Goal: Task Accomplishment & Management: Manage account settings

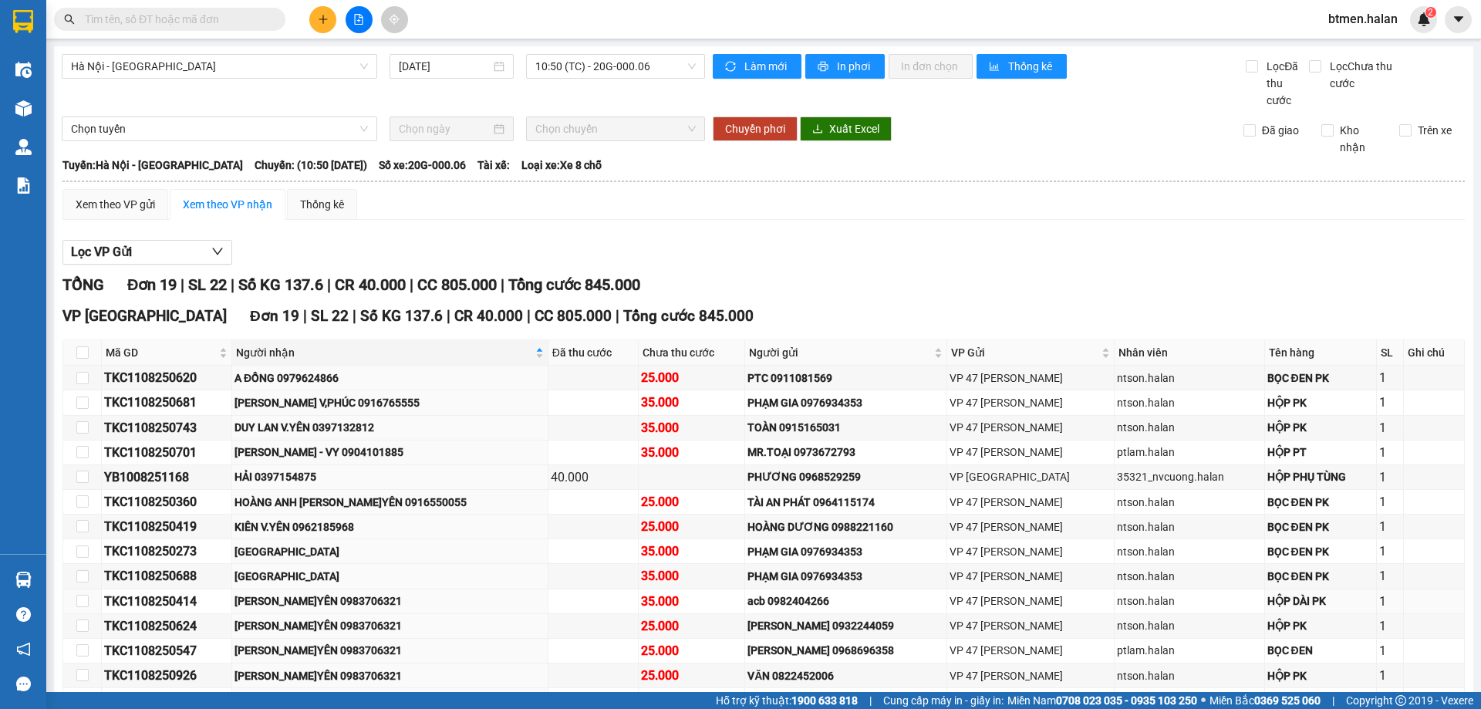
scroll to position [224, 0]
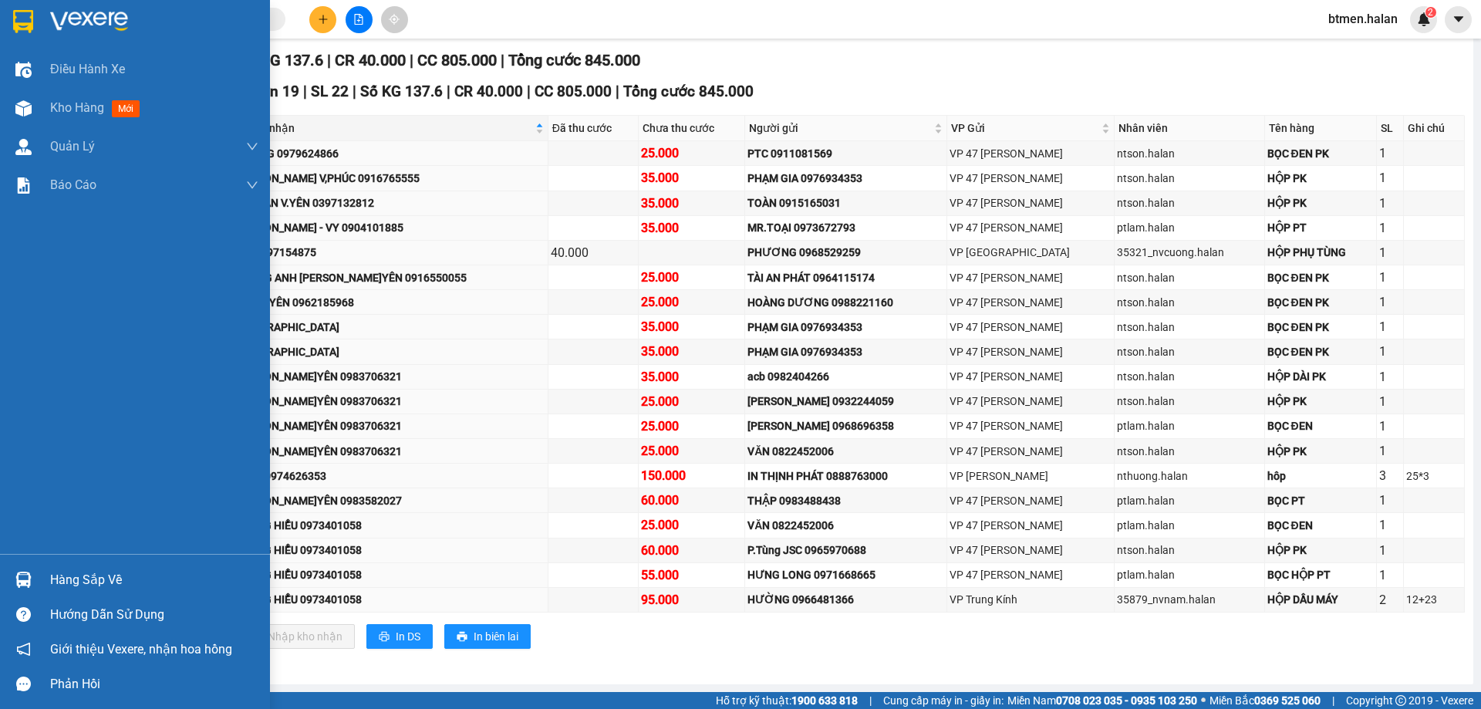
click at [52, 575] on div "Hàng sắp về" at bounding box center [154, 579] width 208 height 23
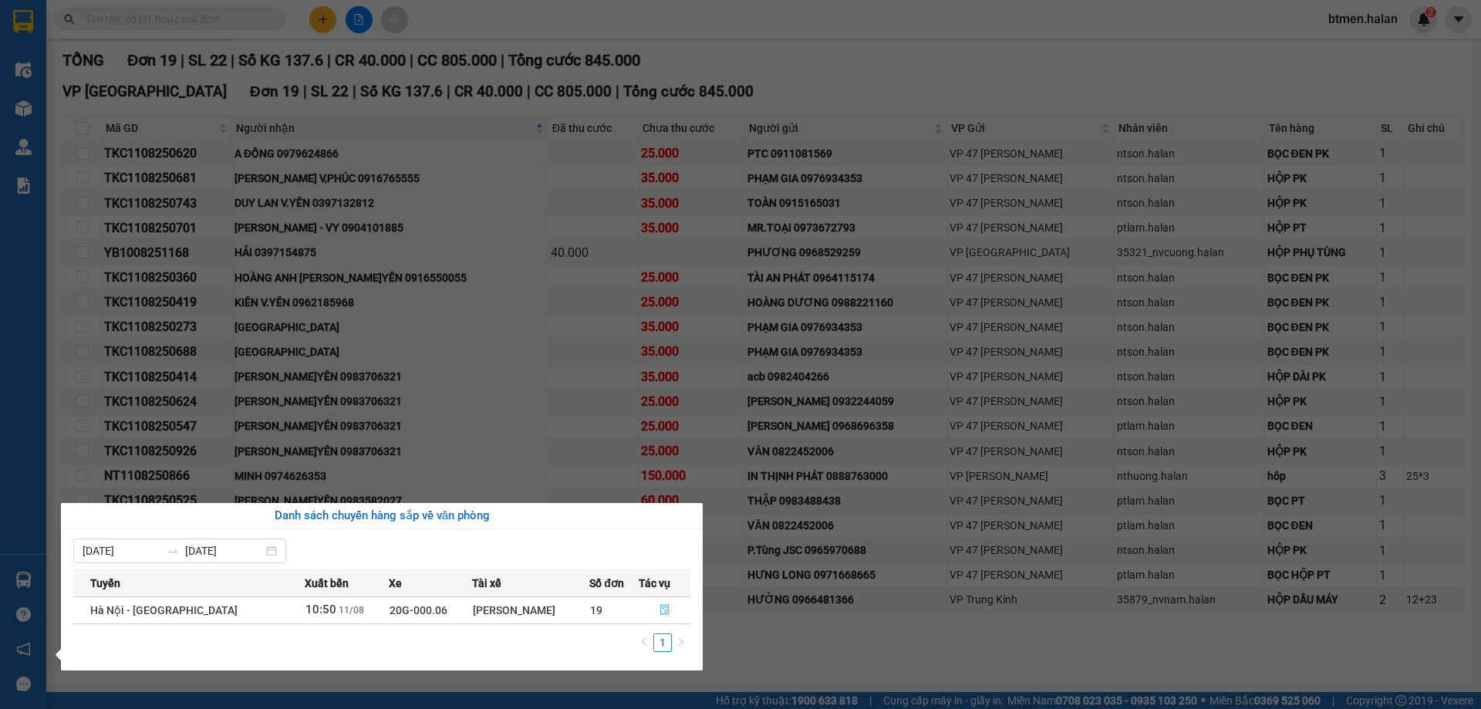
click at [660, 605] on icon "file-done" at bounding box center [664, 610] width 9 height 11
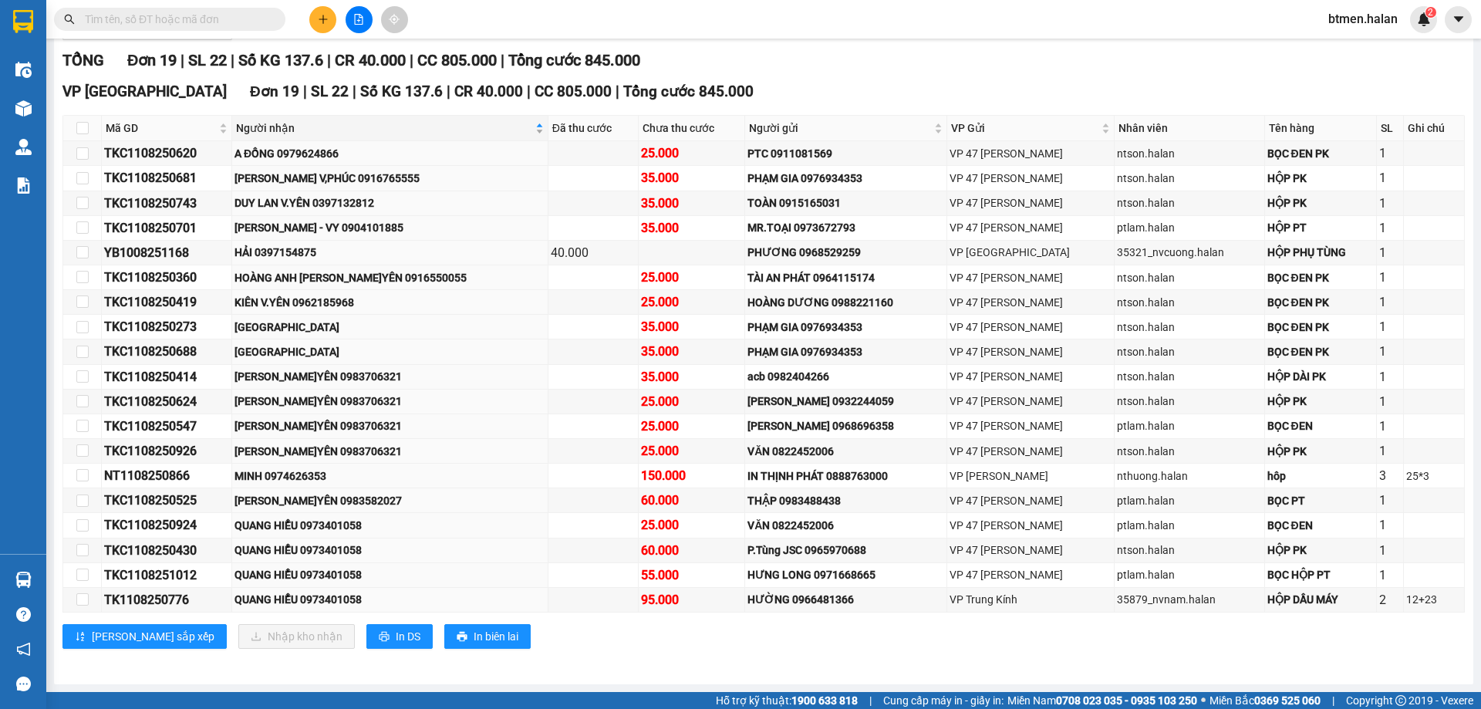
click at [282, 133] on span "Người nhận" at bounding box center [384, 128] width 296 height 17
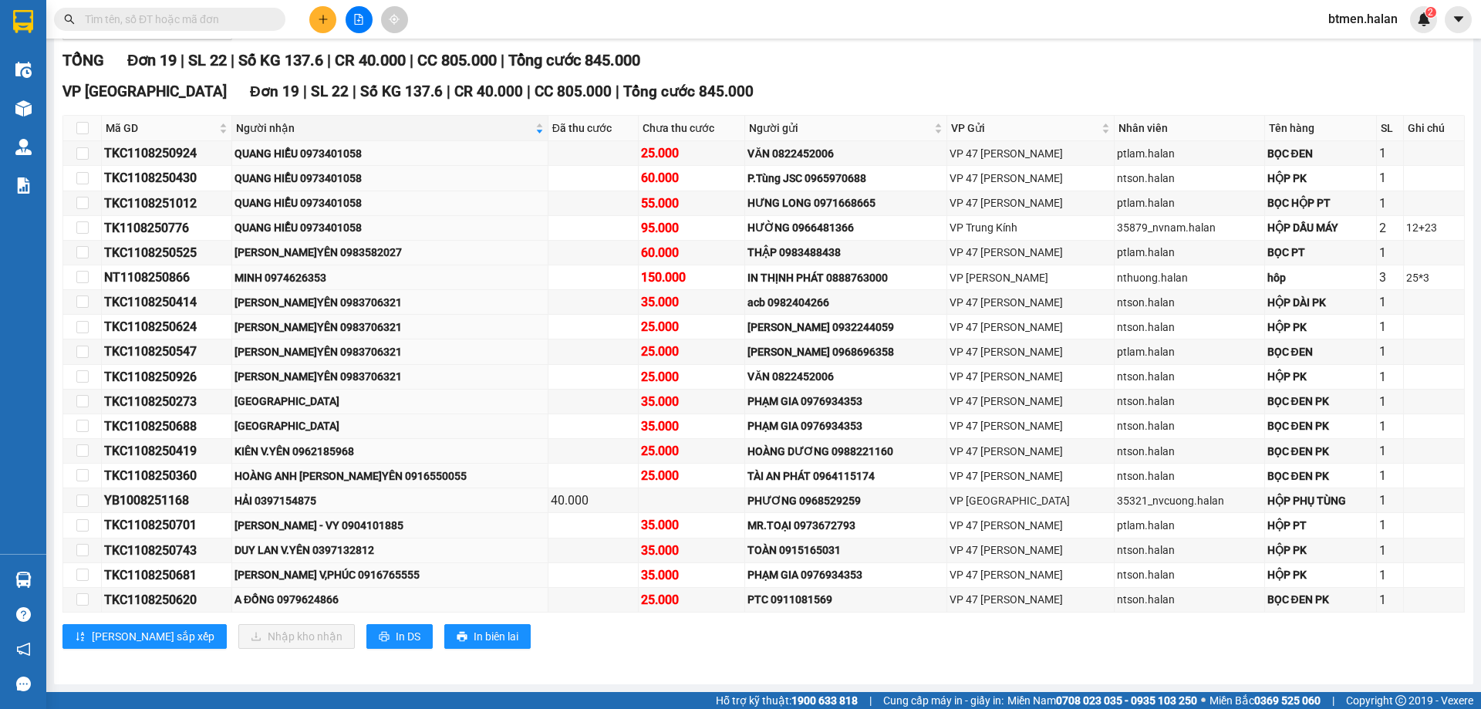
click at [646, 645] on div "Lưu sắp xếp Nhập kho nhận In DS In biên lai" at bounding box center [763, 636] width 1402 height 25
click at [1448, 205] on td at bounding box center [1434, 203] width 60 height 25
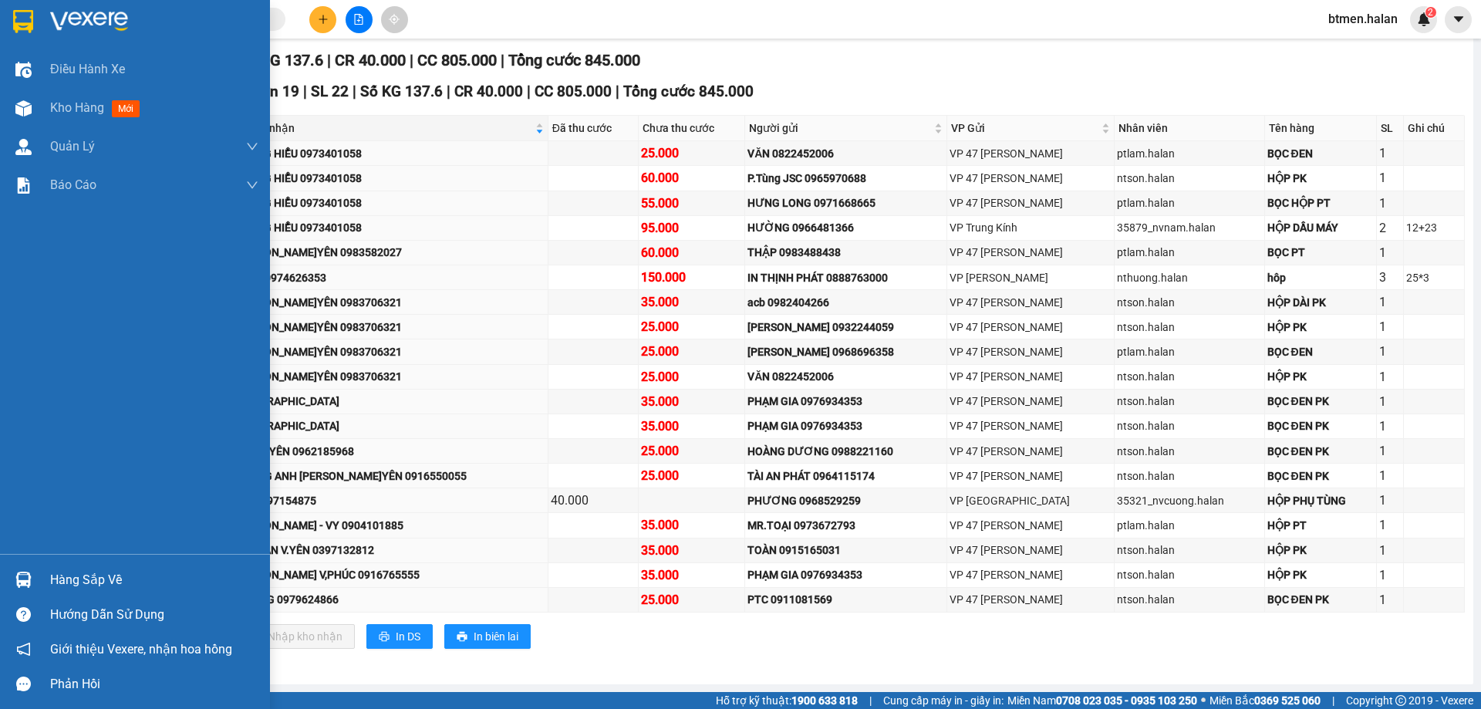
click at [47, 568] on div "Hàng sắp về" at bounding box center [135, 579] width 270 height 35
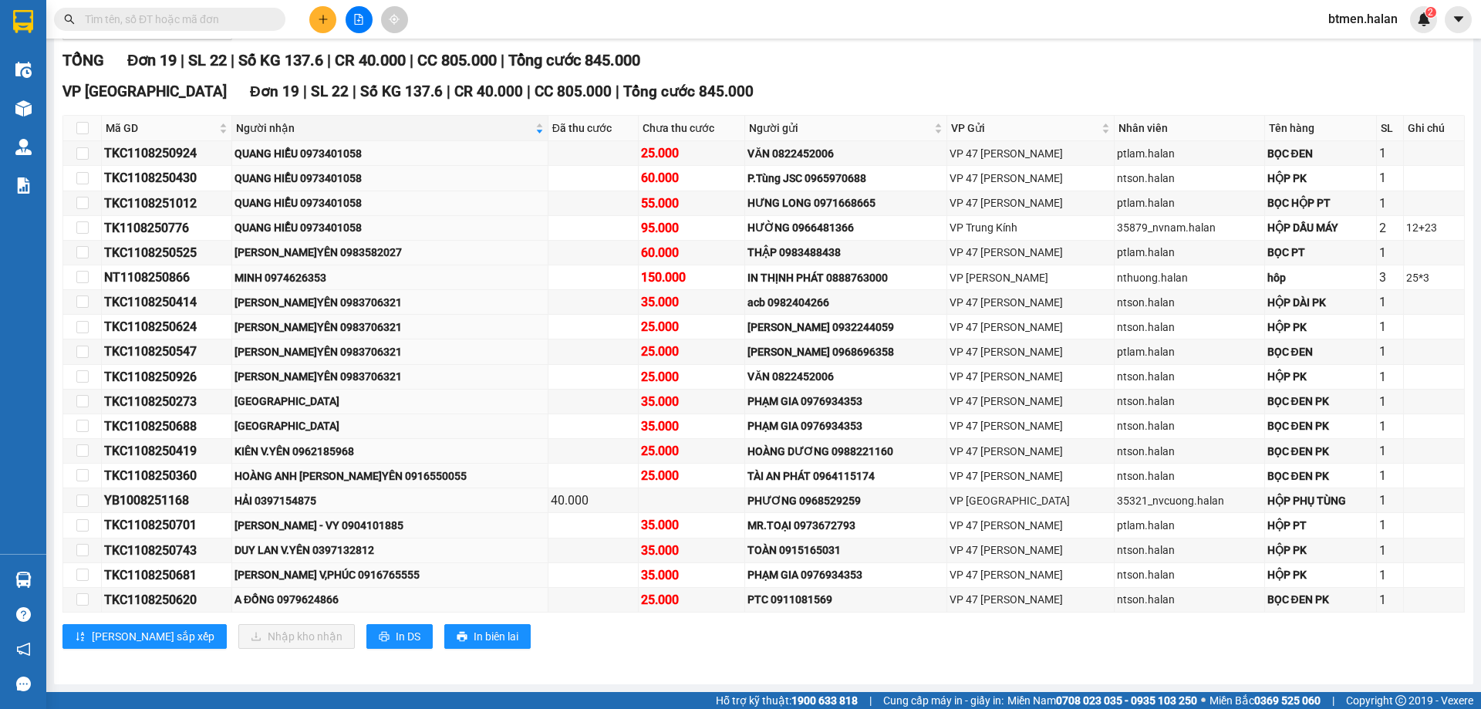
click at [923, 636] on section "Kết quả tìm kiếm ( 0 ) Bộ lọc No Data btmen.halan 2 Điều hành xe Kho hàng mới Q…" at bounding box center [740, 354] width 1481 height 709
click at [147, 425] on div "TKC1108250688" at bounding box center [166, 425] width 125 height 19
copy div "TKC1108250688"
click at [195, 20] on input "text" at bounding box center [176, 19] width 182 height 17
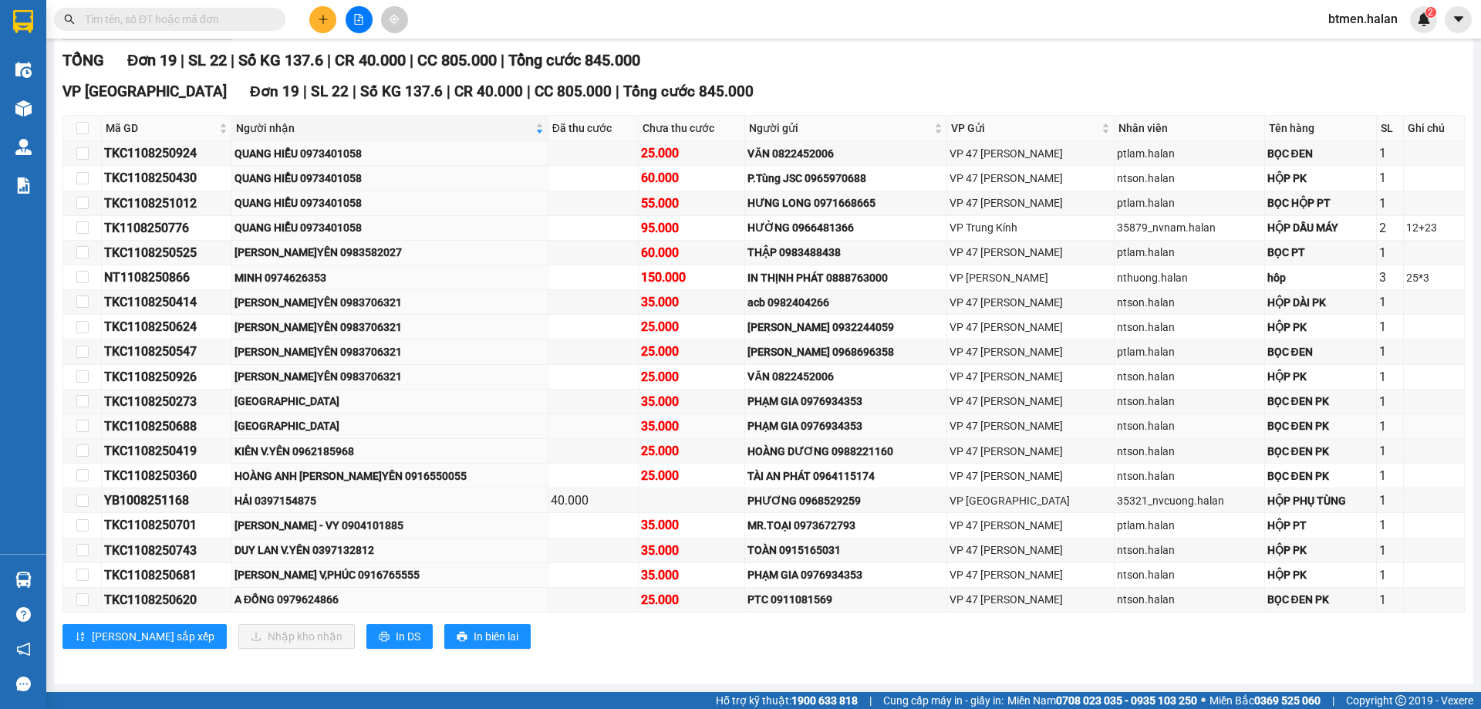
drag, startPoint x: 195, startPoint y: 20, endPoint x: 376, endPoint y: 423, distance: 441.2
click at [376, 423] on div "[GEOGRAPHIC_DATA]" at bounding box center [389, 425] width 311 height 17
copy div "0386518675"
click at [242, 22] on input "text" at bounding box center [176, 19] width 182 height 17
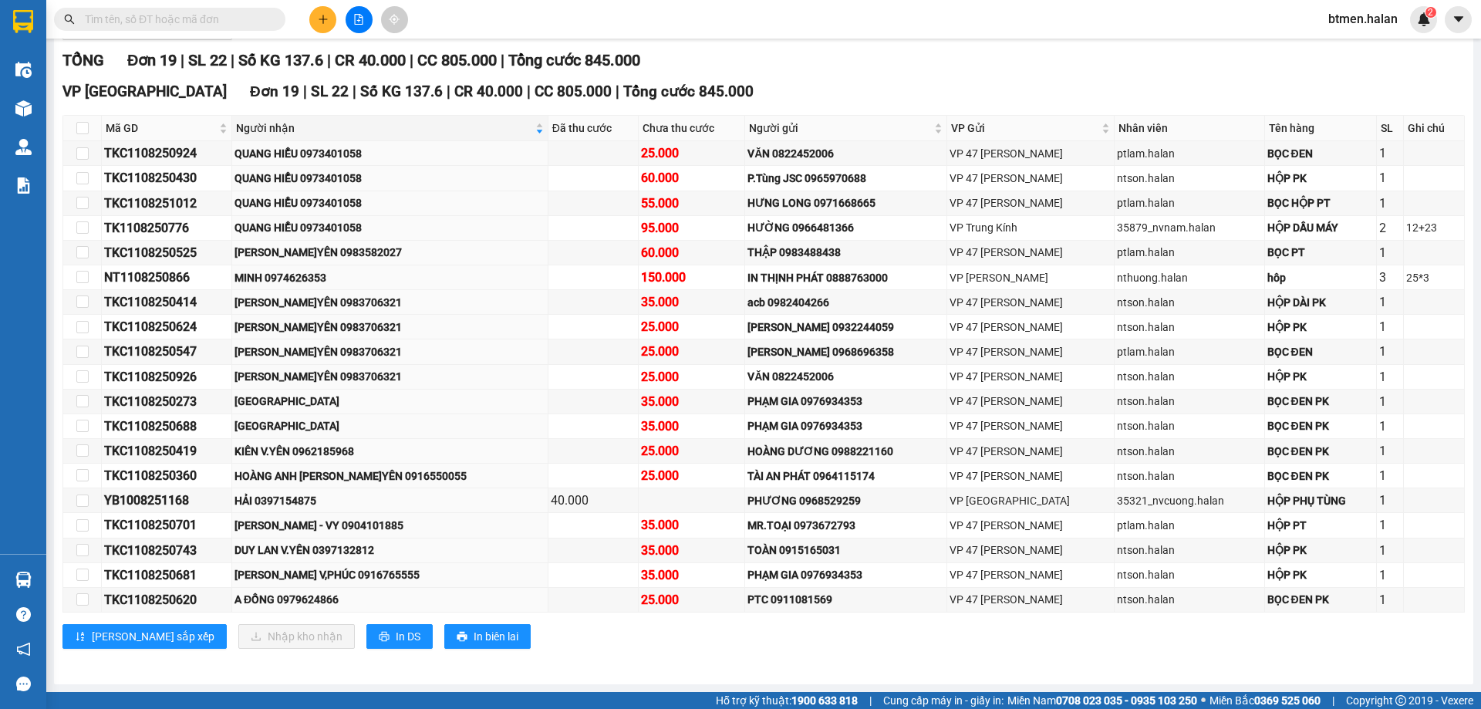
paste input "0386518675"
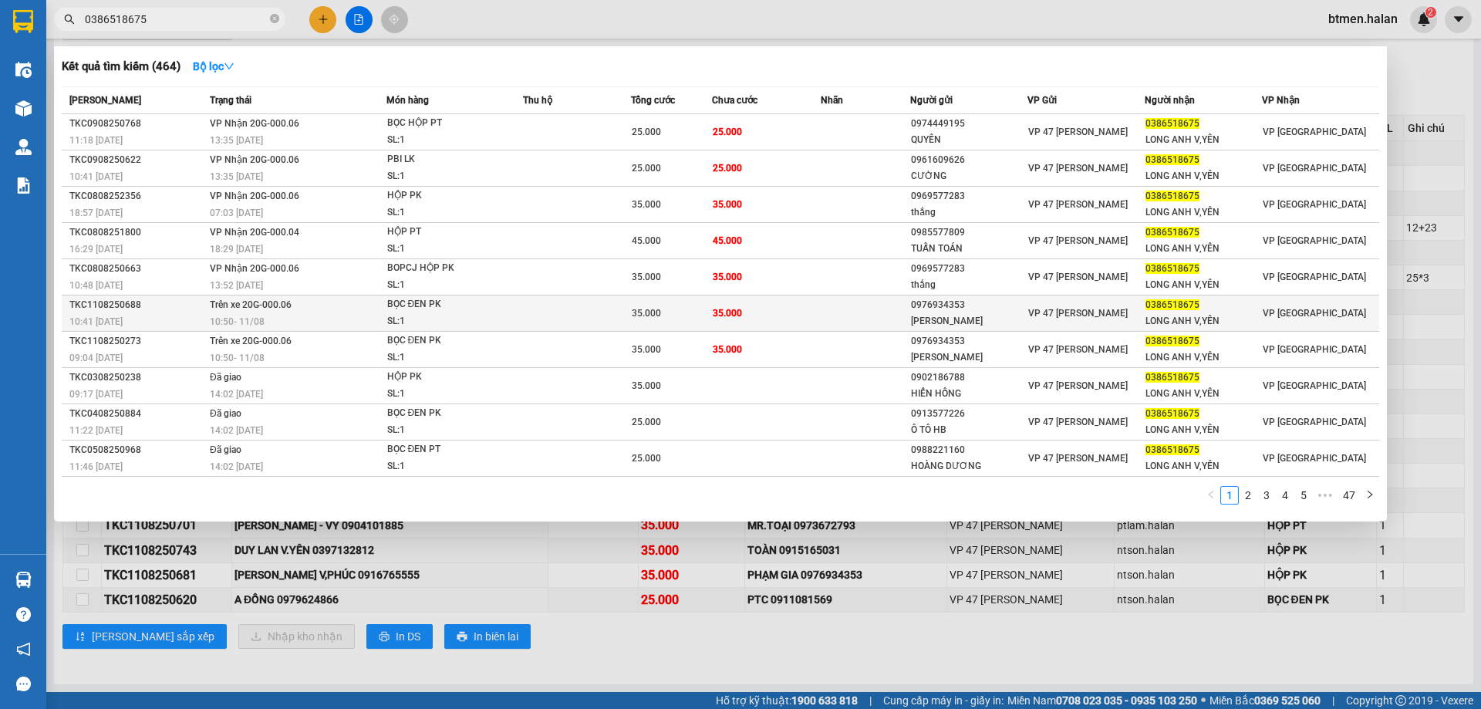
type input "0386518675"
click at [754, 321] on td "35.000" at bounding box center [766, 313] width 108 height 36
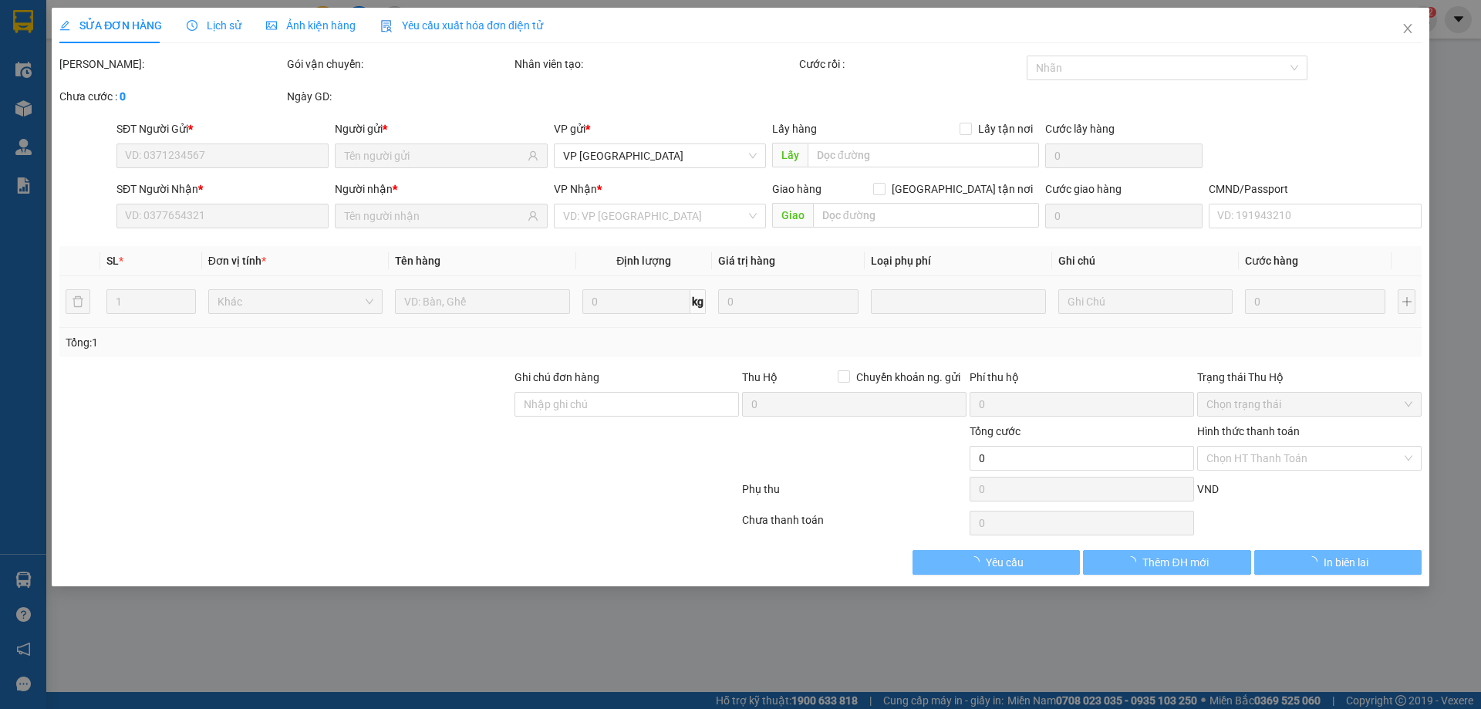
type input "0976934353"
type input "[PERSON_NAME]"
type input "0386518675"
type input "LONG ANH V,YÊN"
type input "35.000"
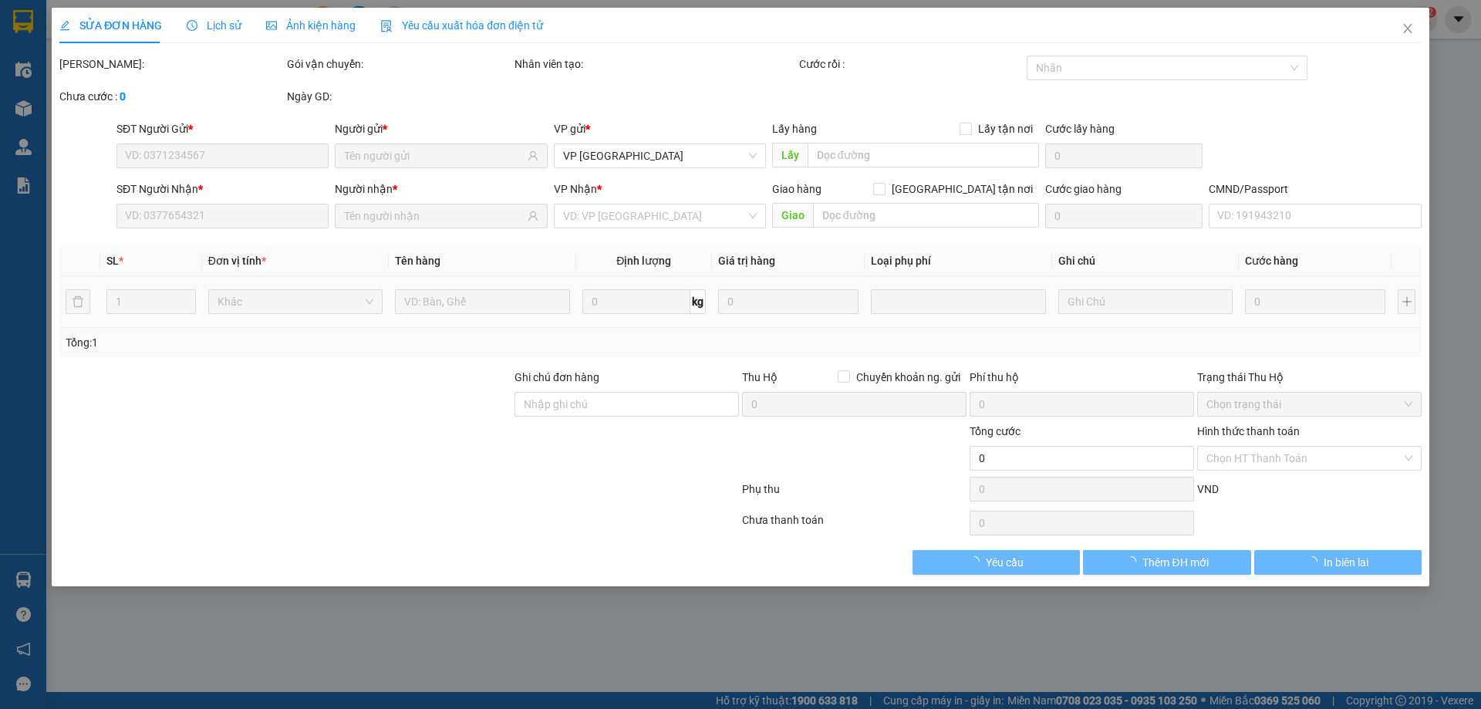
type input "35.000"
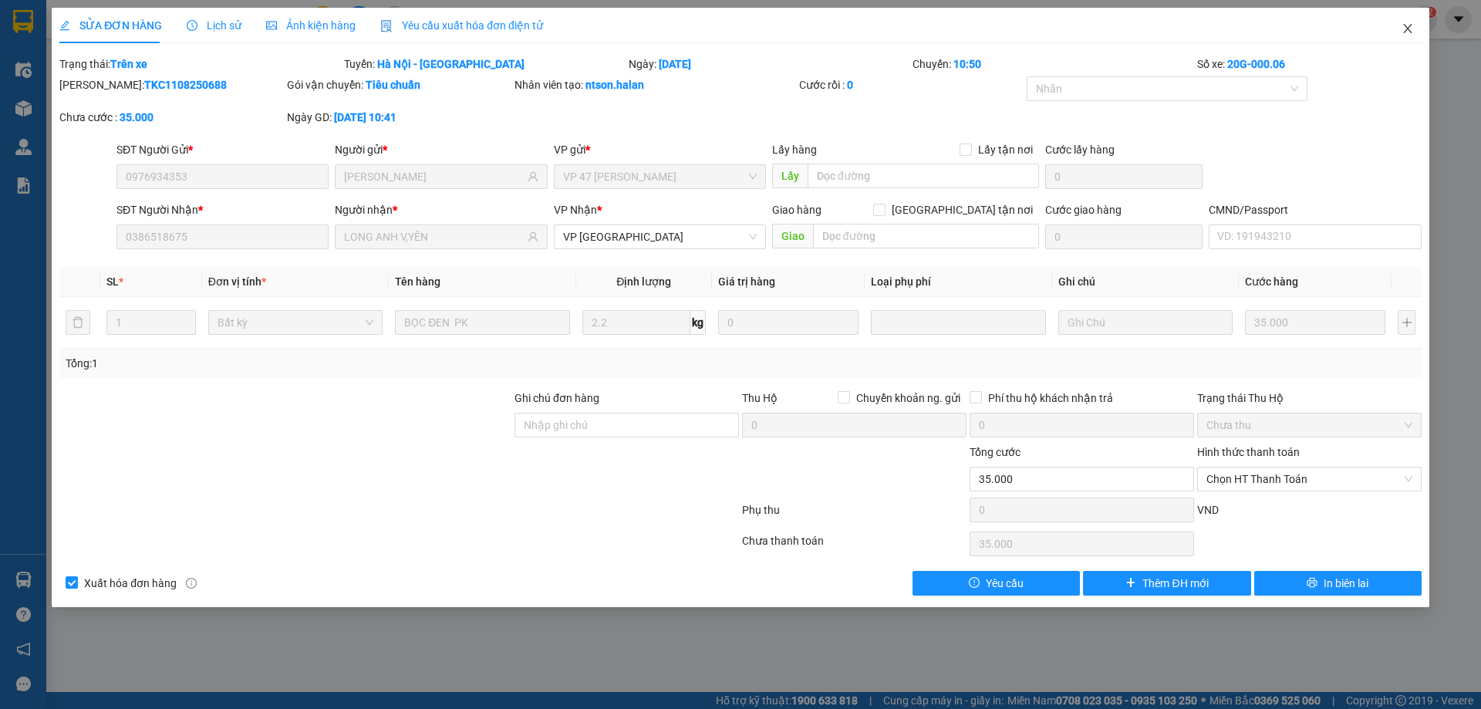
click at [1407, 31] on icon "close" at bounding box center [1407, 28] width 8 height 9
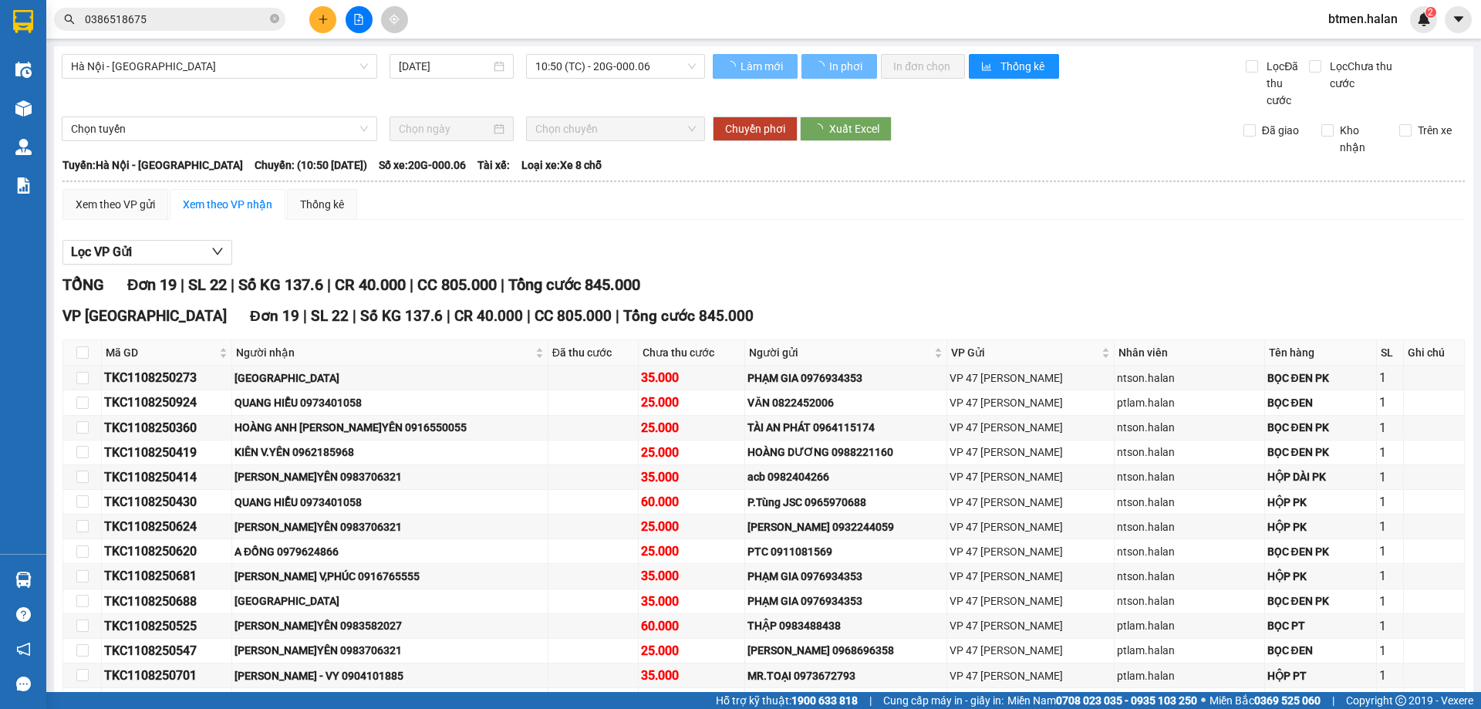
click at [233, 15] on input "0386518675" at bounding box center [176, 19] width 182 height 17
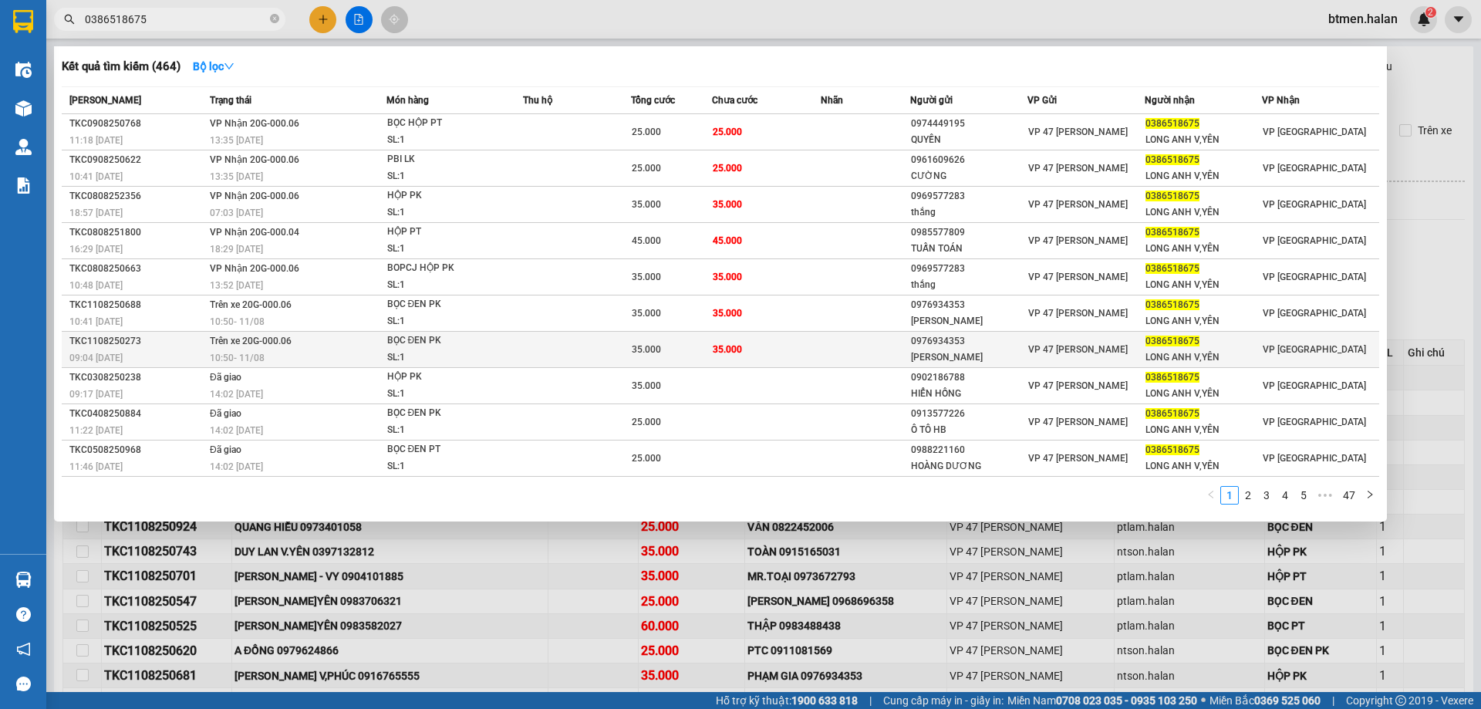
click at [503, 336] on span "BỌC ĐEN PK SL: 1" at bounding box center [455, 348] width 136 height 33
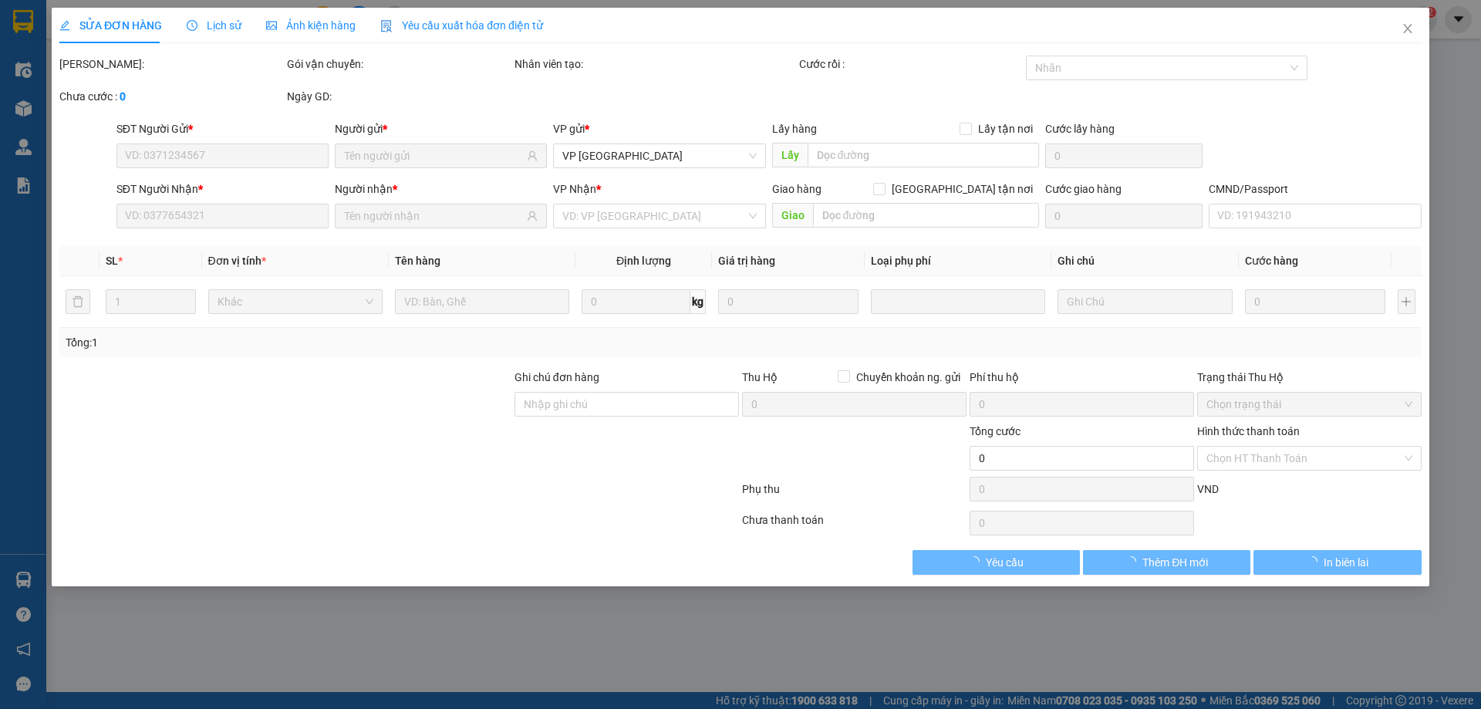
type input "0976934353"
type input "[PERSON_NAME]"
type input "0386518675"
type input "LONG ANH V,YÊN"
type input "35.000"
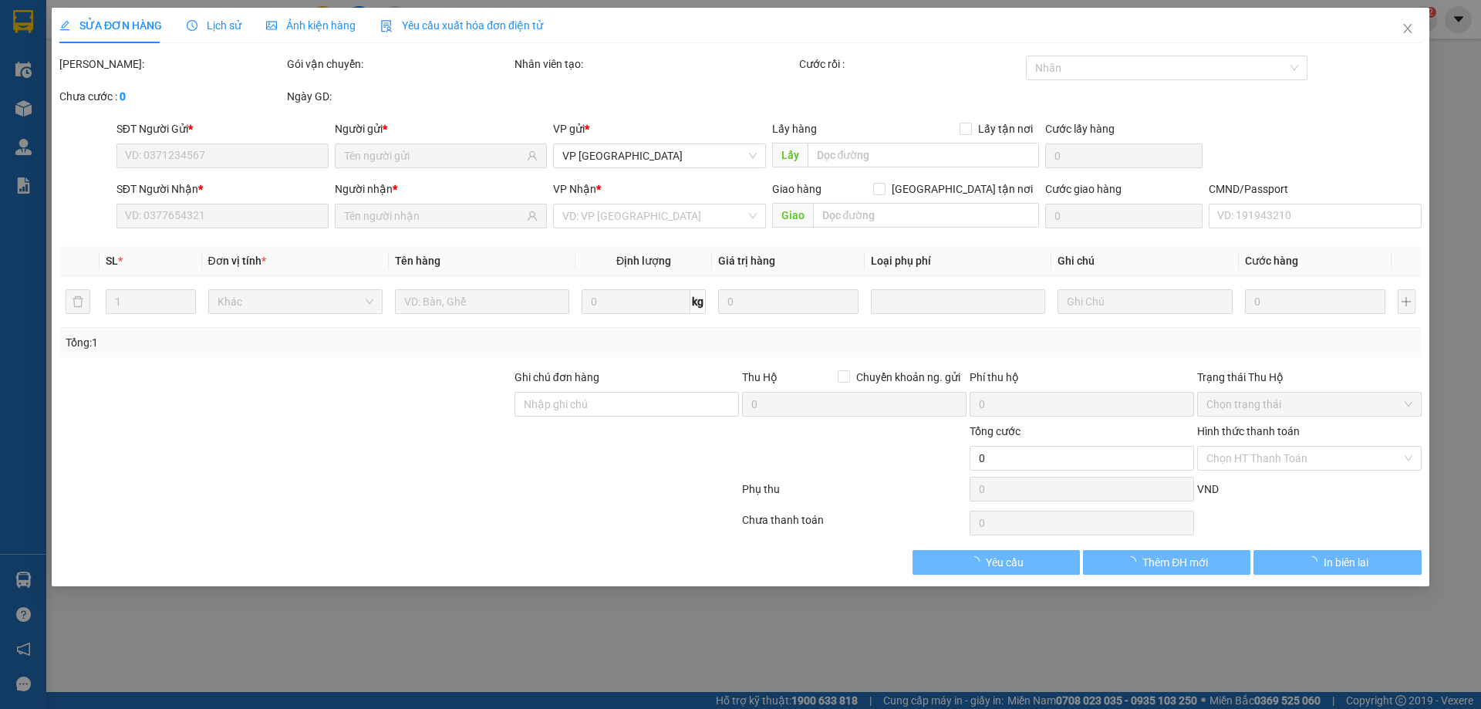
type input "35.000"
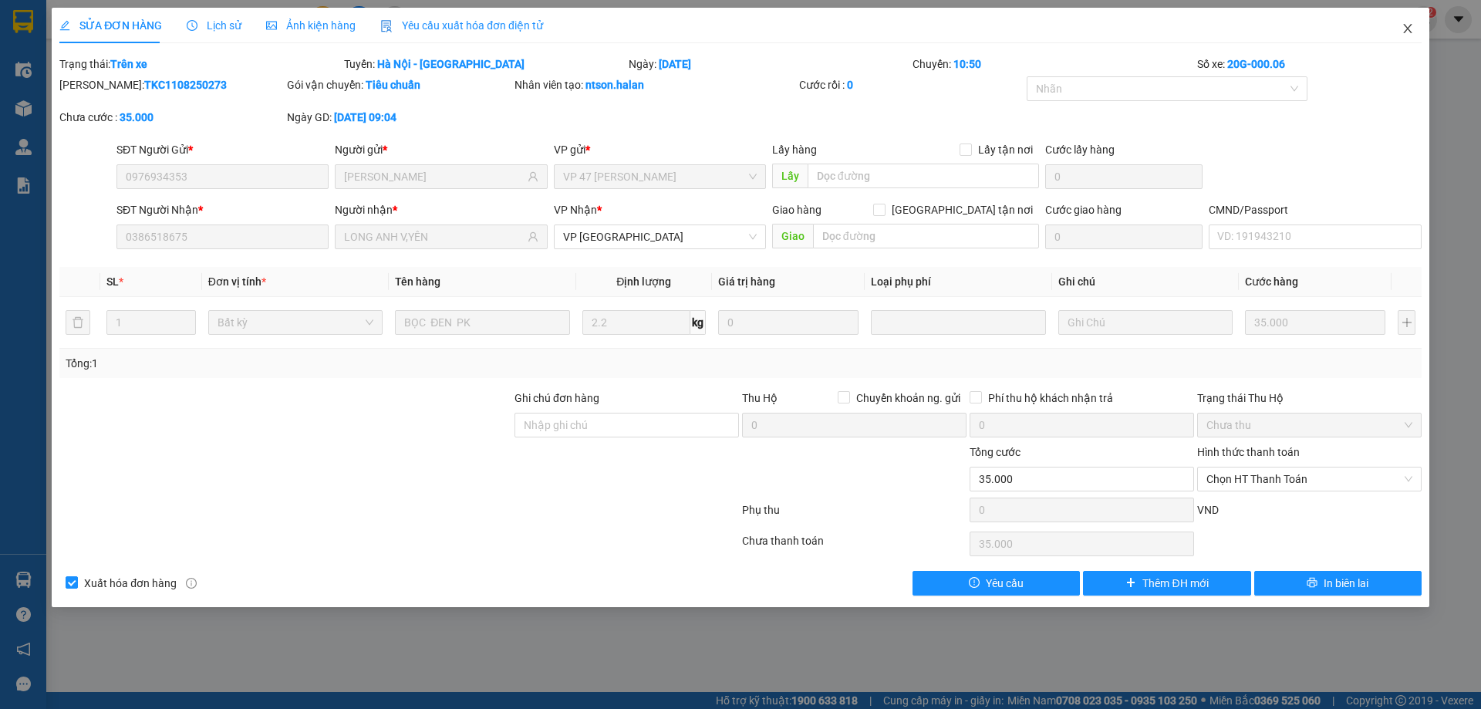
click at [1418, 19] on span "Close" at bounding box center [1407, 29] width 43 height 43
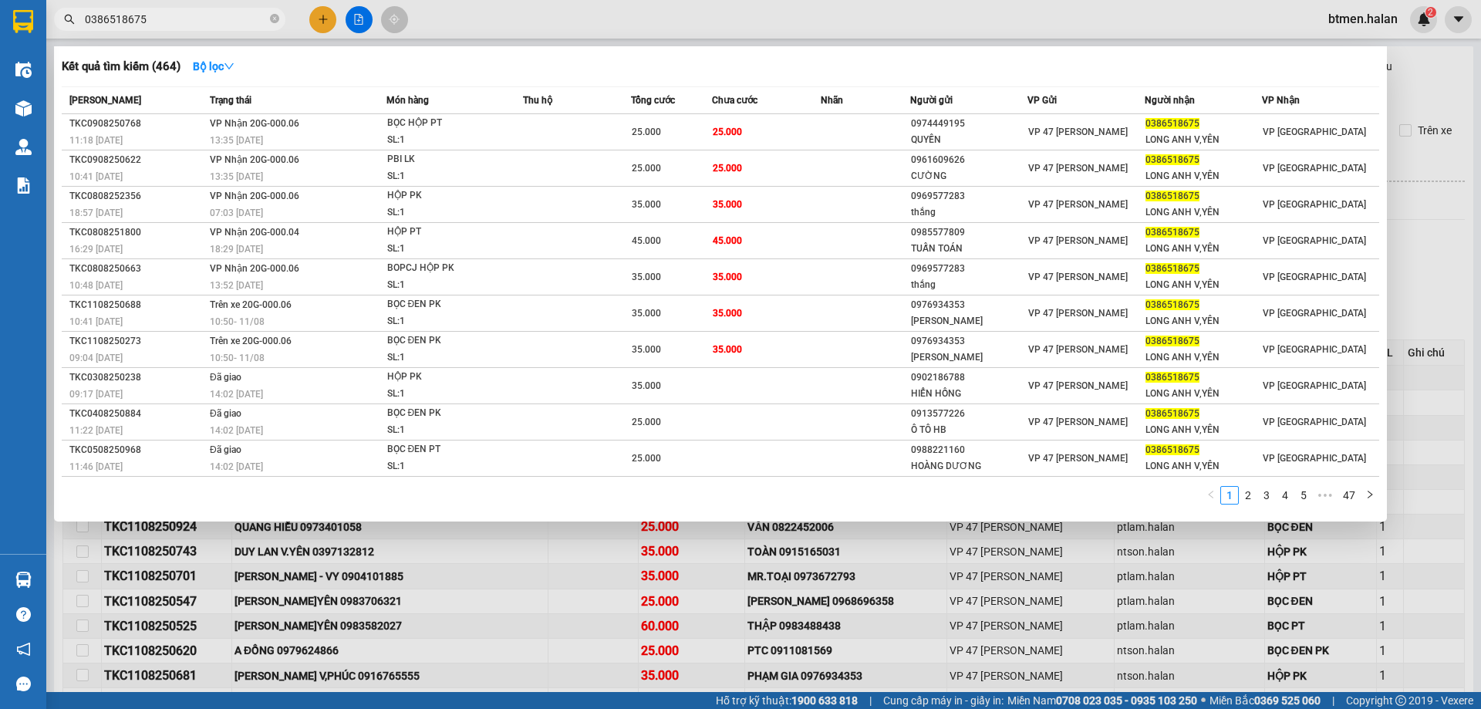
click at [168, 23] on input "0386518675" at bounding box center [176, 19] width 182 height 17
click at [707, 313] on div "35.000" at bounding box center [671, 313] width 79 height 17
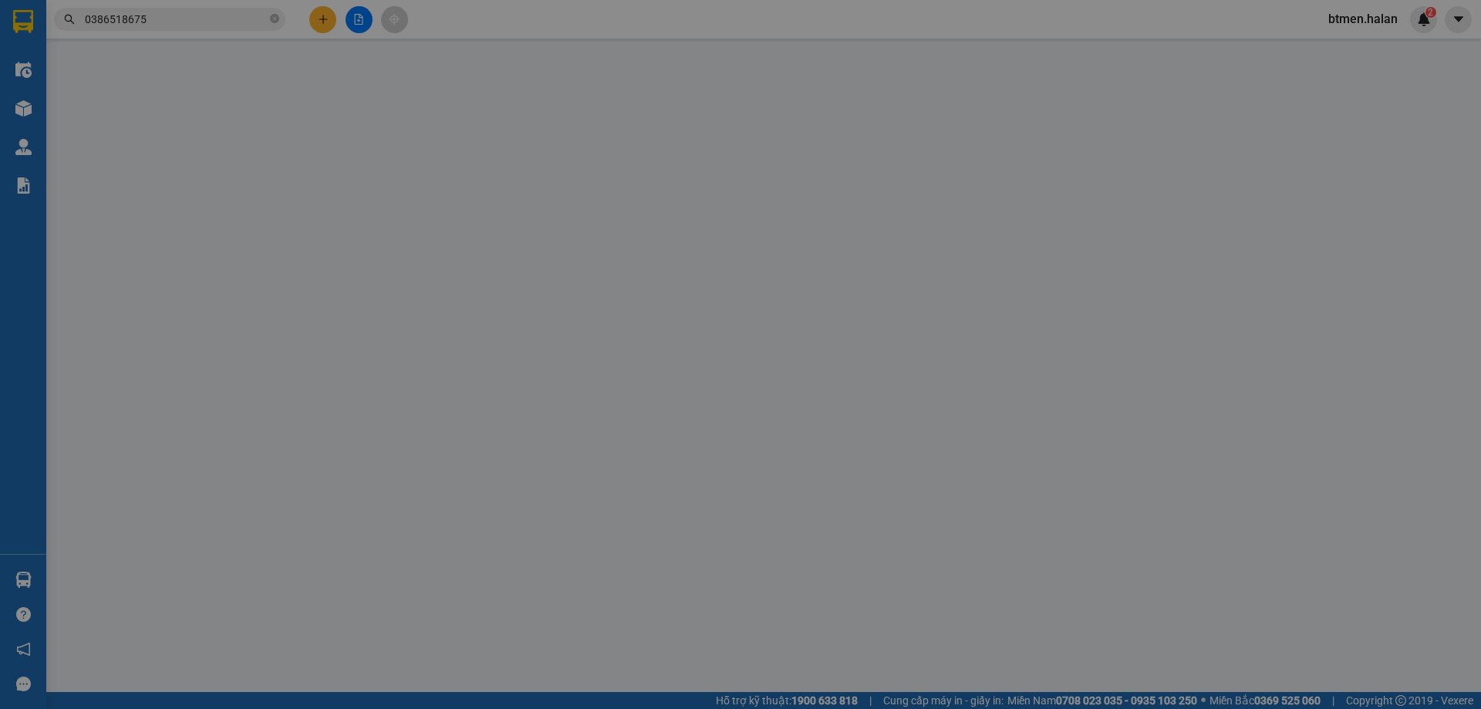
type input "0976934353"
type input "[PERSON_NAME]"
type input "0386518675"
type input "LONG ANH V,YÊN"
type input "35.000"
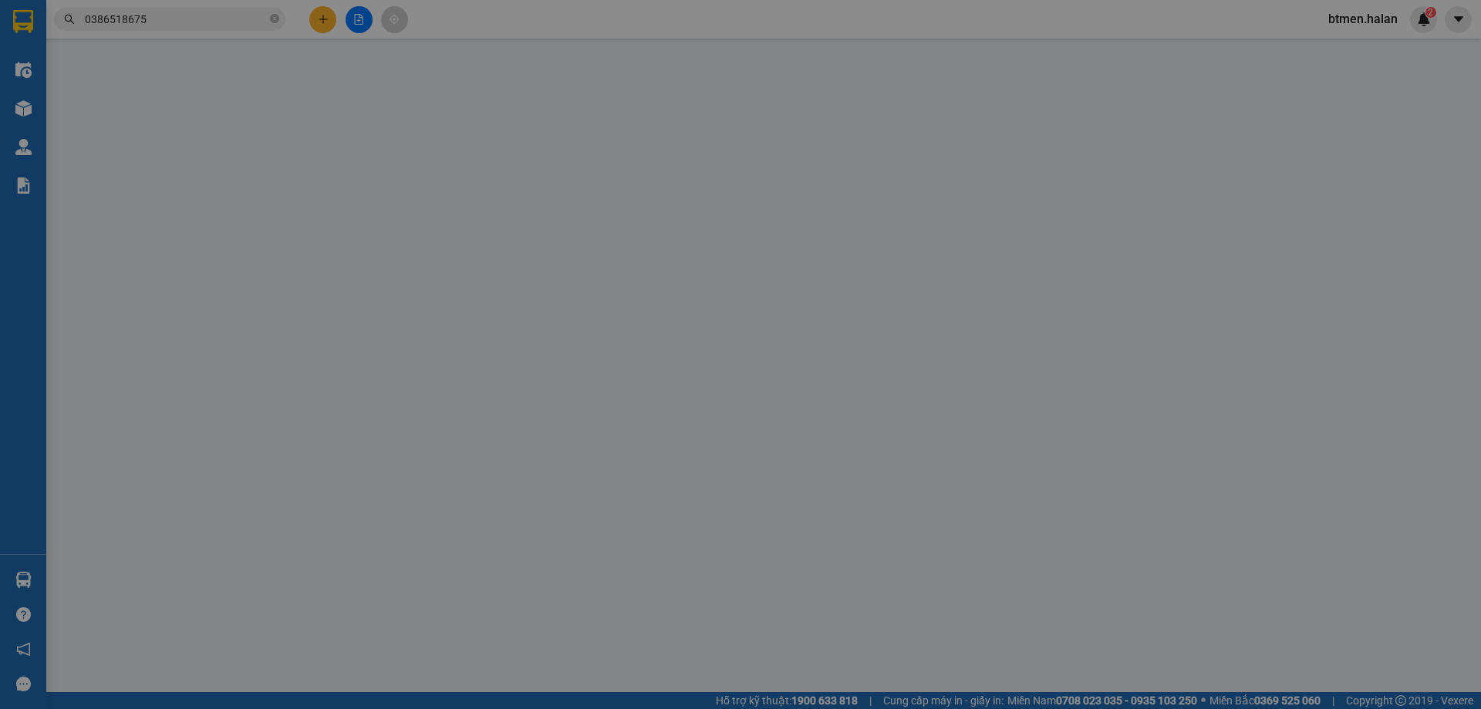
type input "35.000"
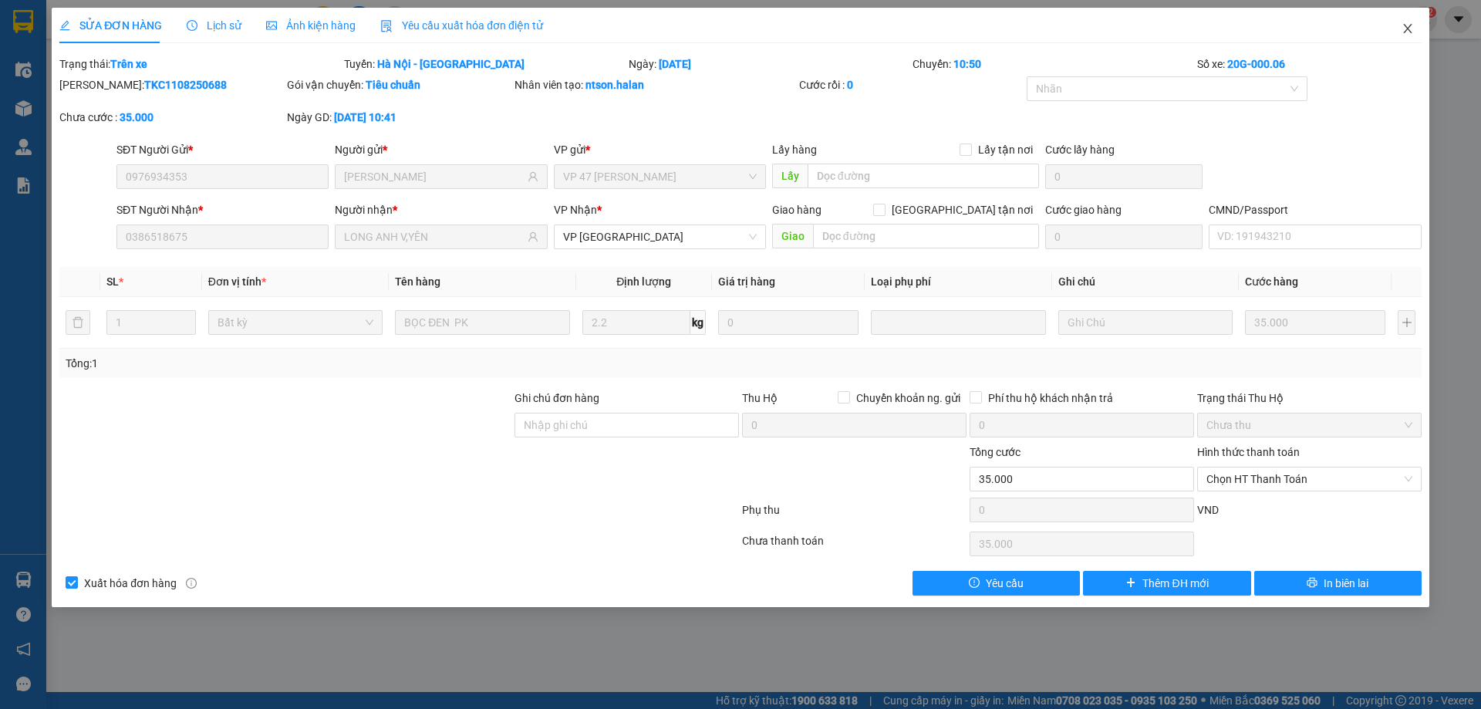
click at [1404, 31] on icon "close" at bounding box center [1407, 28] width 12 height 12
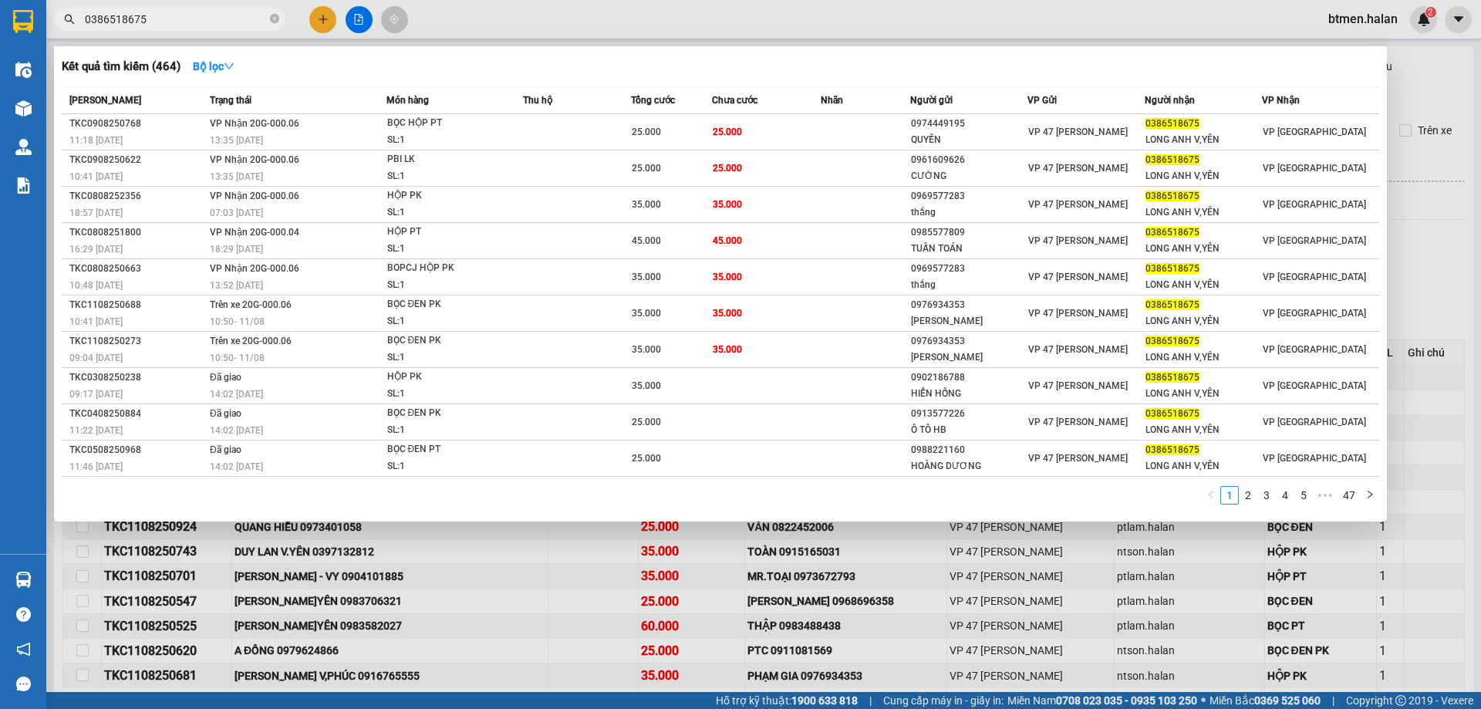
click at [245, 19] on span "0386518675" at bounding box center [169, 19] width 231 height 23
click at [201, 20] on input "0386518675" at bounding box center [176, 19] width 182 height 17
paste input "979618488"
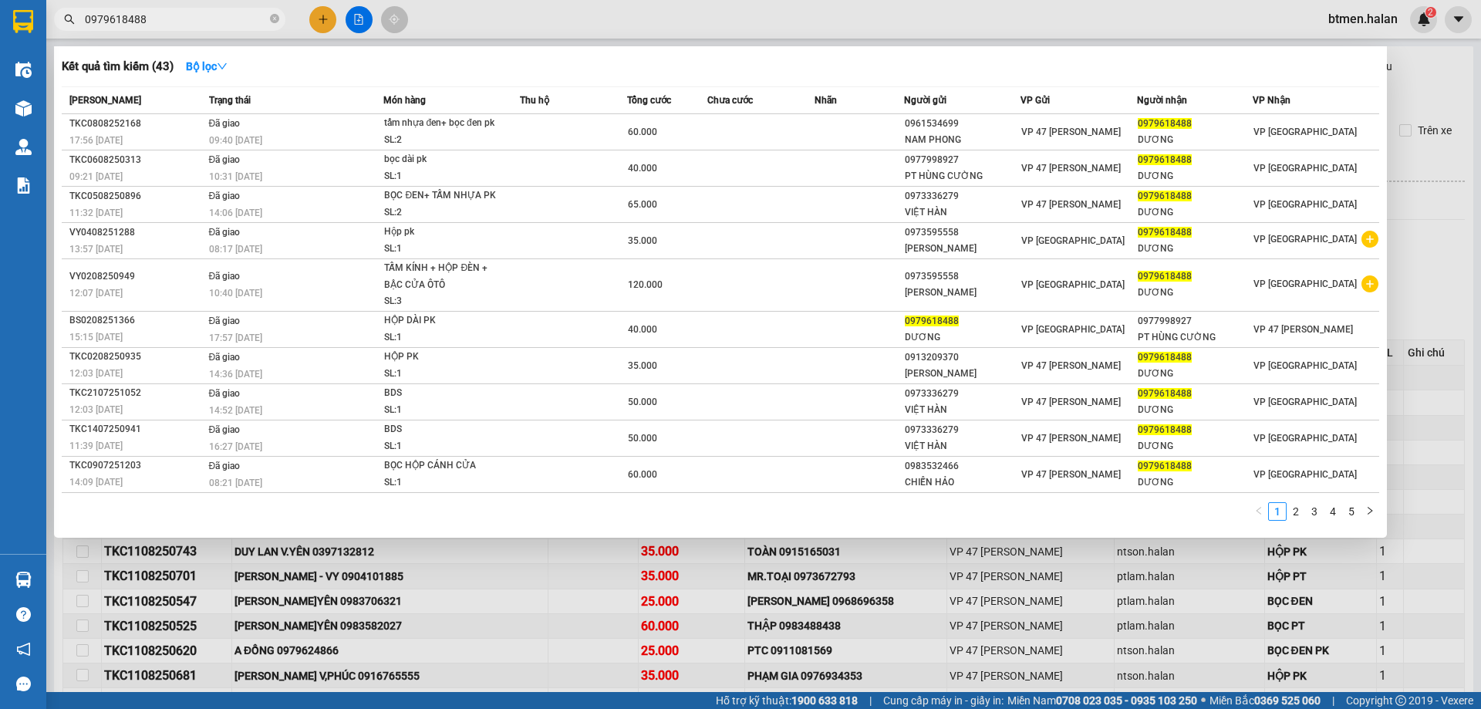
click at [153, 22] on input "0979618488" at bounding box center [176, 19] width 182 height 17
paste input "336627133"
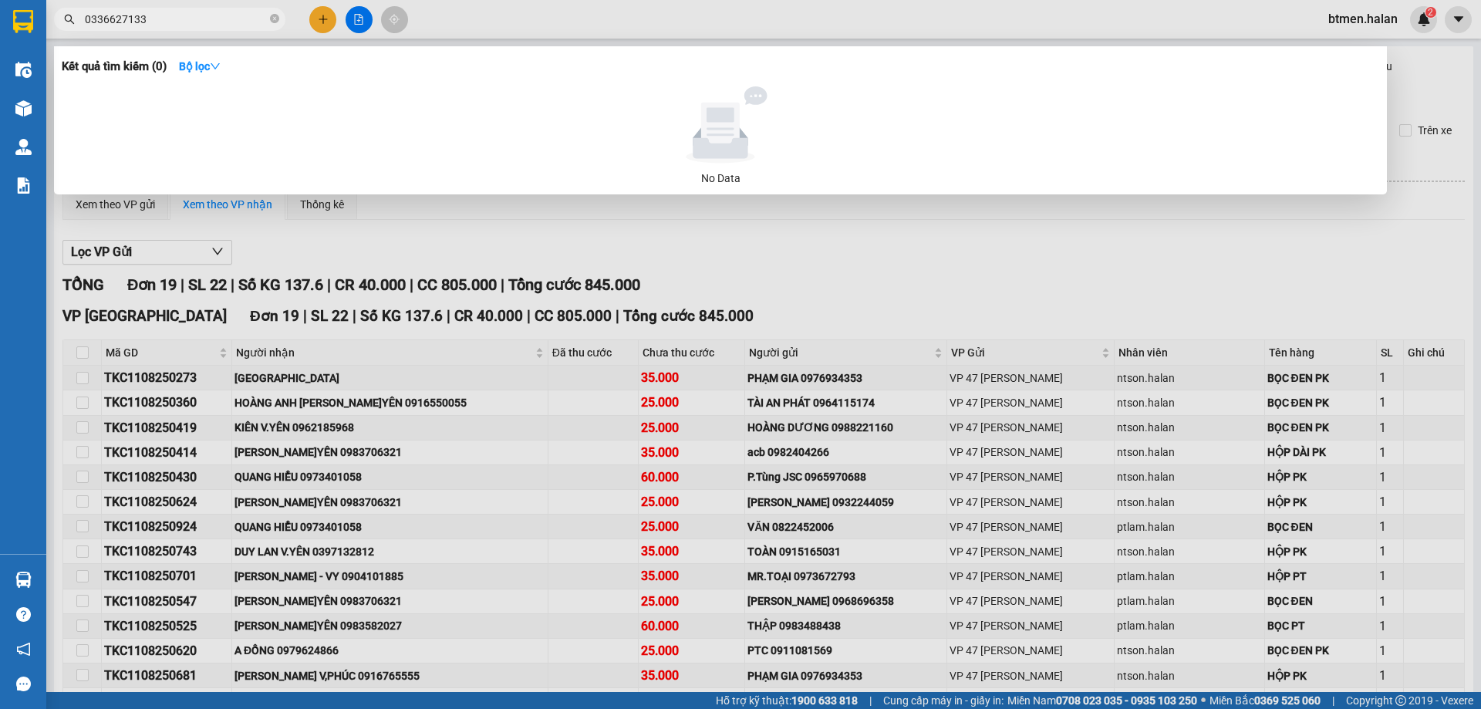
type input "0336627133"
click at [388, 261] on div at bounding box center [740, 354] width 1481 height 709
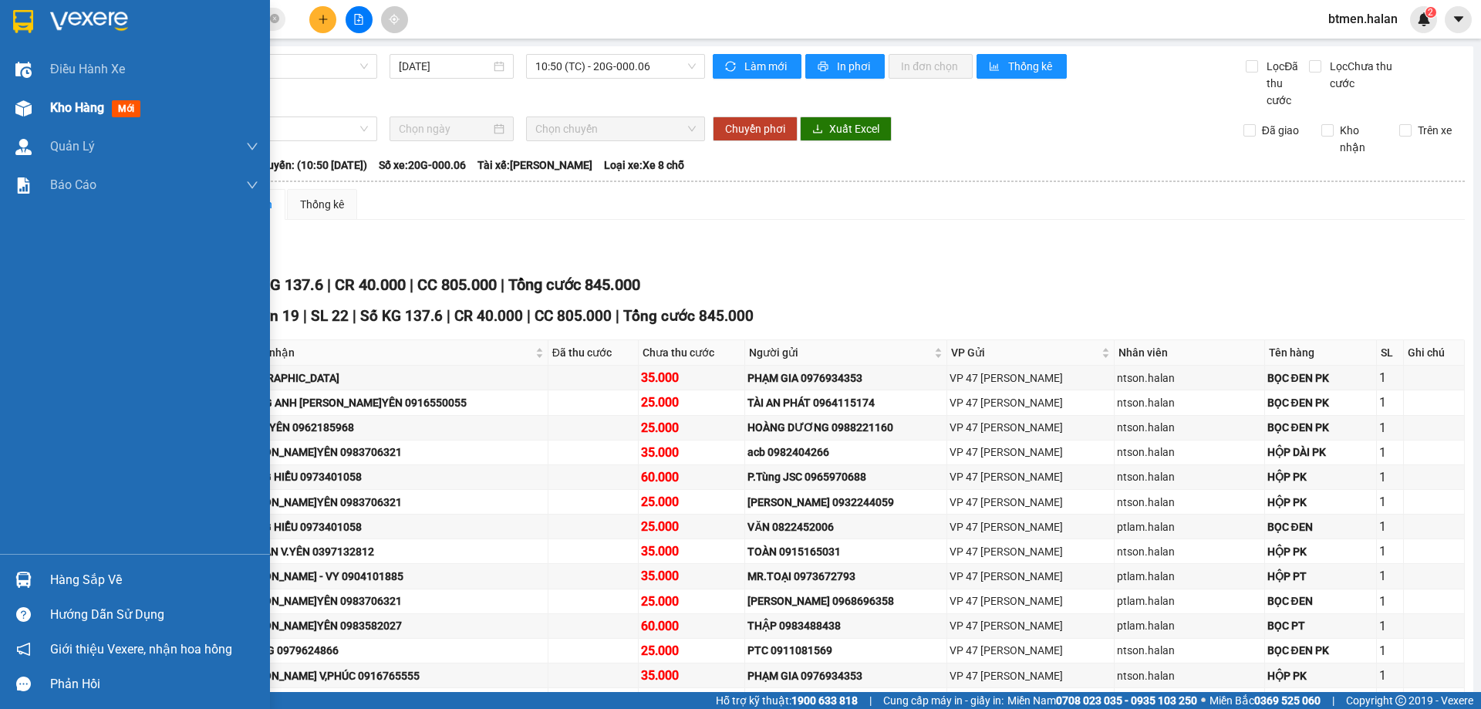
click at [63, 103] on span "Kho hàng" at bounding box center [77, 107] width 54 height 15
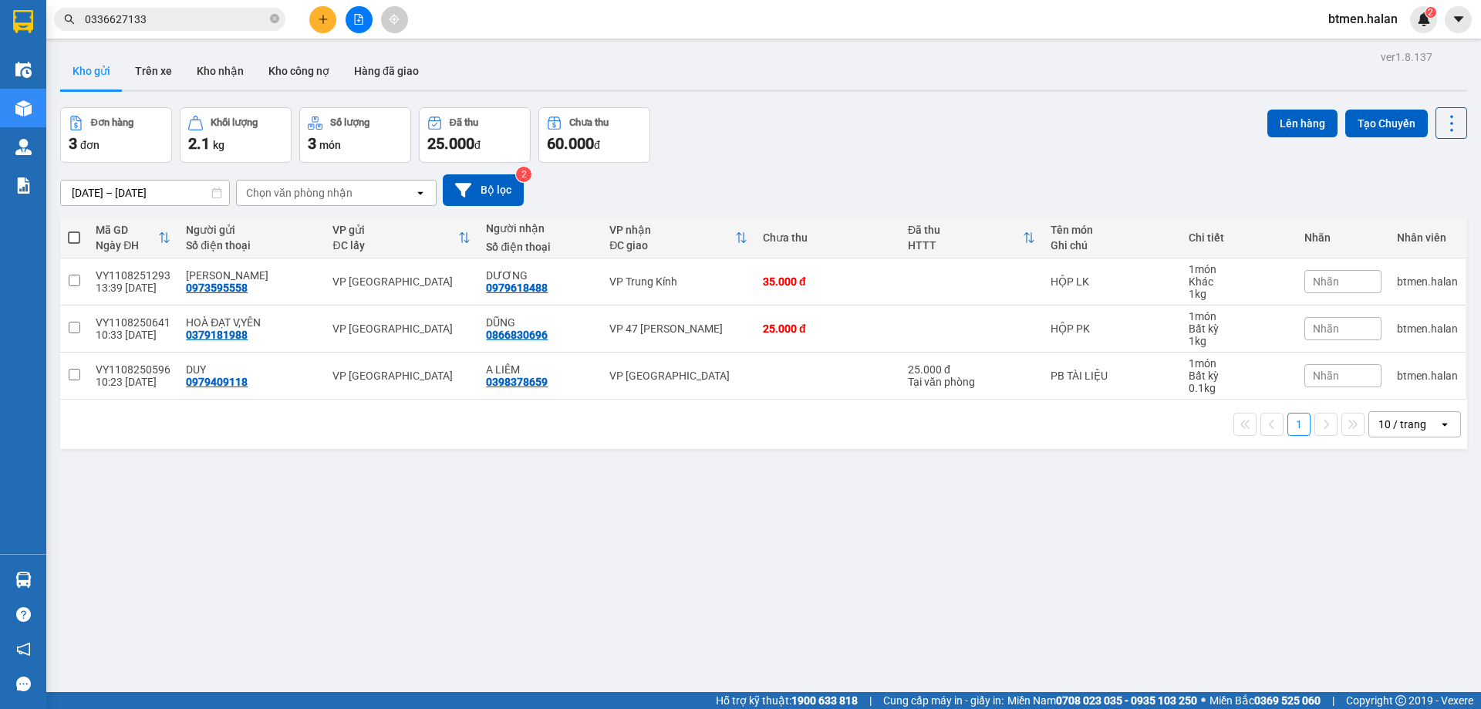
drag, startPoint x: 447, startPoint y: 470, endPoint x: 678, endPoint y: 325, distance: 272.4
click at [449, 470] on div "ver 1.8.137 Kho gửi Trên xe Kho nhận Kho công nợ Hàng đã giao Đơn hàng 3 đơn Kh…" at bounding box center [763, 400] width 1419 height 709
click at [1371, 278] on icon at bounding box center [1376, 281] width 11 height 11
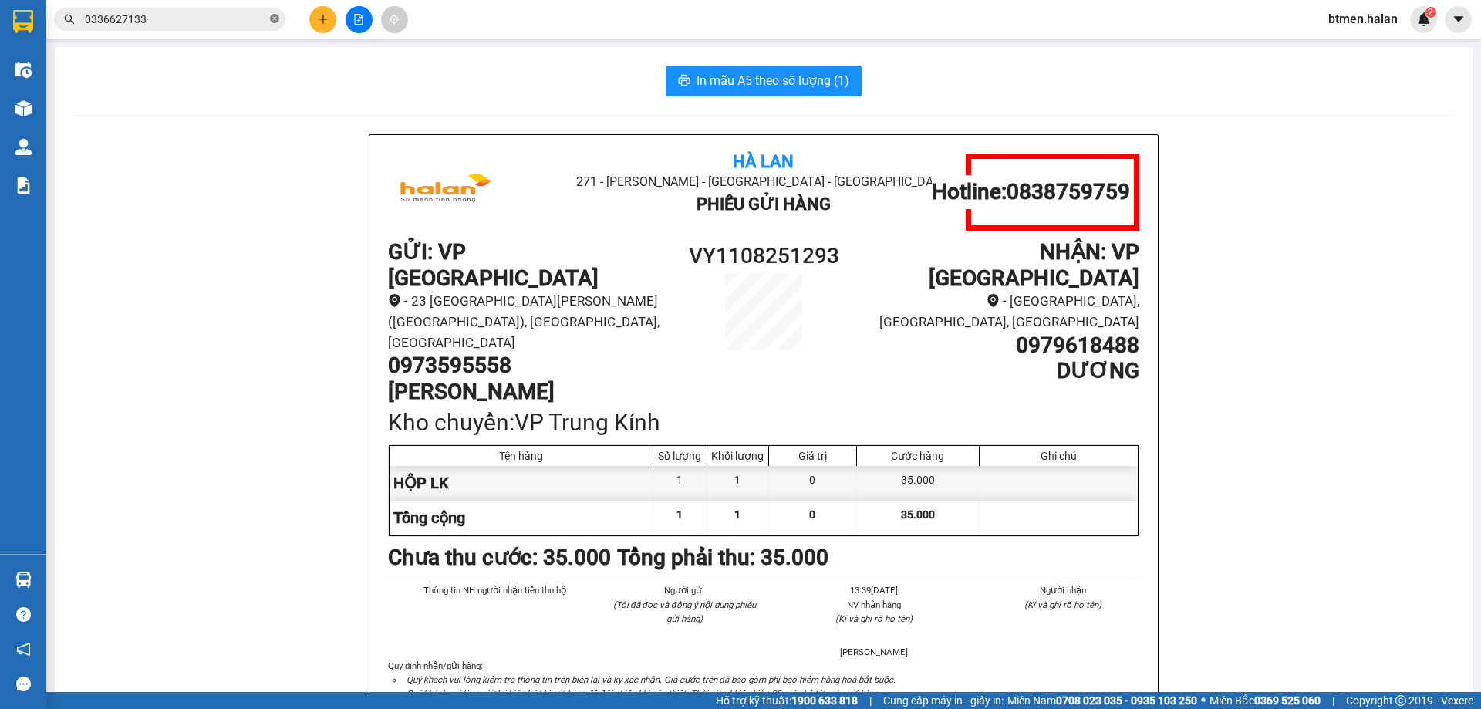
click at [273, 20] on icon "close-circle" at bounding box center [274, 18] width 9 height 9
paste input "0363310389"
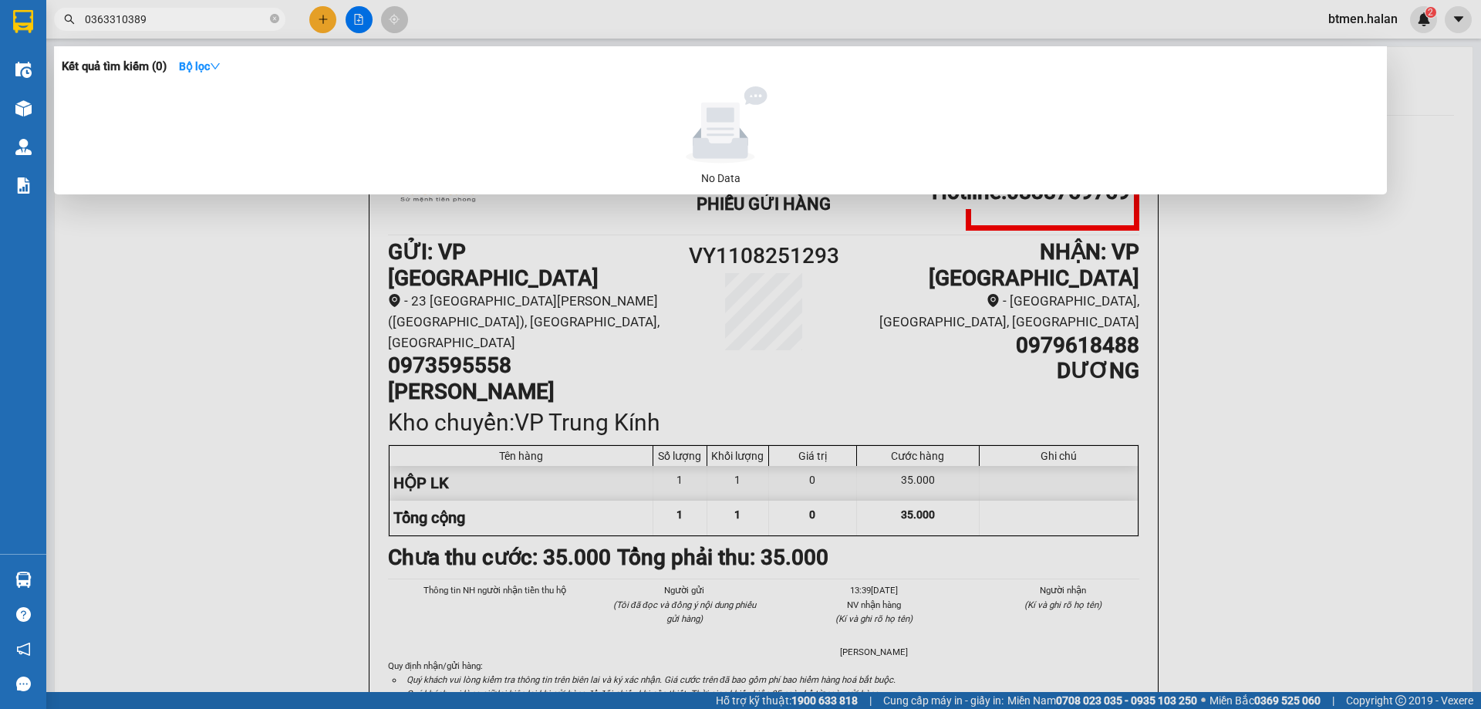
type input "0363310389"
click at [269, 348] on div at bounding box center [740, 354] width 1481 height 709
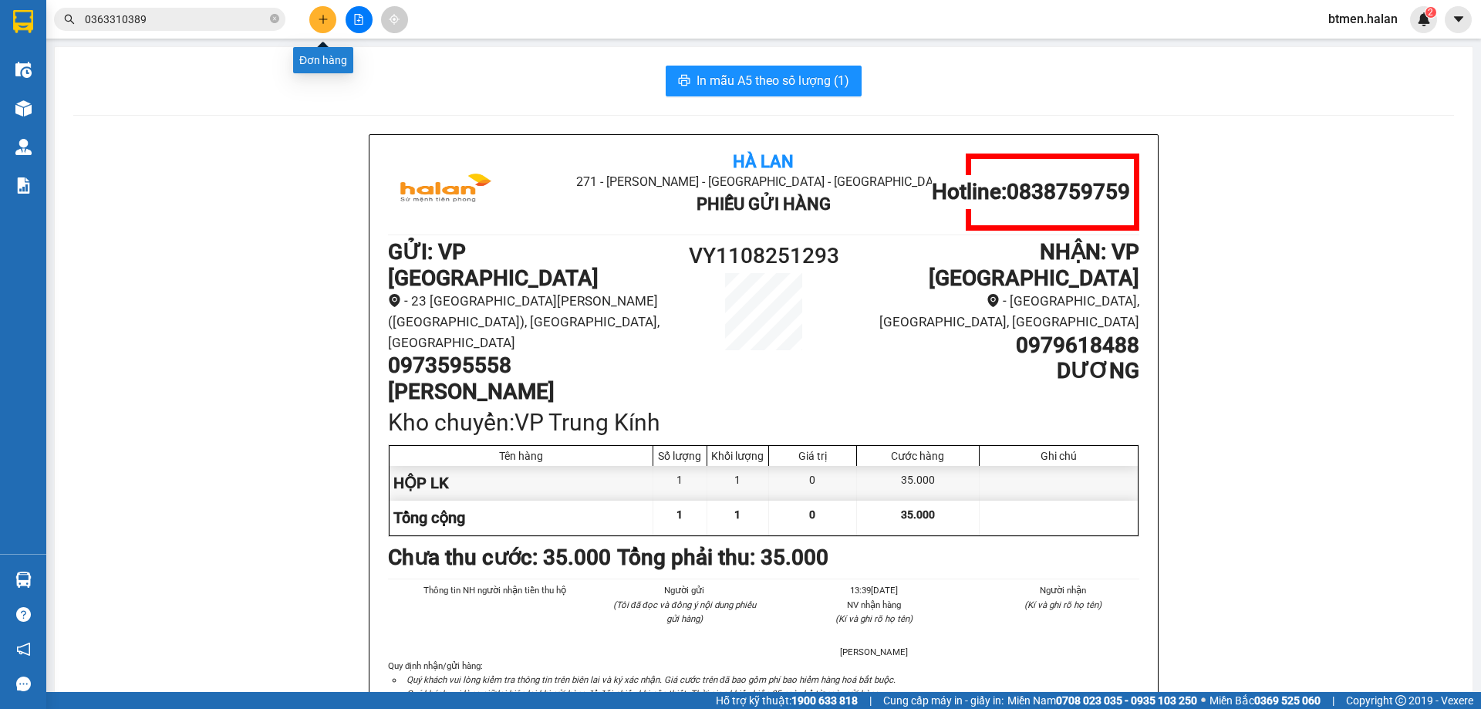
click at [325, 20] on icon "plus" at bounding box center [323, 19] width 11 height 11
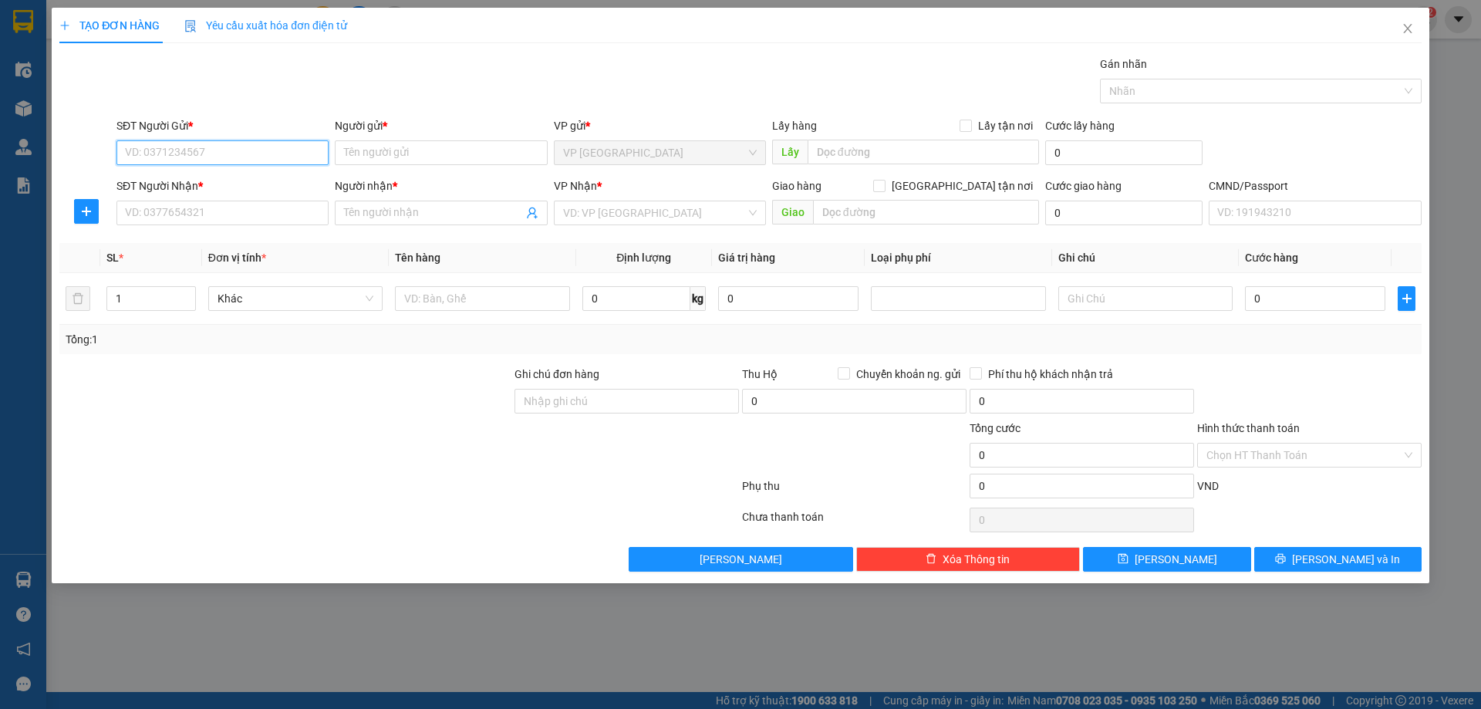
paste input "0973707027"
type input "0973707027"
click at [268, 177] on div "0973707027 - QUỲNH" at bounding box center [223, 183] width 194 height 17
type input "QUỲNH"
type input "0973707027"
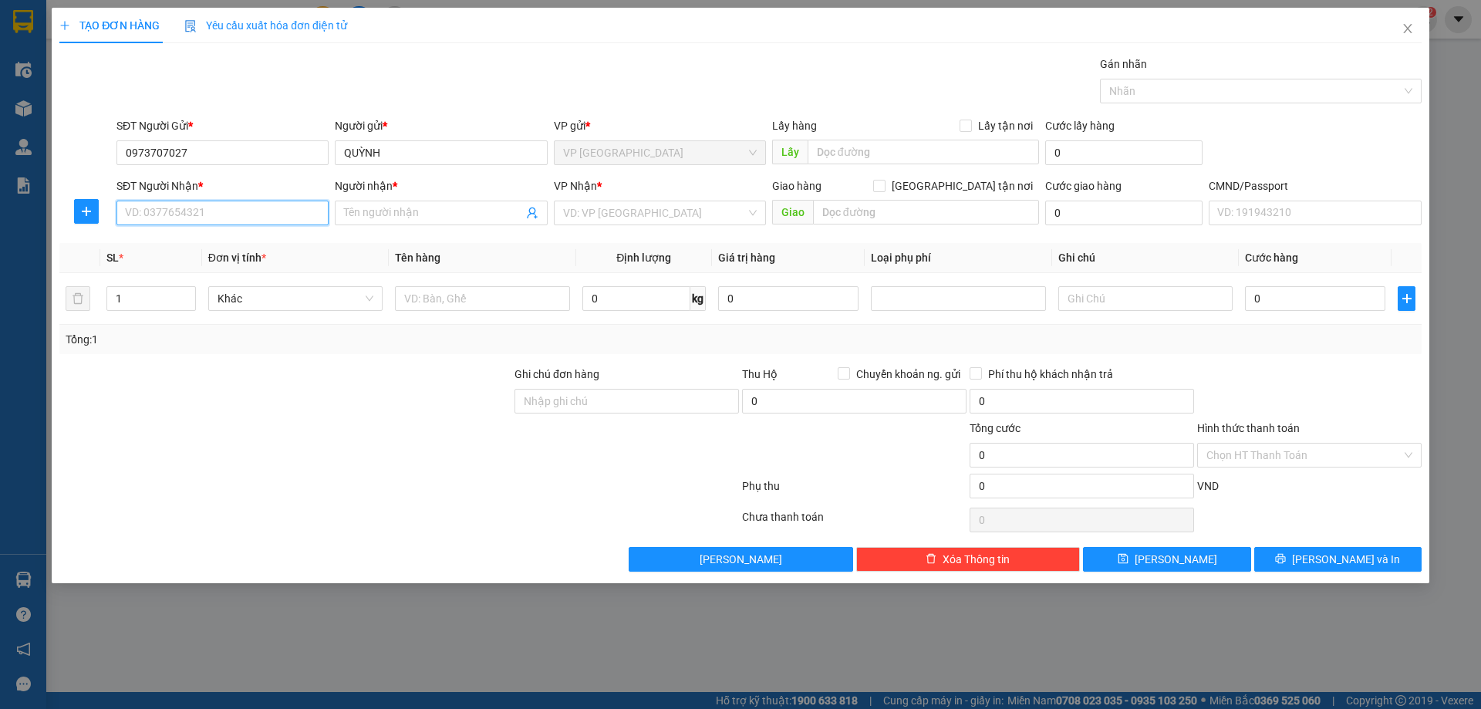
click at [282, 210] on input "SĐT Người Nhận *" at bounding box center [222, 213] width 212 height 25
click at [221, 217] on input "SĐT Người Nhận *" at bounding box center [222, 213] width 212 height 25
drag, startPoint x: 211, startPoint y: 247, endPoint x: 289, endPoint y: 386, distance: 159.9
click at [211, 248] on div "0968696358 - Minh Tiến" at bounding box center [223, 243] width 194 height 17
type input "0968696358"
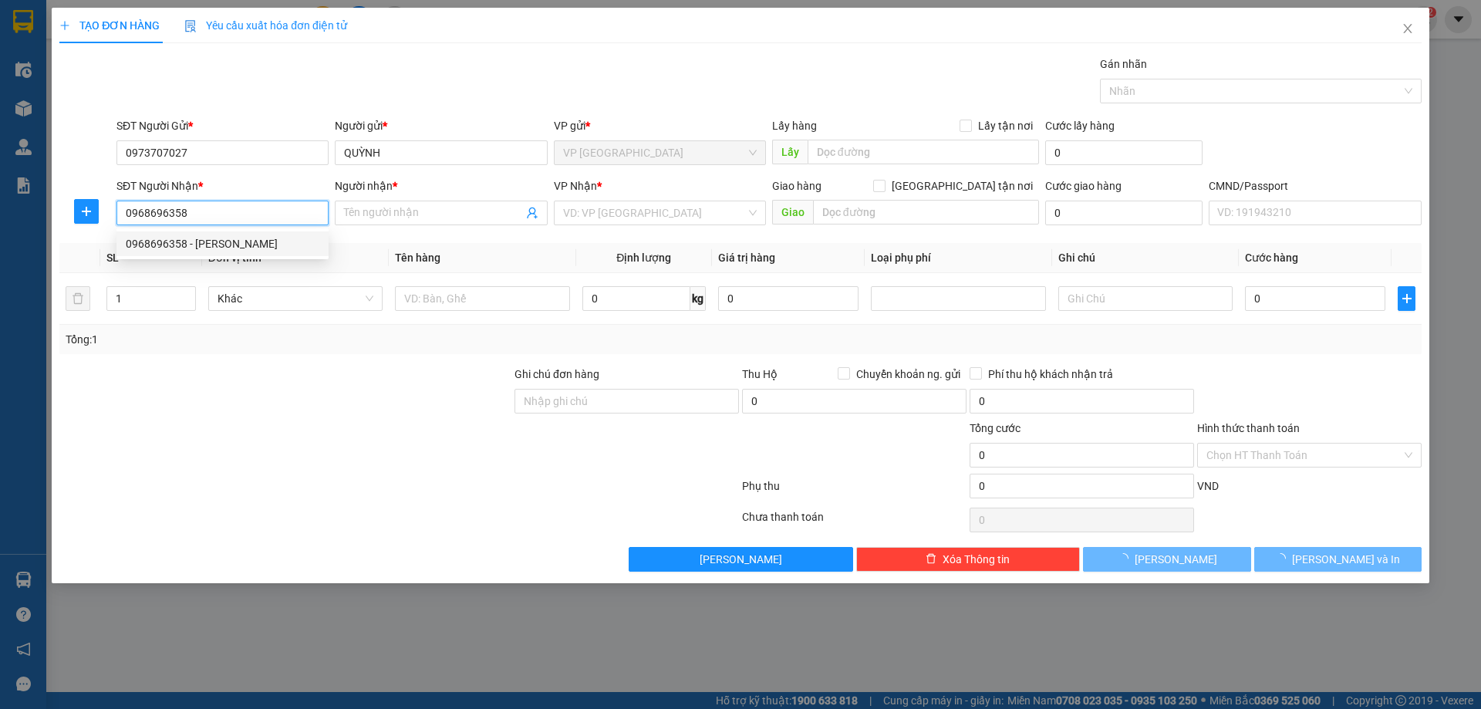
type input "[PERSON_NAME]"
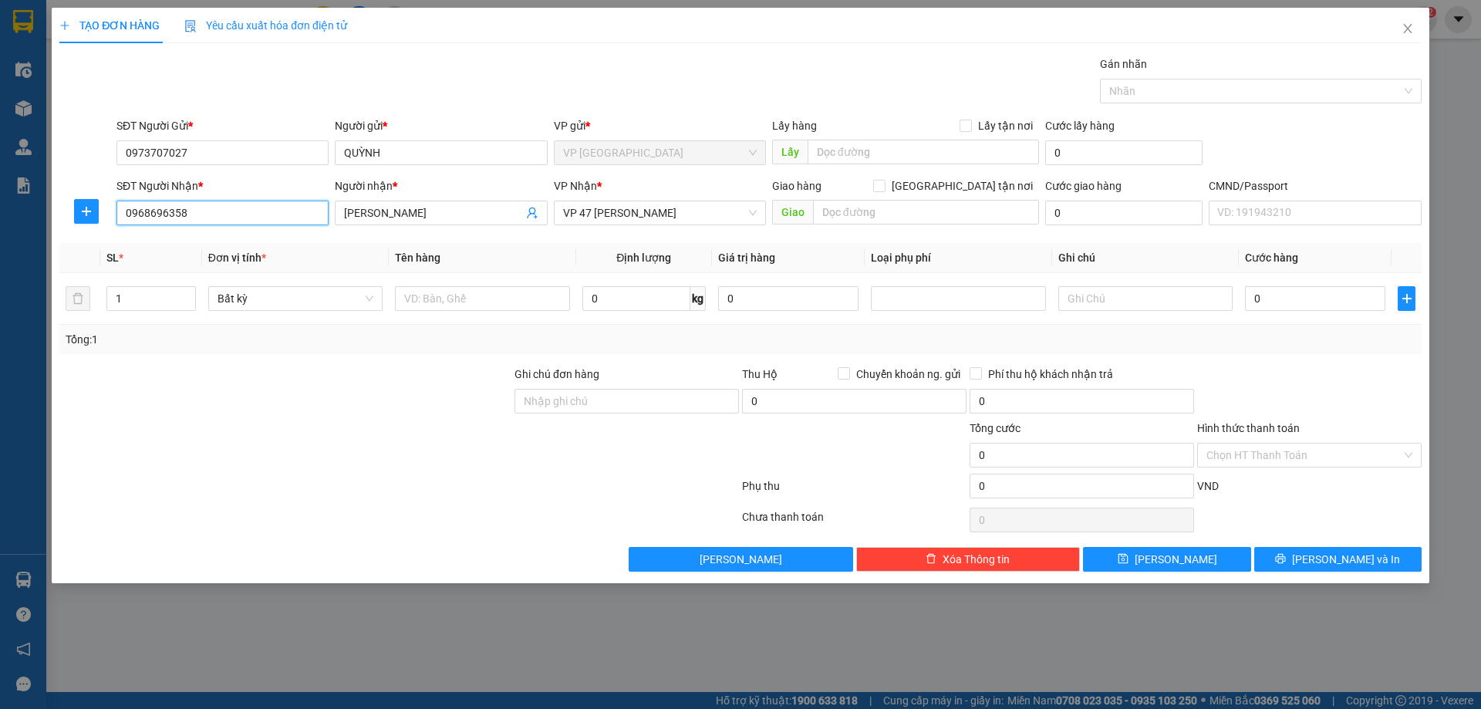
type input "0968696358"
click at [424, 290] on input "text" at bounding box center [482, 298] width 174 height 25
type input "HỘP PK"
click at [656, 310] on input "0" at bounding box center [636, 298] width 108 height 25
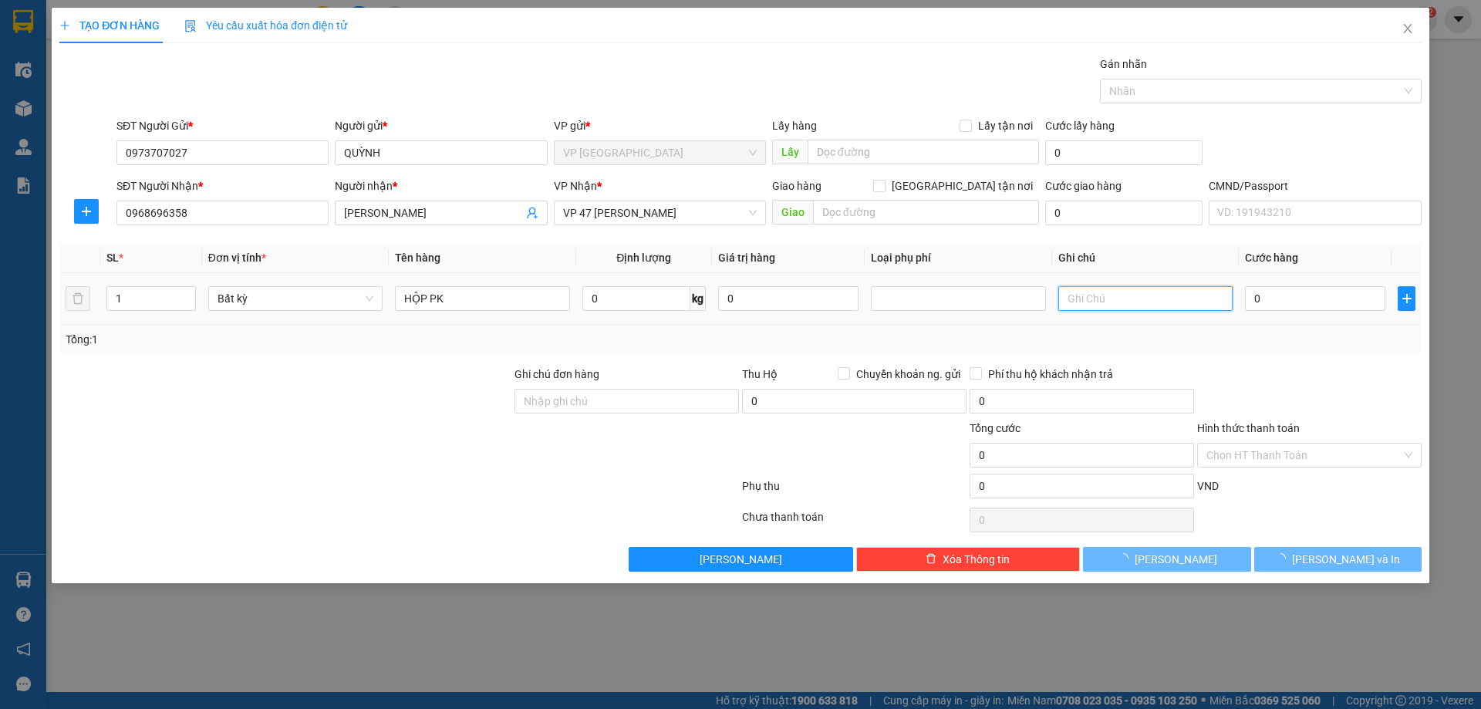
click at [1093, 298] on input "text" at bounding box center [1145, 298] width 174 height 25
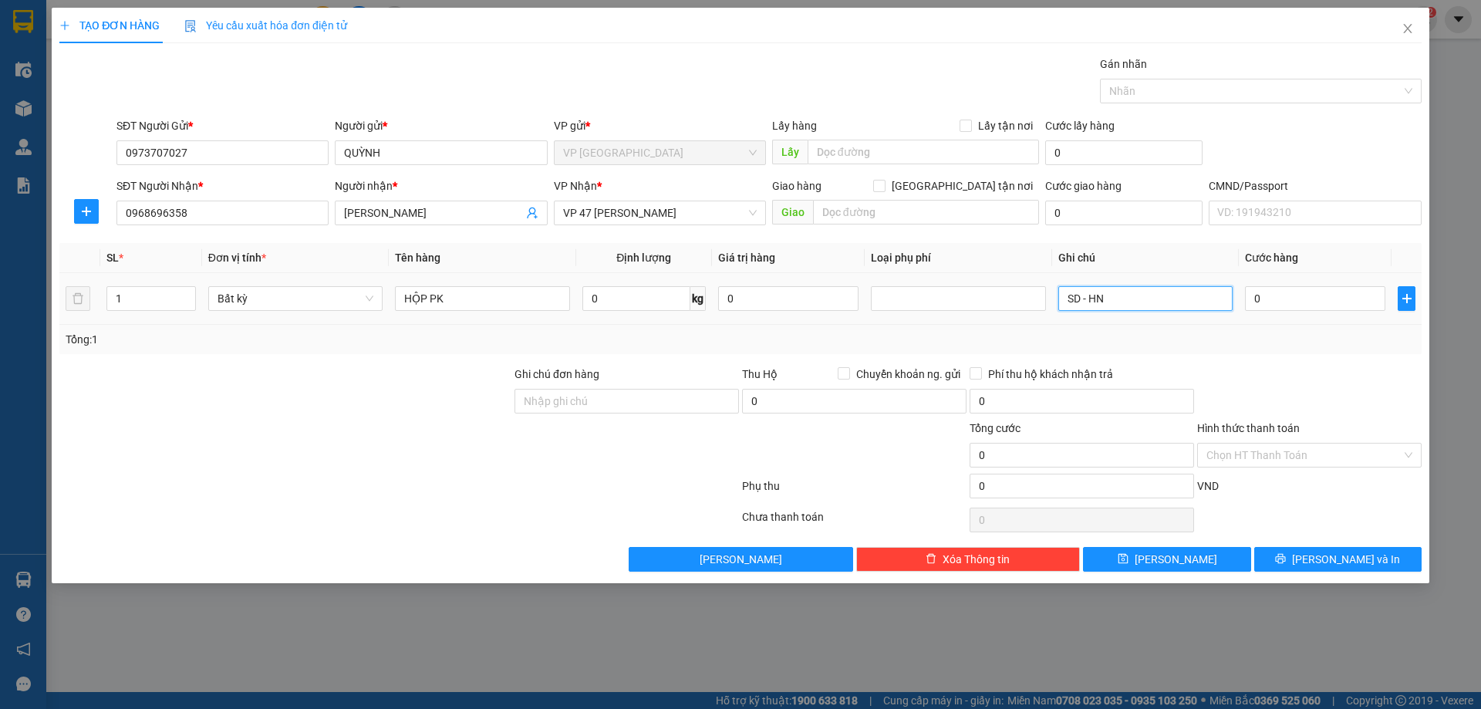
click at [1076, 299] on input "SD - HN" at bounding box center [1145, 298] width 174 height 25
click at [1077, 298] on input "SD - HN" at bounding box center [1145, 298] width 174 height 25
type input "SD TQ - HN"
click at [1279, 295] on input "0" at bounding box center [1315, 298] width 140 height 25
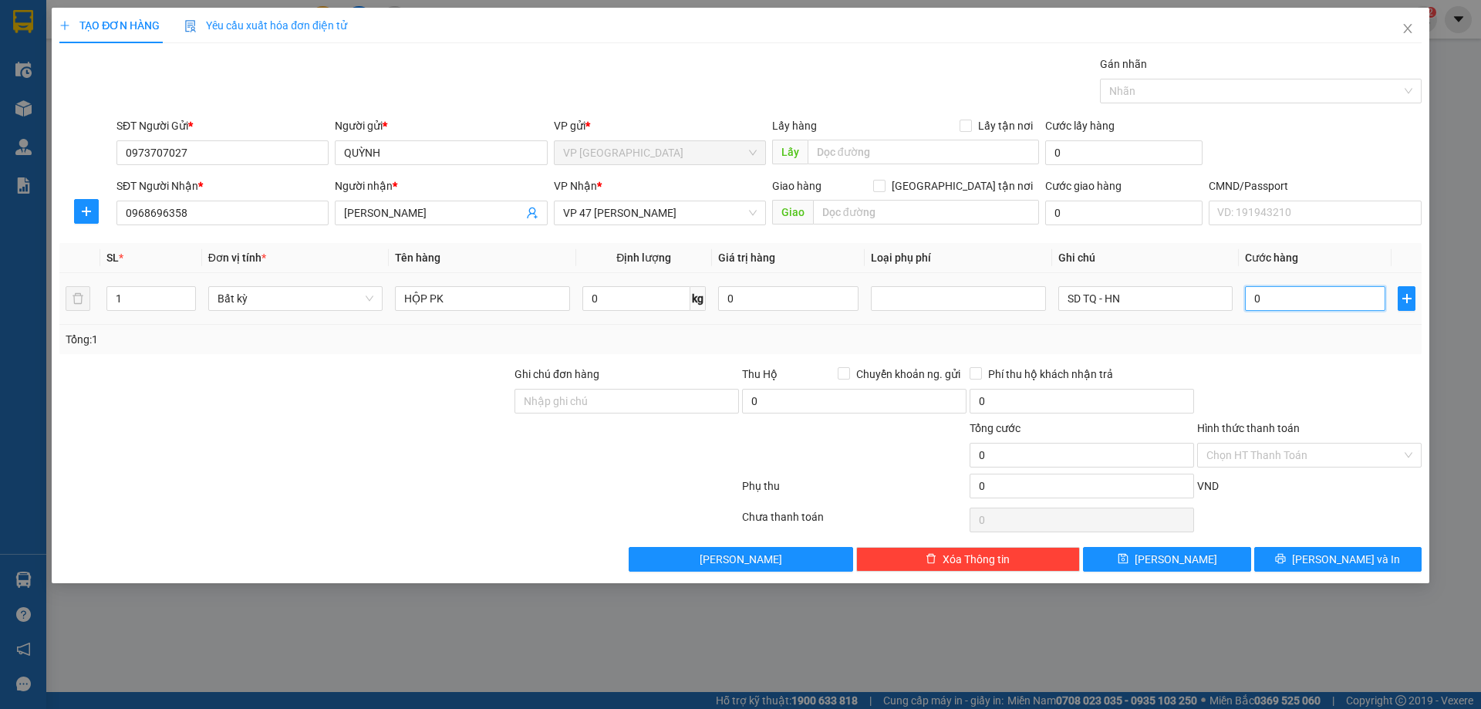
type input "5"
type input "50"
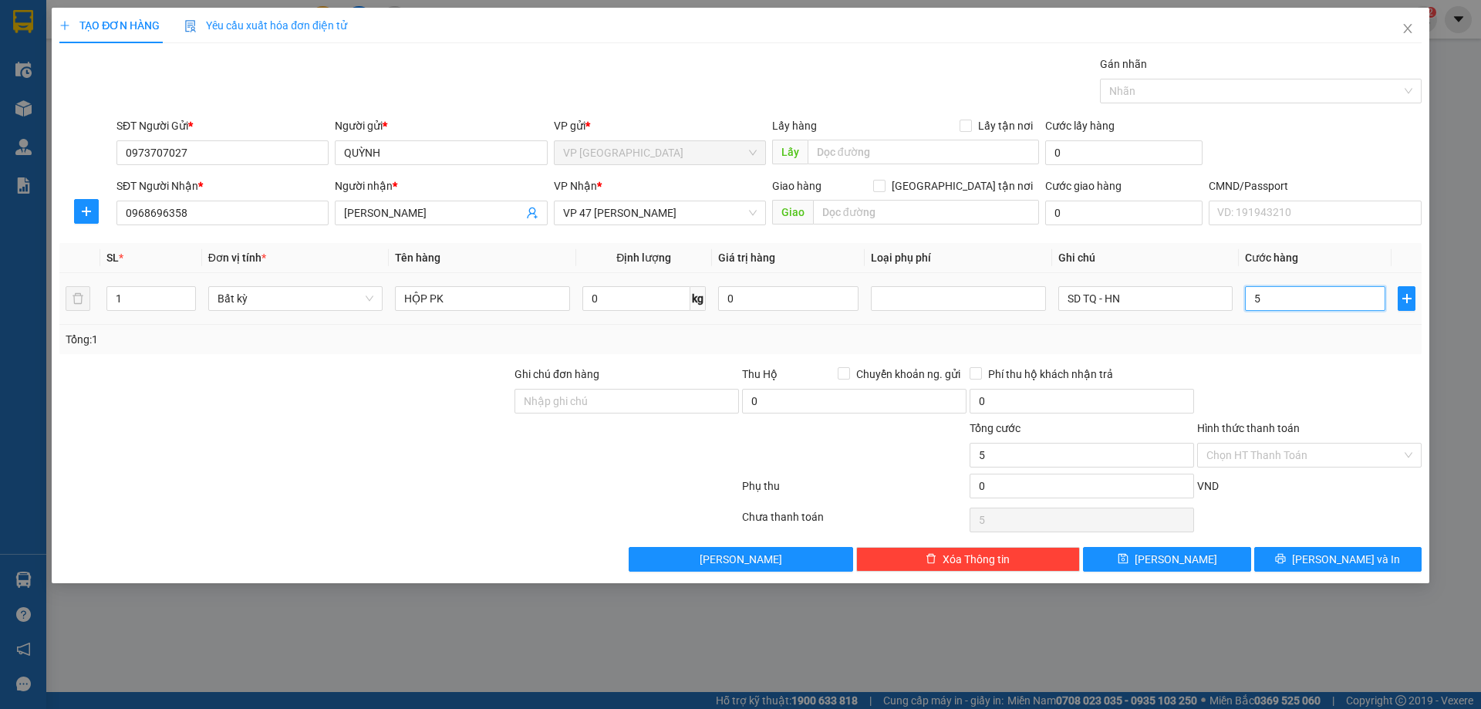
type input "50"
type input "500"
type input "5.000"
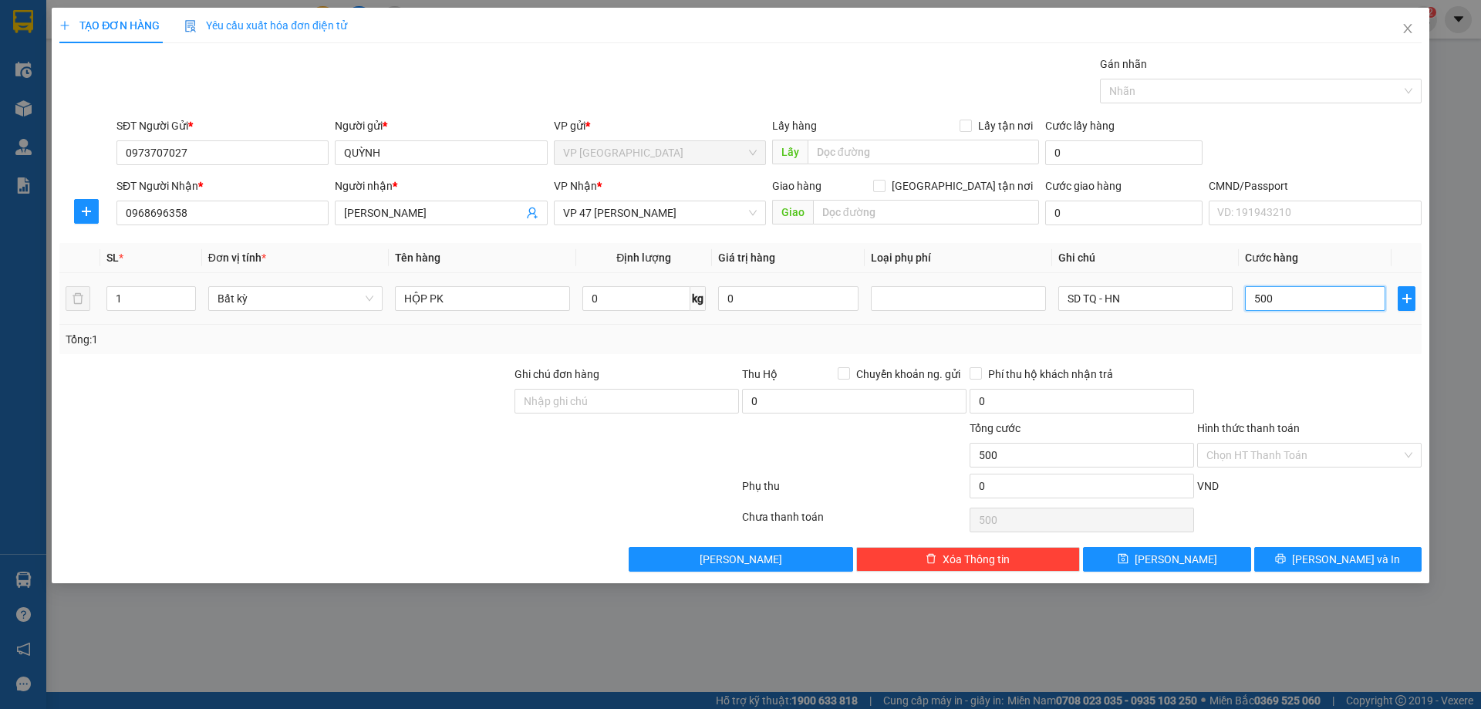
type input "5.000"
type input "50.000"
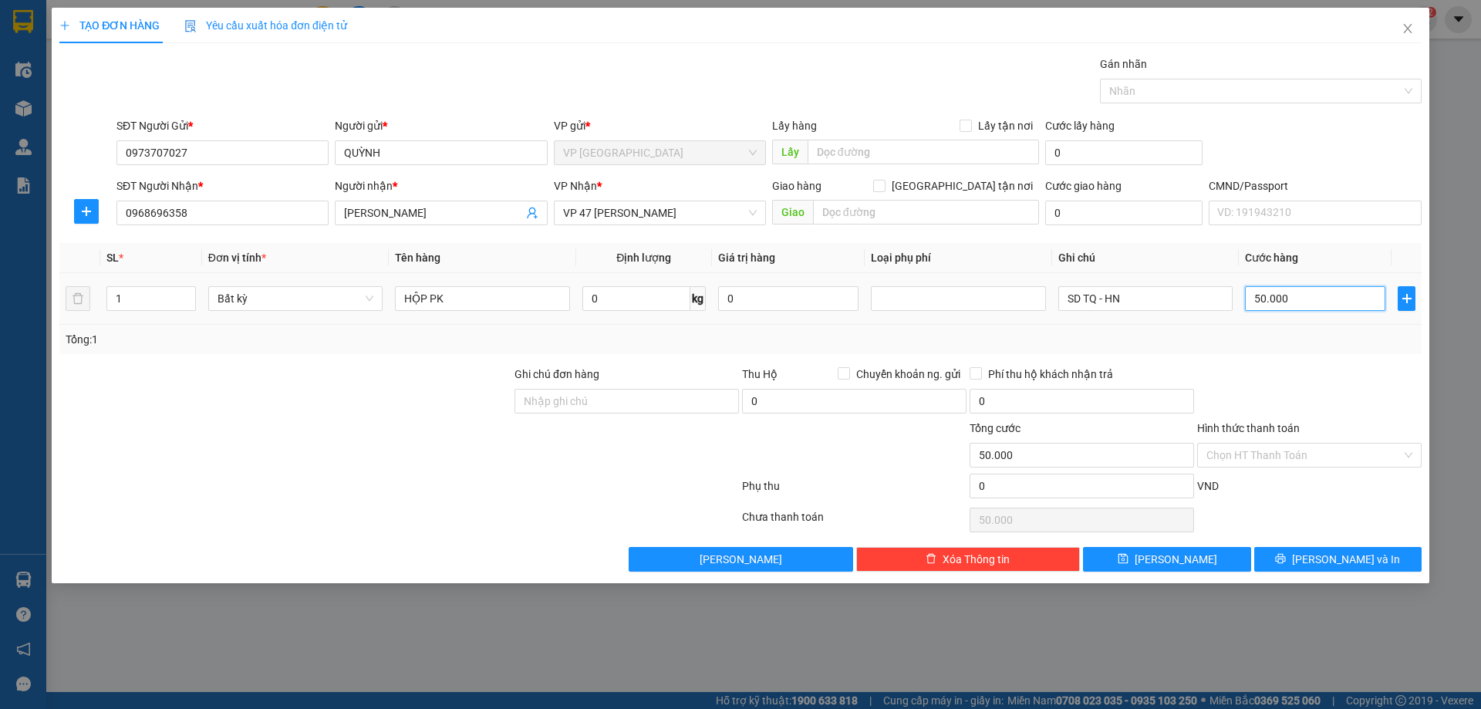
type input "50.000"
click at [1282, 352] on div "Tổng: 1" at bounding box center [740, 339] width 1362 height 29
click at [1286, 555] on icon "printer" at bounding box center [1280, 558] width 11 height 11
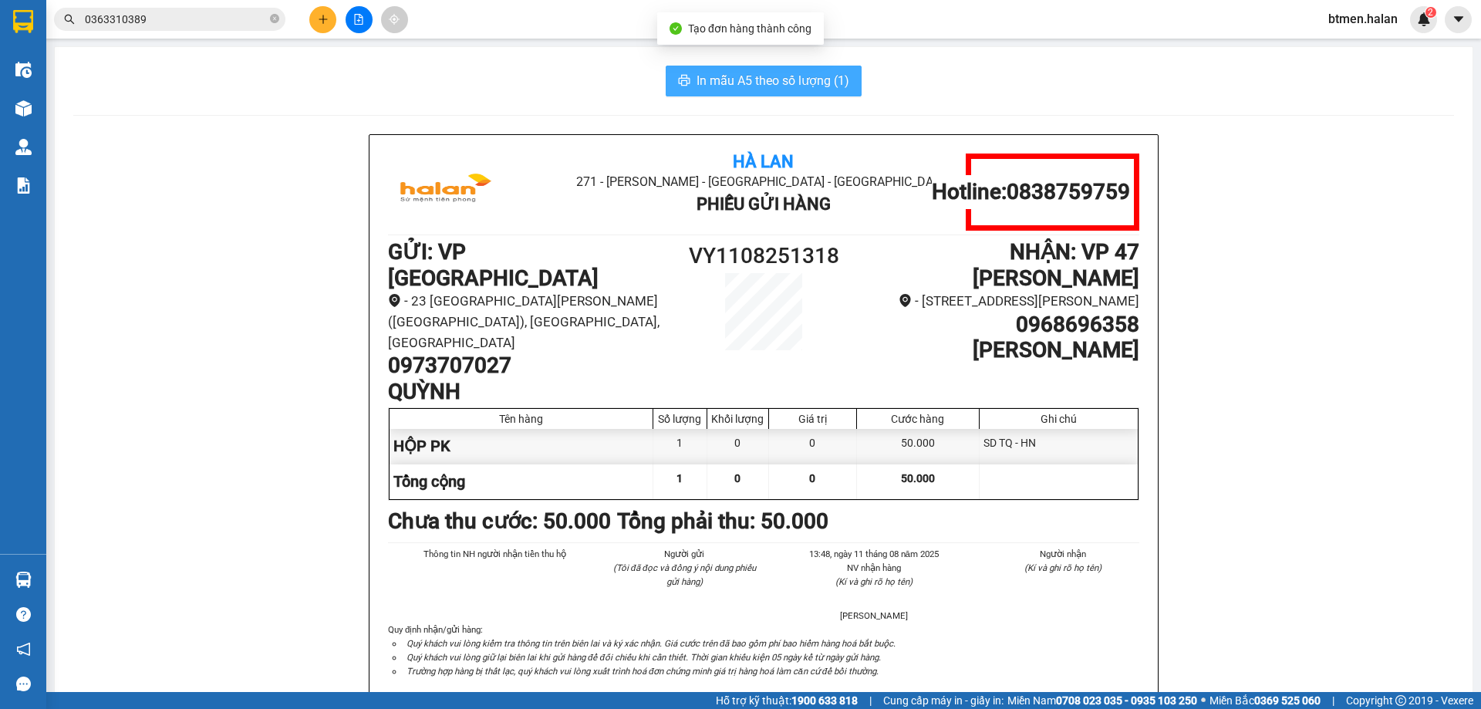
click at [805, 82] on span "In mẫu A5 theo số lượng (1)" at bounding box center [772, 80] width 153 height 19
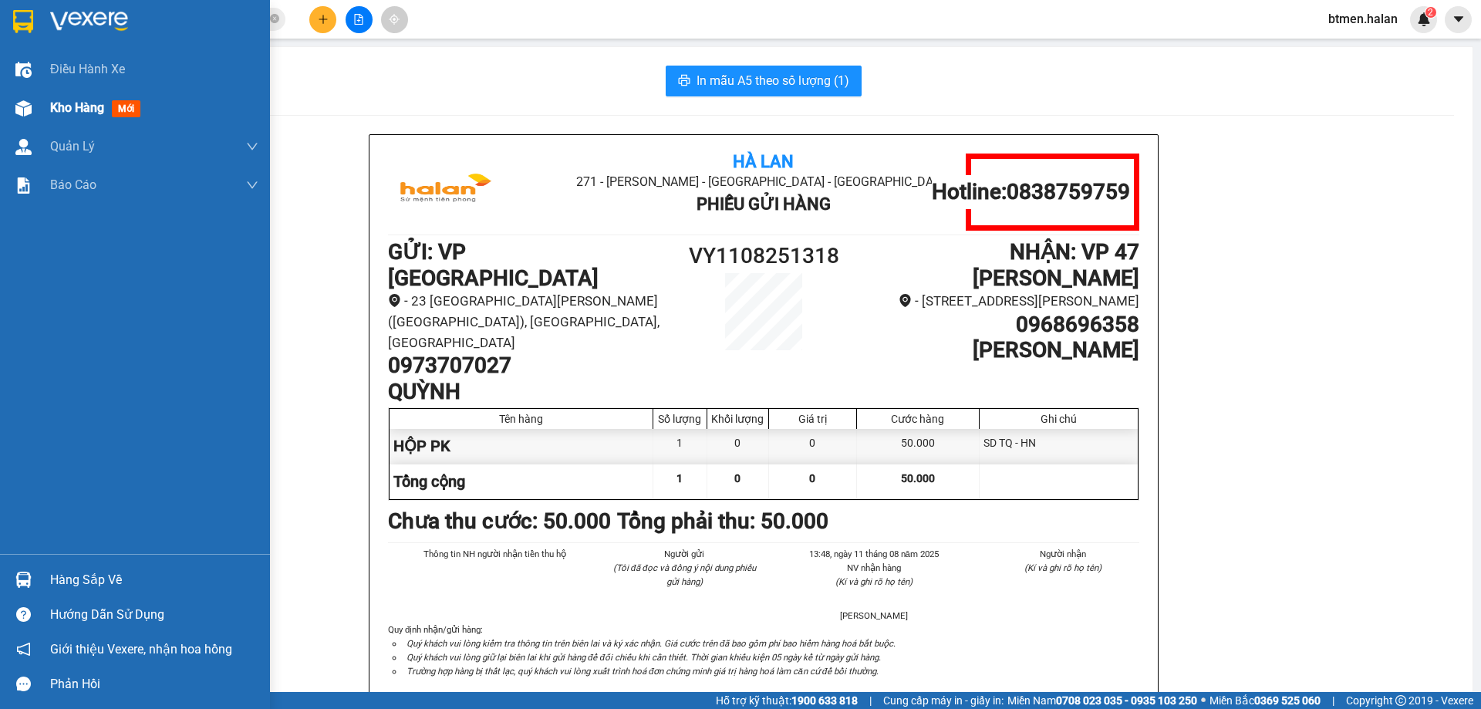
click at [49, 112] on div "Kho hàng mới" at bounding box center [135, 108] width 270 height 39
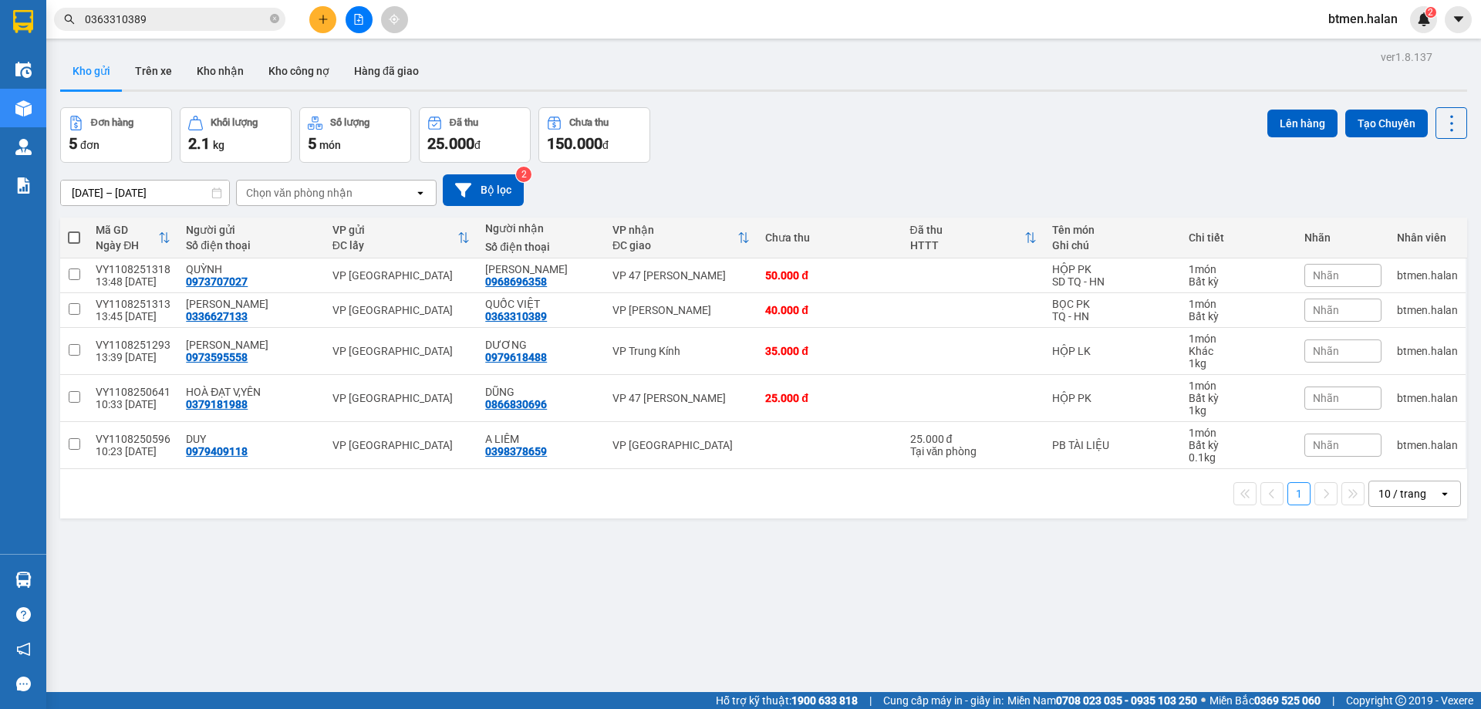
drag, startPoint x: 214, startPoint y: 70, endPoint x: 397, endPoint y: 122, distance: 190.0
click at [224, 75] on button "Kho nhận" at bounding box center [220, 70] width 72 height 37
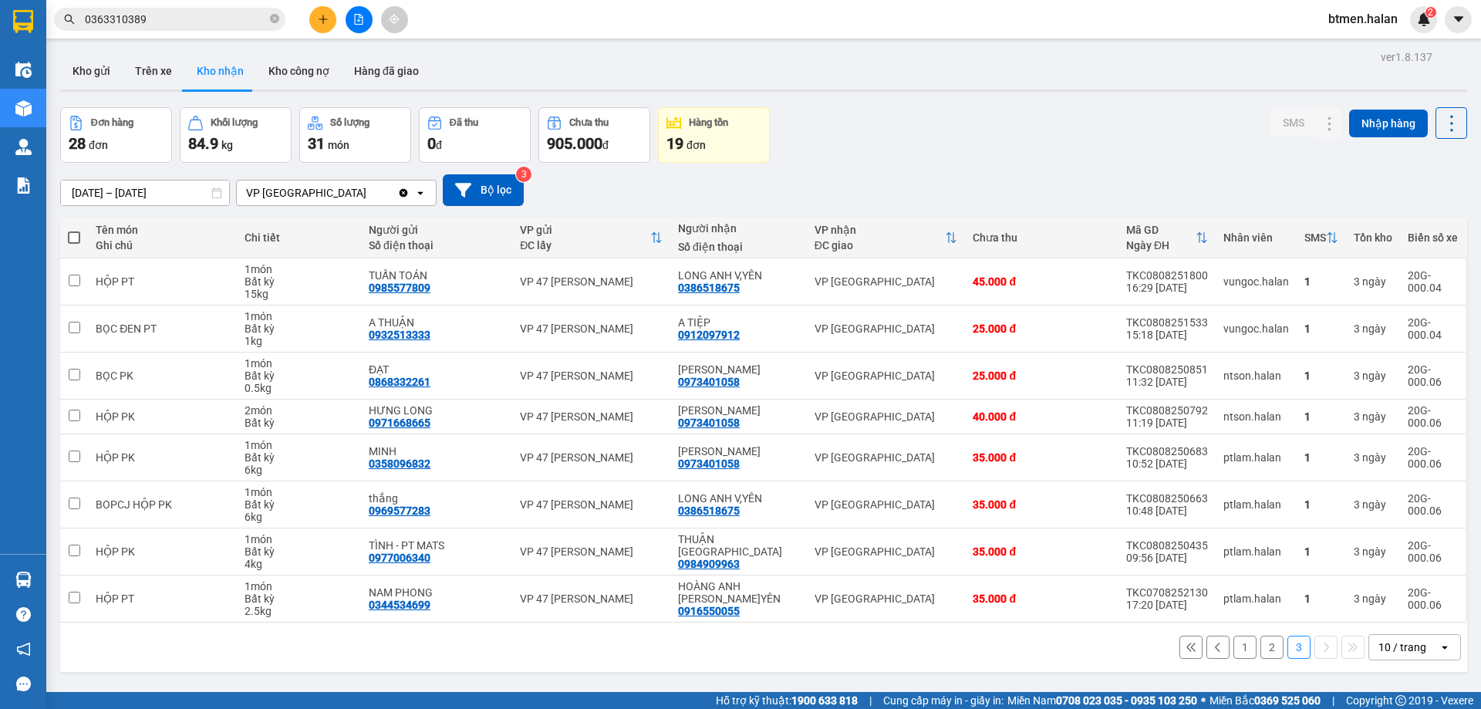
click at [629, 188] on div "13/06/2025 – 11/08/2025 Press the down arrow key to interact with the calendar …" at bounding box center [763, 190] width 1407 height 32
click at [1355, 552] on icon at bounding box center [1360, 551] width 11 height 11
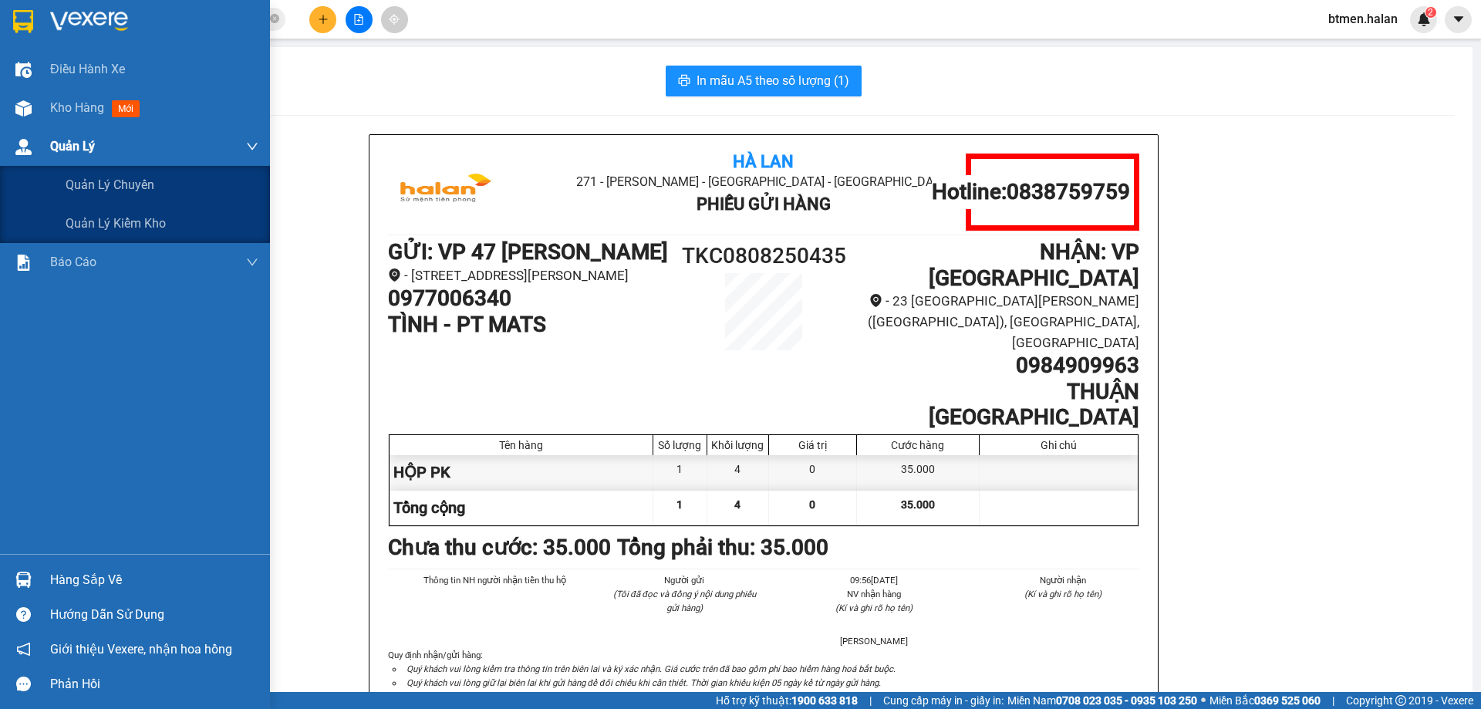
click at [85, 127] on div "Quản Lý" at bounding box center [154, 146] width 208 height 39
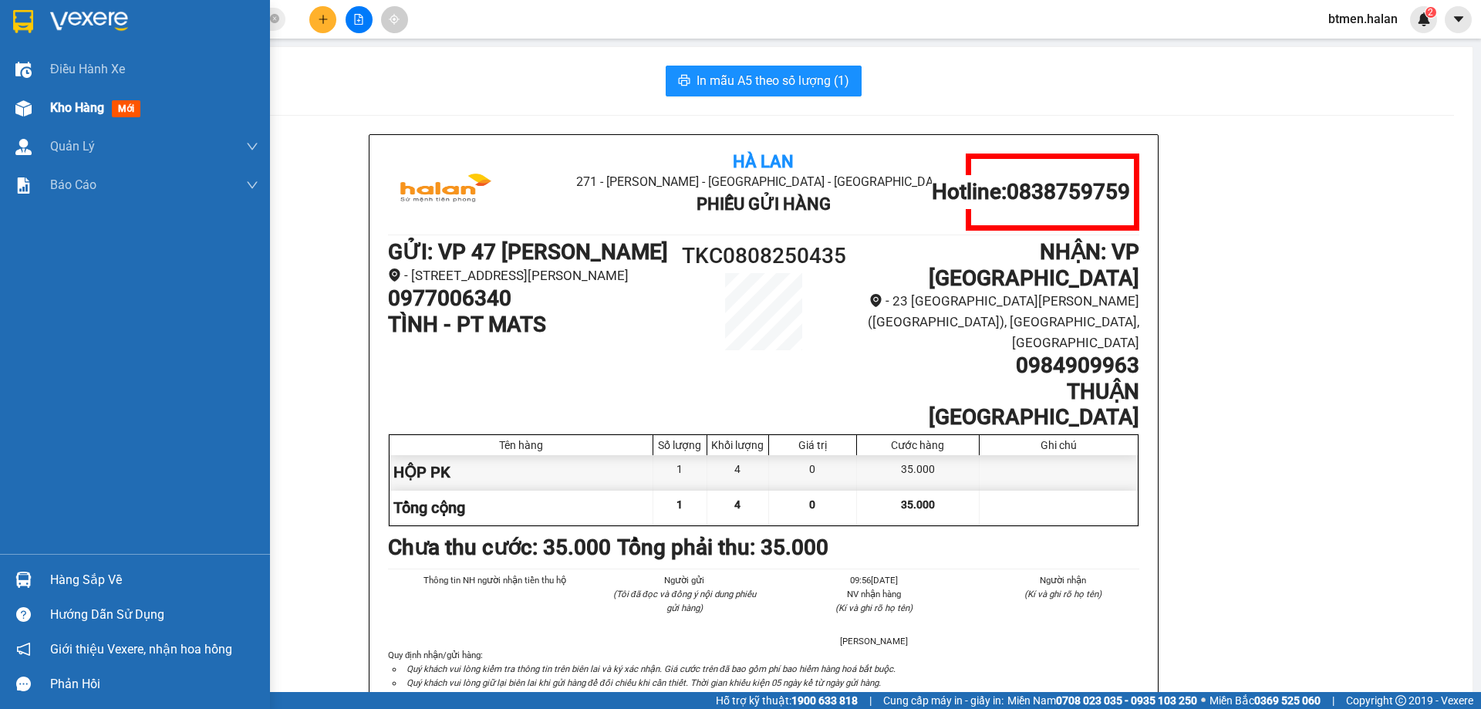
click at [81, 110] on span "Kho hàng" at bounding box center [77, 107] width 54 height 15
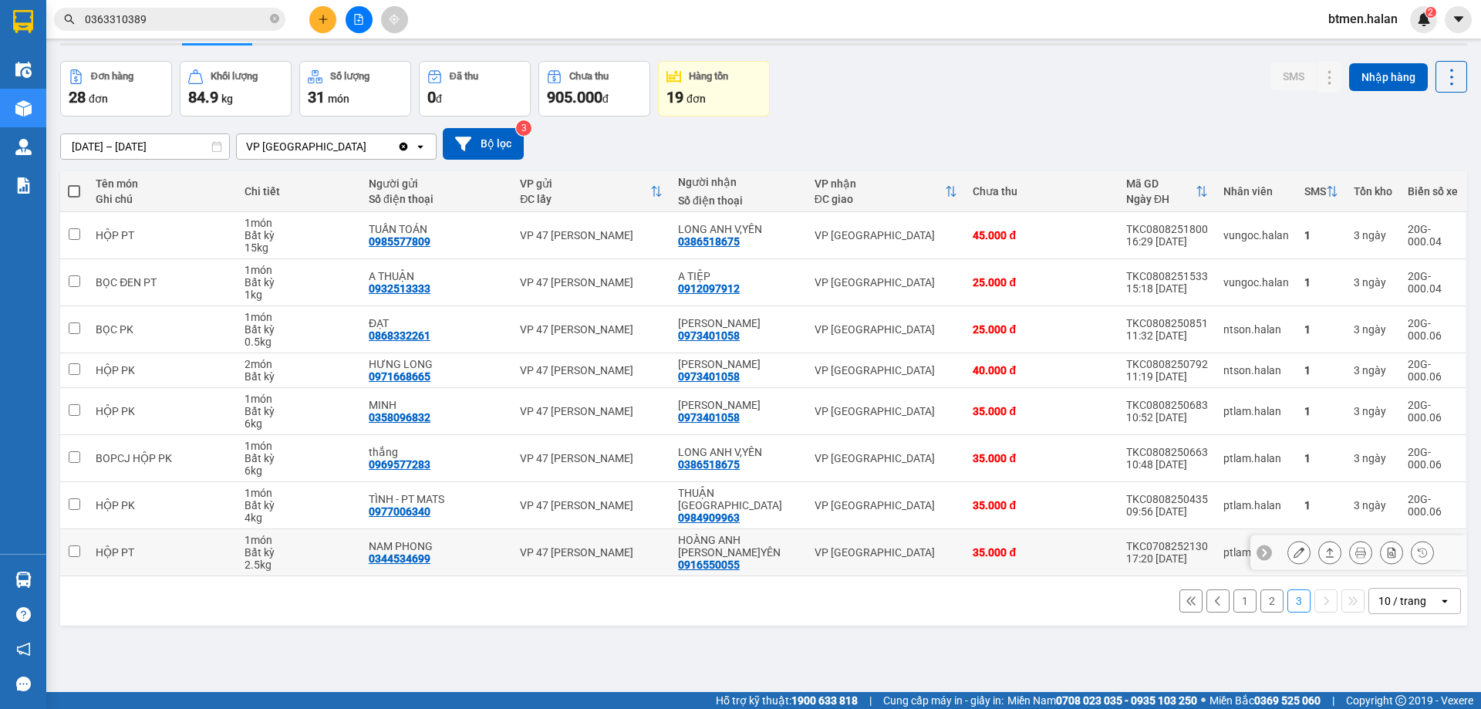
scroll to position [71, 0]
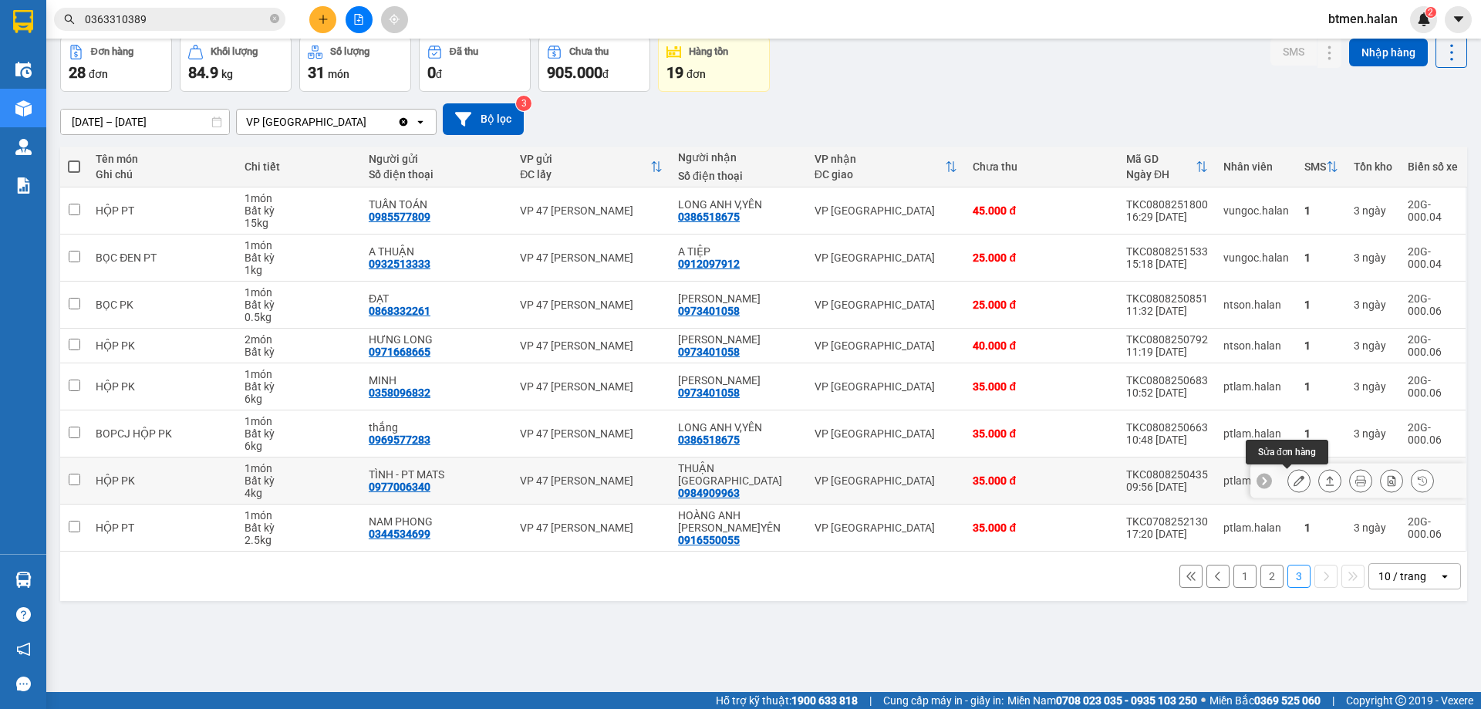
click at [1293, 480] on icon at bounding box center [1298, 480] width 11 height 11
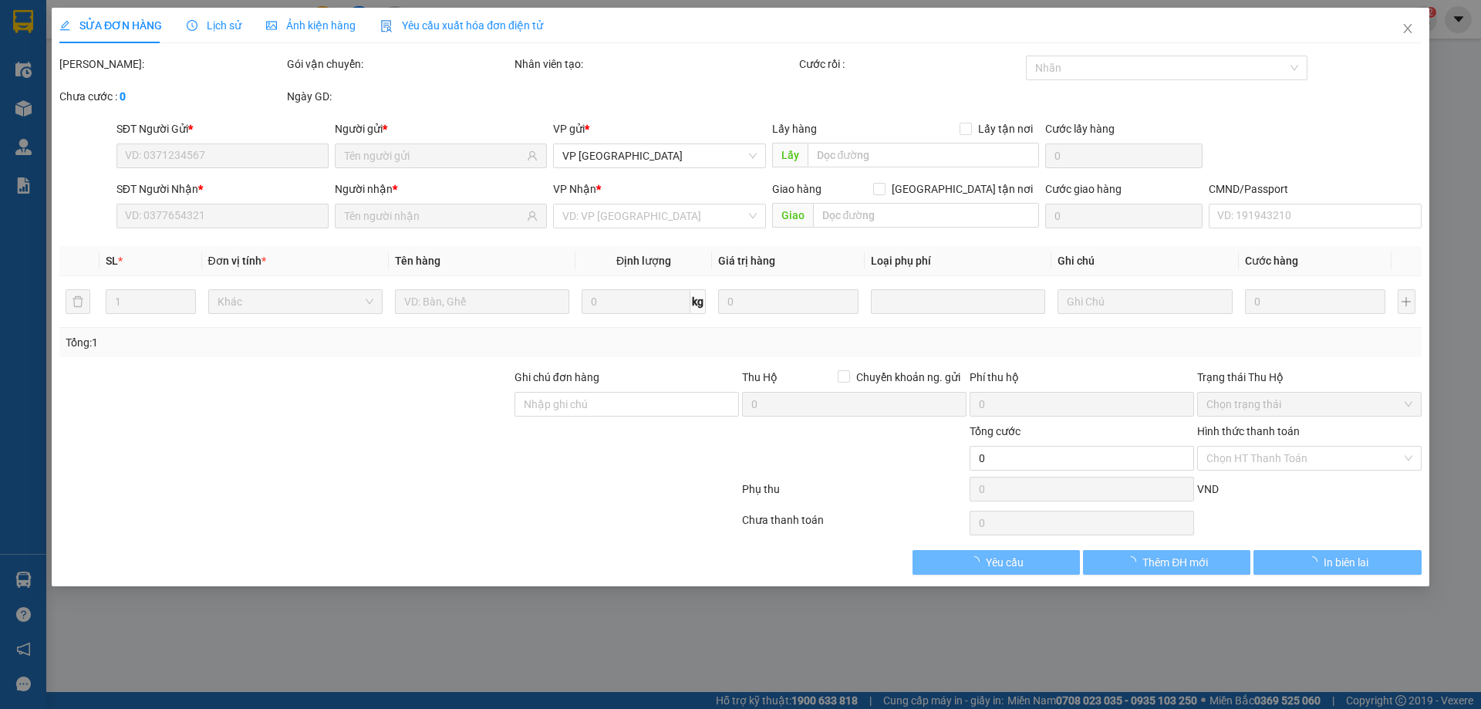
type input "0977006340"
type input "TÌNH - PT MATS"
type input "0984909963"
type input "THUẬN [GEOGRAPHIC_DATA]"
type input "35.000"
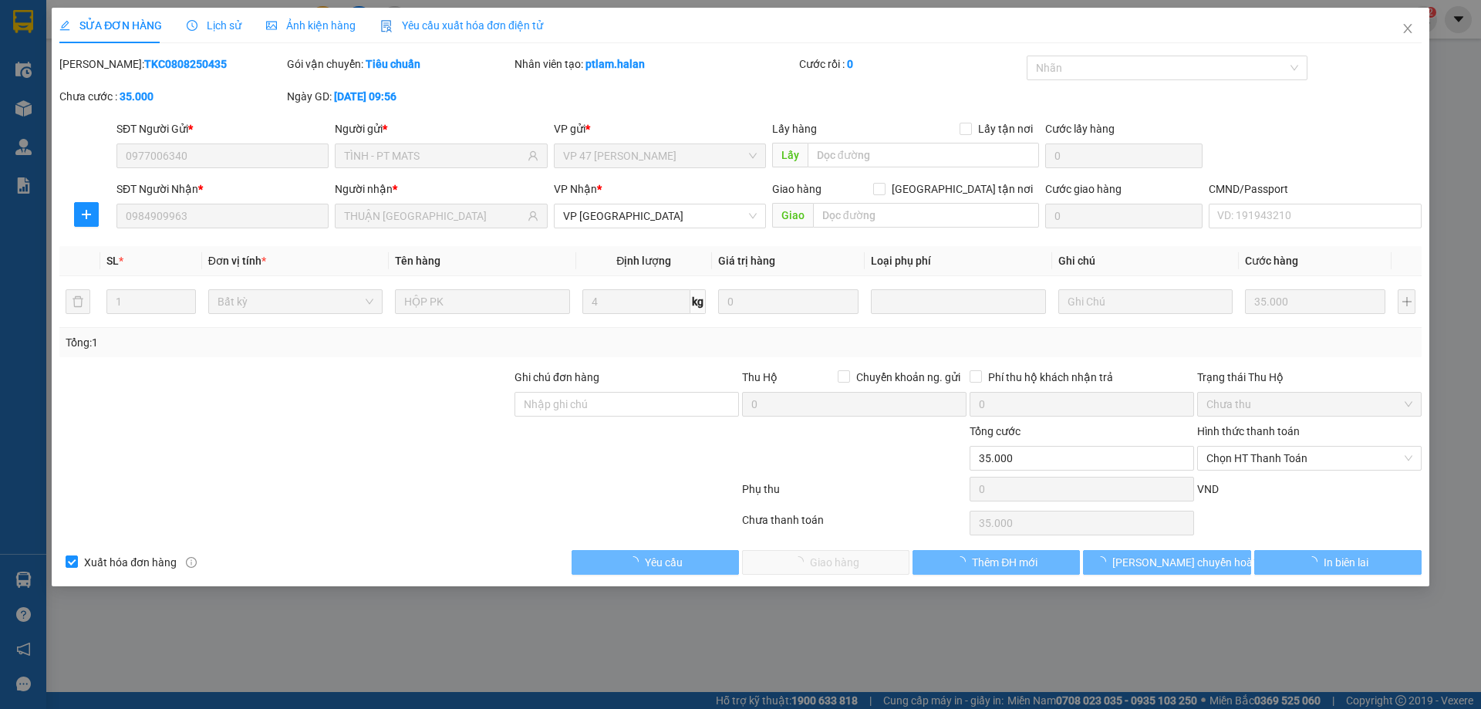
click at [1294, 454] on span "Chọn HT Thanh Toán" at bounding box center [1309, 458] width 206 height 23
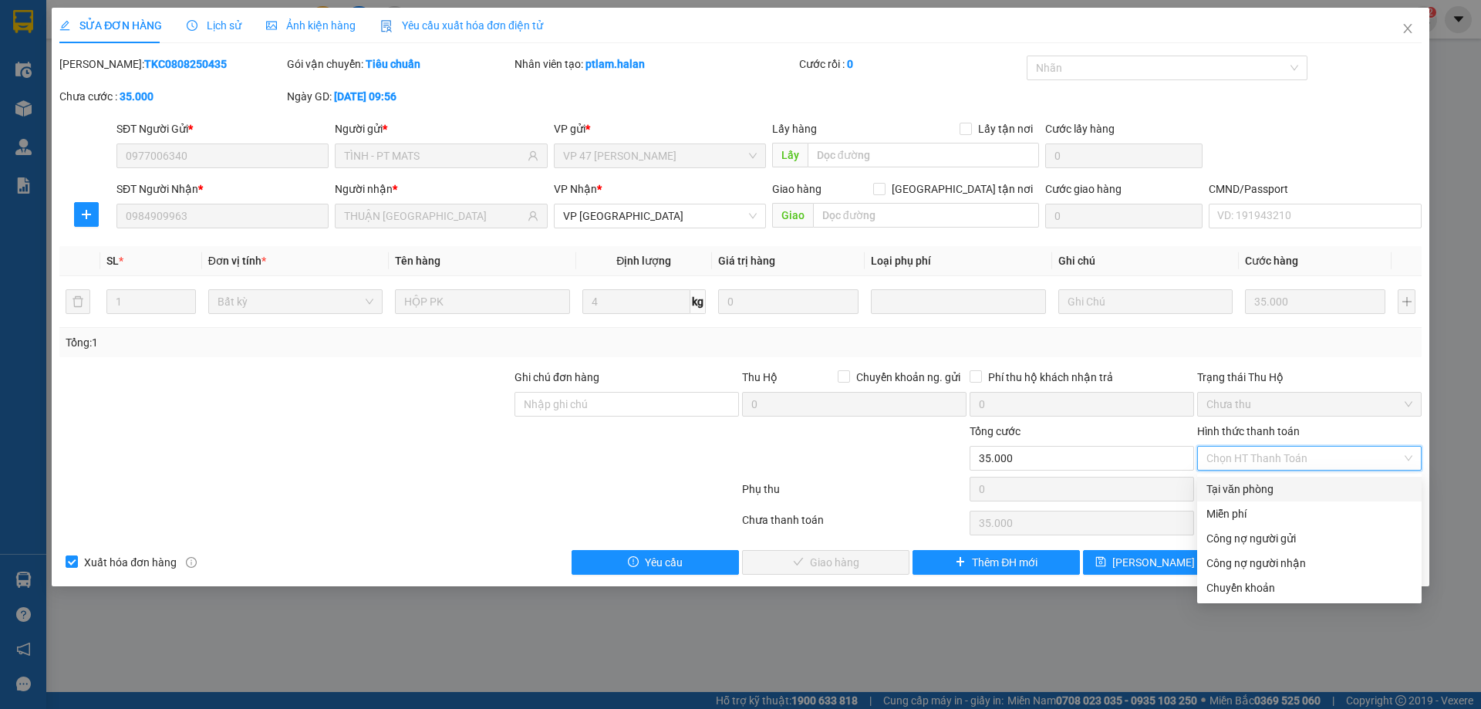
drag, startPoint x: 1282, startPoint y: 483, endPoint x: 1159, endPoint y: 525, distance: 129.8
click at [1280, 484] on div "Tại văn phòng" at bounding box center [1309, 489] width 206 height 17
type input "0"
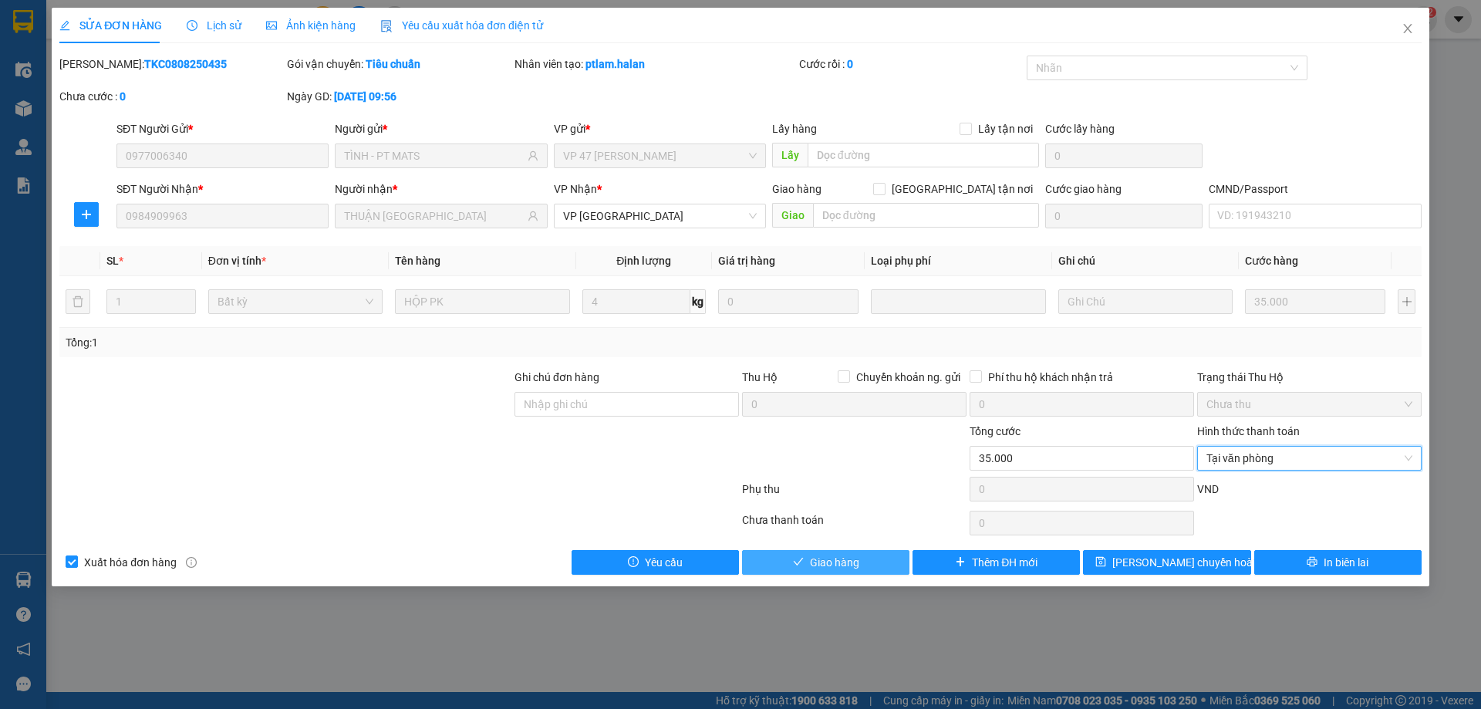
click at [843, 555] on span "Giao hàng" at bounding box center [834, 562] width 49 height 17
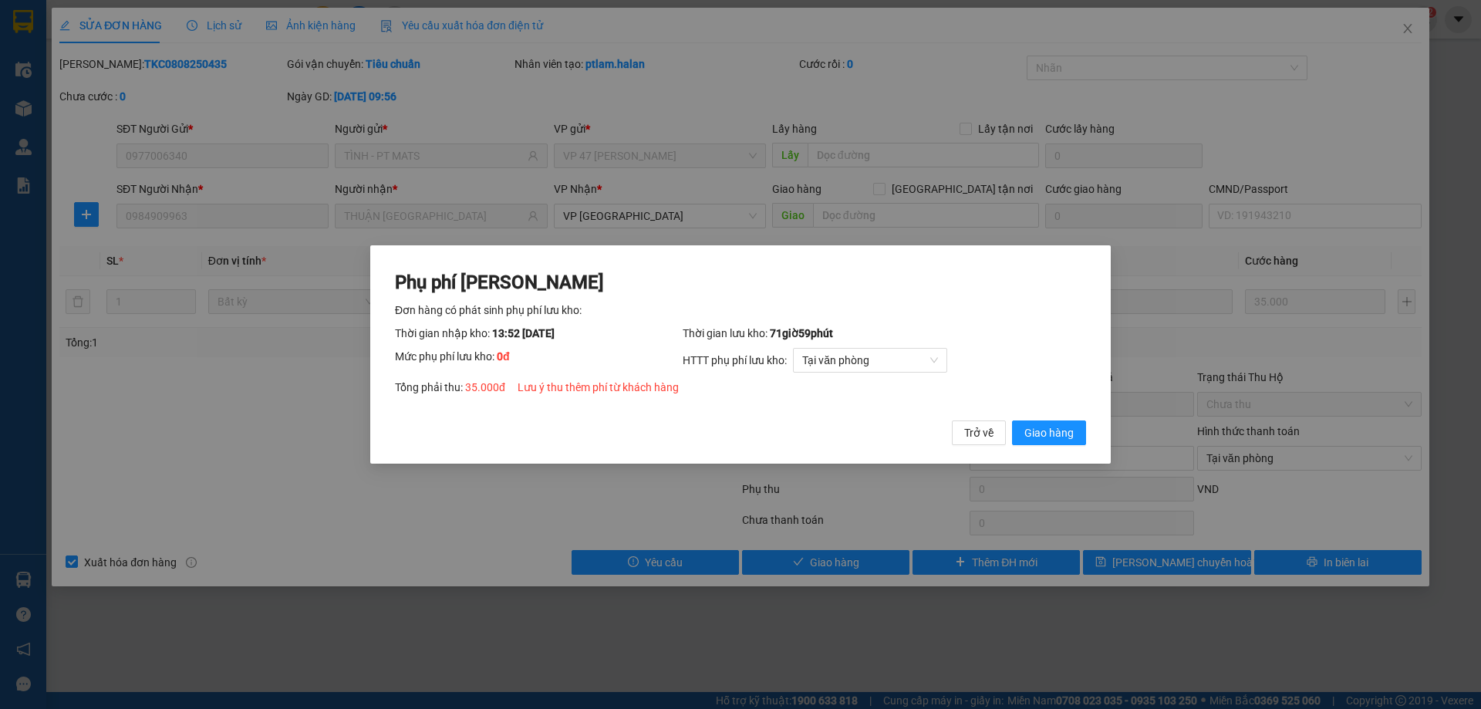
drag, startPoint x: 1028, startPoint y: 430, endPoint x: 1229, endPoint y: 262, distance: 261.2
click at [1030, 430] on span "Giao hàng" at bounding box center [1048, 432] width 49 height 17
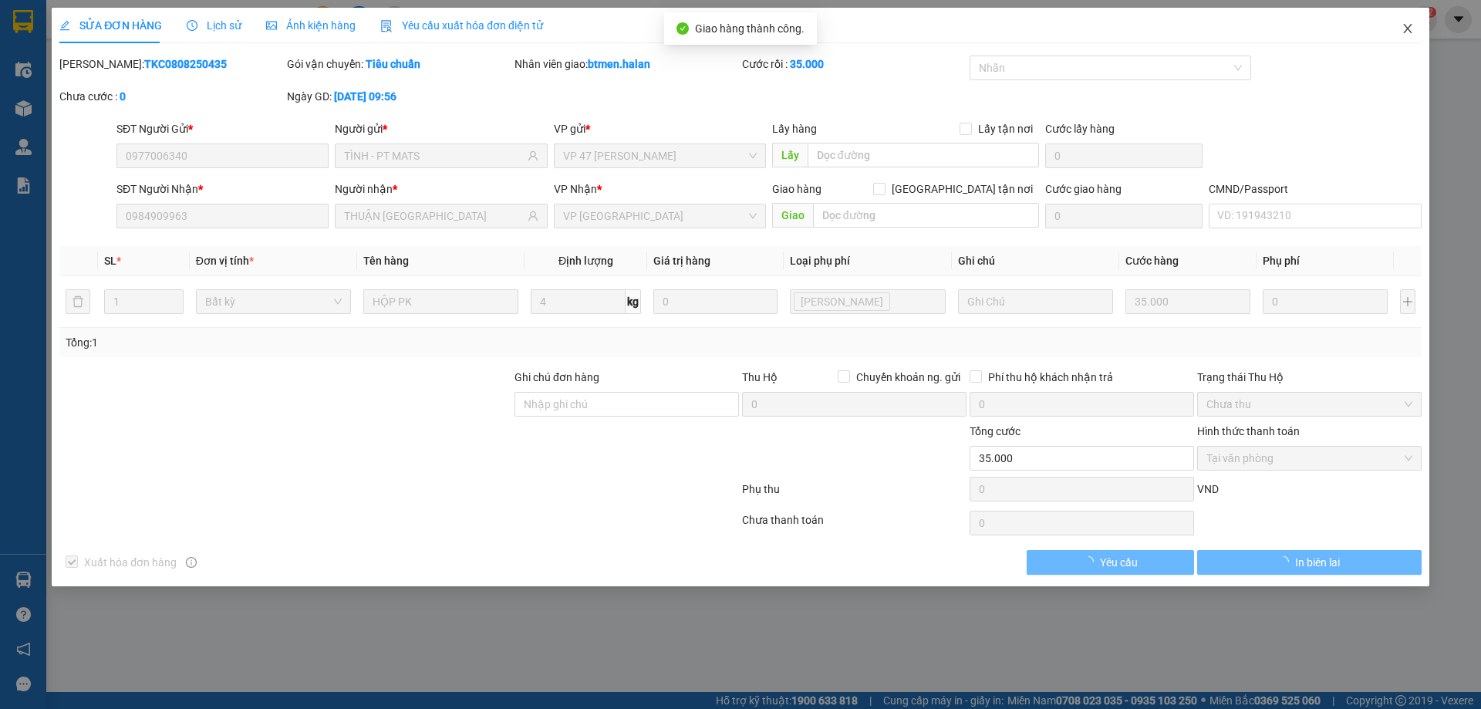
click at [1413, 29] on icon "close" at bounding box center [1407, 28] width 12 height 12
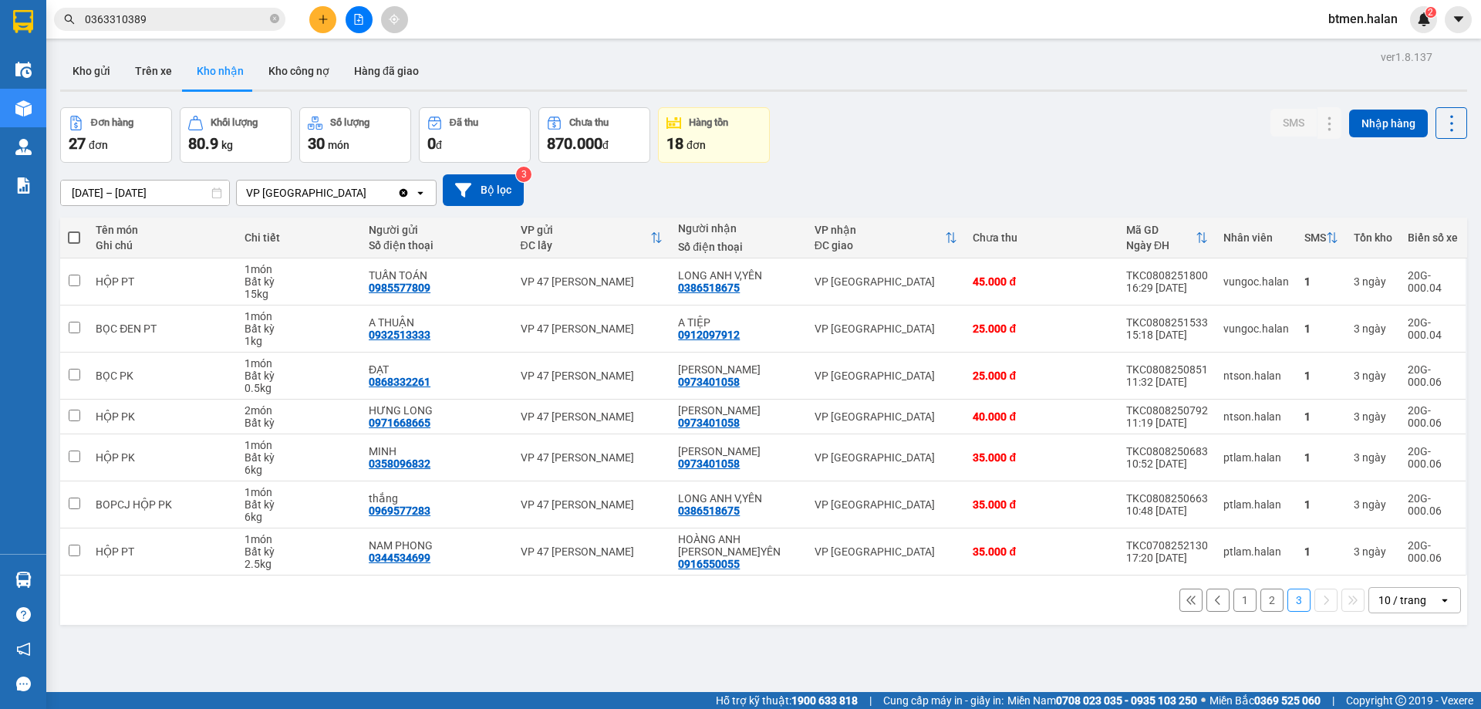
click at [559, 593] on div "1 2 3 10 / trang open" at bounding box center [763, 600] width 1394 height 26
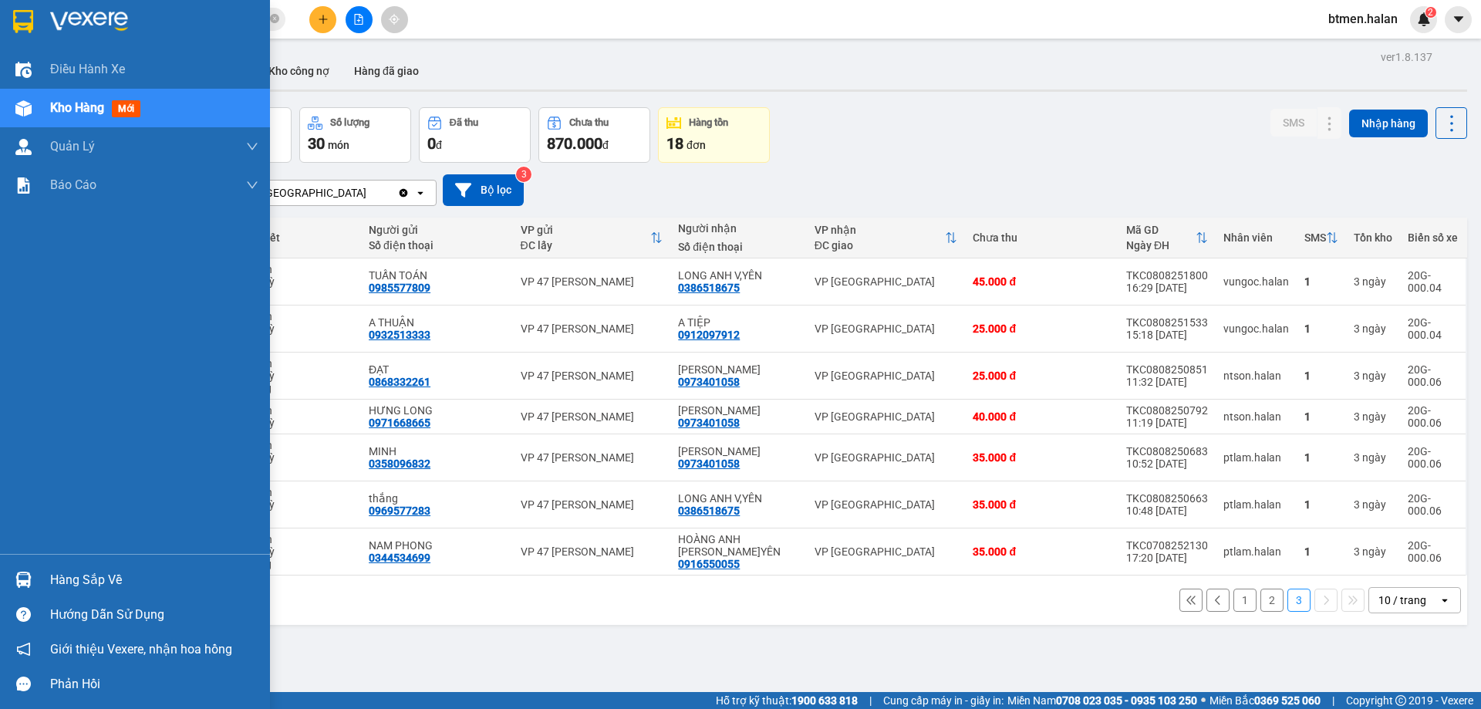
click at [77, 580] on div "Hàng sắp về" at bounding box center [154, 579] width 208 height 23
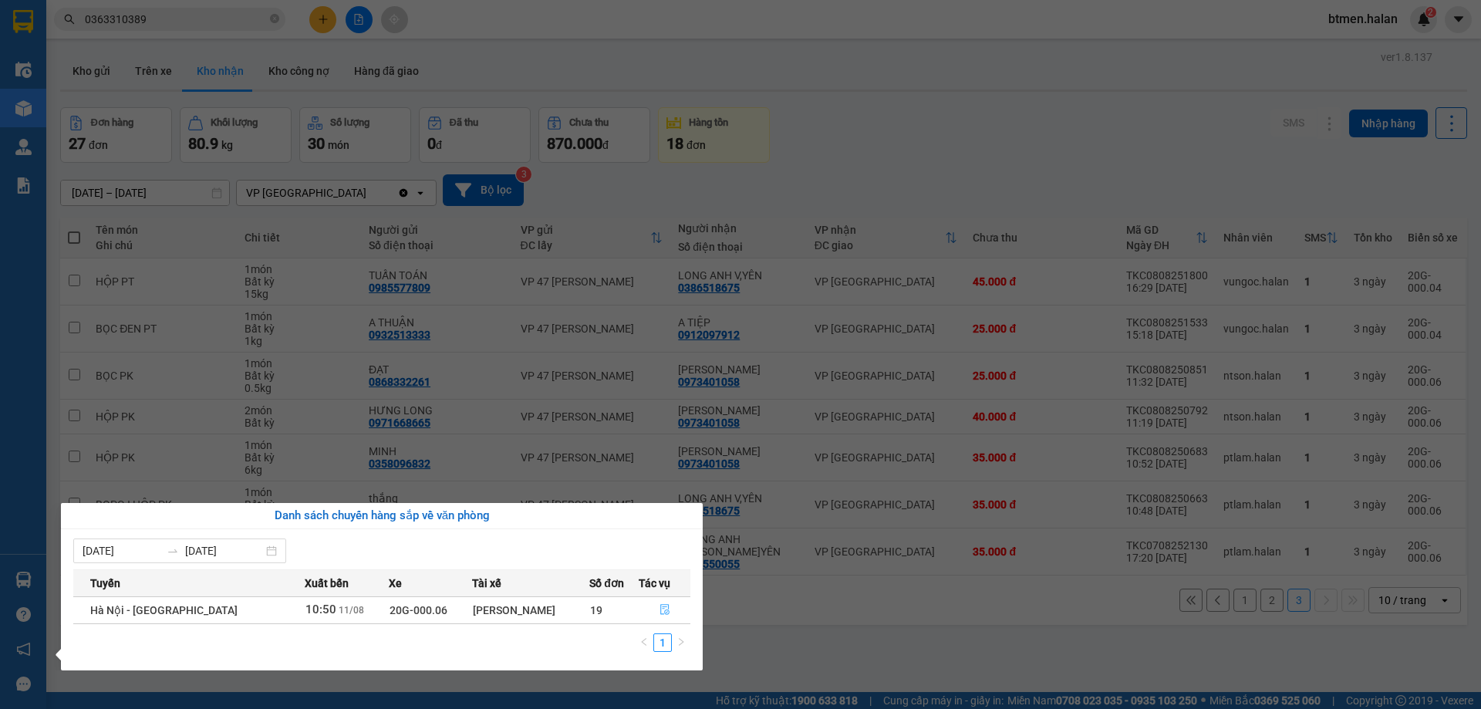
click at [666, 612] on icon "file-done" at bounding box center [664, 610] width 9 height 11
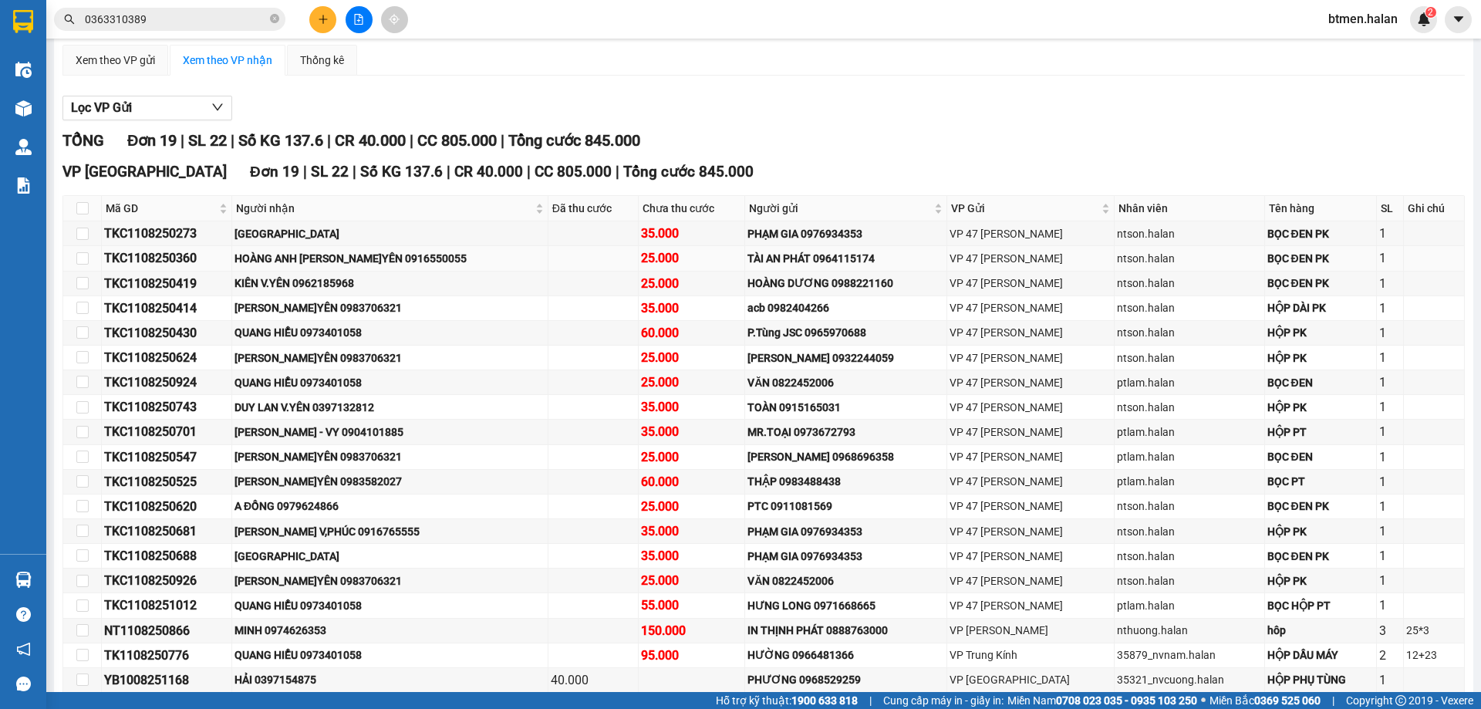
scroll to position [154, 0]
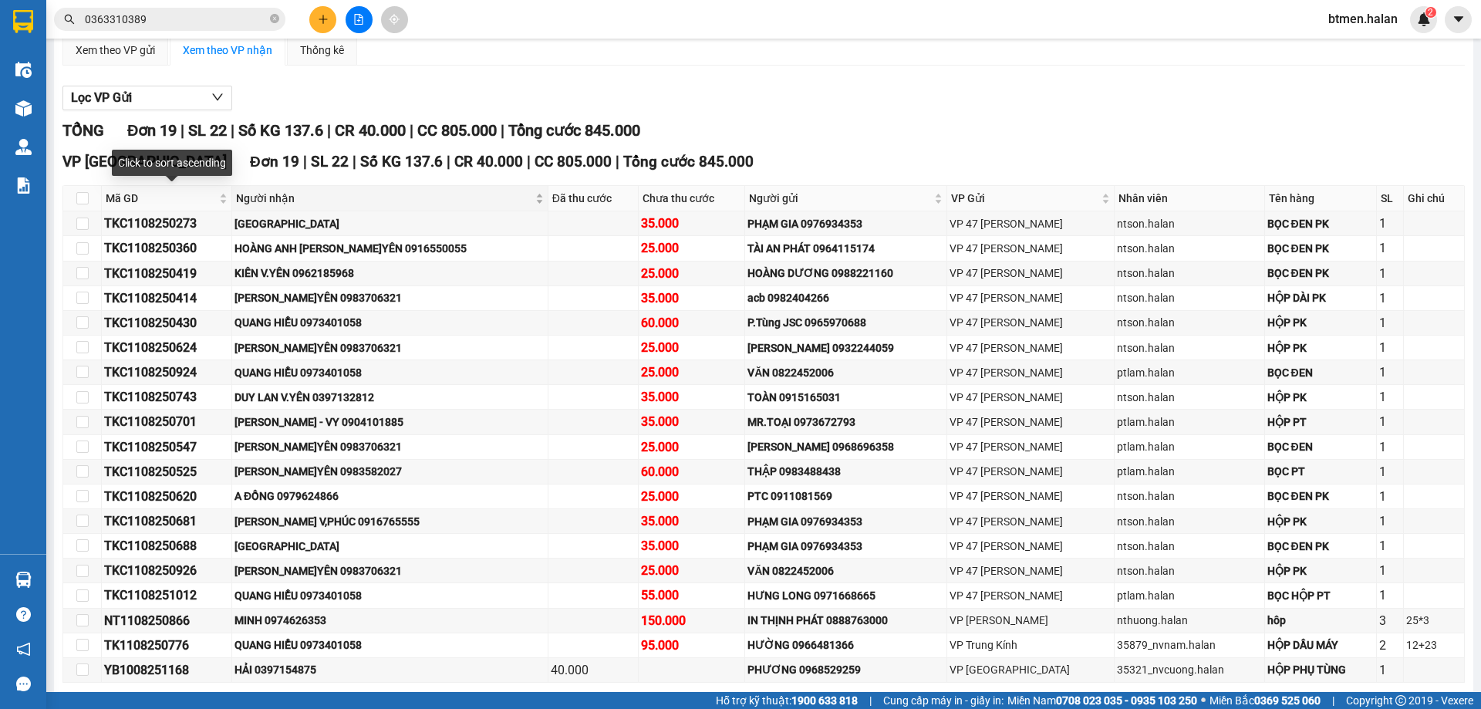
click at [266, 201] on span "Người nhận" at bounding box center [384, 198] width 296 height 17
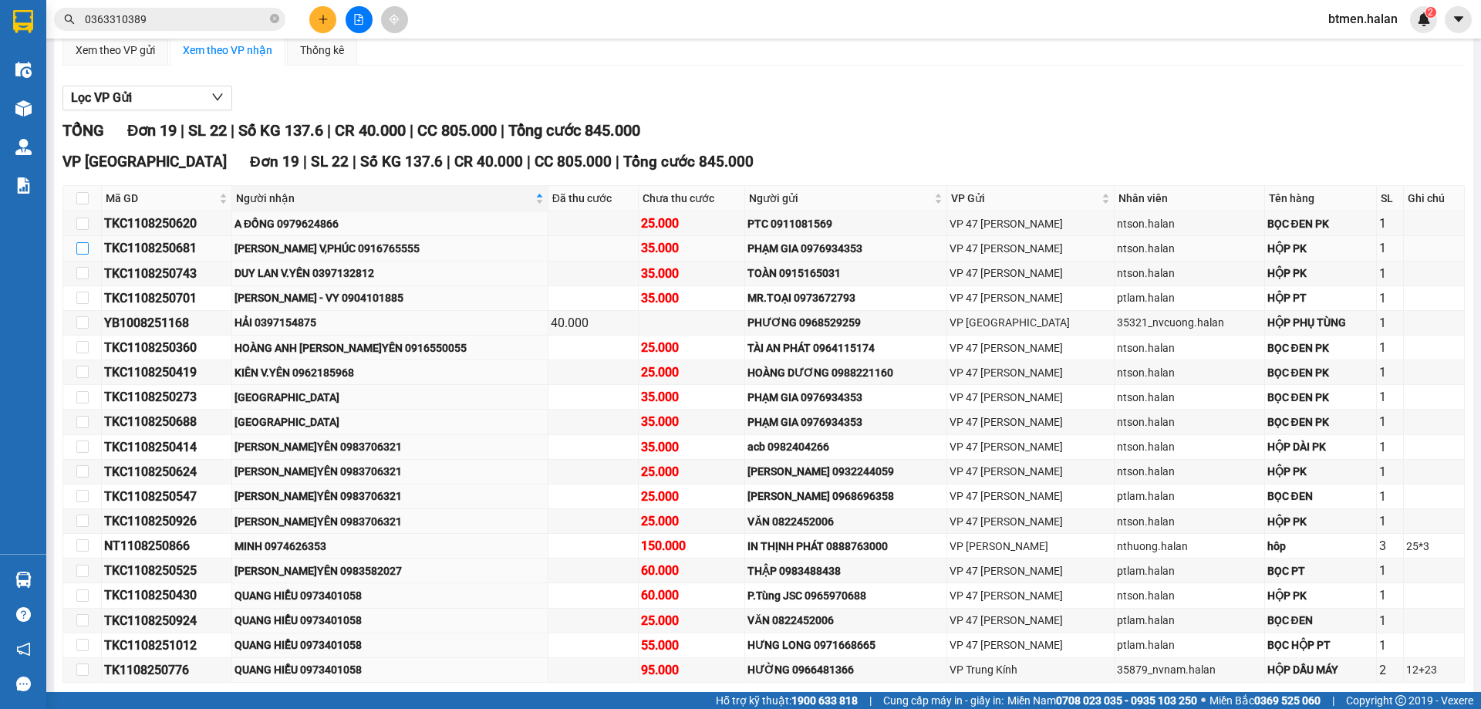
click at [80, 247] on input "checkbox" at bounding box center [82, 248] width 12 height 12
checkbox input "true"
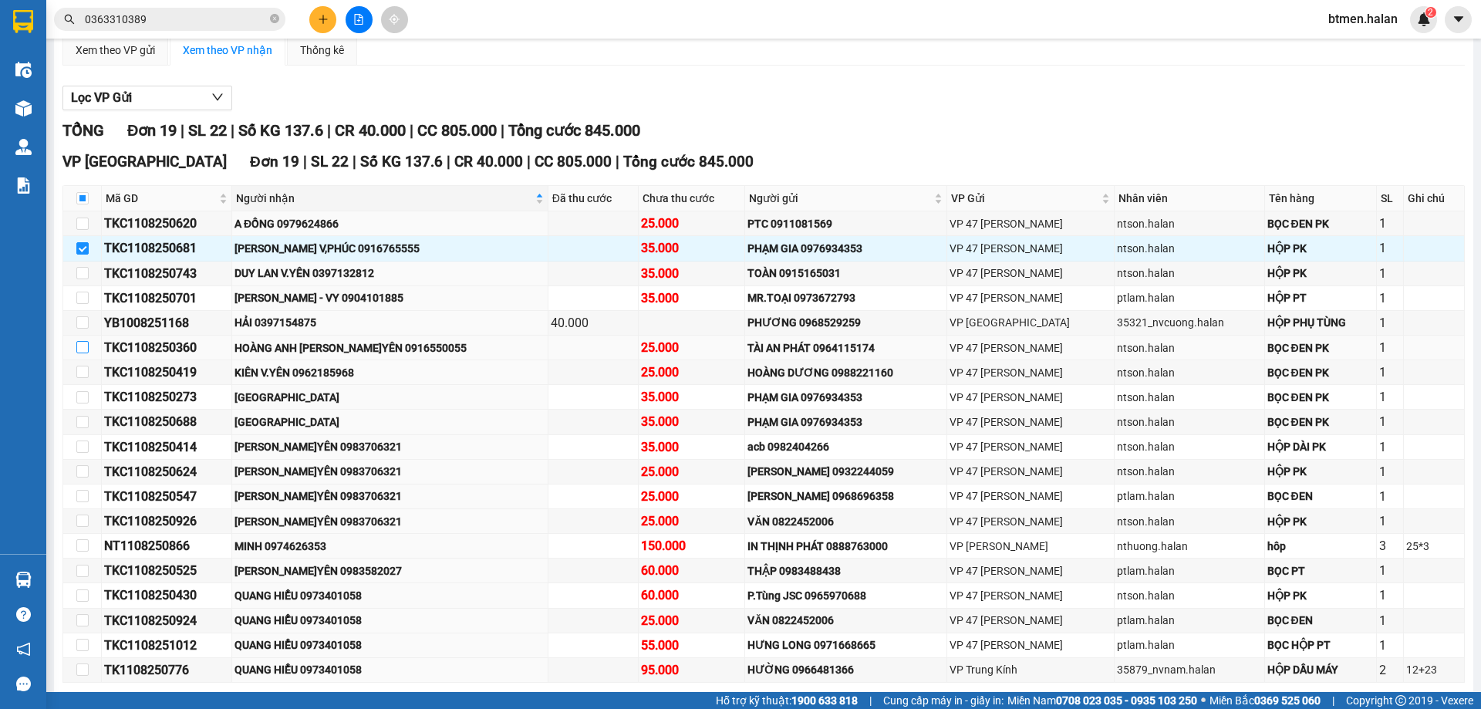
click at [88, 349] on input "checkbox" at bounding box center [82, 347] width 12 height 12
checkbox input "true"
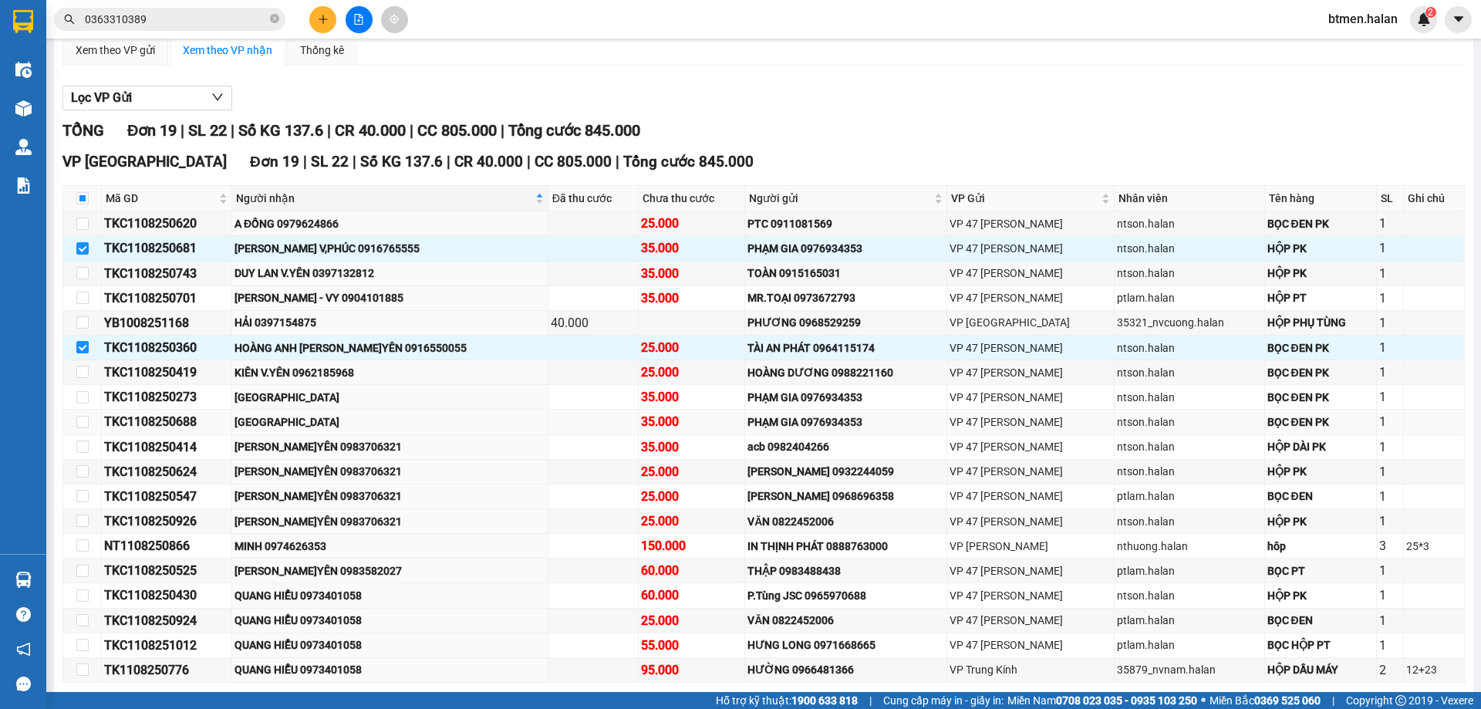
scroll to position [224, 0]
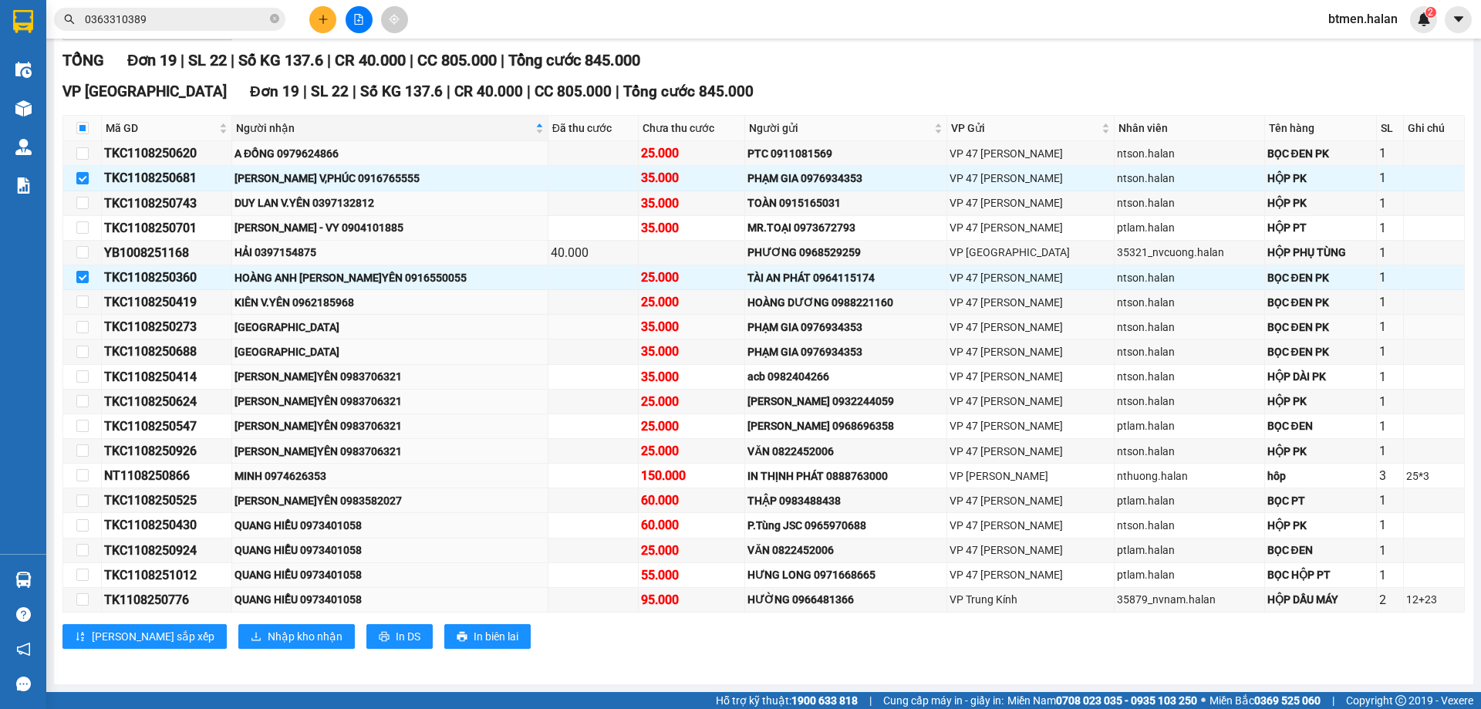
click at [74, 323] on td at bounding box center [82, 327] width 39 height 25
click at [82, 332] on input "checkbox" at bounding box center [82, 327] width 12 height 12
checkbox input "true"
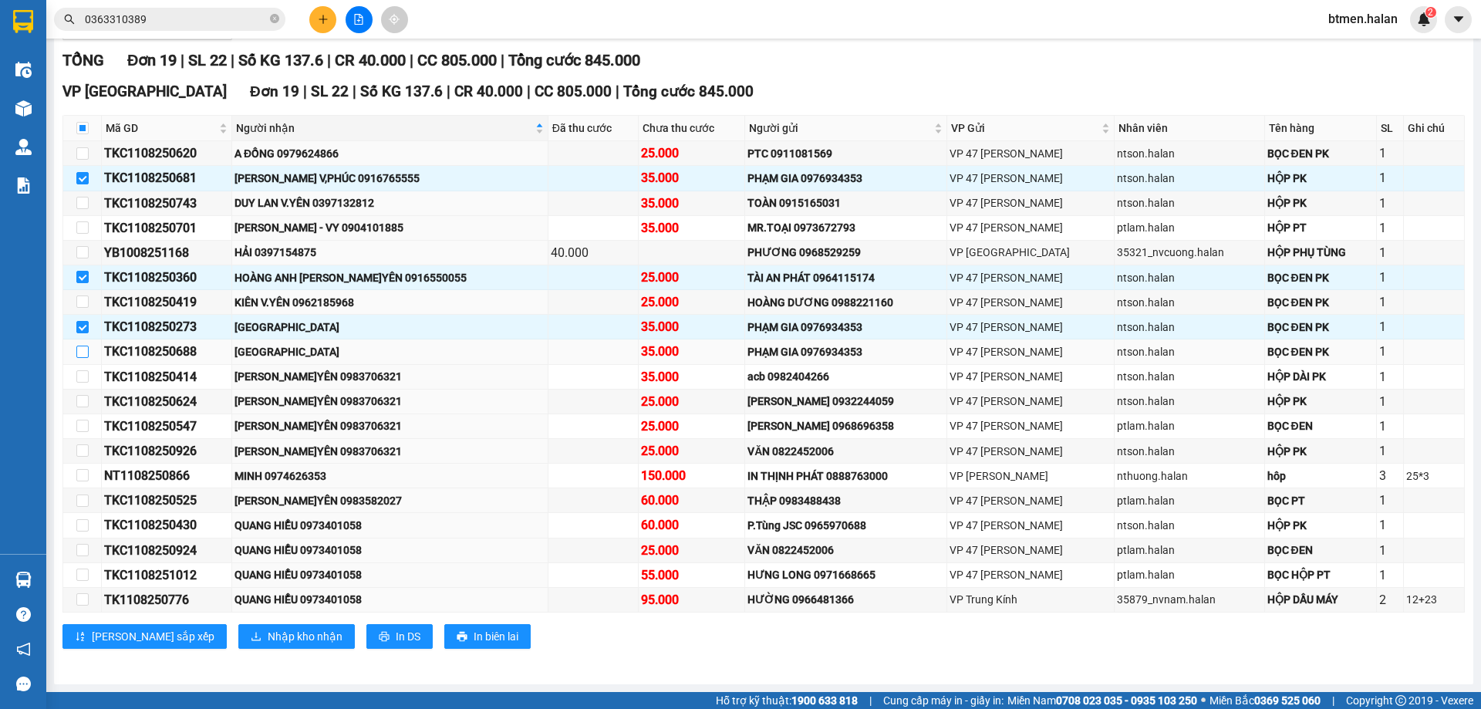
click at [79, 349] on input "checkbox" at bounding box center [82, 352] width 12 height 12
checkbox input "true"
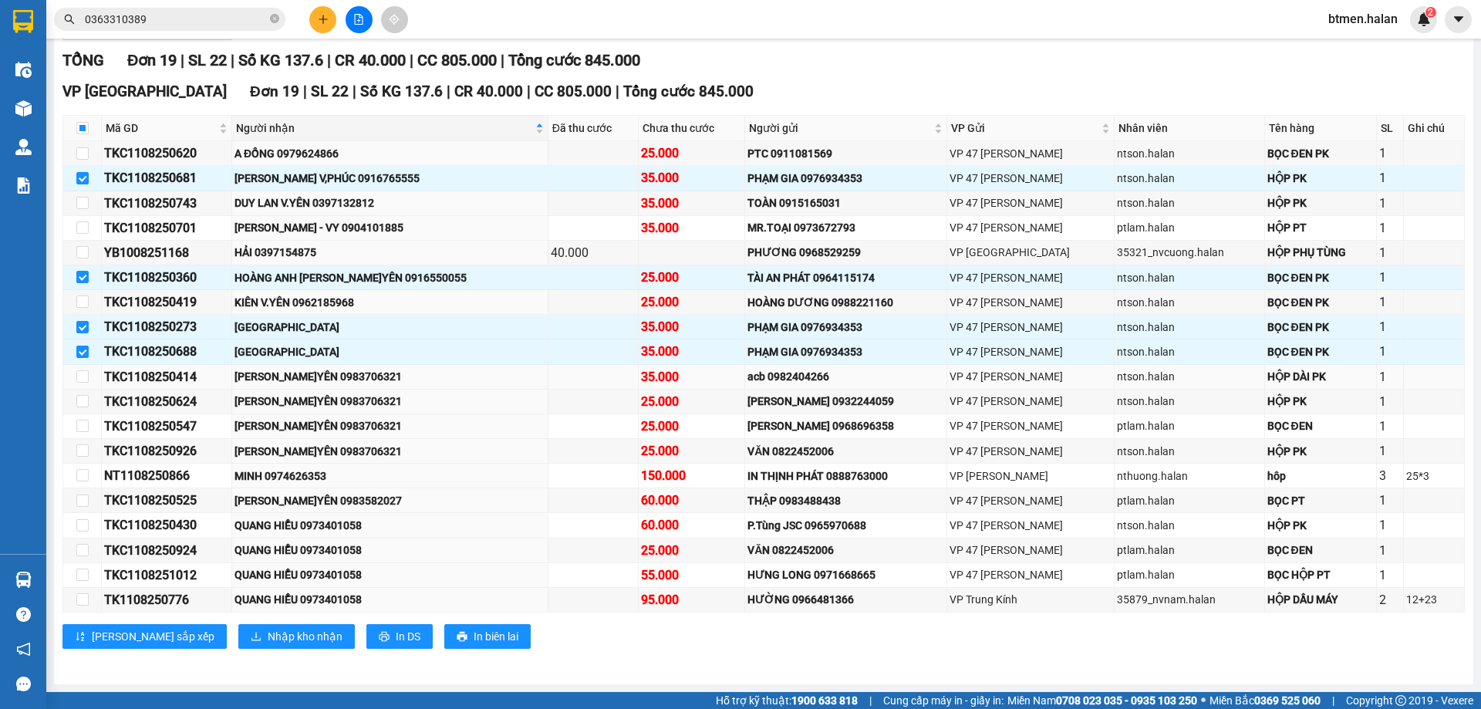
click at [89, 386] on td at bounding box center [82, 377] width 39 height 25
click at [81, 384] on label at bounding box center [82, 376] width 12 height 17
click at [81, 383] on input "checkbox" at bounding box center [82, 376] width 12 height 12
checkbox input "true"
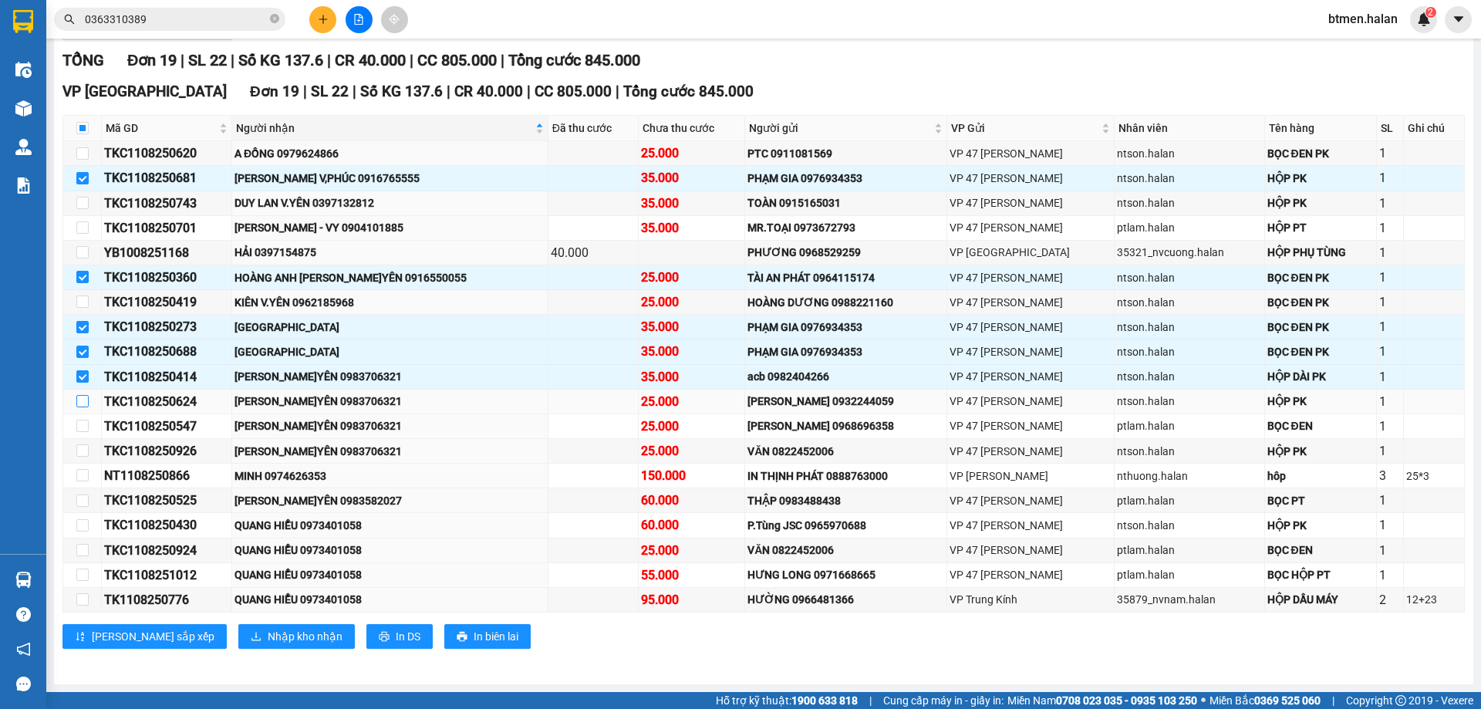
click at [76, 402] on input "checkbox" at bounding box center [82, 401] width 12 height 12
checkbox input "true"
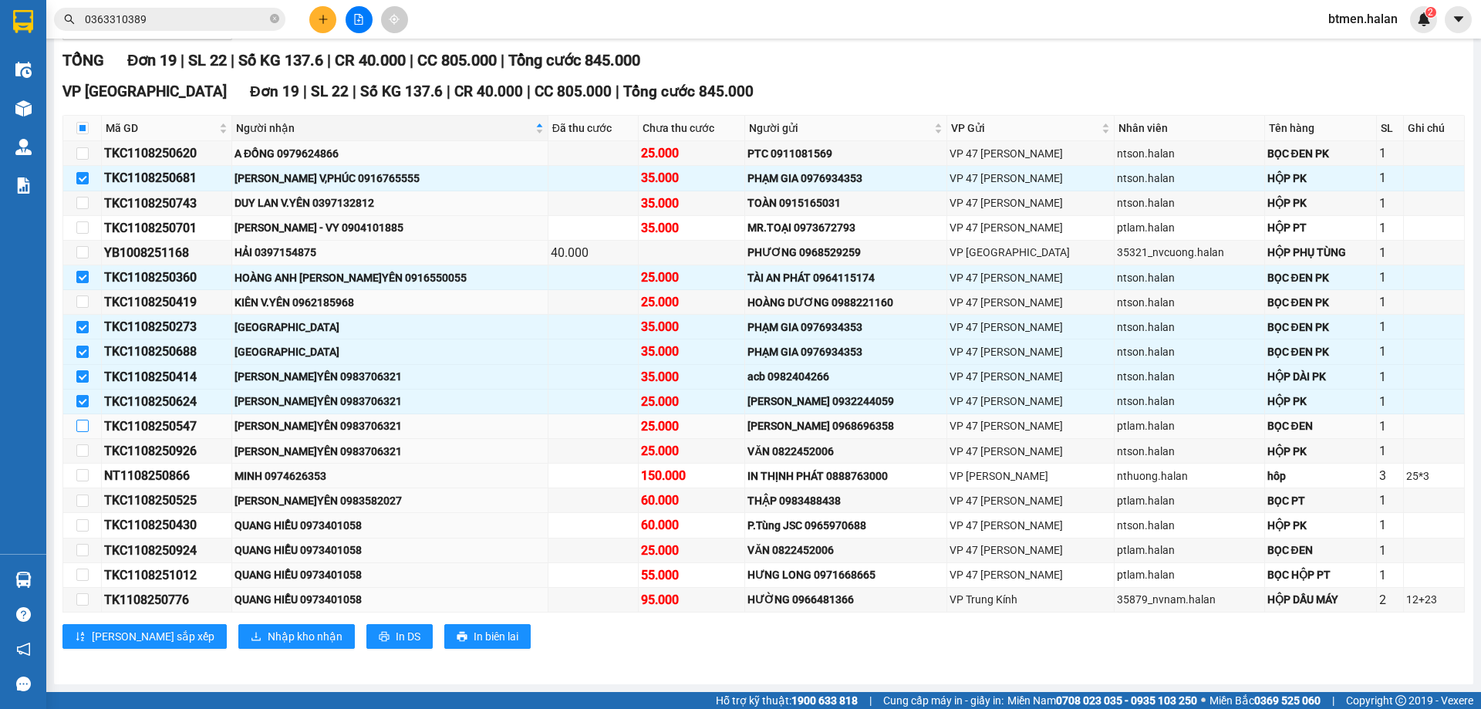
click at [79, 423] on input "checkbox" at bounding box center [82, 426] width 12 height 12
checkbox input "true"
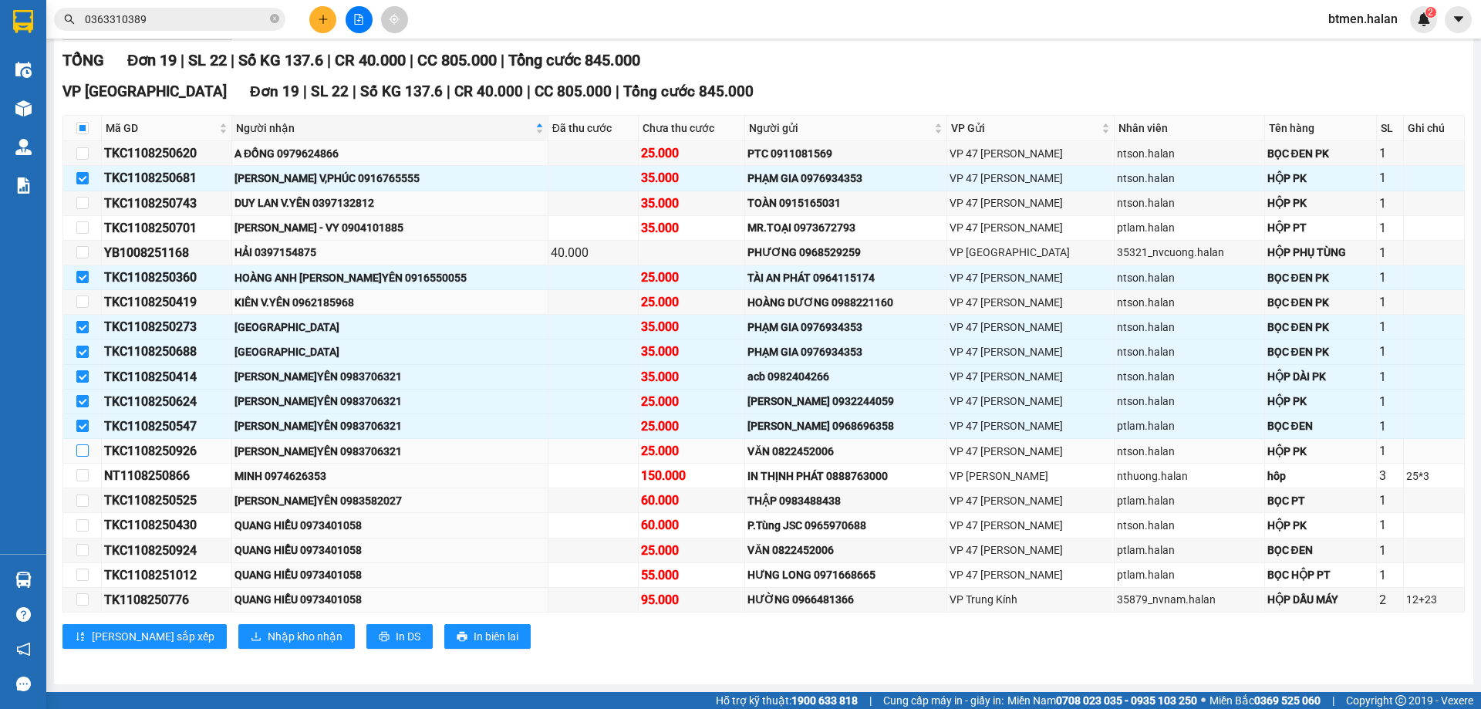
click at [84, 445] on input "checkbox" at bounding box center [82, 450] width 12 height 12
checkbox input "true"
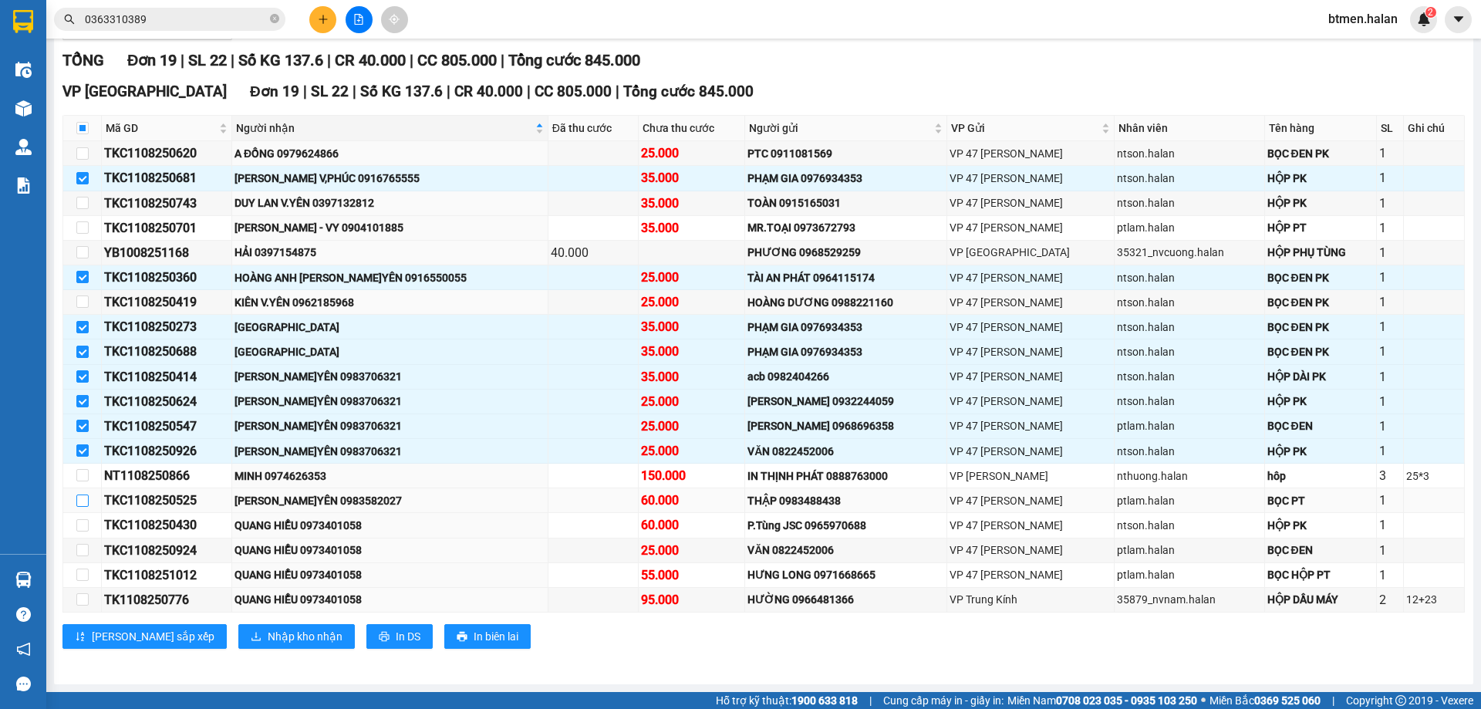
click at [83, 504] on input "checkbox" at bounding box center [82, 500] width 12 height 12
checkbox input "true"
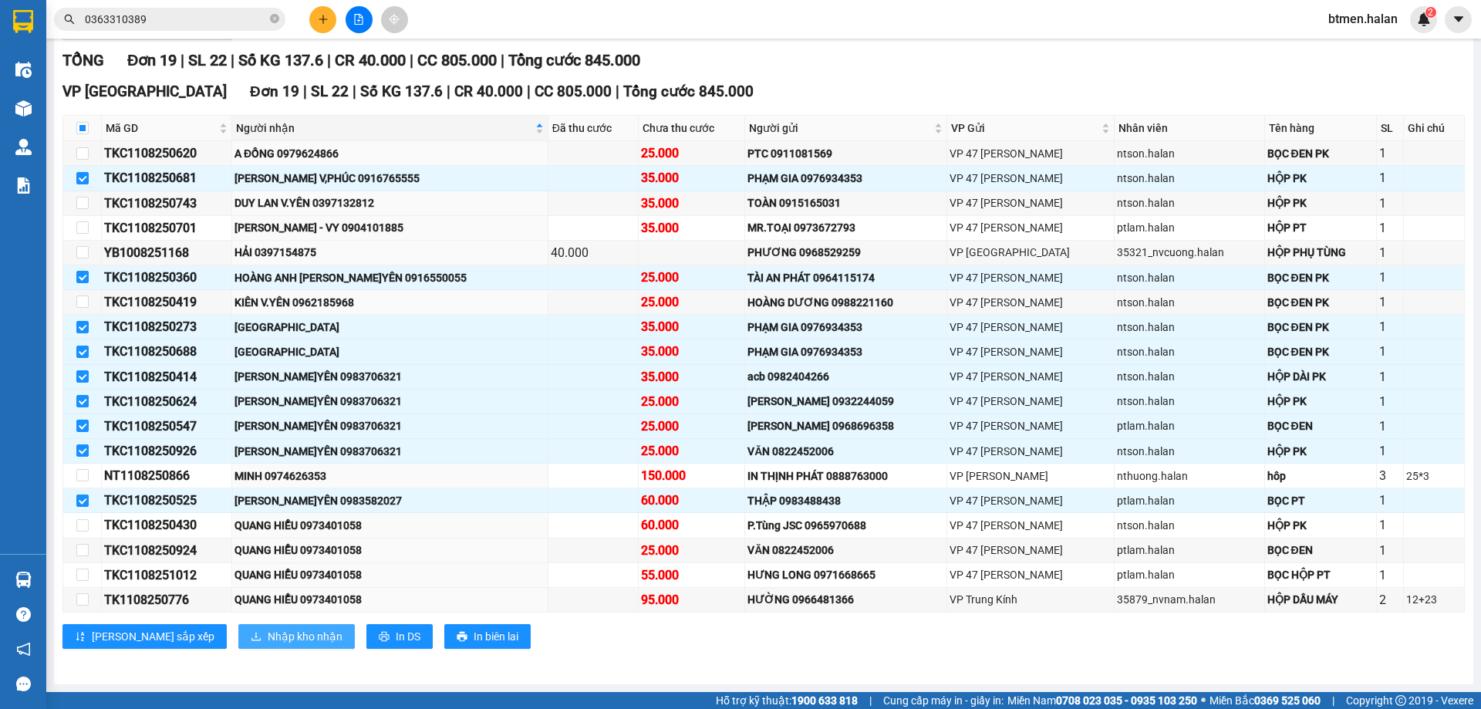
click at [268, 639] on span "Nhập kho nhận" at bounding box center [305, 636] width 75 height 17
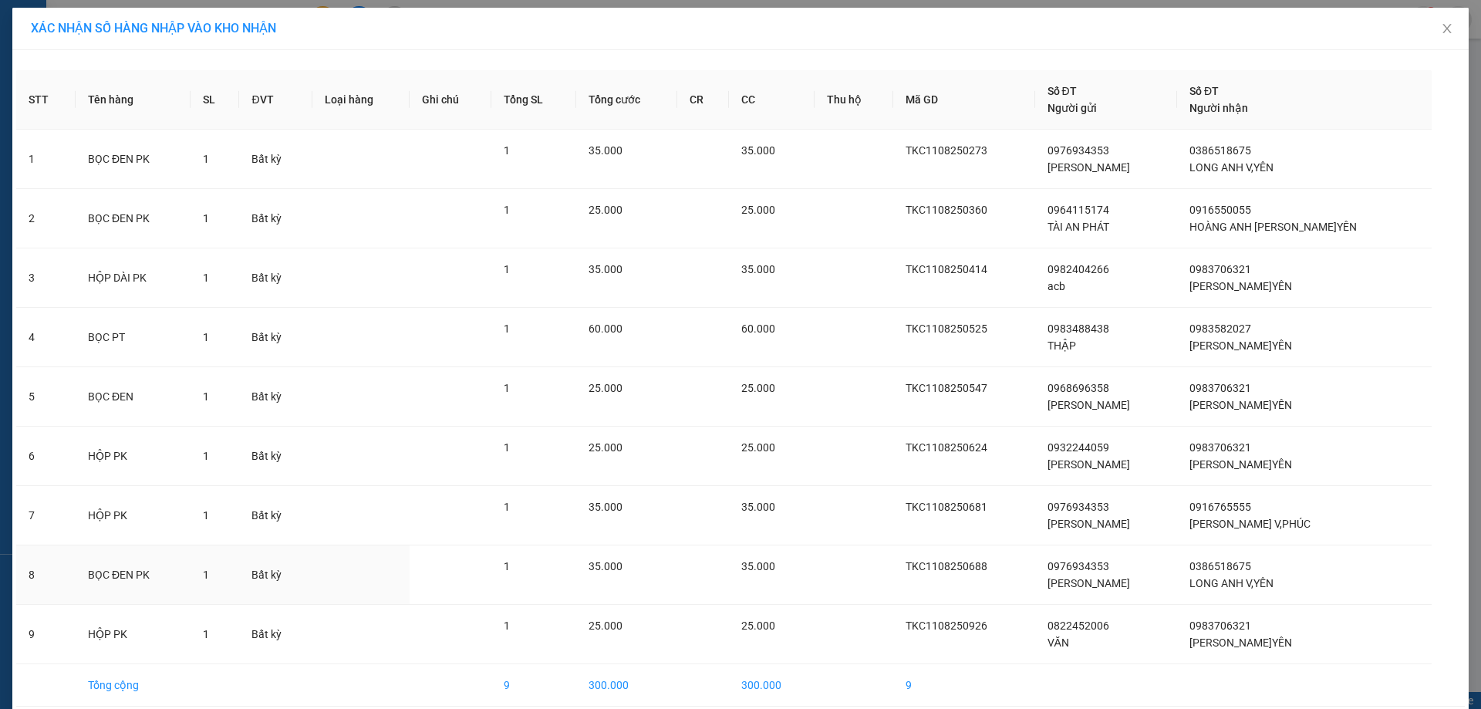
scroll to position [68, 0]
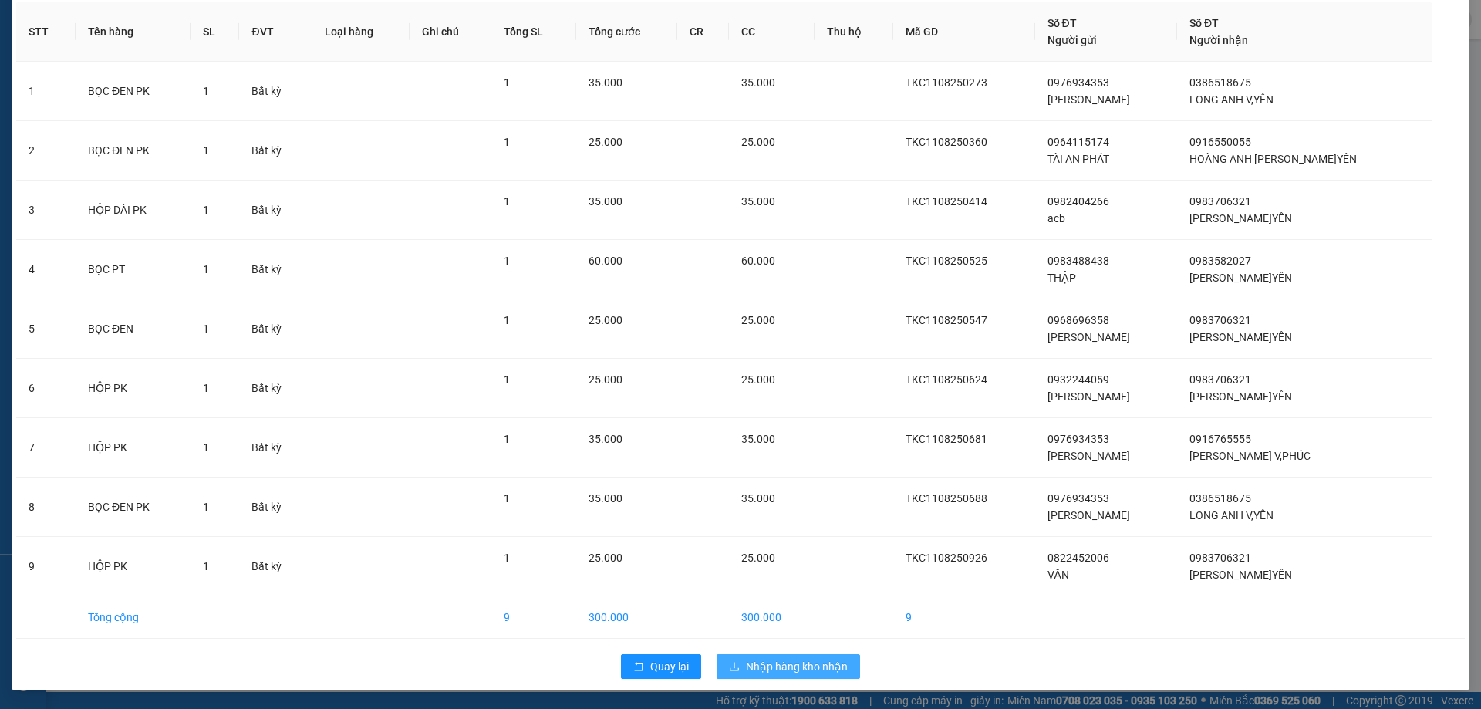
click at [793, 669] on span "Nhập hàng kho nhận" at bounding box center [797, 666] width 102 height 17
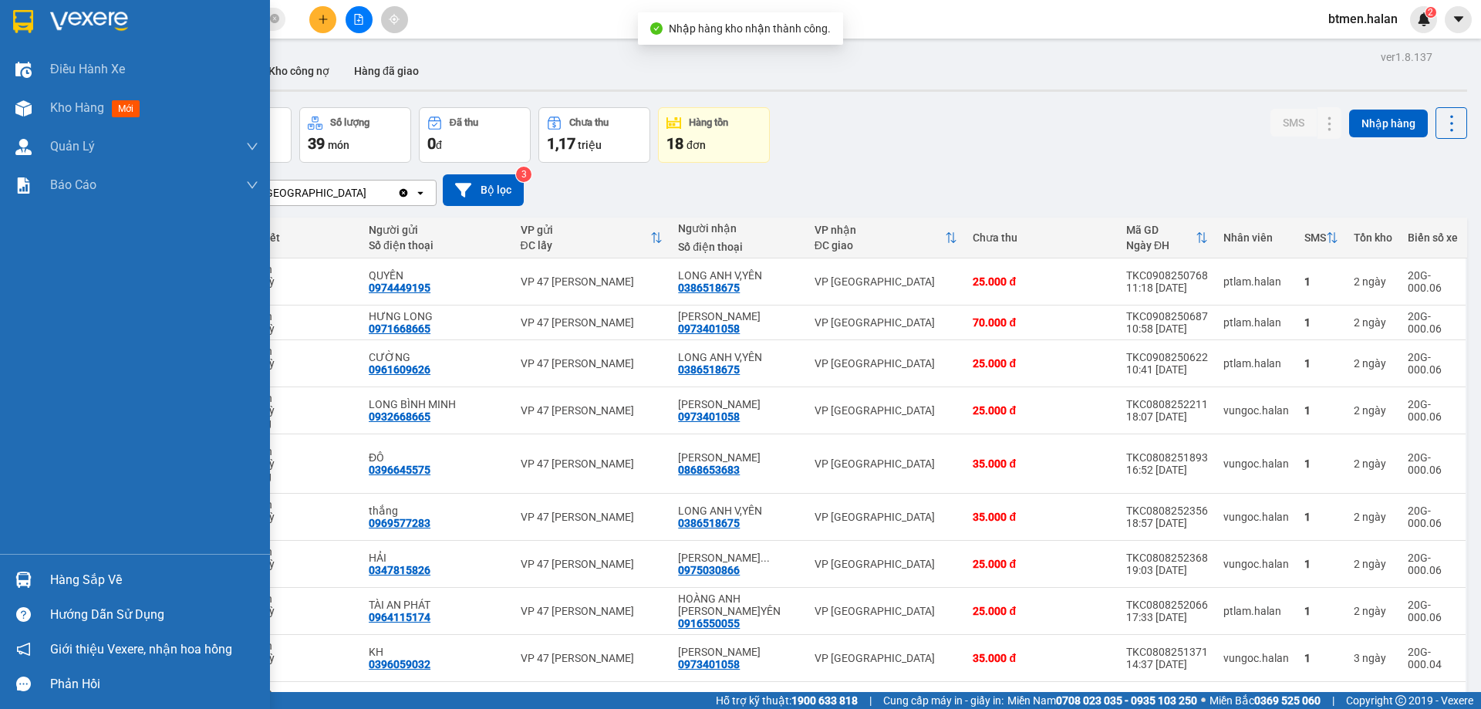
drag, startPoint x: 71, startPoint y: 578, endPoint x: 108, endPoint y: 574, distance: 37.2
click at [73, 578] on td at bounding box center [74, 564] width 28 height 47
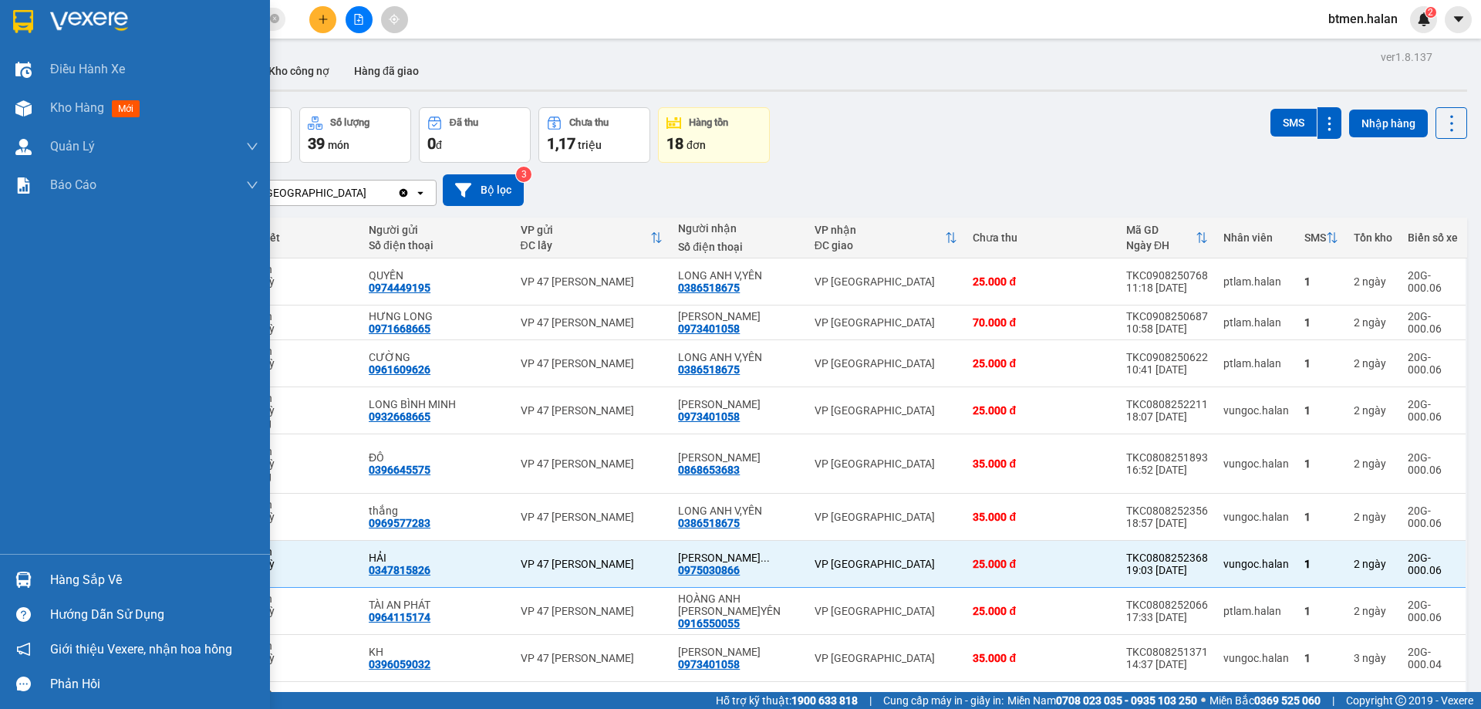
click at [89, 578] on div "Hàng sắp về" at bounding box center [154, 579] width 208 height 23
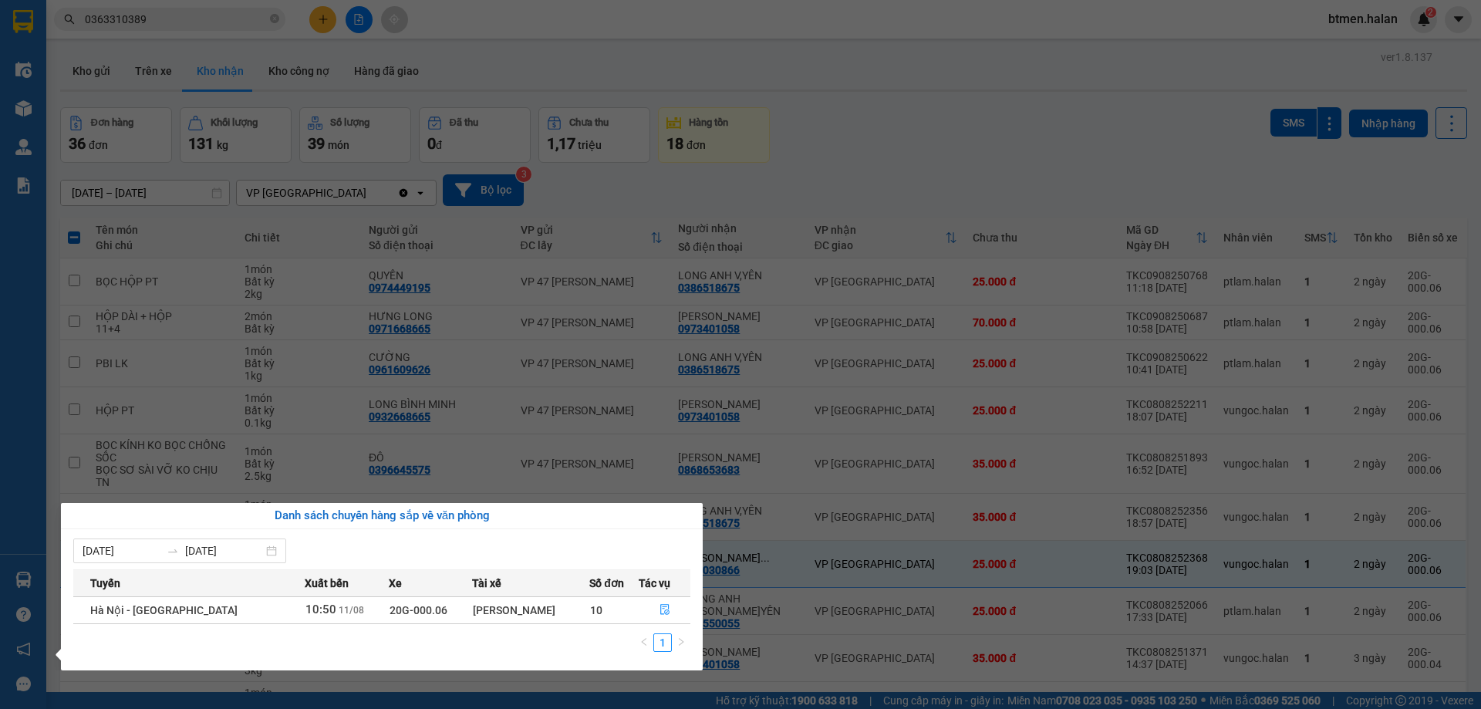
click at [975, 152] on section "Kết quả tìm kiếm ( 0 ) Bộ lọc No Data 0363310389 btmen.halan 2 Điều hành xe Kho…" at bounding box center [740, 354] width 1481 height 709
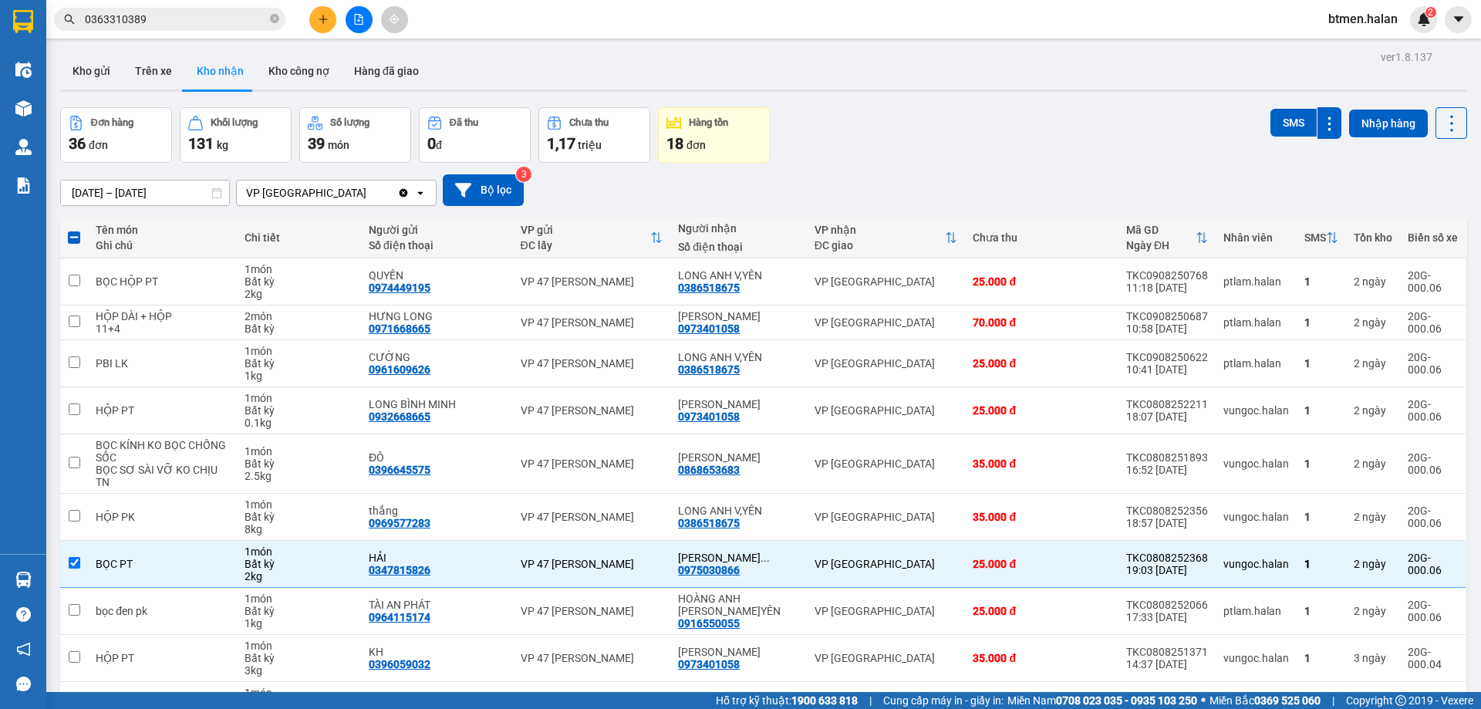
click at [869, 178] on div "13/06/2025 – 11/08/2025 Press the down arrow key to interact with the calendar …" at bounding box center [763, 190] width 1407 height 32
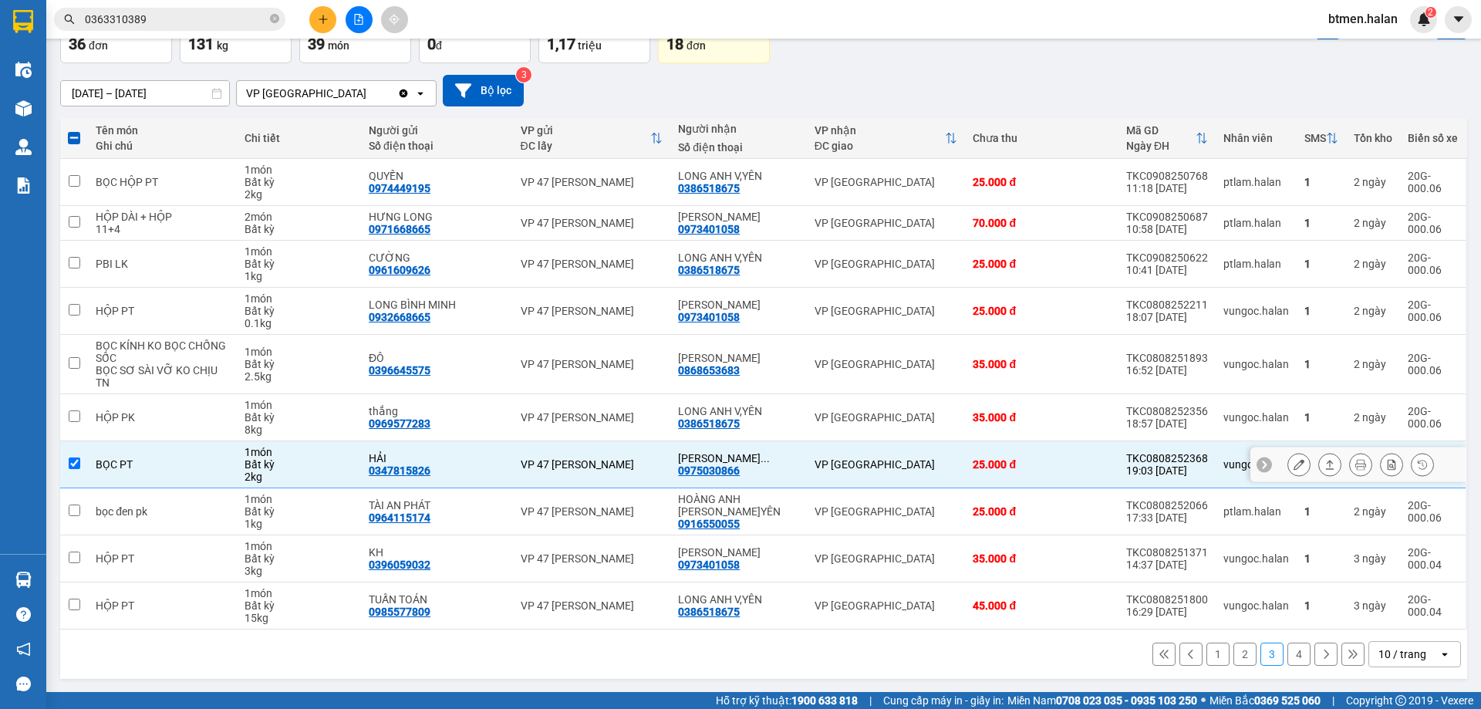
scroll to position [100, 0]
click at [1287, 658] on button "4" at bounding box center [1298, 653] width 23 height 23
checkbox input "false"
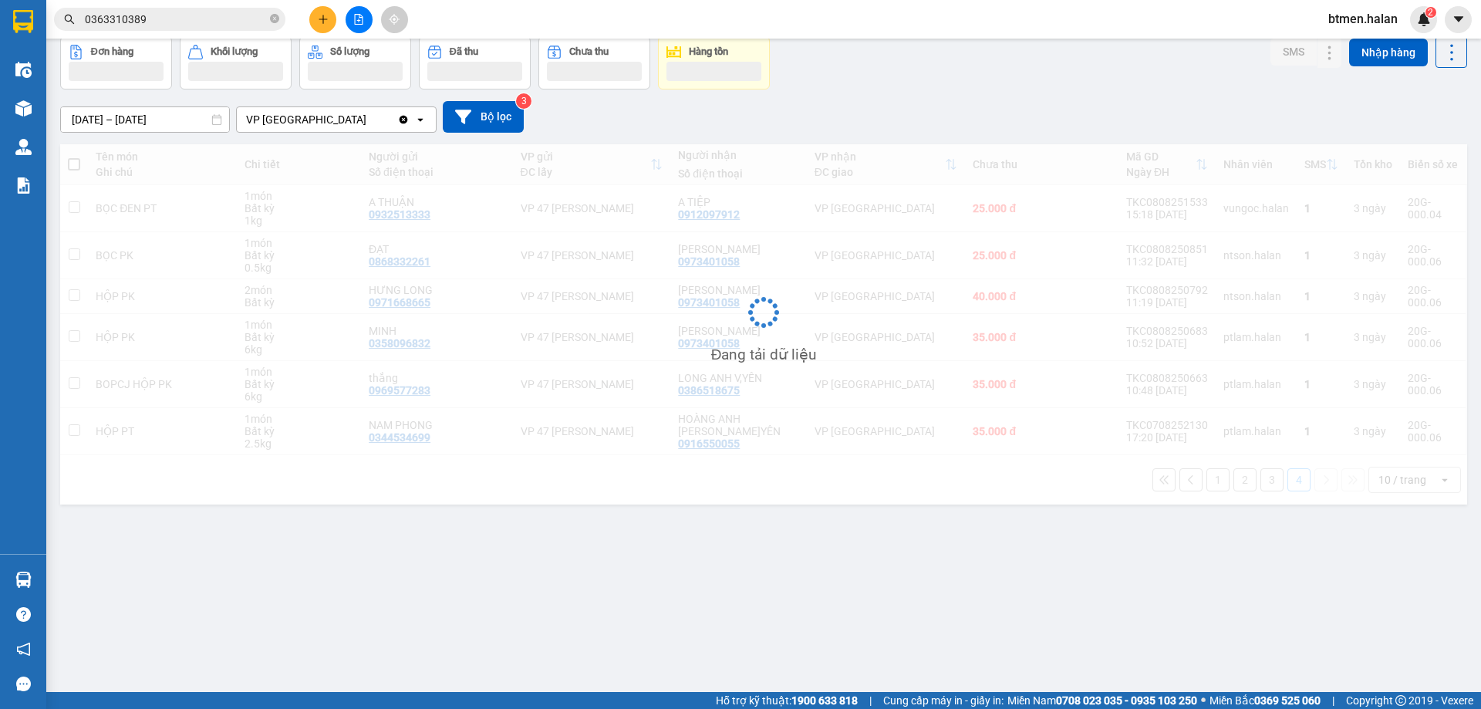
scroll to position [71, 0]
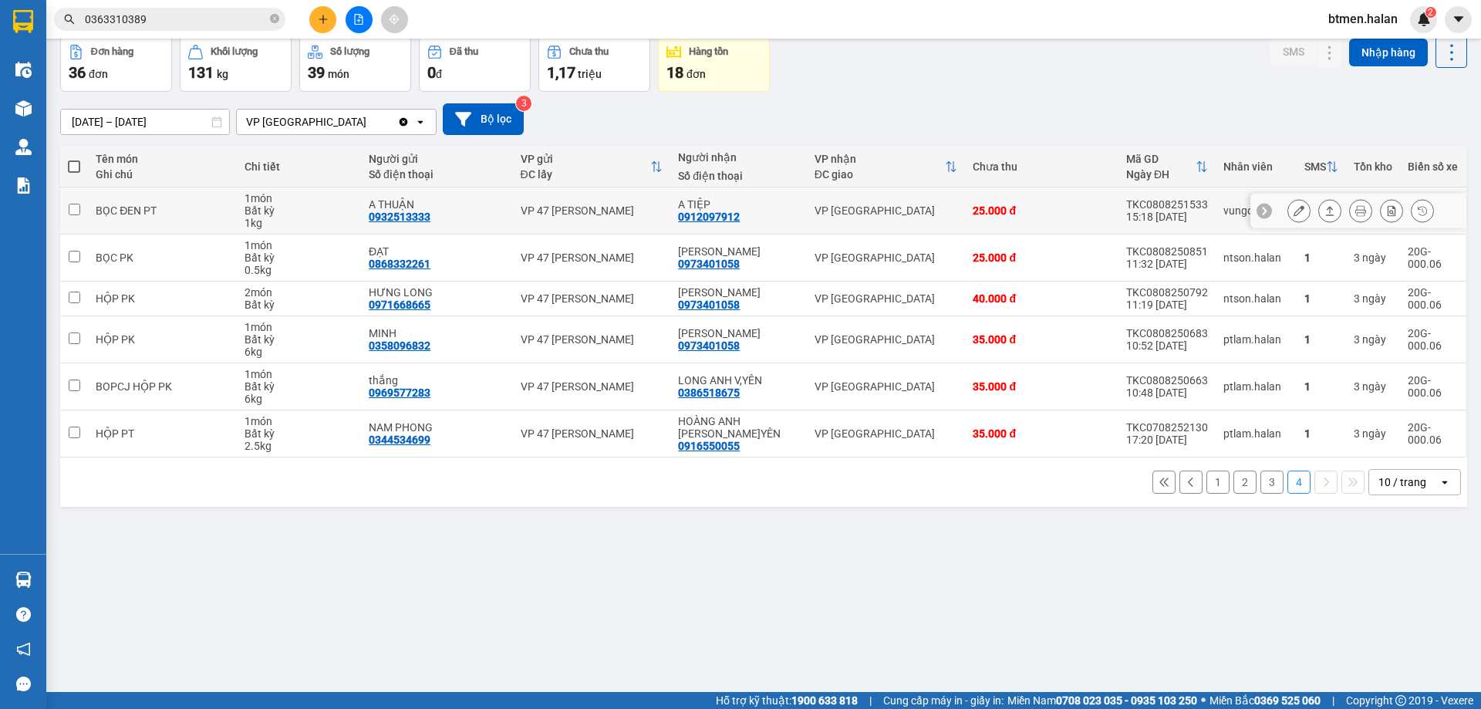
click at [704, 216] on div "0912097912" at bounding box center [709, 217] width 62 height 12
copy div "0912097912"
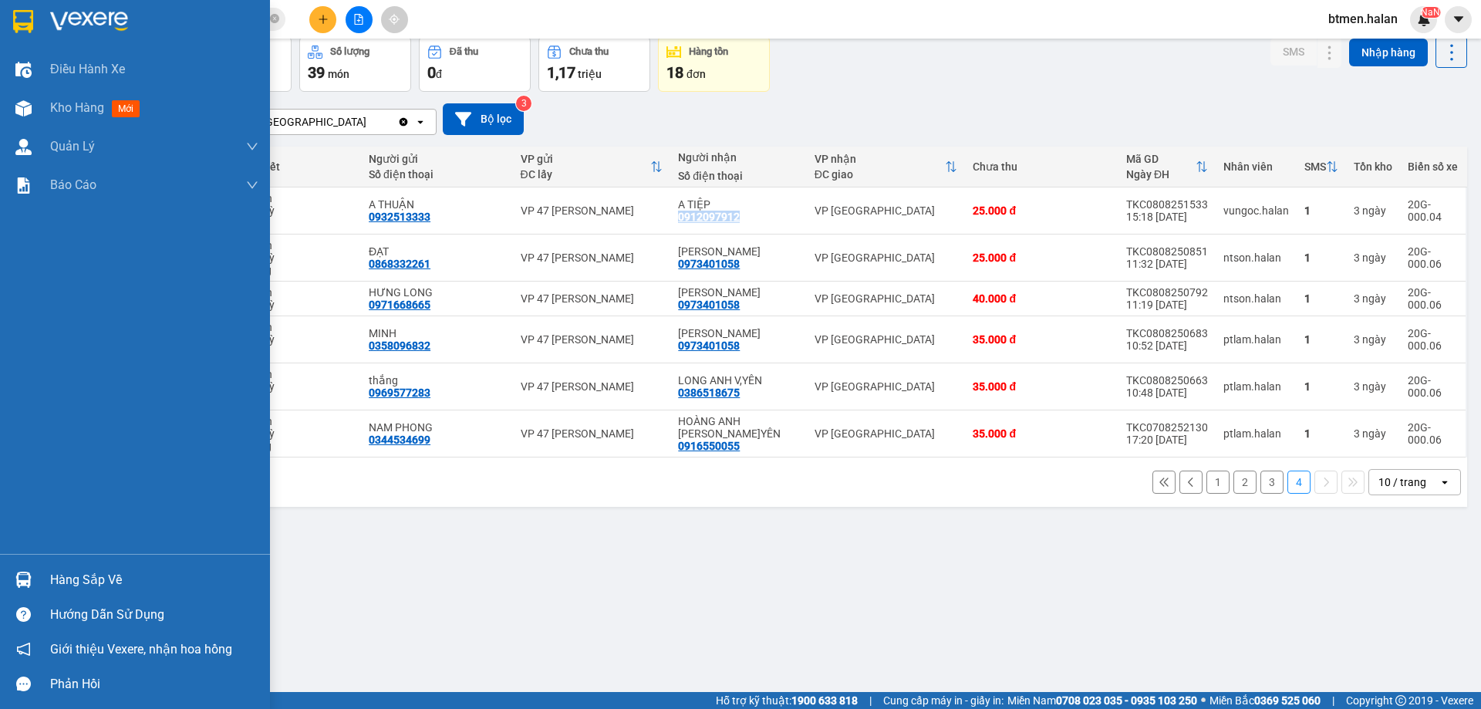
click at [98, 585] on div "Hàng sắp về" at bounding box center [154, 579] width 208 height 23
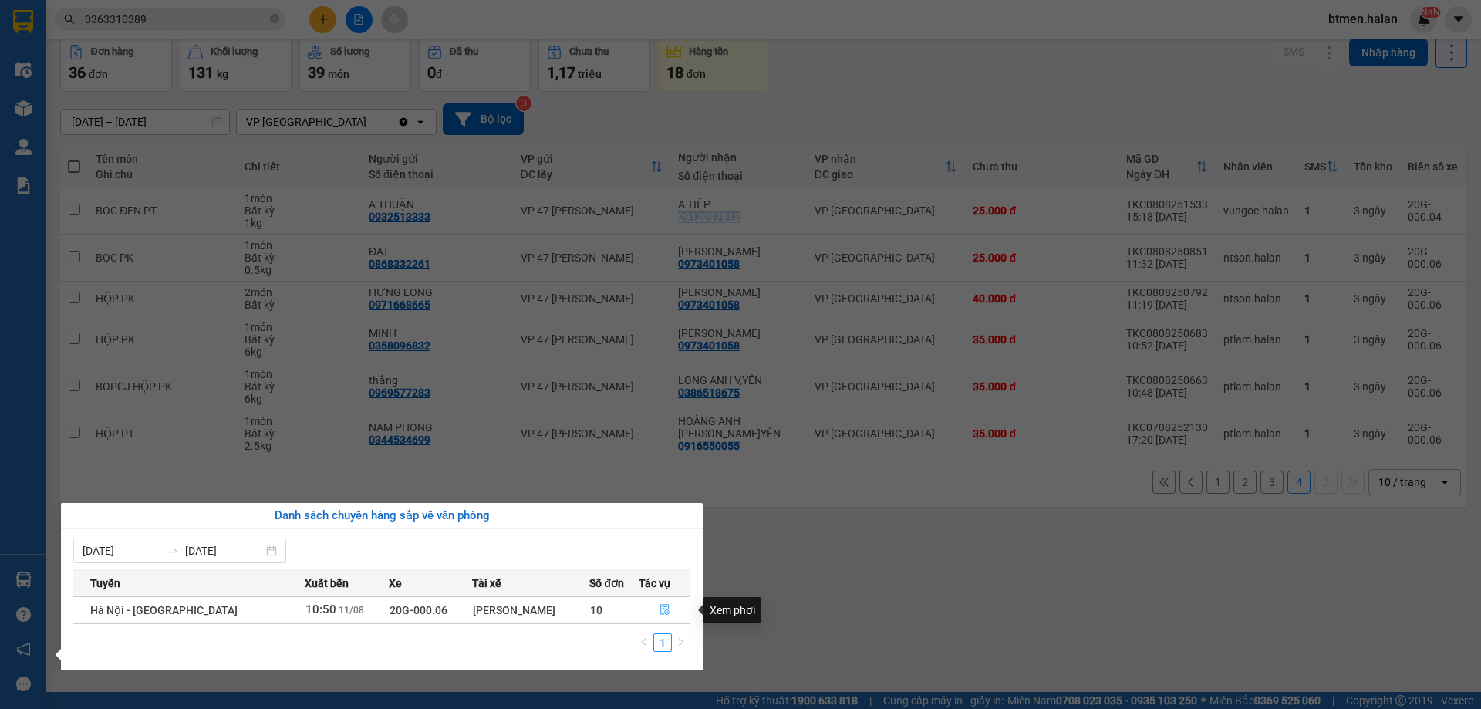
click at [665, 614] on icon "file-done" at bounding box center [664, 610] width 9 height 11
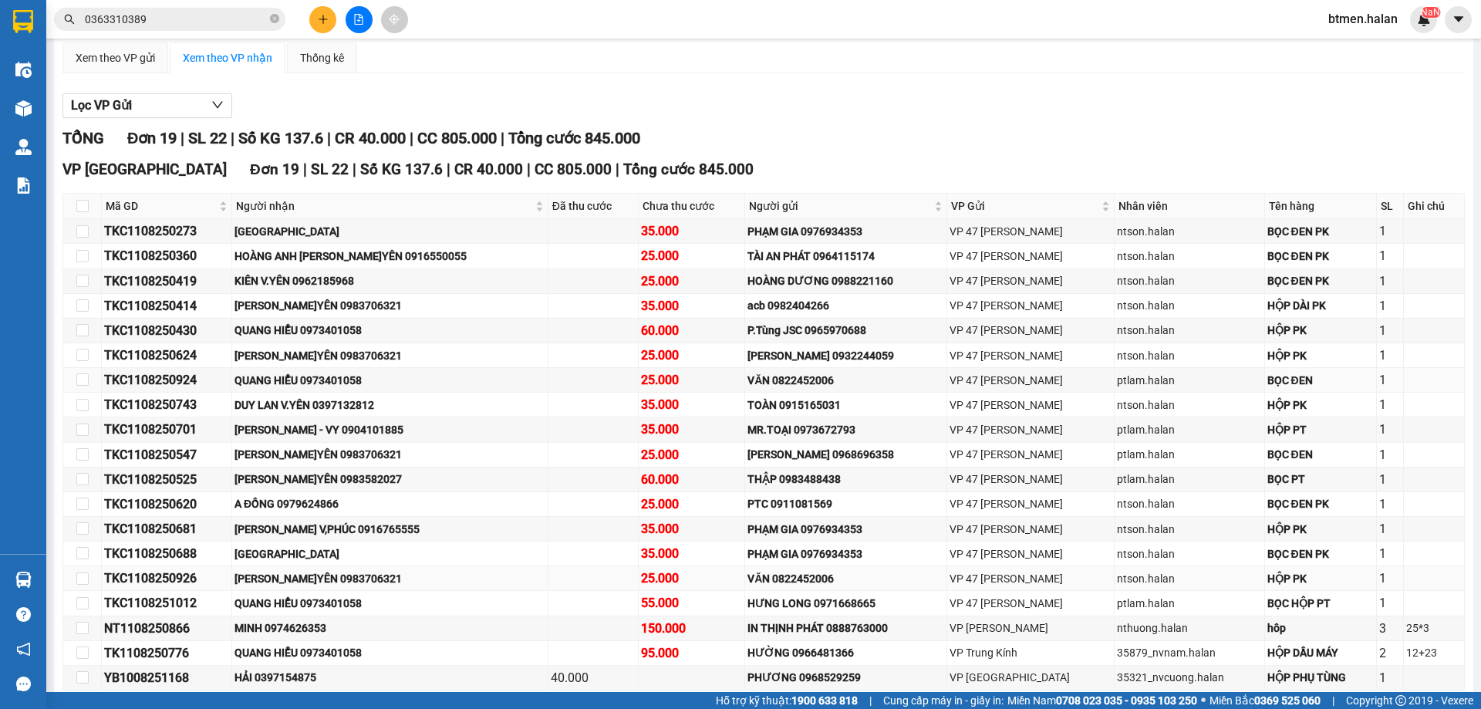
scroll to position [224, 0]
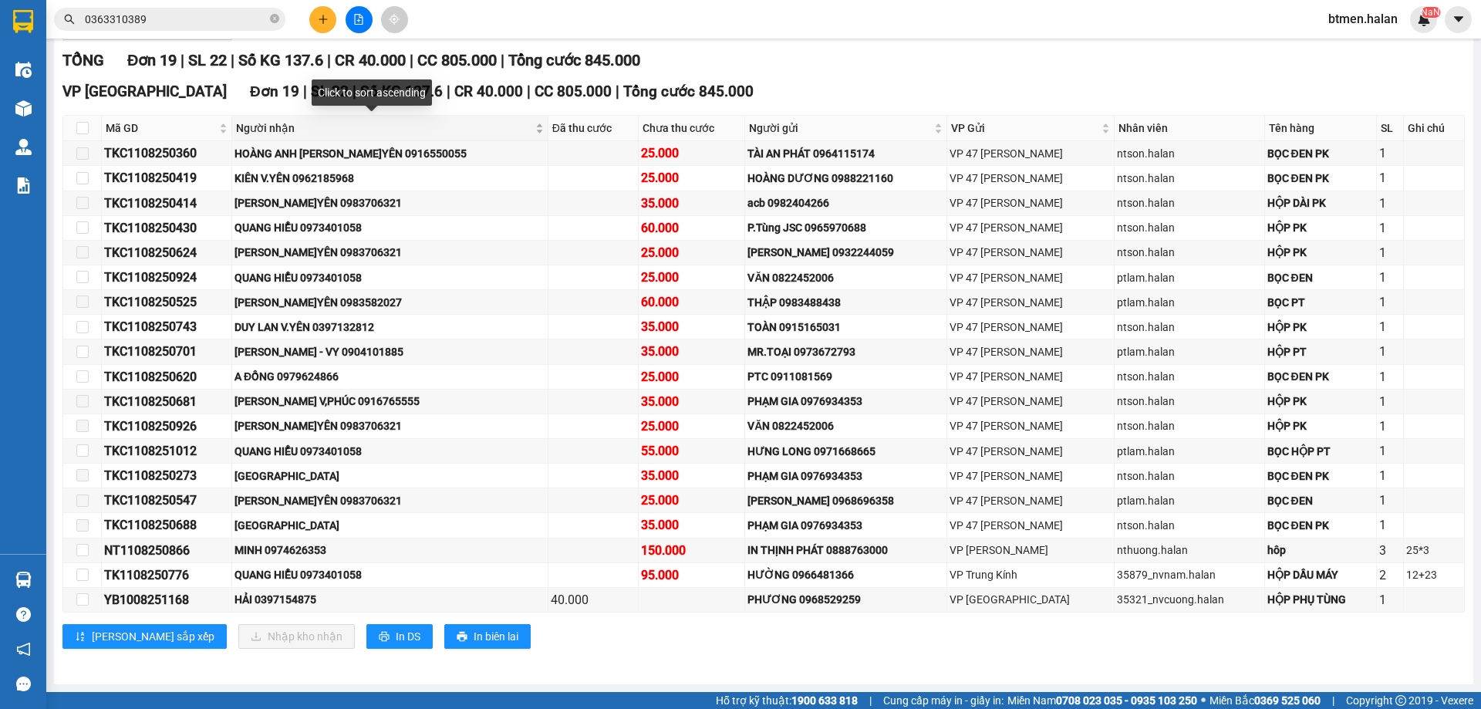
click at [267, 125] on span "Người nhận" at bounding box center [384, 128] width 296 height 17
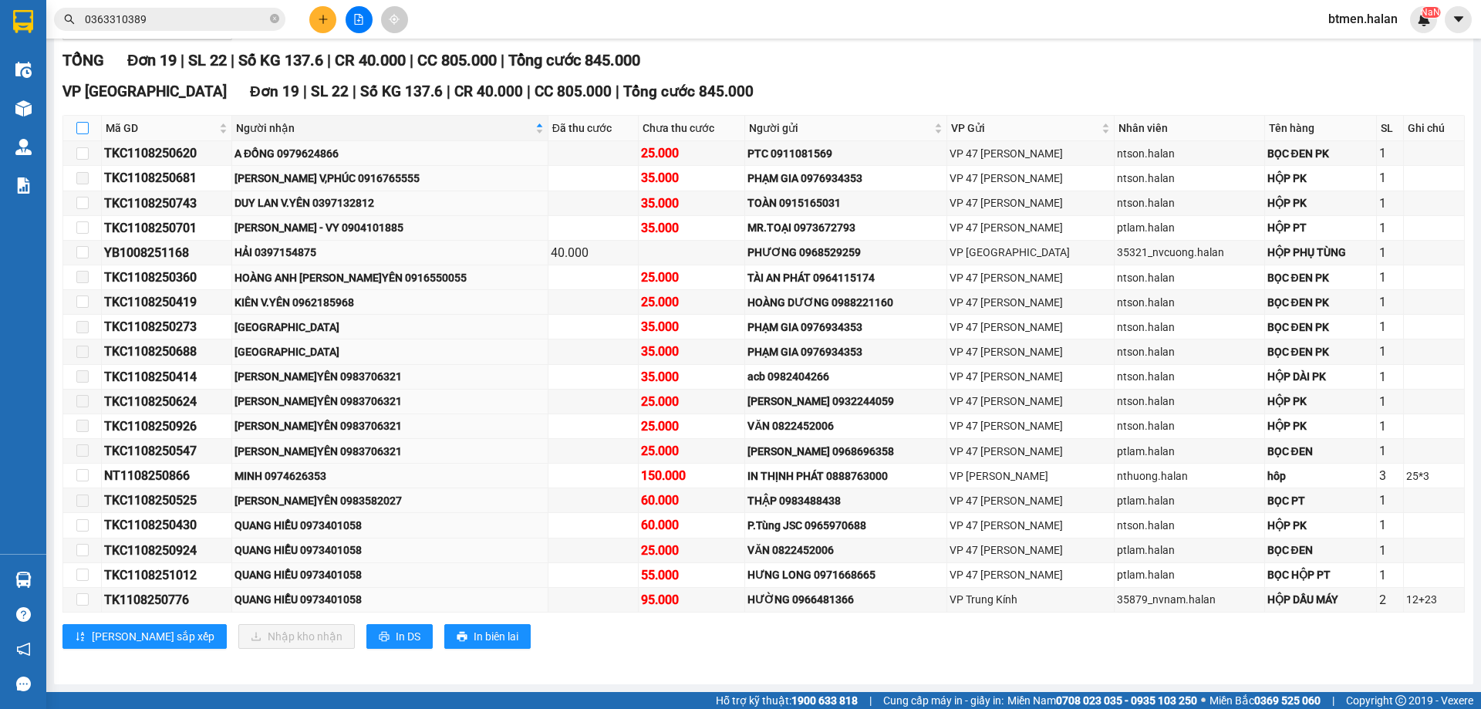
click at [85, 128] on input "checkbox" at bounding box center [82, 128] width 12 height 12
checkbox input "true"
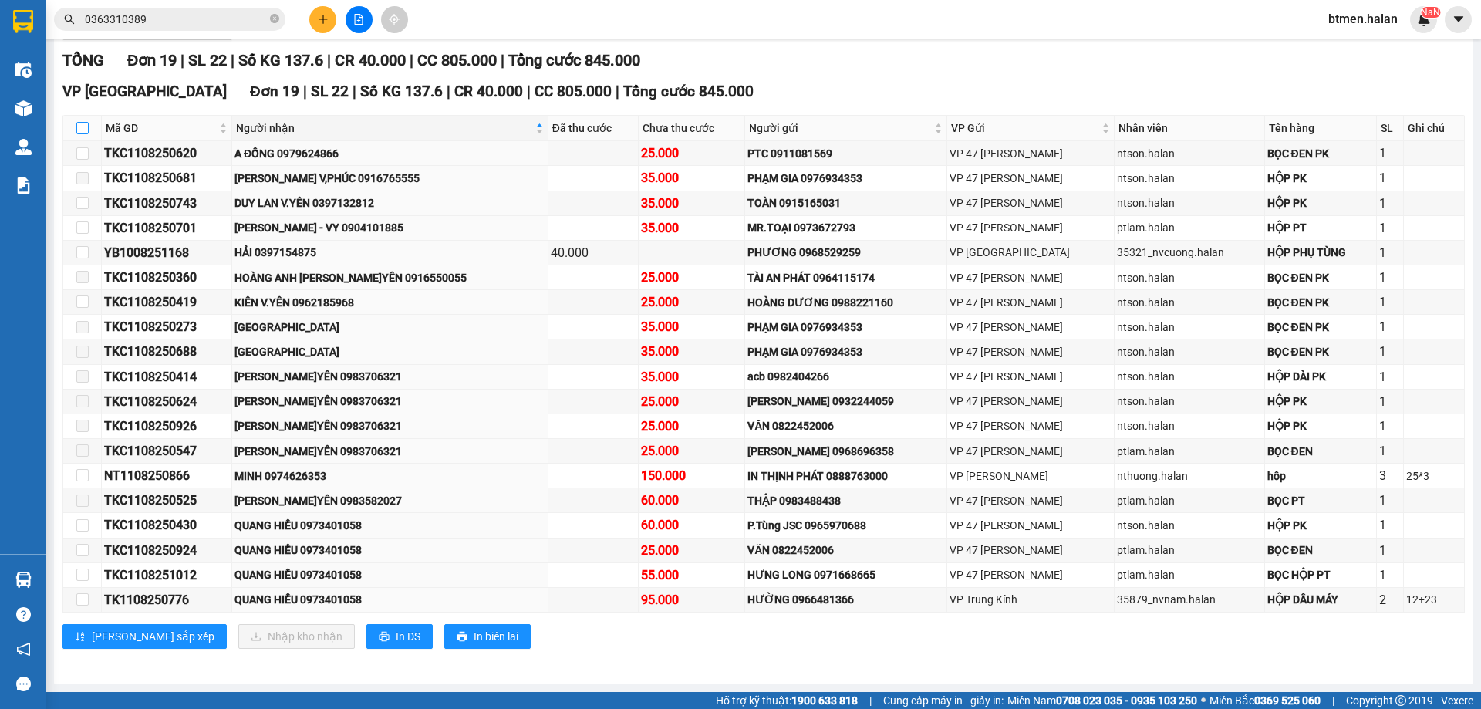
checkbox input "true"
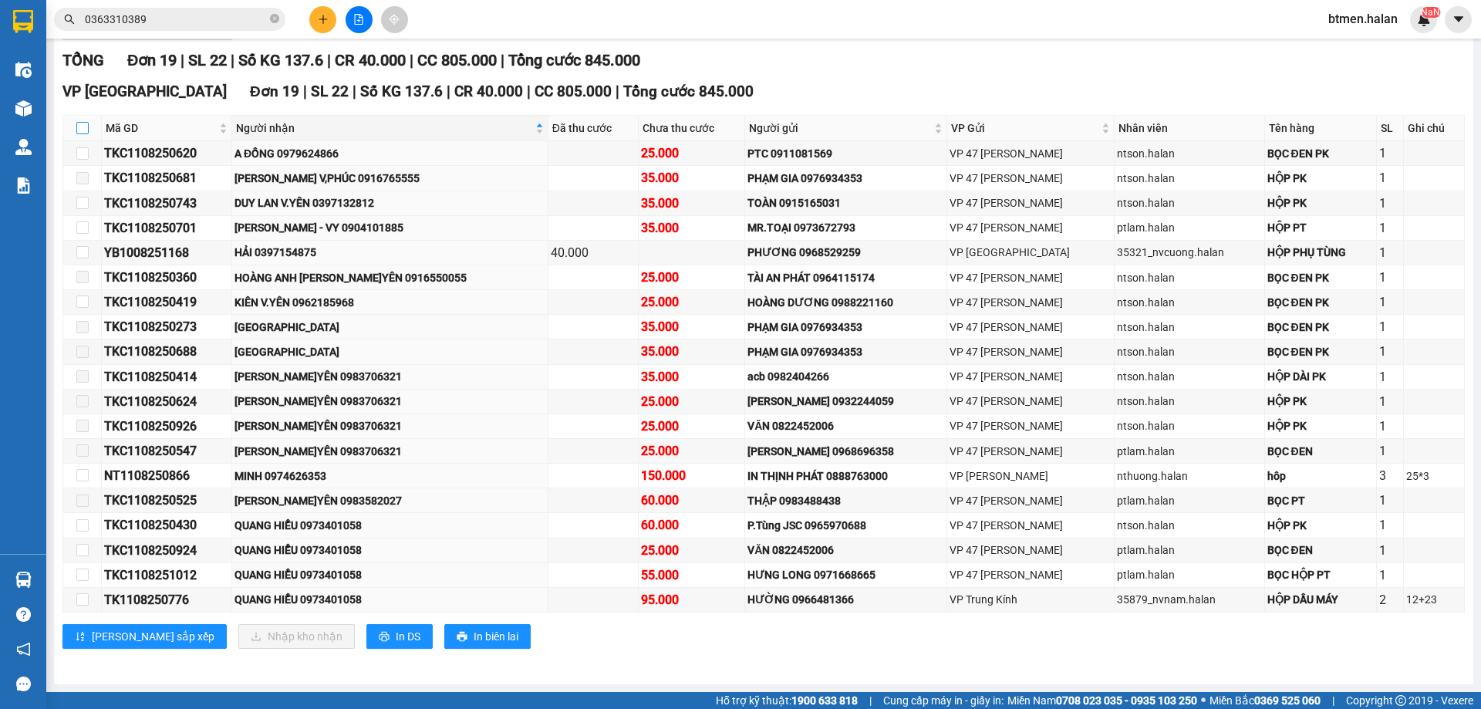
checkbox input "true"
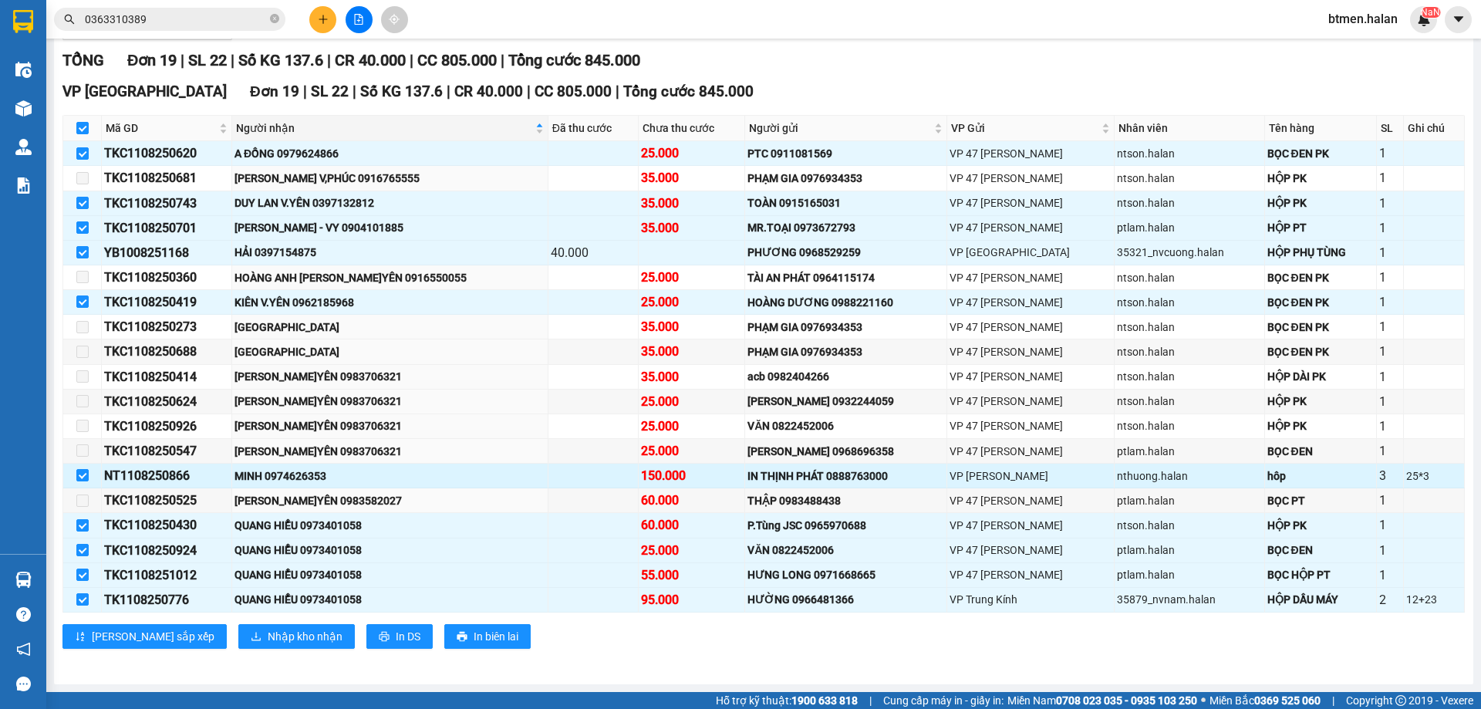
click at [319, 477] on div "MINH 0974626353" at bounding box center [389, 475] width 311 height 17
click at [268, 634] on span "Nhập kho nhận" at bounding box center [305, 636] width 75 height 17
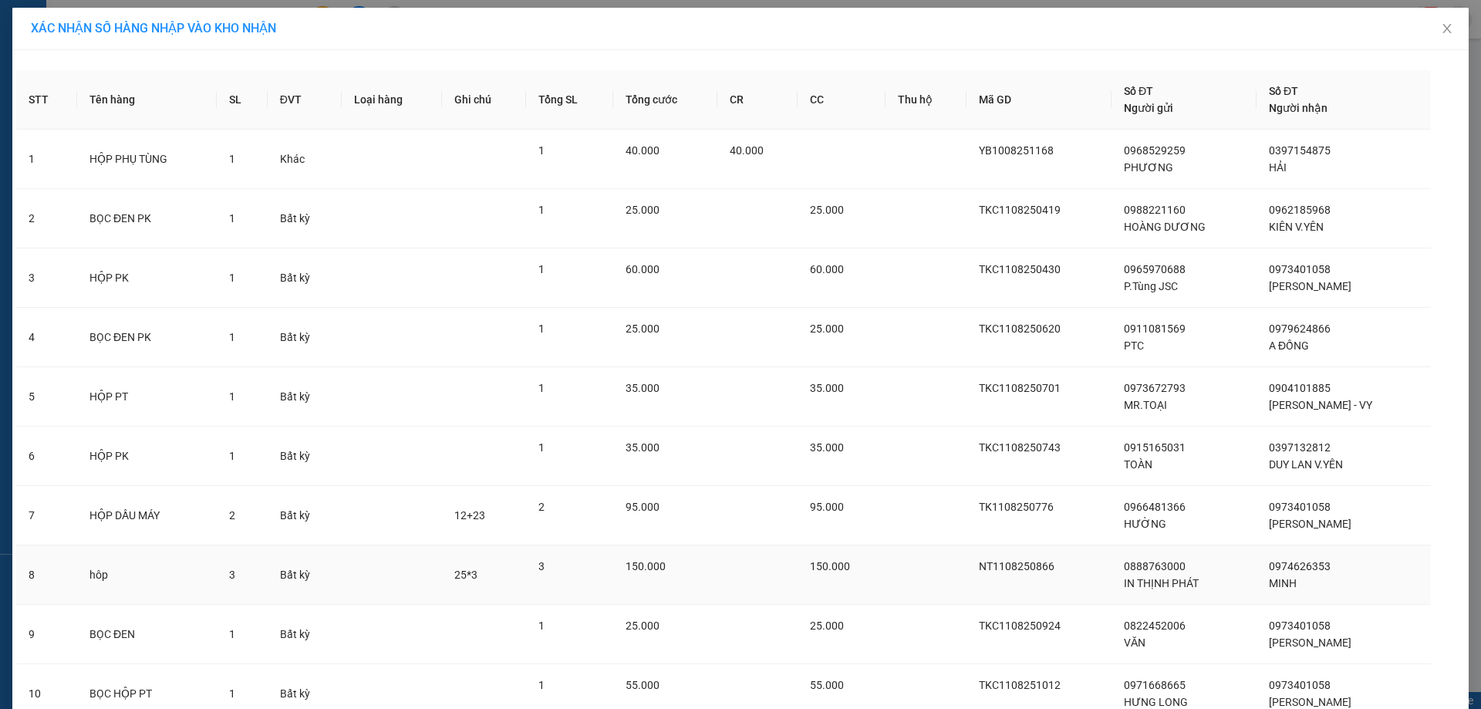
scroll to position [127, 0]
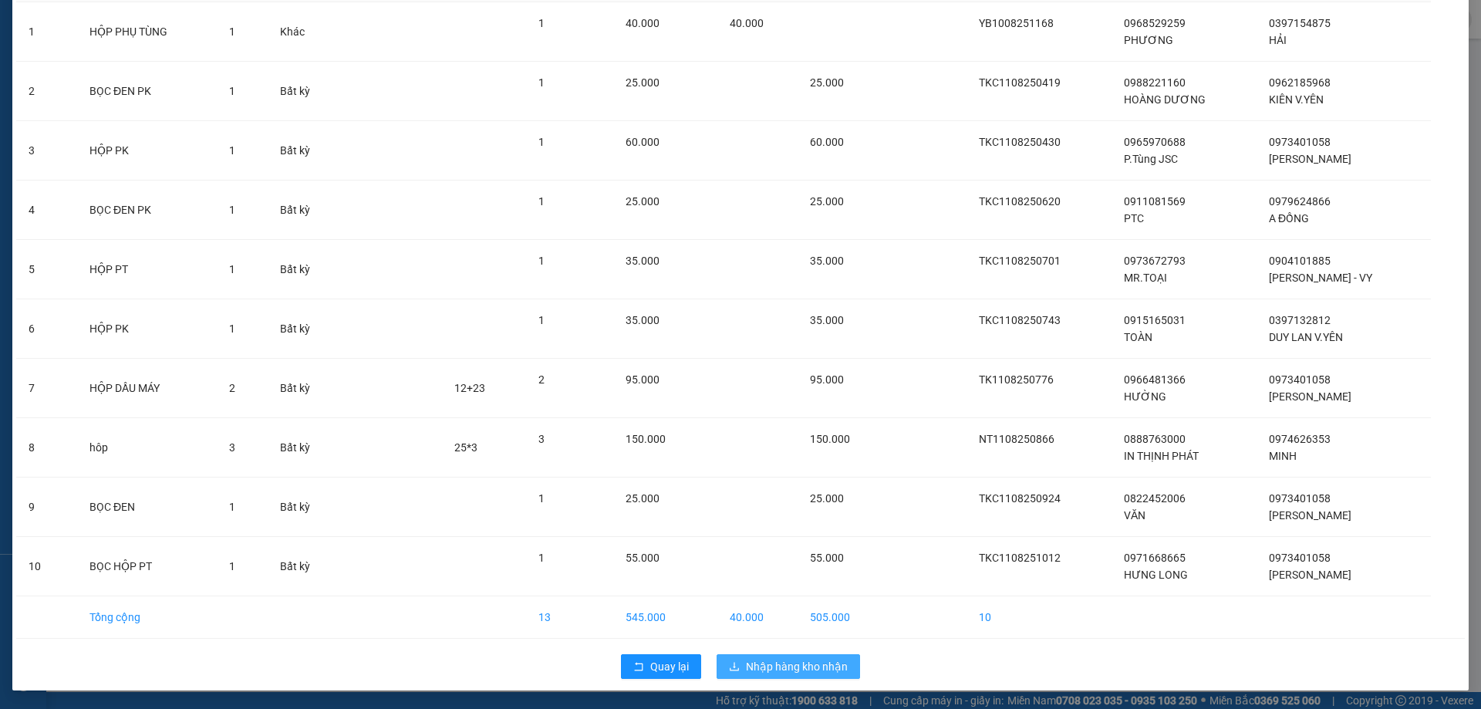
click at [791, 662] on span "Nhập hàng kho nhận" at bounding box center [797, 666] width 102 height 17
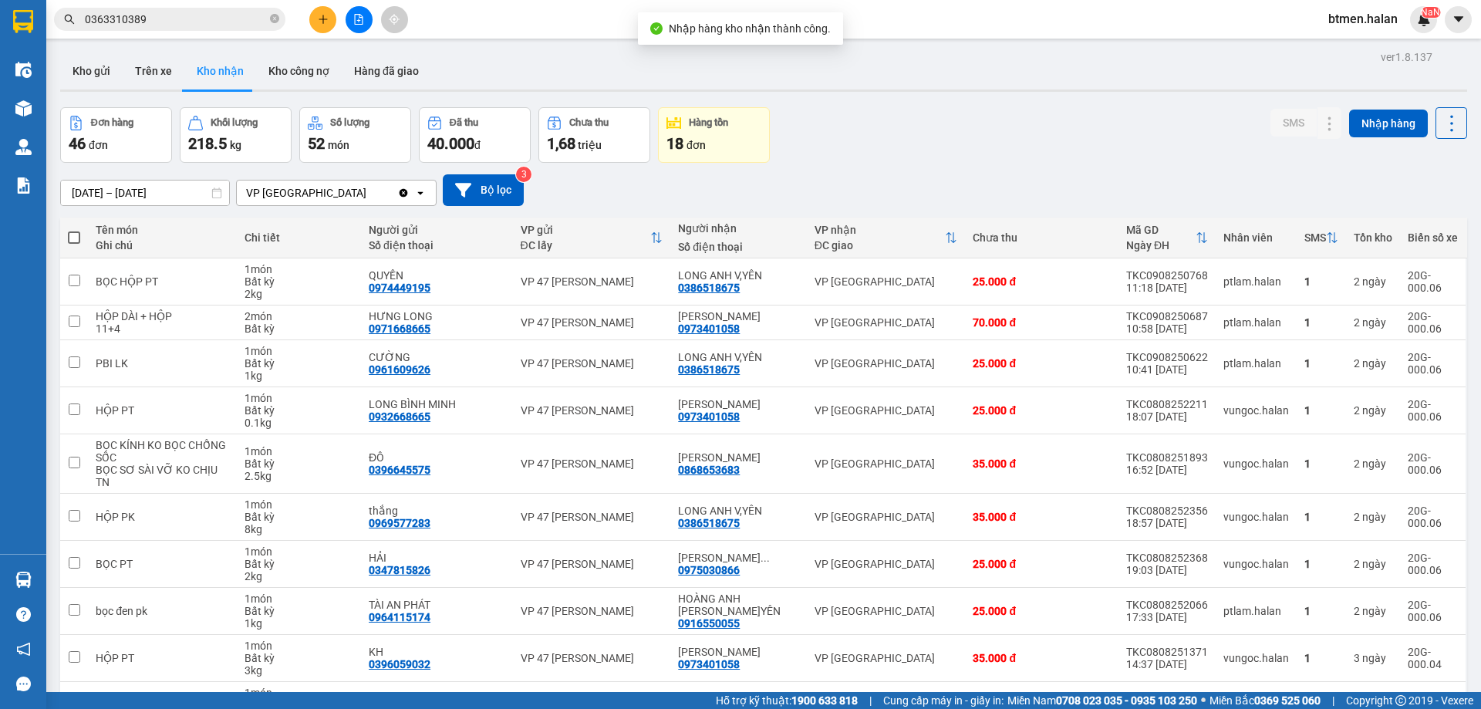
click at [906, 145] on div "Đơn hàng 46 đơn Khối lượng 218.5 kg Số lượng 52 món Đã thu 40.000 đ Chưa thu 1,…" at bounding box center [763, 135] width 1407 height 56
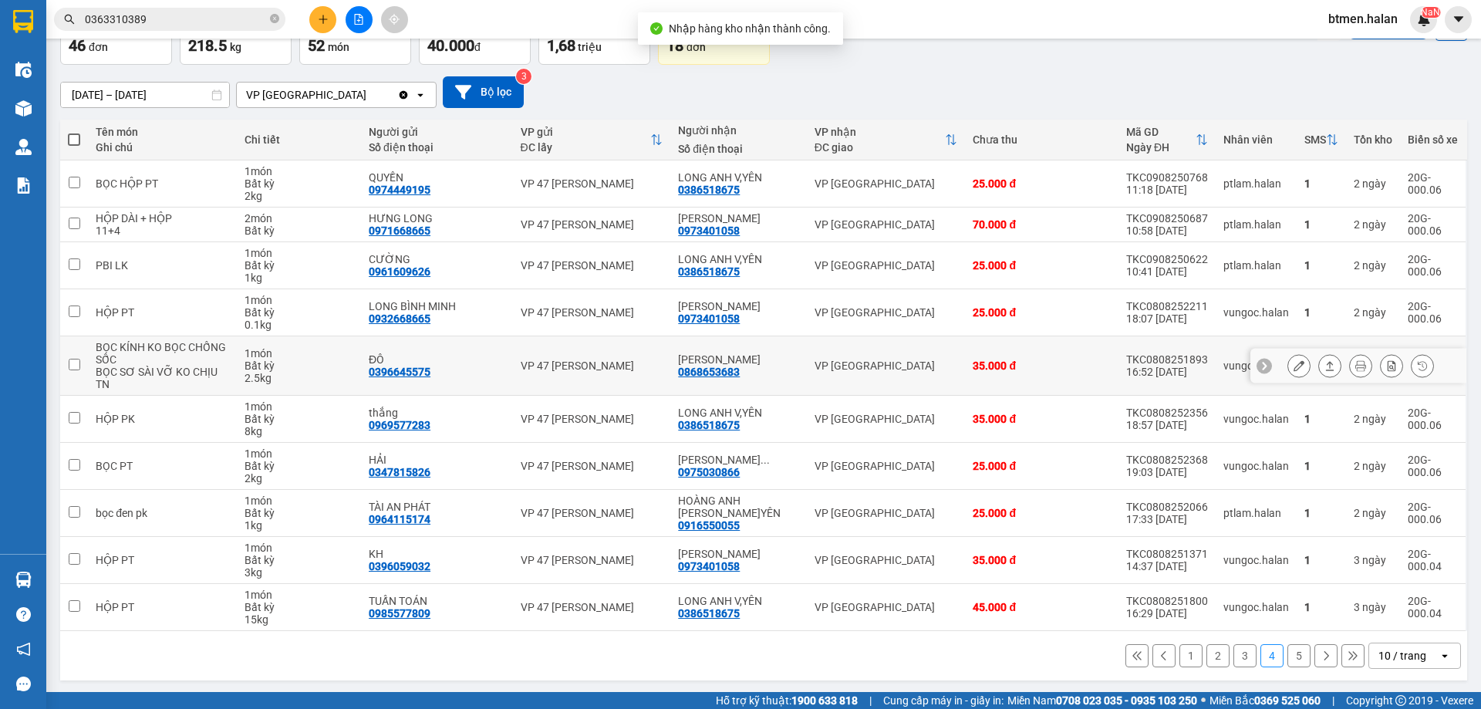
scroll to position [100, 0]
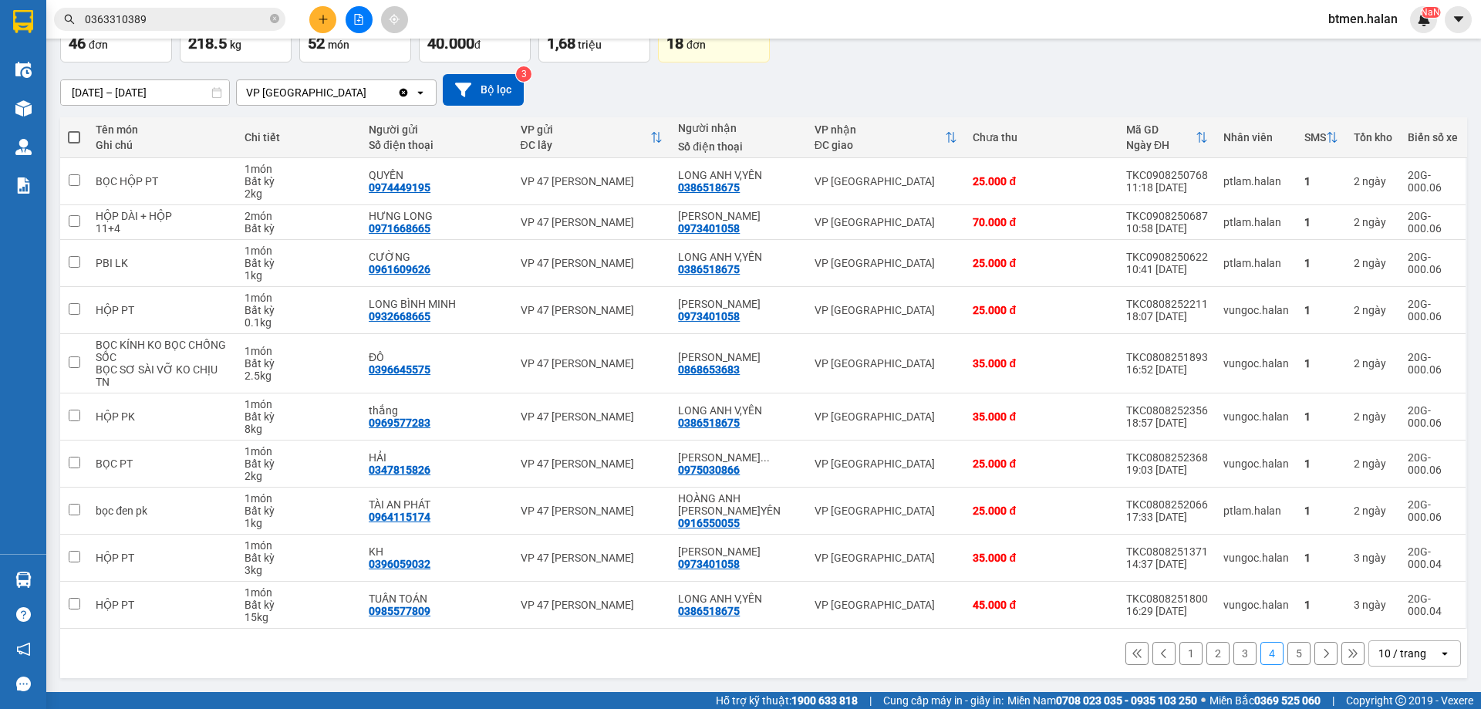
click at [1179, 649] on button "1" at bounding box center [1190, 653] width 23 height 23
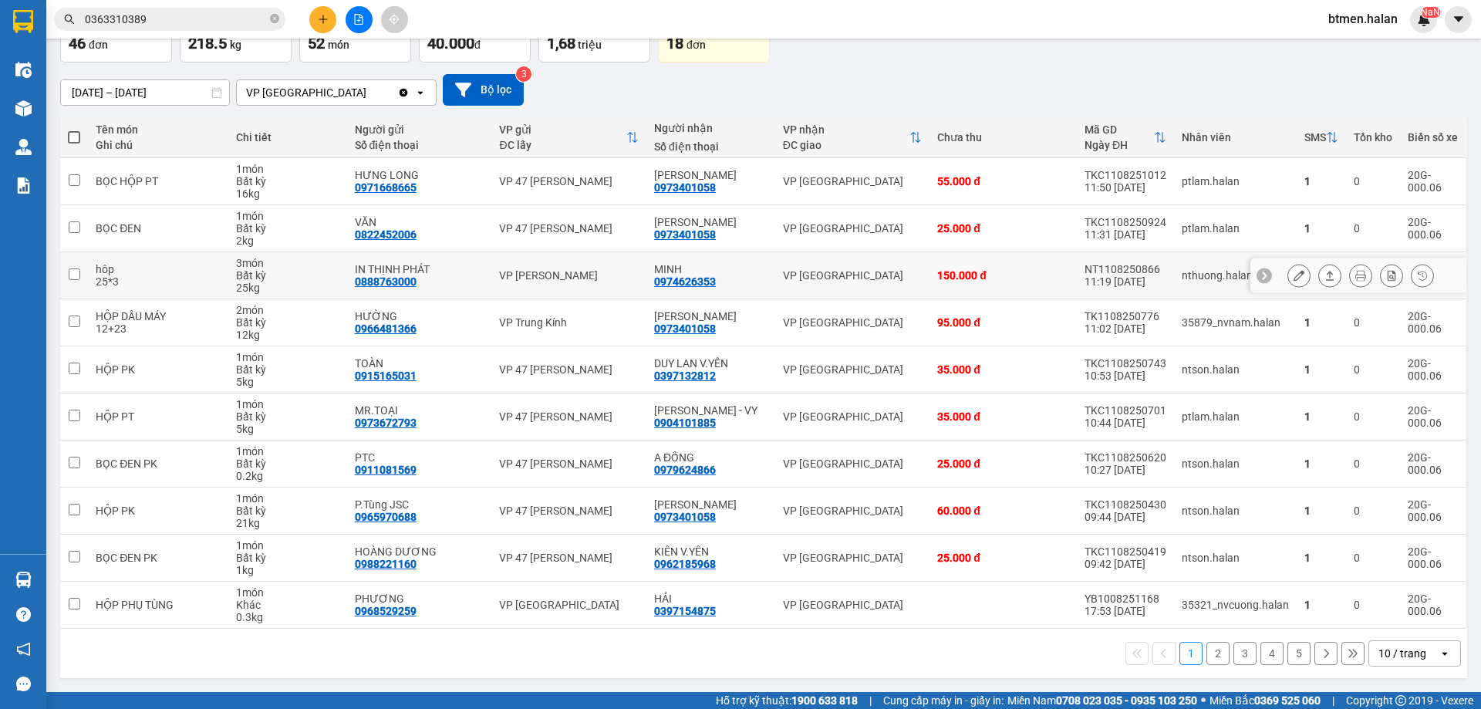
click at [711, 275] on div "0974626353" at bounding box center [685, 281] width 62 height 12
copy div "0974626353"
click at [788, 648] on div "1 2 3 4 5 10 / trang open" at bounding box center [763, 653] width 1394 height 26
click at [1179, 653] on button "1" at bounding box center [1190, 653] width 23 height 23
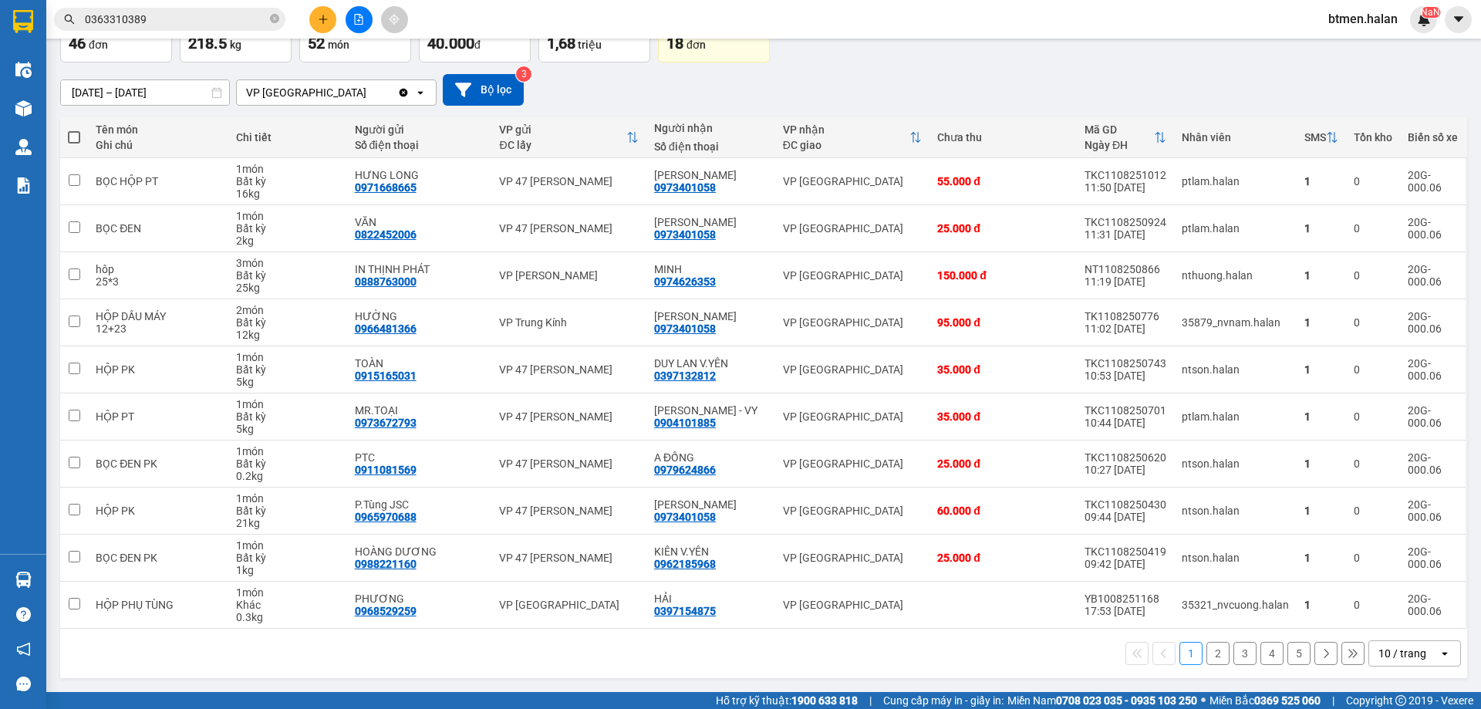
click at [1287, 655] on button "5" at bounding box center [1298, 653] width 23 height 23
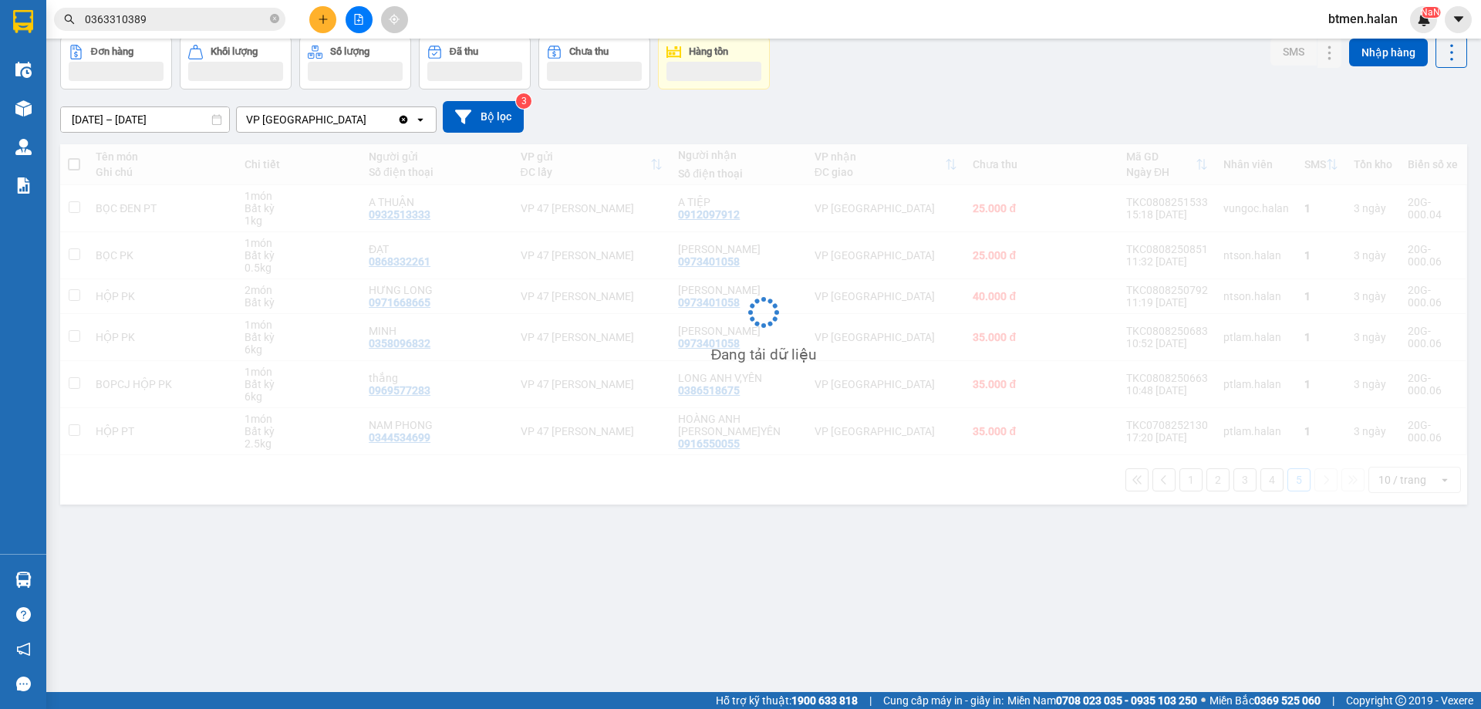
scroll to position [71, 0]
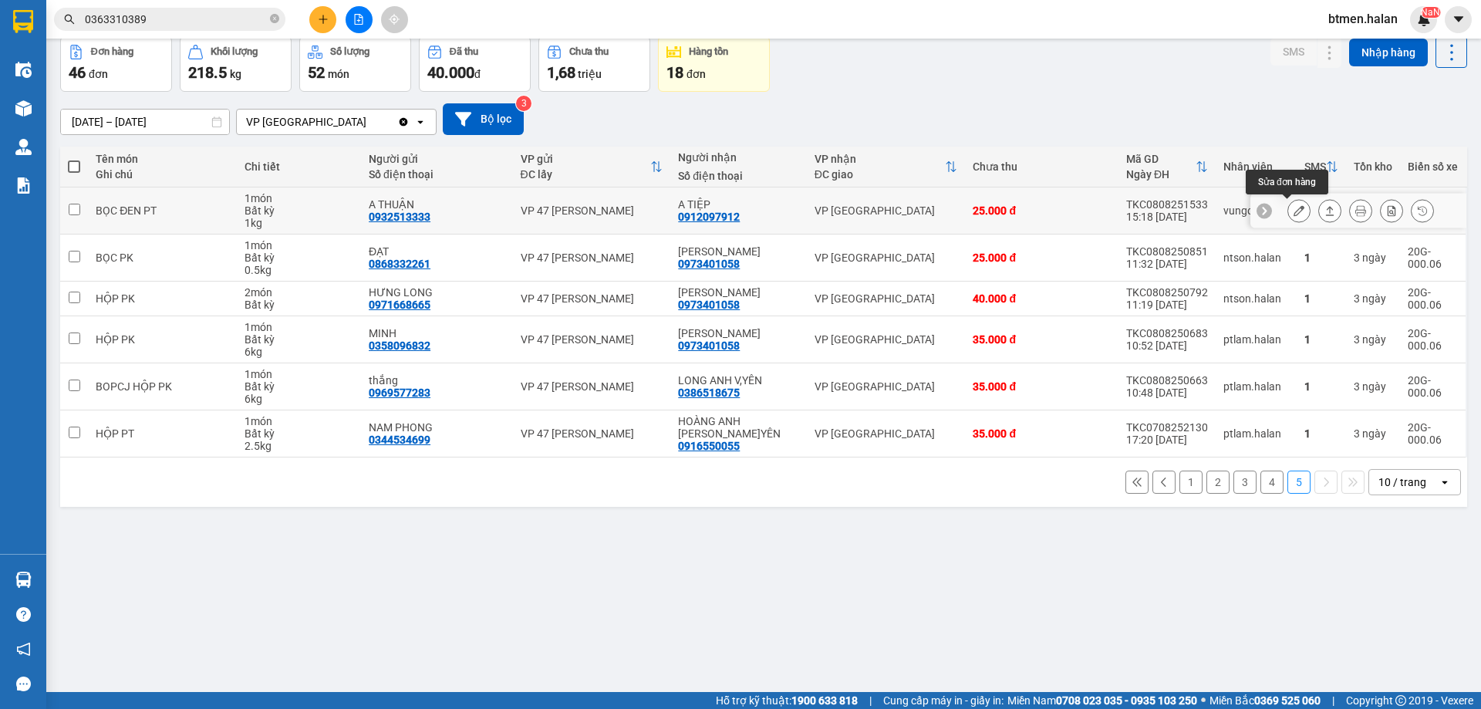
click at [1293, 213] on icon at bounding box center [1298, 210] width 11 height 11
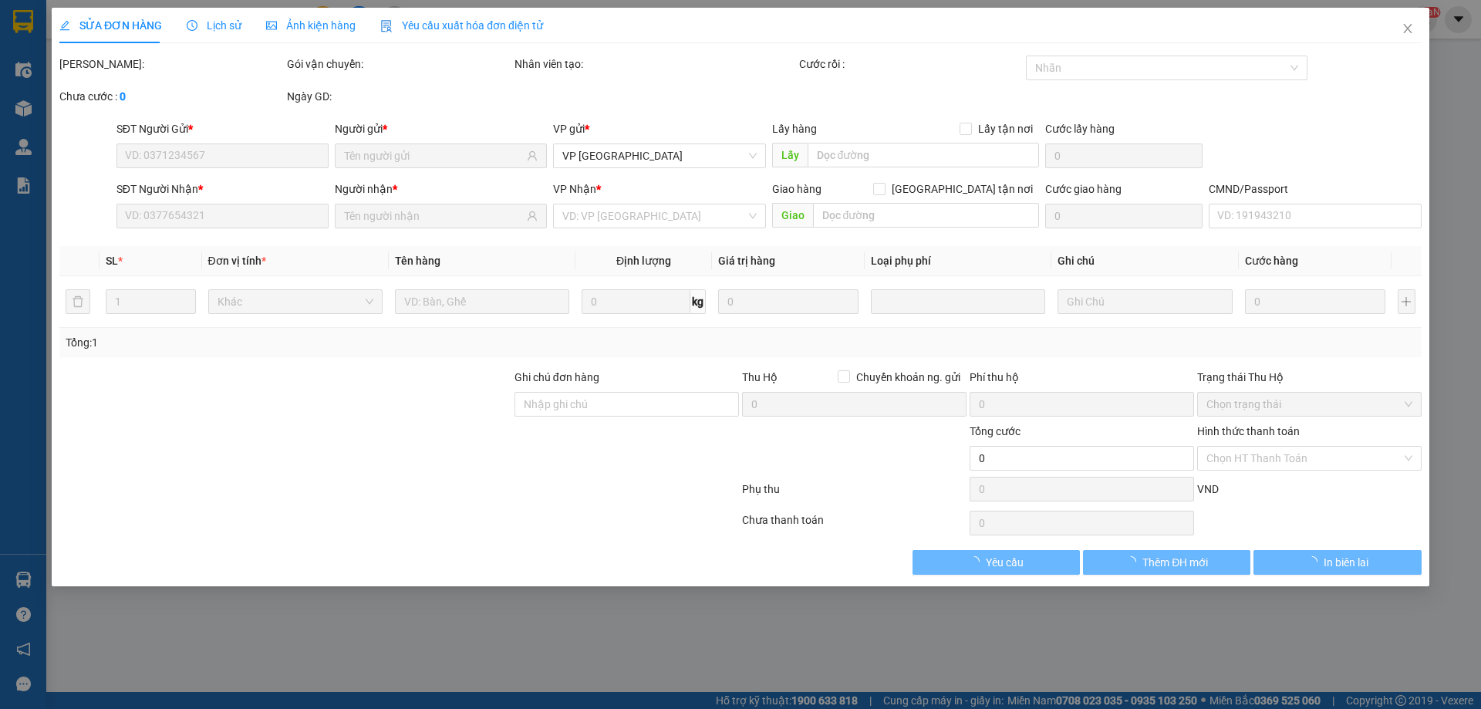
type input "0932513333"
type input "A THUẬN"
type input "0912097912"
type input "A TIỆP"
type input "25.000"
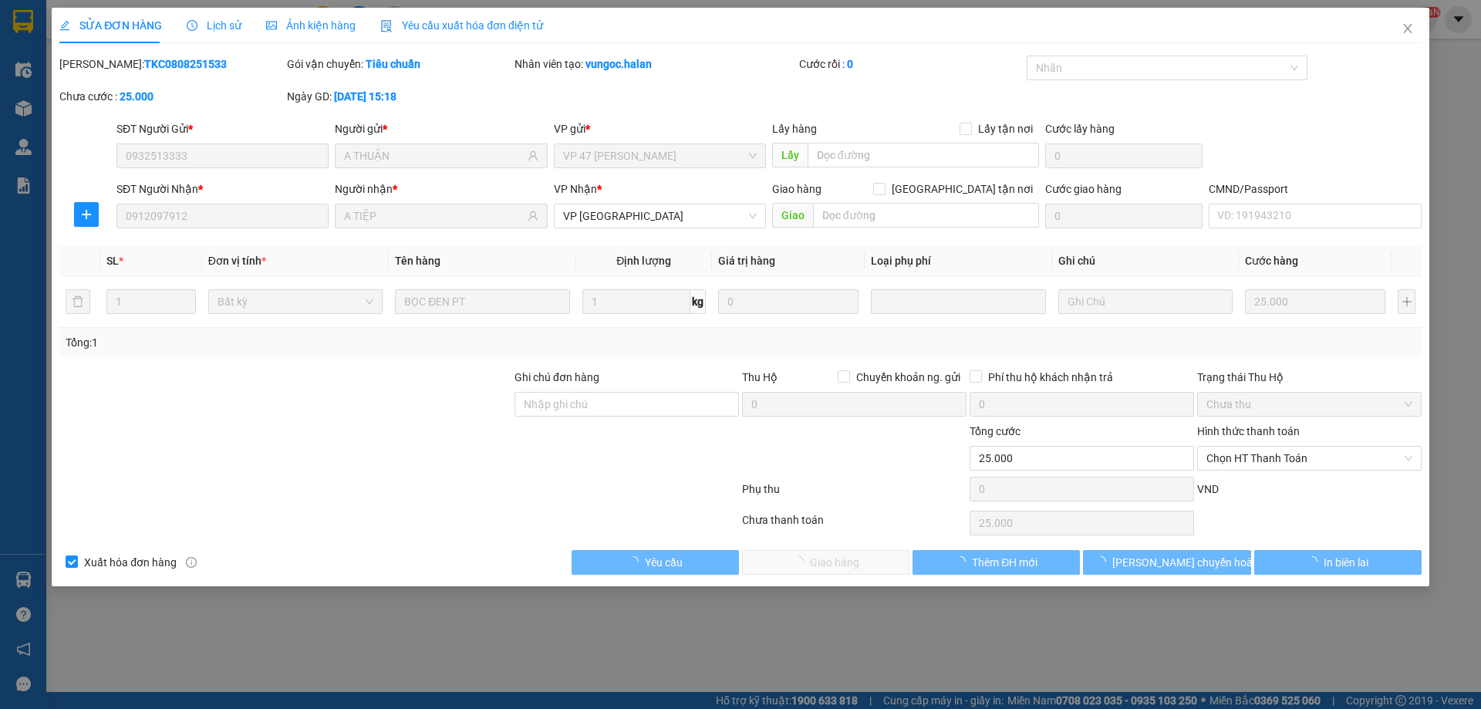
click at [1266, 454] on span "Chọn HT Thanh Toán" at bounding box center [1309, 458] width 206 height 23
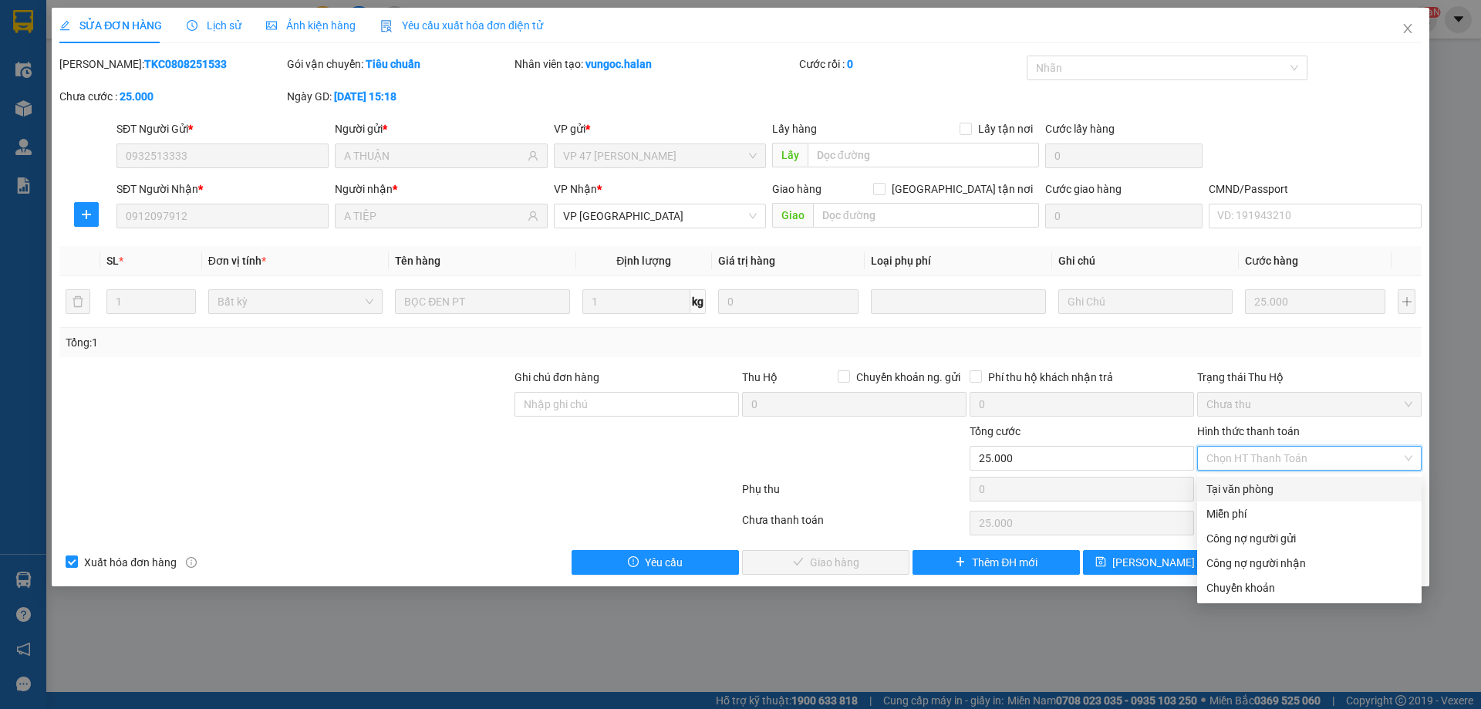
drag, startPoint x: 1241, startPoint y: 491, endPoint x: 910, endPoint y: 541, distance: 334.5
click at [1234, 491] on div "Tại văn phòng" at bounding box center [1309, 489] width 206 height 17
type input "0"
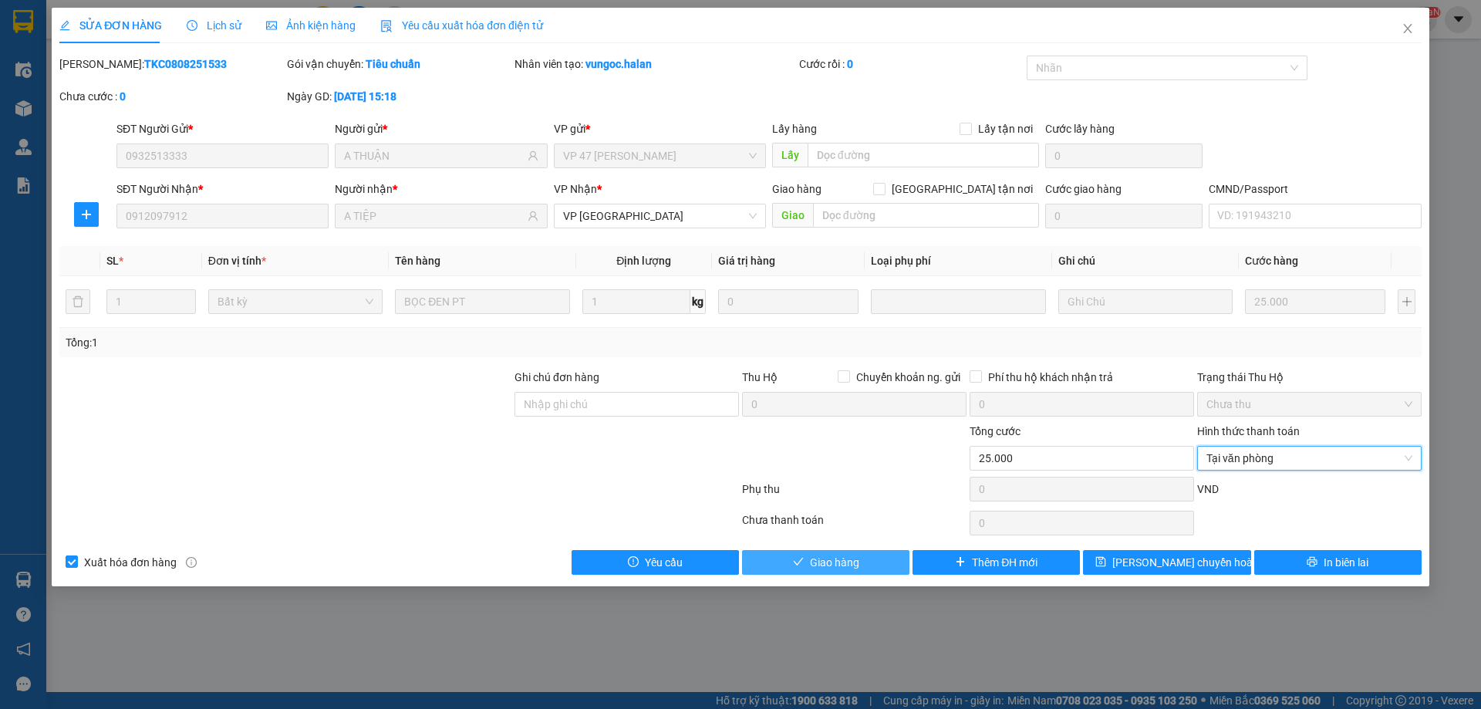
drag, startPoint x: 877, startPoint y: 552, endPoint x: 829, endPoint y: 513, distance: 61.9
click at [876, 552] on button "Giao hàng" at bounding box center [825, 562] width 167 height 25
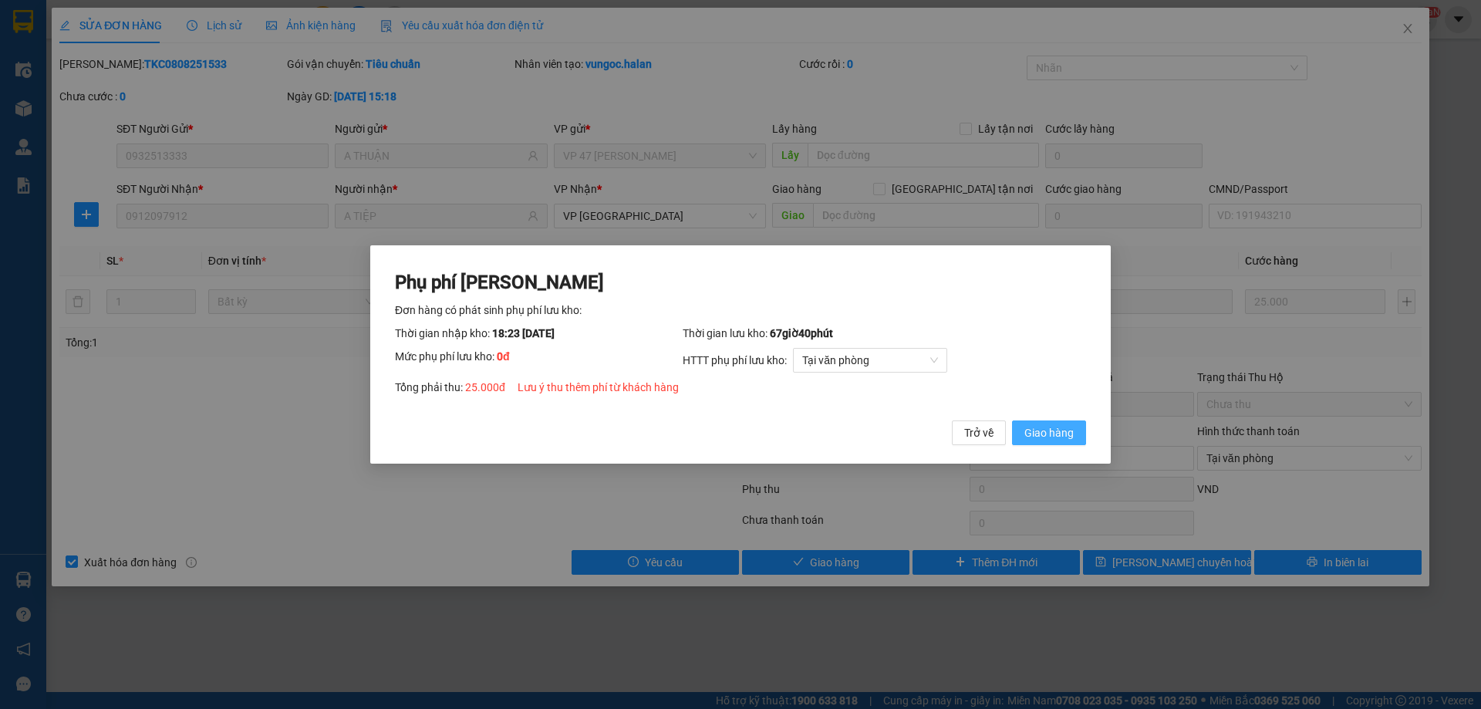
drag, startPoint x: 1057, startPoint y: 427, endPoint x: 426, endPoint y: 279, distance: 648.8
click at [1050, 427] on span "Giao hàng" at bounding box center [1048, 432] width 49 height 17
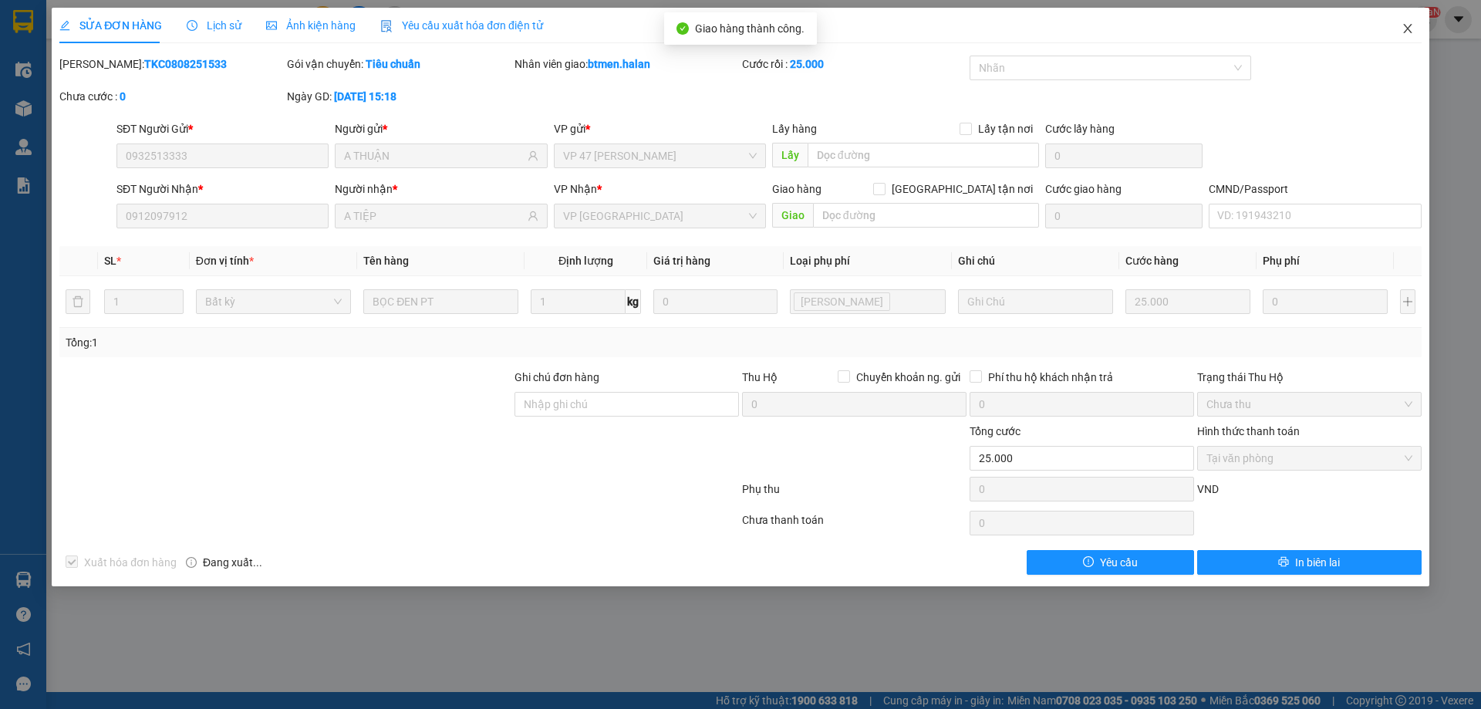
click at [1419, 25] on span "Close" at bounding box center [1407, 29] width 43 height 43
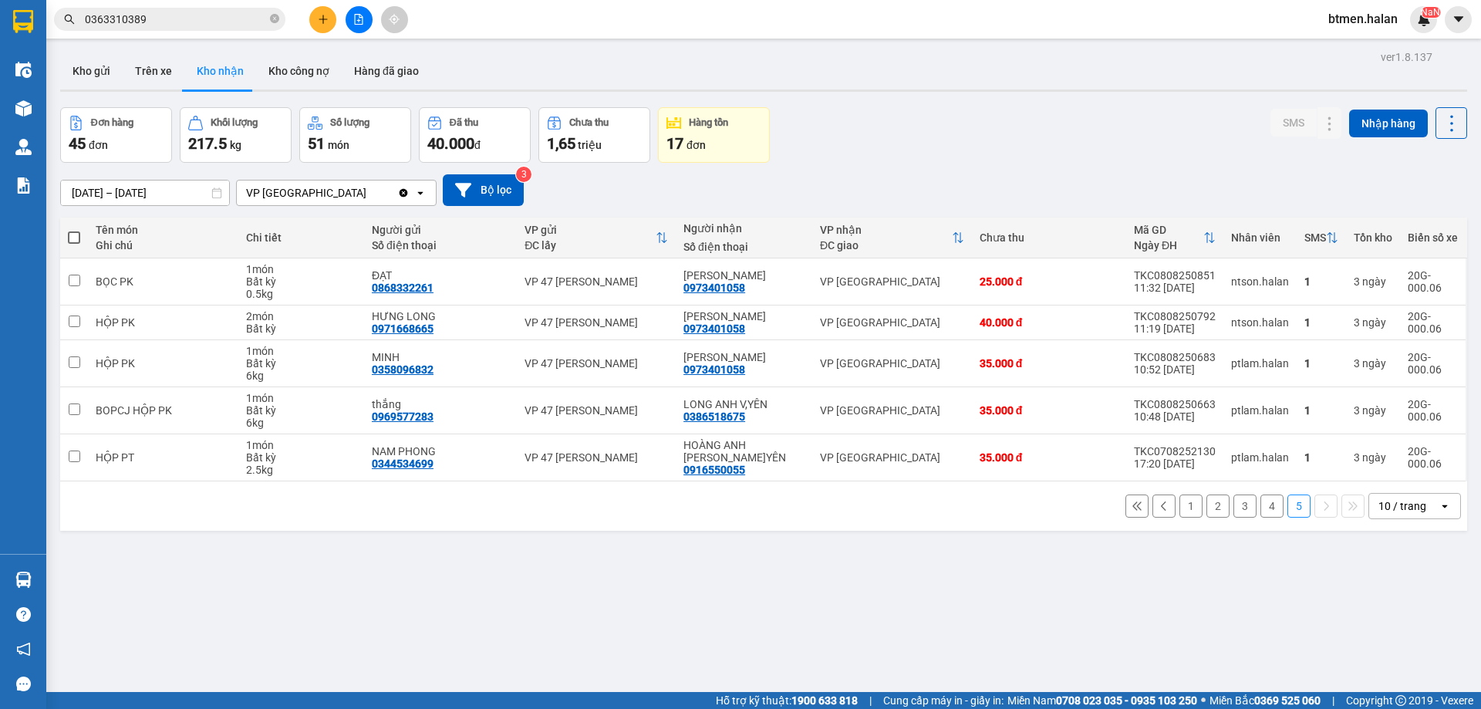
click at [203, 16] on input "0363310389" at bounding box center [176, 19] width 182 height 17
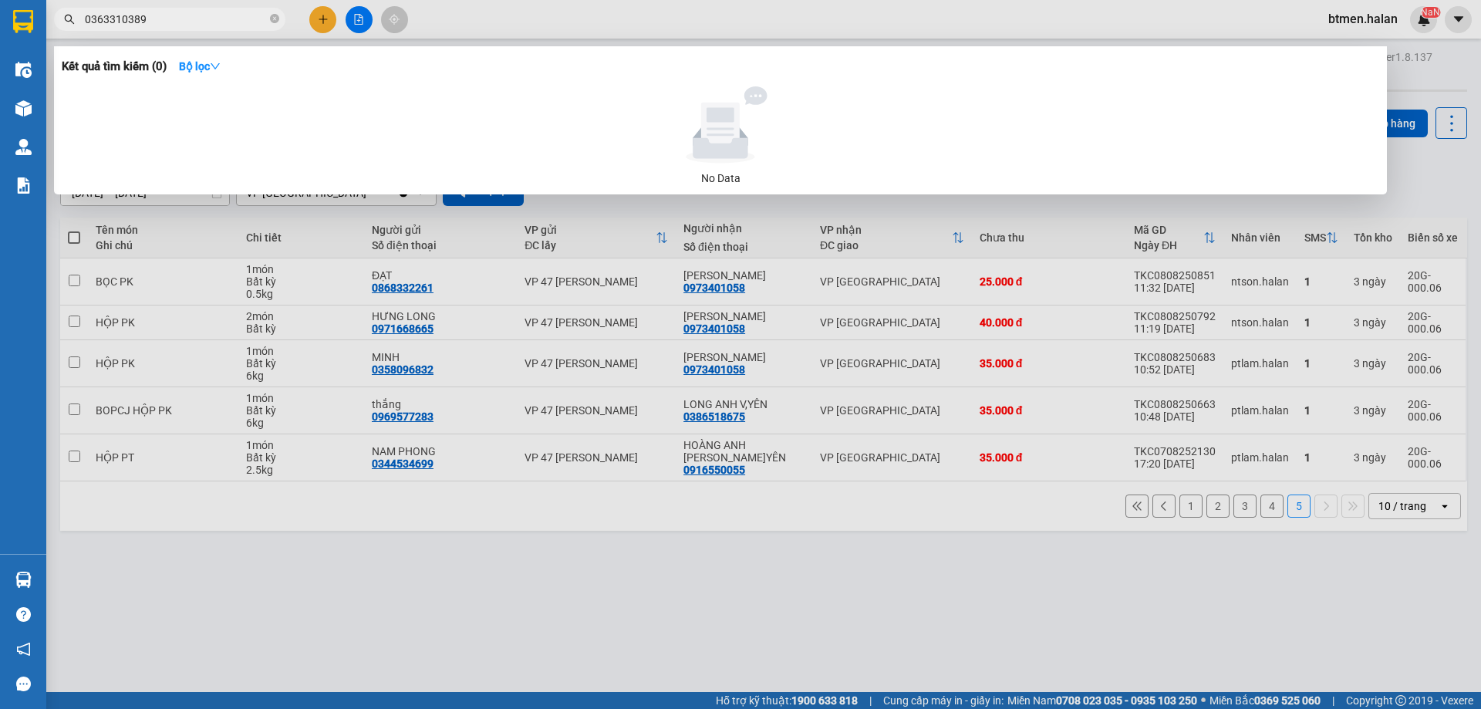
click at [203, 16] on input "0363310389" at bounding box center [176, 19] width 182 height 17
paste input "912097912"
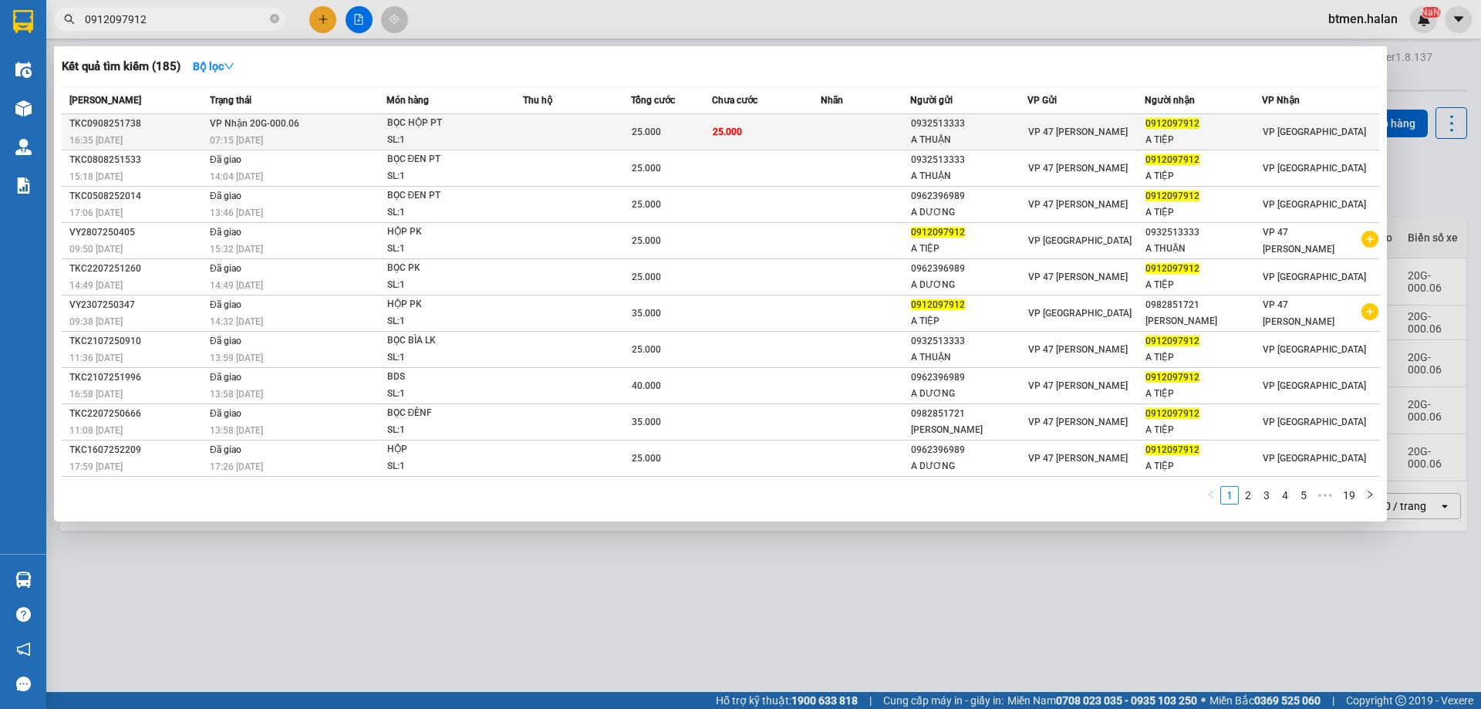
type input "0912097912"
click at [689, 141] on td "25.000" at bounding box center [671, 132] width 81 height 36
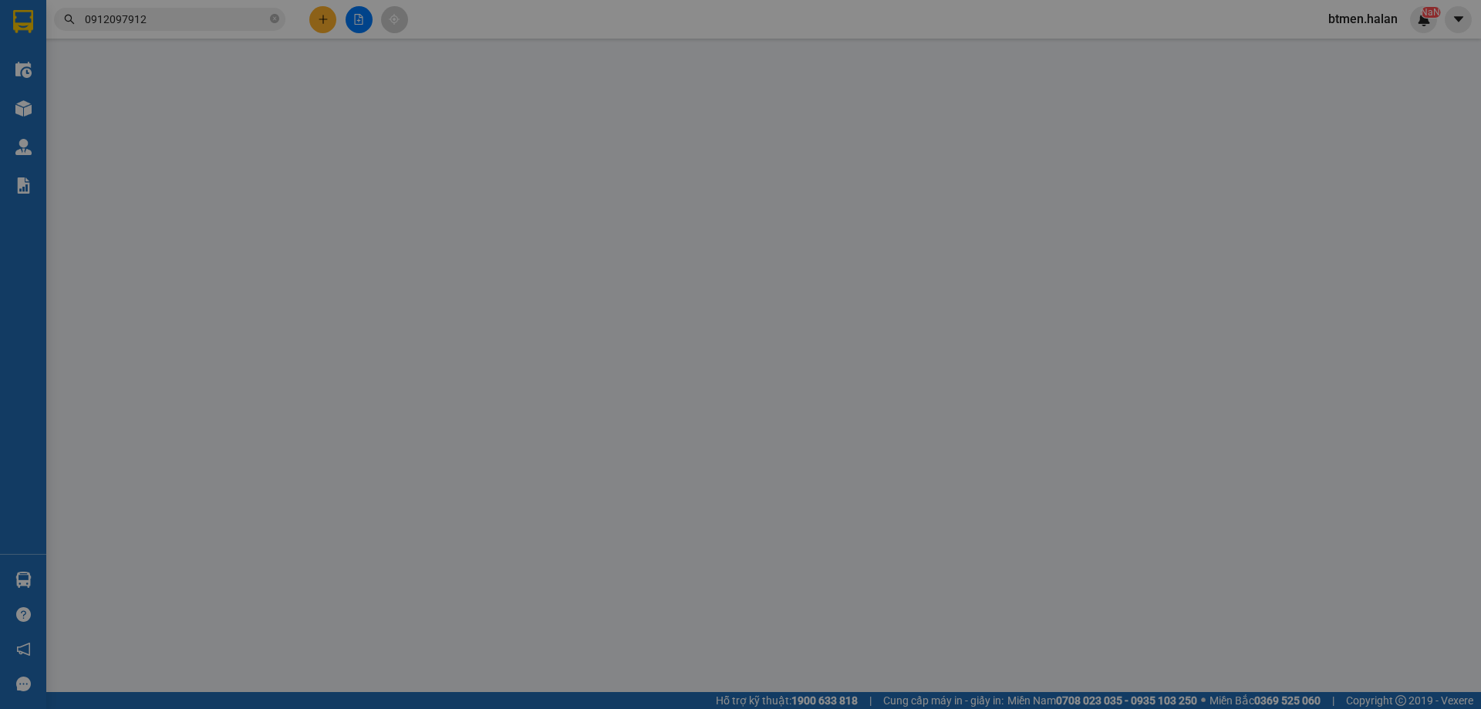
type input "0932513333"
type input "A THUẬN"
type input "0912097912"
type input "A TIỆP"
type input "25.000"
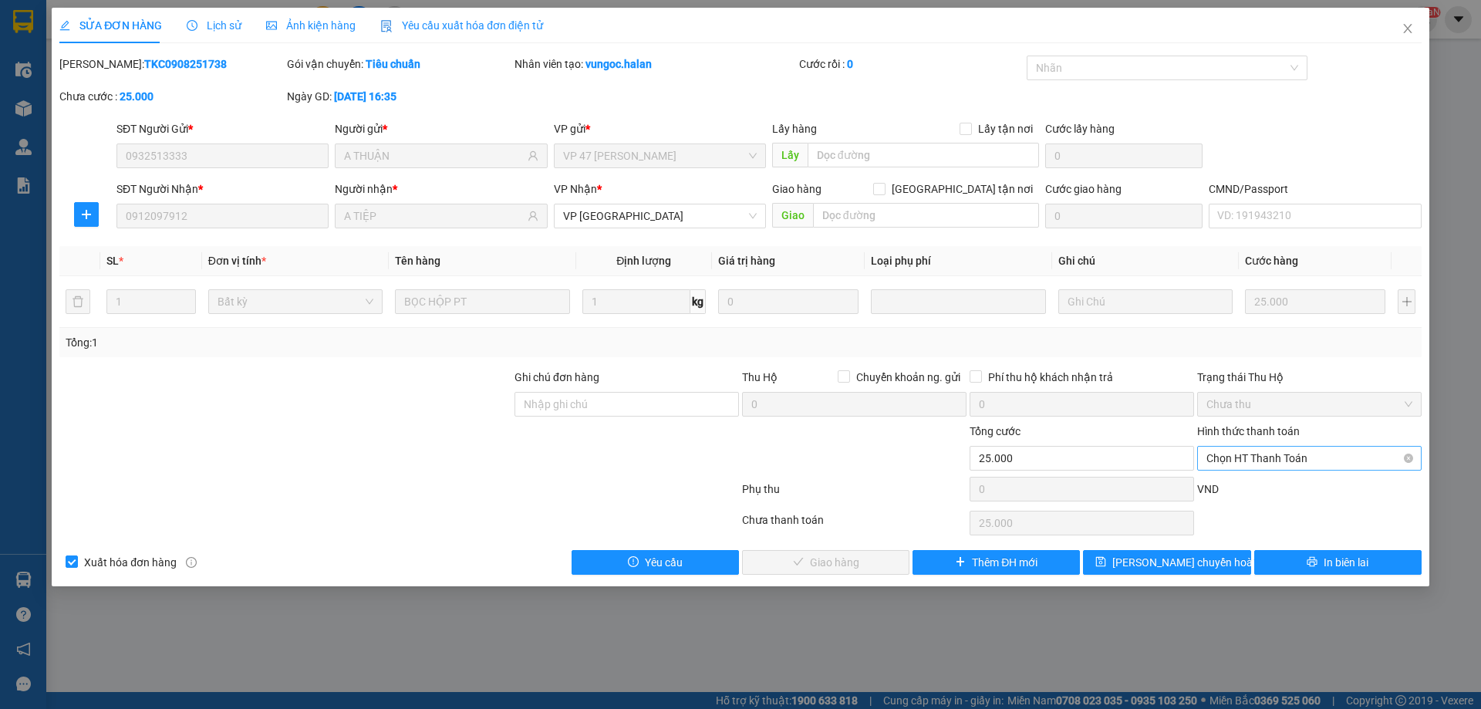
drag, startPoint x: 1315, startPoint y: 457, endPoint x: 1295, endPoint y: 470, distance: 23.5
click at [1312, 458] on span "Chọn HT Thanh Toán" at bounding box center [1309, 458] width 206 height 23
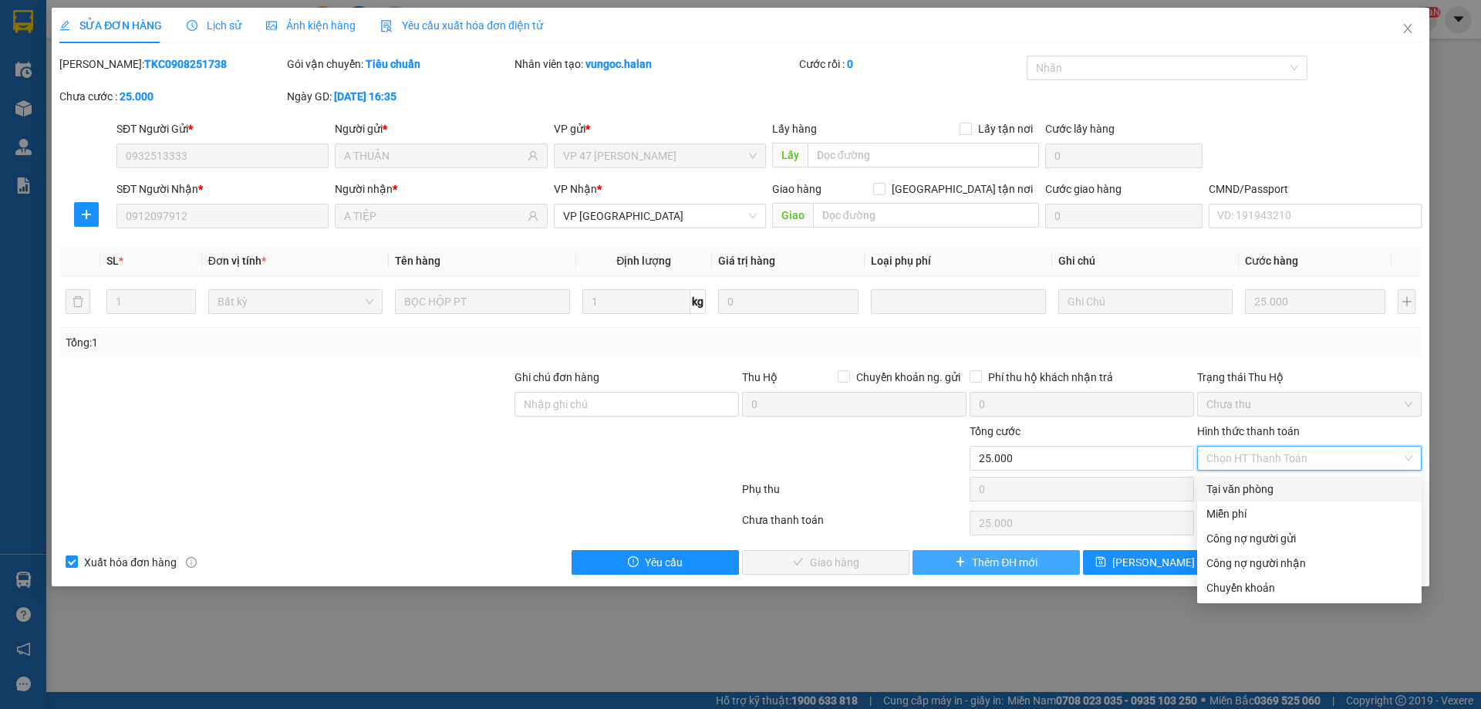
drag, startPoint x: 1264, startPoint y: 494, endPoint x: 931, endPoint y: 563, distance: 340.2
click at [1263, 494] on div "Tại văn phòng" at bounding box center [1309, 489] width 206 height 17
type input "0"
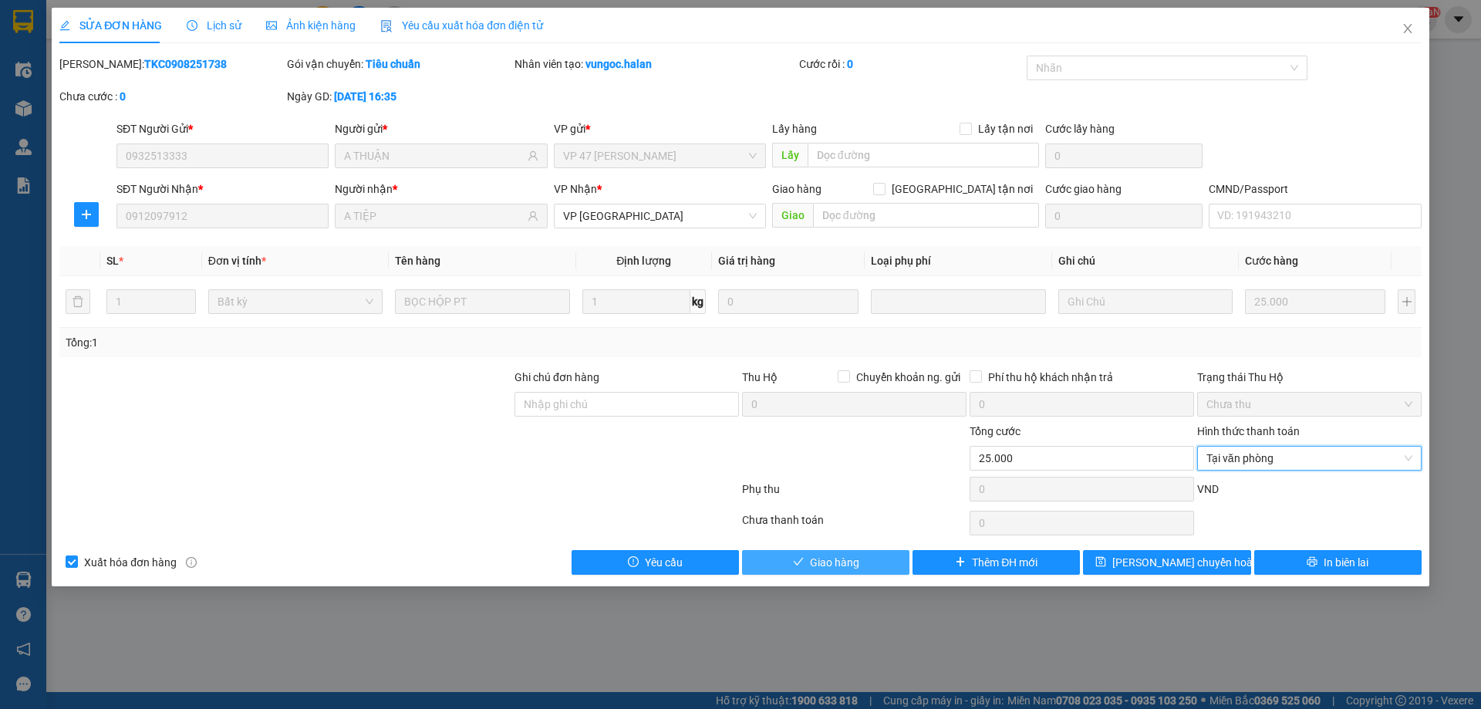
drag, startPoint x: 832, startPoint y: 570, endPoint x: 895, endPoint y: 556, distance: 64.0
click at [834, 570] on span "Giao hàng" at bounding box center [834, 562] width 49 height 17
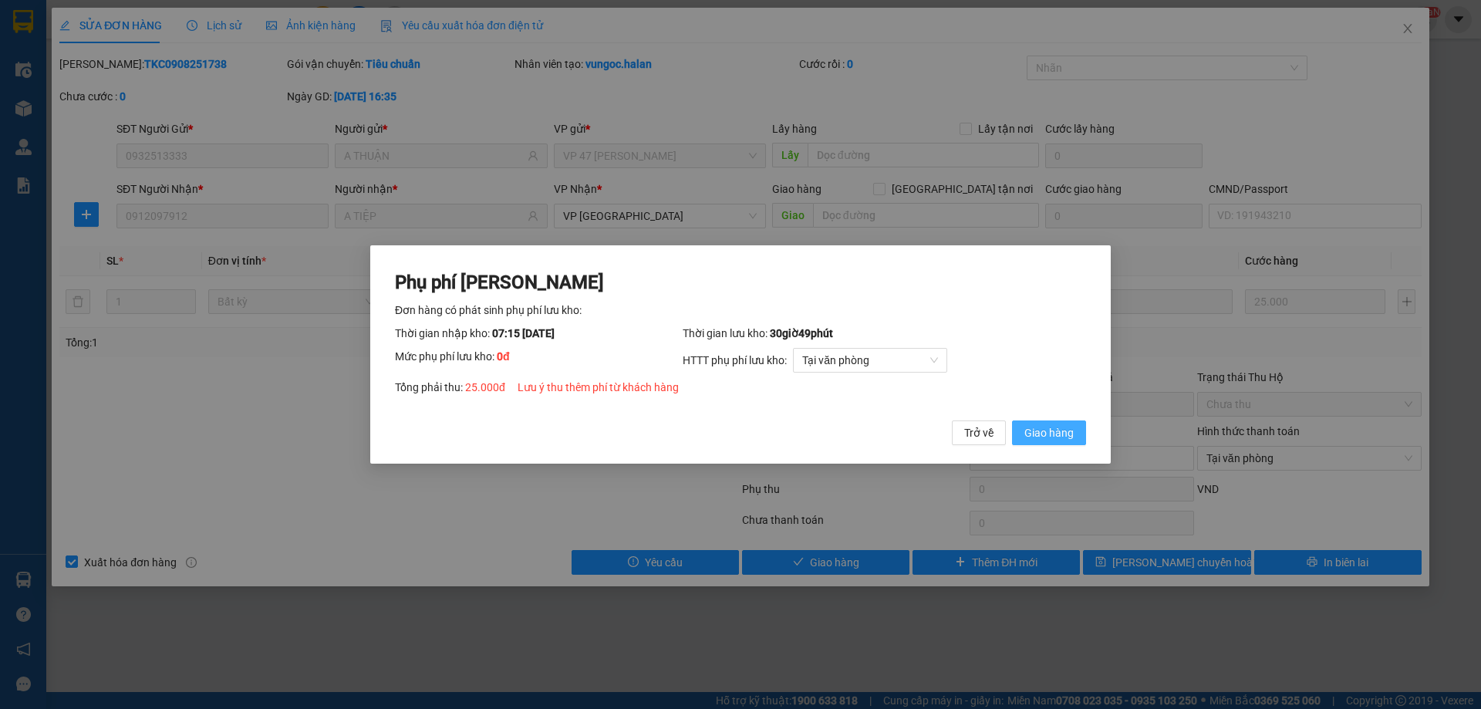
click at [1080, 432] on button "Giao hàng" at bounding box center [1049, 432] width 74 height 25
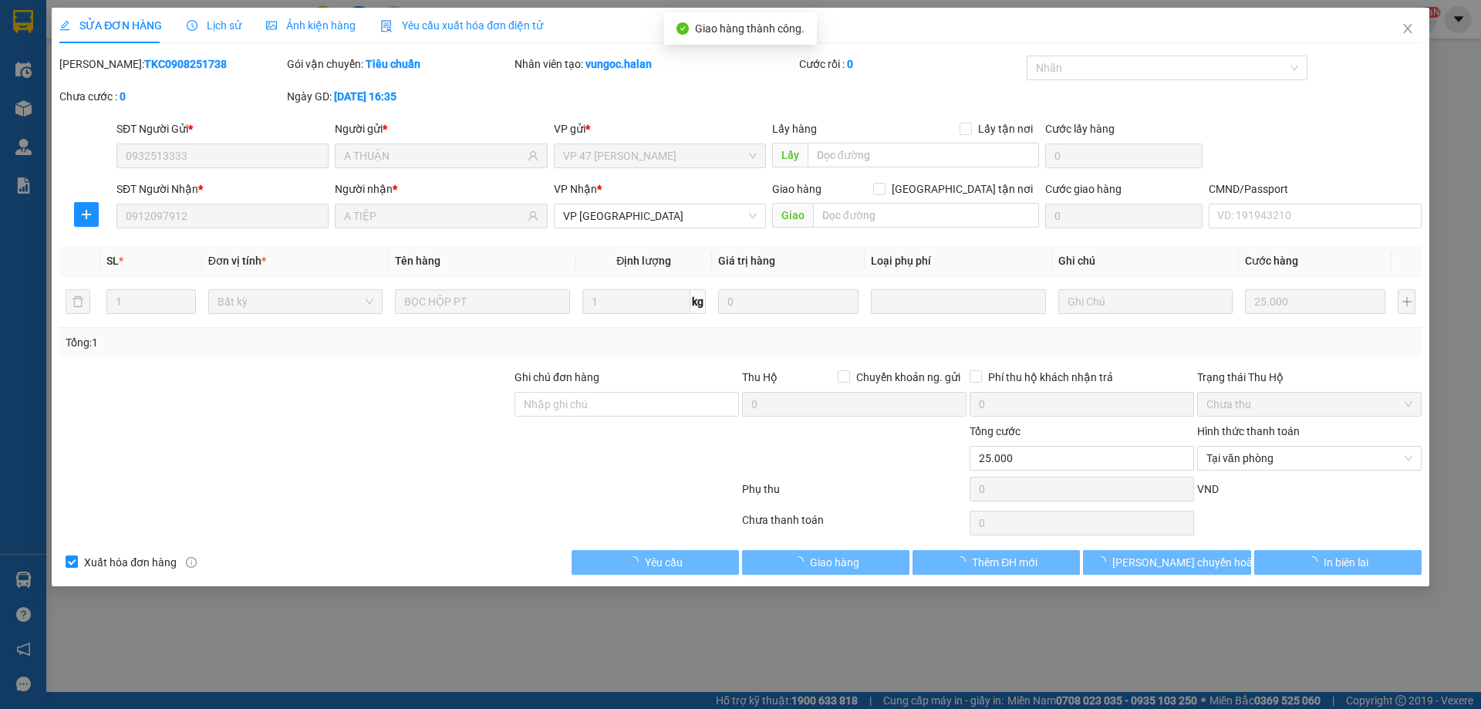
click at [1411, 29] on icon "close" at bounding box center [1407, 28] width 12 height 12
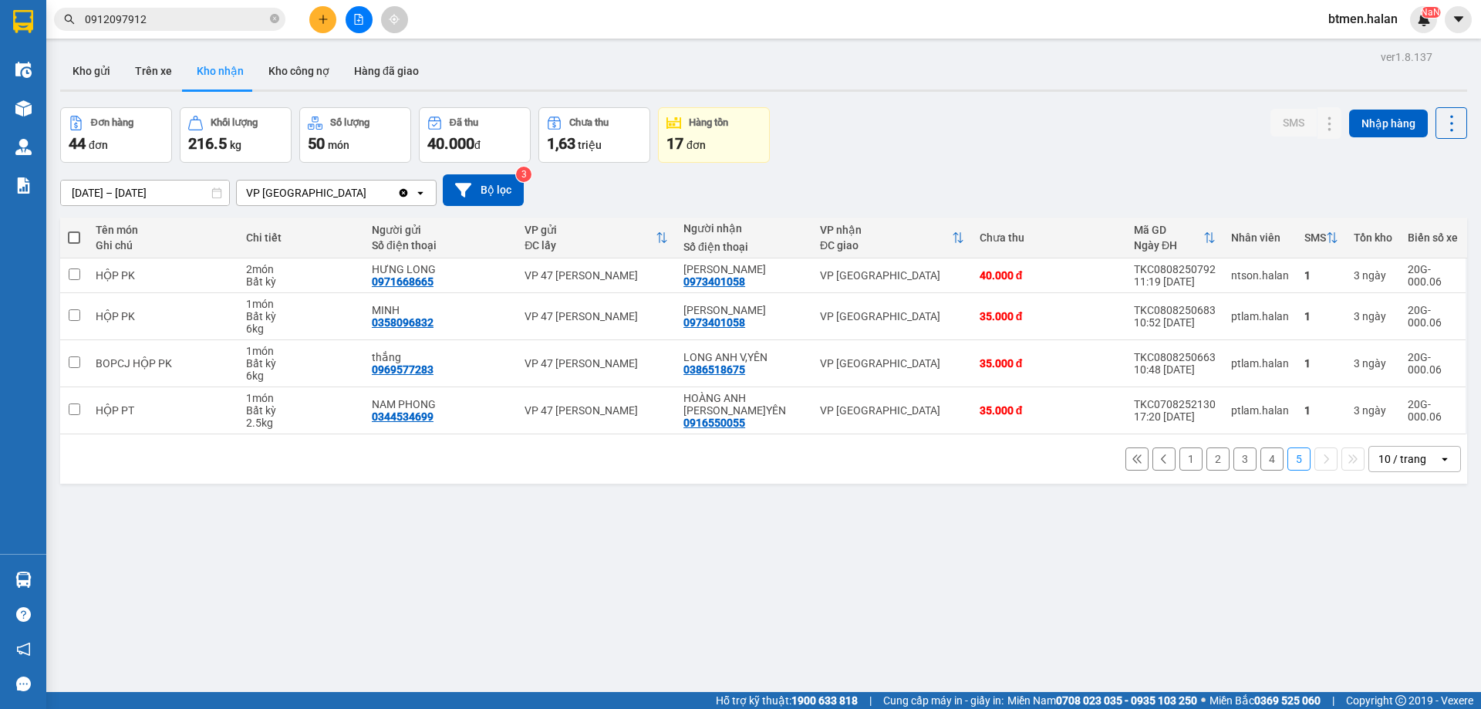
drag, startPoint x: 1175, startPoint y: 453, endPoint x: 1357, endPoint y: 470, distance: 182.1
click at [1179, 454] on button "1" at bounding box center [1190, 458] width 23 height 23
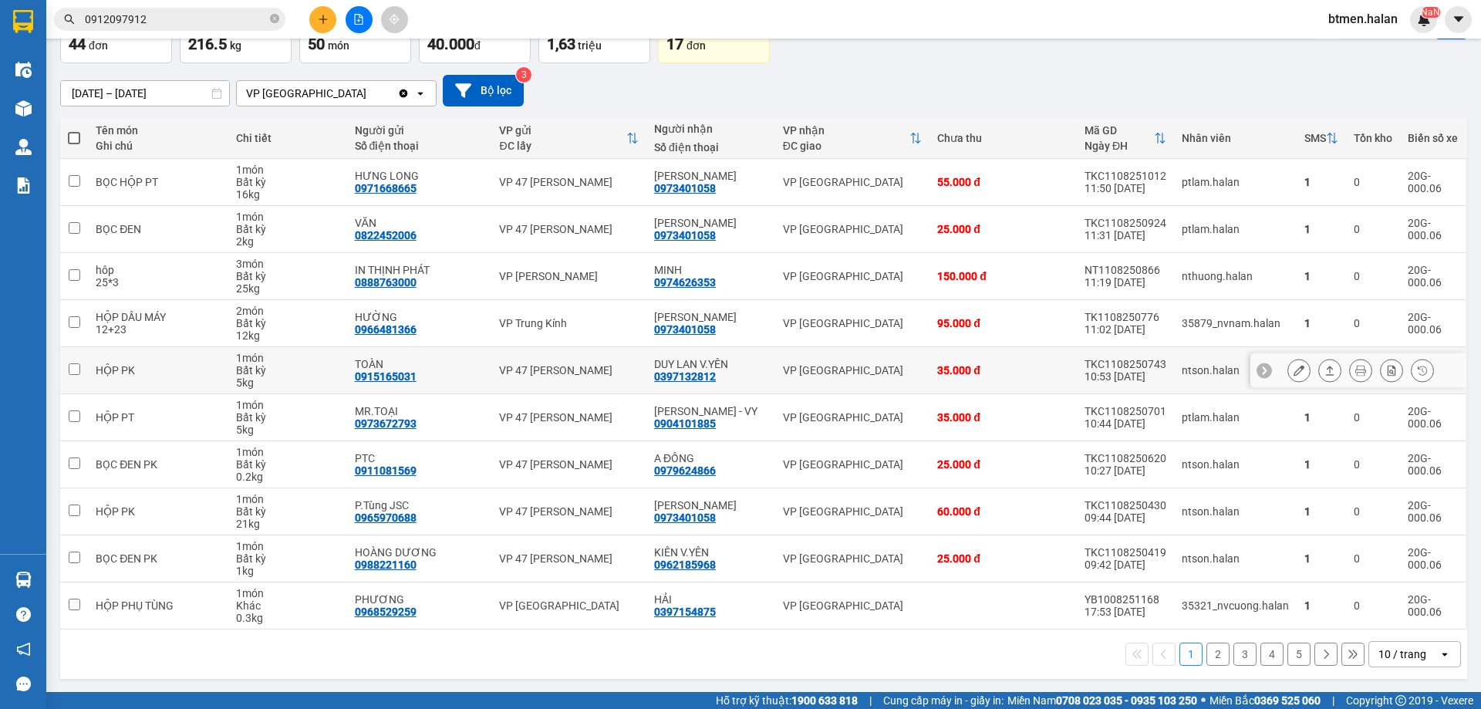
scroll to position [100, 0]
click at [561, 103] on div "13/06/2025 – 11/08/2025 Press the down arrow key to interact with the calendar …" at bounding box center [763, 90] width 1407 height 32
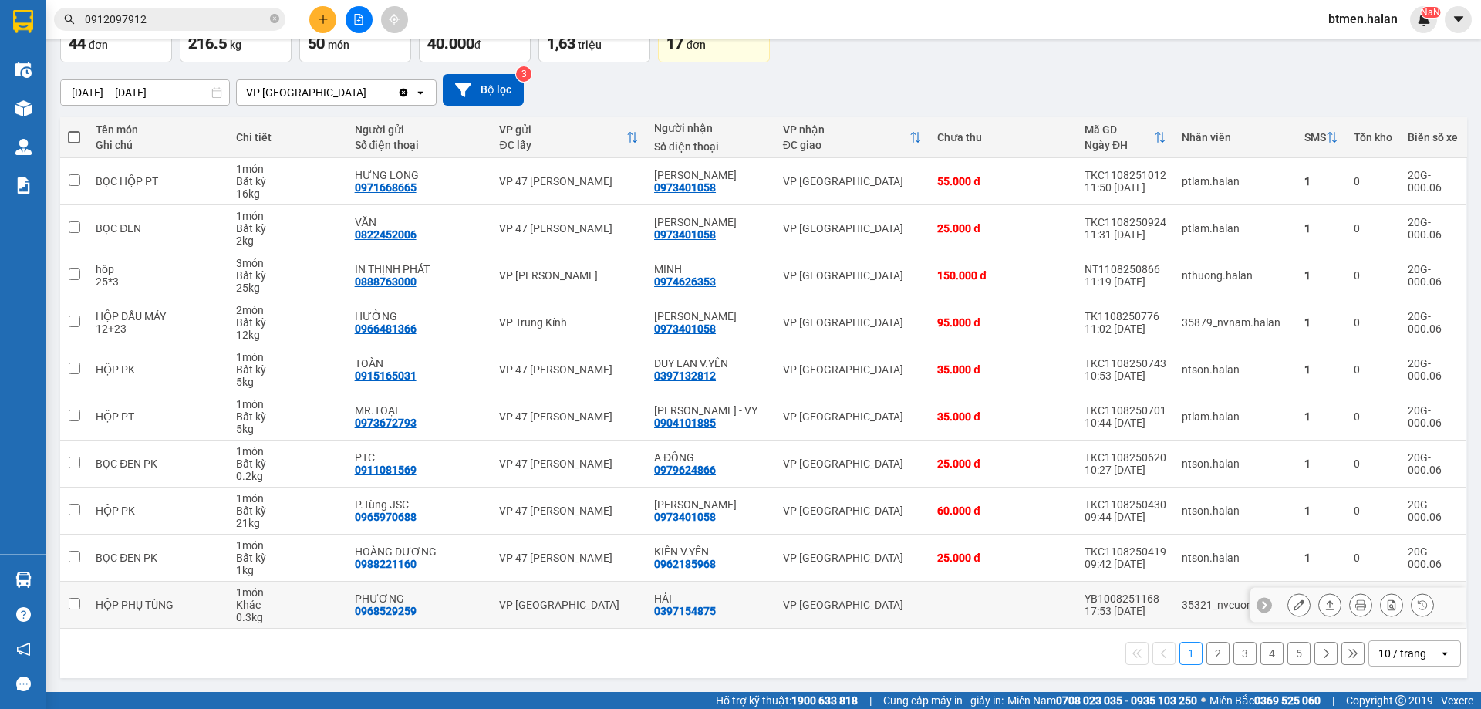
click at [700, 613] on div "0397154875" at bounding box center [685, 611] width 62 height 12
copy div "0397154875"
click at [1206, 655] on button "2" at bounding box center [1217, 653] width 23 height 23
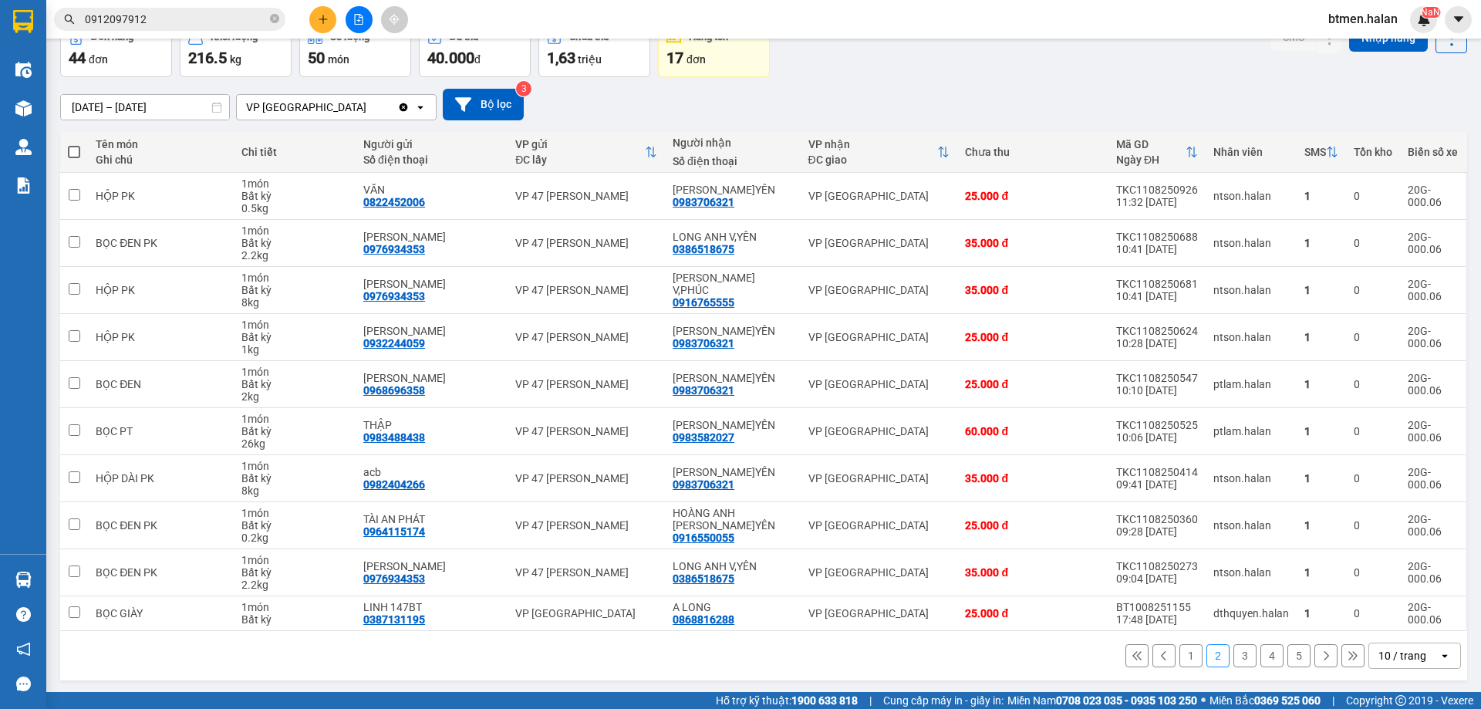
scroll to position [88, 0]
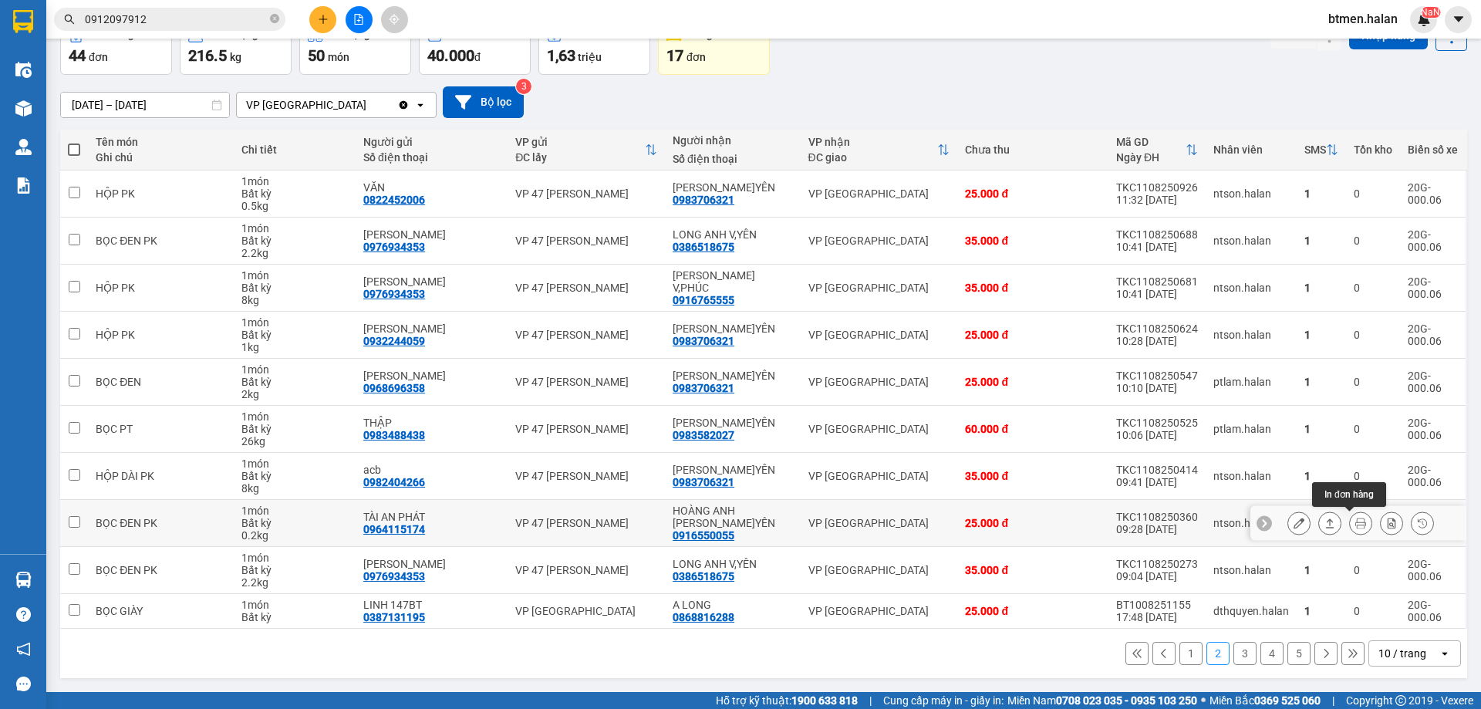
click at [1355, 521] on icon at bounding box center [1360, 523] width 11 height 11
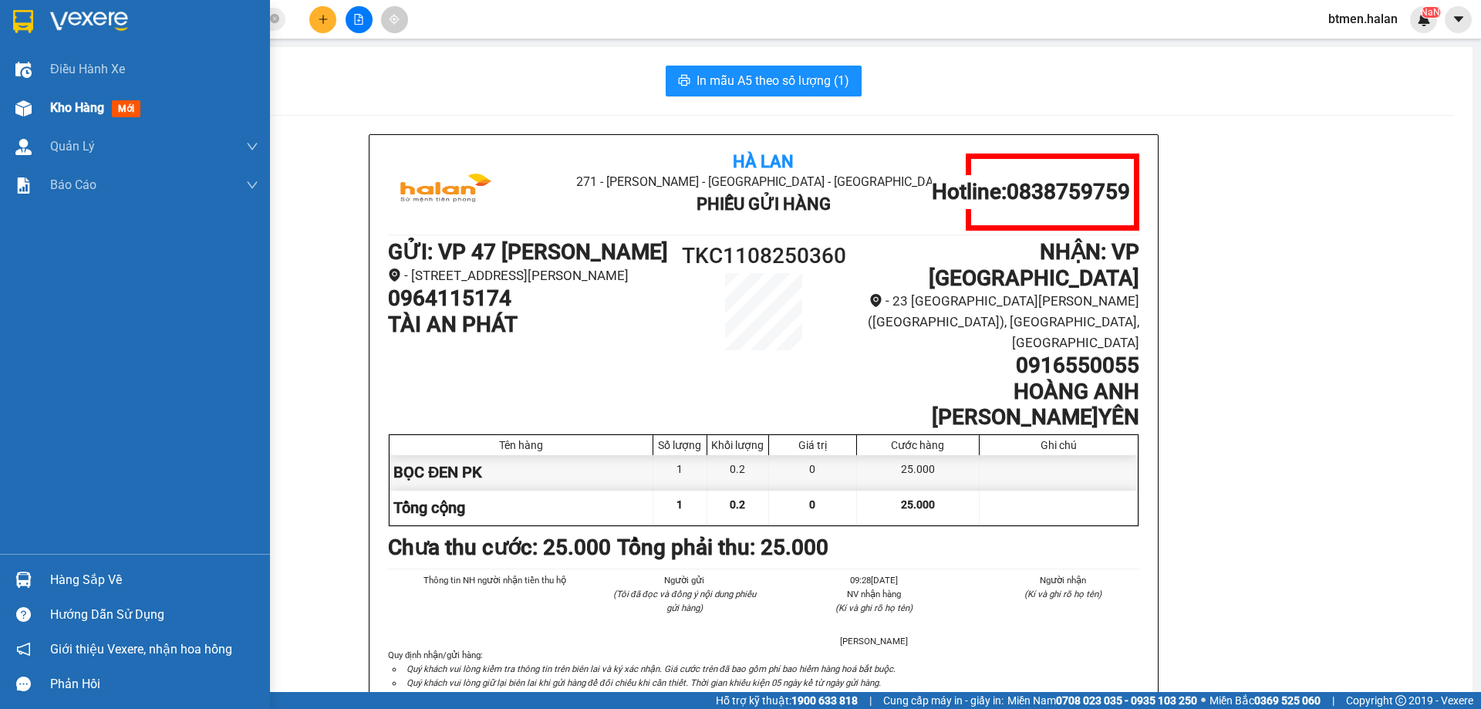
click at [75, 102] on span "Kho hàng" at bounding box center [77, 107] width 54 height 15
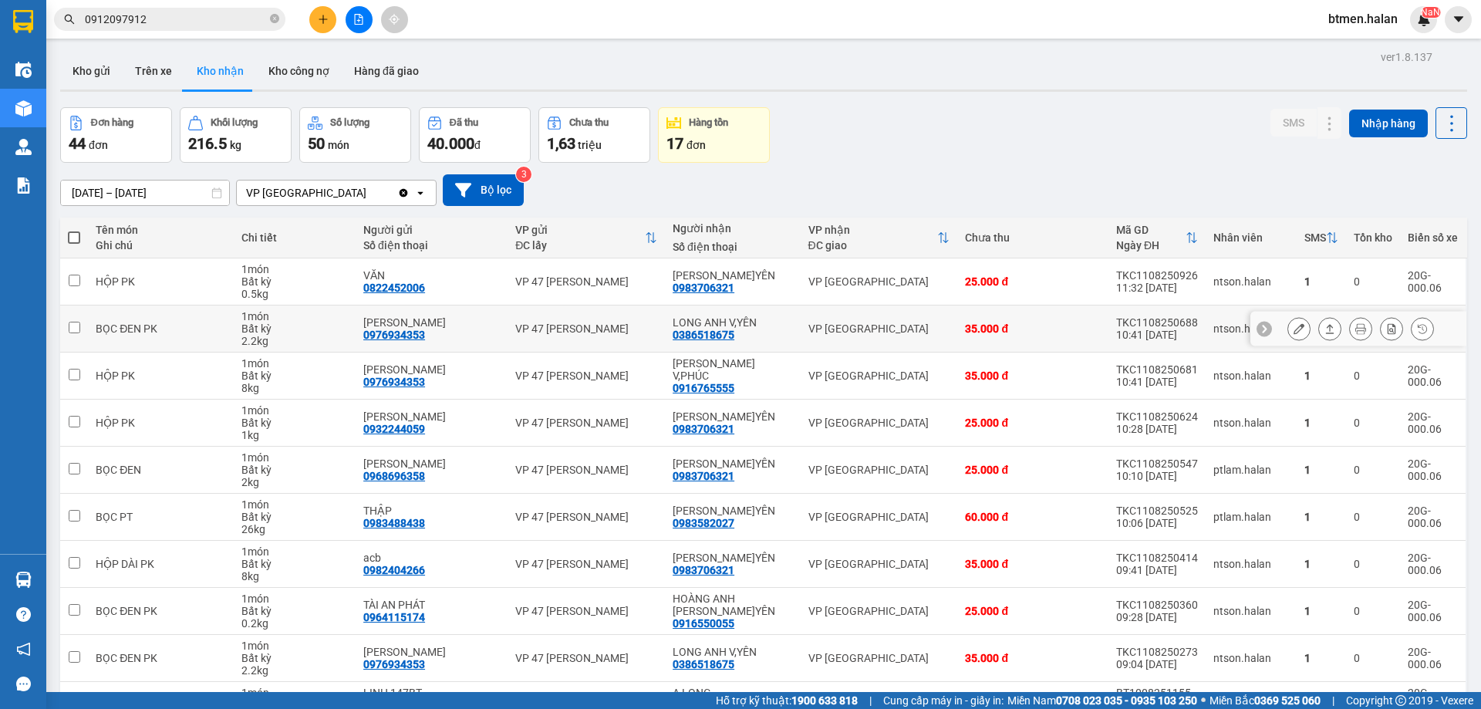
click at [727, 337] on div "0386518675" at bounding box center [704, 335] width 62 height 12
copy div "0386518675"
click at [216, 25] on input "0912097912" at bounding box center [176, 19] width 182 height 17
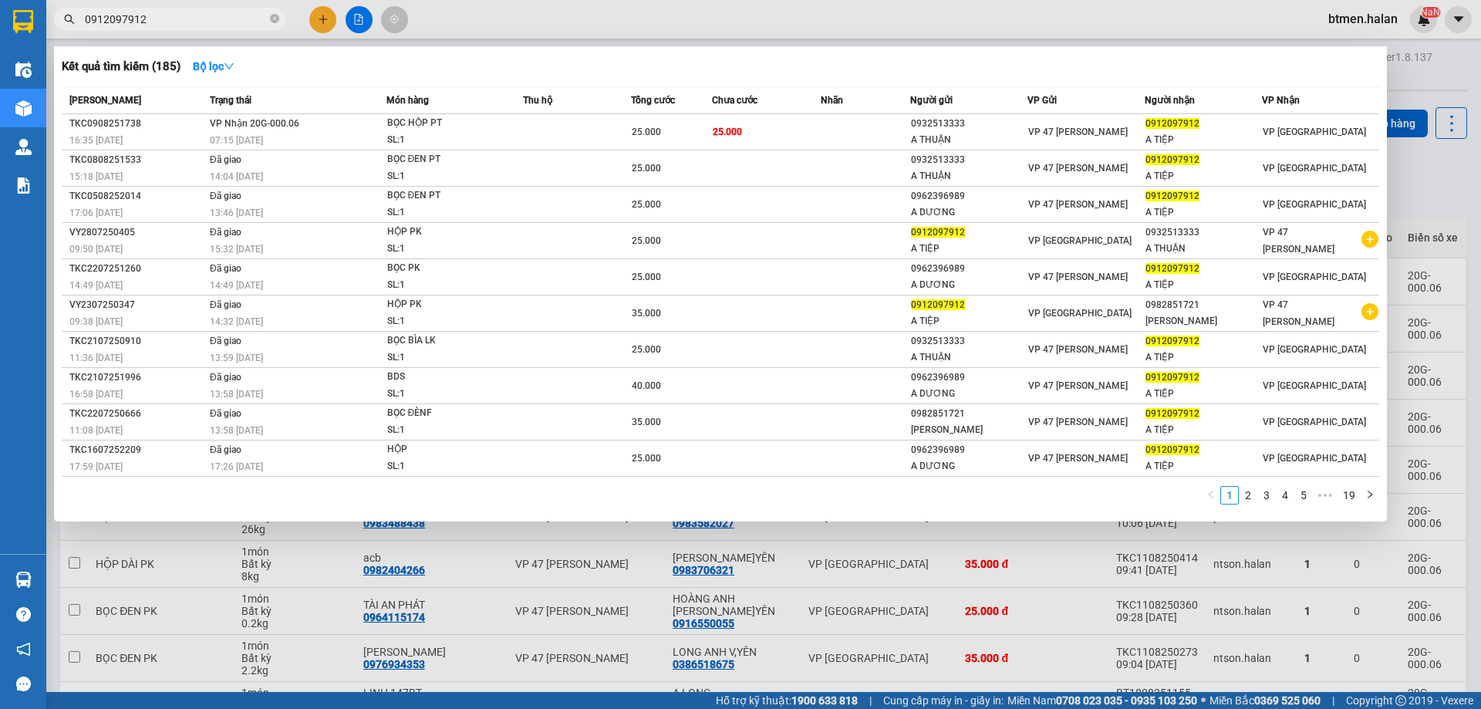
click at [216, 25] on input "0912097912" at bounding box center [176, 19] width 182 height 17
paste input "386518675"
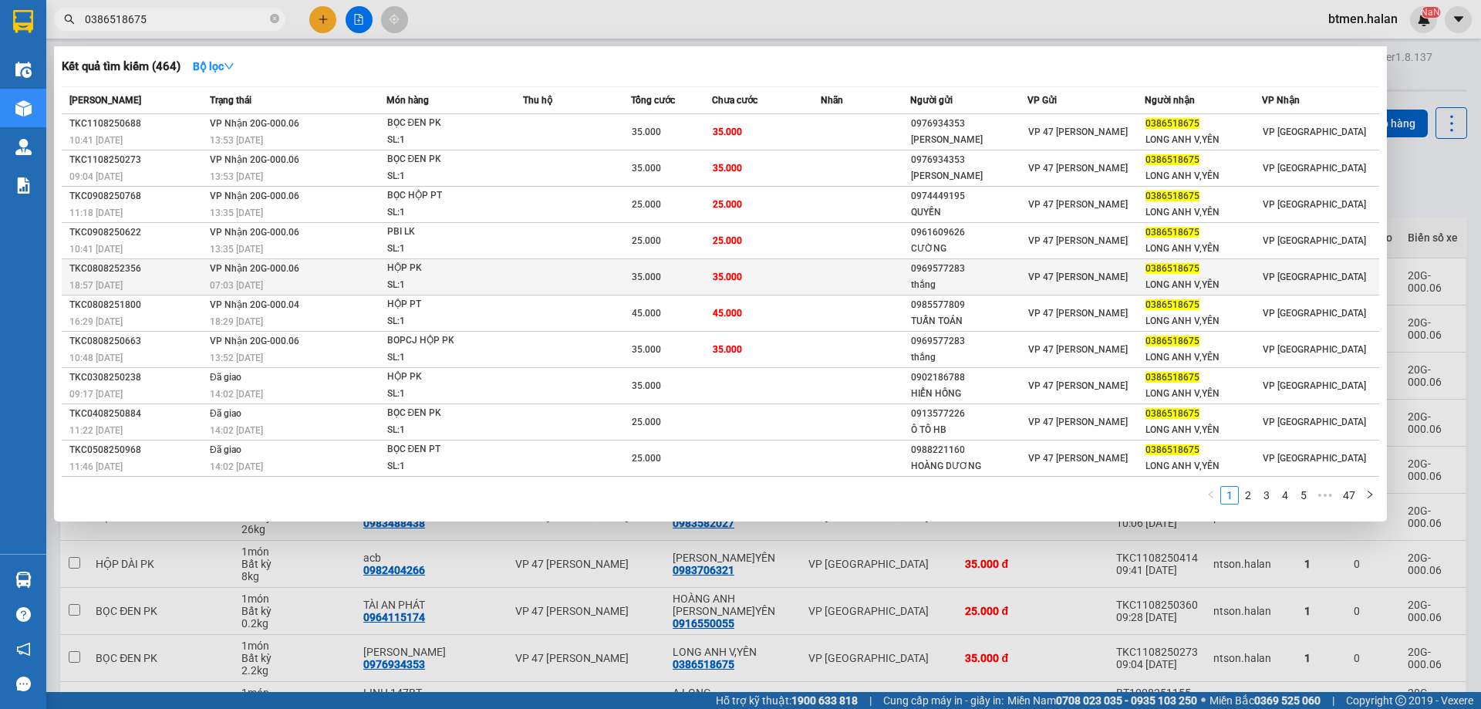
type input "0386518675"
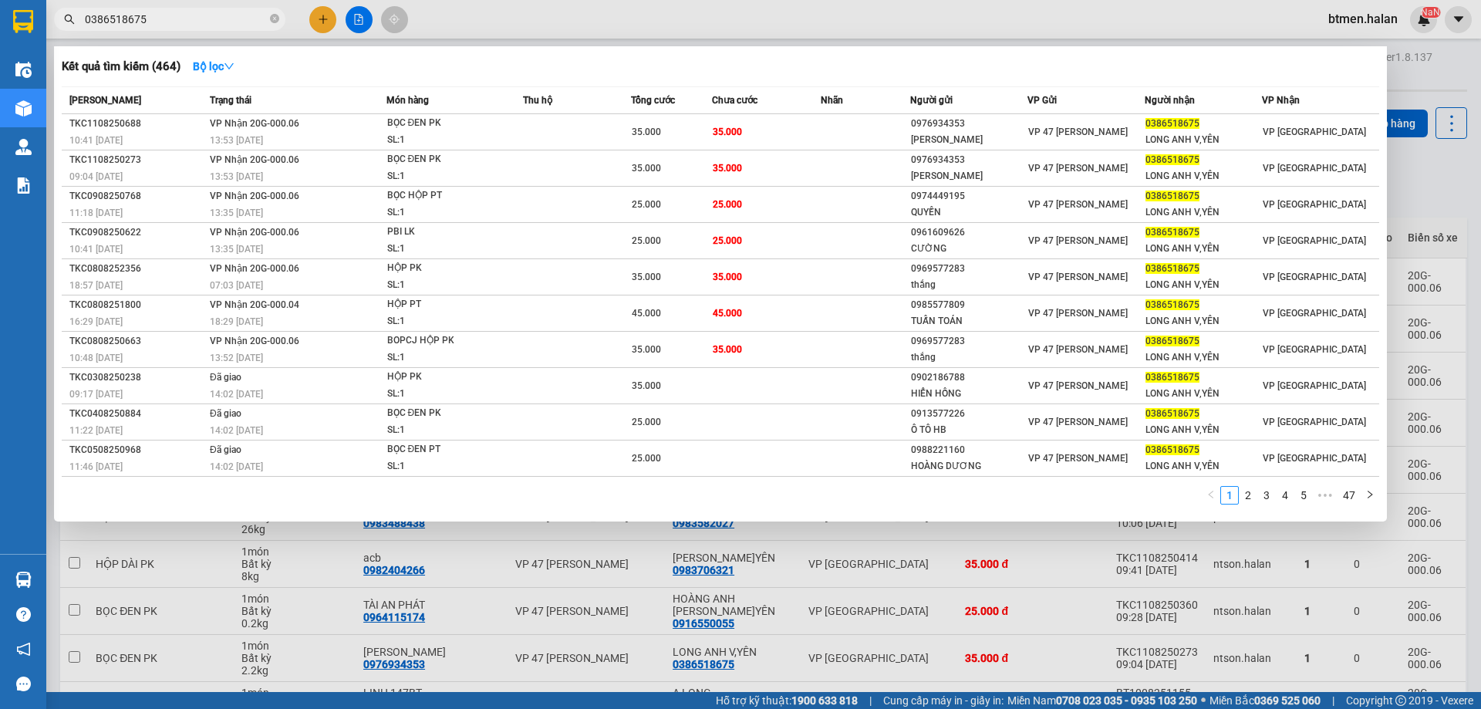
click at [1432, 84] on div at bounding box center [740, 354] width 1481 height 709
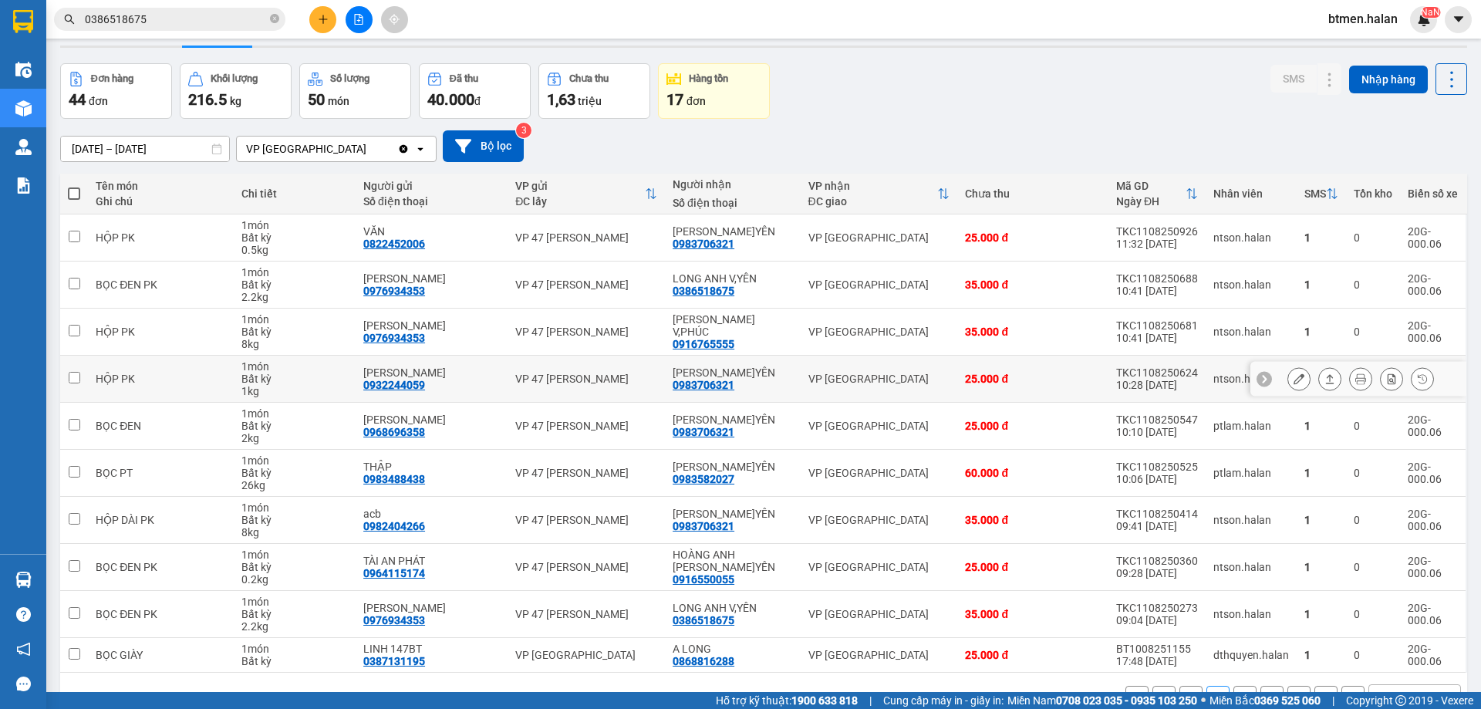
scroll to position [88, 0]
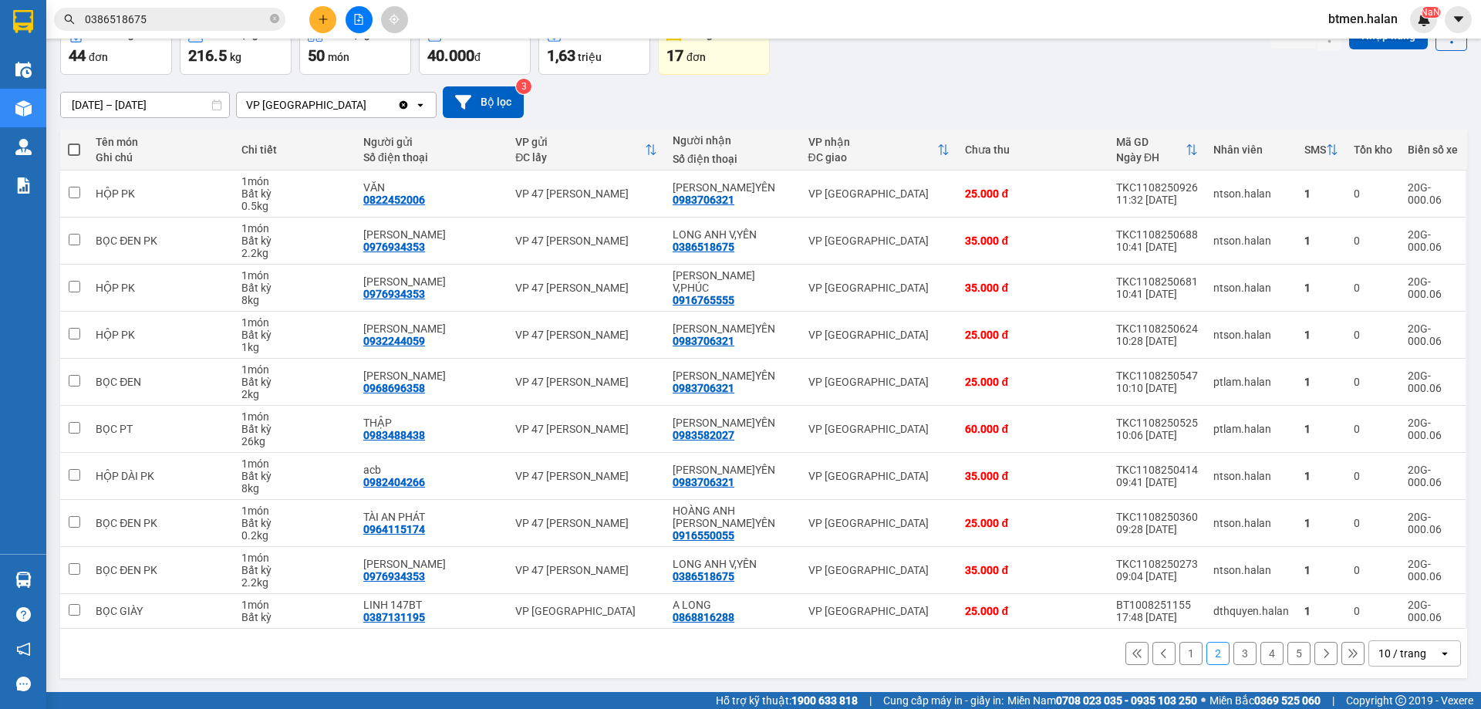
click at [1289, 662] on button "5" at bounding box center [1298, 653] width 23 height 23
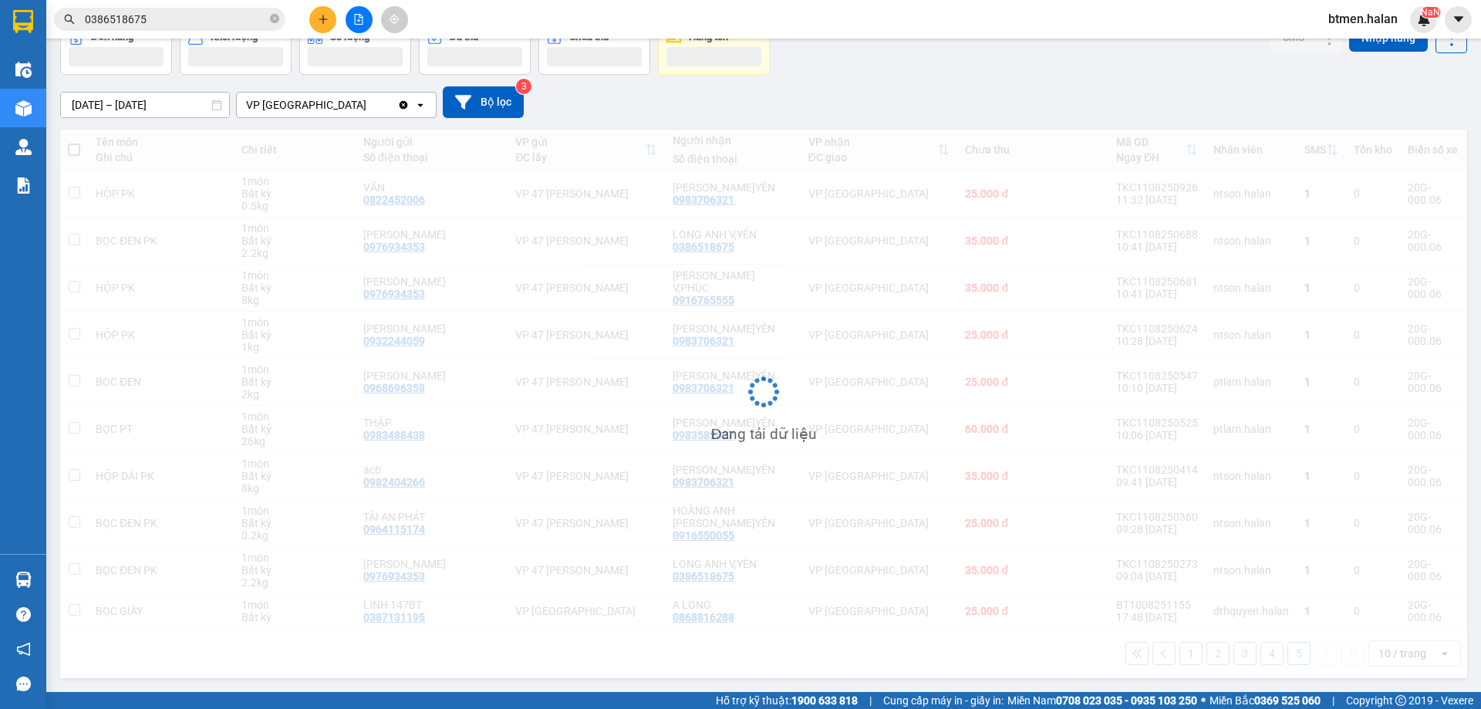
scroll to position [71, 0]
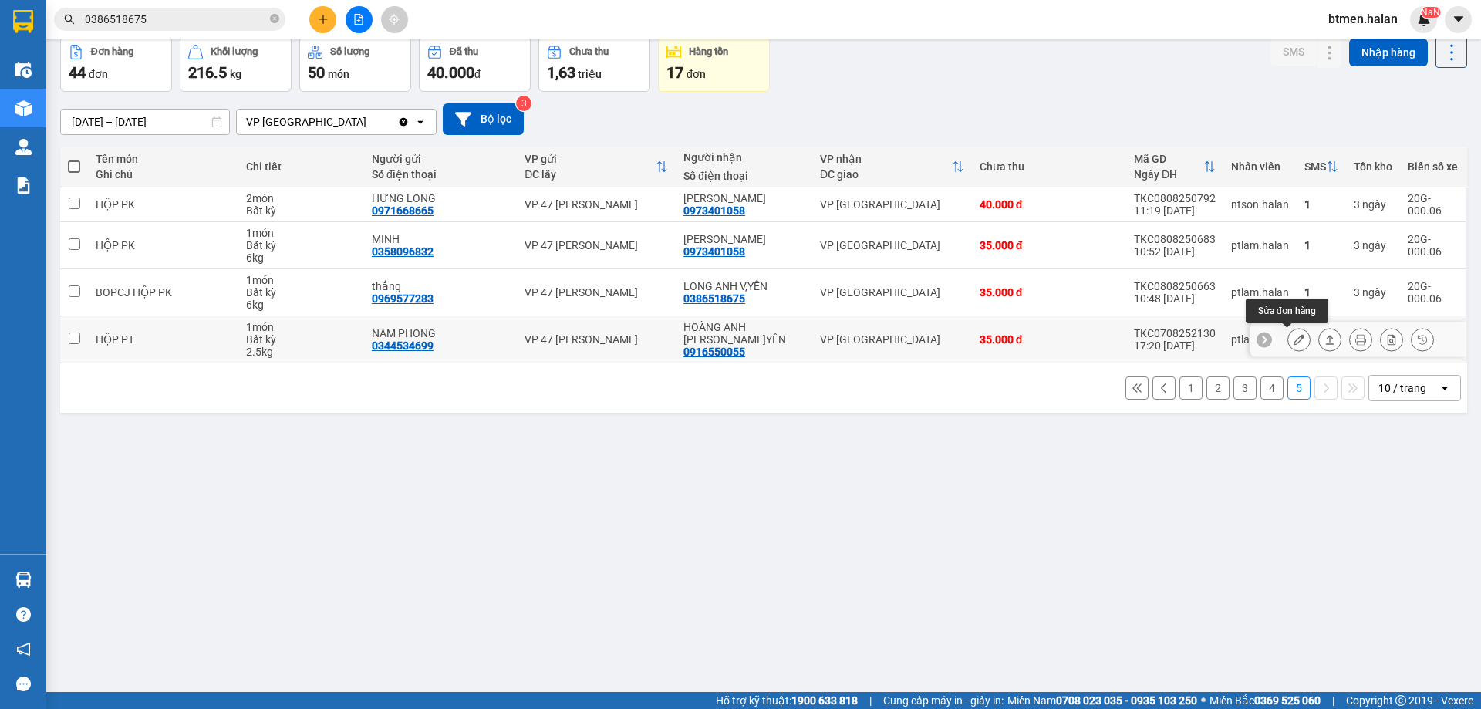
click at [1293, 342] on icon at bounding box center [1298, 339] width 11 height 11
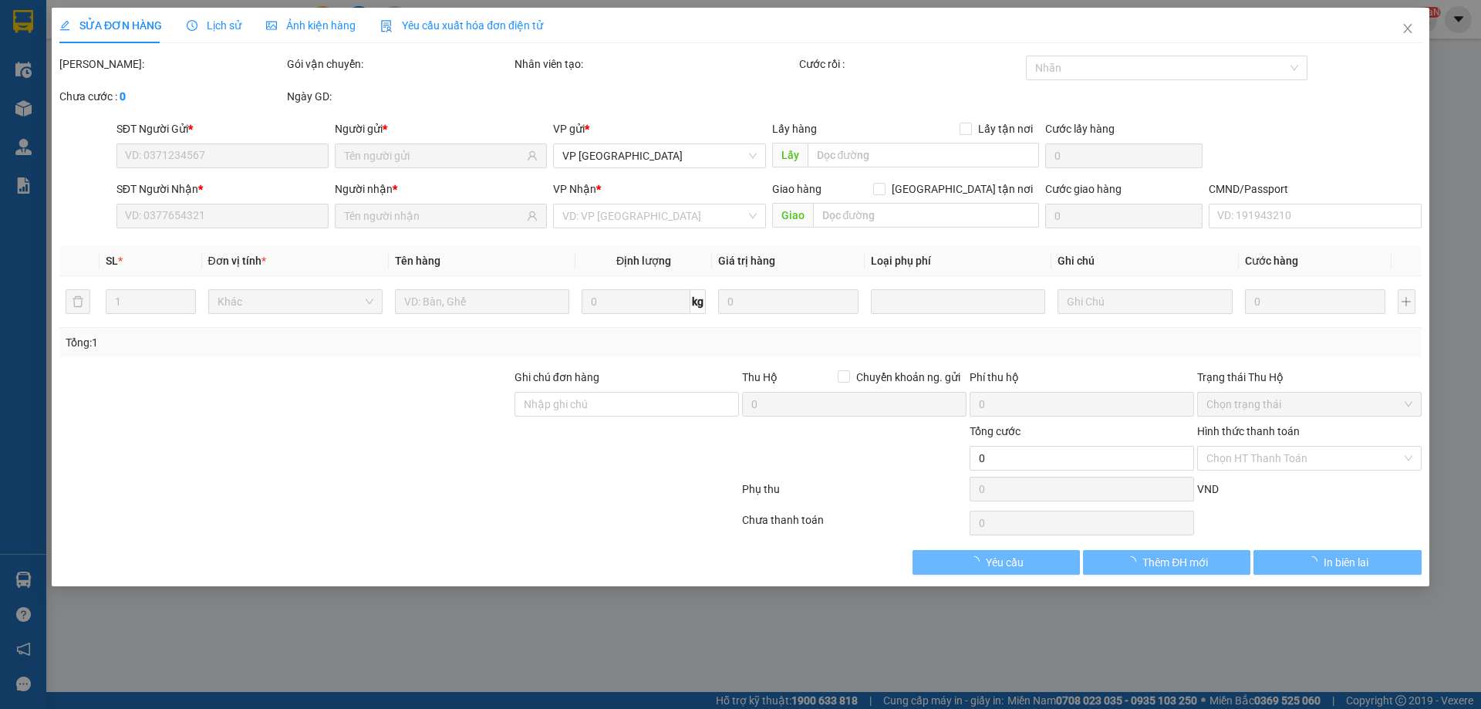
type input "0344534699"
type input "NAM PHONG"
type input "0916550055"
type input "HOÀNG ANH [PERSON_NAME]YÊN"
type input "35.000"
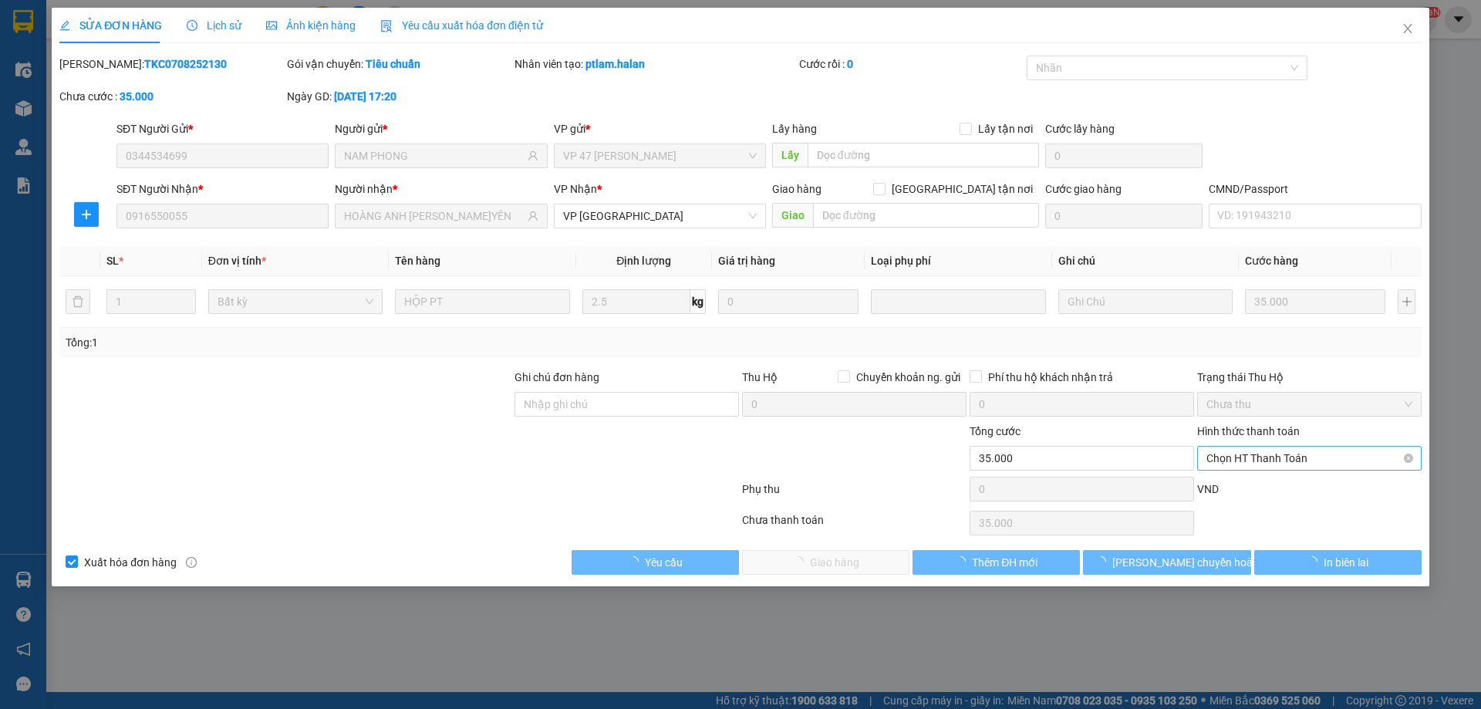
click at [1265, 457] on span "Chọn HT Thanh Toán" at bounding box center [1309, 458] width 206 height 23
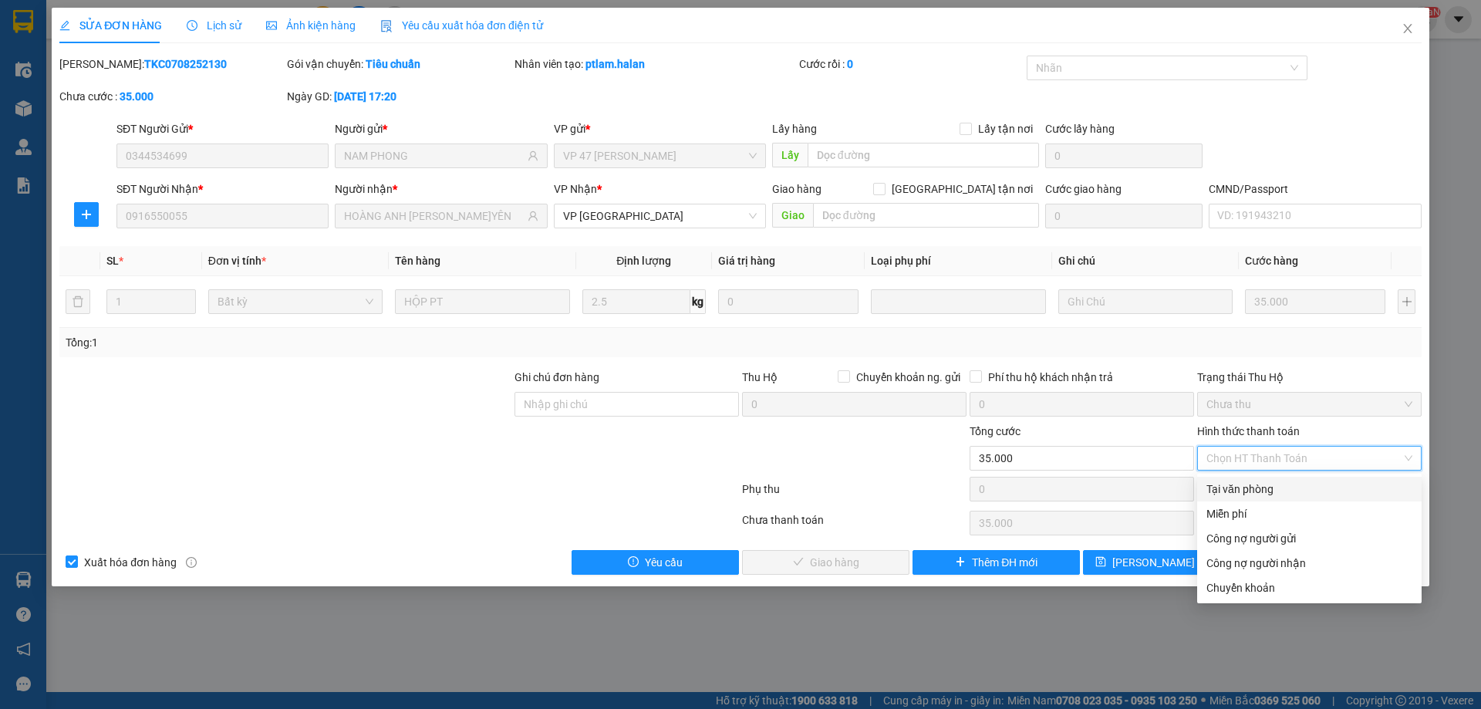
drag, startPoint x: 1241, startPoint y: 488, endPoint x: 1189, endPoint y: 507, distance: 55.6
click at [1240, 488] on div "Tại văn phòng" at bounding box center [1309, 489] width 206 height 17
type input "0"
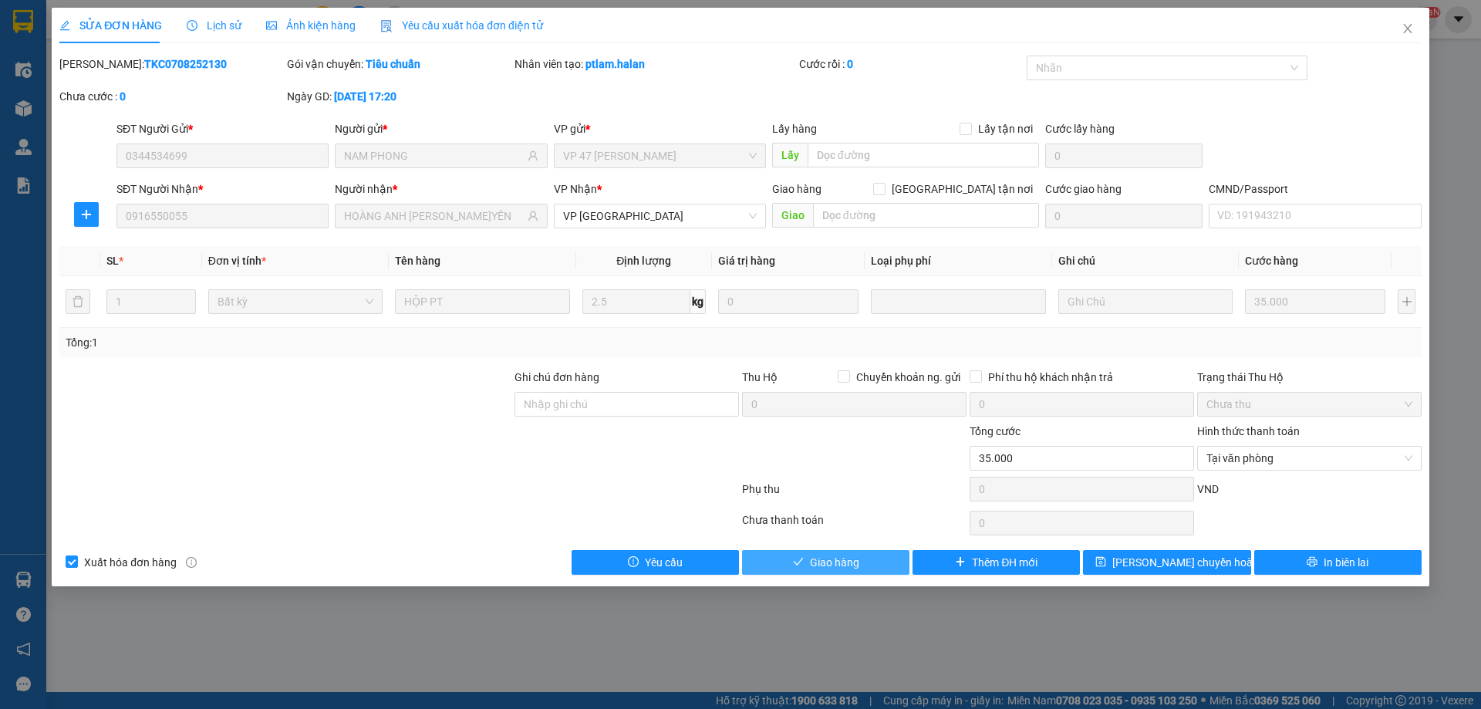
click at [872, 564] on button "Giao hàng" at bounding box center [825, 562] width 167 height 25
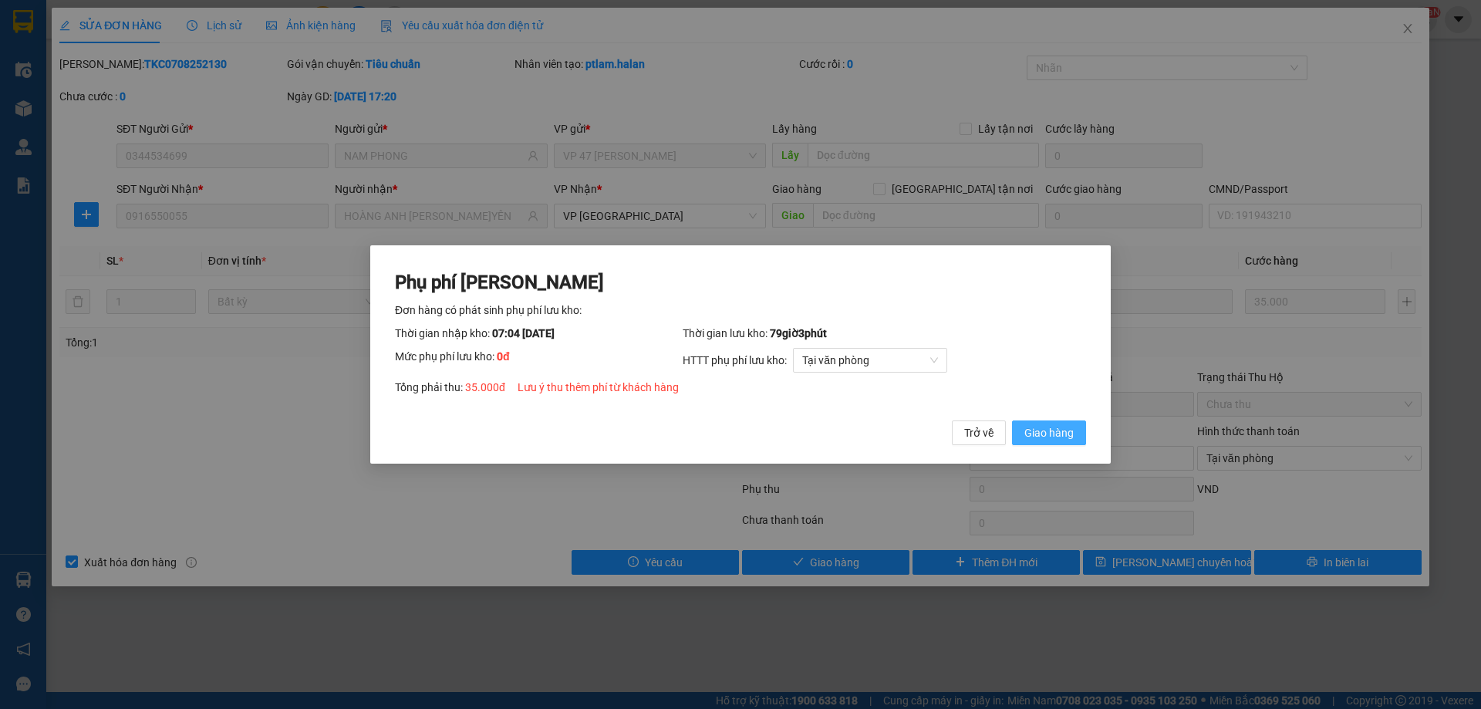
click at [1071, 430] on span "Giao hàng" at bounding box center [1048, 432] width 49 height 17
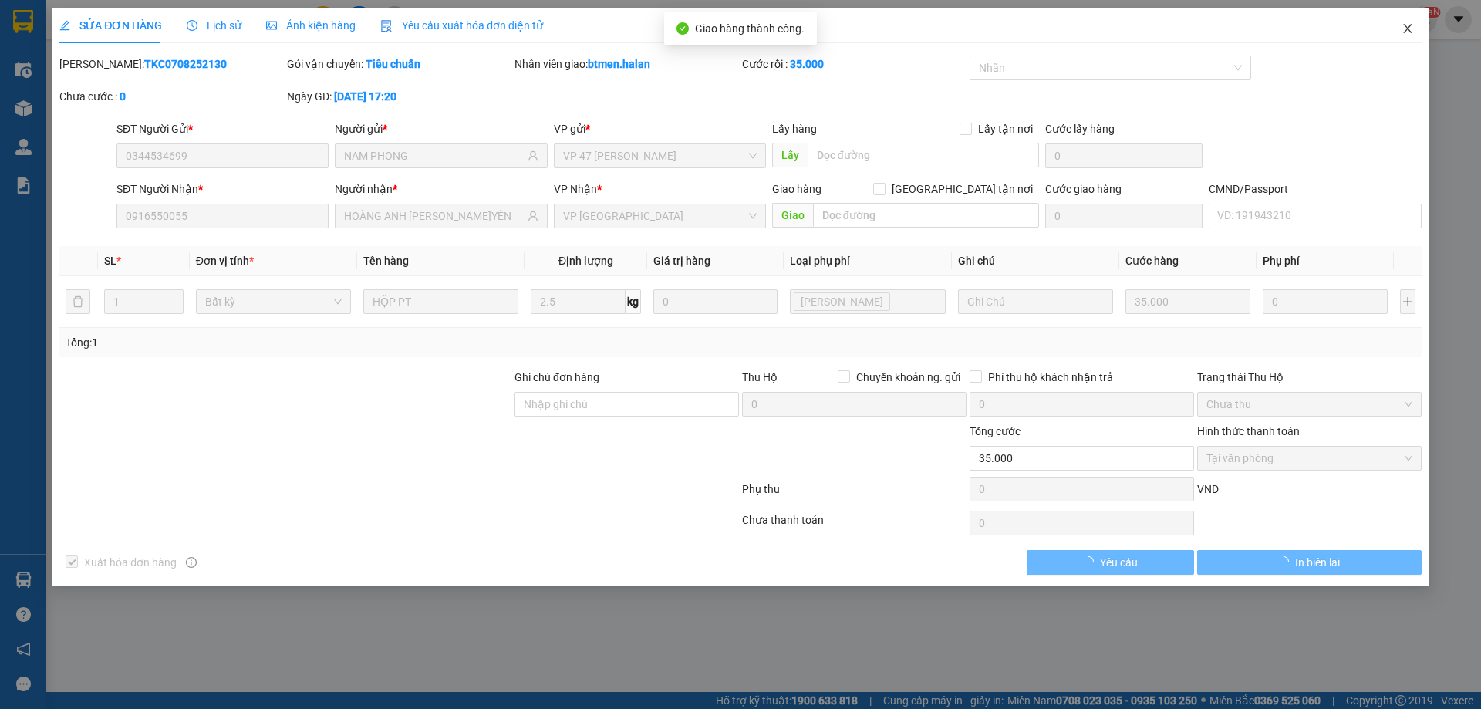
click at [1415, 29] on span "Close" at bounding box center [1407, 29] width 43 height 43
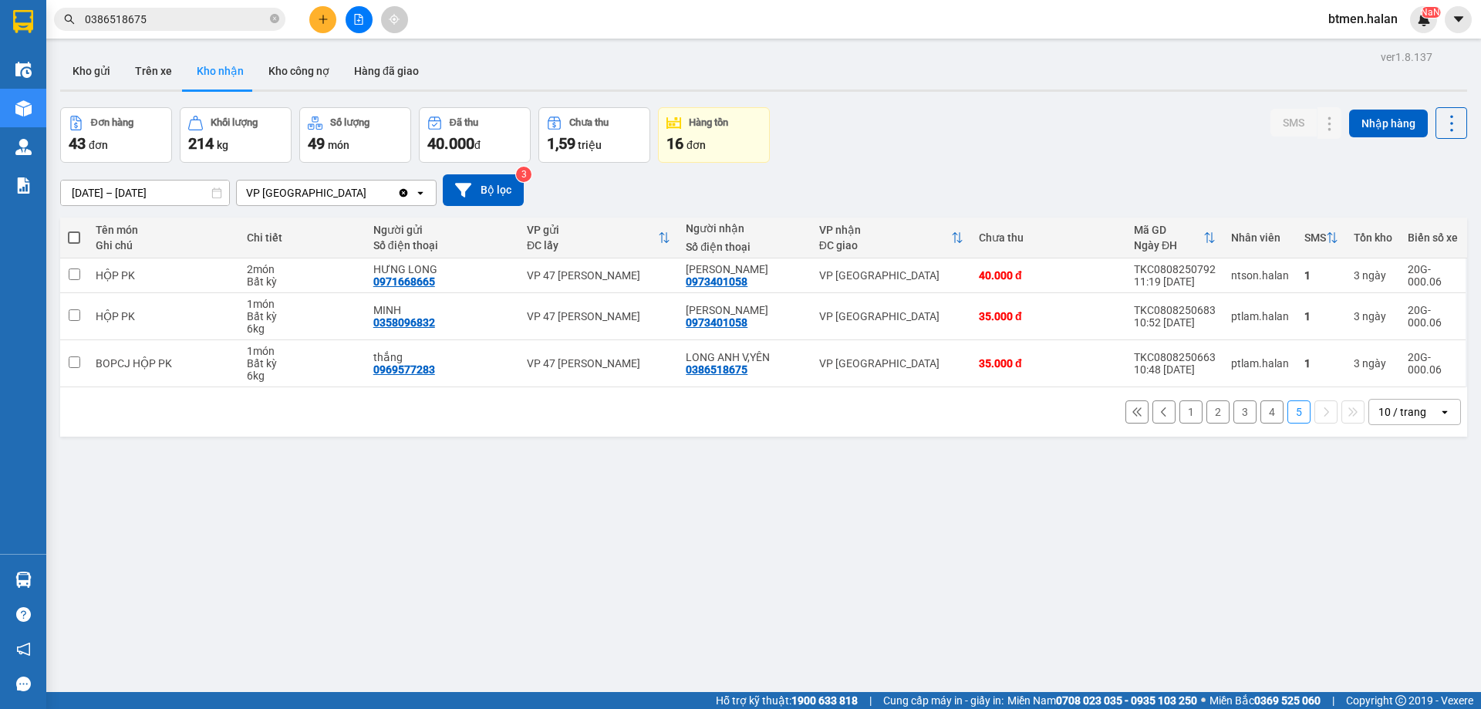
click at [1260, 419] on button "4" at bounding box center [1271, 411] width 23 height 23
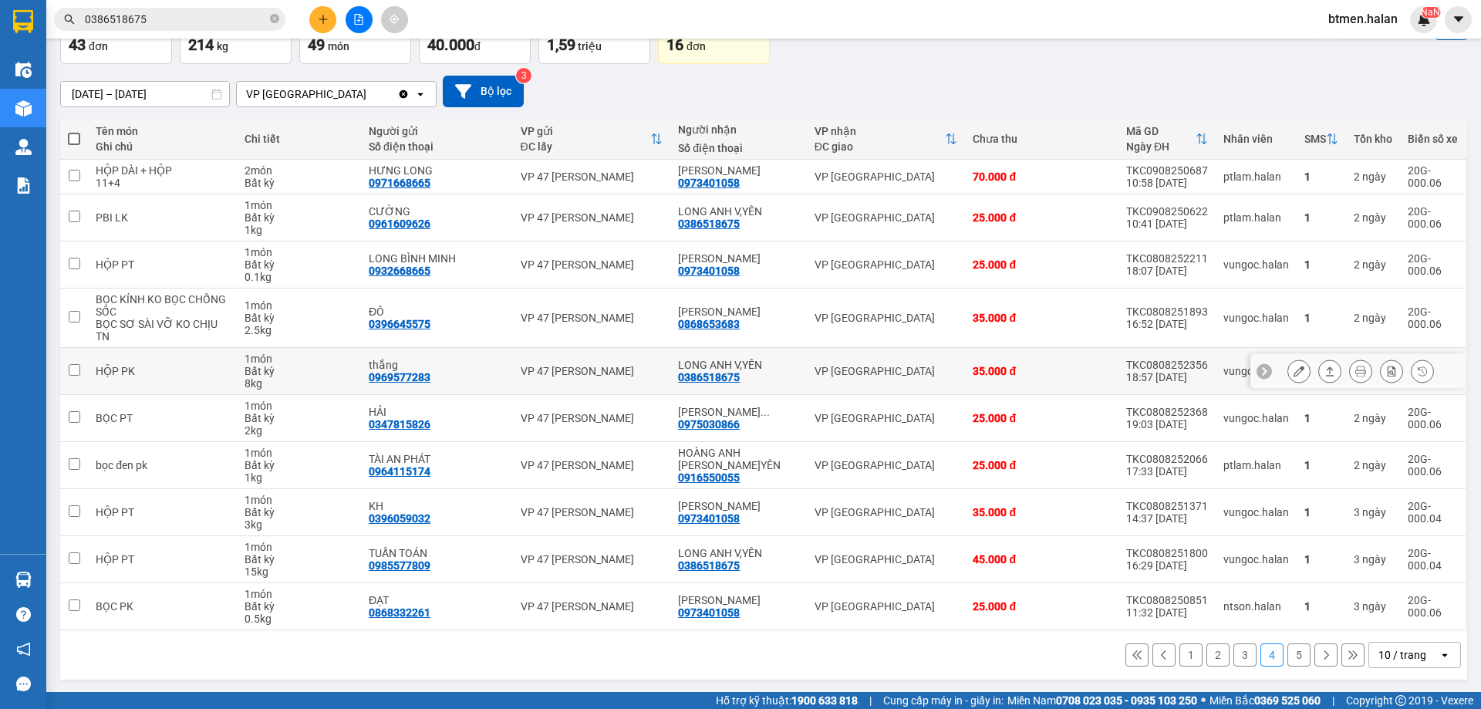
scroll to position [100, 0]
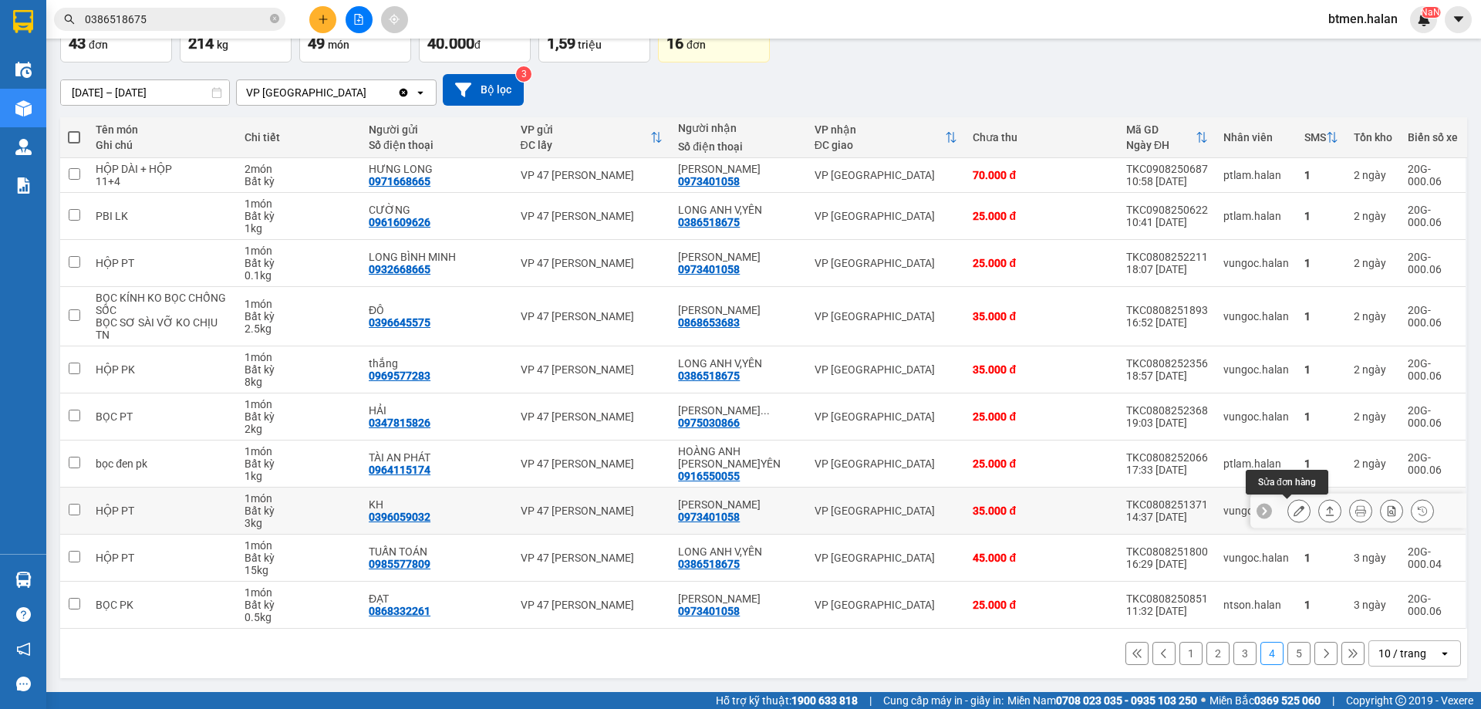
click at [1293, 510] on icon at bounding box center [1298, 510] width 11 height 11
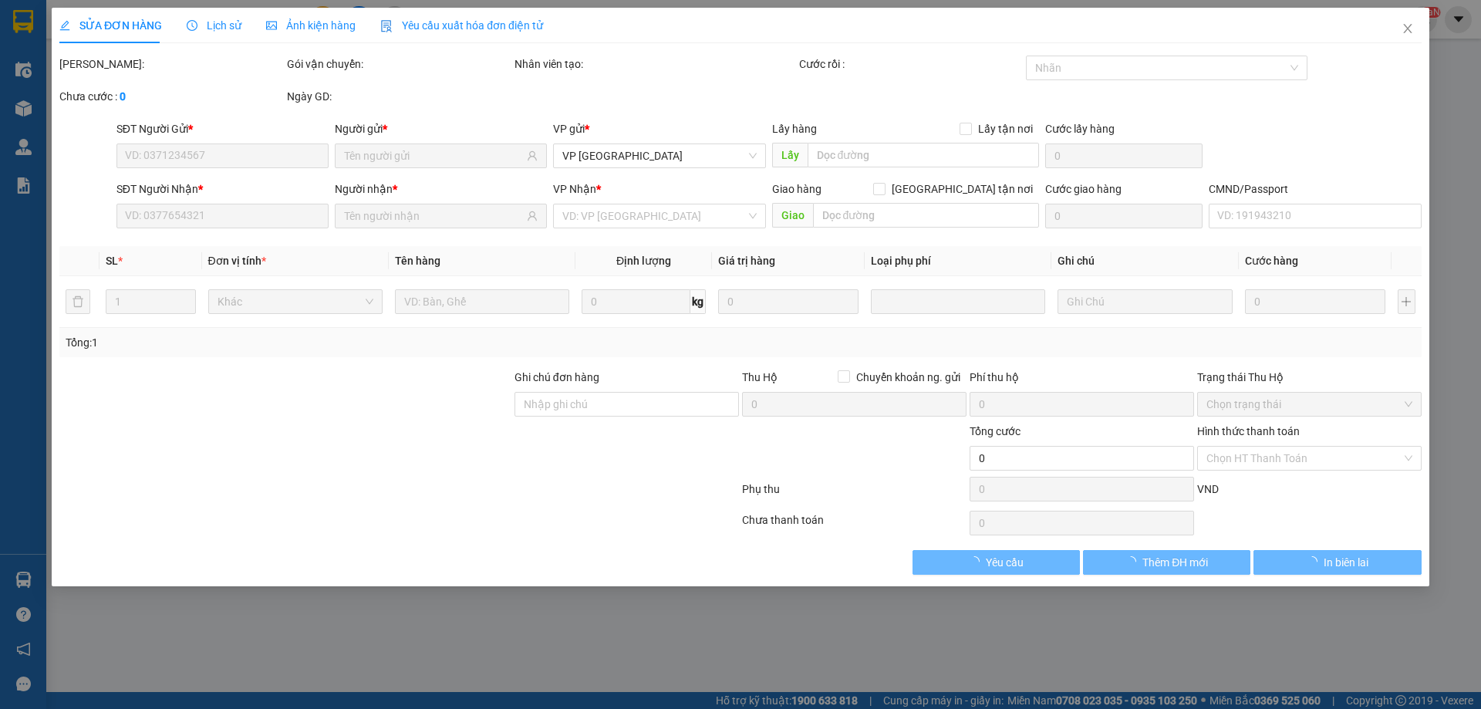
type input "0396059032"
type input "KH"
type input "0973401058"
type input "[PERSON_NAME]"
type input "35.000"
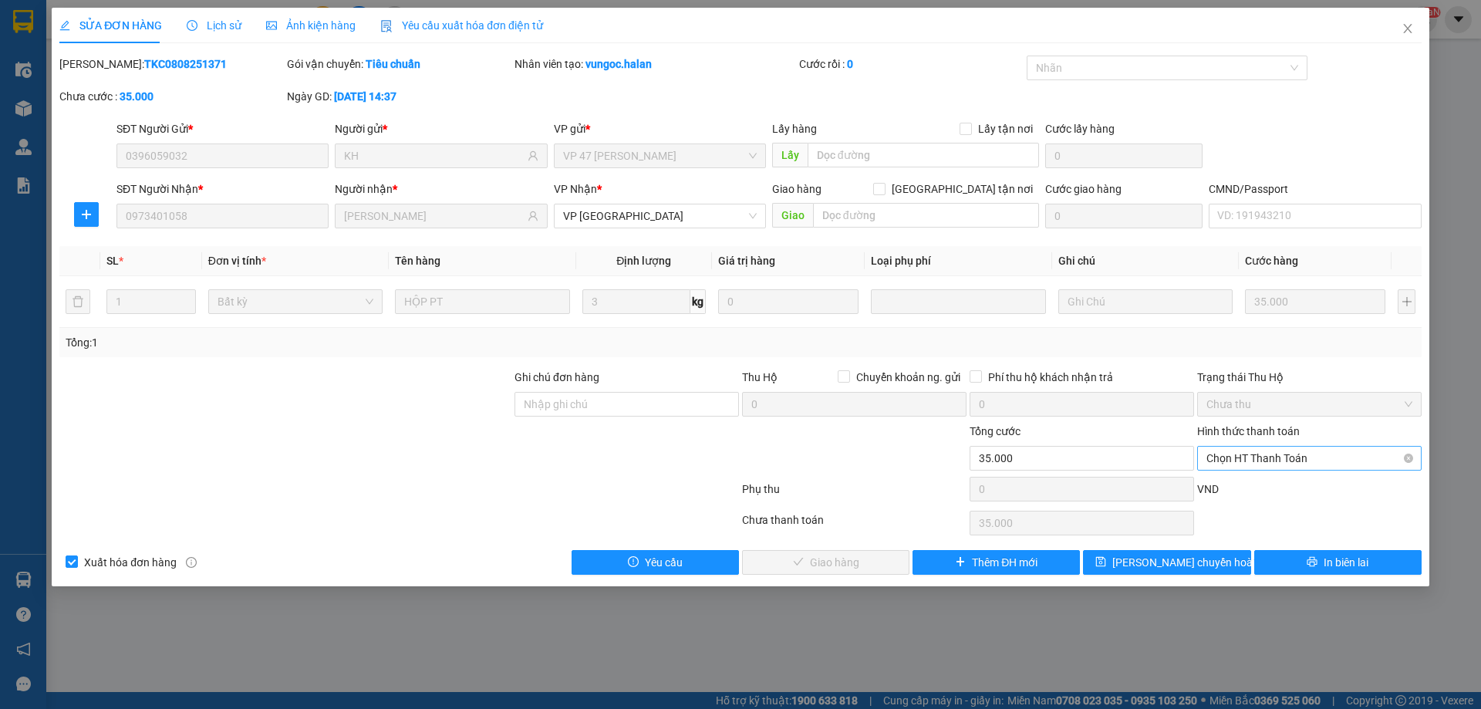
click at [1268, 456] on span "Chọn HT Thanh Toán" at bounding box center [1309, 458] width 206 height 23
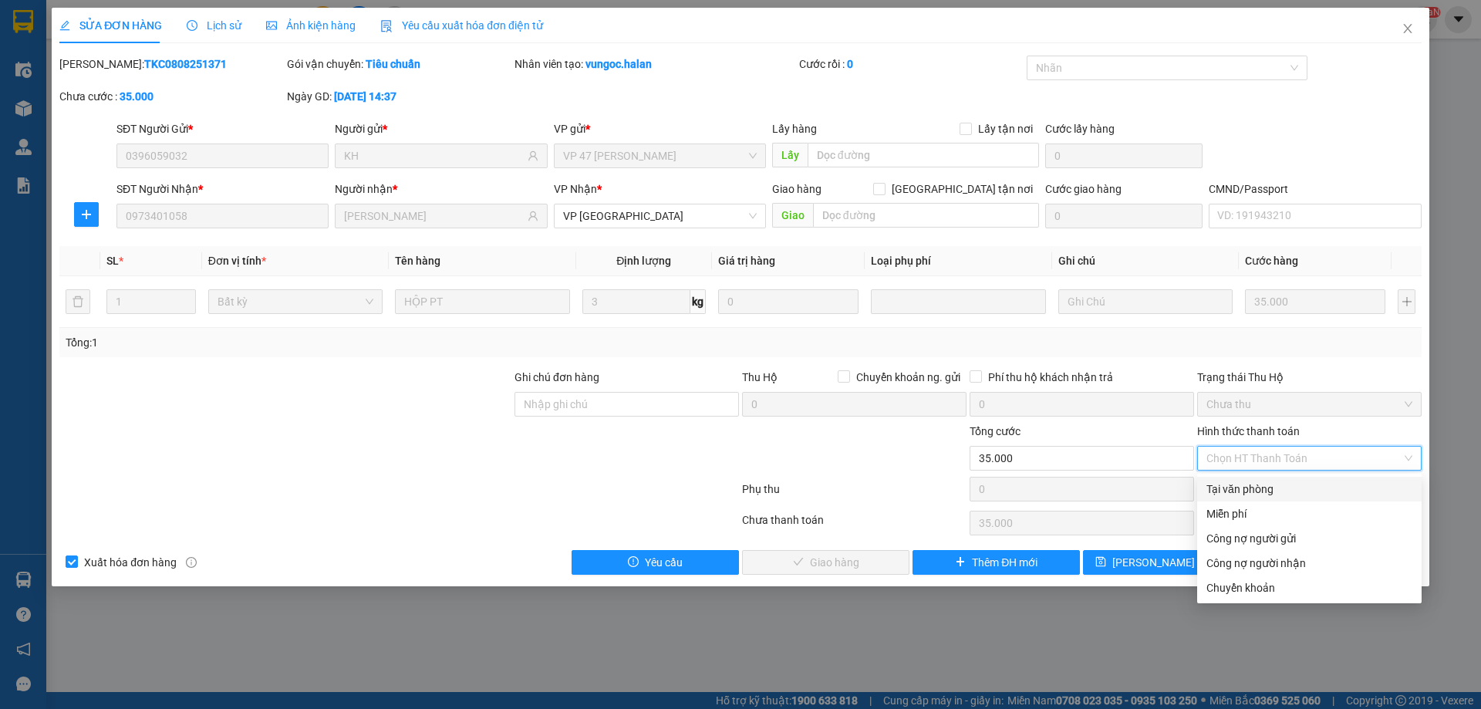
drag, startPoint x: 1251, startPoint y: 483, endPoint x: 1071, endPoint y: 523, distance: 184.9
click at [1247, 487] on div "Tại văn phòng" at bounding box center [1309, 489] width 206 height 17
type input "0"
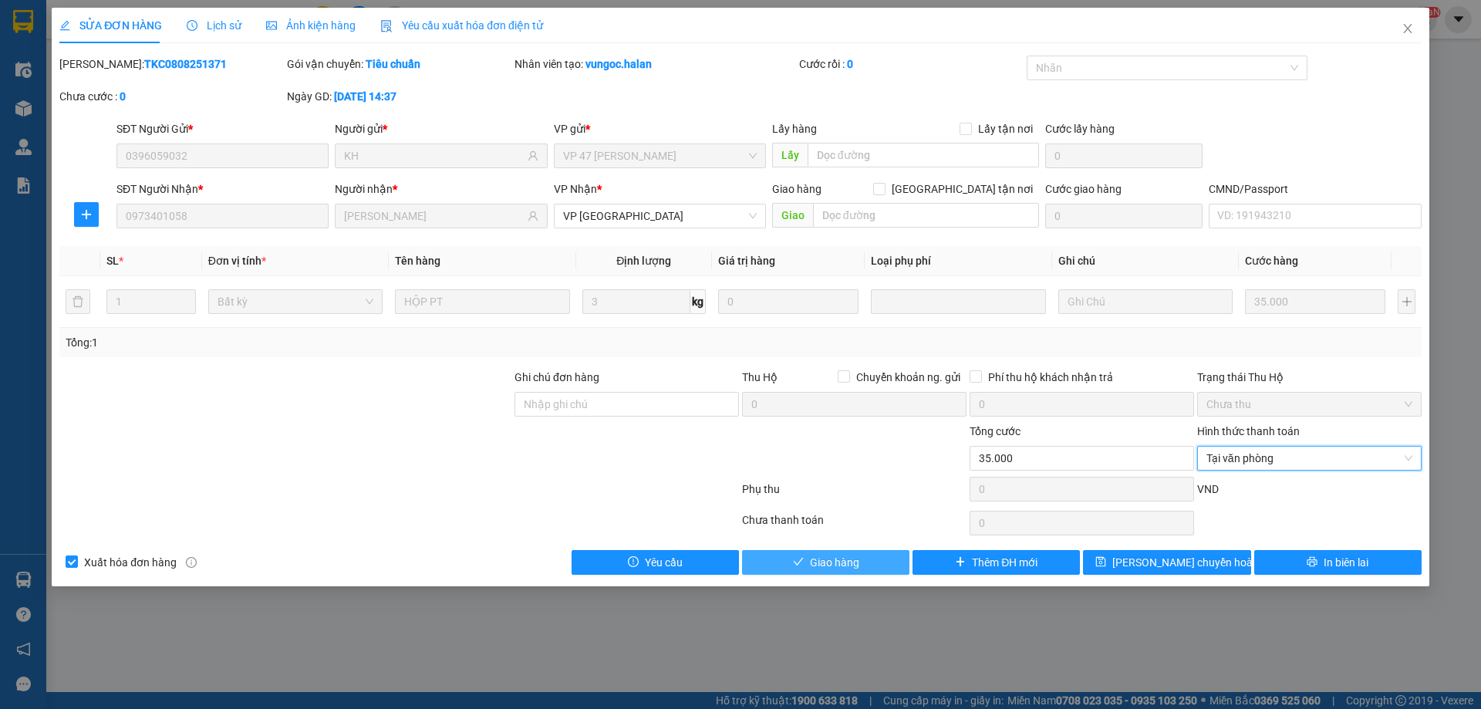
click at [875, 568] on button "Giao hàng" at bounding box center [825, 562] width 167 height 25
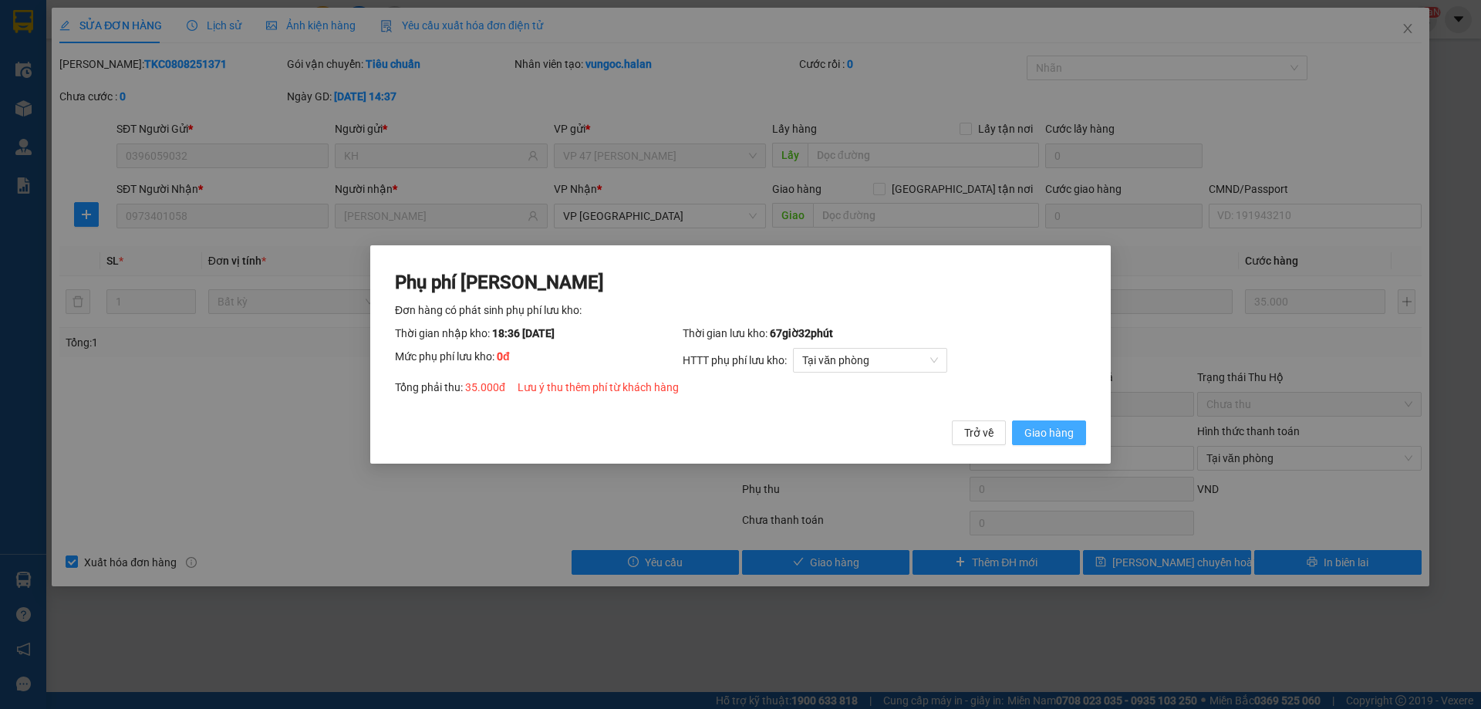
click at [1065, 437] on span "Giao hàng" at bounding box center [1048, 432] width 49 height 17
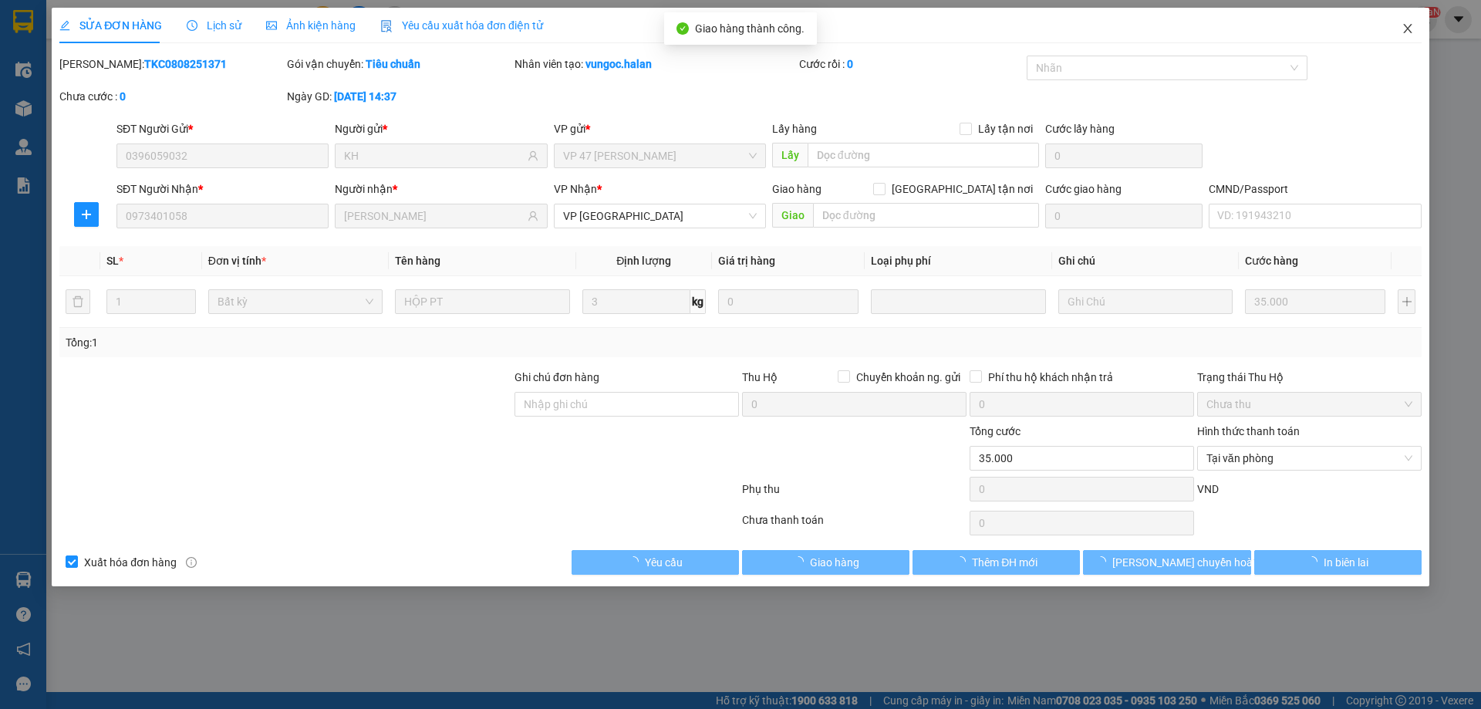
click at [1407, 36] on span "Close" at bounding box center [1407, 29] width 43 height 43
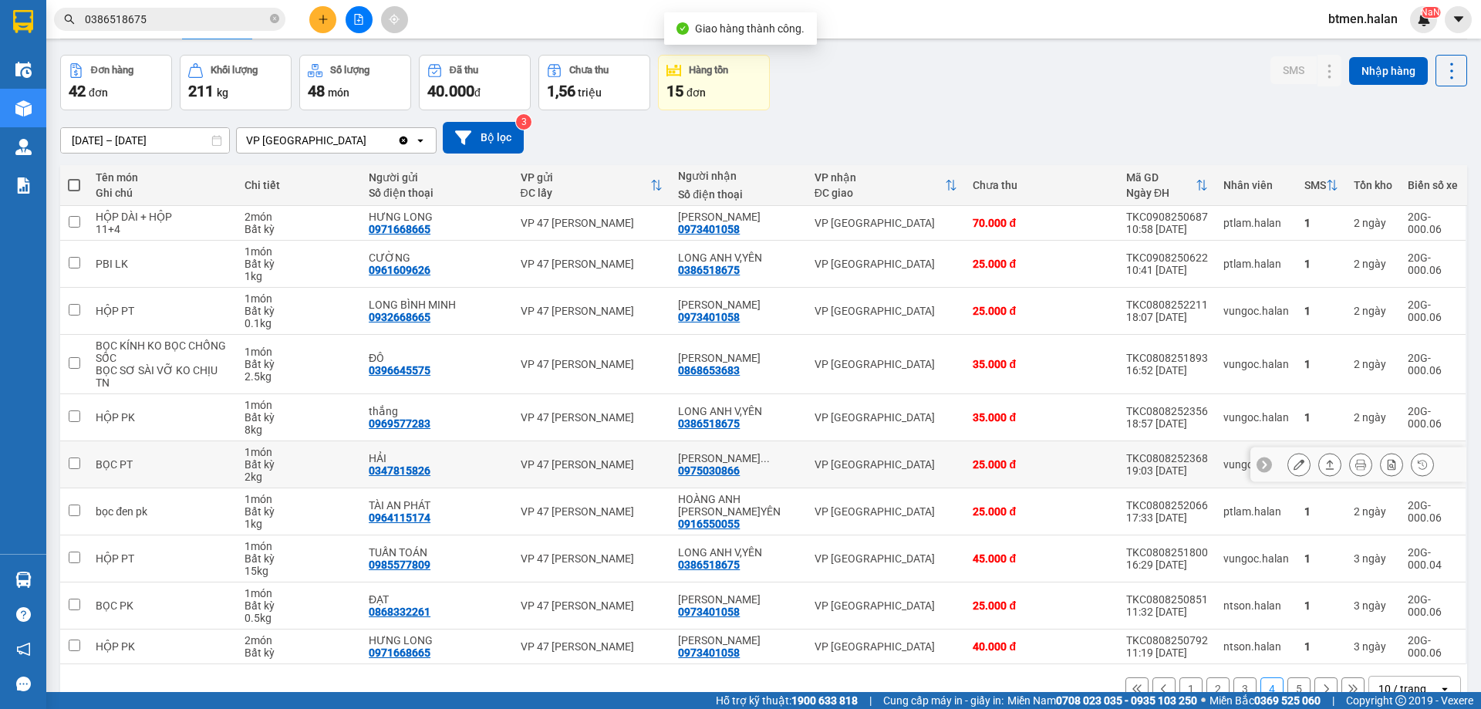
scroll to position [86, 0]
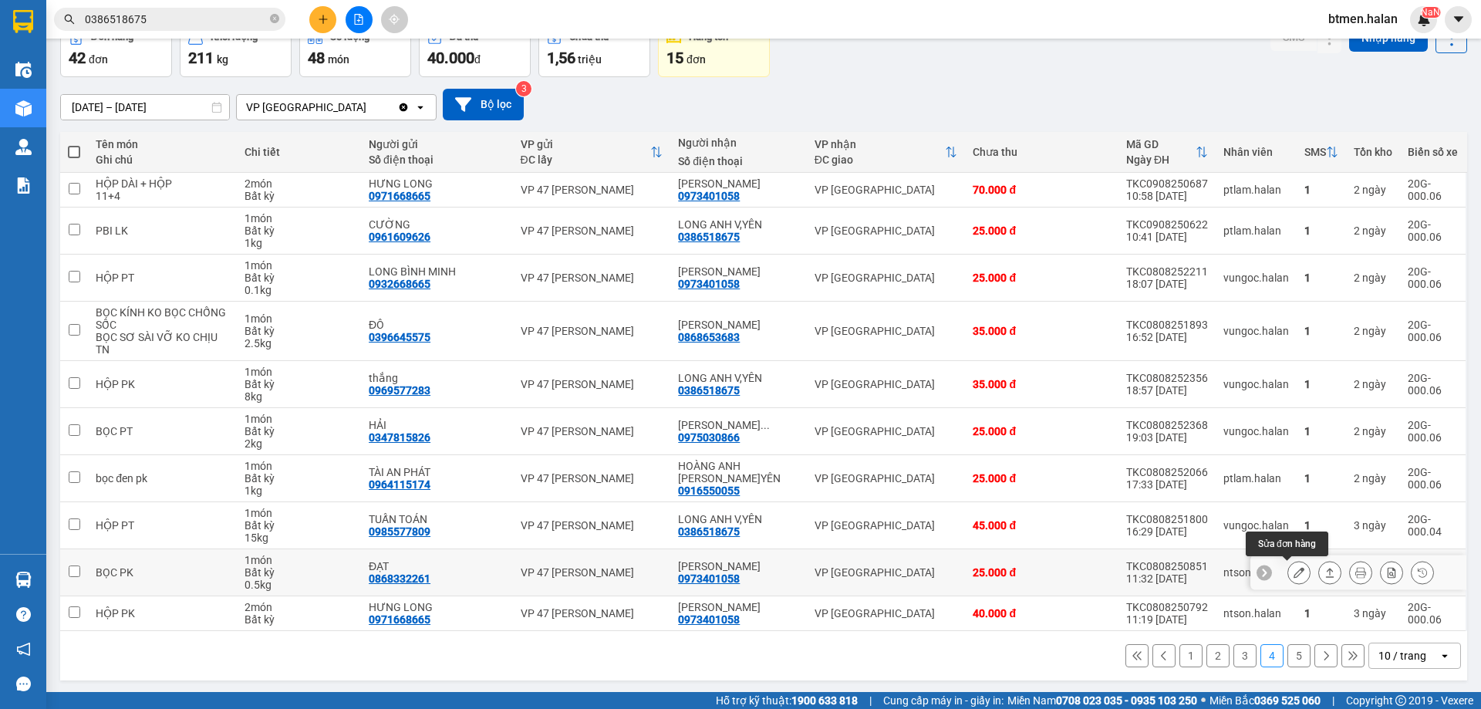
click at [1293, 573] on icon at bounding box center [1298, 572] width 11 height 11
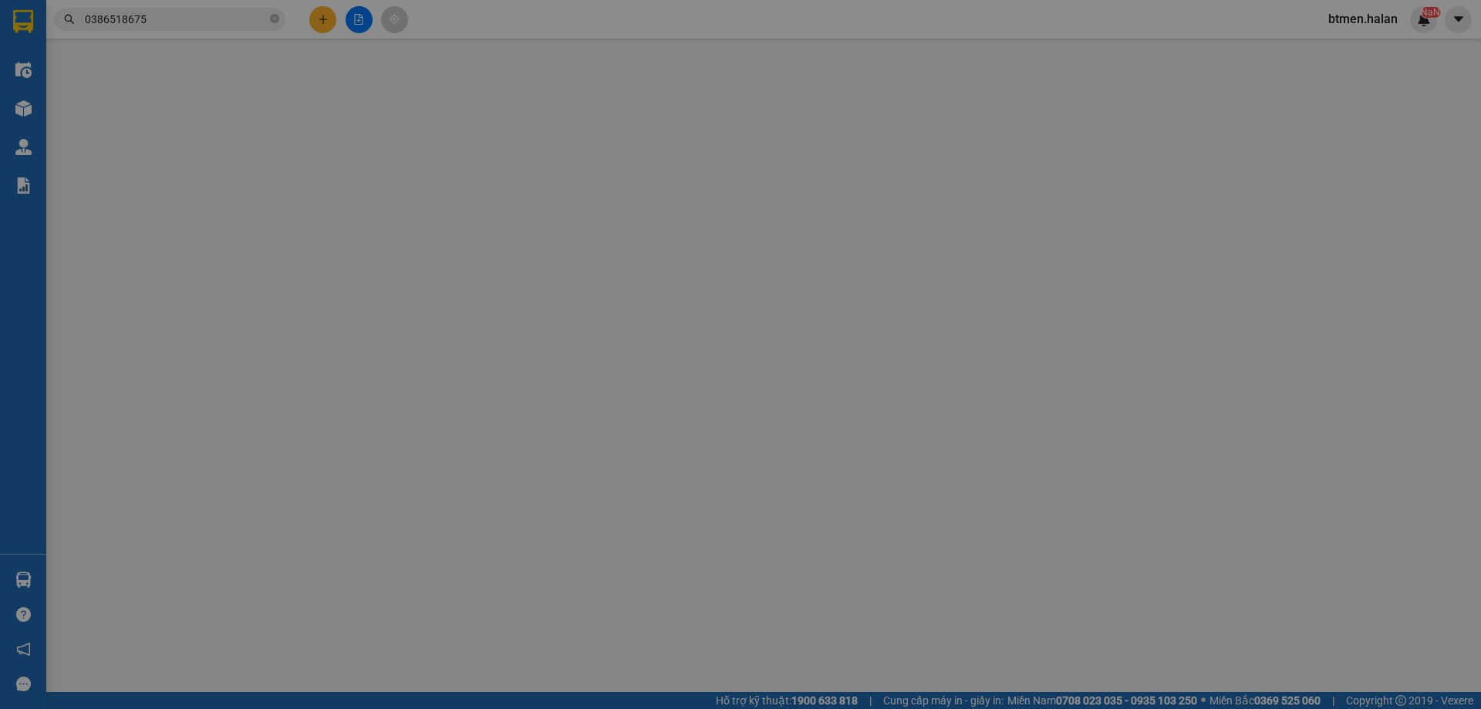
type input "0868332261"
type input "ĐẠT"
type input "0973401058"
type input "[PERSON_NAME]"
type input "25.000"
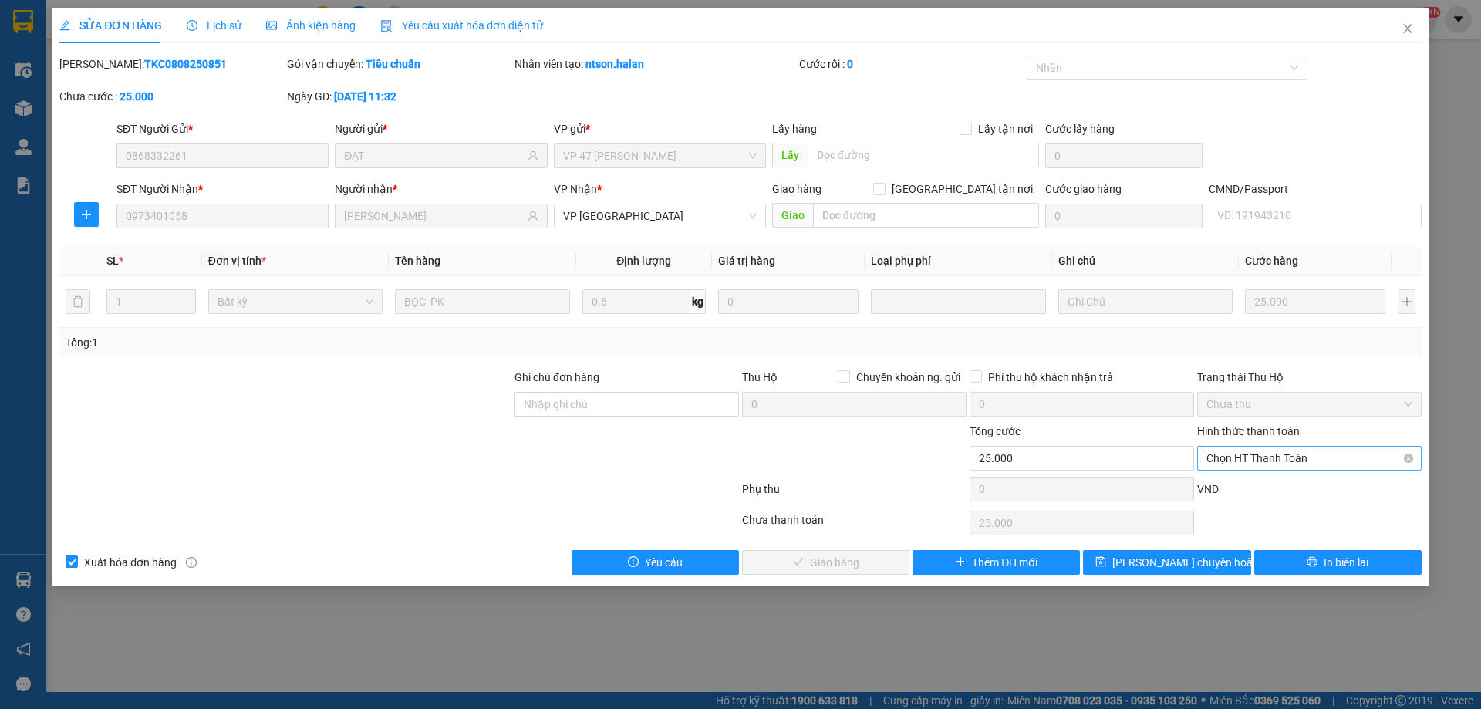
click at [1280, 451] on span "Chọn HT Thanh Toán" at bounding box center [1309, 458] width 206 height 23
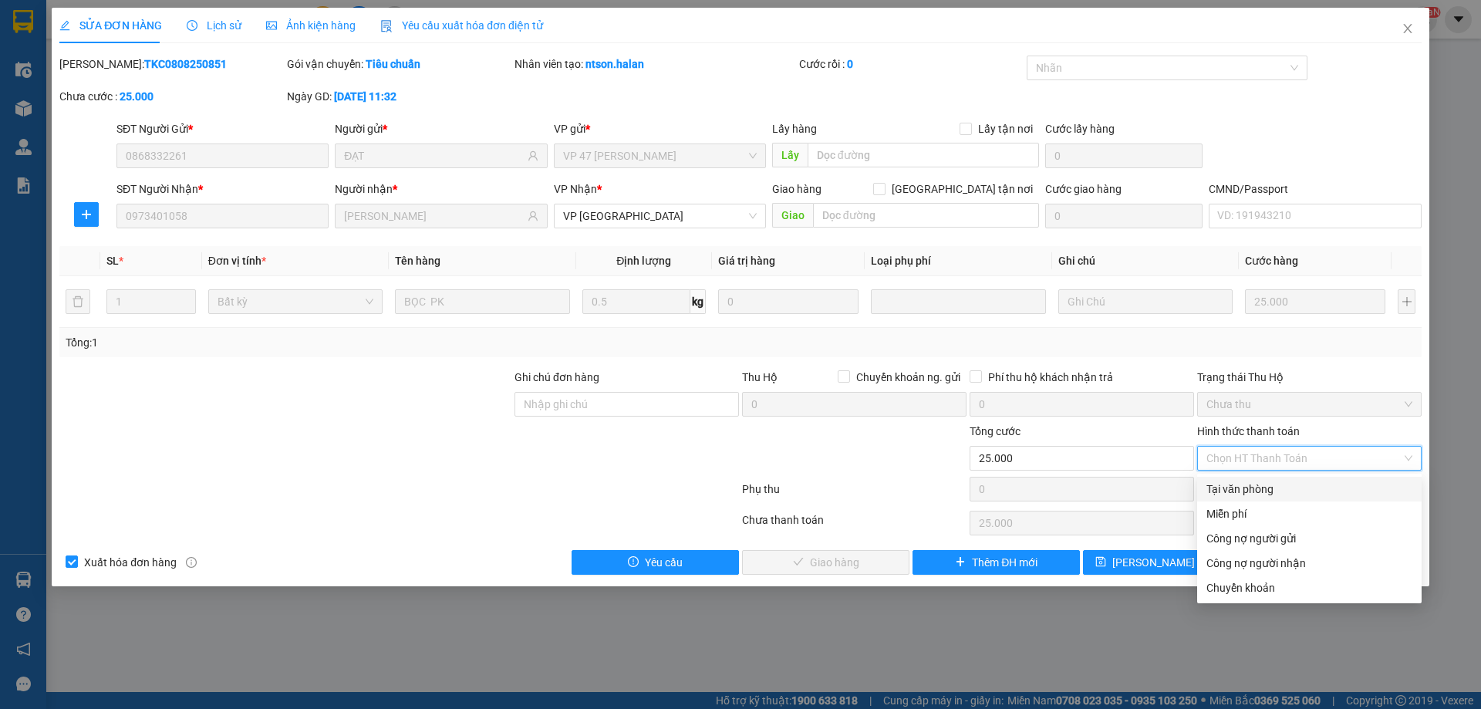
drag, startPoint x: 1266, startPoint y: 489, endPoint x: 842, endPoint y: 570, distance: 431.9
click at [1260, 492] on div "Tại văn phòng" at bounding box center [1309, 489] width 206 height 17
type input "0"
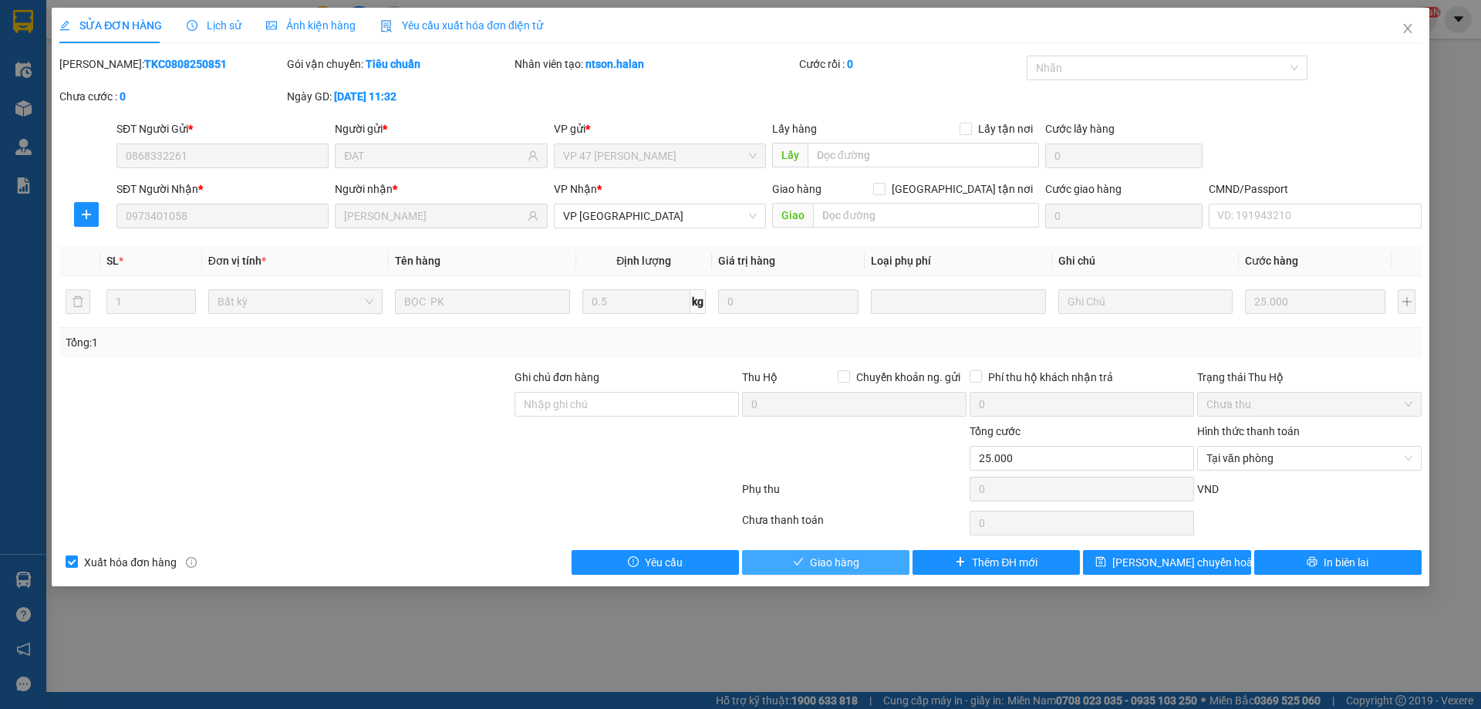
drag, startPoint x: 830, startPoint y: 569, endPoint x: 1098, endPoint y: 488, distance: 280.4
click at [830, 568] on span "Giao hàng" at bounding box center [834, 562] width 49 height 17
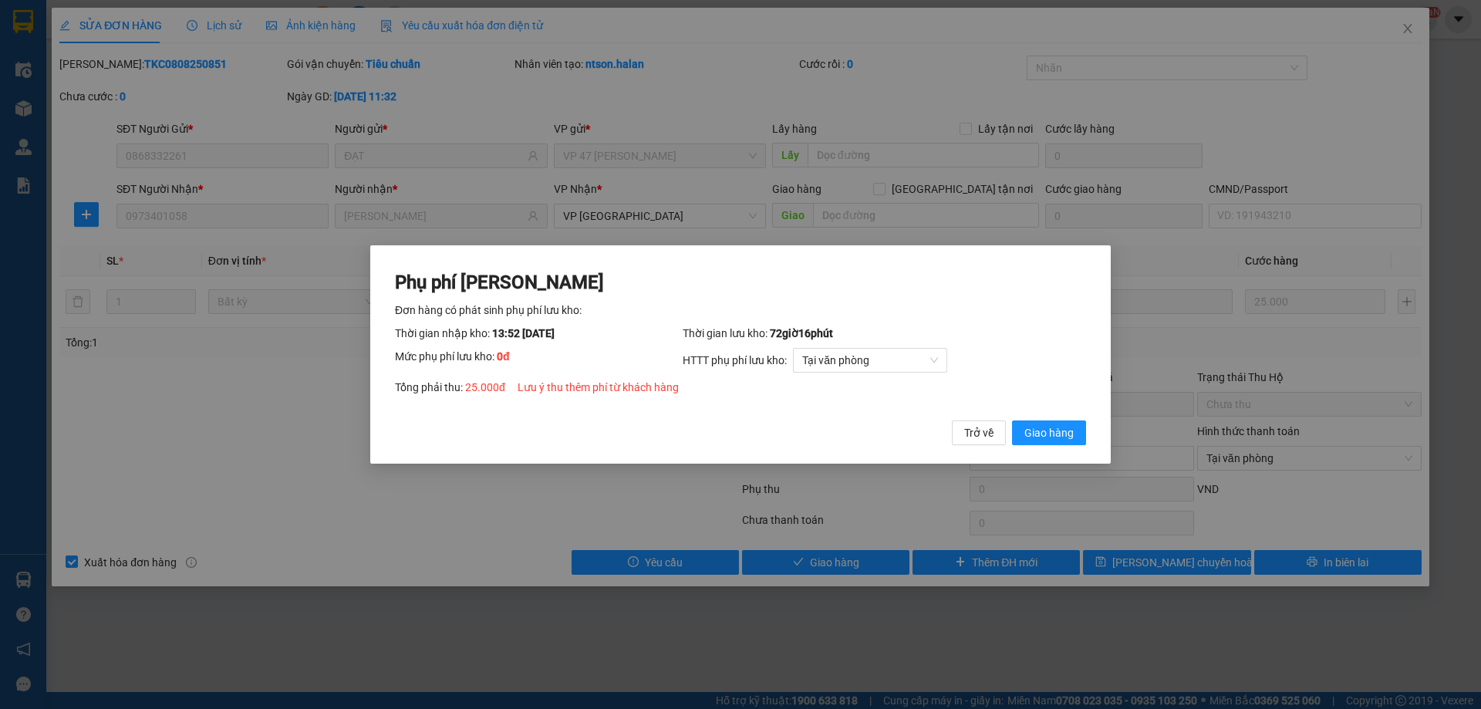
click at [1045, 418] on div "Phụ phí Lưu kho Đơn hàng có phát sinh phụ phí lưu kho: Thời gian nhập kho: 13:5…" at bounding box center [740, 358] width 691 height 176
click at [1076, 430] on button "Giao hàng" at bounding box center [1049, 432] width 74 height 25
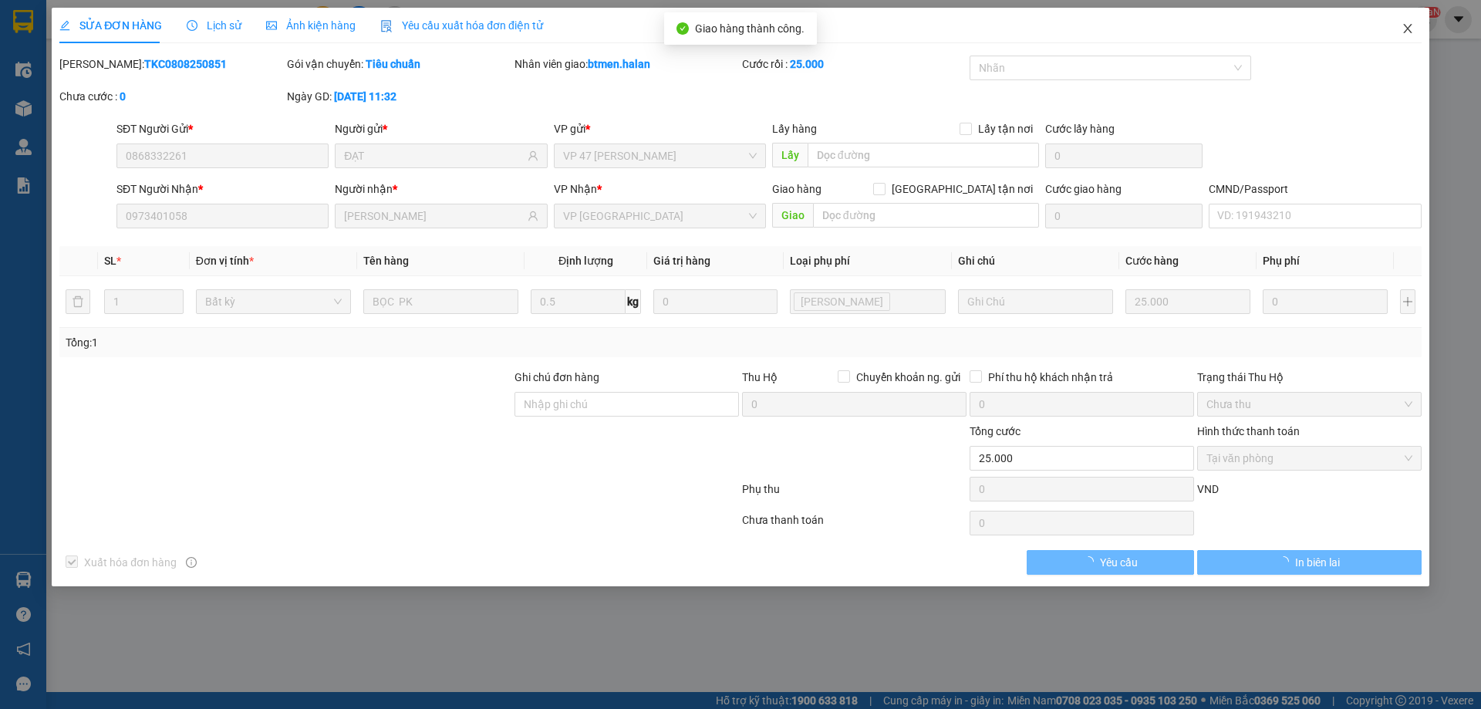
click at [1403, 31] on icon "close" at bounding box center [1407, 28] width 12 height 12
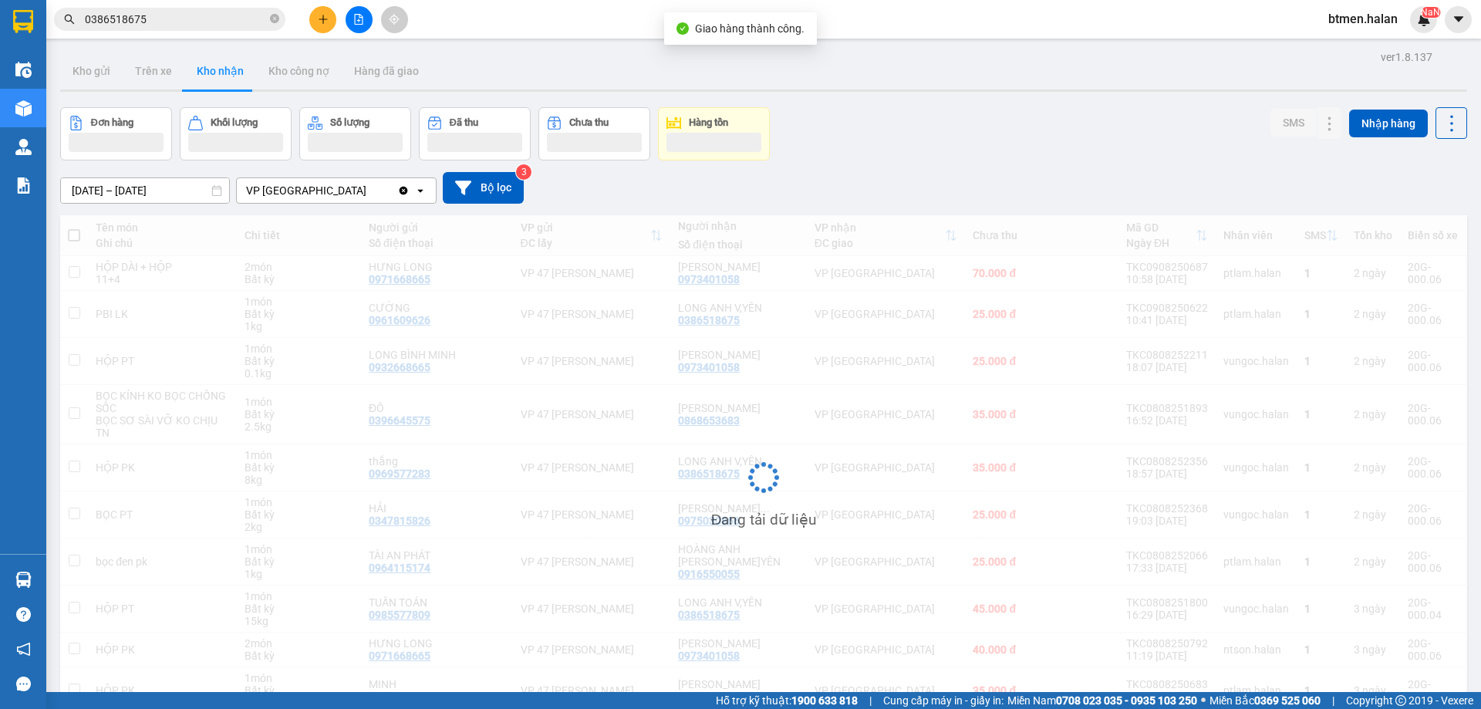
scroll to position [86, 0]
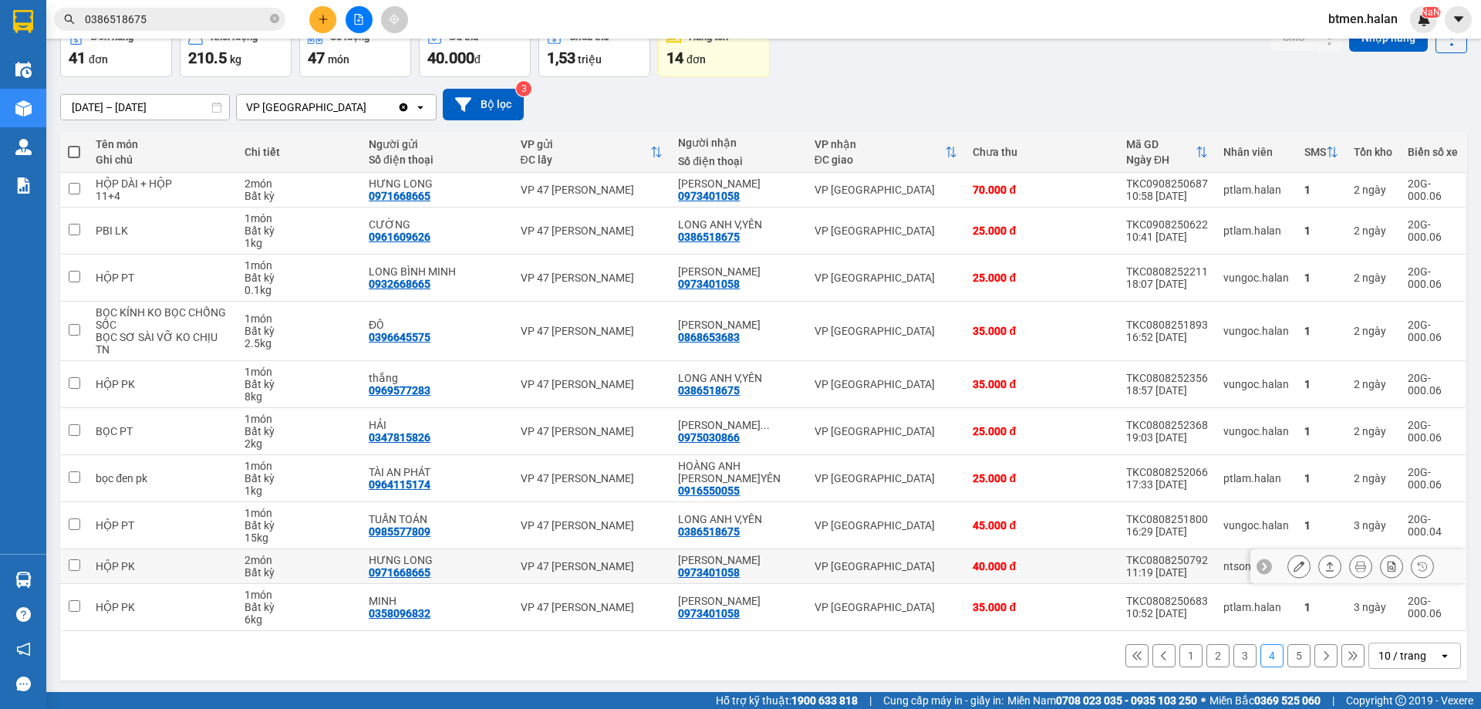
click at [1288, 566] on button at bounding box center [1299, 566] width 22 height 27
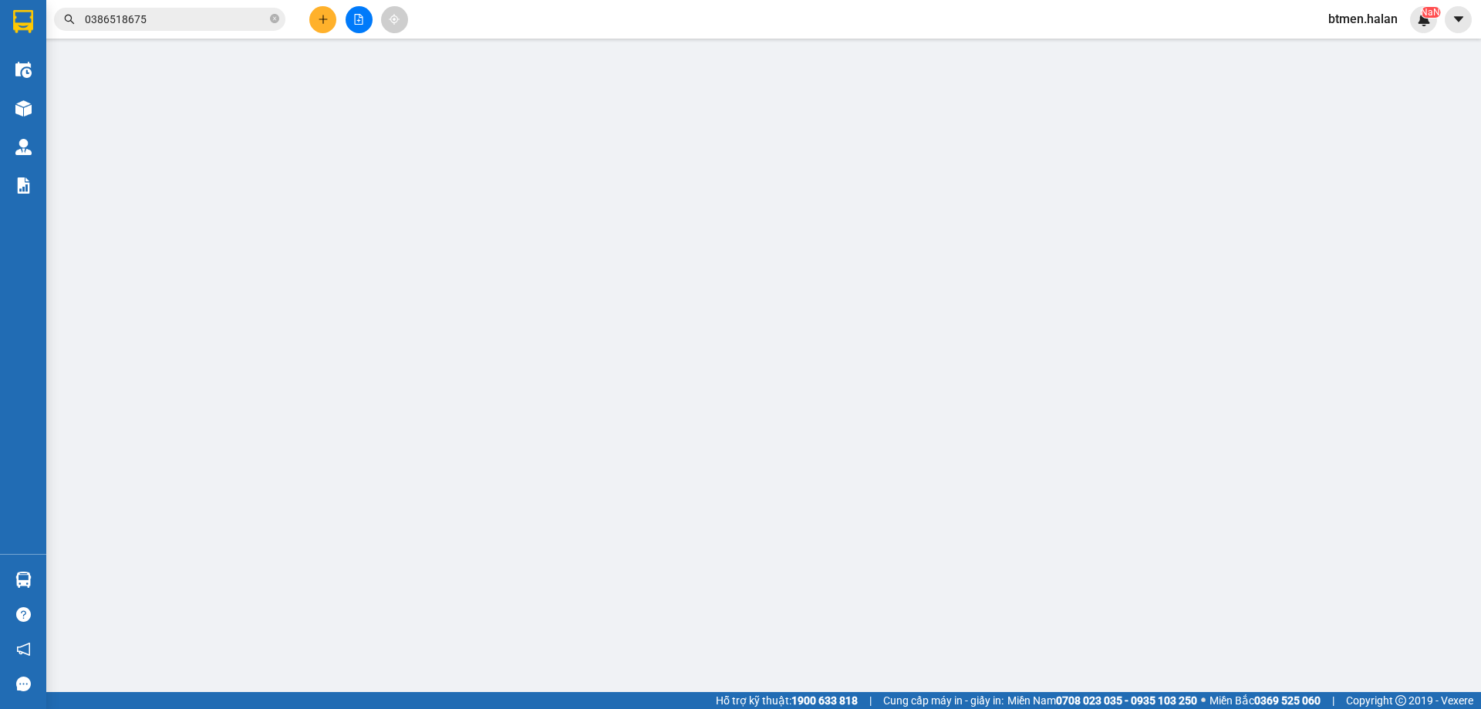
type input "0971668665"
type input "HƯNG LONG"
type input "0973401058"
type input "[PERSON_NAME]"
type input "40.000"
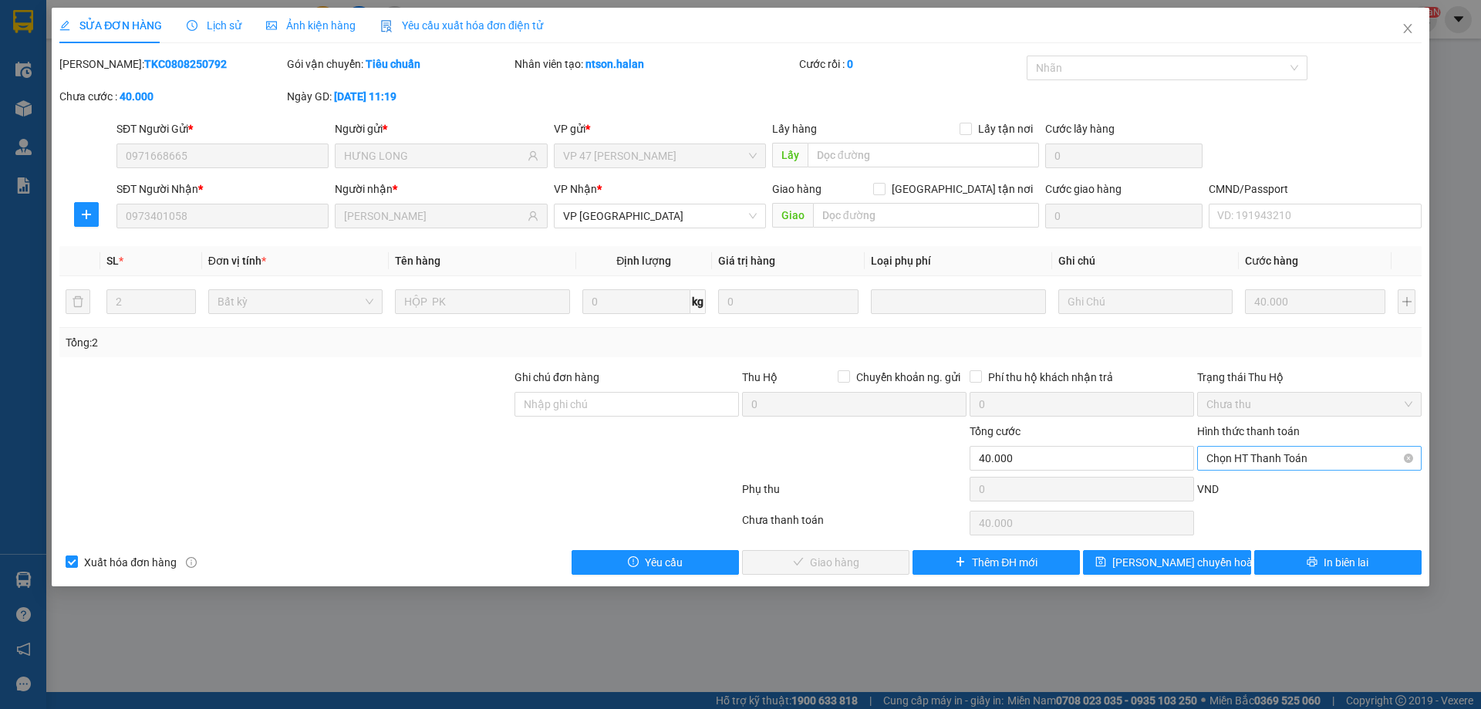
click at [1283, 457] on span "Chọn HT Thanh Toán" at bounding box center [1309, 458] width 206 height 23
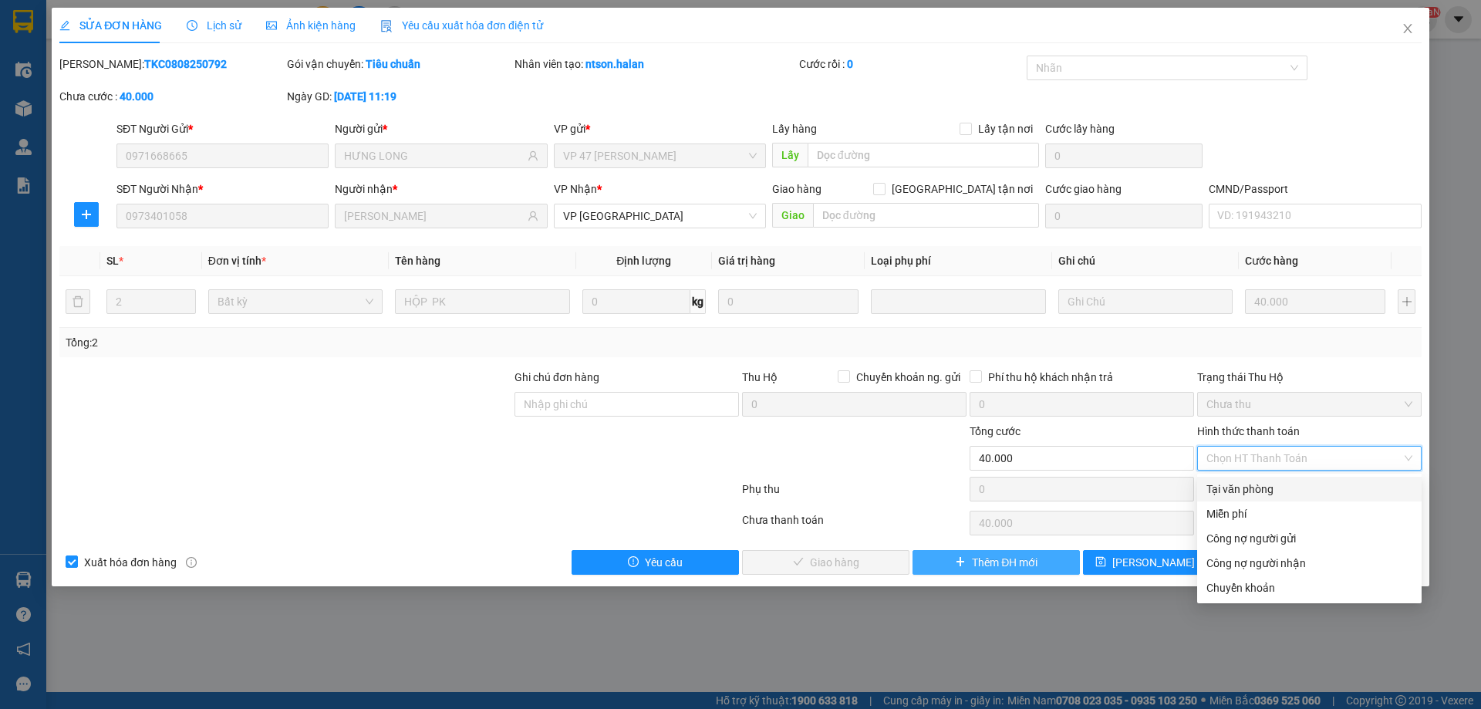
drag, startPoint x: 1268, startPoint y: 470, endPoint x: 920, endPoint y: 559, distance: 359.0
click at [1249, 485] on div "Tại văn phòng" at bounding box center [1309, 489] width 206 height 17
type input "0"
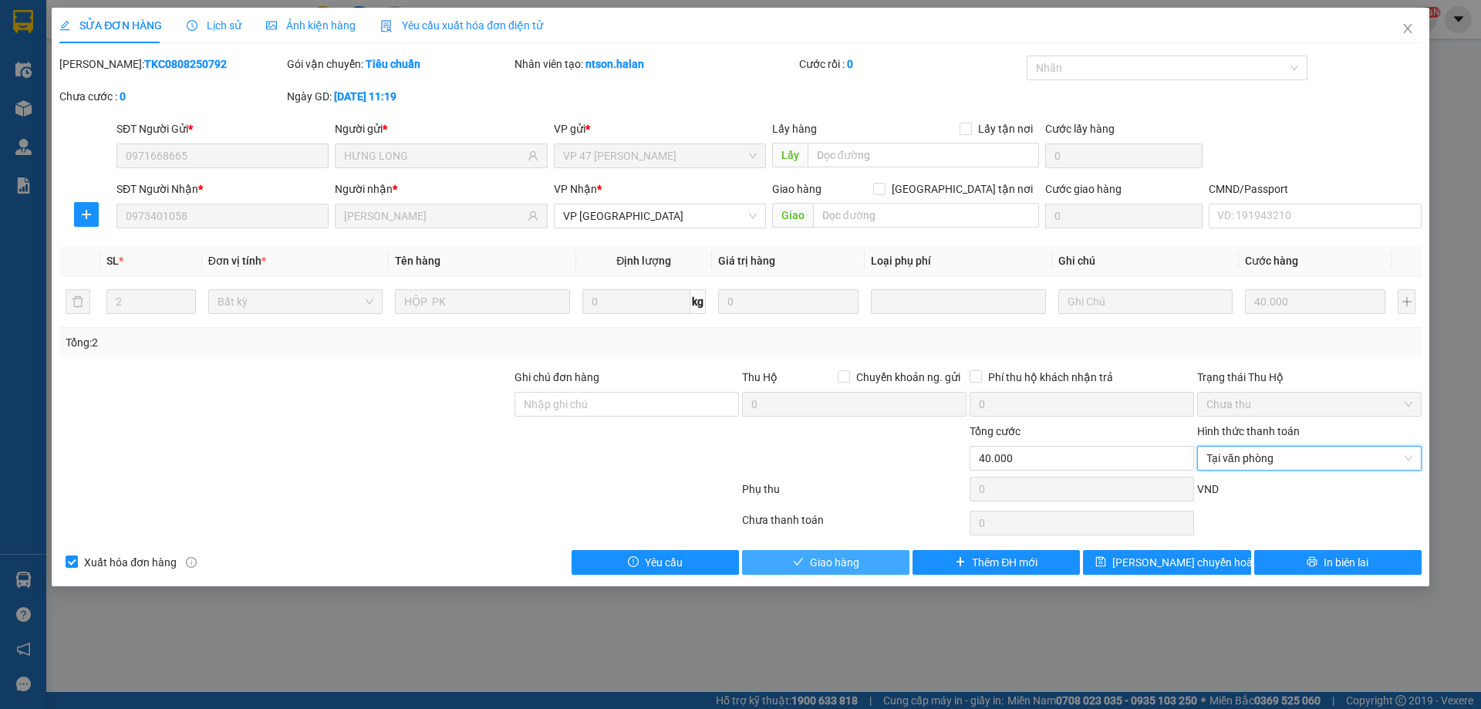
drag, startPoint x: 884, startPoint y: 561, endPoint x: 1024, endPoint y: 504, distance: 150.8
click at [885, 561] on button "Giao hàng" at bounding box center [825, 562] width 167 height 25
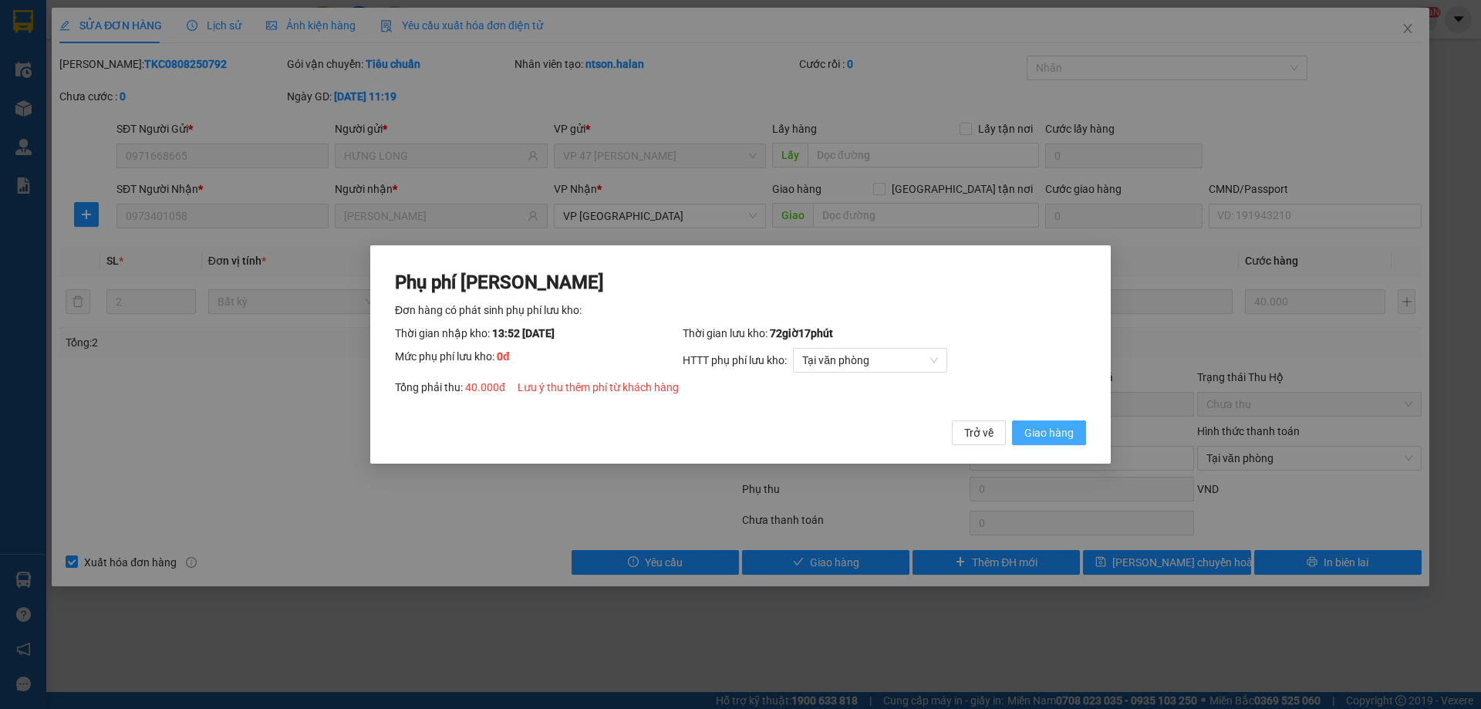
click at [1049, 423] on button "Giao hàng" at bounding box center [1049, 432] width 74 height 25
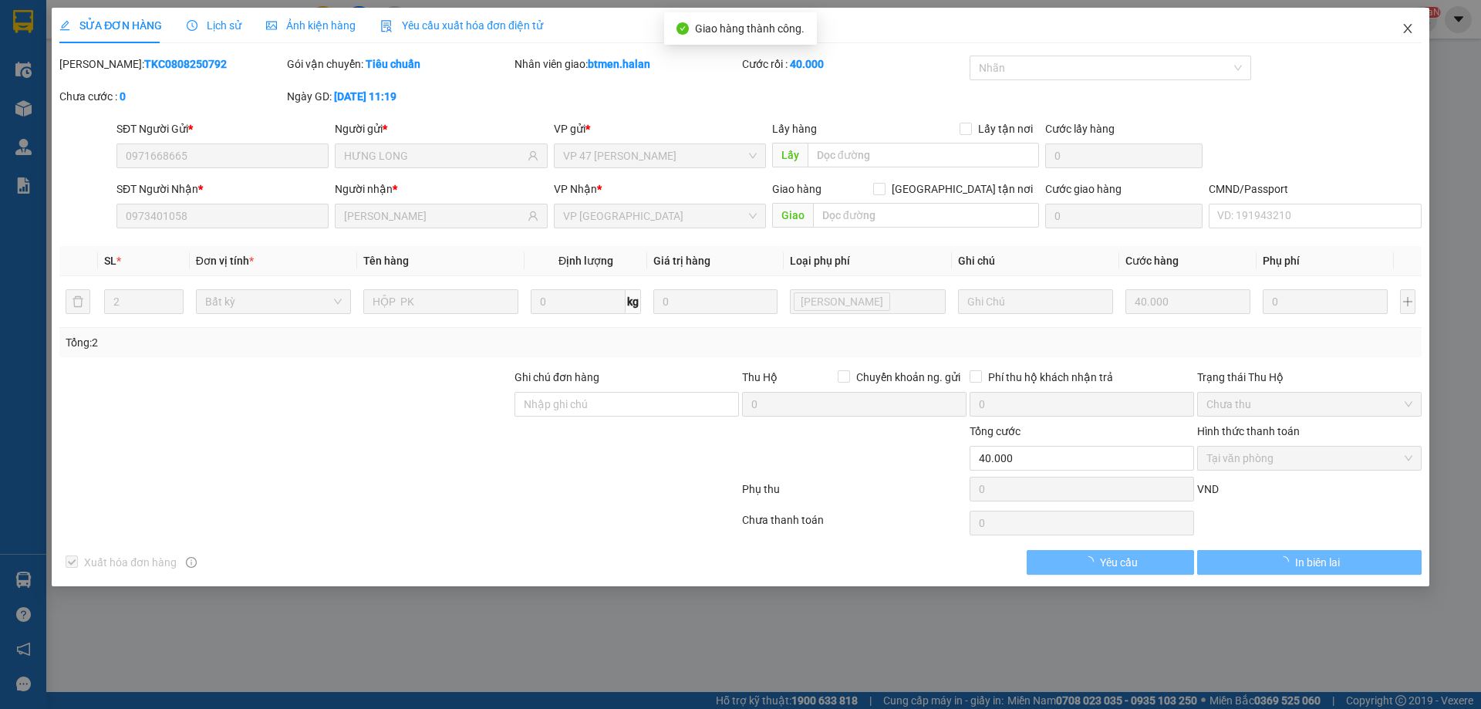
click at [1406, 27] on icon "close" at bounding box center [1407, 28] width 8 height 9
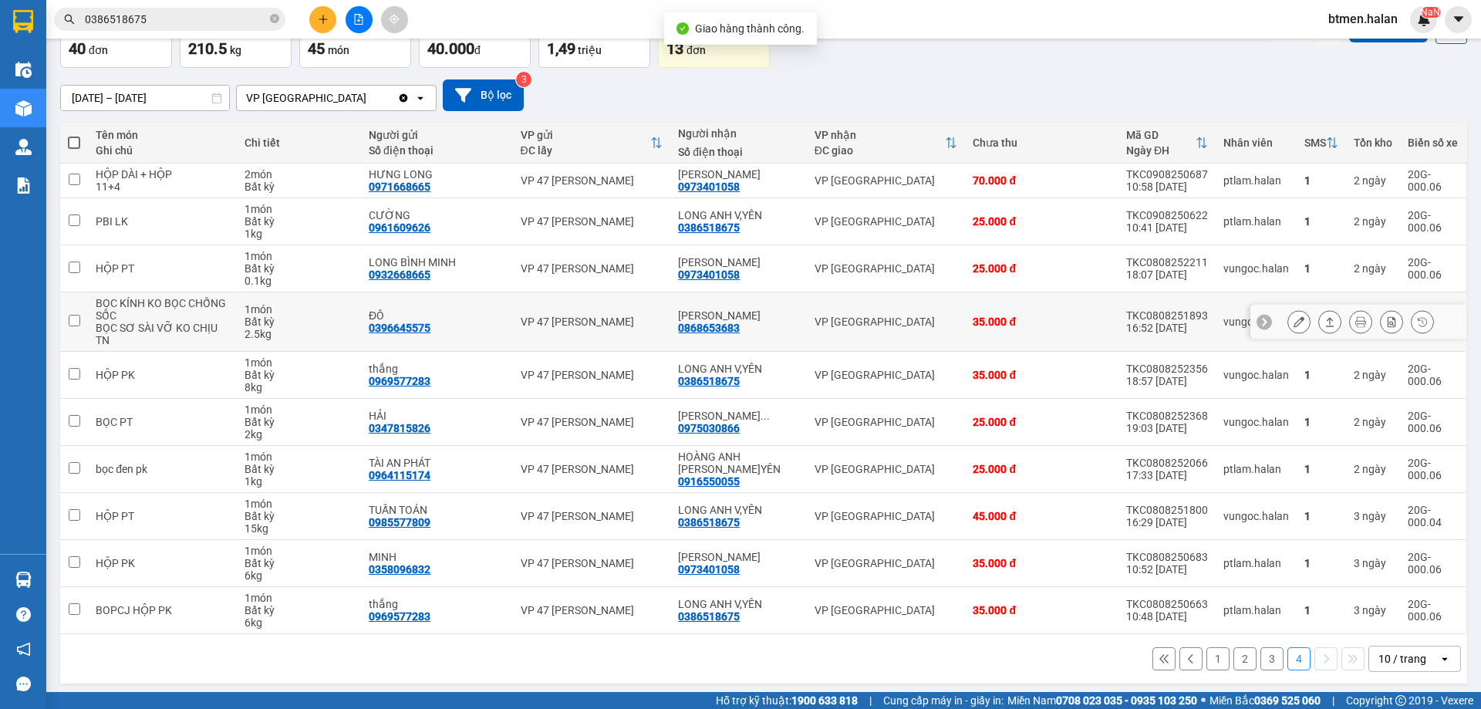
scroll to position [100, 0]
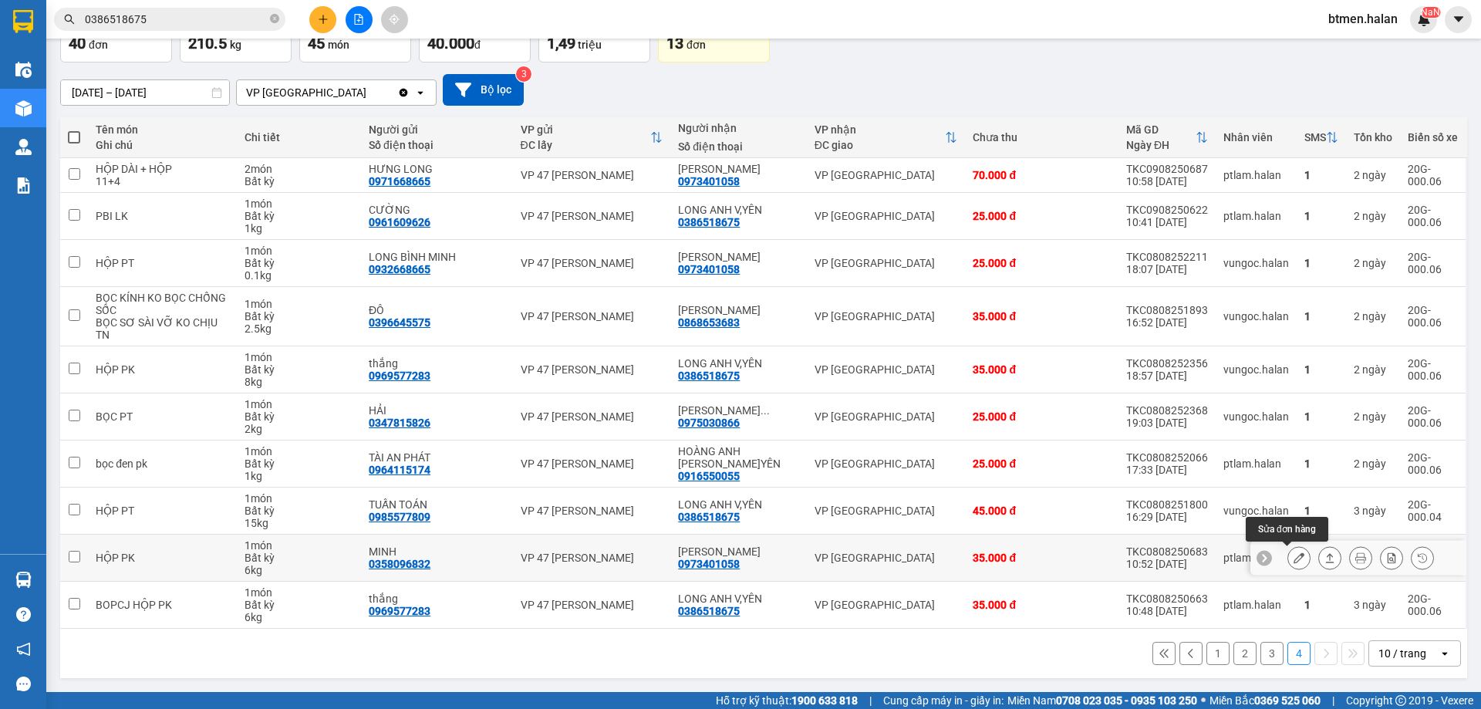
click at [1293, 558] on icon at bounding box center [1298, 557] width 11 height 11
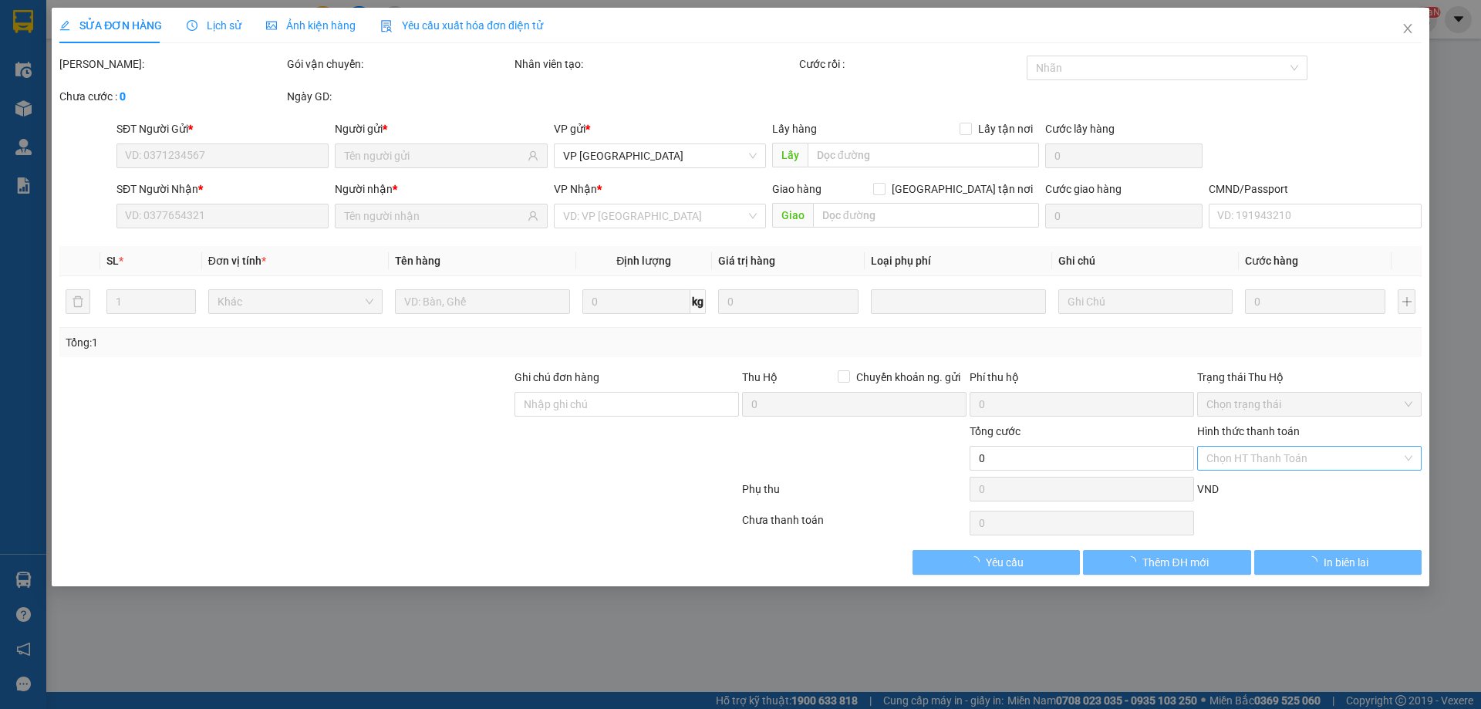
click at [1266, 461] on input "Hình thức thanh toán" at bounding box center [1303, 458] width 195 height 23
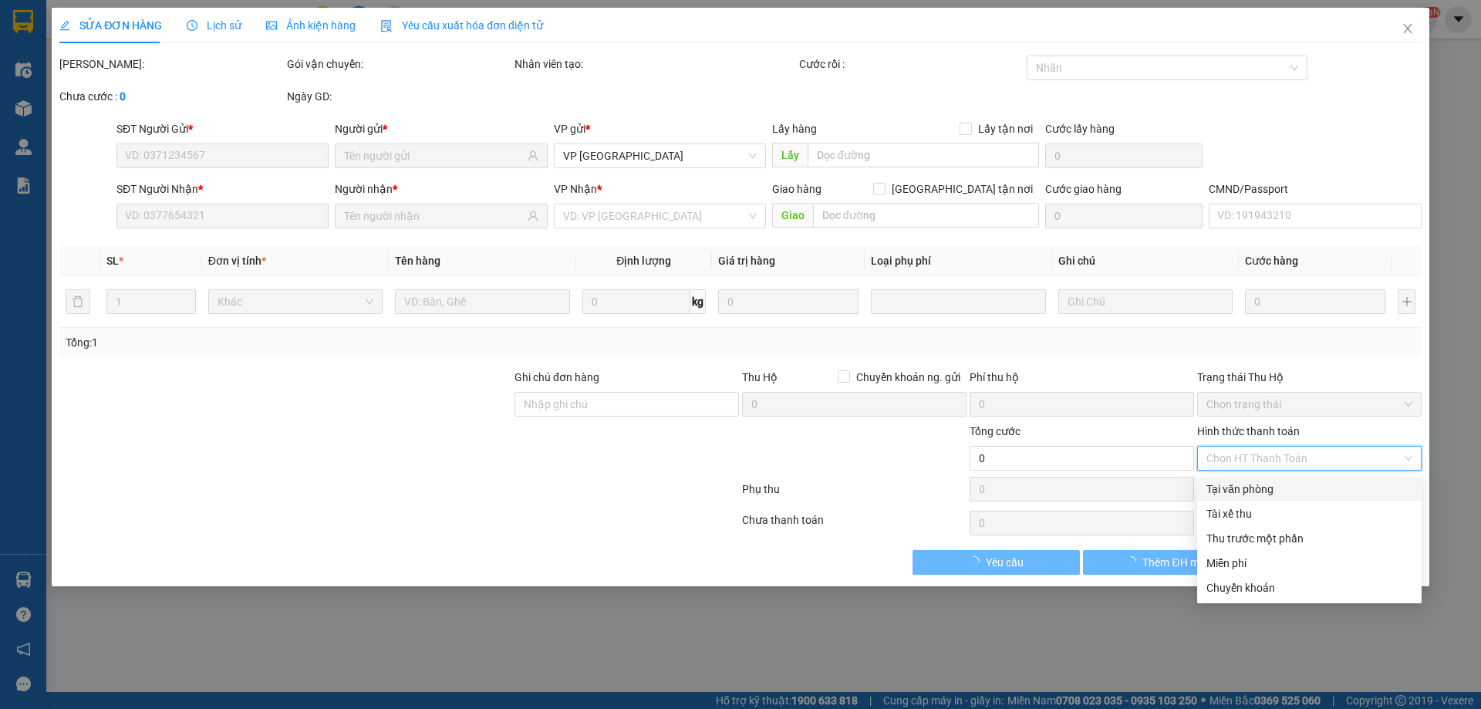
click at [1250, 497] on div "Tại văn phòng" at bounding box center [1309, 489] width 206 height 17
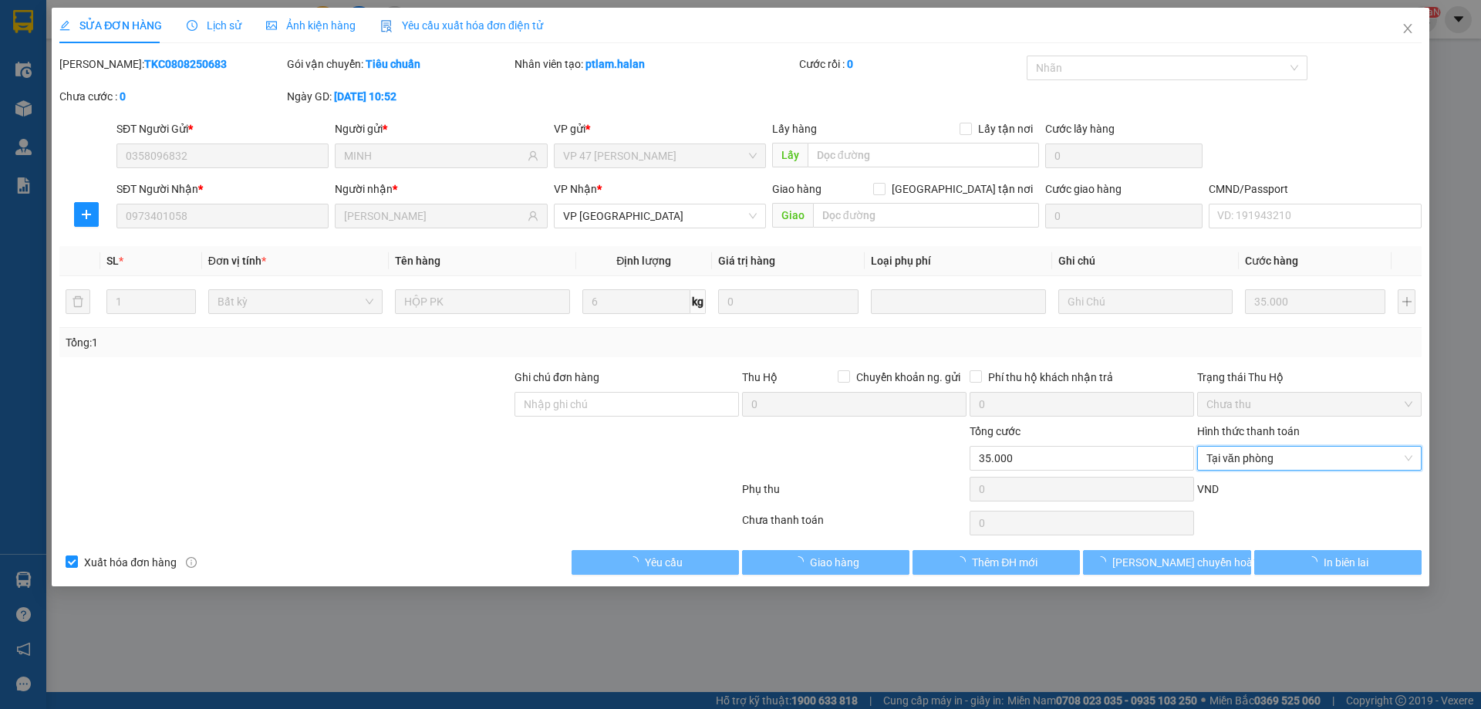
type input "0358096832"
type input "MINH"
type input "0973401058"
type input "[PERSON_NAME]"
type input "35.000"
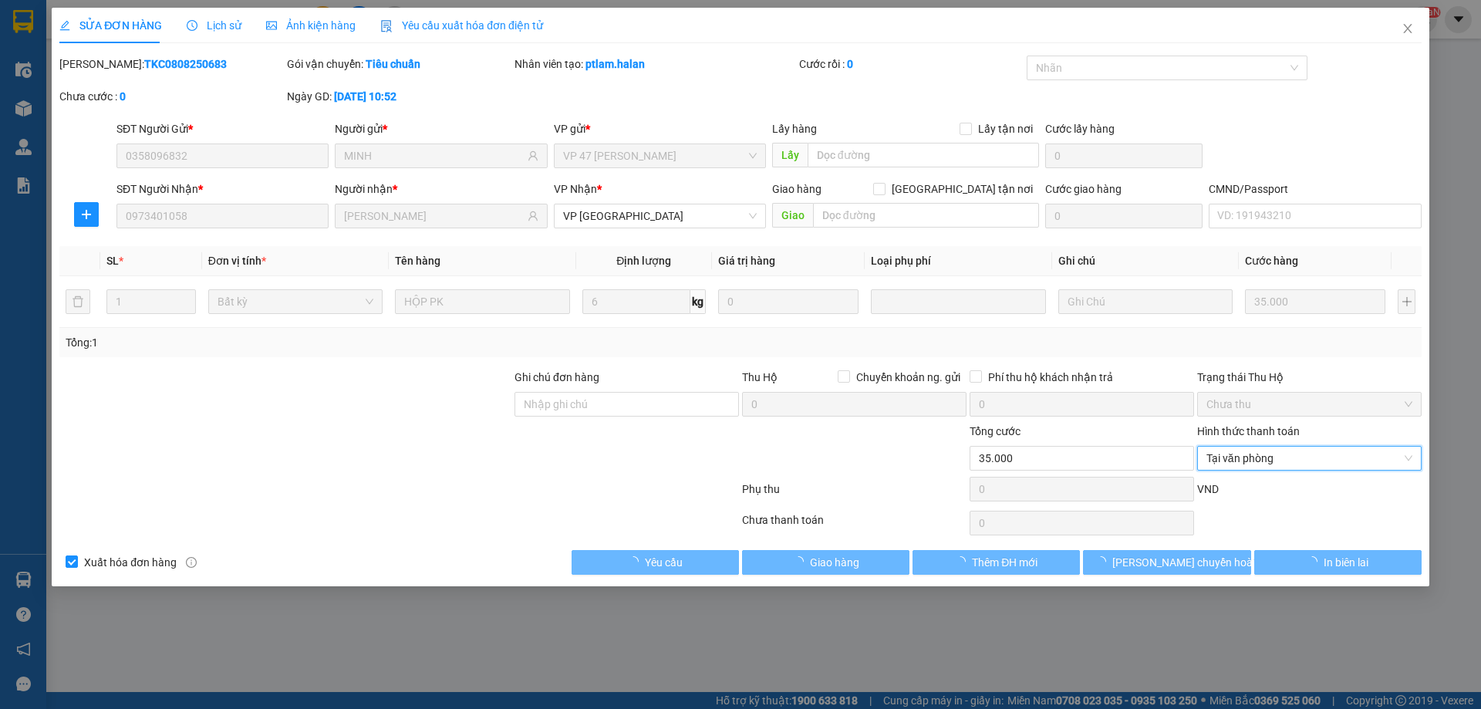
type input "0"
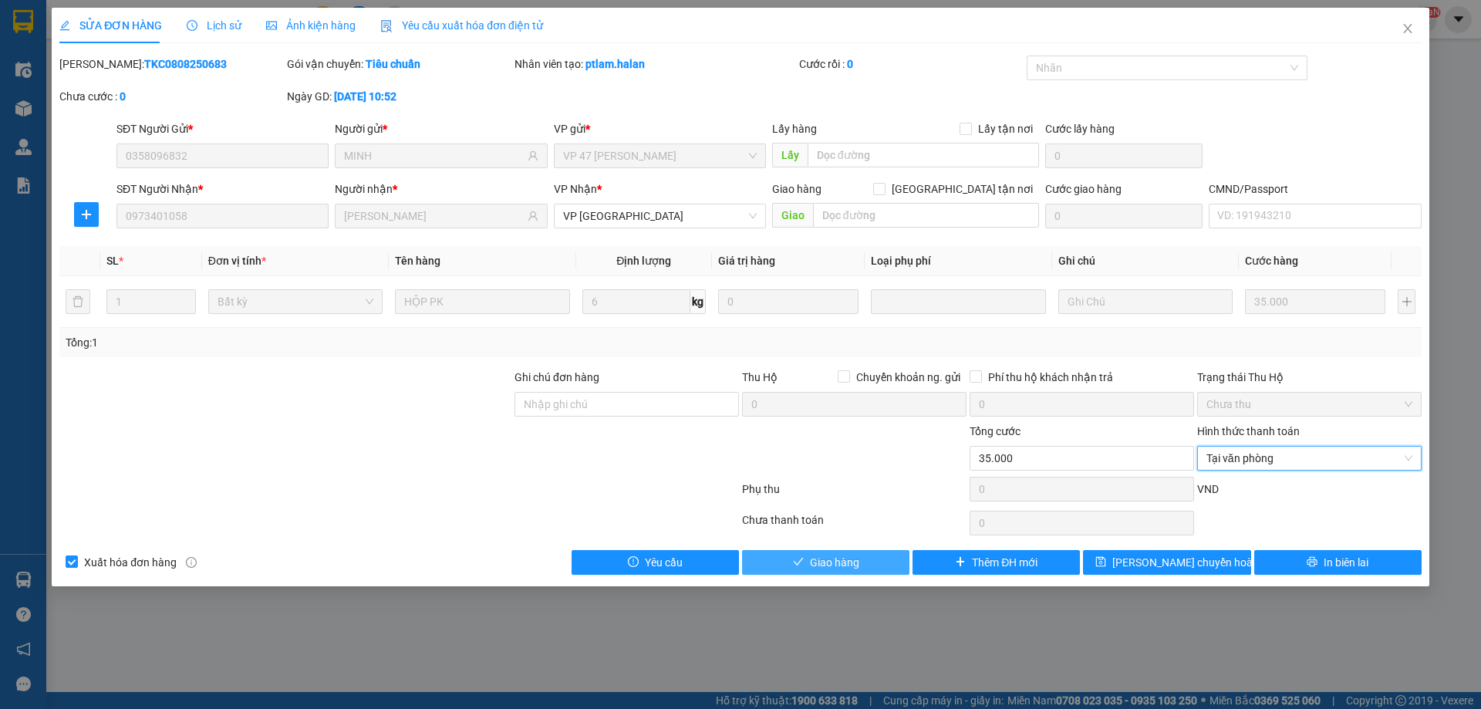
click at [863, 564] on button "Giao hàng" at bounding box center [825, 562] width 167 height 25
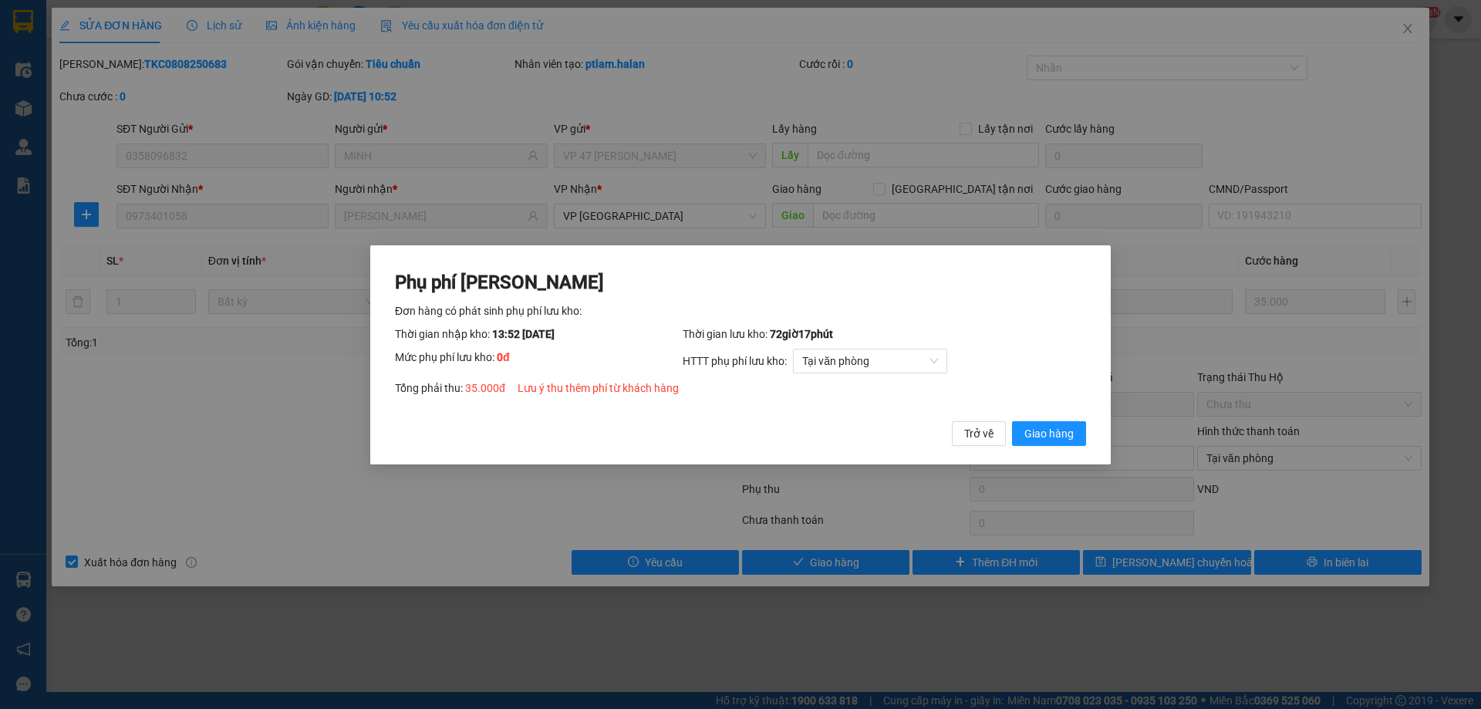
click at [1038, 439] on span "Giao hàng" at bounding box center [1048, 432] width 49 height 17
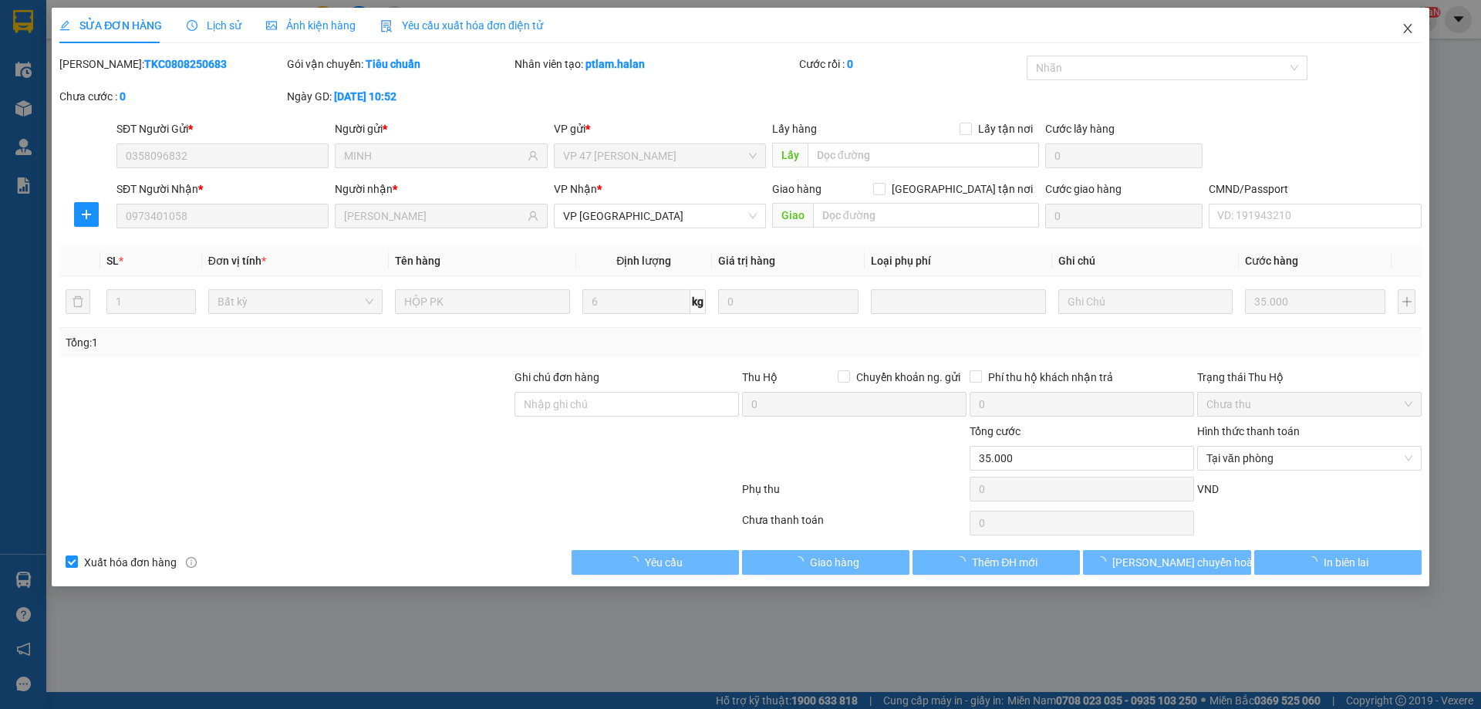
click at [1412, 35] on icon "close" at bounding box center [1407, 28] width 12 height 12
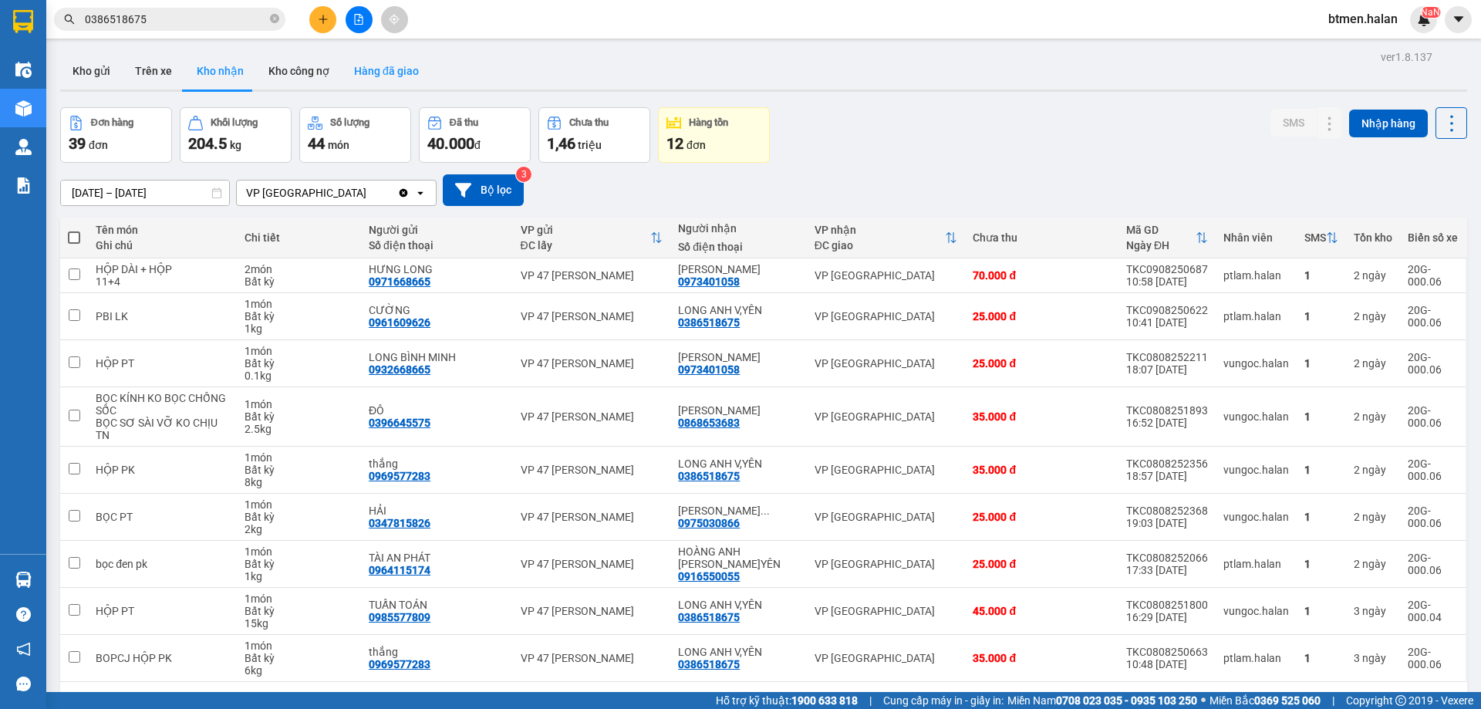
click at [408, 73] on button "Hàng đã giao" at bounding box center [386, 70] width 89 height 37
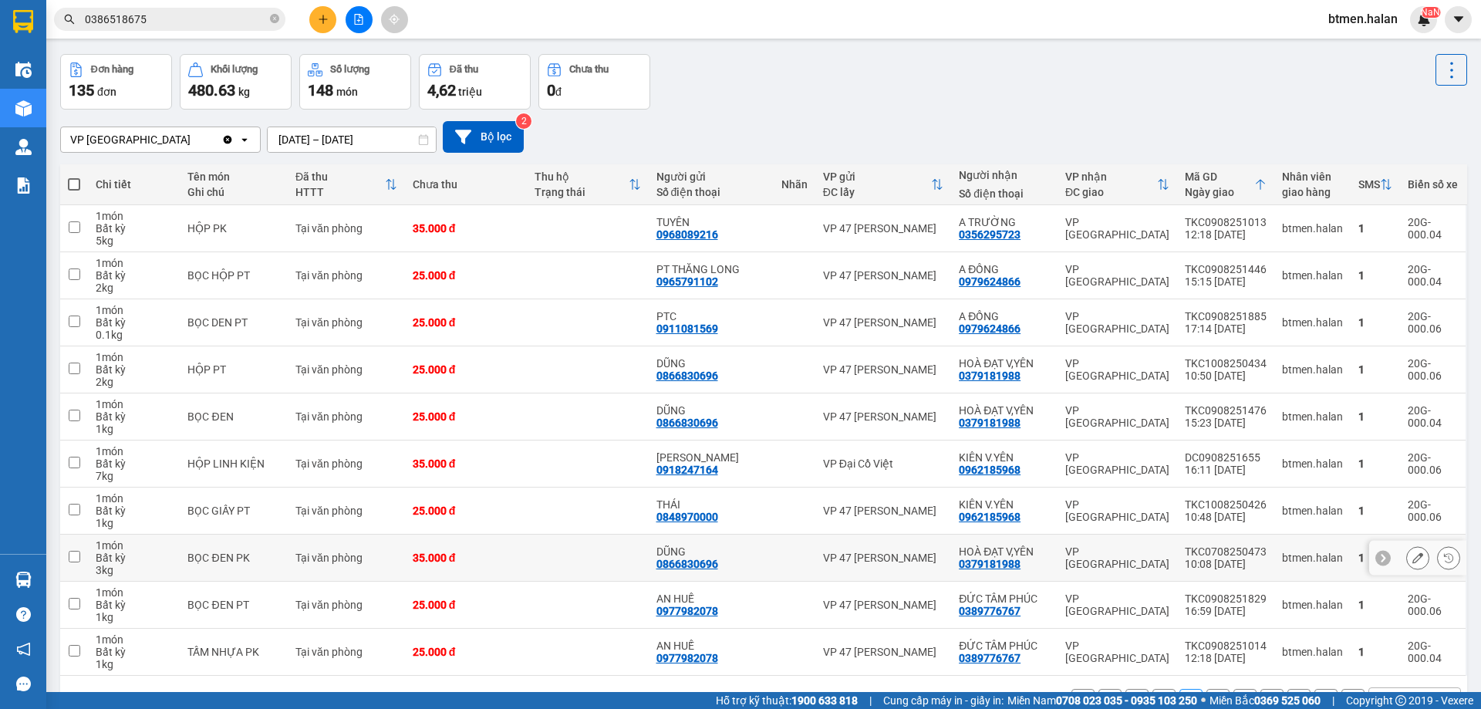
scroll to position [100, 0]
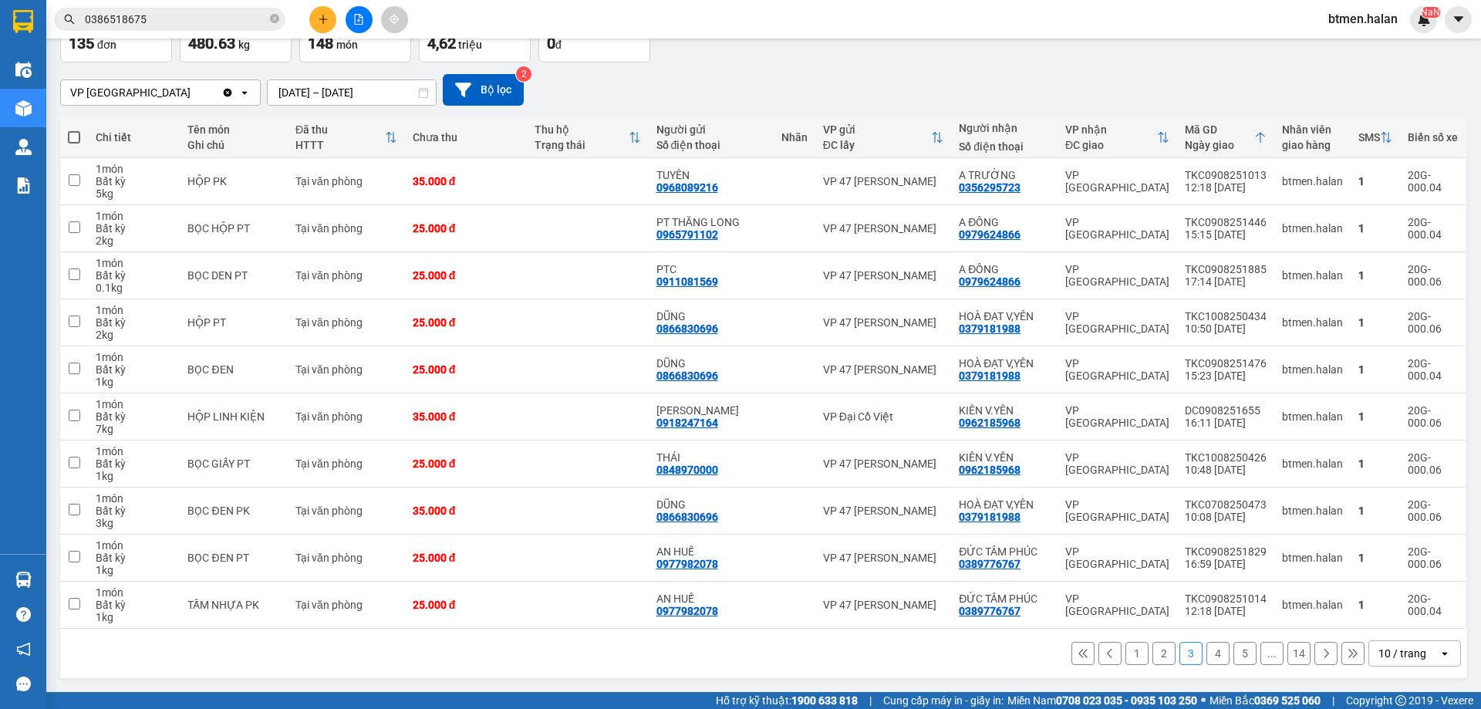
click at [1134, 657] on button "1" at bounding box center [1136, 653] width 23 height 23
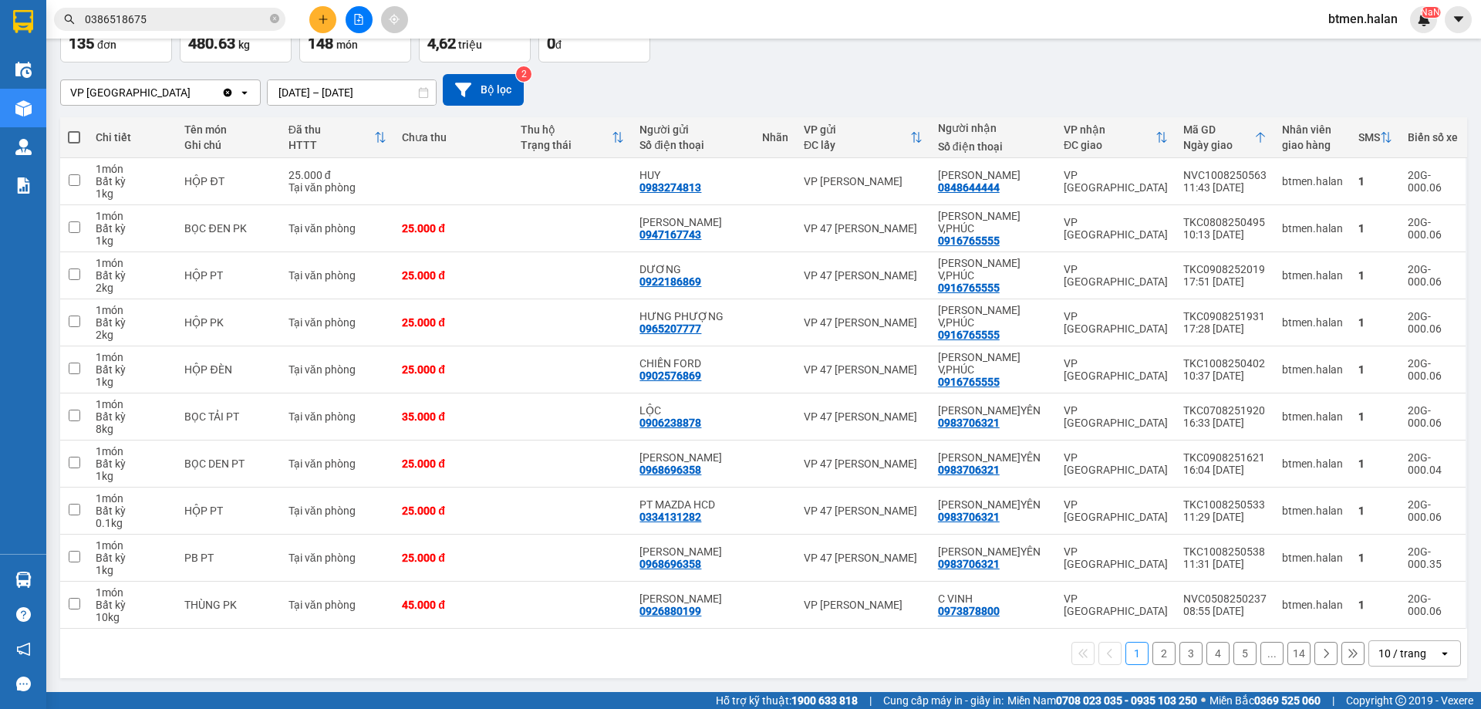
click at [372, 89] on input "08/08/2025 – 10/08/2025" at bounding box center [352, 92] width 168 height 25
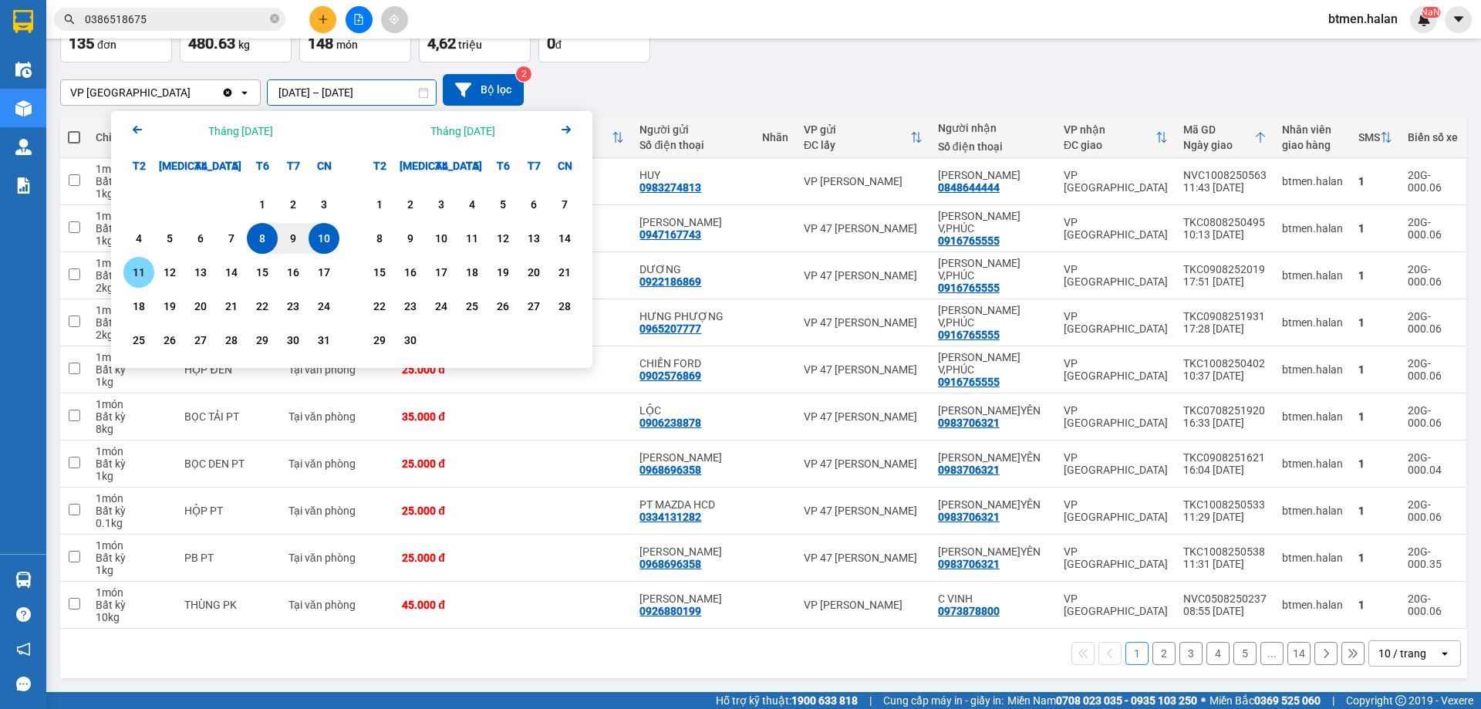
click at [129, 272] on div "11" at bounding box center [139, 272] width 22 height 19
type input "[DATE] – [DATE]"
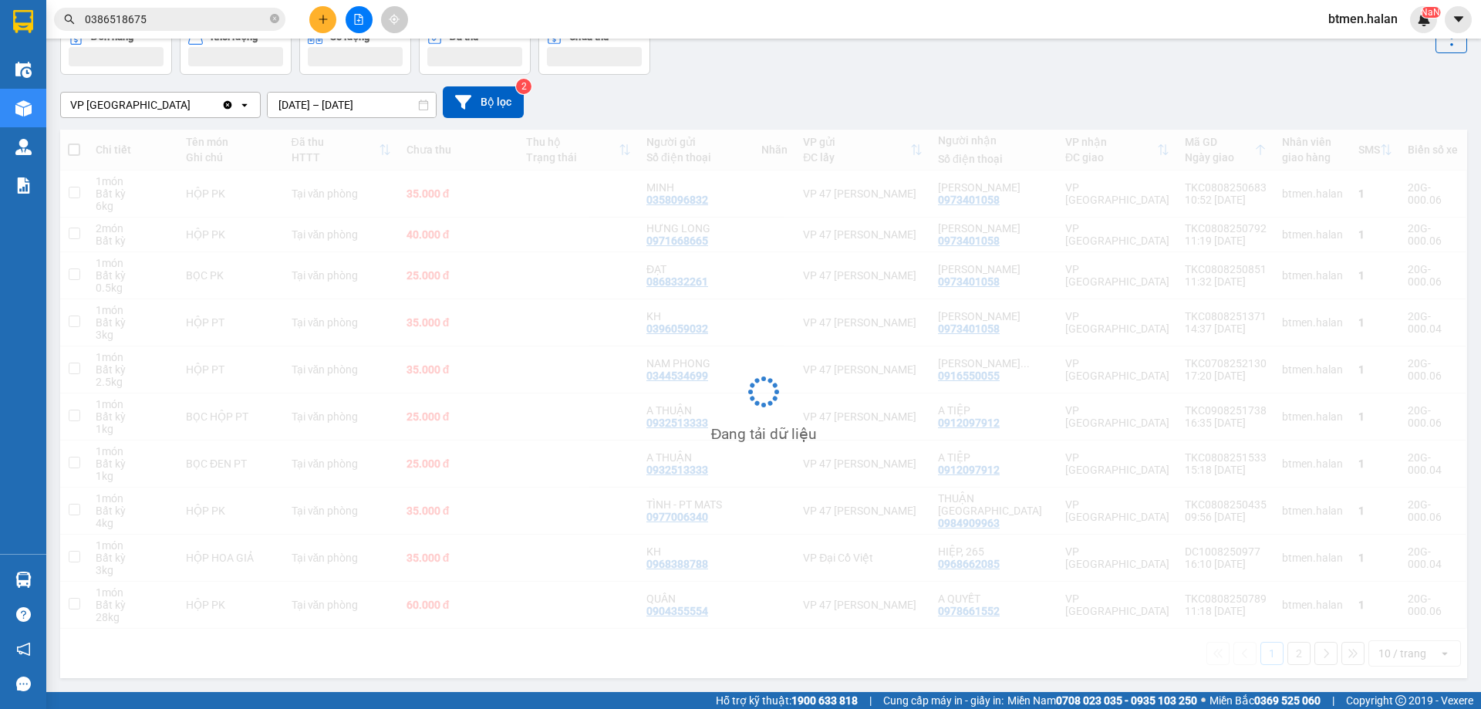
scroll to position [88, 0]
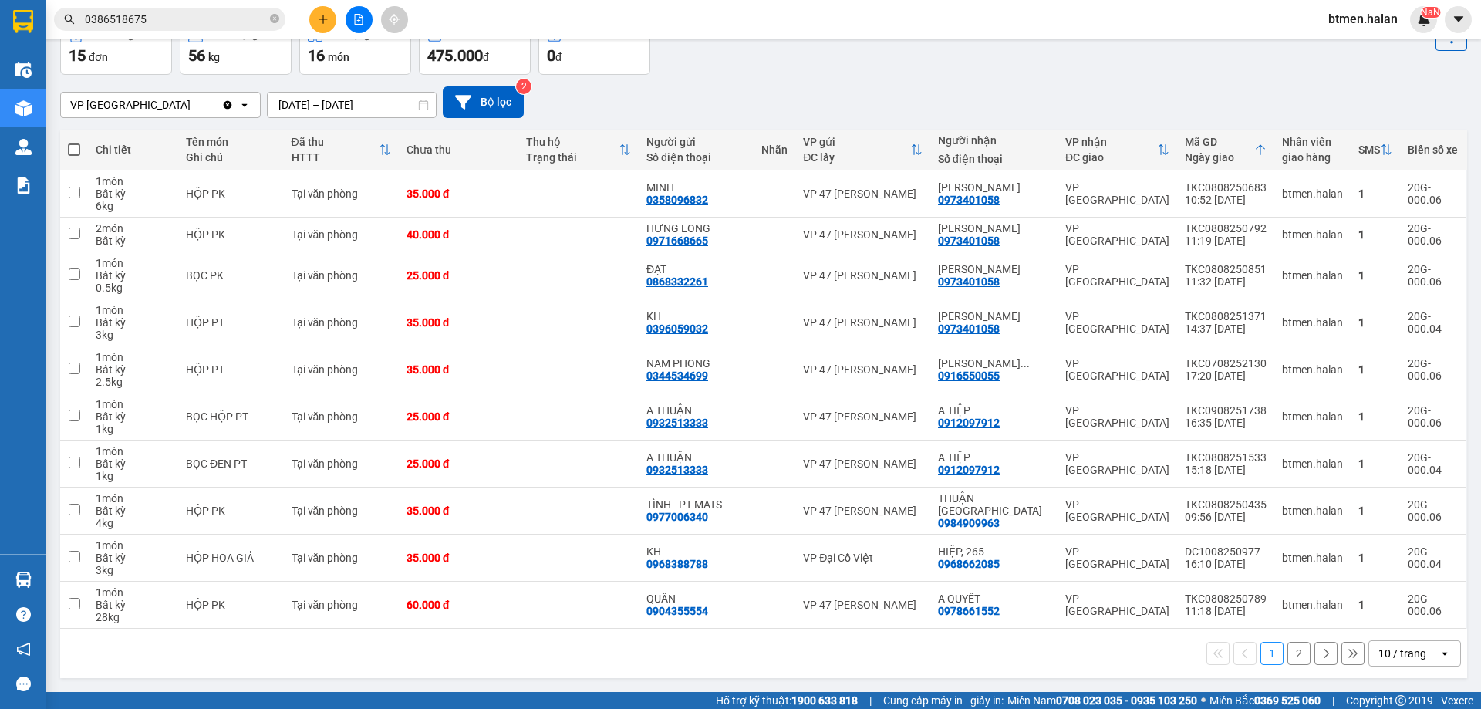
click at [1287, 656] on button "2" at bounding box center [1298, 653] width 23 height 23
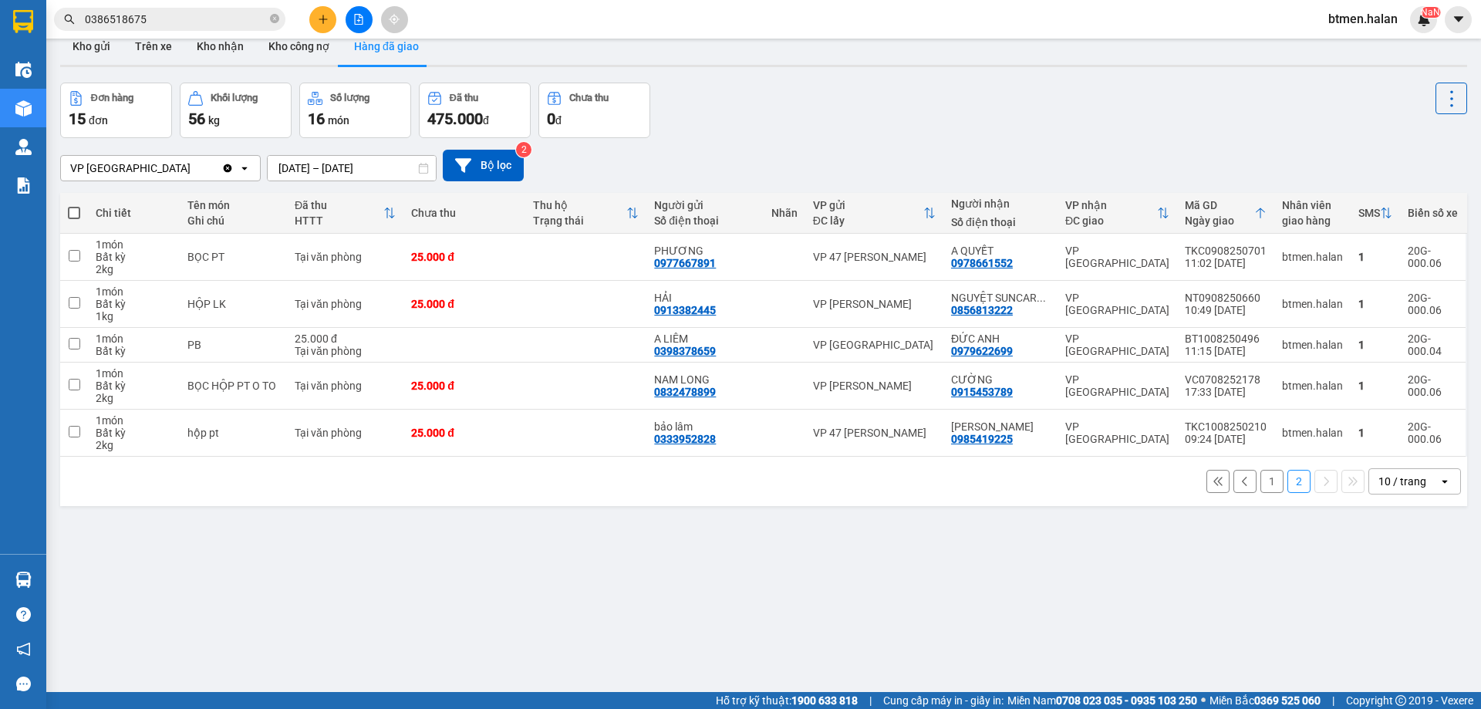
scroll to position [0, 0]
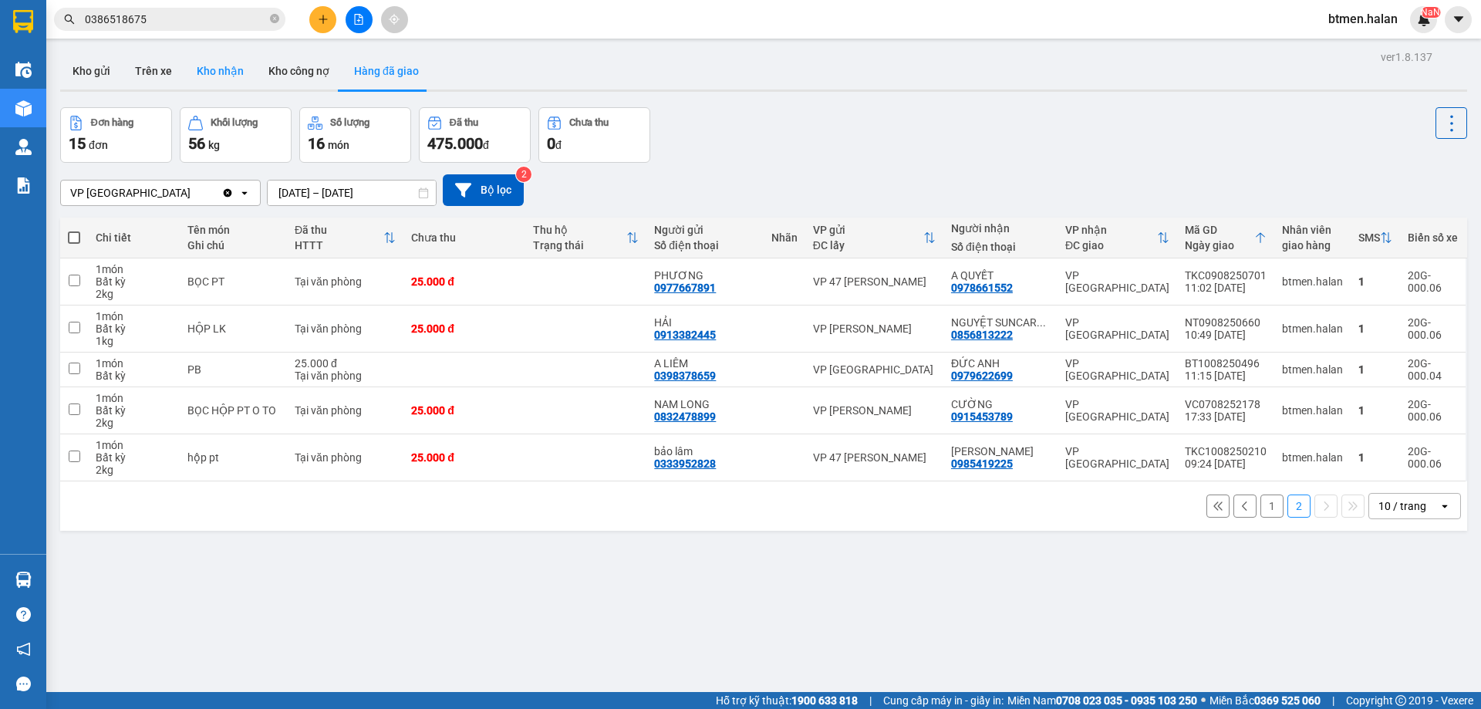
click at [202, 74] on button "Kho nhận" at bounding box center [220, 70] width 72 height 37
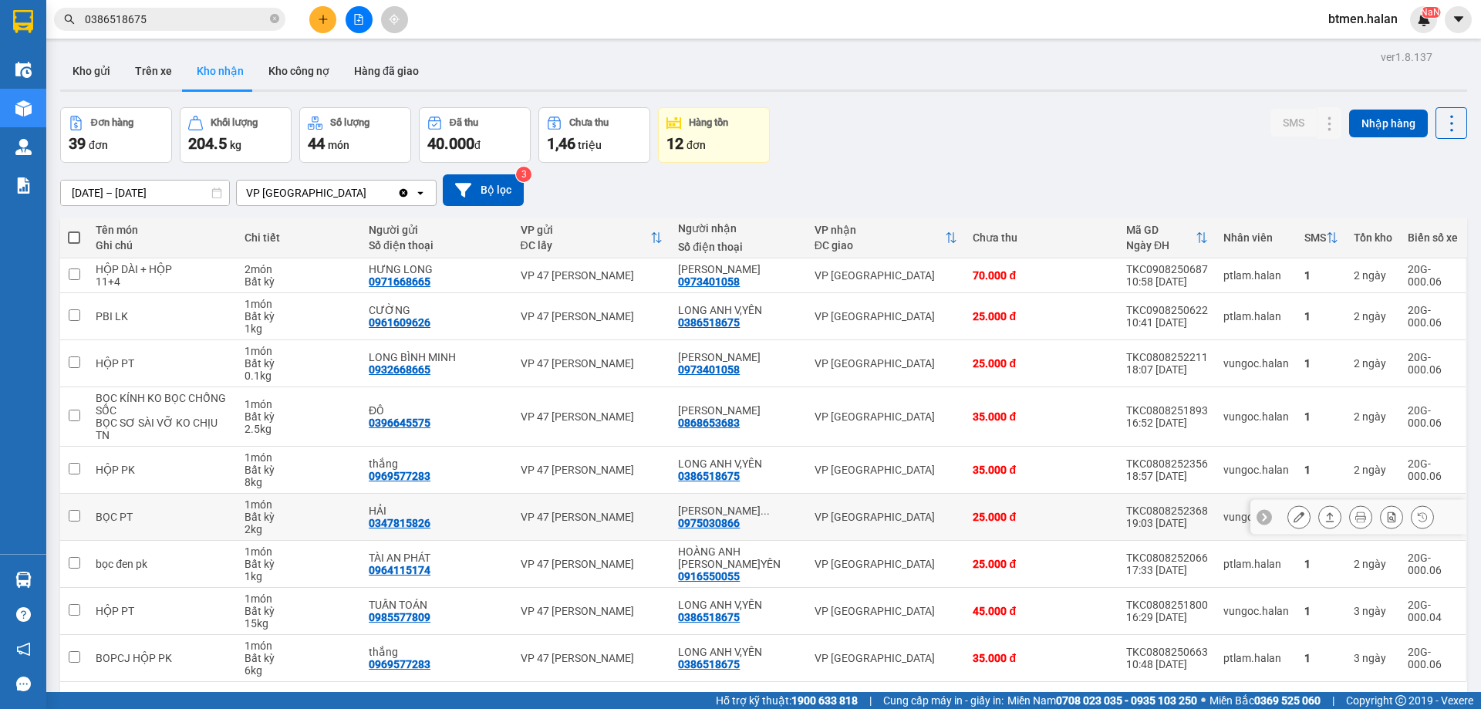
scroll to position [71, 0]
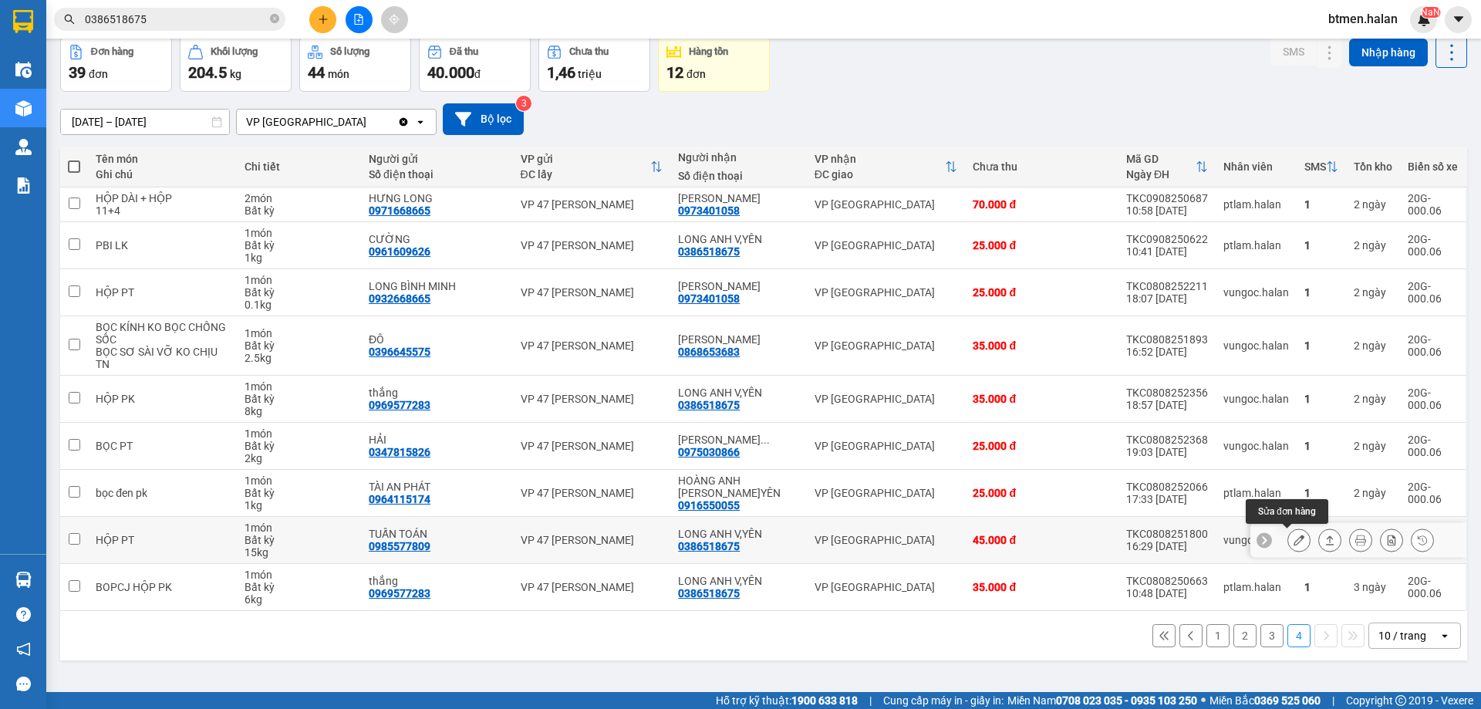
click at [1293, 543] on icon at bounding box center [1298, 540] width 11 height 11
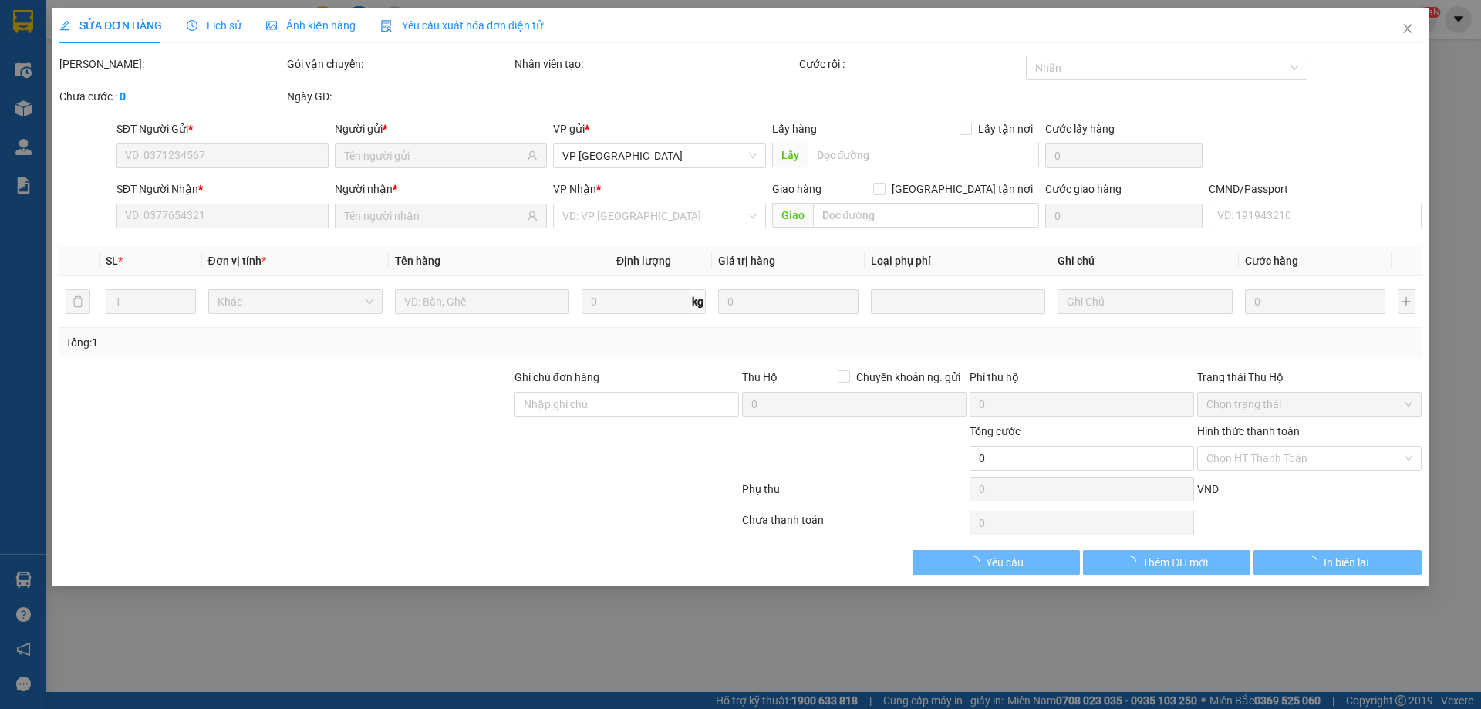
type input "0985577809"
type input "TUẤN TOÁN"
type input "0386518675"
type input "LONG ANH V,YÊN"
type input "45.000"
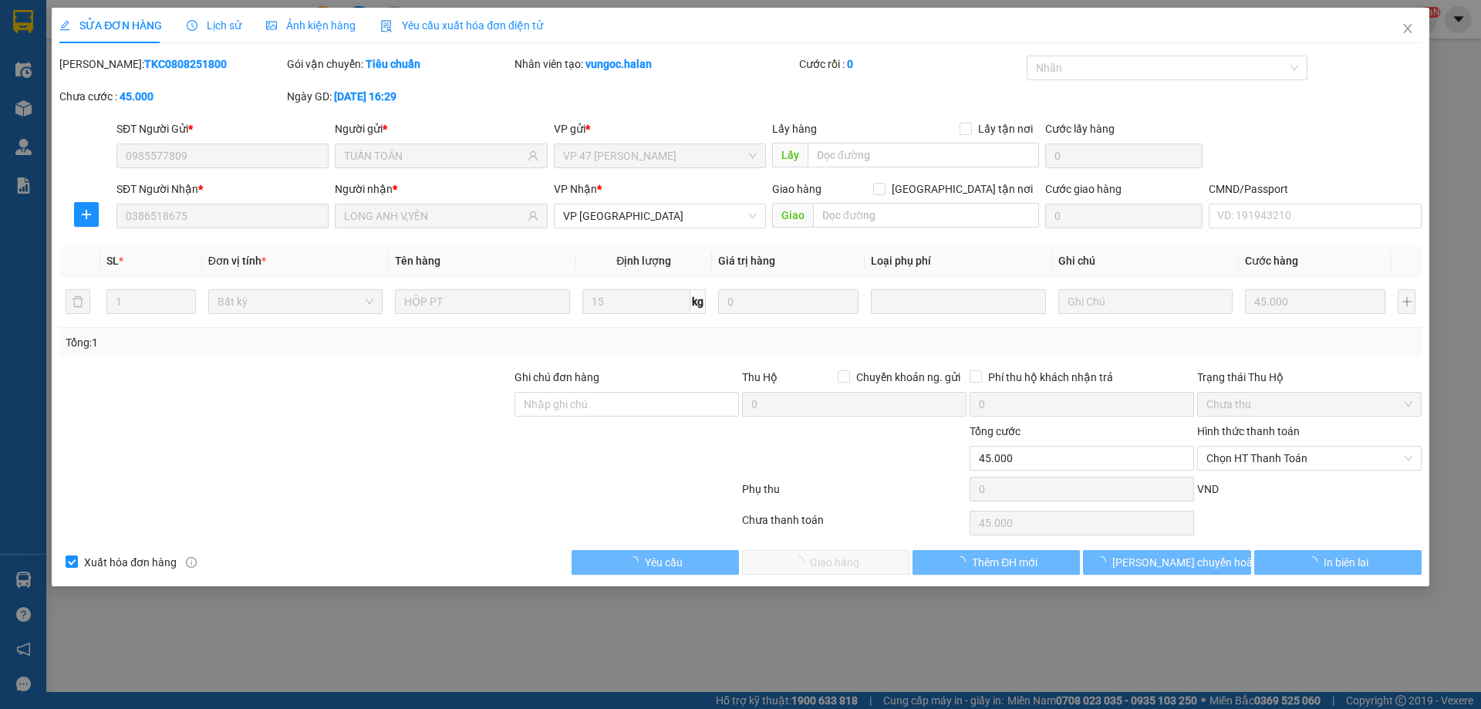
click at [1272, 461] on span "Chọn HT Thanh Toán" at bounding box center [1309, 458] width 206 height 23
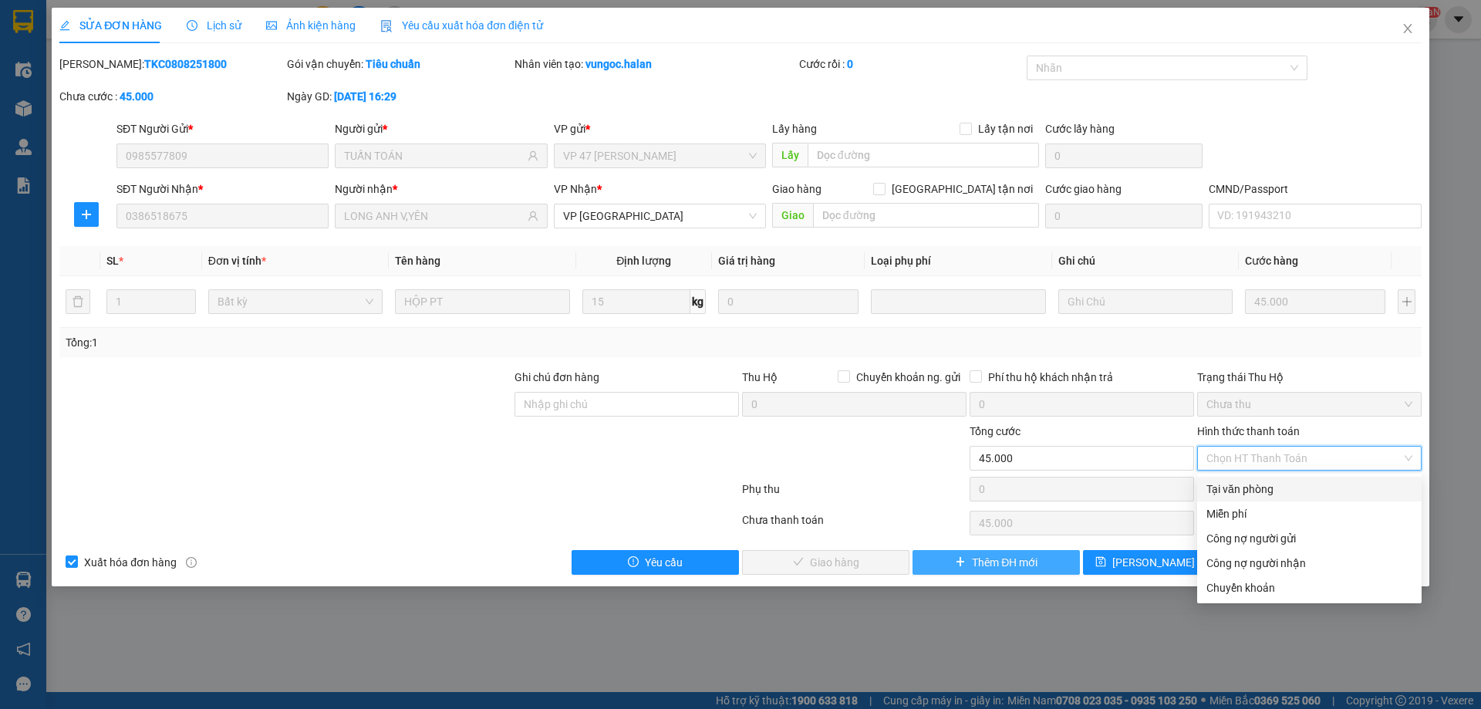
drag, startPoint x: 1253, startPoint y: 484, endPoint x: 1016, endPoint y: 555, distance: 247.0
click at [1252, 484] on div "Tại văn phòng" at bounding box center [1309, 489] width 206 height 17
type input "0"
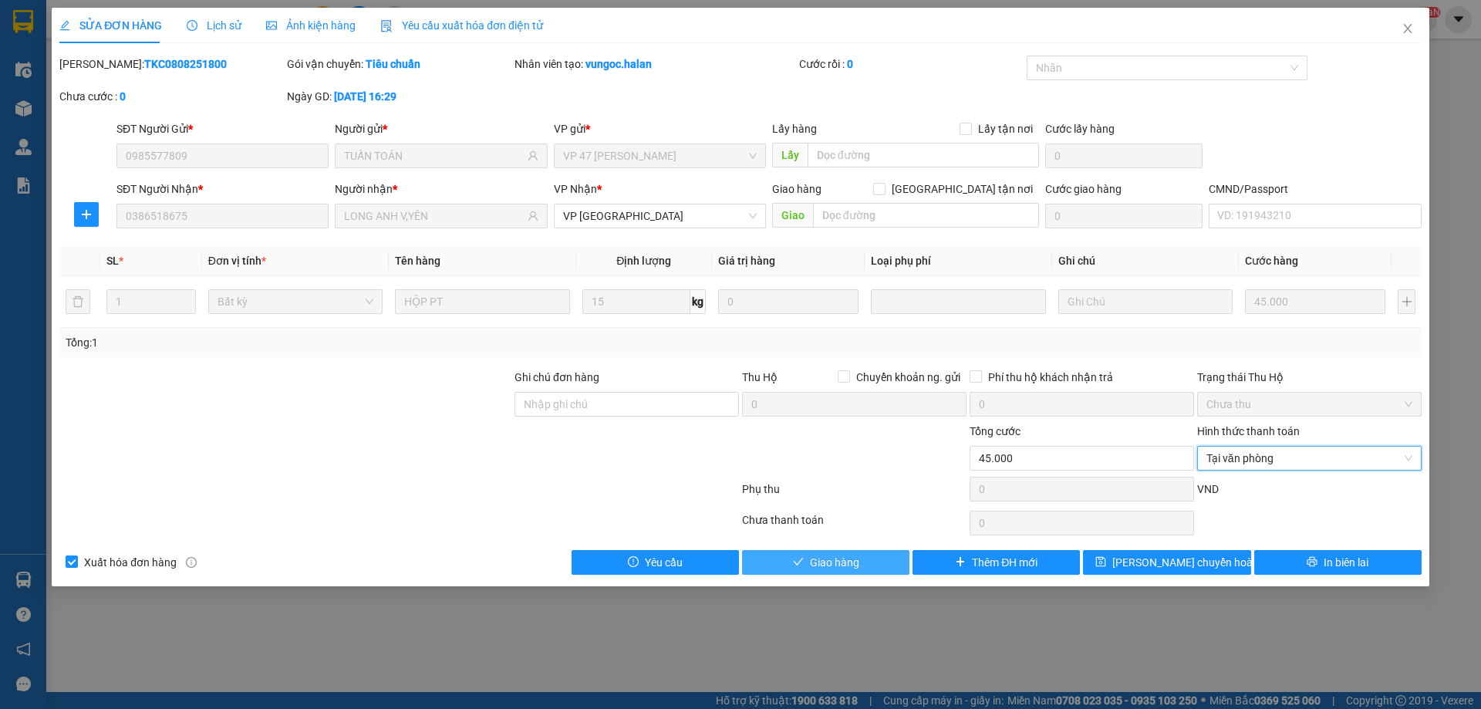
click at [889, 564] on button "Giao hàng" at bounding box center [825, 562] width 167 height 25
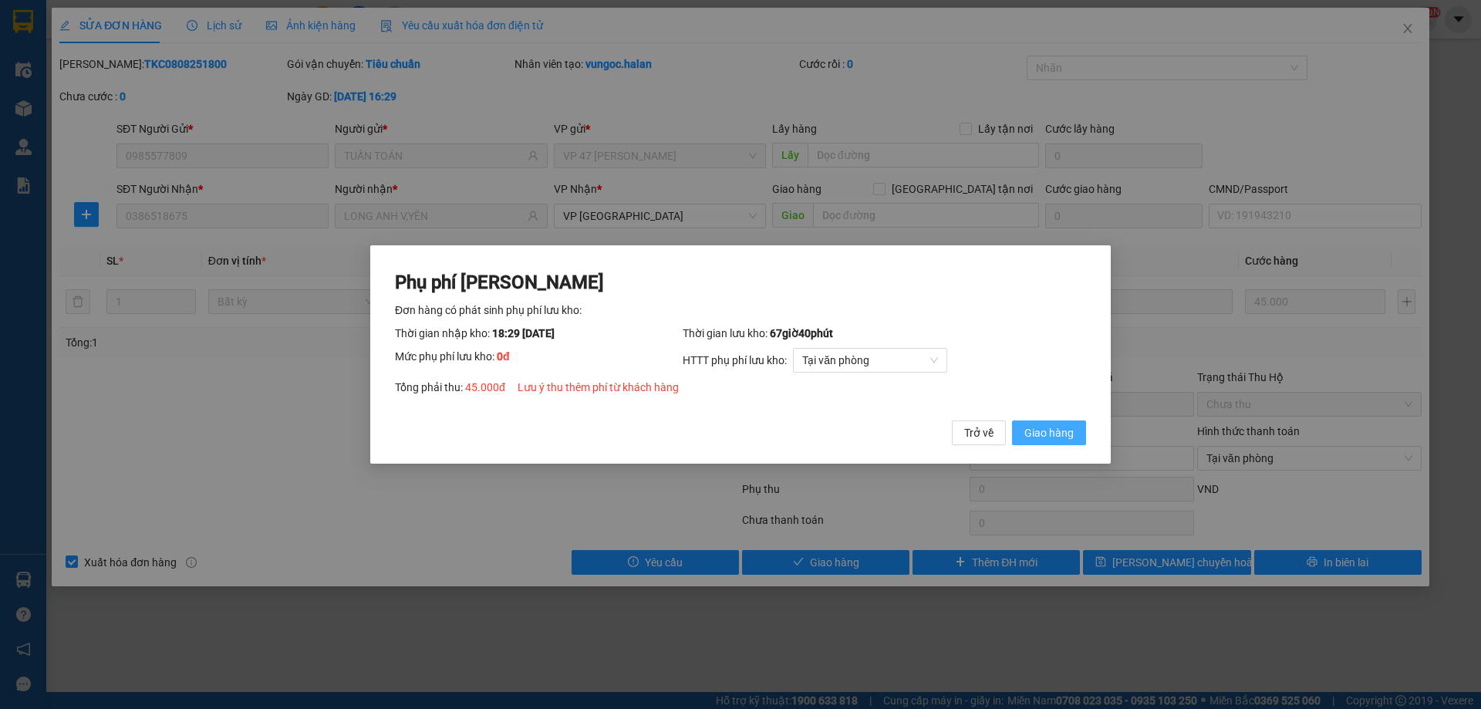
click at [1057, 431] on span "Giao hàng" at bounding box center [1048, 432] width 49 height 17
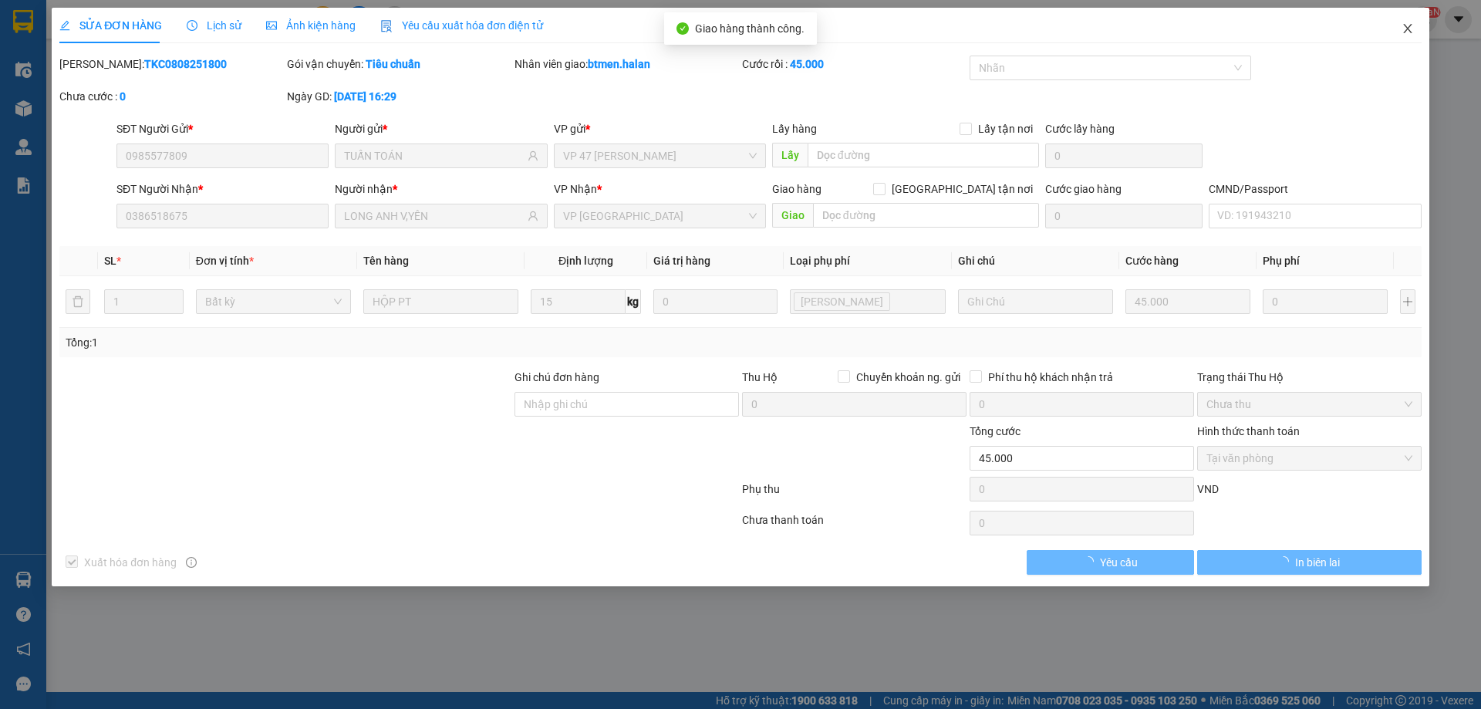
click at [1404, 29] on icon "close" at bounding box center [1407, 28] width 12 height 12
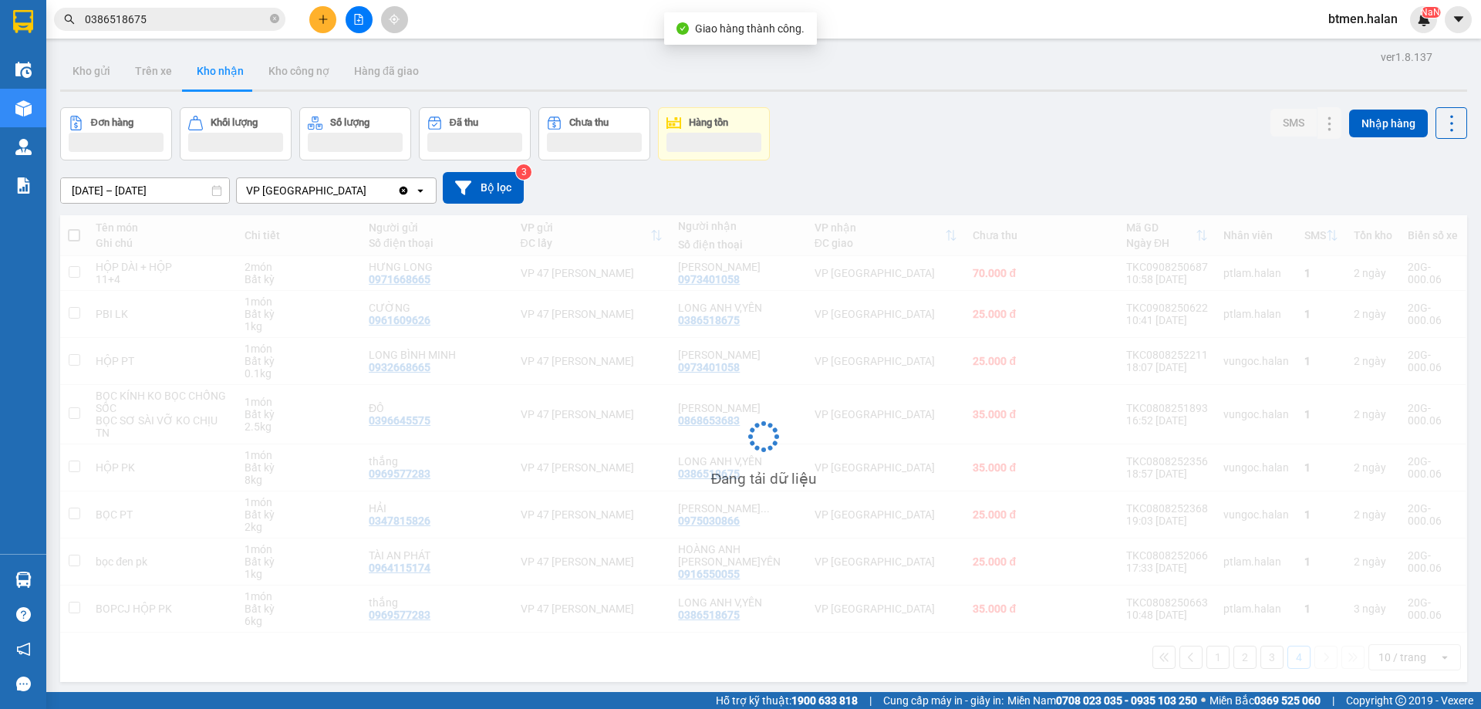
scroll to position [71, 0]
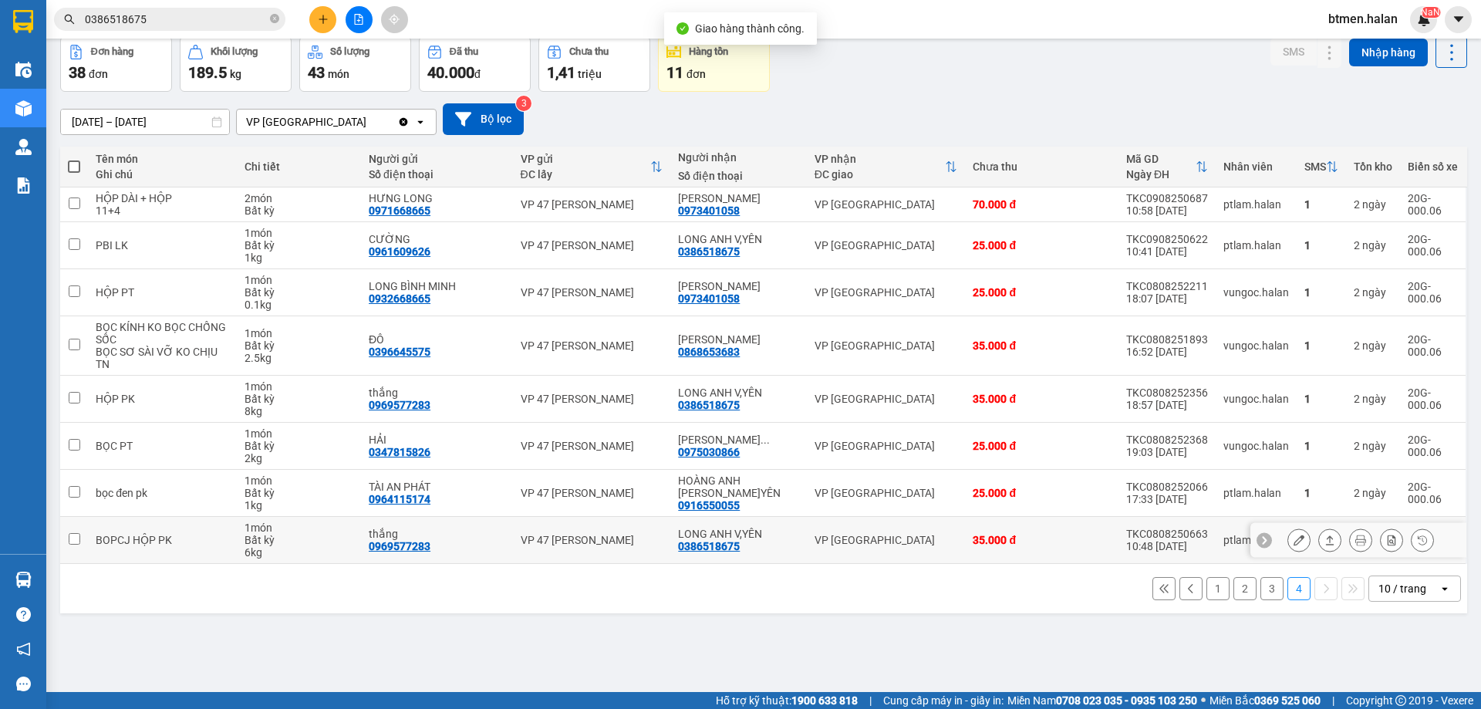
click at [1293, 539] on icon at bounding box center [1298, 540] width 11 height 11
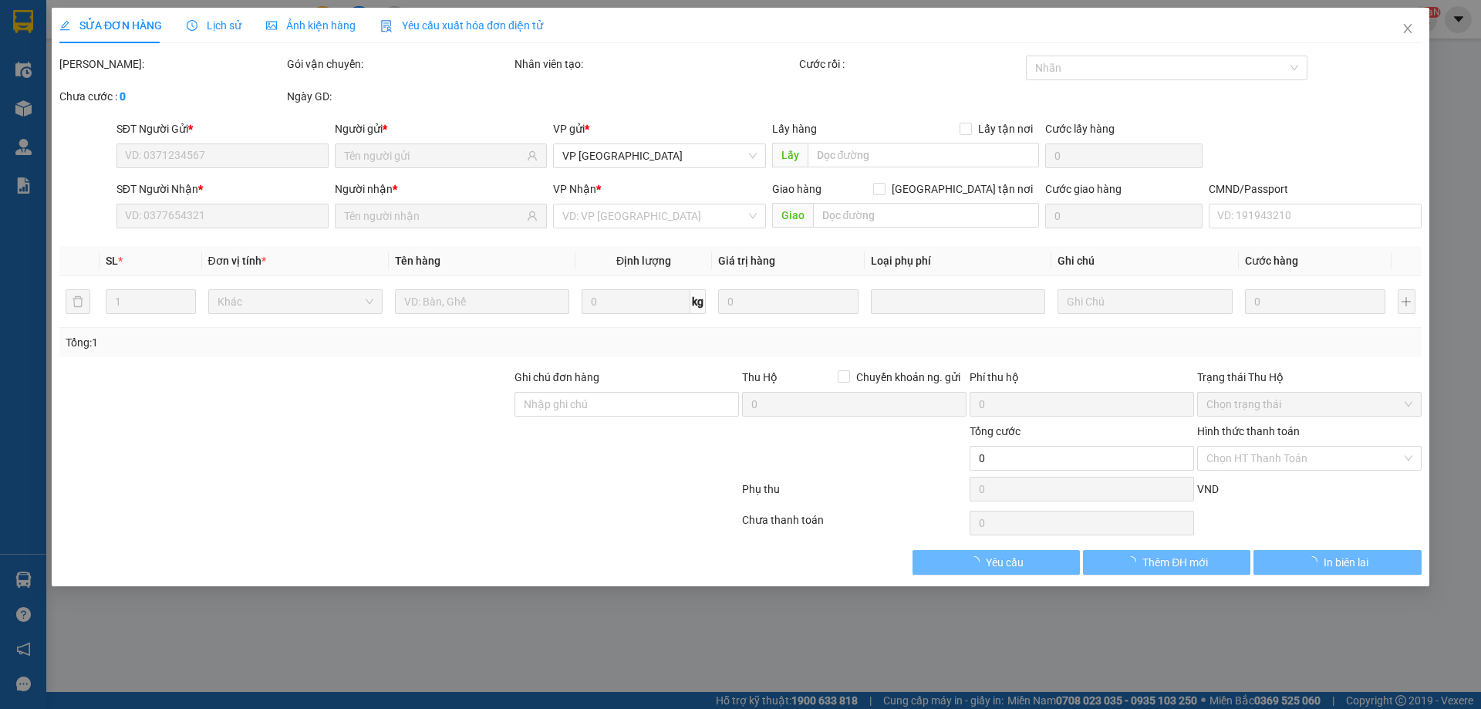
type input "0969577283"
type input "thắng"
type input "0386518675"
type input "LONG ANH V,YÊN"
type input "35.000"
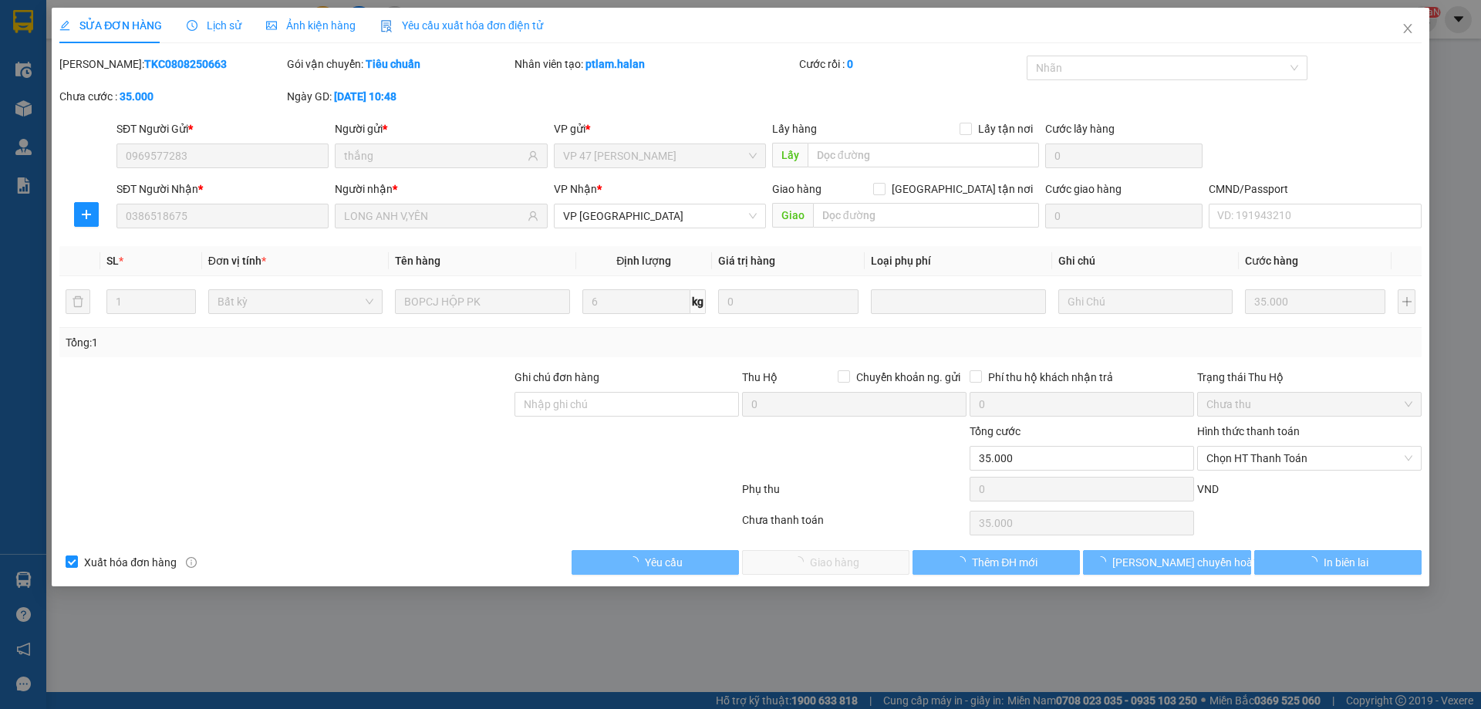
click at [1280, 450] on span "Chọn HT Thanh Toán" at bounding box center [1309, 458] width 206 height 23
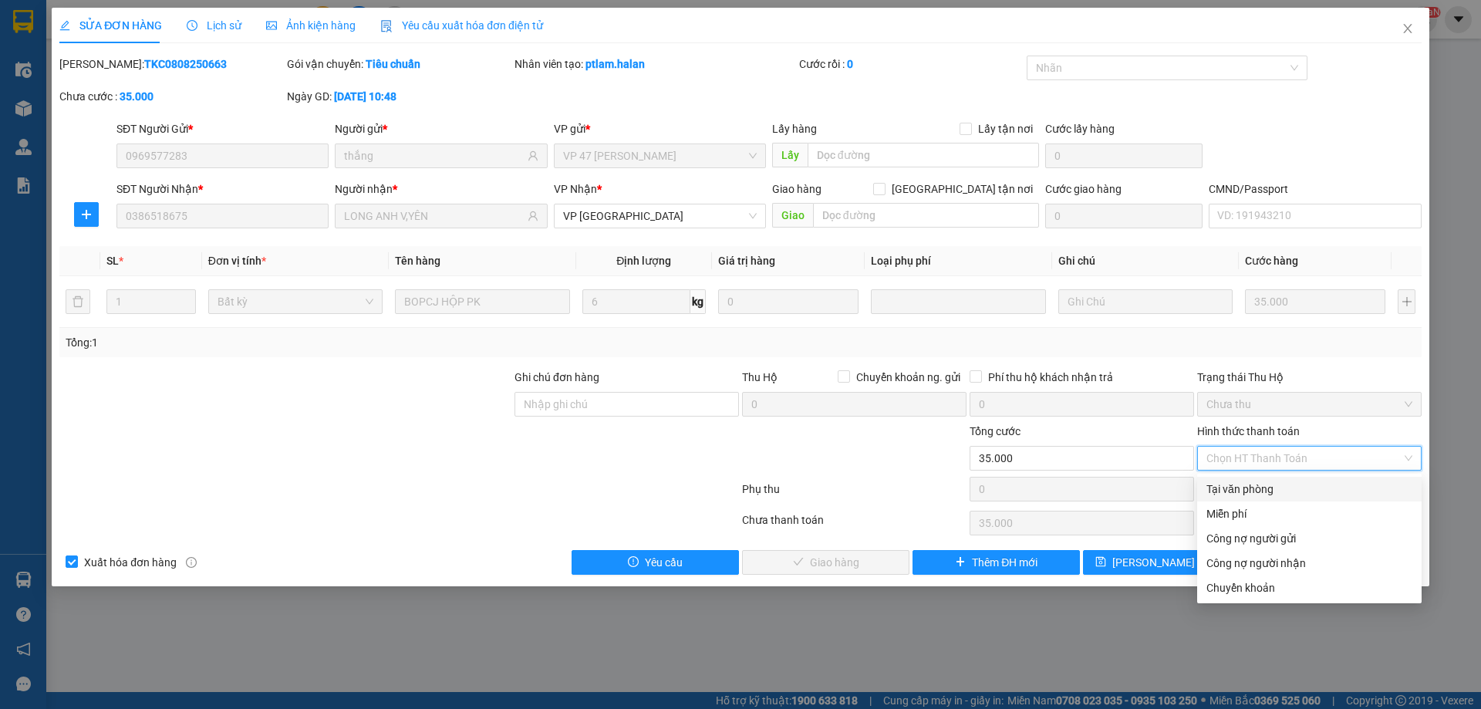
click at [1260, 479] on div "Tại văn phòng" at bounding box center [1309, 489] width 224 height 25
type input "0"
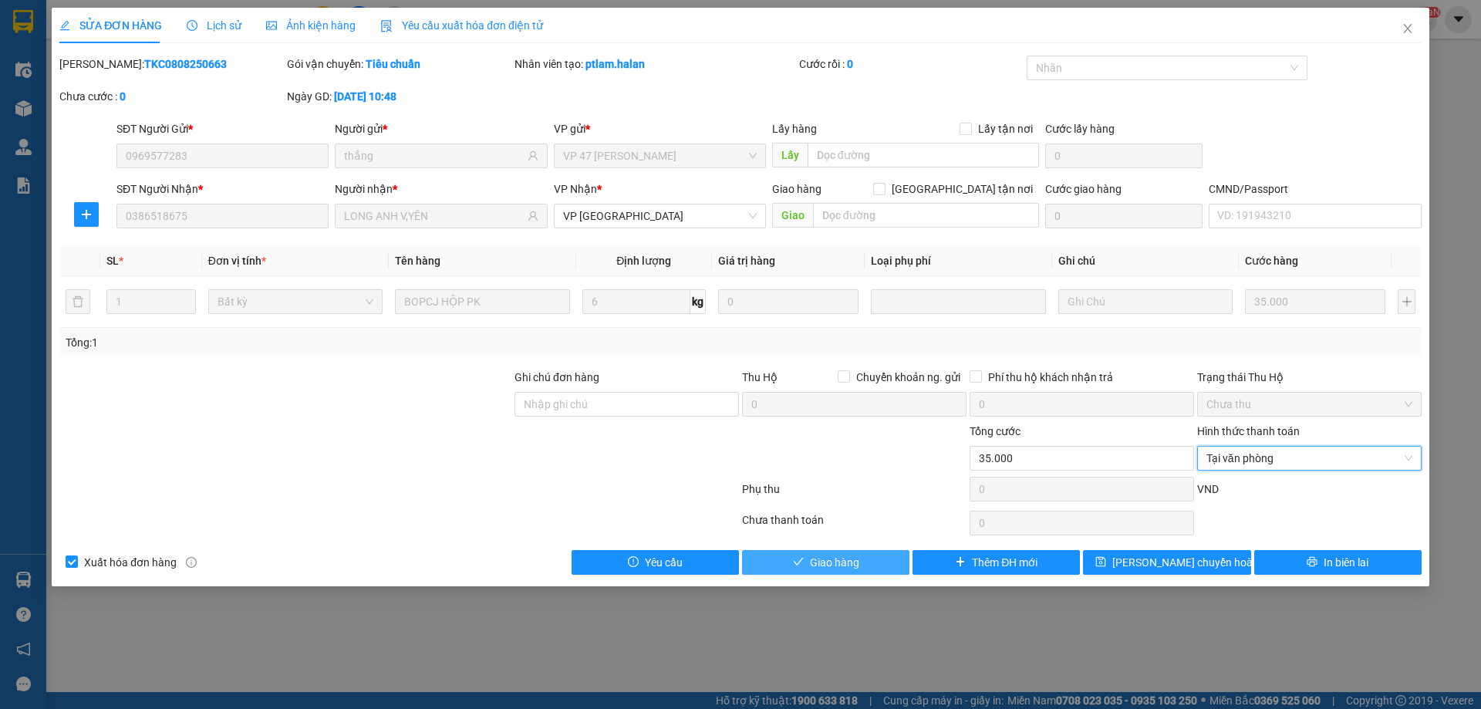
click at [858, 556] on span "Giao hàng" at bounding box center [834, 562] width 49 height 17
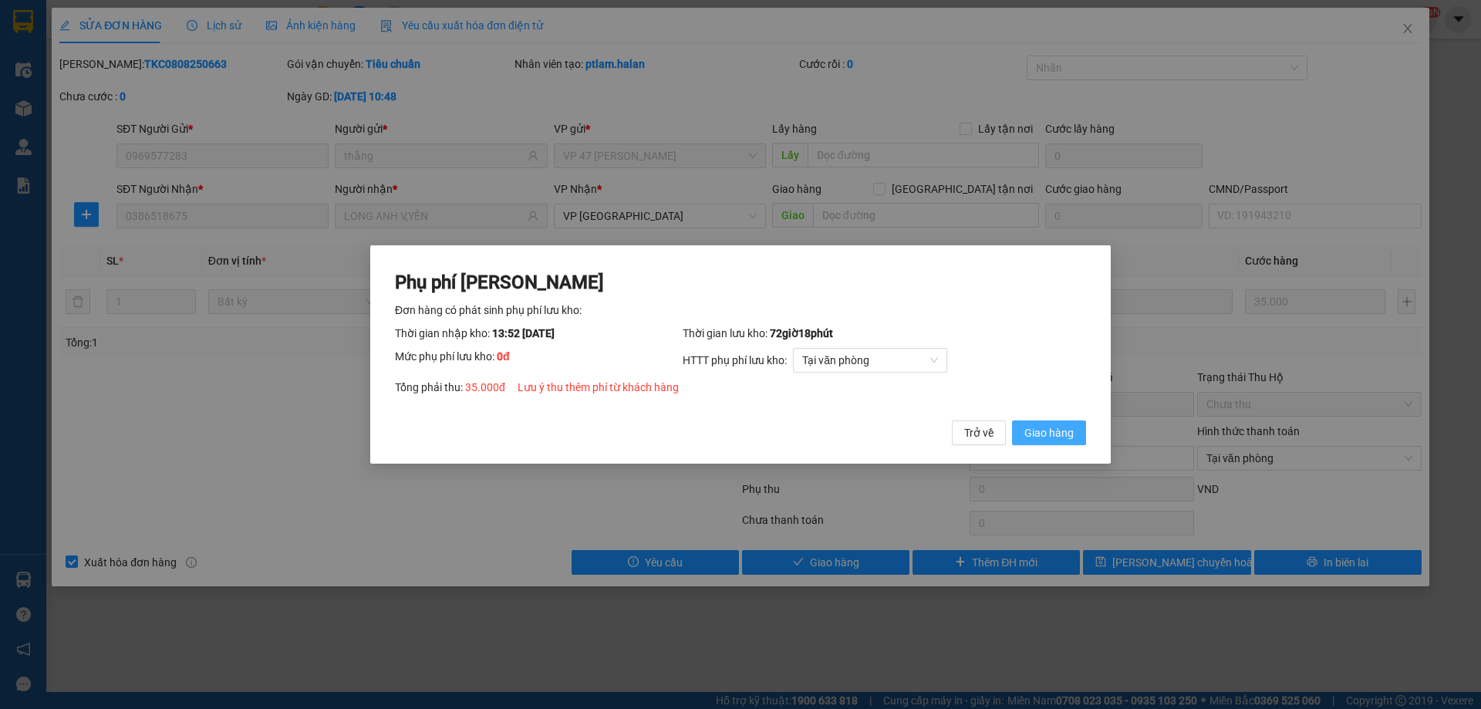
drag, startPoint x: 1060, startPoint y: 433, endPoint x: 1276, endPoint y: 231, distance: 295.2
click at [1065, 423] on button "Giao hàng" at bounding box center [1049, 432] width 74 height 25
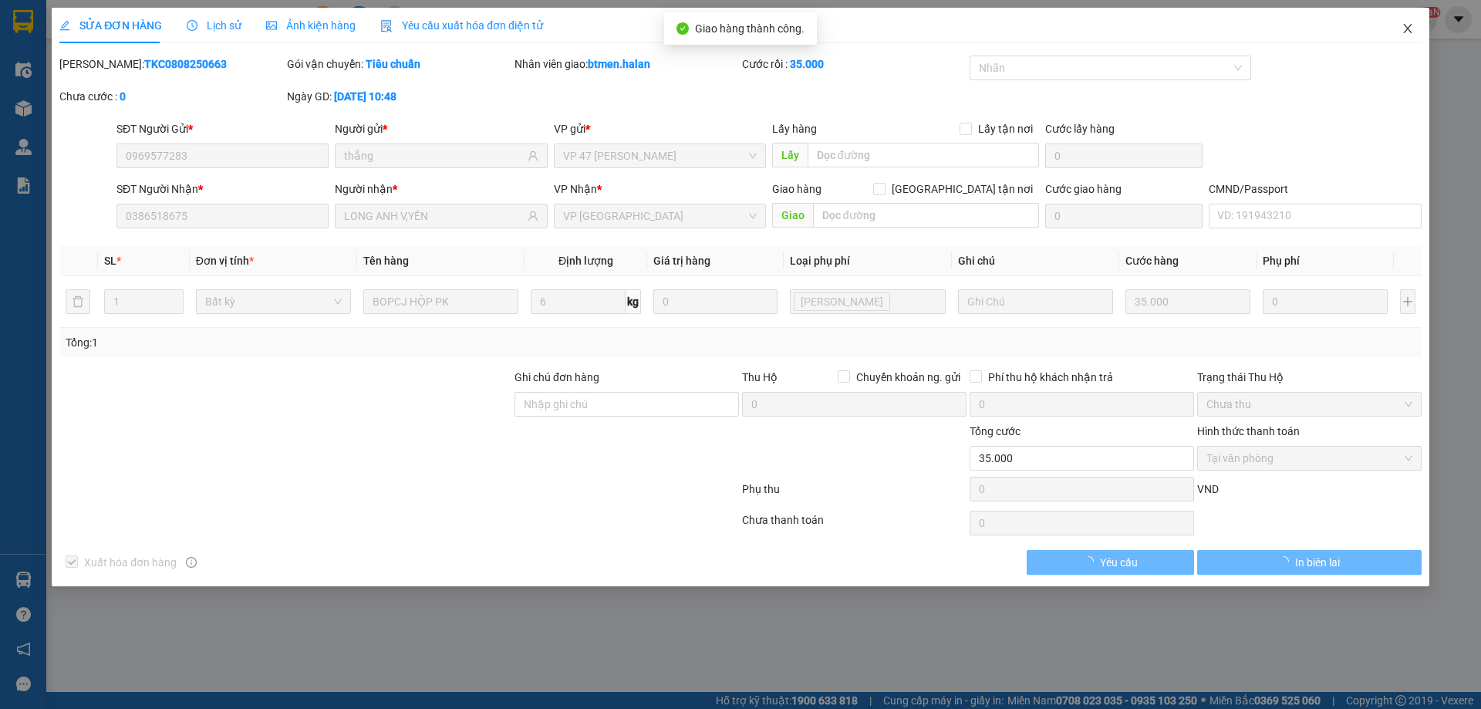
click at [1402, 27] on icon "close" at bounding box center [1407, 28] width 12 height 12
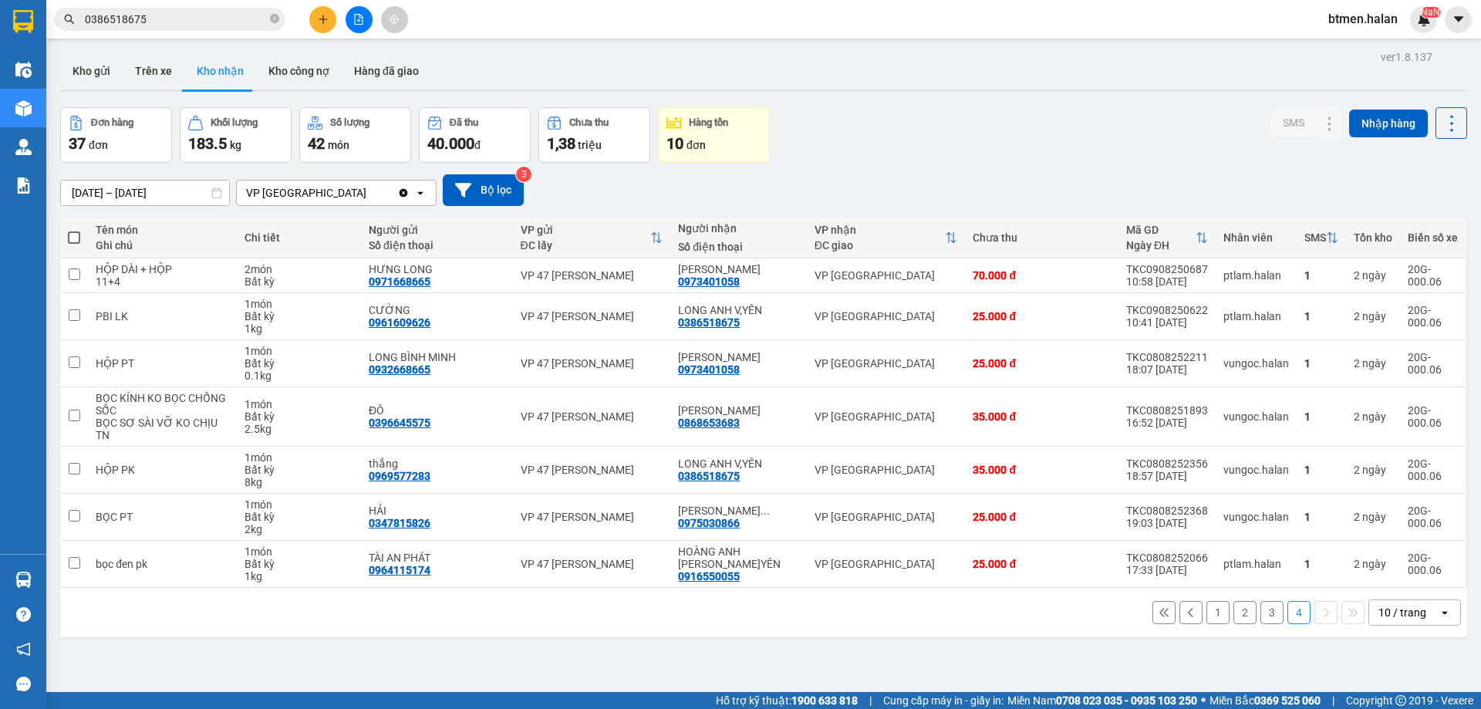
click at [1260, 607] on button "3" at bounding box center [1271, 612] width 23 height 23
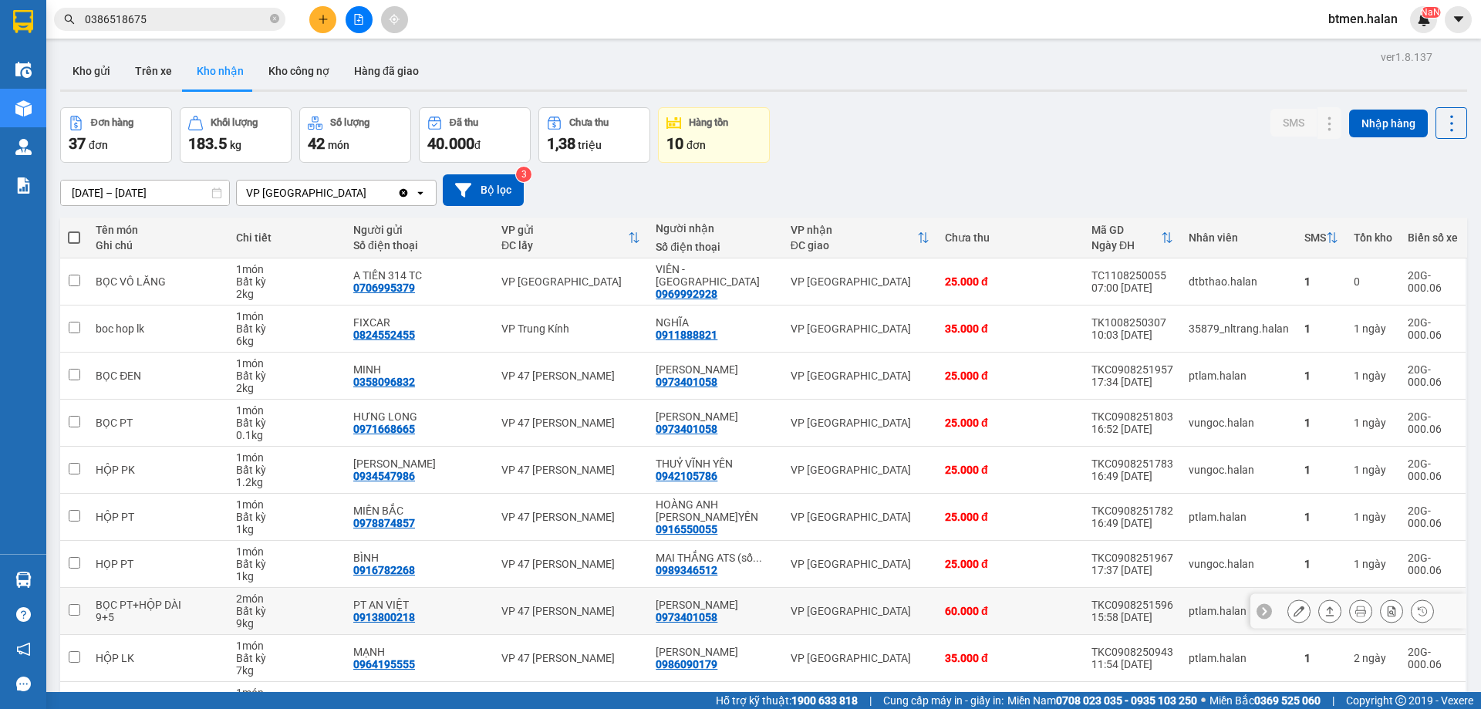
scroll to position [100, 0]
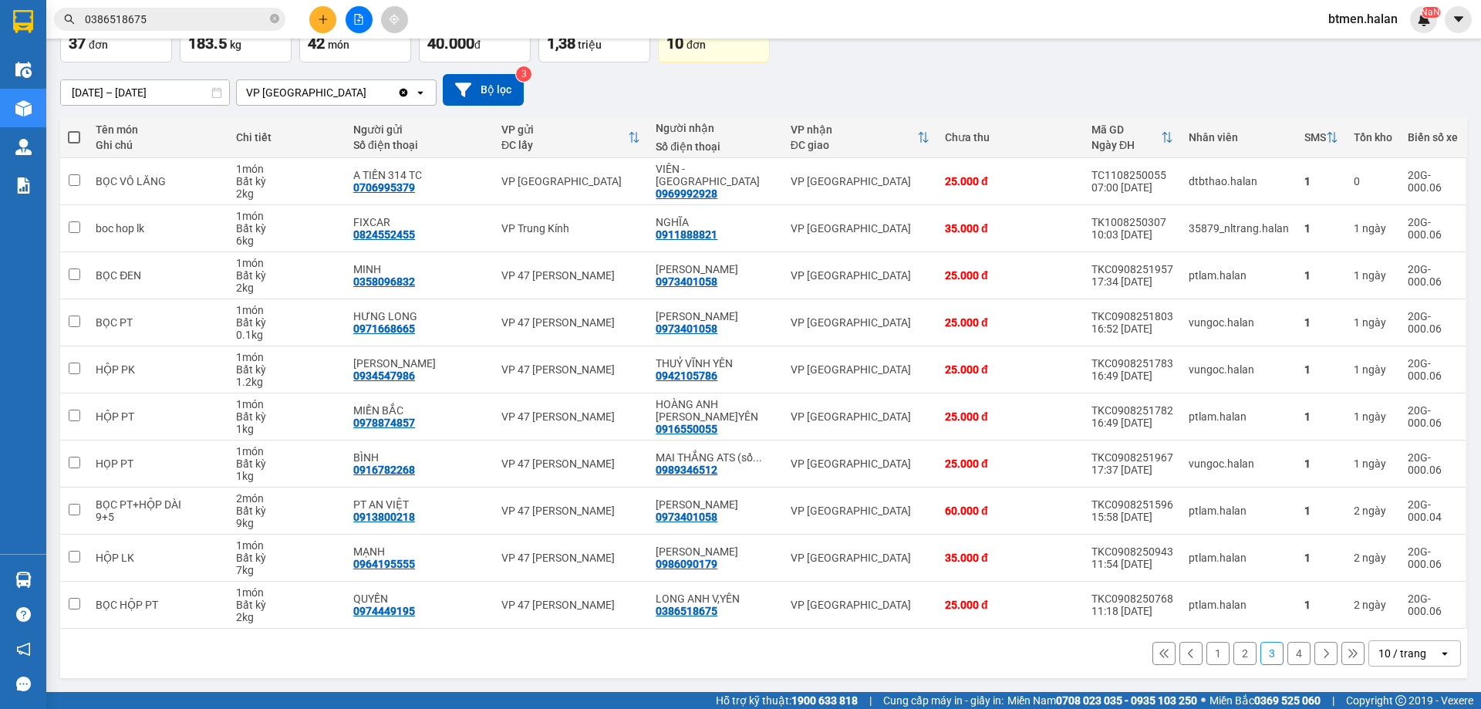
click at [1287, 658] on button "4" at bounding box center [1298, 653] width 23 height 23
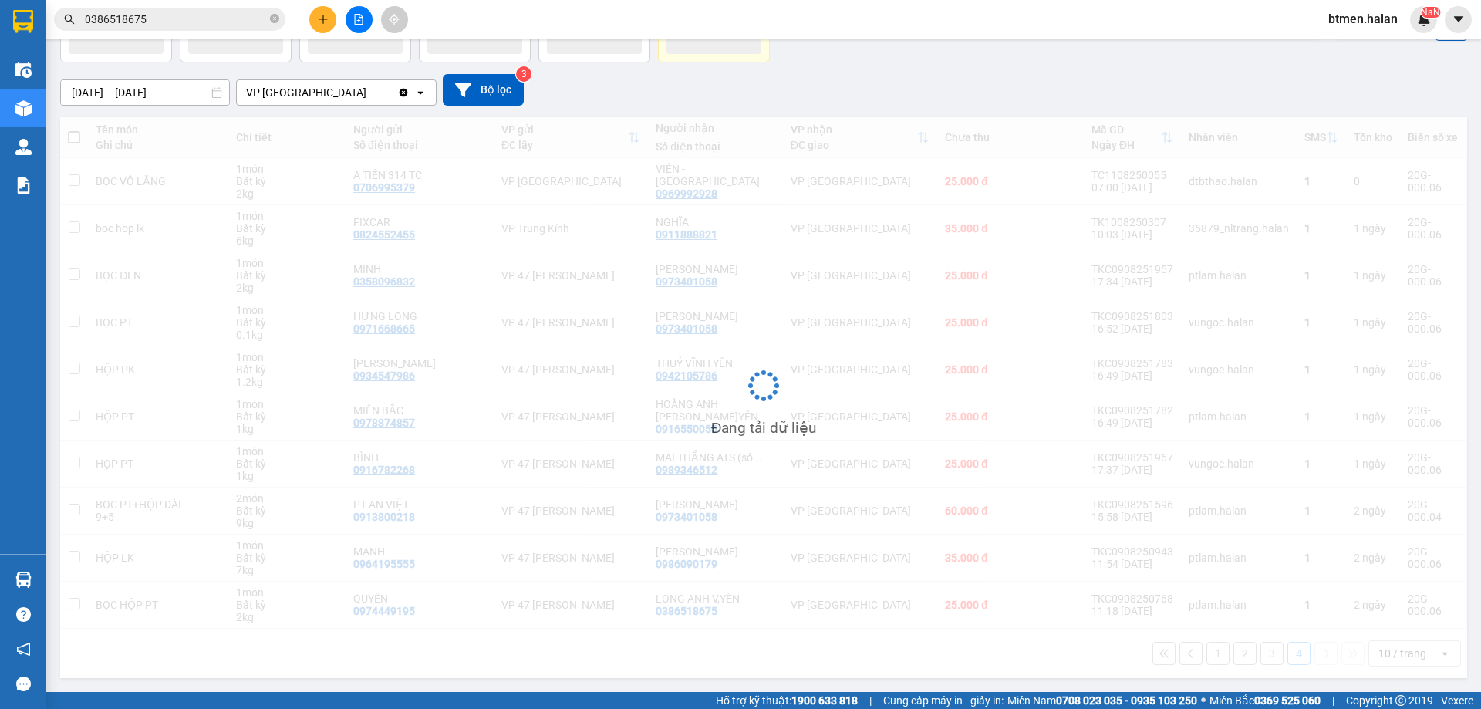
scroll to position [71, 0]
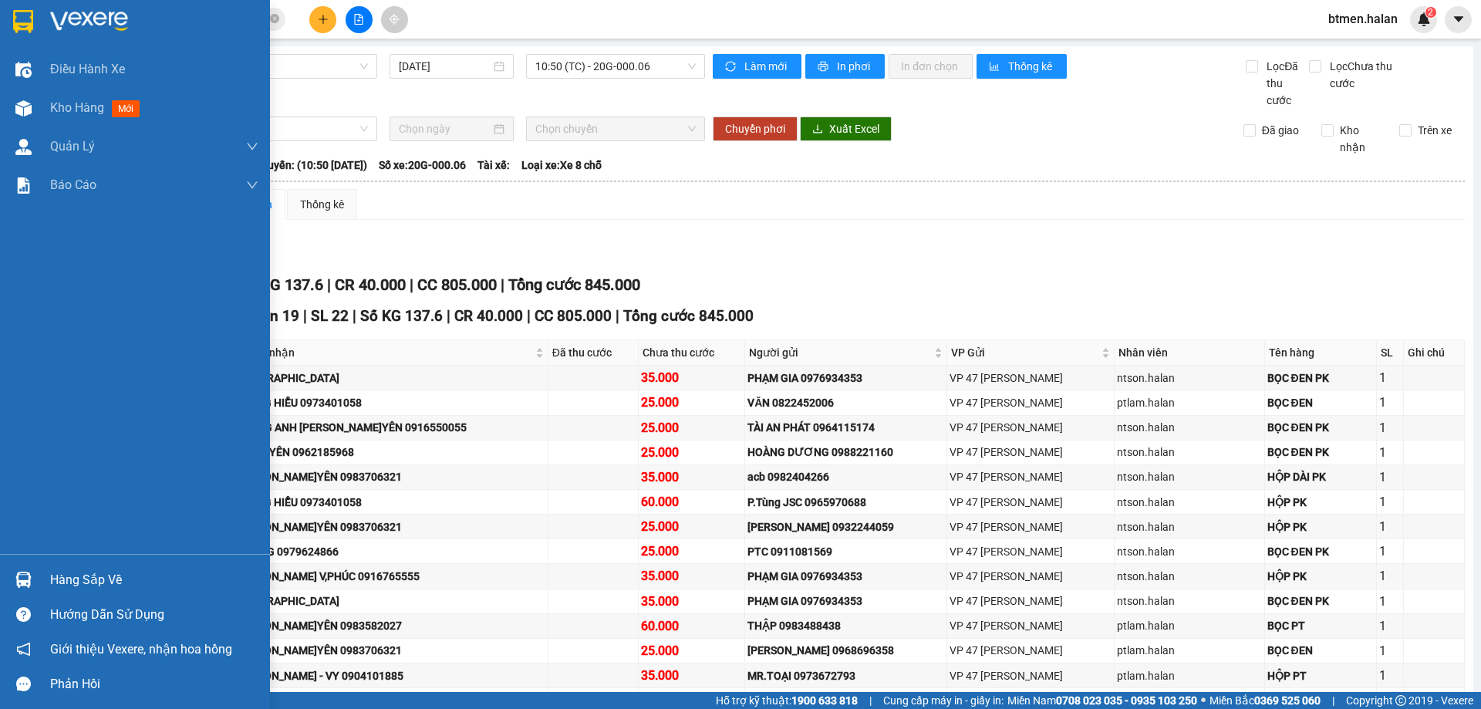
click at [121, 559] on div "Hàng sắp về Hướng dẫn sử dụng Giới thiệu Vexere, nhận hoa hồng Phản hồi" at bounding box center [135, 627] width 270 height 147
click at [121, 567] on div "Hàng sắp về" at bounding box center [135, 579] width 270 height 35
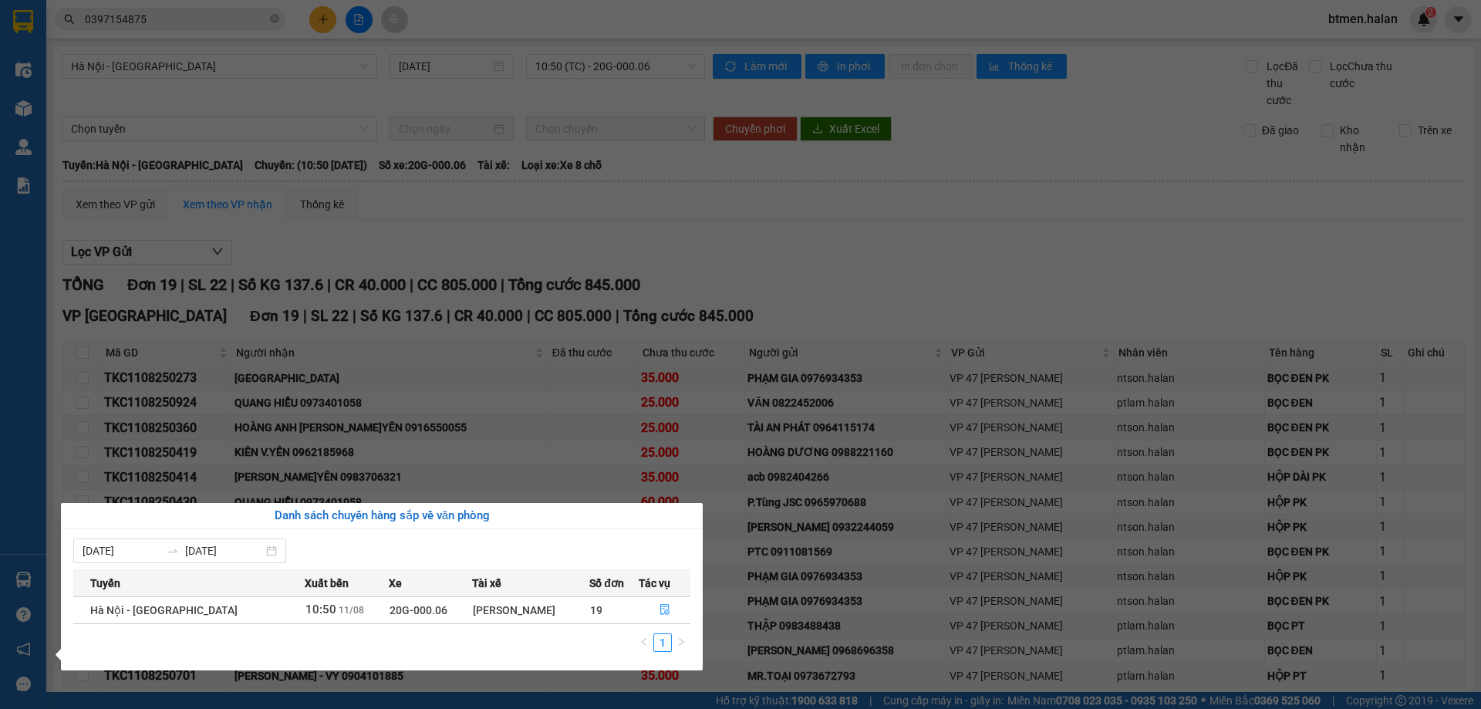
click at [965, 218] on section "Kết quả tìm kiếm ( 16 ) Bộ lọc Mã ĐH Trạng thái Món hàng Thu hộ Tổng cước Chưa …" at bounding box center [740, 354] width 1481 height 709
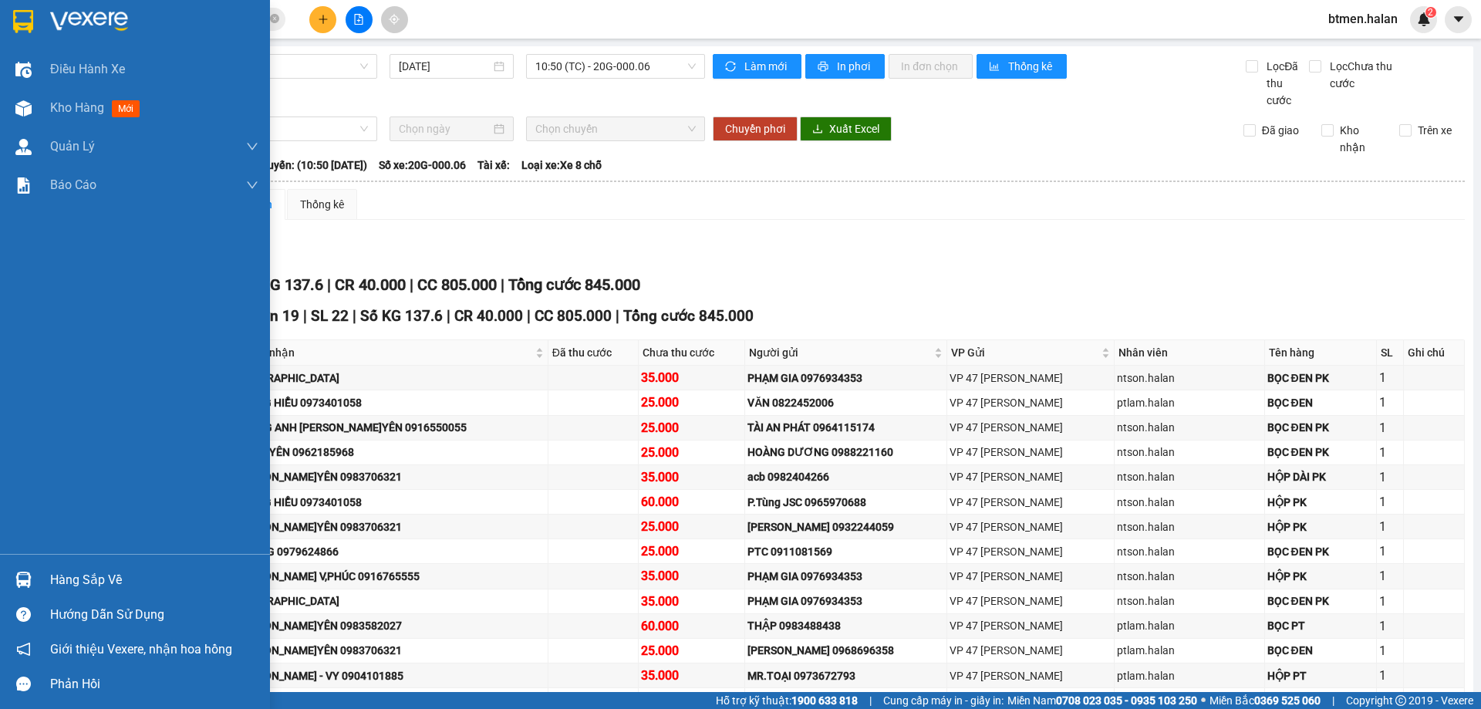
drag, startPoint x: 62, startPoint y: 580, endPoint x: 93, endPoint y: 578, distance: 30.9
click at [62, 580] on div "Hàng sắp về" at bounding box center [154, 579] width 208 height 23
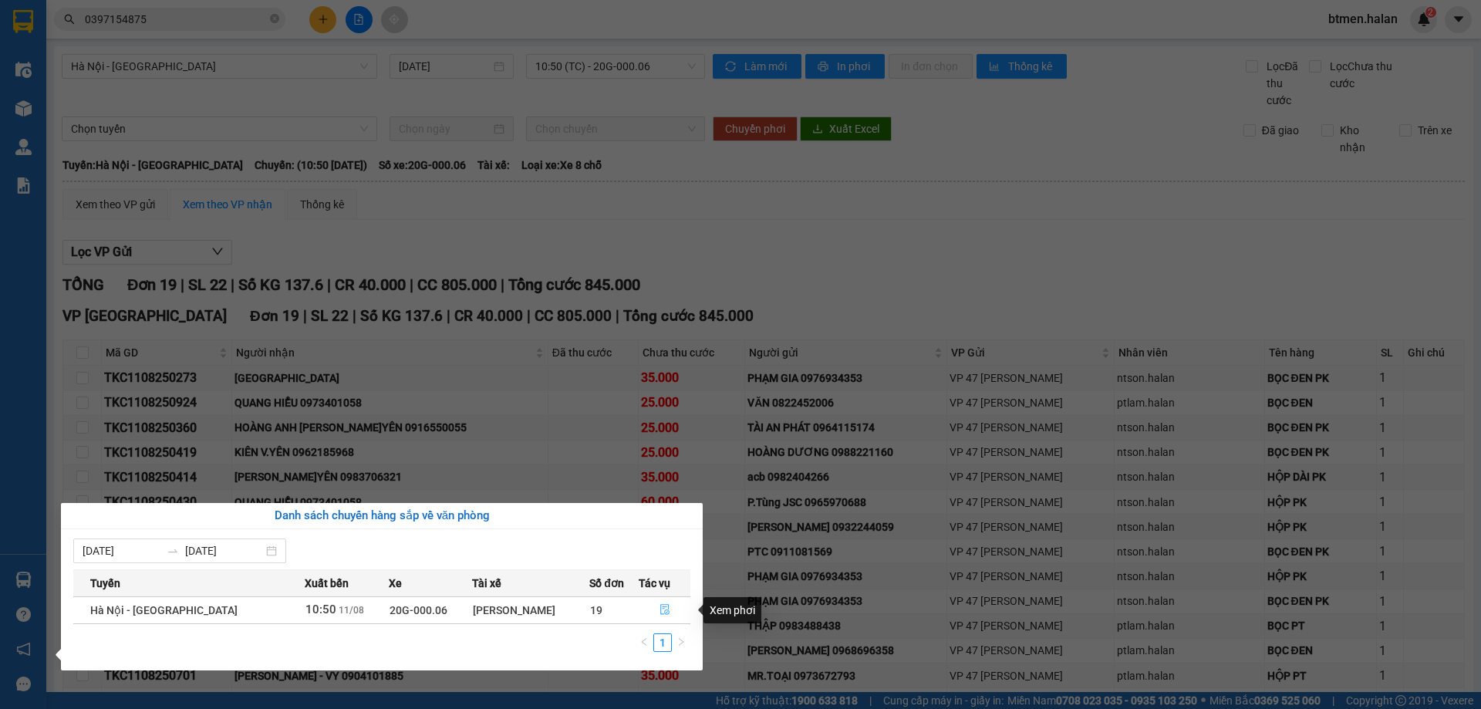
click at [661, 610] on icon "file-done" at bounding box center [664, 609] width 11 height 11
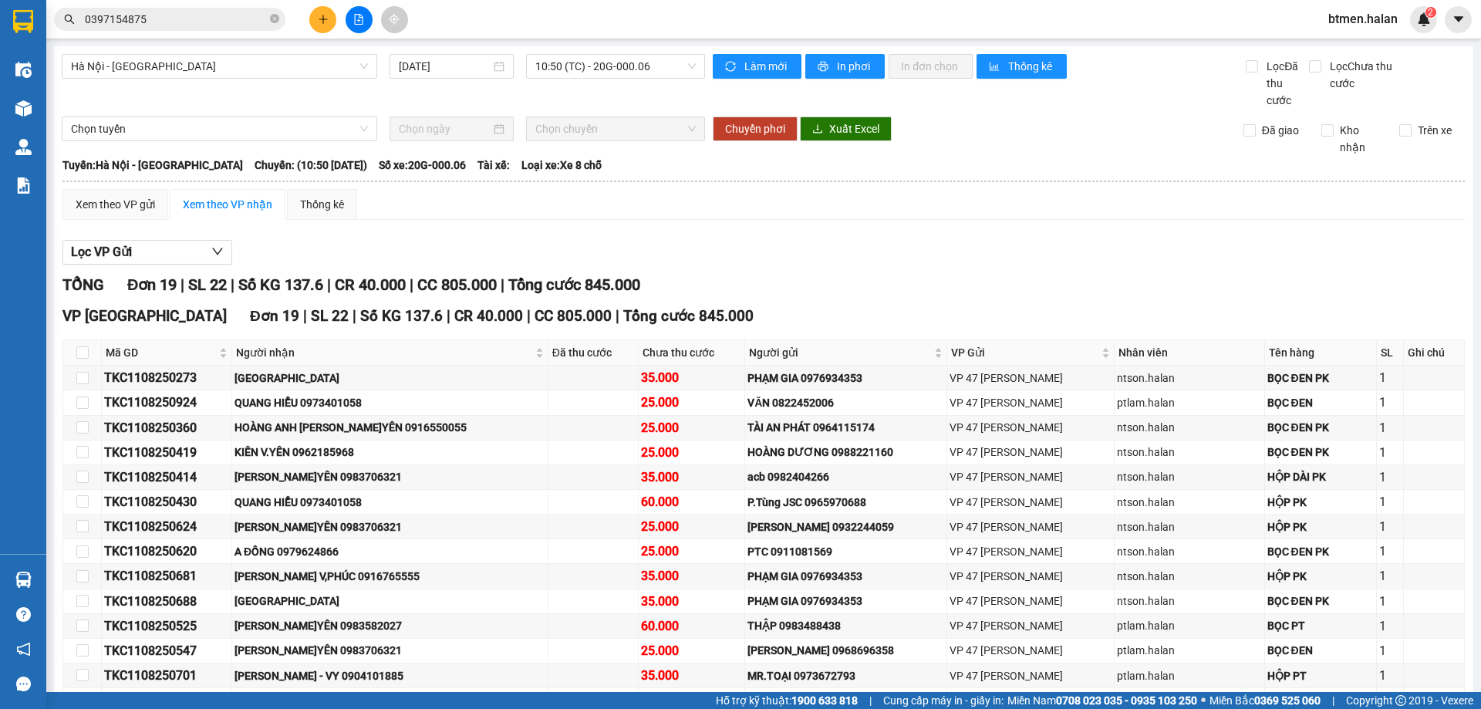
click at [787, 238] on div "Lọc VP Gửi TỔNG Đơn 19 | SL 22 | Số KG 137.6 | CR 40.000 | CC 805.000 | Tổng c…" at bounding box center [763, 562] width 1402 height 660
click at [324, 15] on button at bounding box center [322, 19] width 27 height 27
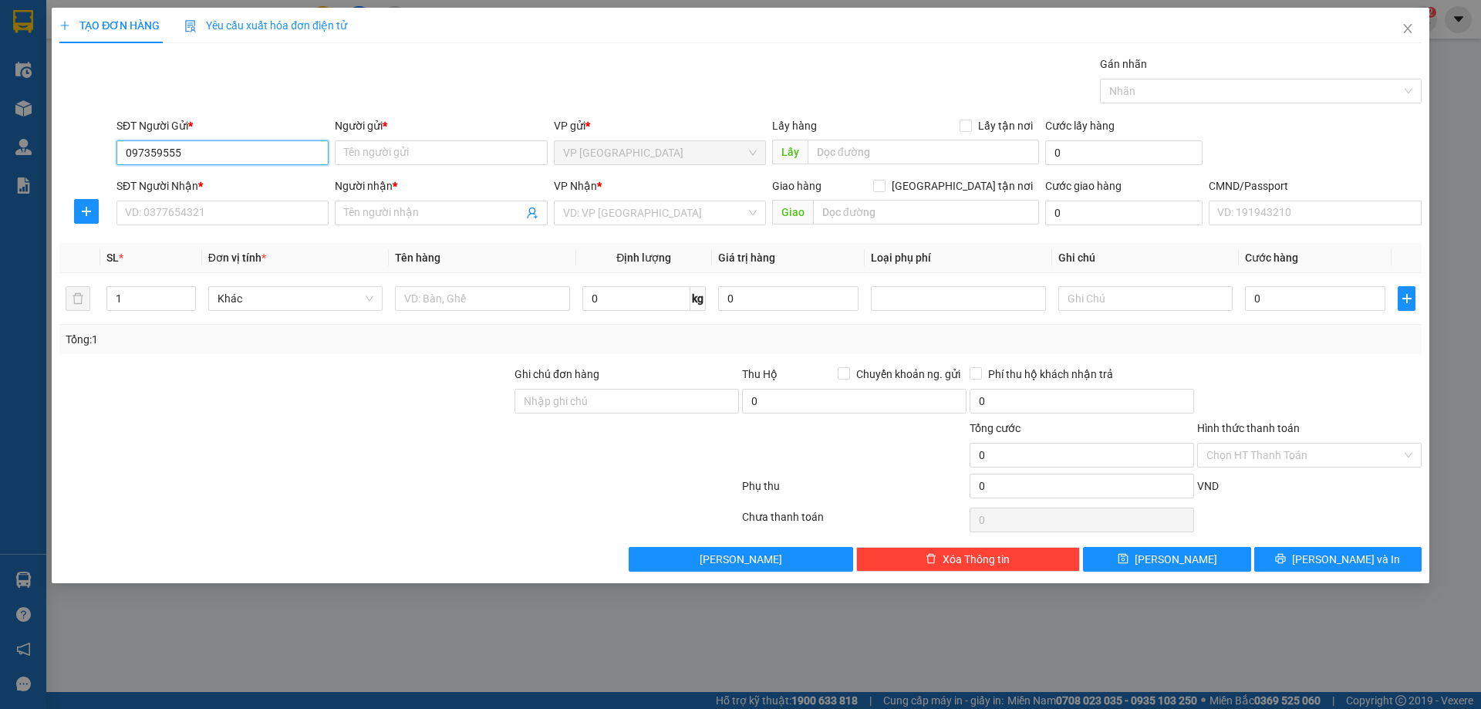
type input "0973595558"
drag, startPoint x: 270, startPoint y: 177, endPoint x: 259, endPoint y: 204, distance: 29.1
click at [270, 179] on div "0973595558 - MAI HƯƠNG" at bounding box center [223, 183] width 194 height 17
type input "[PERSON_NAME]"
type input "0973595558"
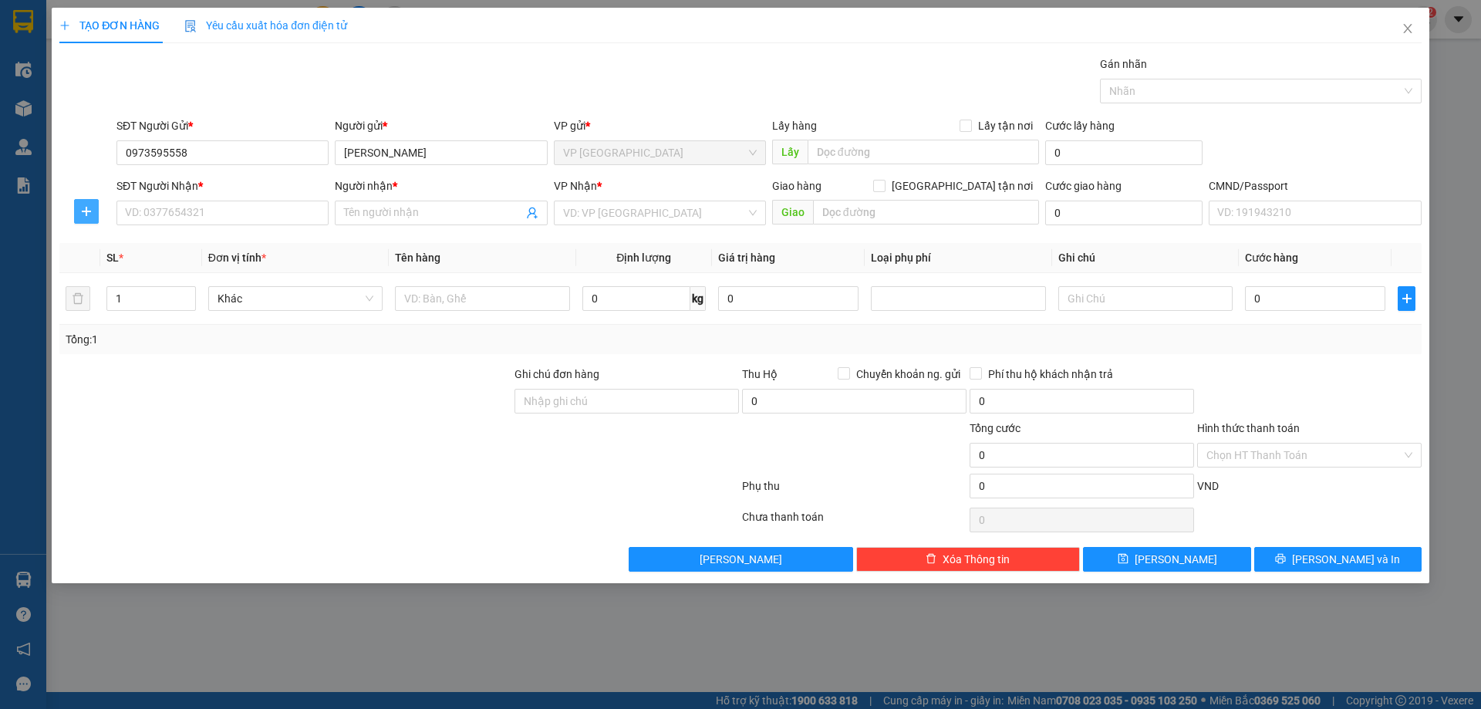
click at [93, 212] on span "plus" at bounding box center [86, 211] width 23 height 12
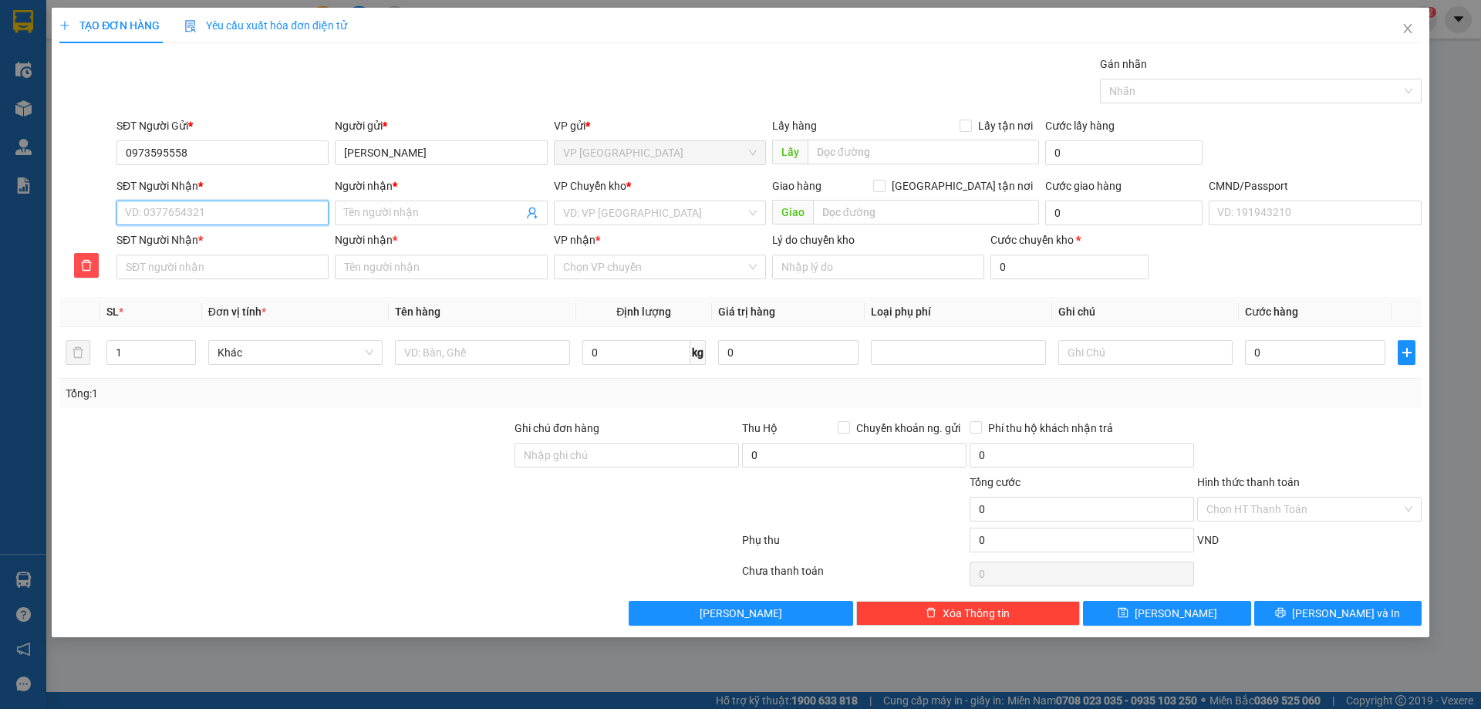
drag, startPoint x: 180, startPoint y: 215, endPoint x: 191, endPoint y: 218, distance: 11.2
click at [181, 215] on input "SĐT Người Nhận *" at bounding box center [222, 213] width 212 height 25
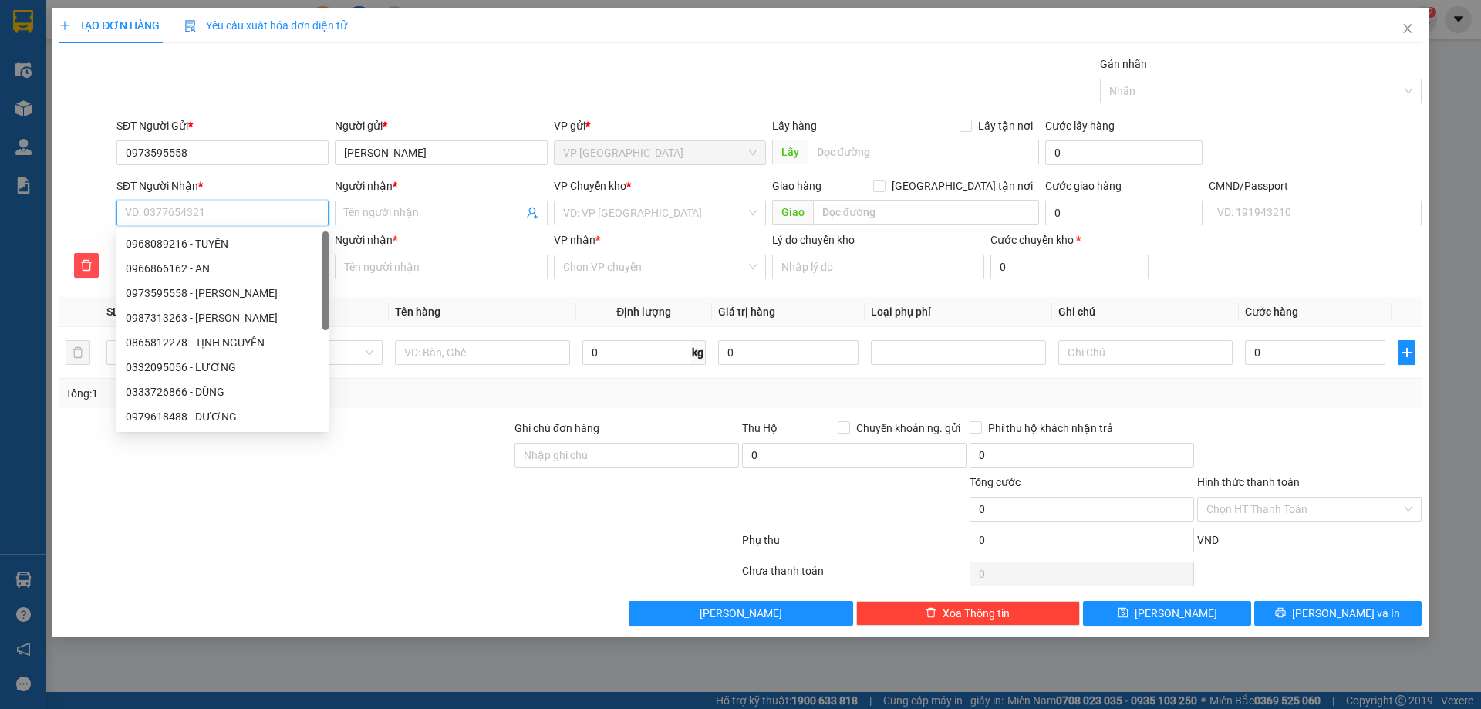
type input "0"
type input "09"
type input "097"
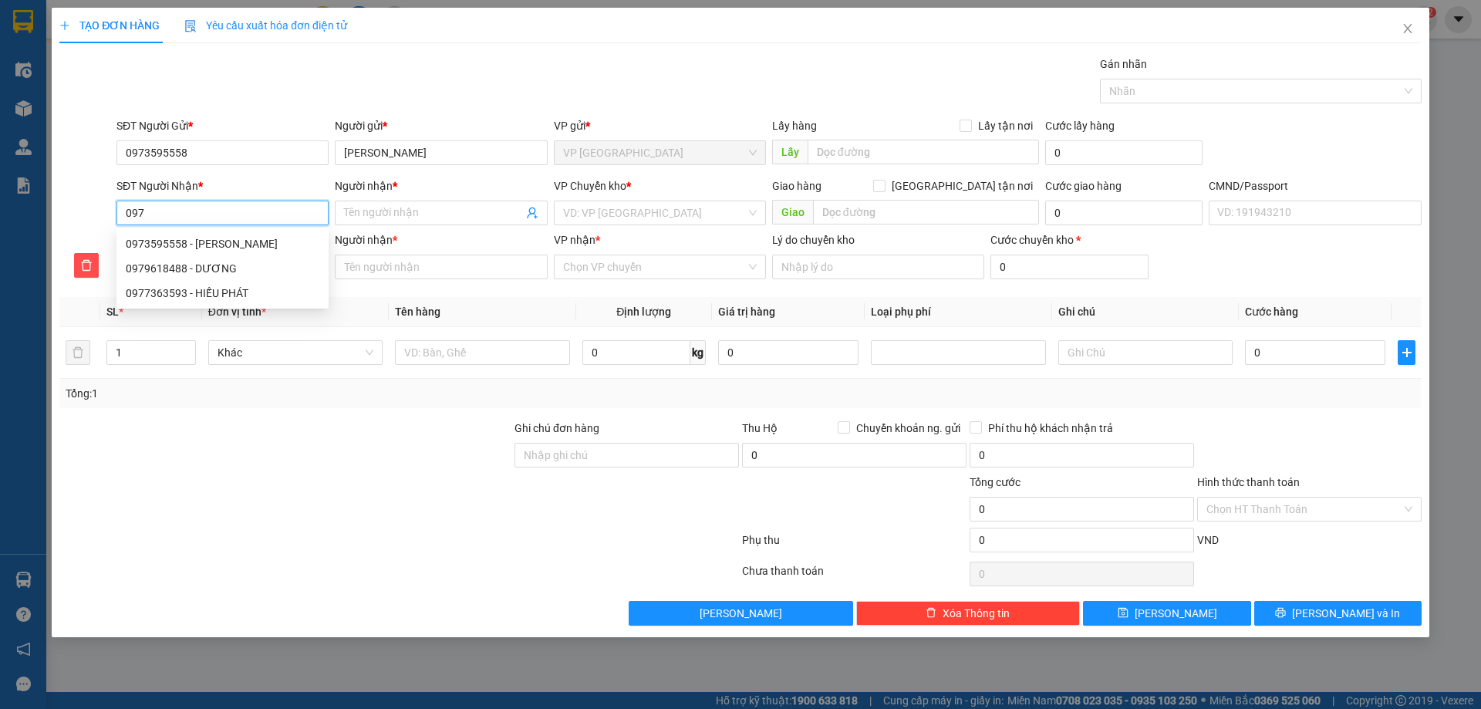
type input "097"
type input "0979"
type input "09796"
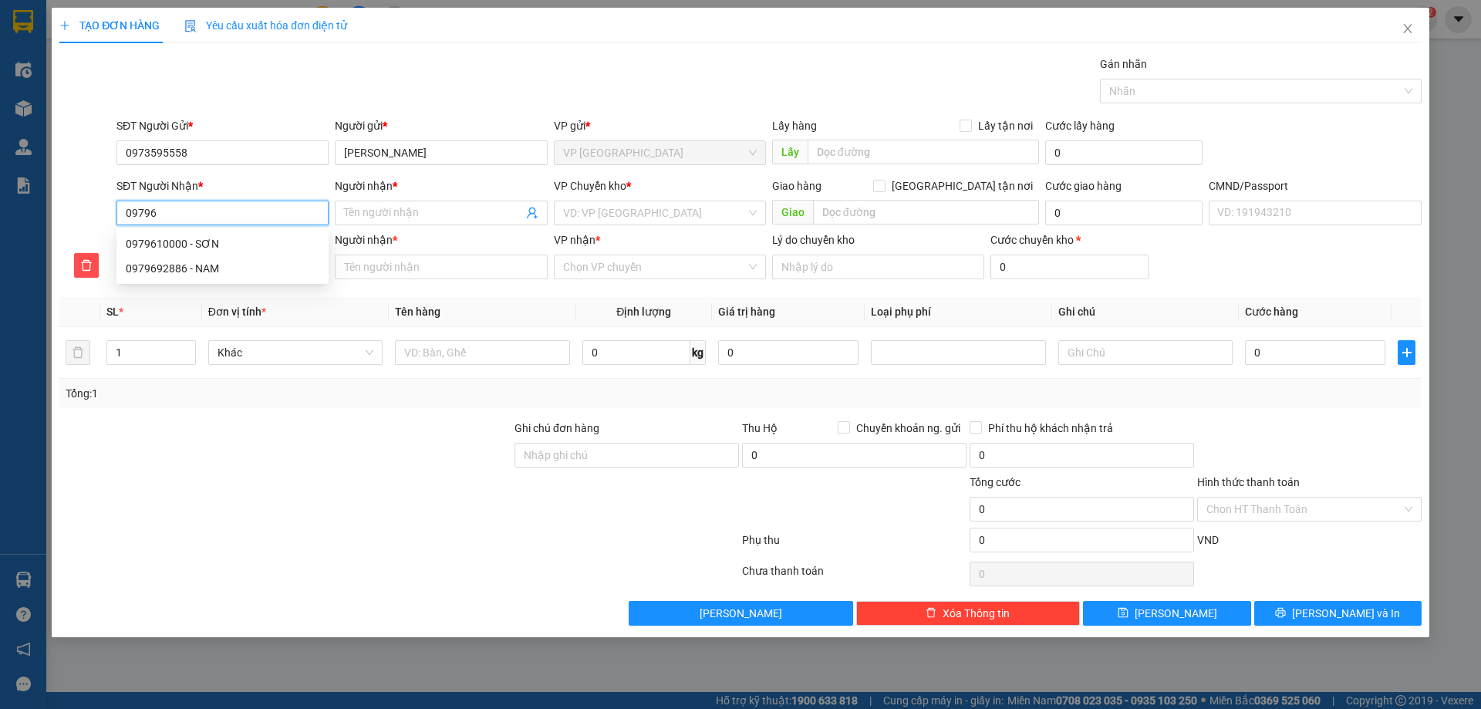
type input "097961"
type input "0979618"
click at [255, 241] on div "0979618488 - DƯƠNG" at bounding box center [223, 243] width 194 height 17
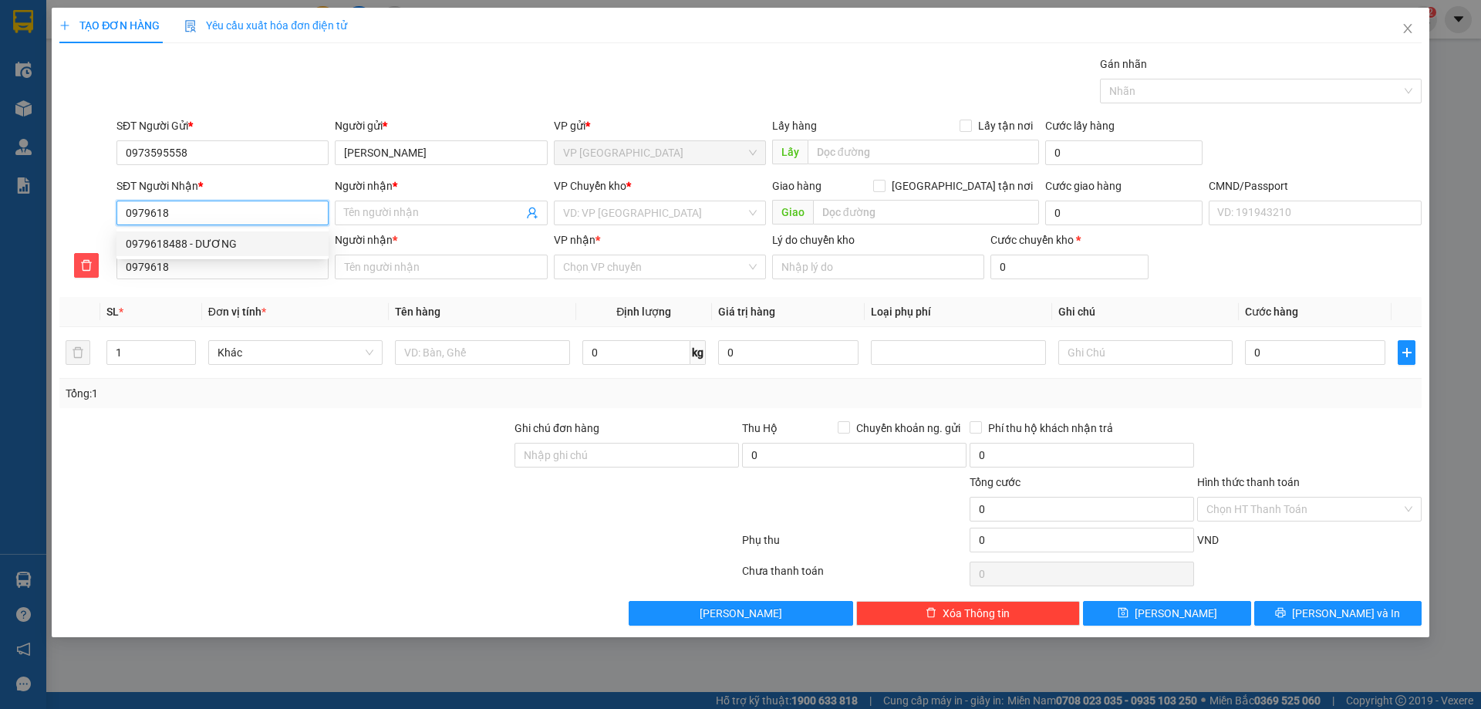
type input "0979618488"
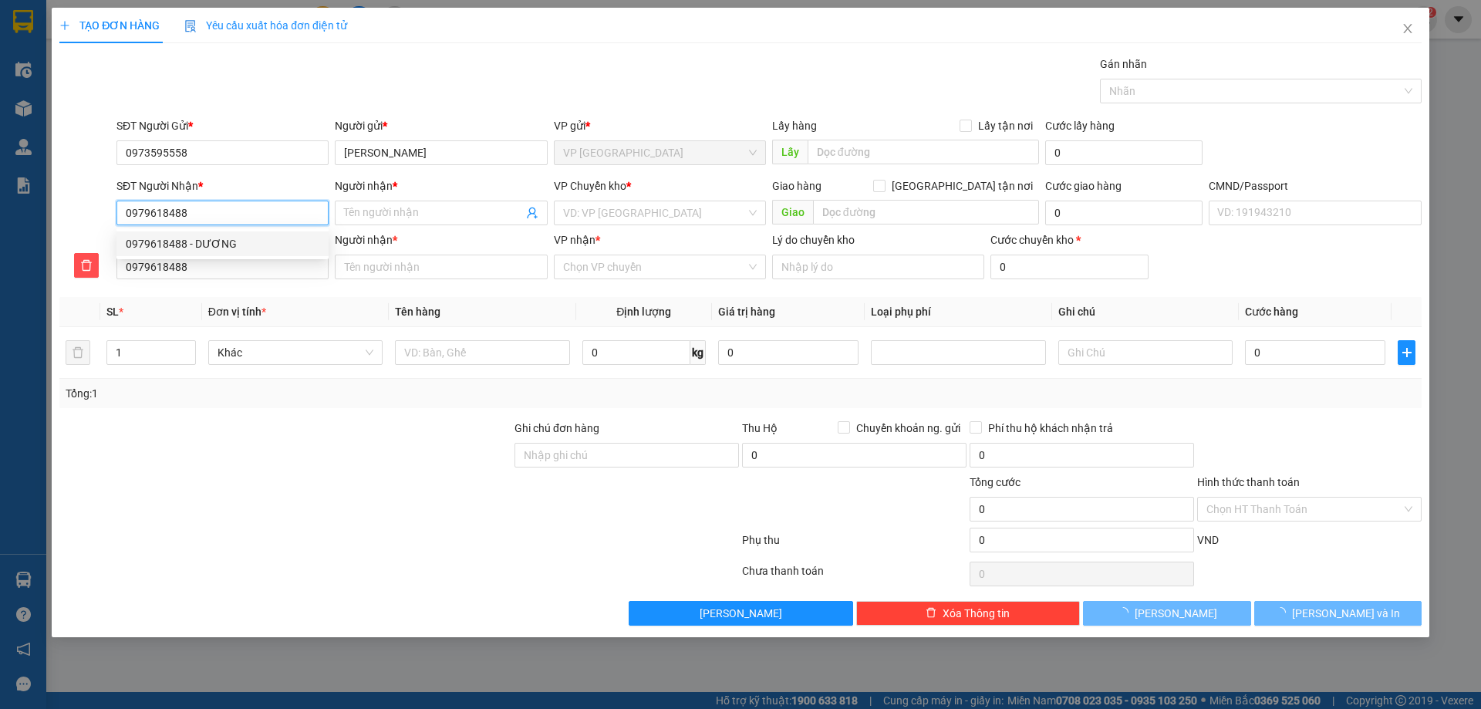
type input "DƯƠNG"
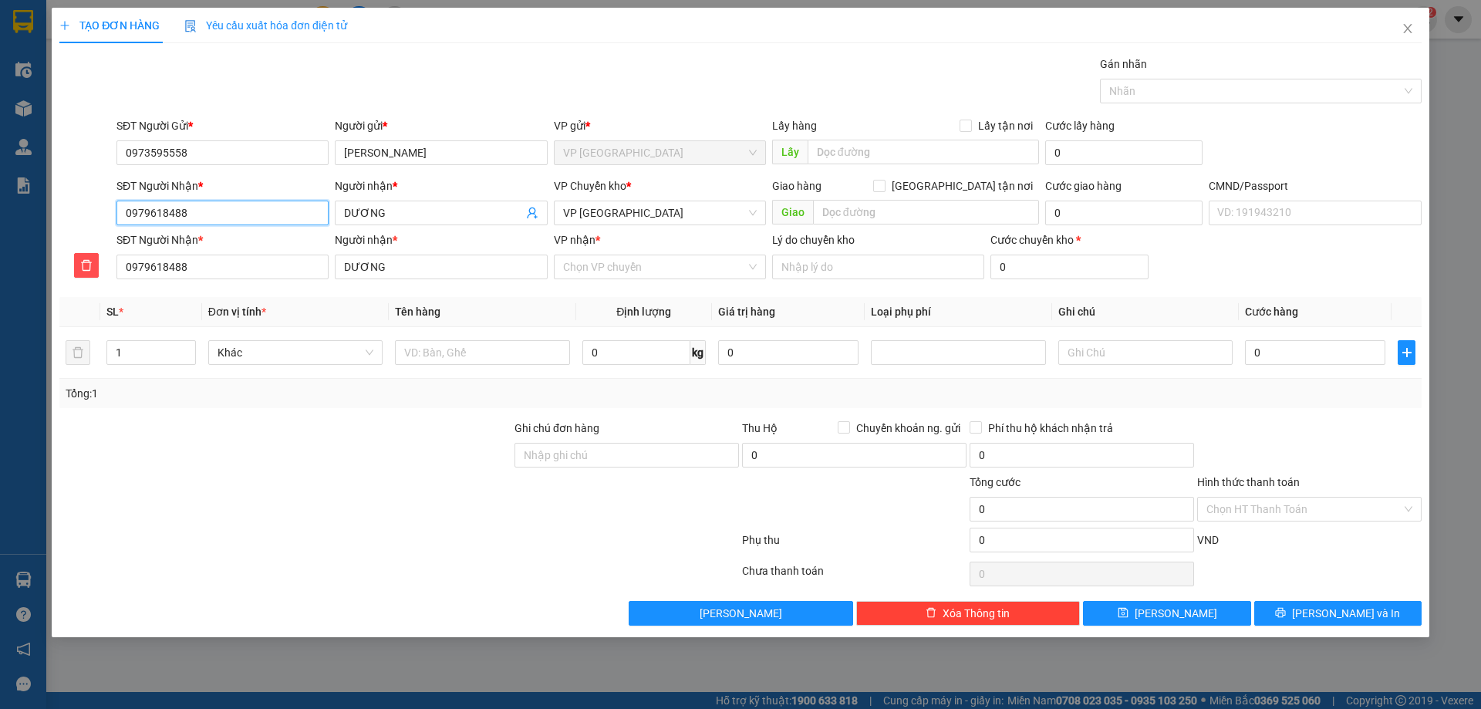
type input "0979618488"
click at [595, 226] on div "VP Chuyển kho * VP Bắc Sơn" at bounding box center [660, 204] width 212 height 54
click at [605, 212] on span "VP Bắc Sơn" at bounding box center [660, 212] width 194 height 23
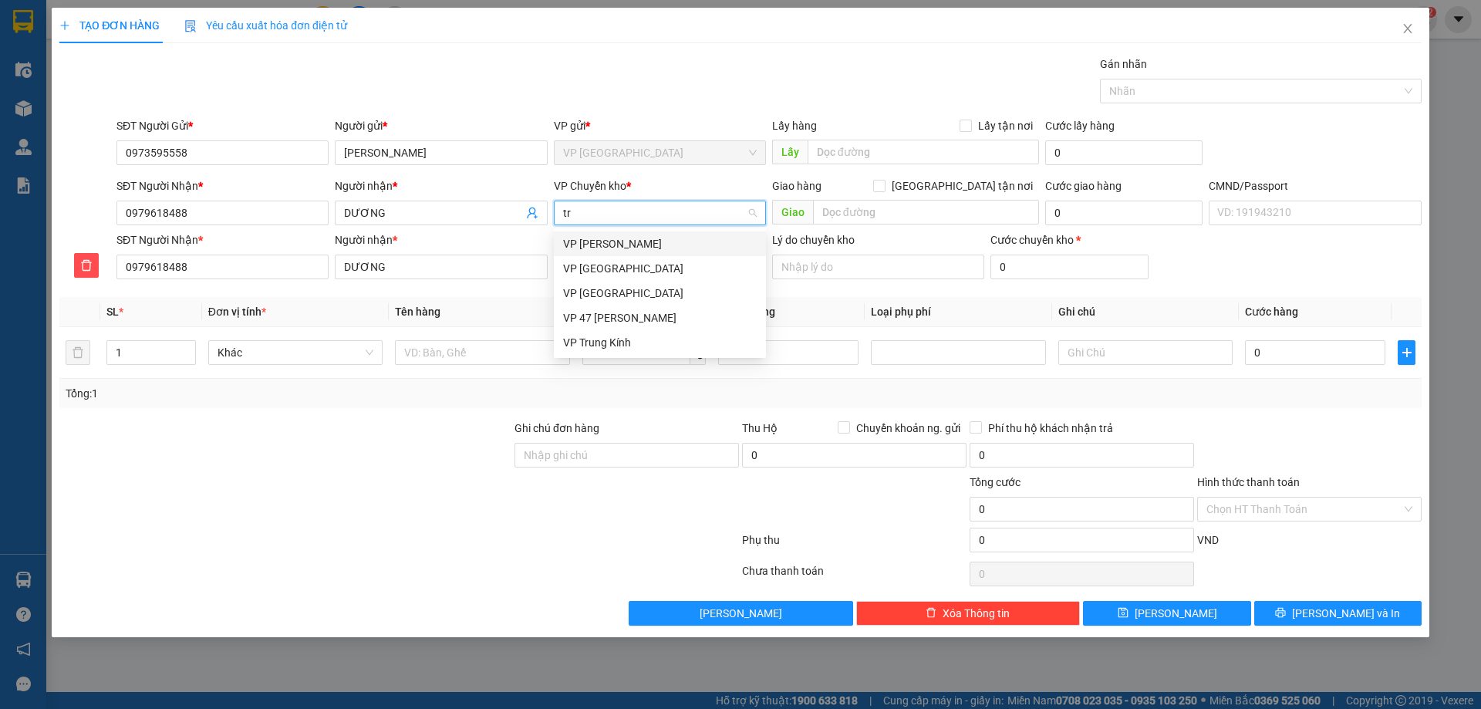
type input "tru"
click at [628, 267] on div "VP Trung Kính" at bounding box center [660, 268] width 194 height 17
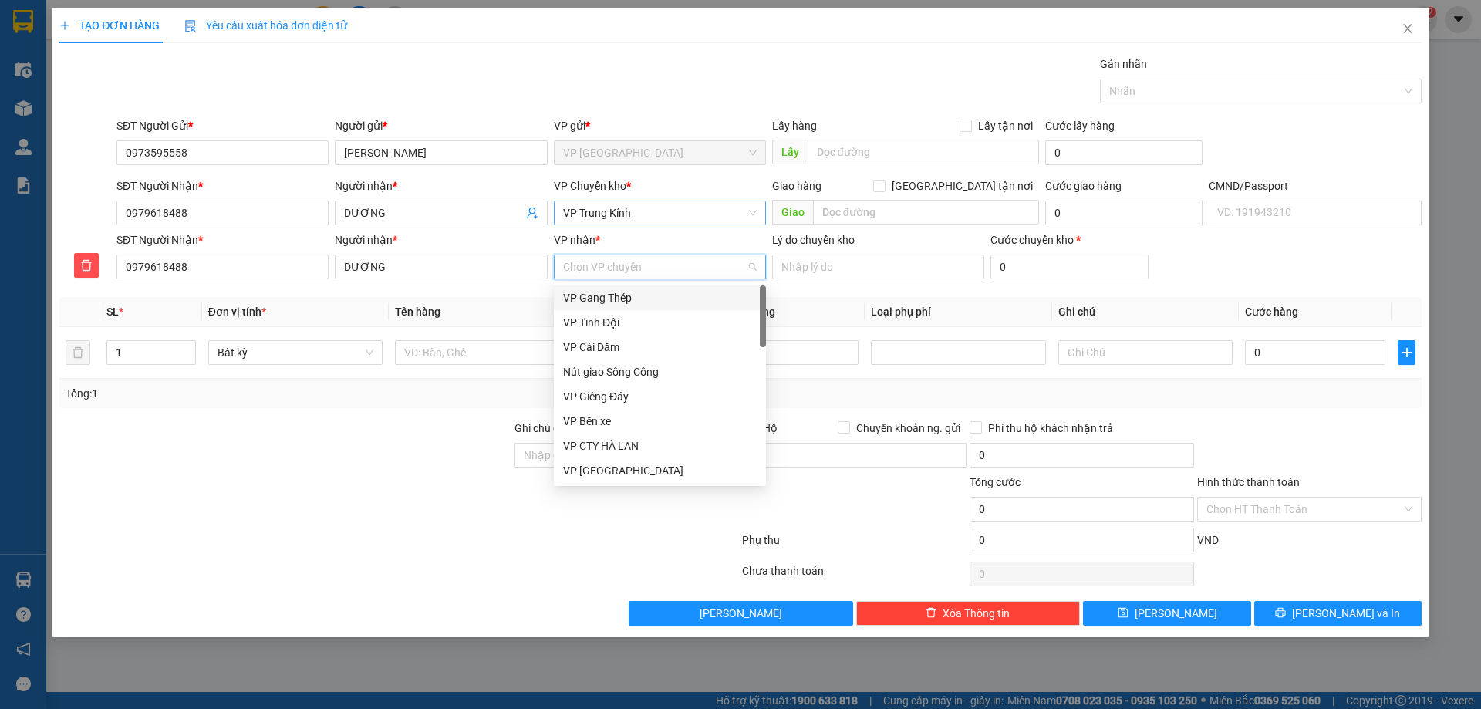
click at [587, 271] on input "VP nhận *" at bounding box center [654, 266] width 183 height 23
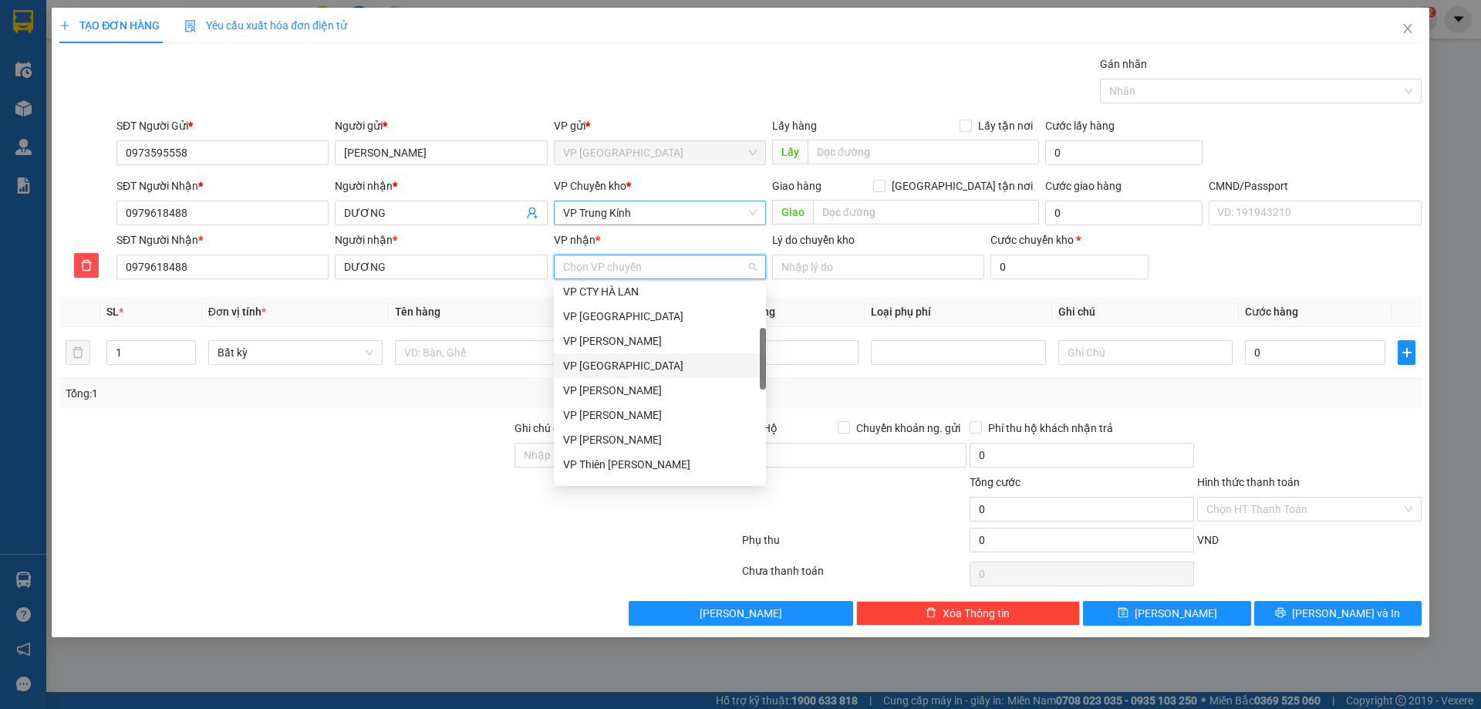
click at [612, 362] on div "VP Bắc Sơn" at bounding box center [660, 365] width 194 height 17
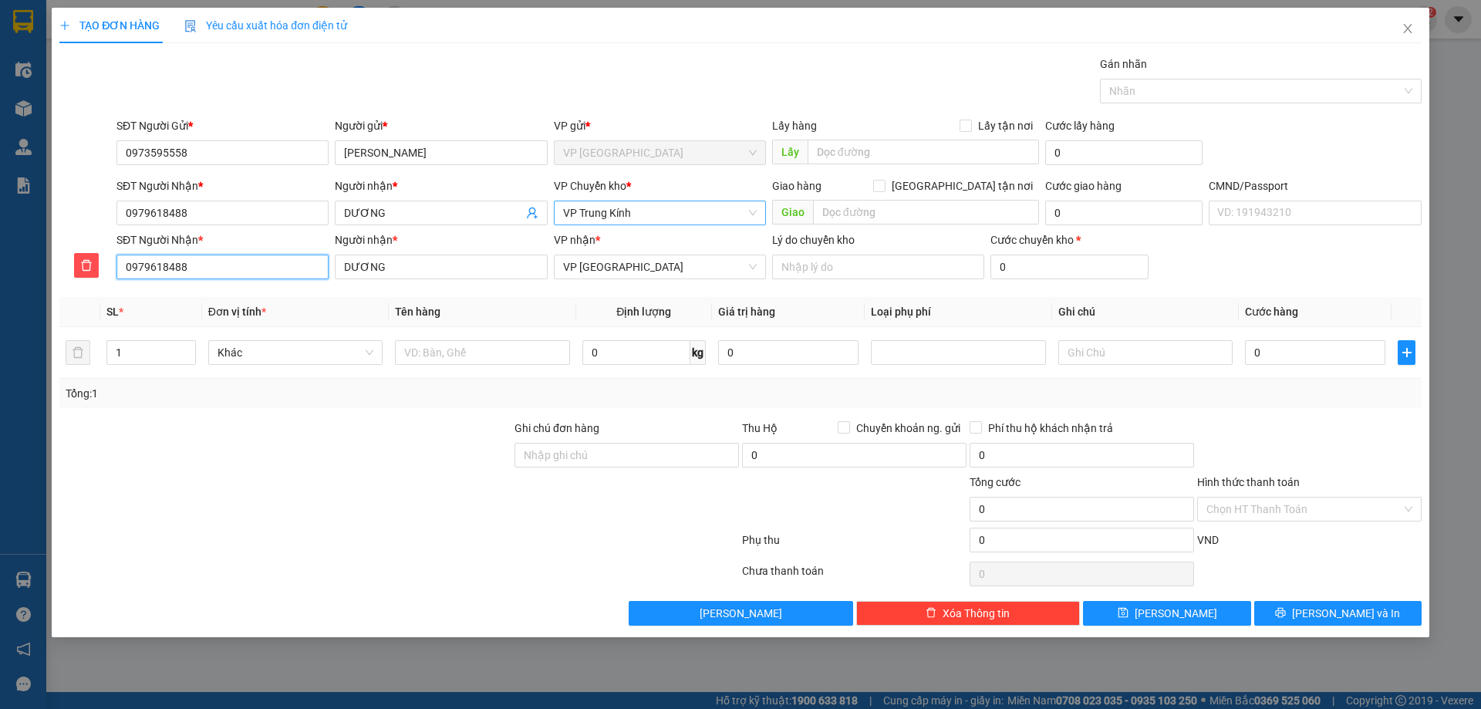
click at [221, 272] on input "0979618488" at bounding box center [222, 267] width 212 height 25
click at [437, 353] on input "text" at bounding box center [482, 352] width 174 height 25
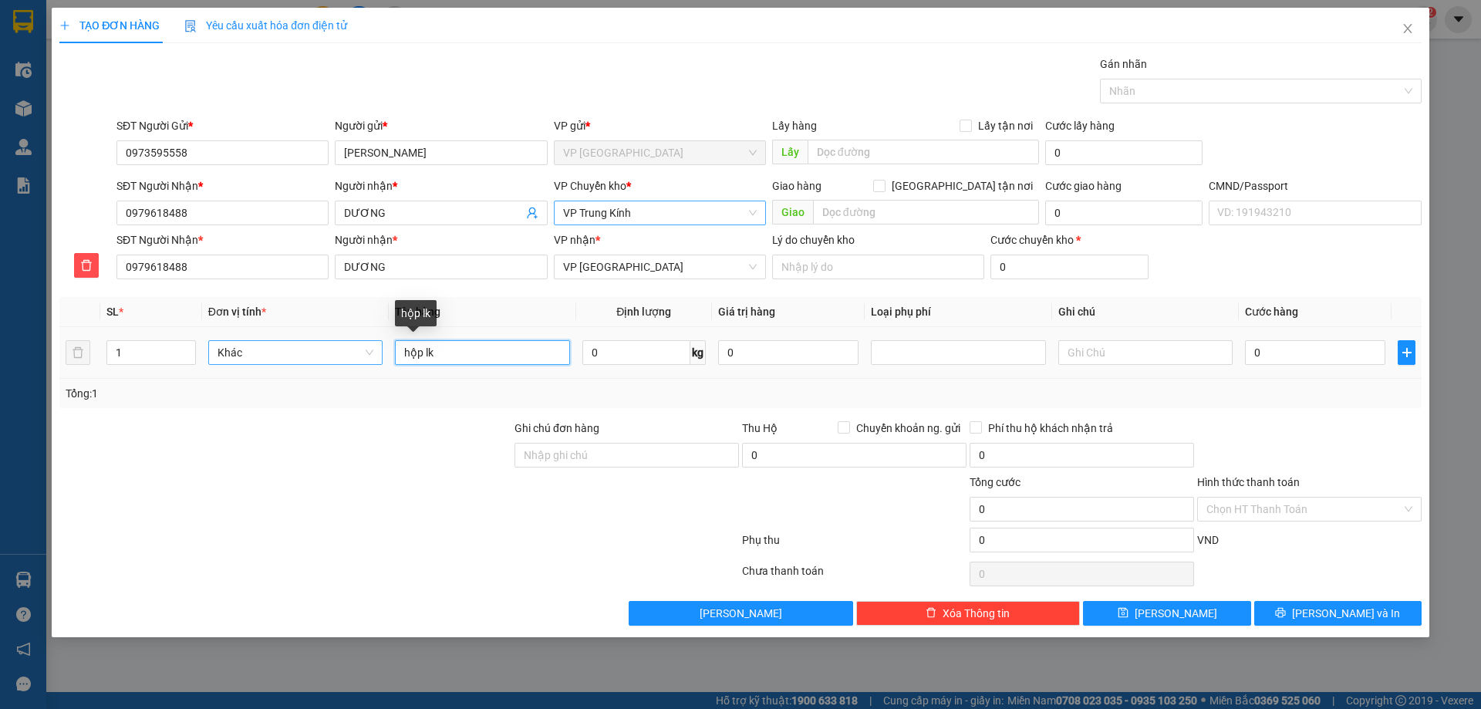
drag, startPoint x: 459, startPoint y: 342, endPoint x: 570, endPoint y: 465, distance: 166.0
click at [362, 342] on tr "1 Khác hộp lk 0 kg 0 0" at bounding box center [740, 353] width 1362 height 52
type input "HỘP LK"
click at [1282, 359] on input "0" at bounding box center [1315, 352] width 140 height 25
type input "3"
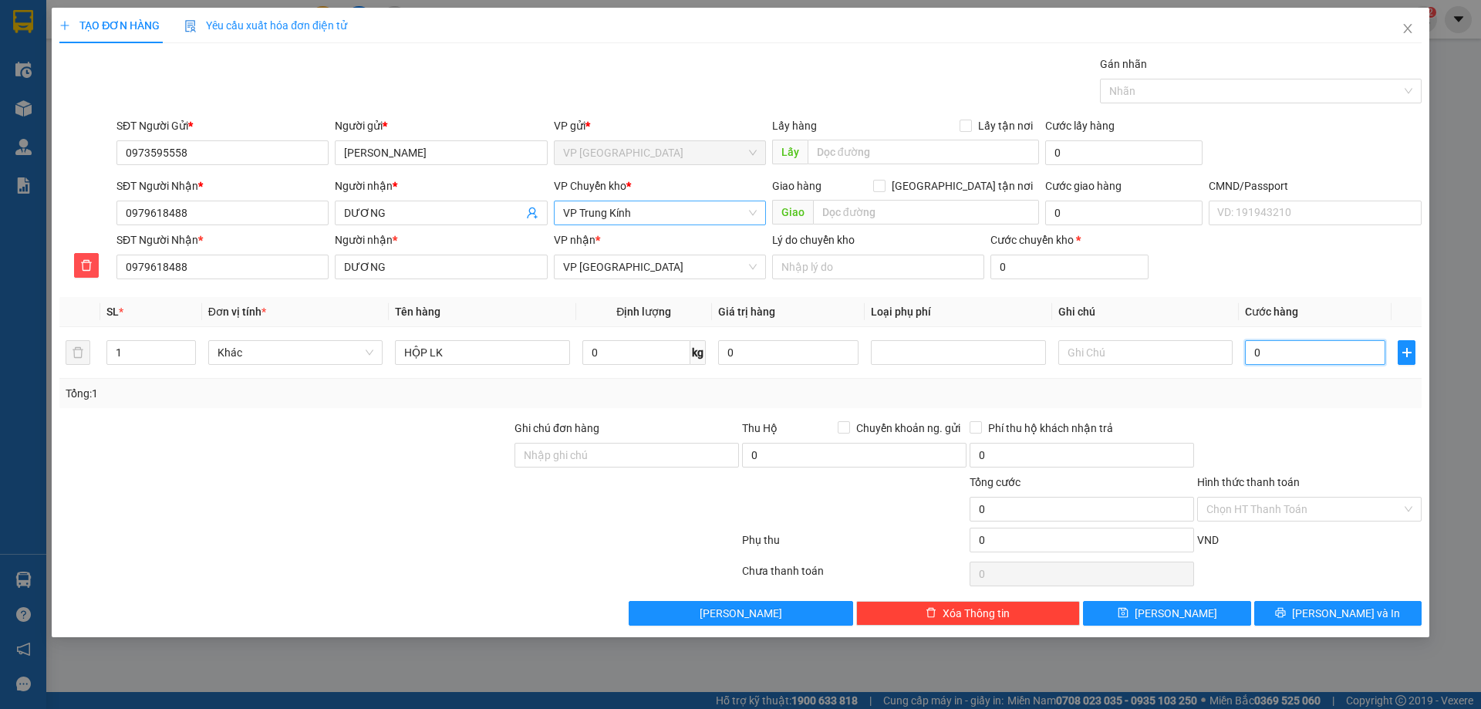
type input "3"
type input "35"
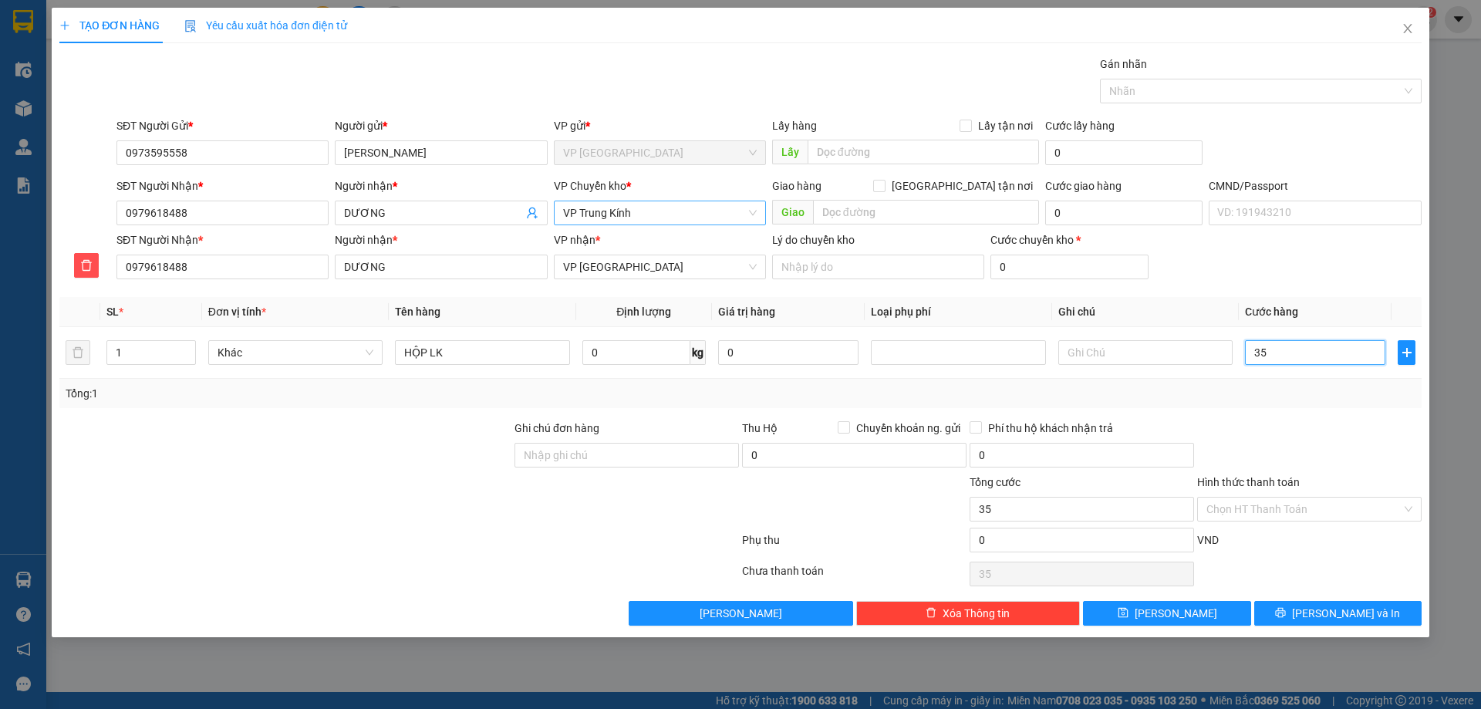
type input "350"
type input "3.500"
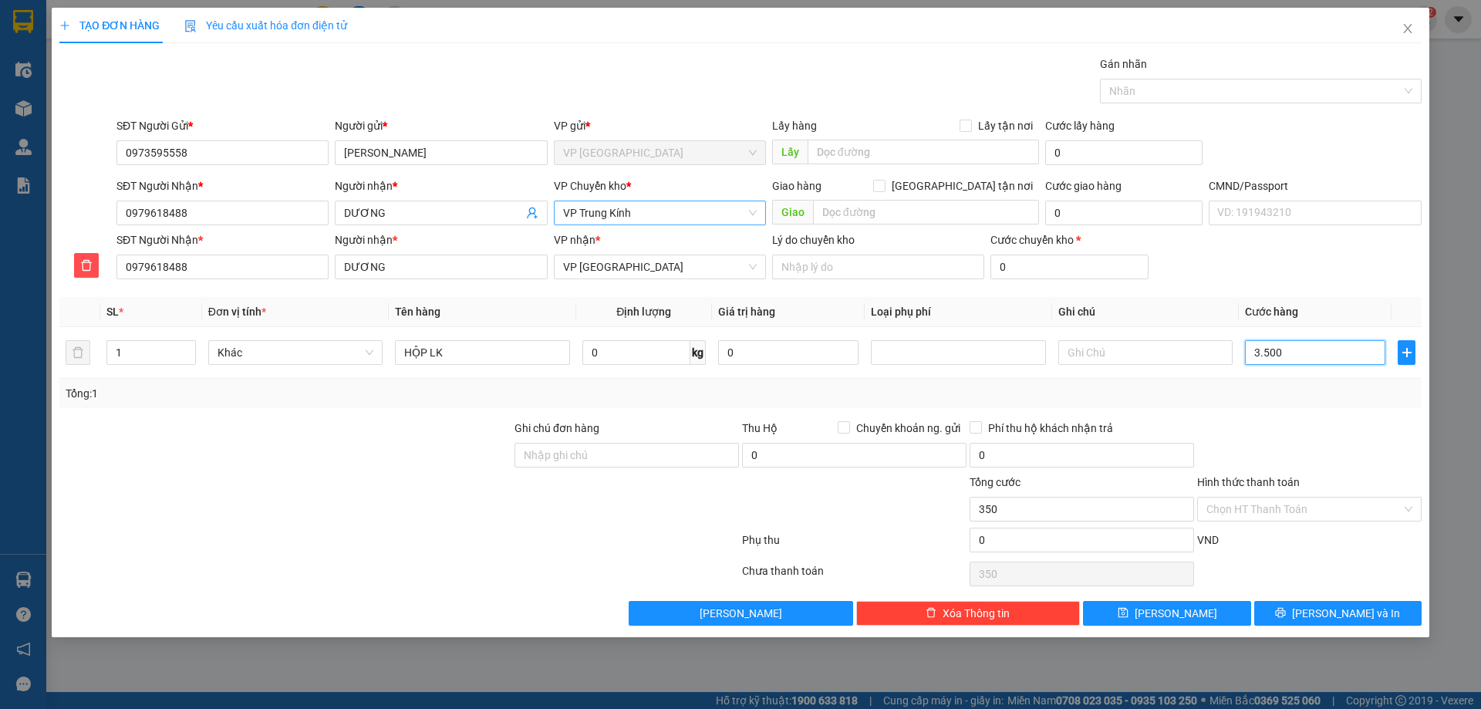
type input "3.500"
type input "35.000"
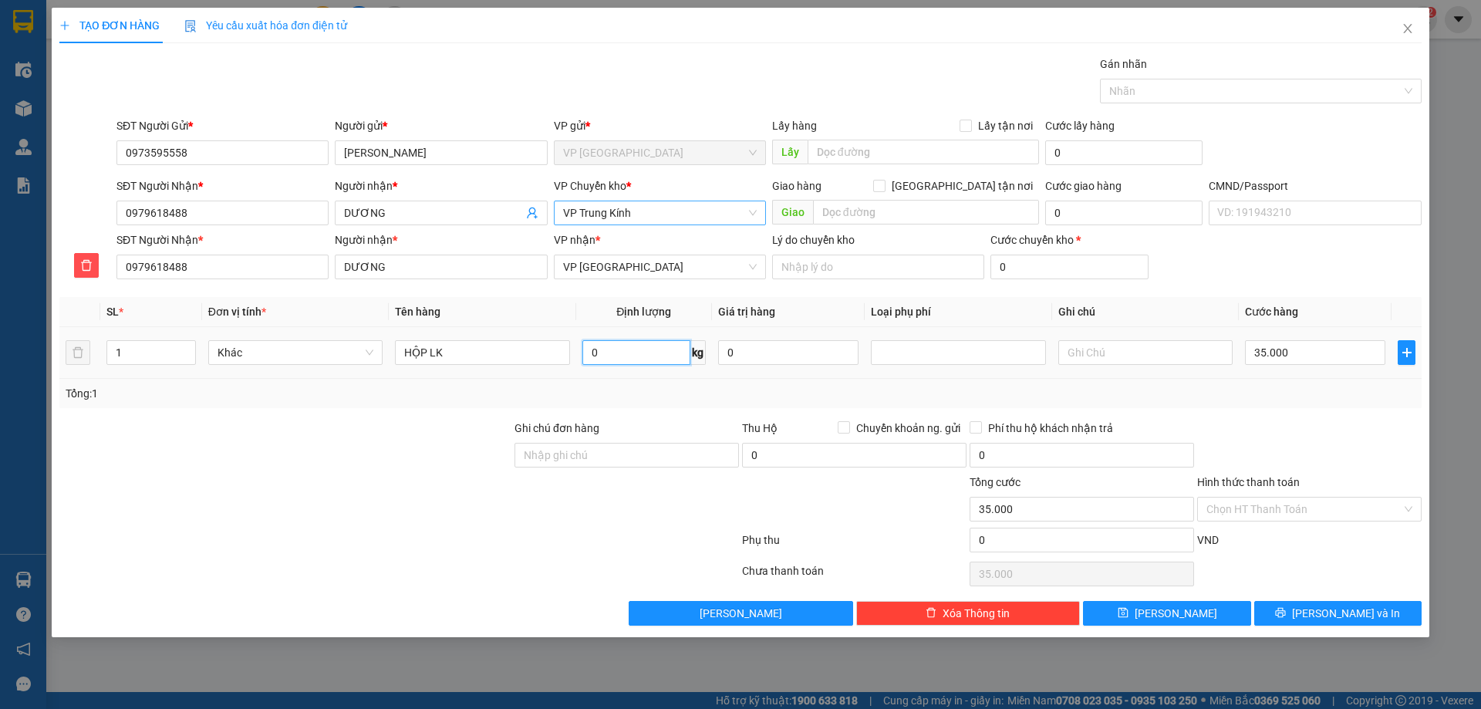
click at [615, 356] on input "0" at bounding box center [636, 352] width 108 height 25
type input "1"
click at [1418, 434] on div at bounding box center [1309, 447] width 228 height 54
click at [1286, 617] on icon "printer" at bounding box center [1281, 613] width 10 height 10
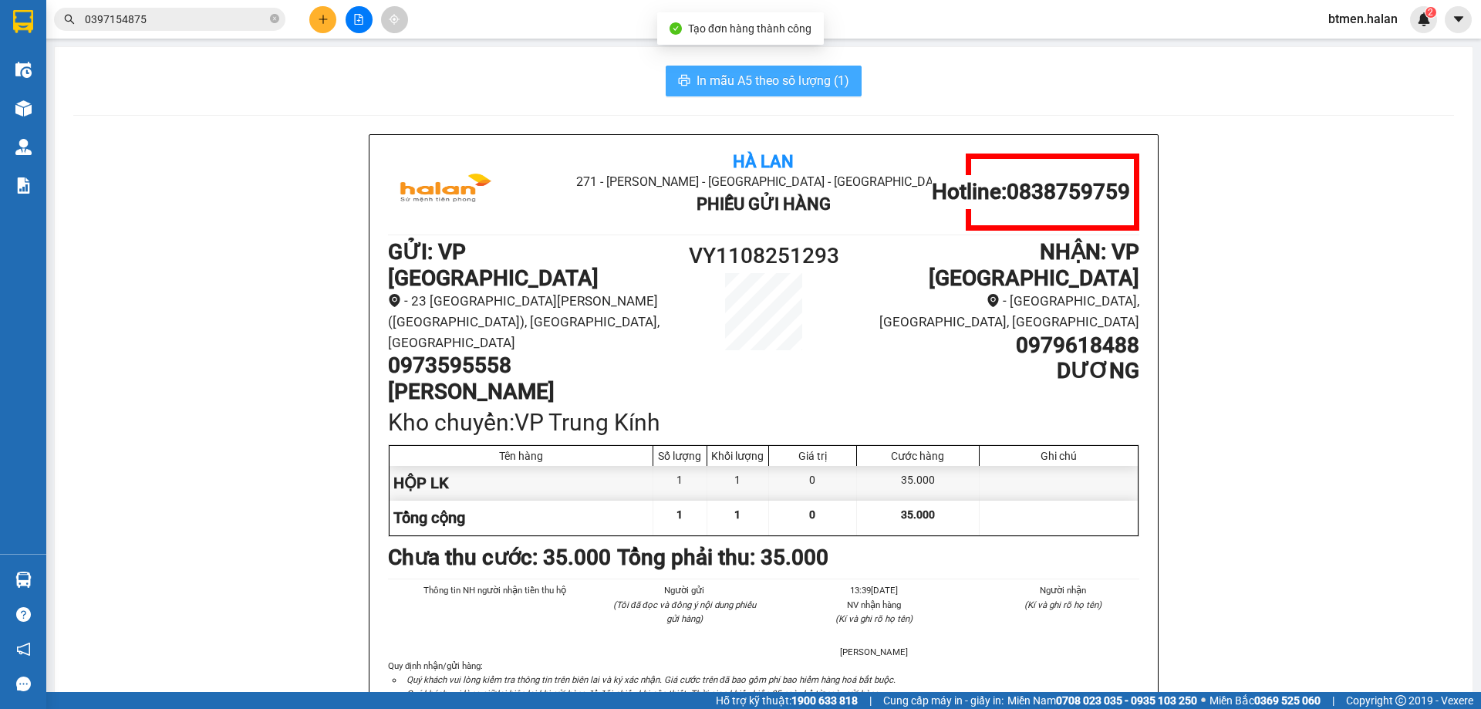
click at [736, 86] on span "In mẫu A5 theo số lượng (1)" at bounding box center [772, 80] width 153 height 19
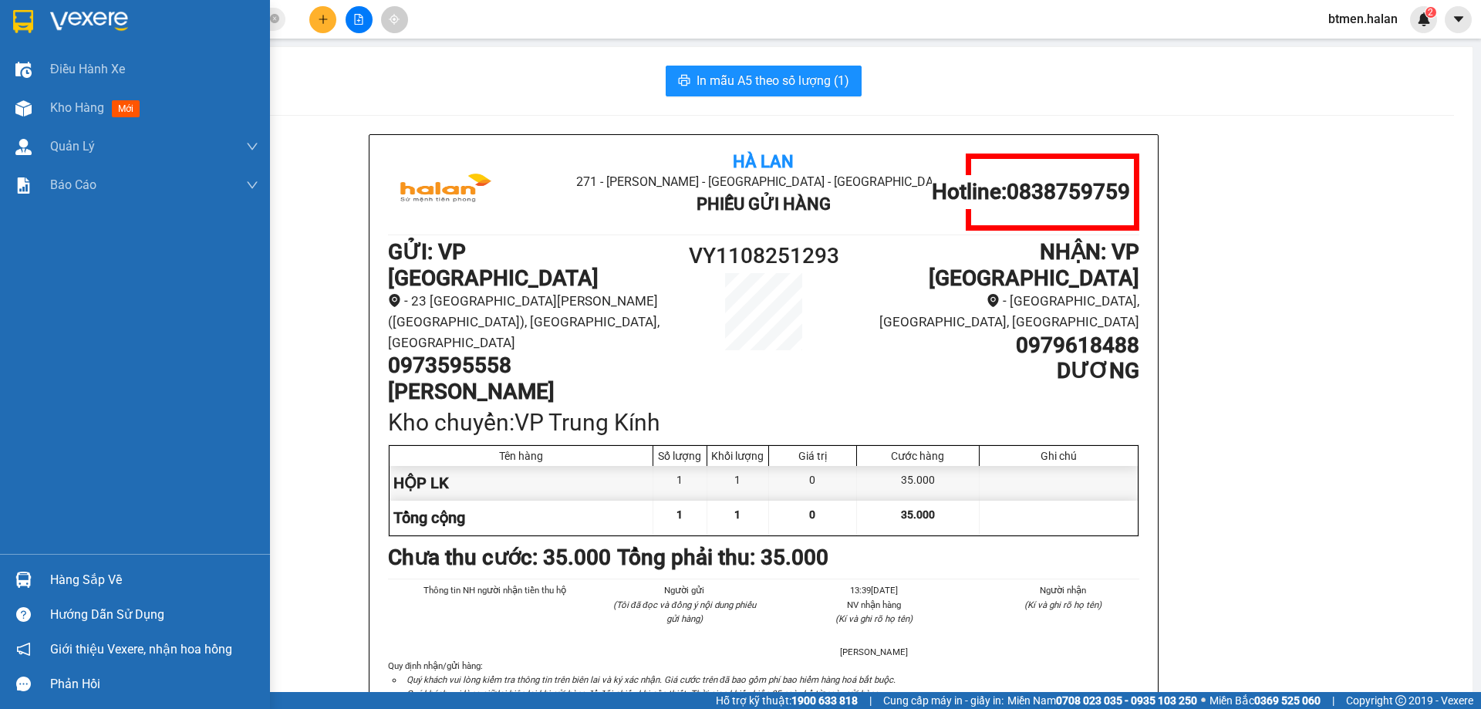
drag, startPoint x: 72, startPoint y: 585, endPoint x: 89, endPoint y: 585, distance: 17.7
click at [73, 585] on div "Hàng sắp về" at bounding box center [154, 579] width 208 height 23
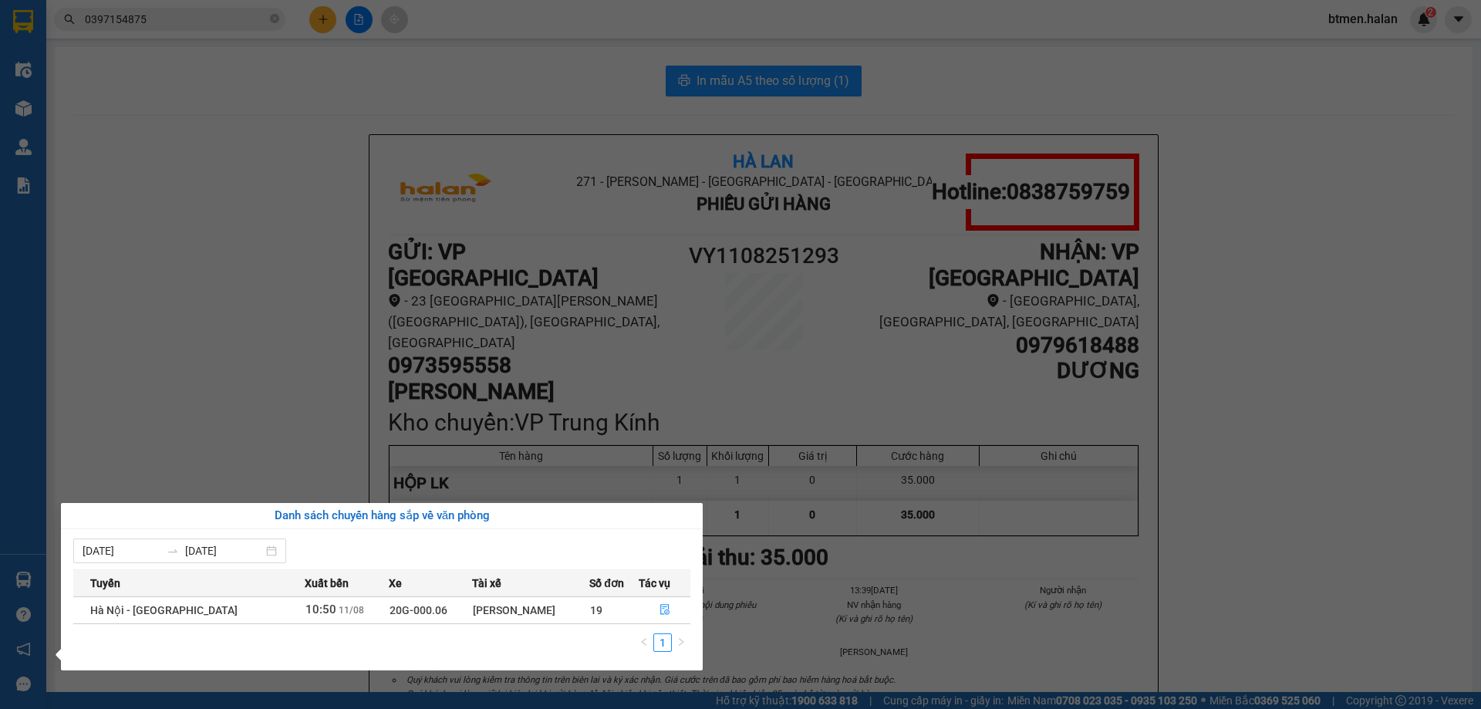
drag, startPoint x: 86, startPoint y: 315, endPoint x: 196, endPoint y: 457, distance: 179.7
click at [116, 356] on section "Kết quả tìm kiếm ( 16 ) Bộ lọc Mã ĐH Trạng thái Món hàng Thu hộ Tổng cước Chưa …" at bounding box center [740, 354] width 1481 height 709
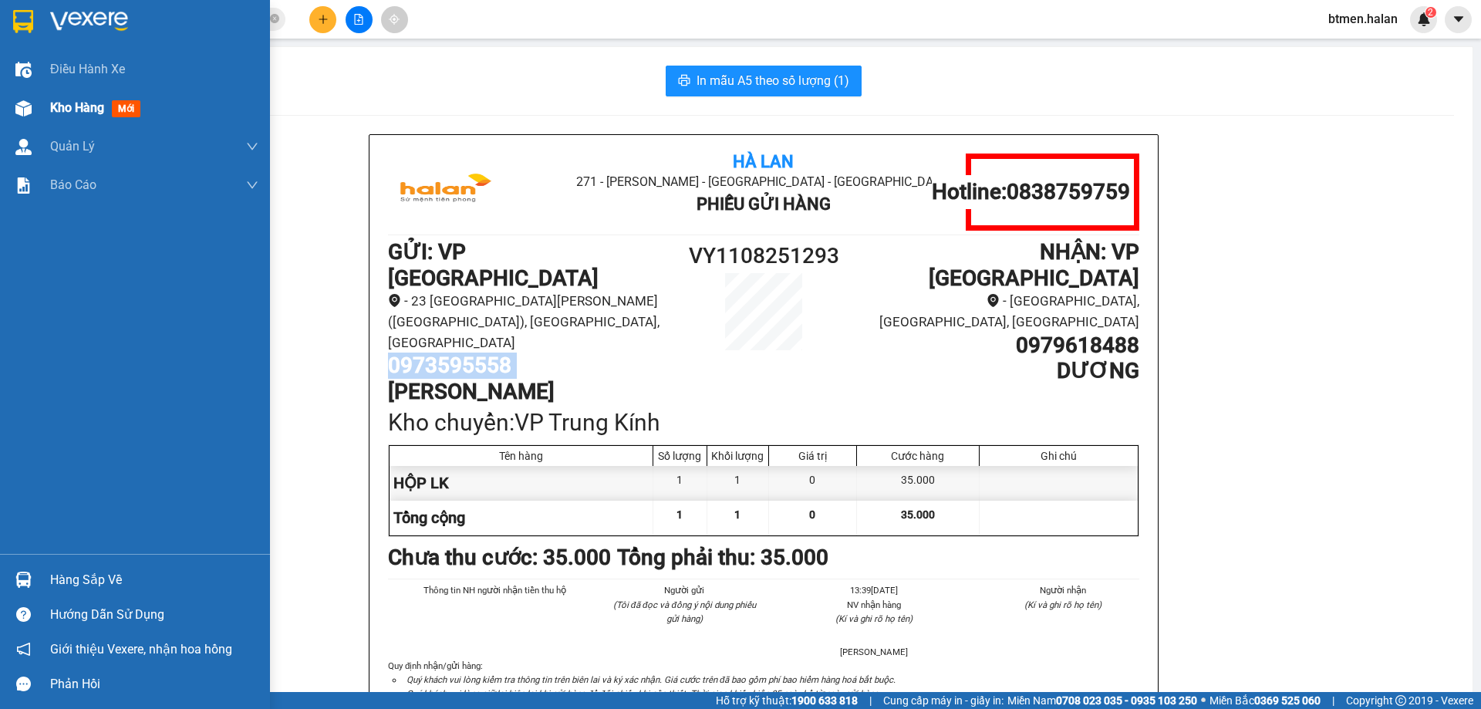
click at [63, 110] on span "Kho hàng" at bounding box center [77, 107] width 54 height 15
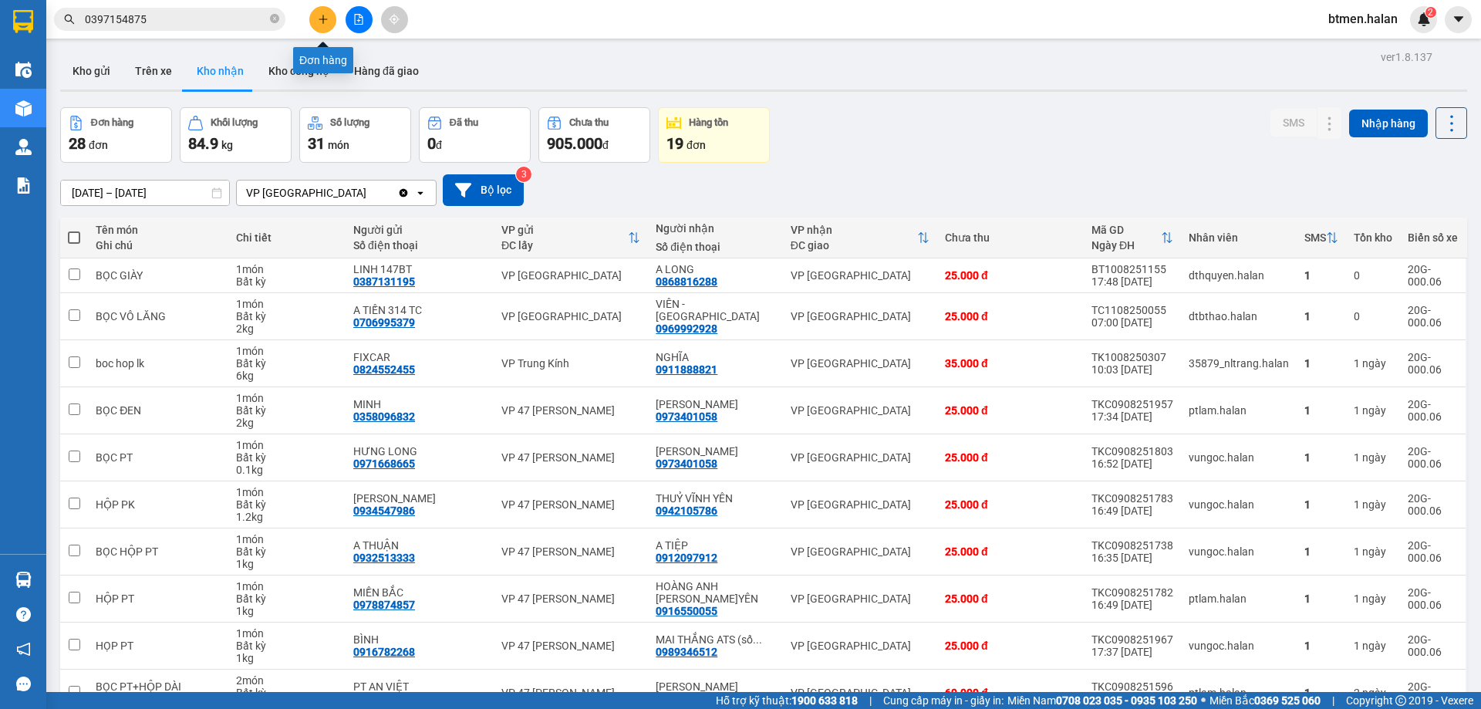
click at [318, 20] on icon "plus" at bounding box center [323, 19] width 11 height 11
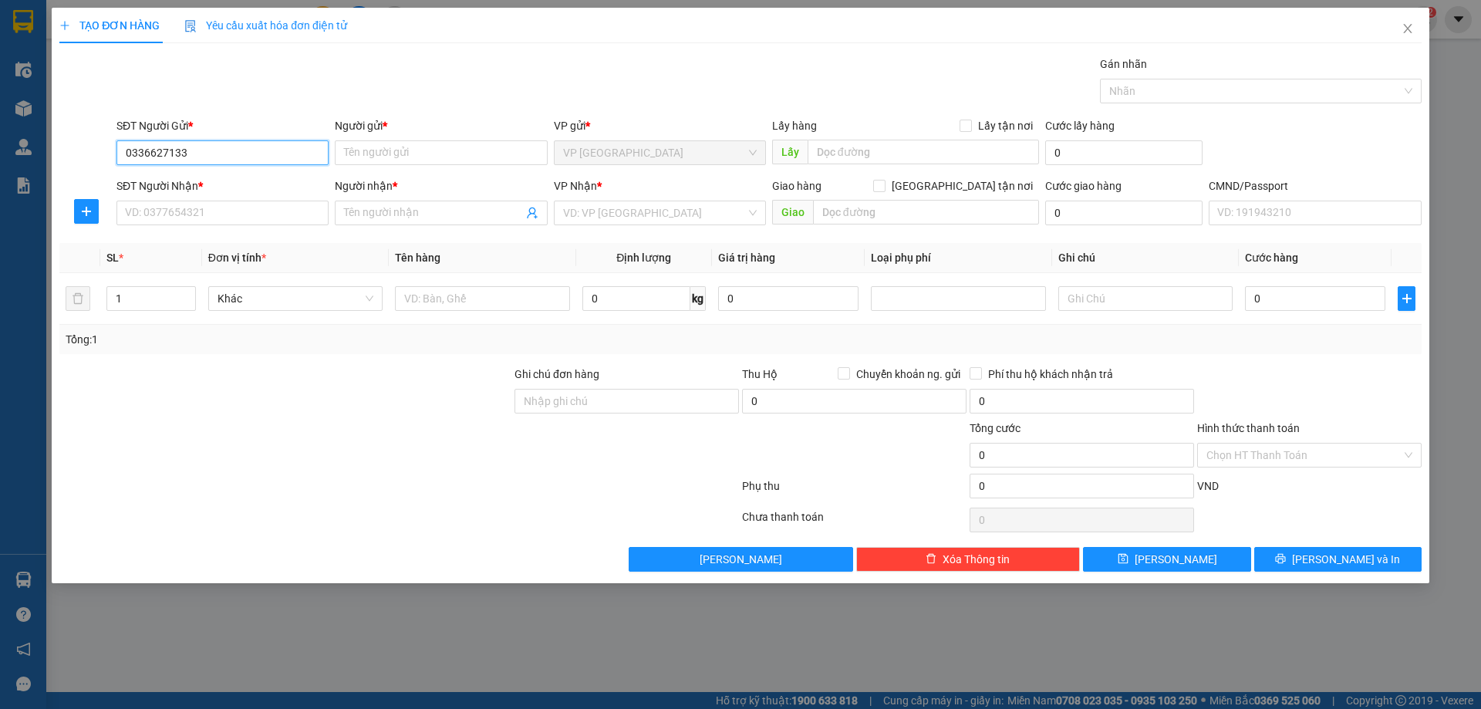
click at [168, 153] on input "0336627133" at bounding box center [222, 152] width 212 height 25
type input "0336627133"
click at [408, 147] on input "Người gửi *" at bounding box center [441, 152] width 212 height 25
drag, startPoint x: 1460, startPoint y: 87, endPoint x: 1397, endPoint y: 61, distance: 68.5
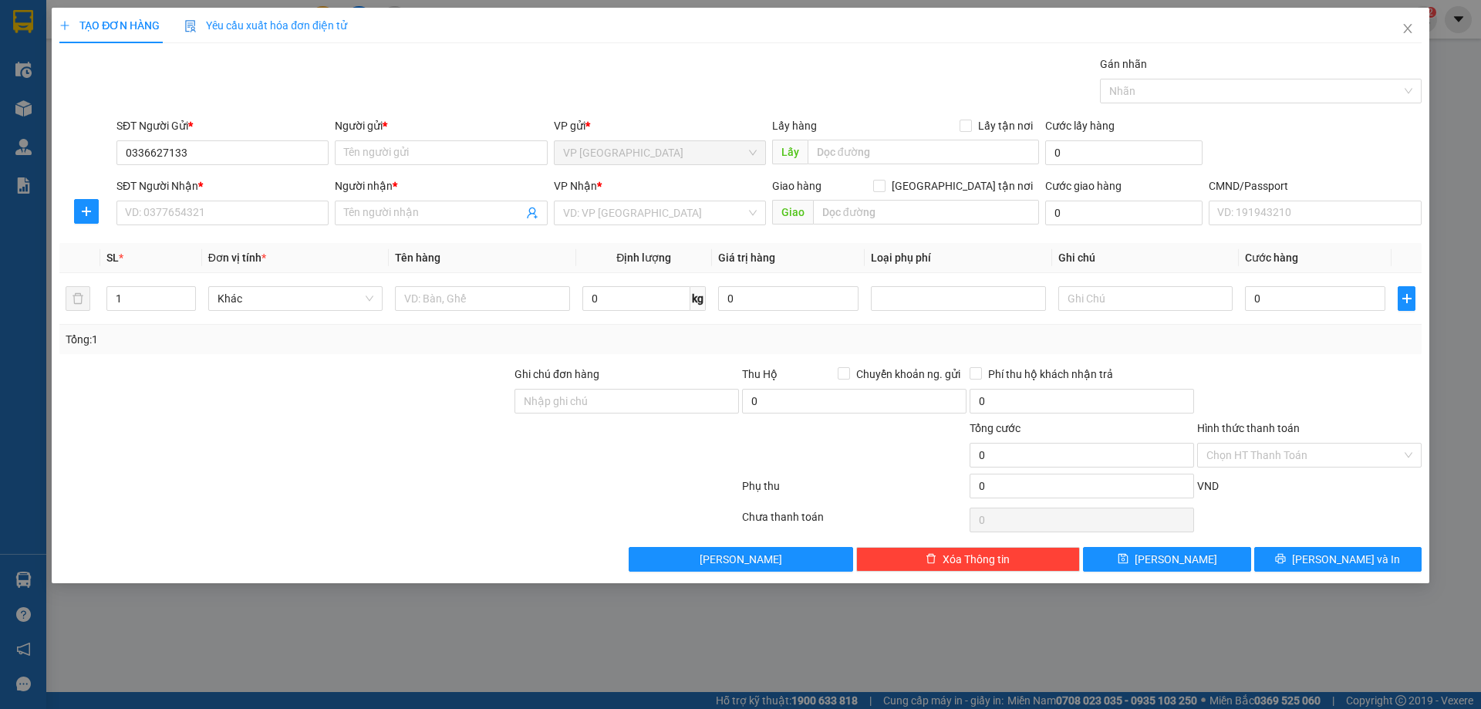
click at [1456, 86] on div "TẠO ĐƠN HÀNG Yêu cầu xuất hóa đơn điện tử Transit Pickup Surcharge Ids Transit …" at bounding box center [740, 354] width 1481 height 709
click at [397, 145] on input "Người gửi *" at bounding box center [441, 152] width 212 height 25
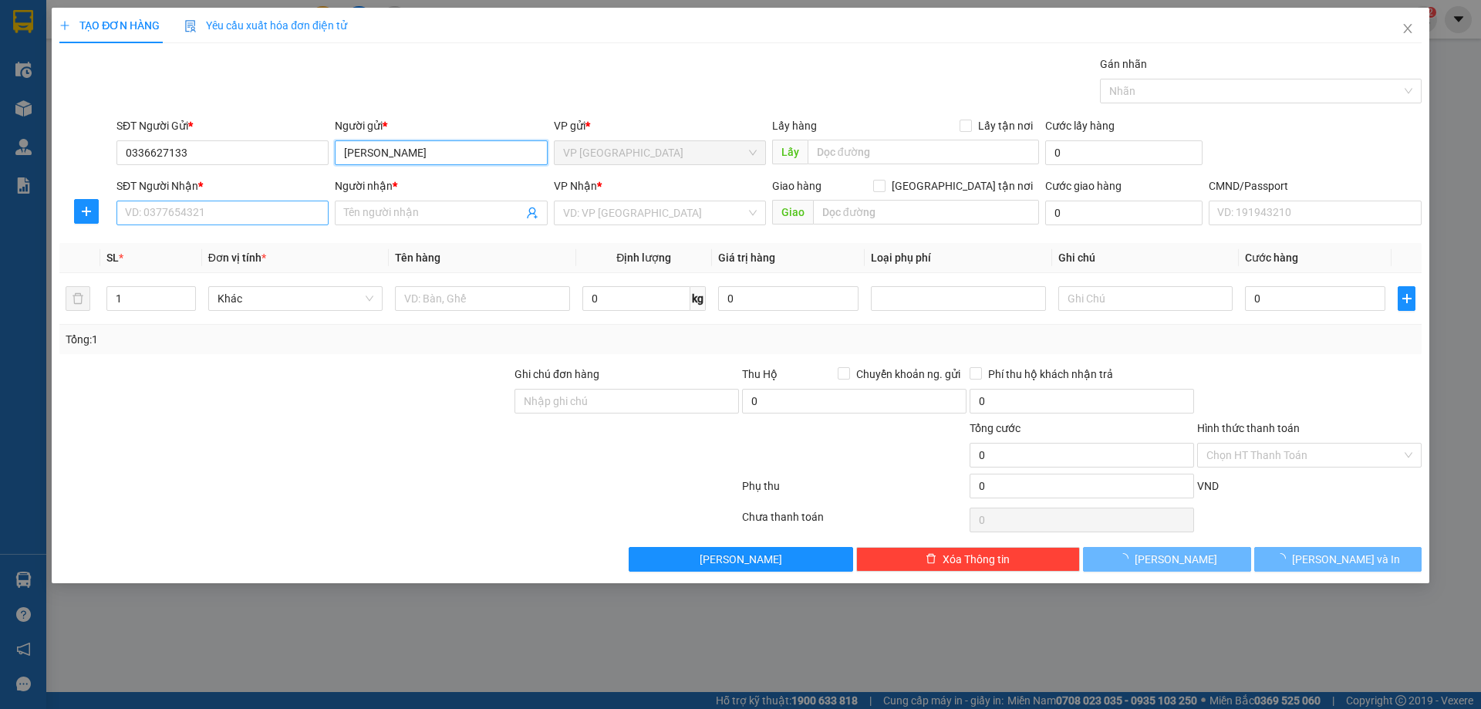
type input "[PERSON_NAME]"
click at [248, 214] on input "SĐT Người Nhận *" at bounding box center [222, 213] width 212 height 25
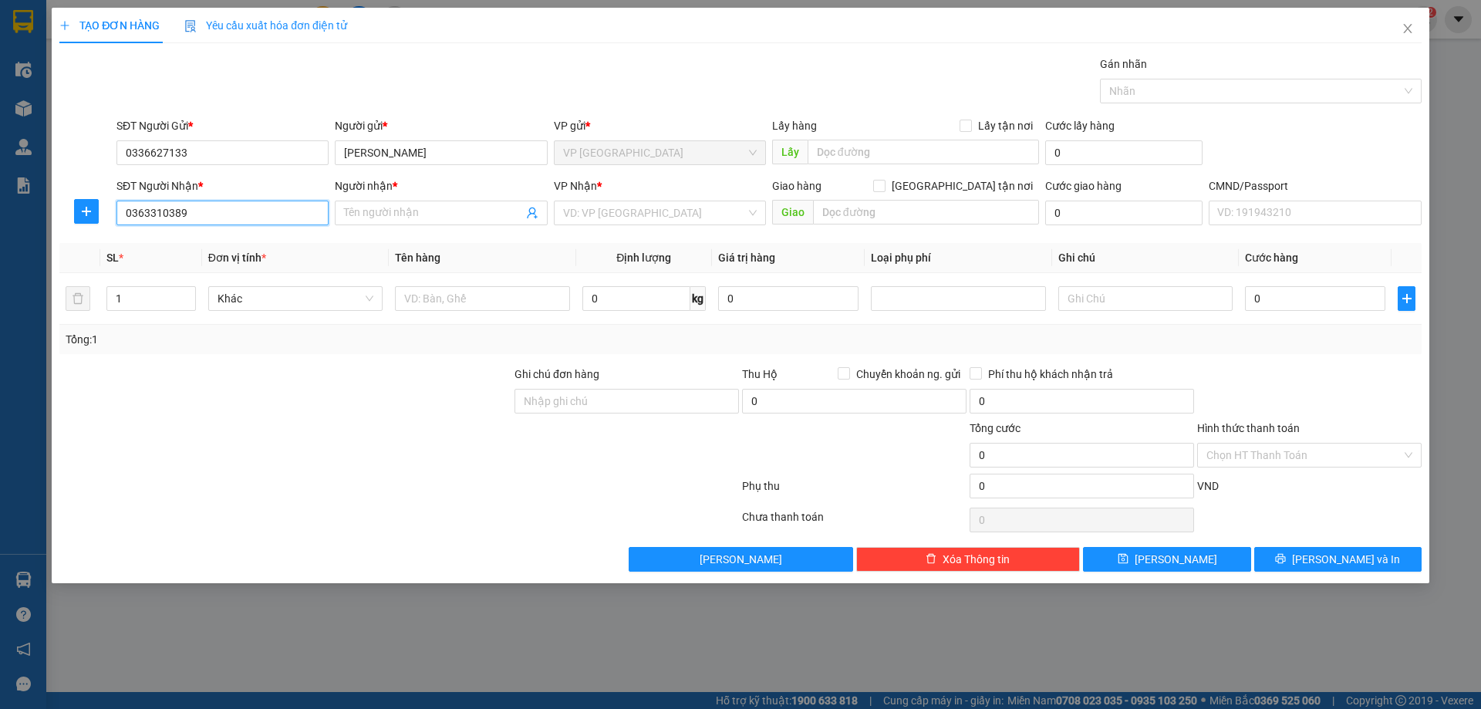
click at [236, 218] on input "0363310389" at bounding box center [222, 213] width 212 height 25
type input "0363310389"
click at [473, 206] on input "Người nhận *" at bounding box center [433, 212] width 178 height 17
click at [387, 220] on input "Người nhận *" at bounding box center [433, 212] width 178 height 17
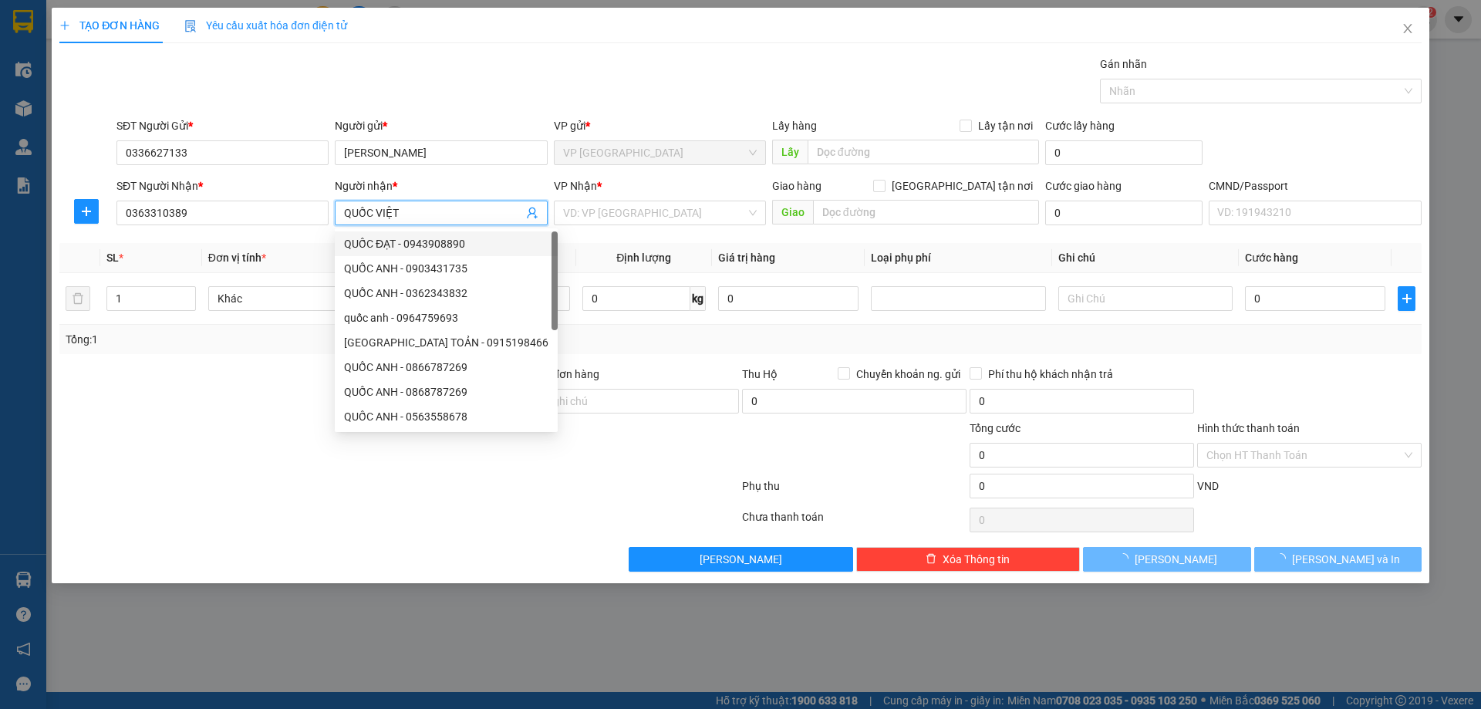
type input "QUỐC VIỆT"
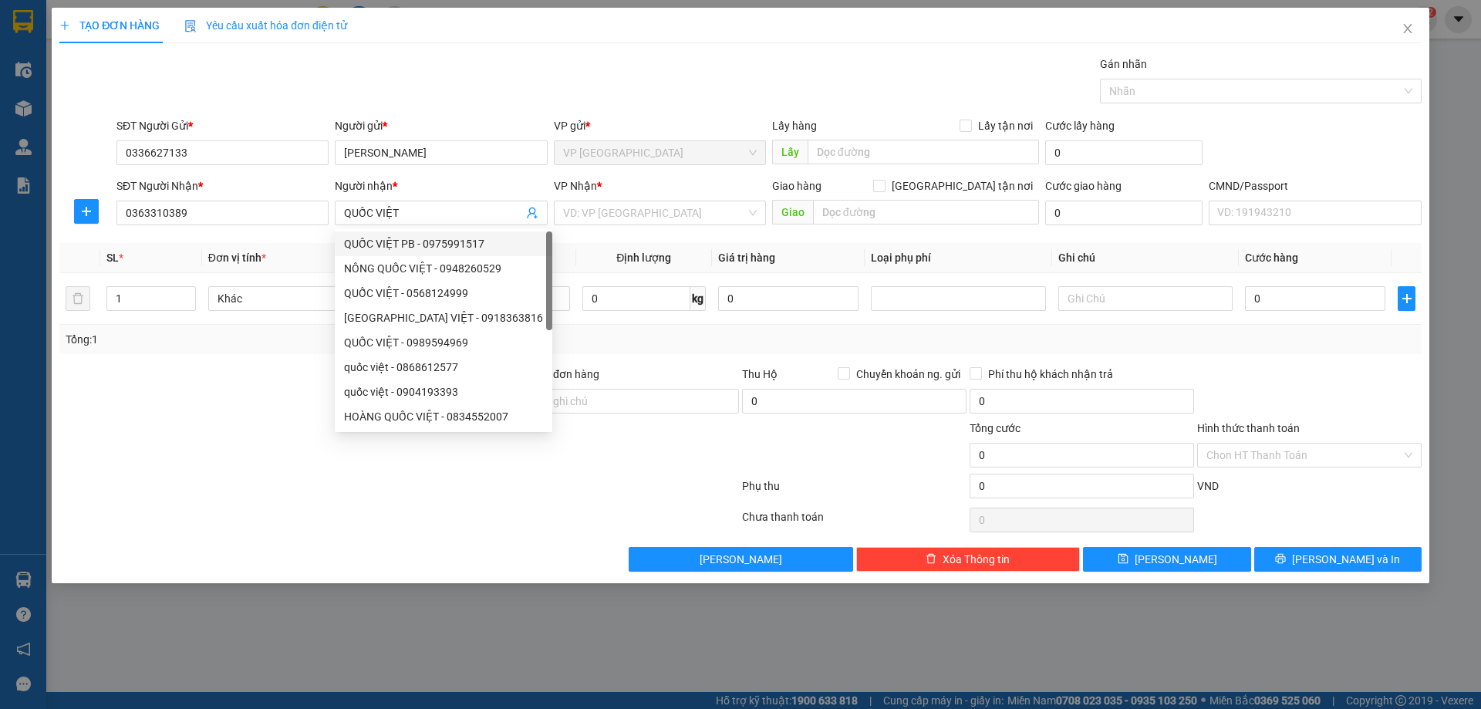
click at [305, 251] on th "Đơn vị tính *" at bounding box center [295, 258] width 187 height 30
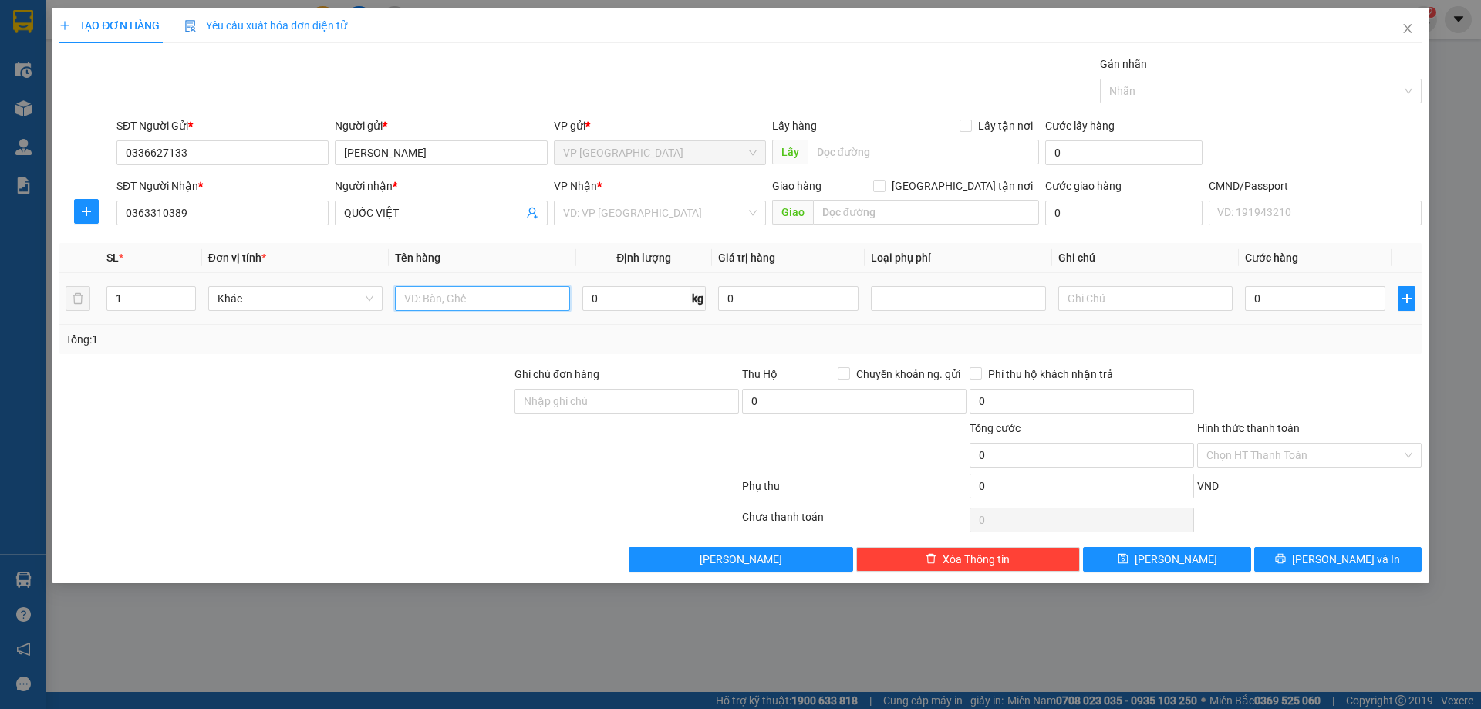
click at [423, 295] on input "text" at bounding box center [482, 298] width 174 height 25
type input "BỌC PK"
click at [659, 301] on input "0" at bounding box center [636, 298] width 108 height 25
click at [696, 218] on input "search" at bounding box center [654, 212] width 183 height 23
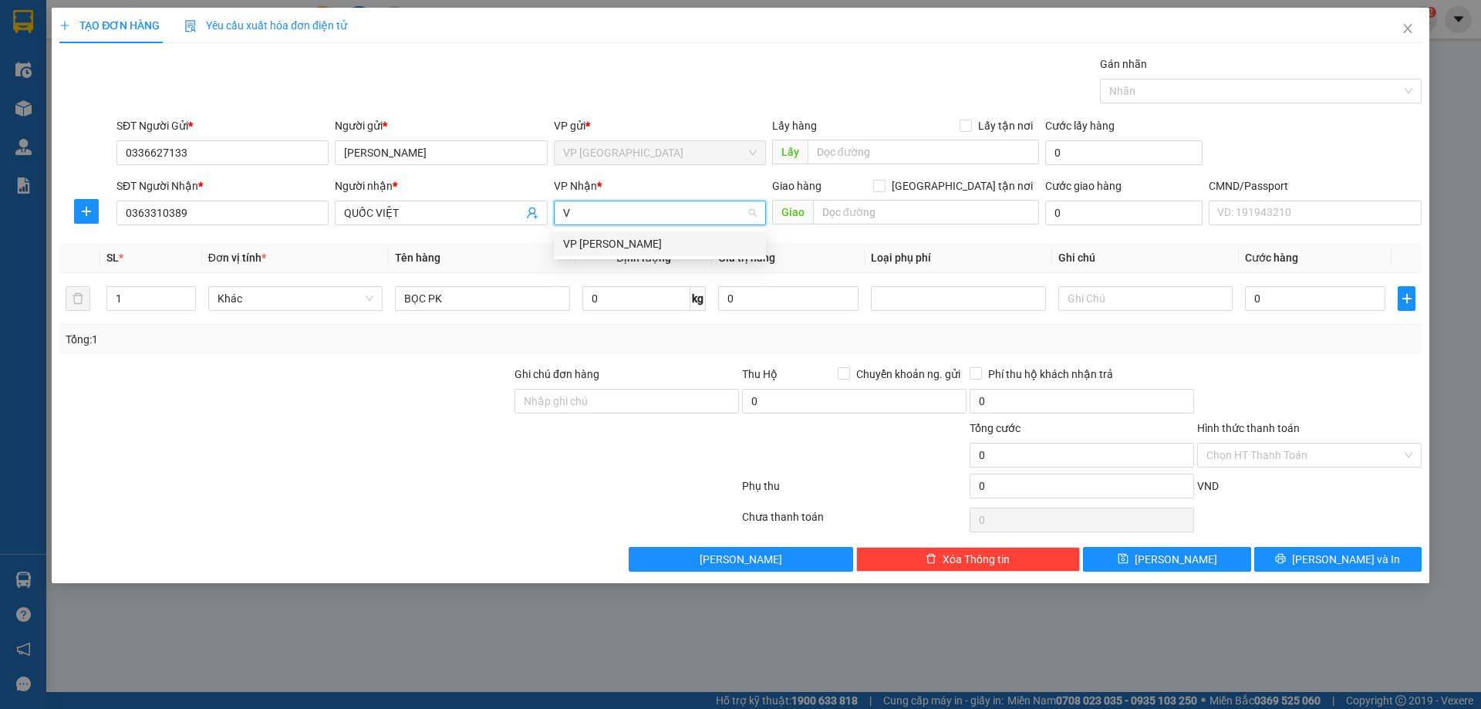
type input "VÕ"
drag, startPoint x: 643, startPoint y: 244, endPoint x: 696, endPoint y: 289, distance: 68.9
click at [642, 245] on div "VP [PERSON_NAME]" at bounding box center [660, 243] width 194 height 17
click at [1103, 305] on input "text" at bounding box center [1145, 298] width 174 height 25
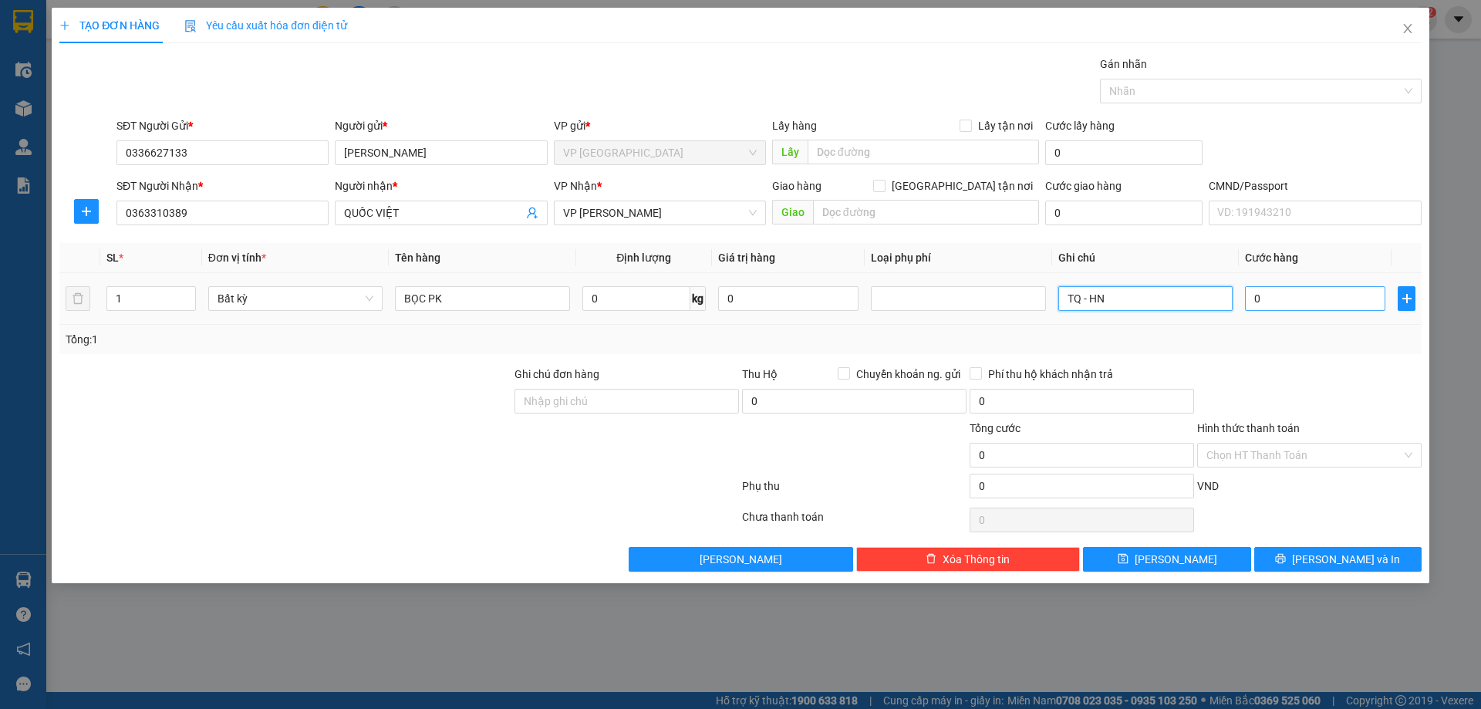
type input "TQ - HN"
click at [1302, 305] on input "0" at bounding box center [1315, 298] width 140 height 25
type input "4"
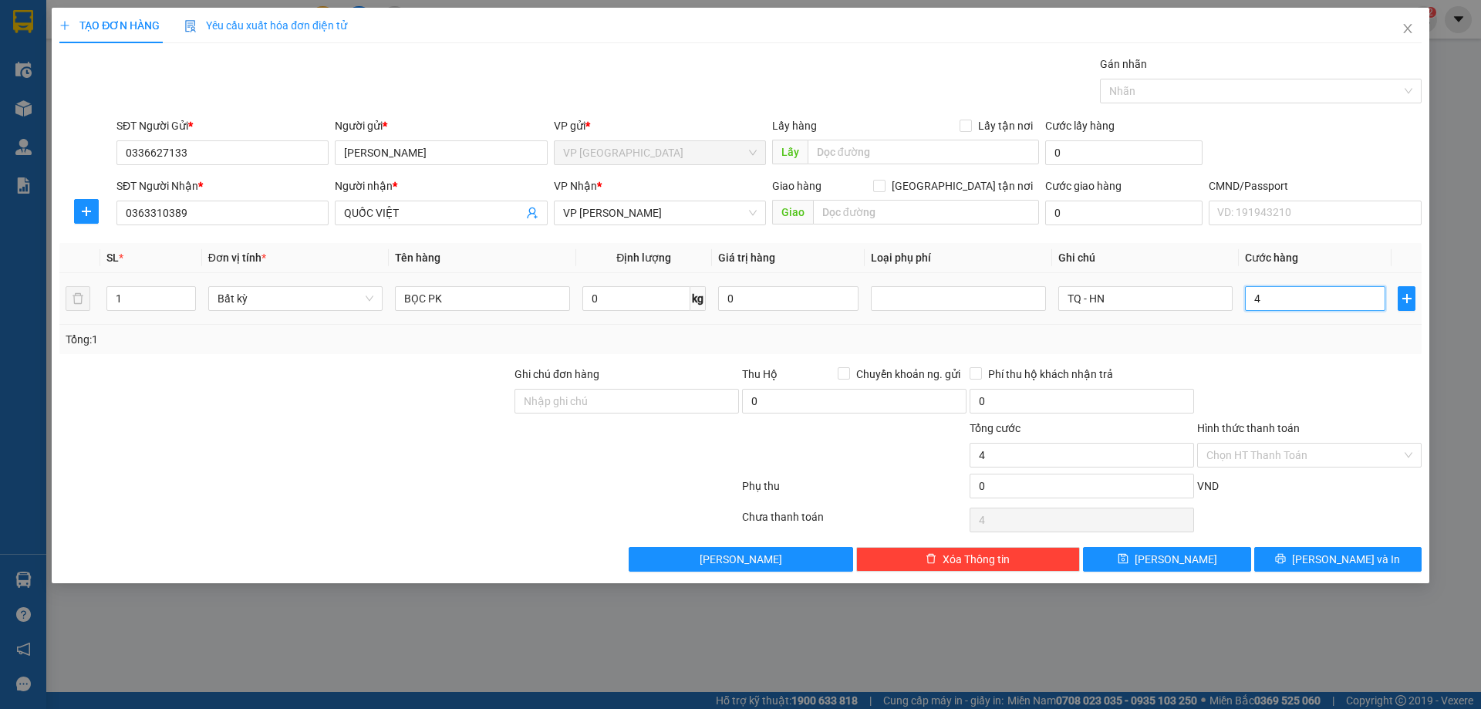
type input "40"
type input "400"
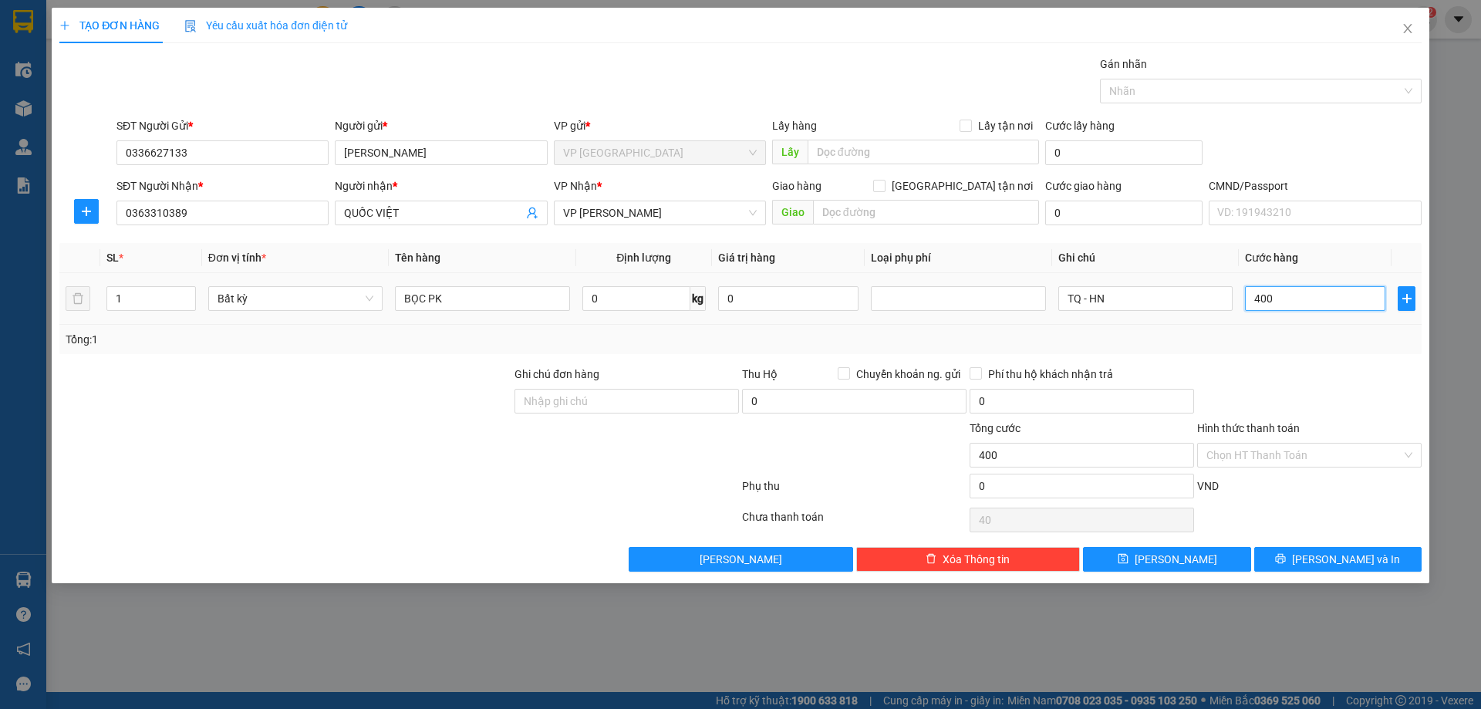
type input "400"
type input "4.000"
type input "40.000"
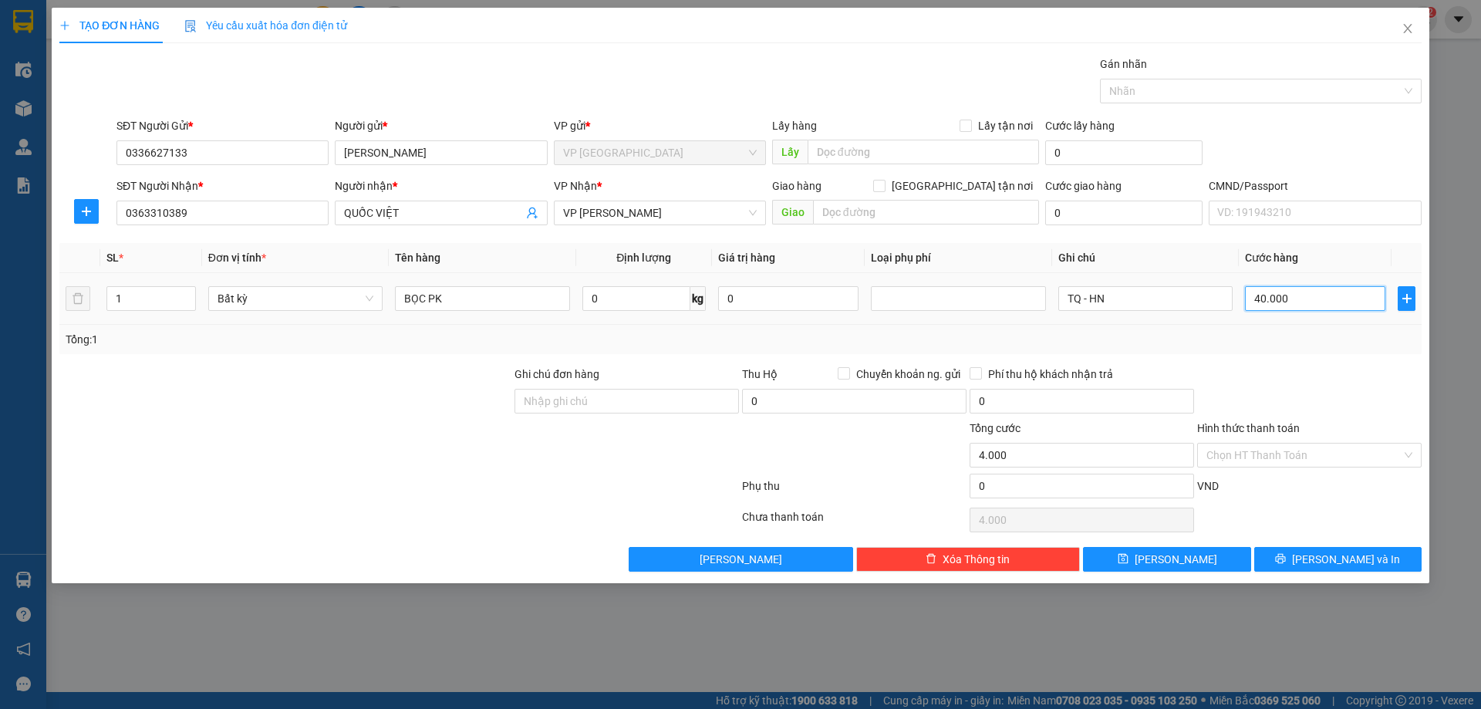
type input "40.000"
click at [900, 332] on div "Tổng: 1" at bounding box center [741, 339] width 1350 height 17
click at [1298, 558] on button "Lưu và In" at bounding box center [1337, 559] width 167 height 25
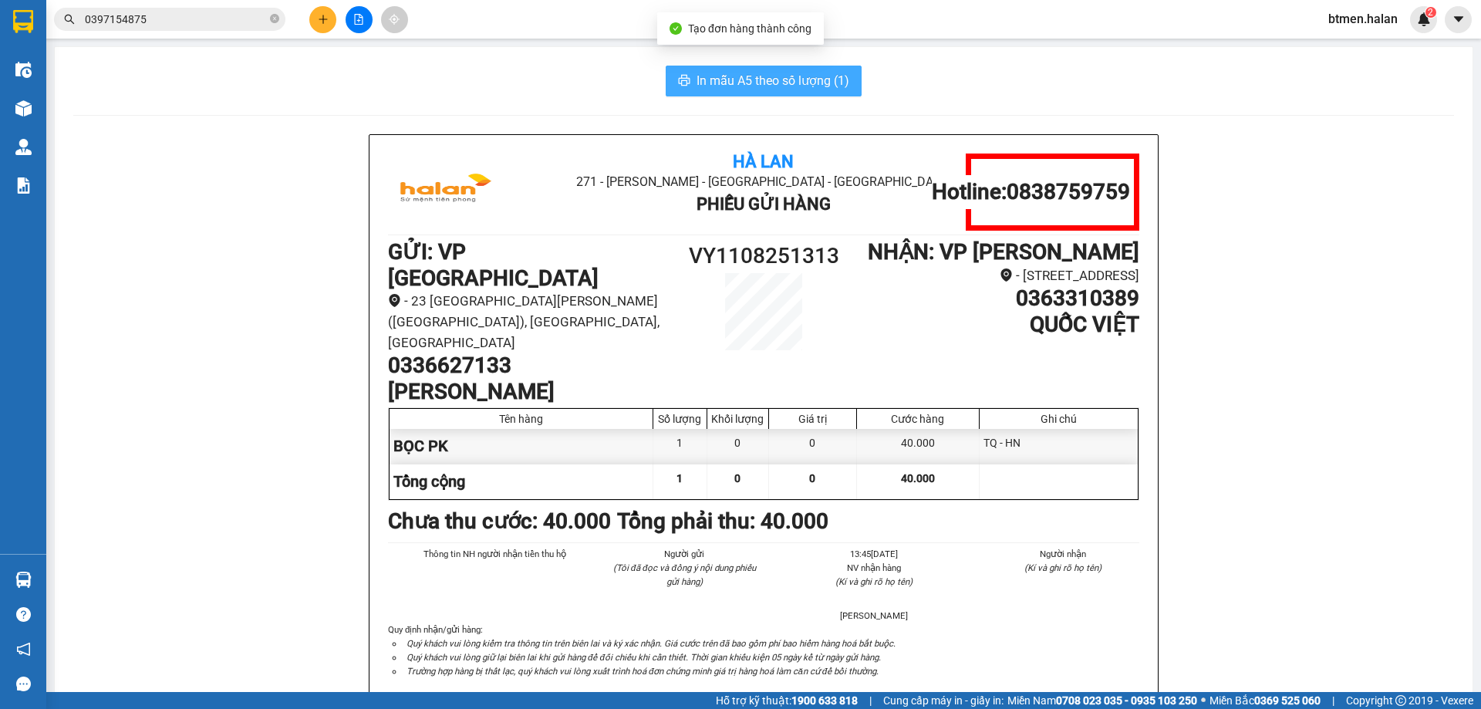
click at [803, 81] on span "In mẫu A5 theo số lượng (1)" at bounding box center [772, 80] width 153 height 19
drag, startPoint x: 158, startPoint y: 7, endPoint x: 172, endPoint y: 18, distance: 17.6
click at [162, 12] on div "Kết quả tìm kiếm ( 16 ) Bộ lọc Mã ĐH Trạng thái Món hàng Thu hộ Tổng cước Chưa …" at bounding box center [150, 19] width 301 height 27
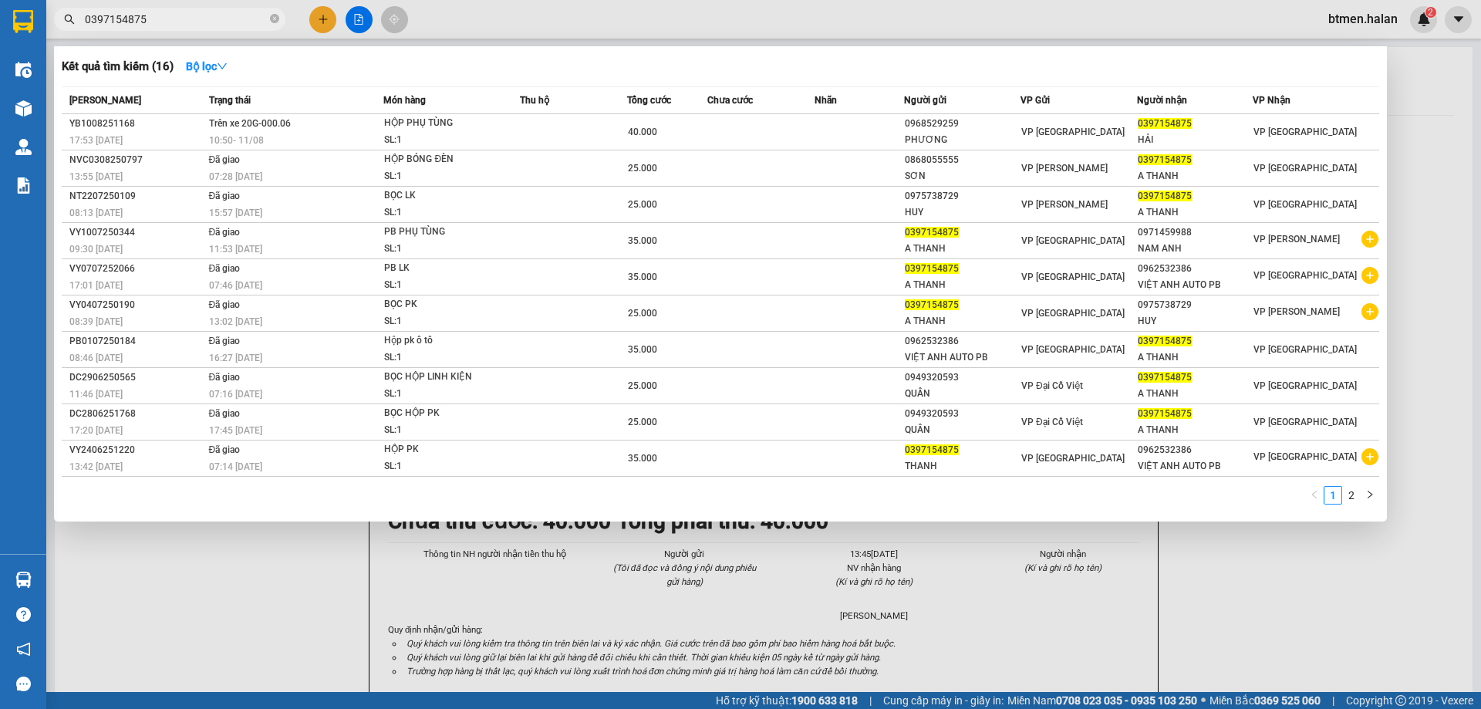
click at [172, 18] on input "0397154875" at bounding box center [176, 19] width 182 height 17
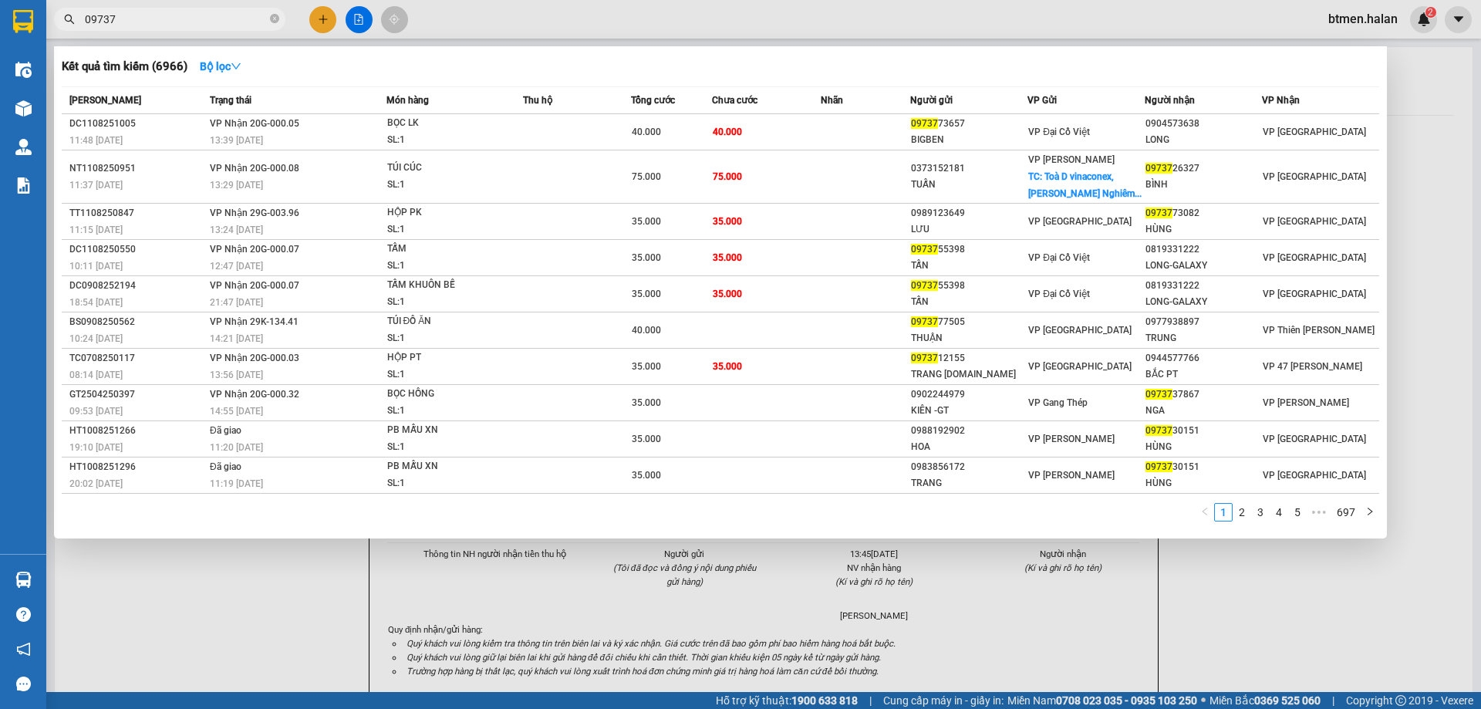
click at [137, 16] on input "09737" at bounding box center [176, 19] width 182 height 17
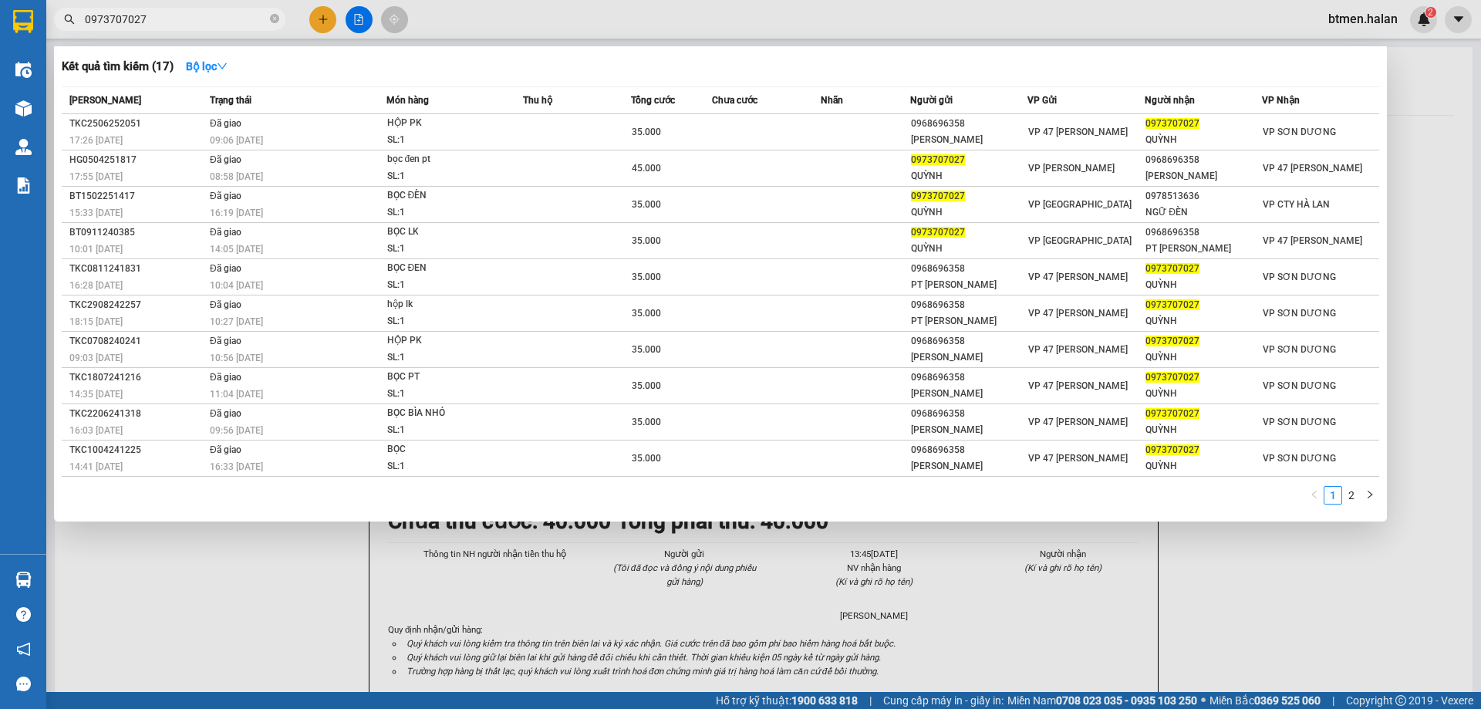
click at [144, 21] on input "0973707027" at bounding box center [176, 19] width 182 height 17
type input "0973707027"
drag, startPoint x: 1465, startPoint y: 97, endPoint x: 1294, endPoint y: 126, distance: 172.8
click at [1460, 100] on div at bounding box center [740, 354] width 1481 height 709
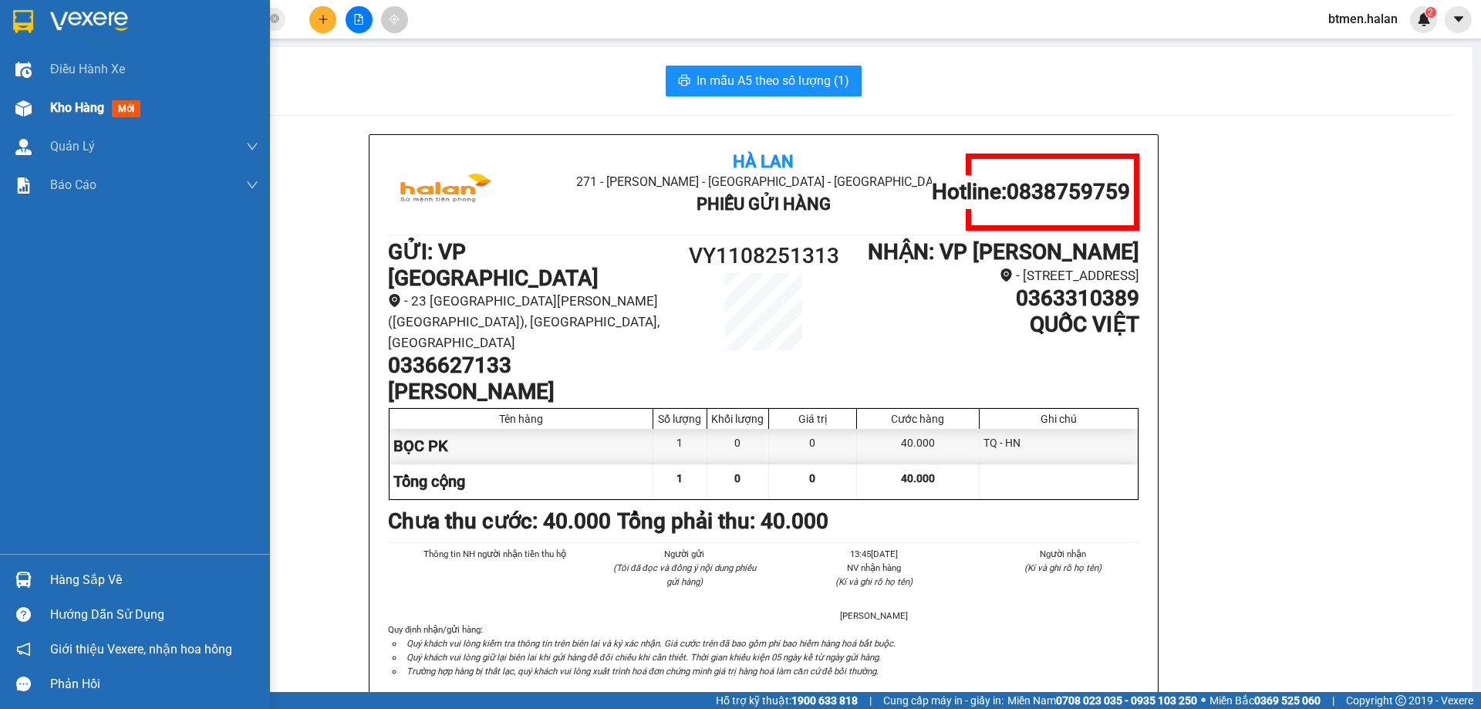
click at [72, 123] on div "Kho hàng mới" at bounding box center [154, 108] width 208 height 39
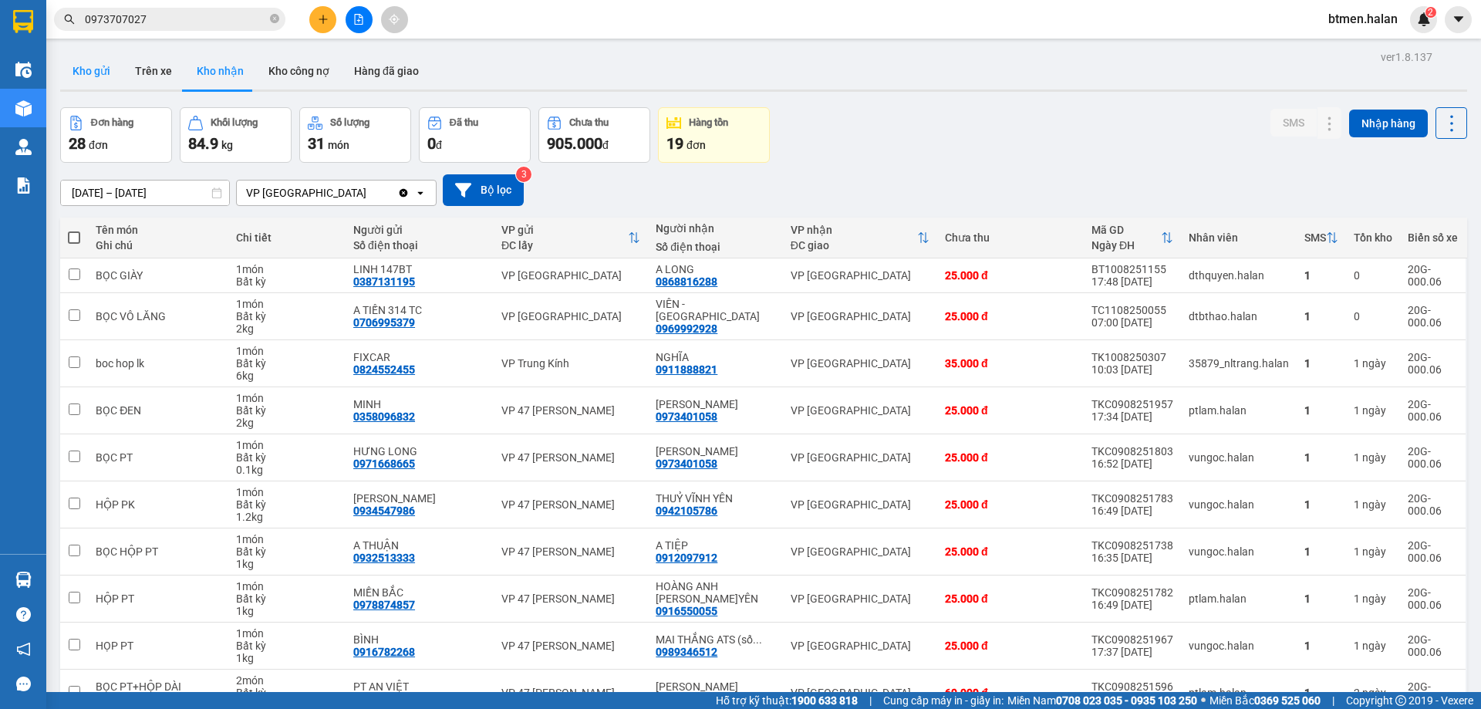
click at [86, 63] on button "Kho gửi" at bounding box center [91, 70] width 62 height 37
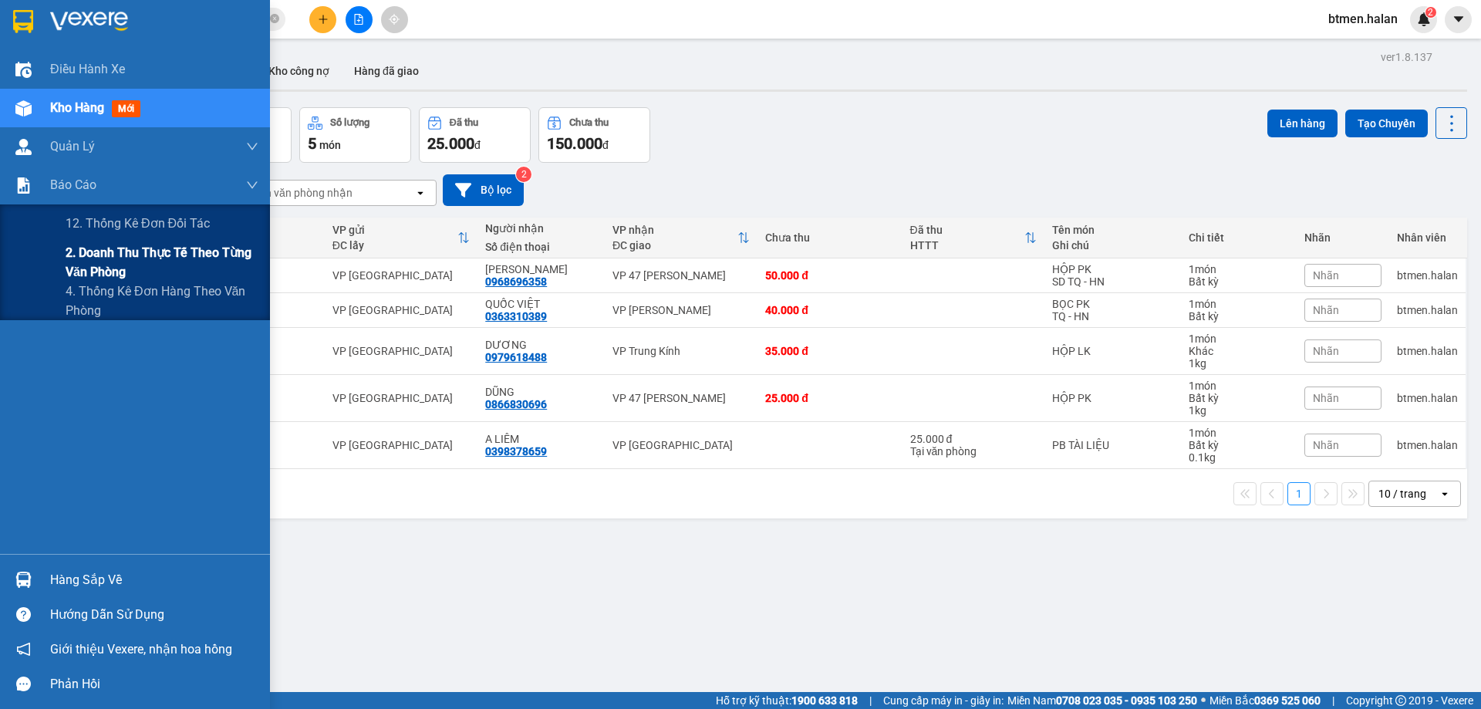
click at [81, 269] on span "2. Doanh thu thực tế theo từng văn phòng" at bounding box center [162, 262] width 193 height 39
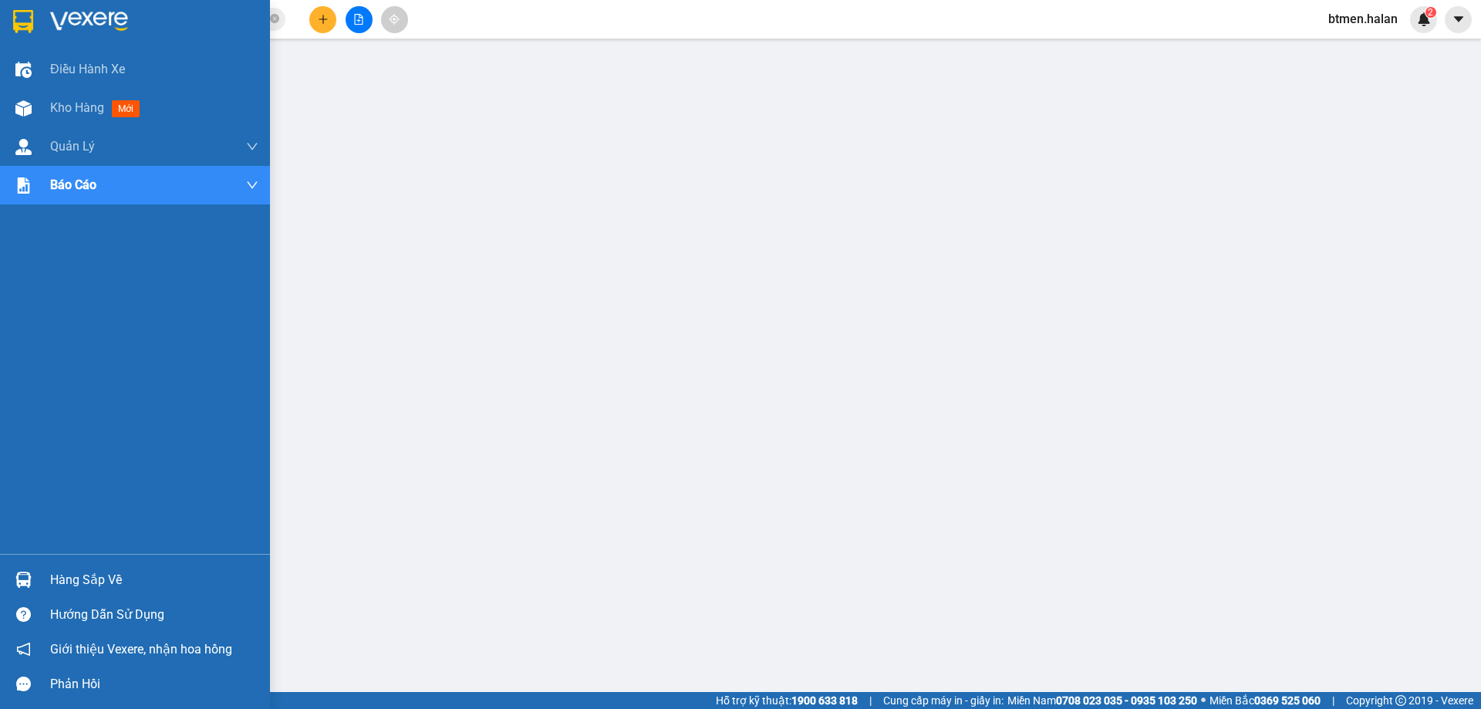
drag, startPoint x: 83, startPoint y: 588, endPoint x: 93, endPoint y: 583, distance: 10.3
click at [86, 587] on div "Hàng sắp về" at bounding box center [154, 579] width 208 height 23
click at [93, 581] on div "Hàng sắp về" at bounding box center [154, 579] width 208 height 23
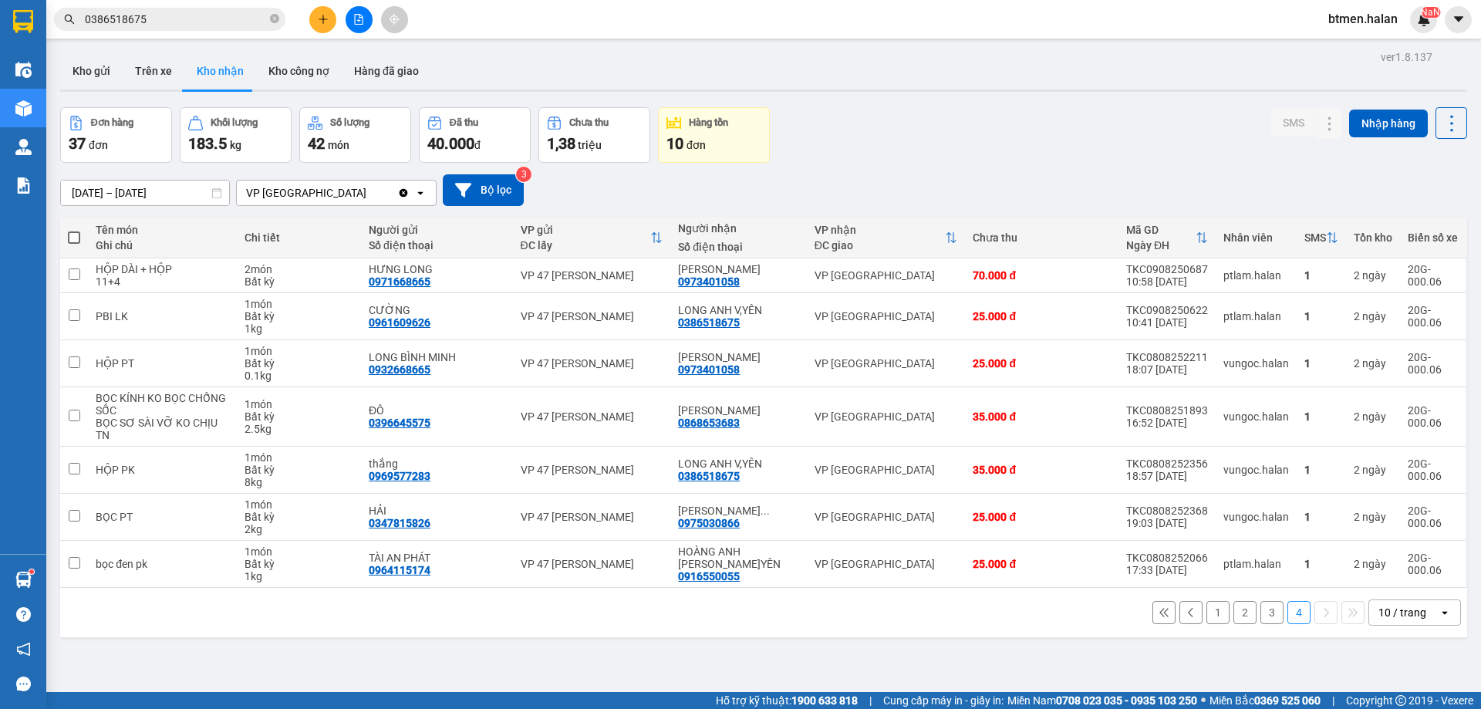
scroll to position [71, 0]
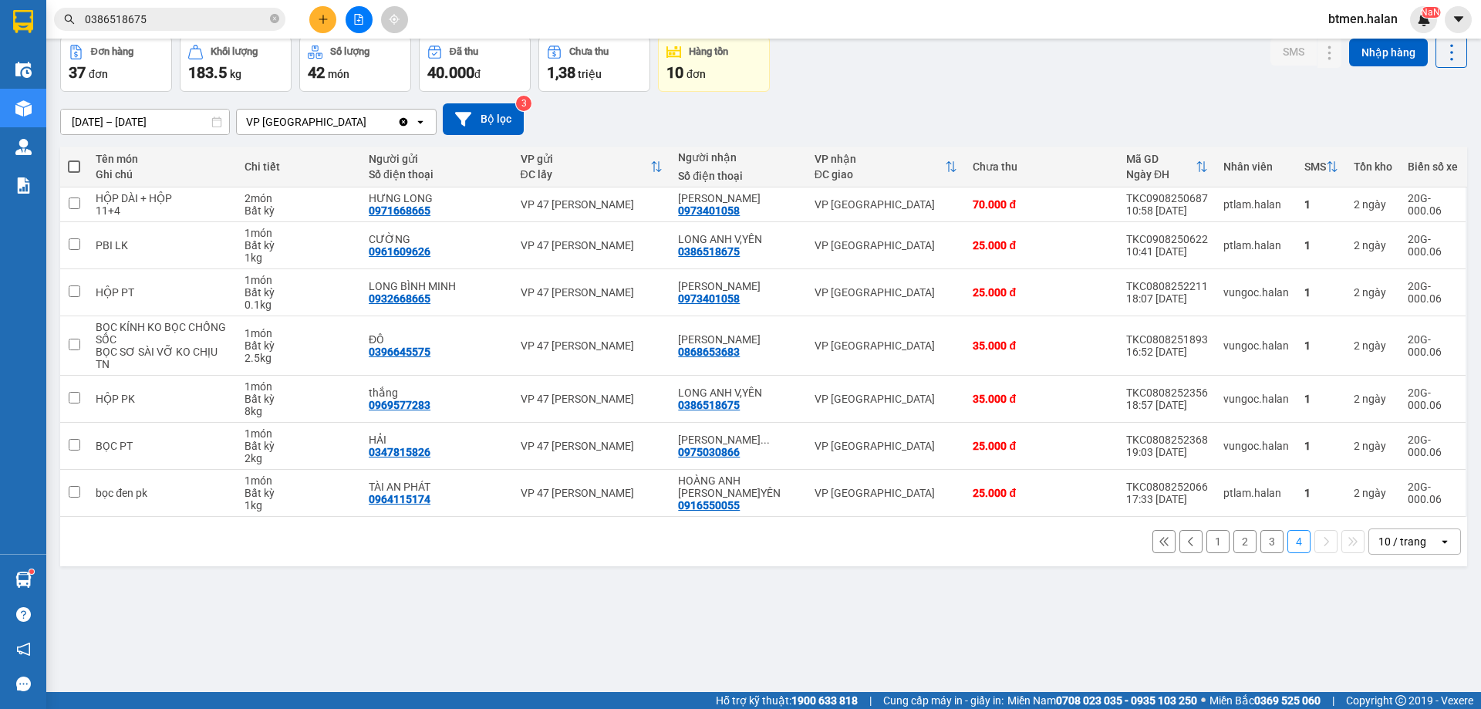
click at [1206, 539] on button "1" at bounding box center [1217, 541] width 23 height 23
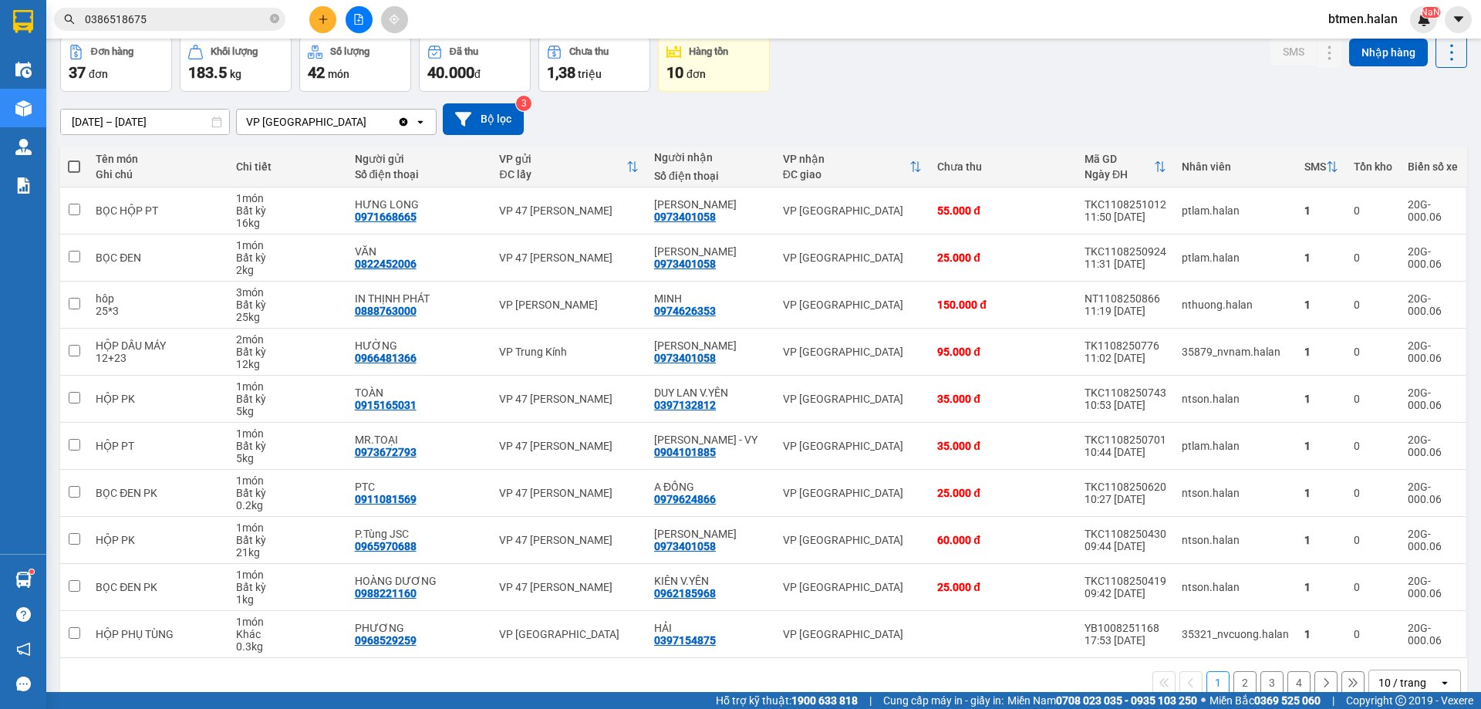
click at [1233, 676] on button "2" at bounding box center [1244, 682] width 23 height 23
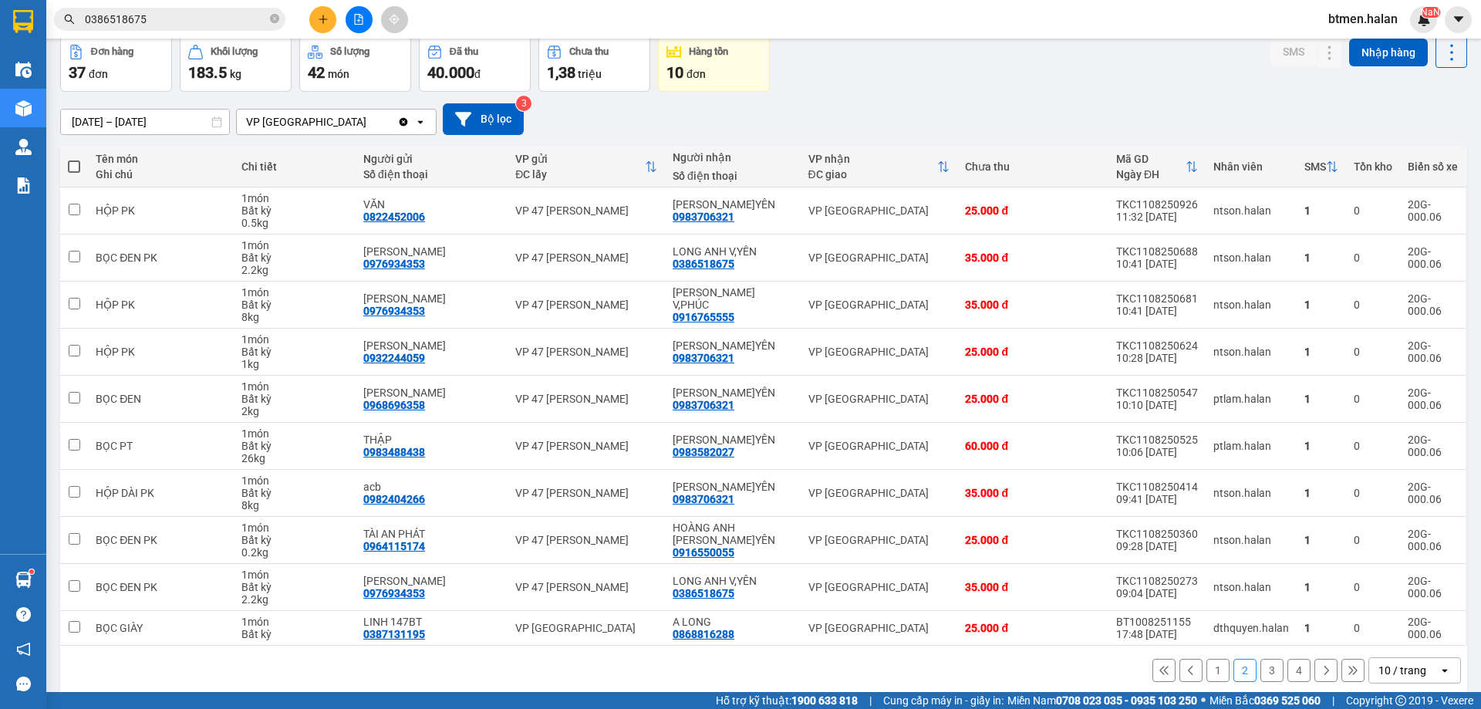
click at [1297, 673] on button "4" at bounding box center [1298, 670] width 23 height 23
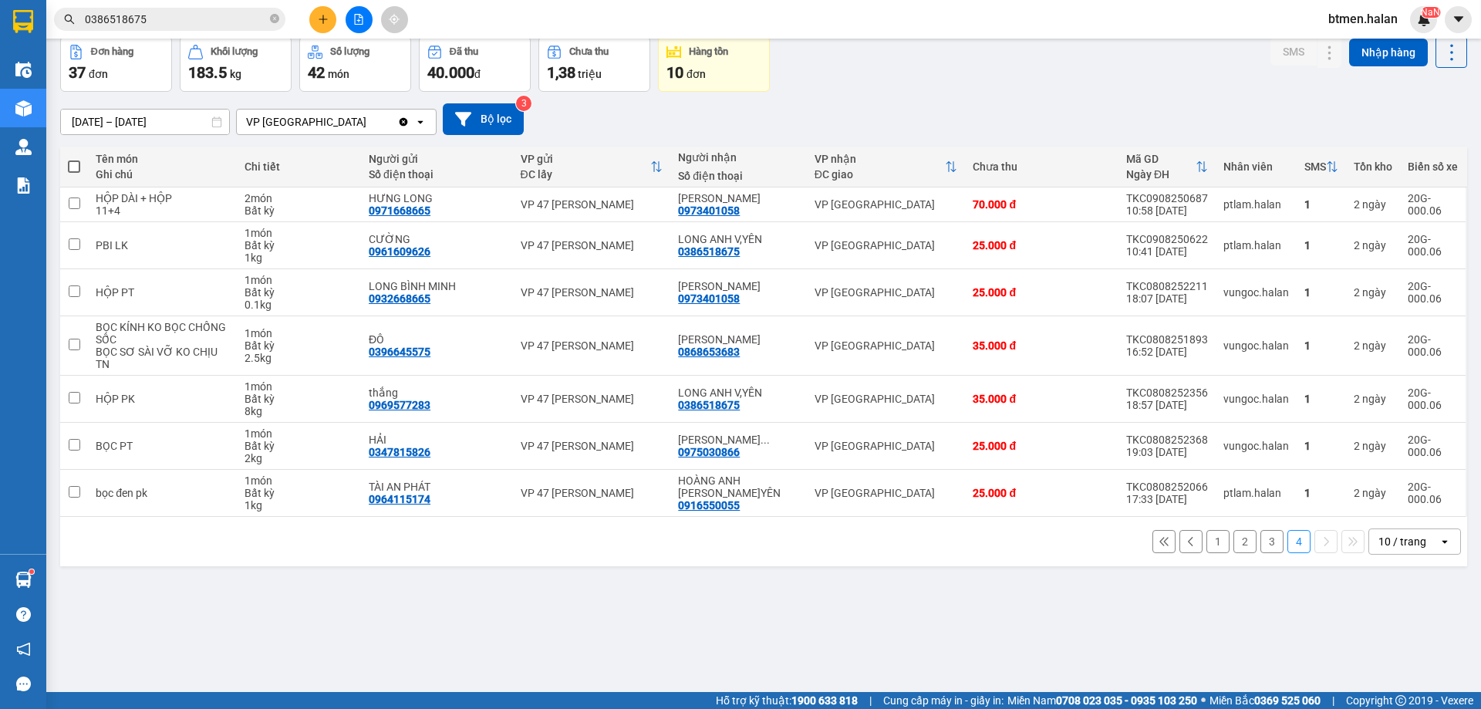
click at [1260, 545] on button "3" at bounding box center [1271, 541] width 23 height 23
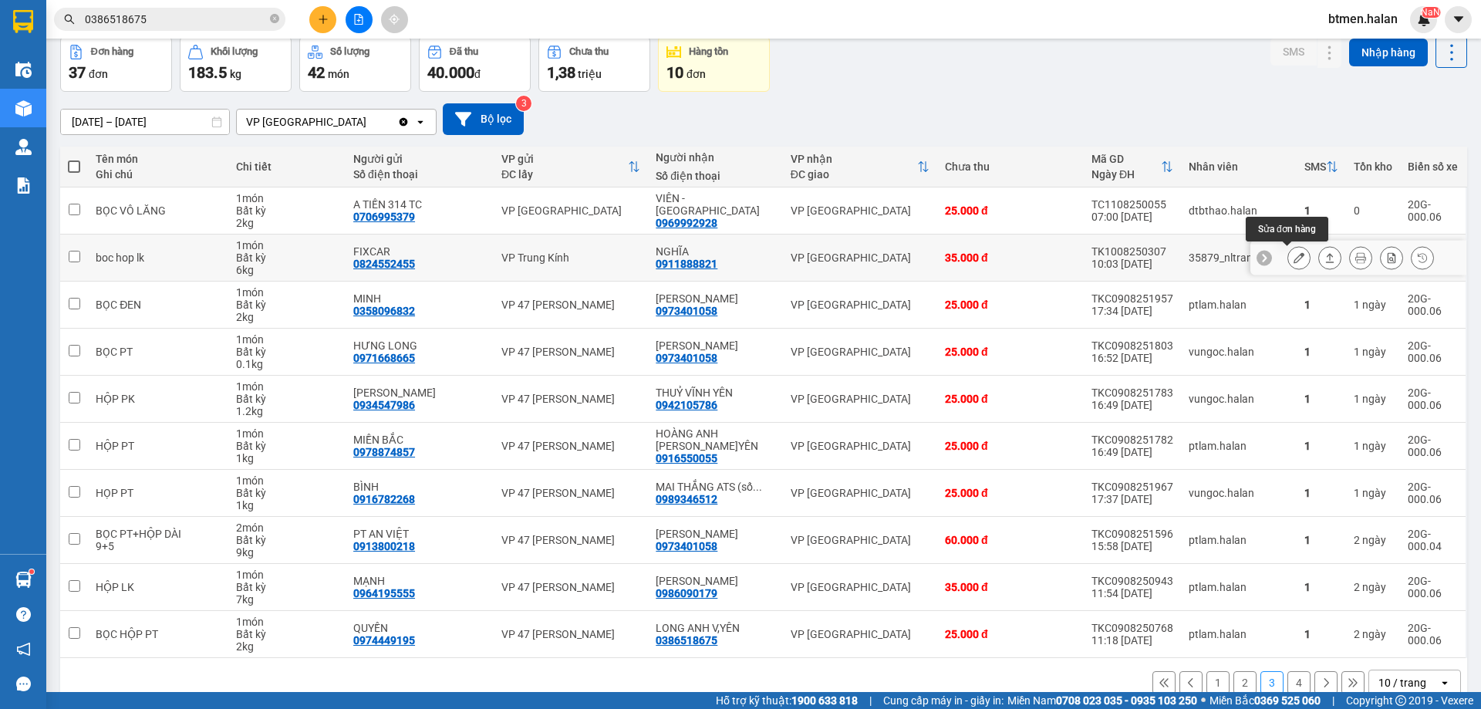
click at [1293, 259] on icon at bounding box center [1298, 257] width 11 height 11
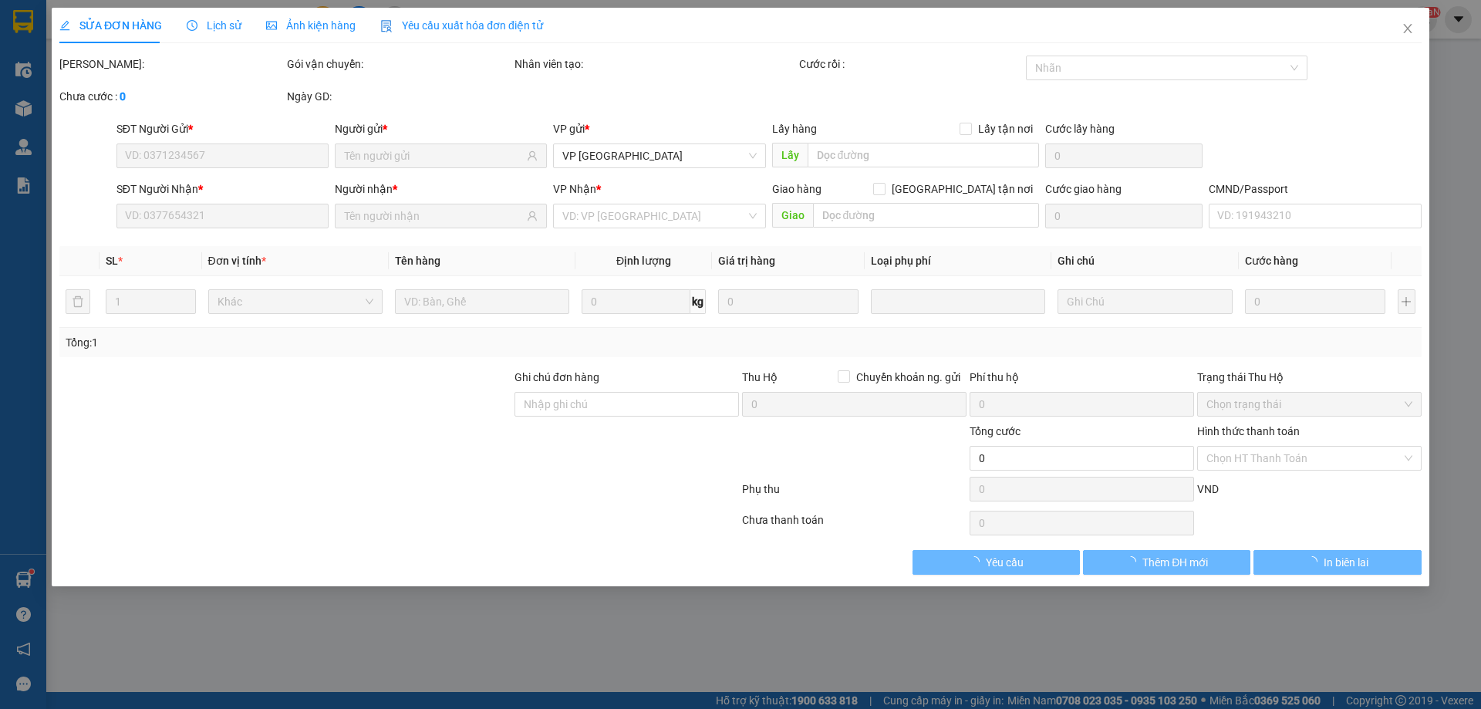
type input "0824552455"
type input "FIXCAR"
type input "0911888821"
type input "NGHĨA"
checkbox input "true"
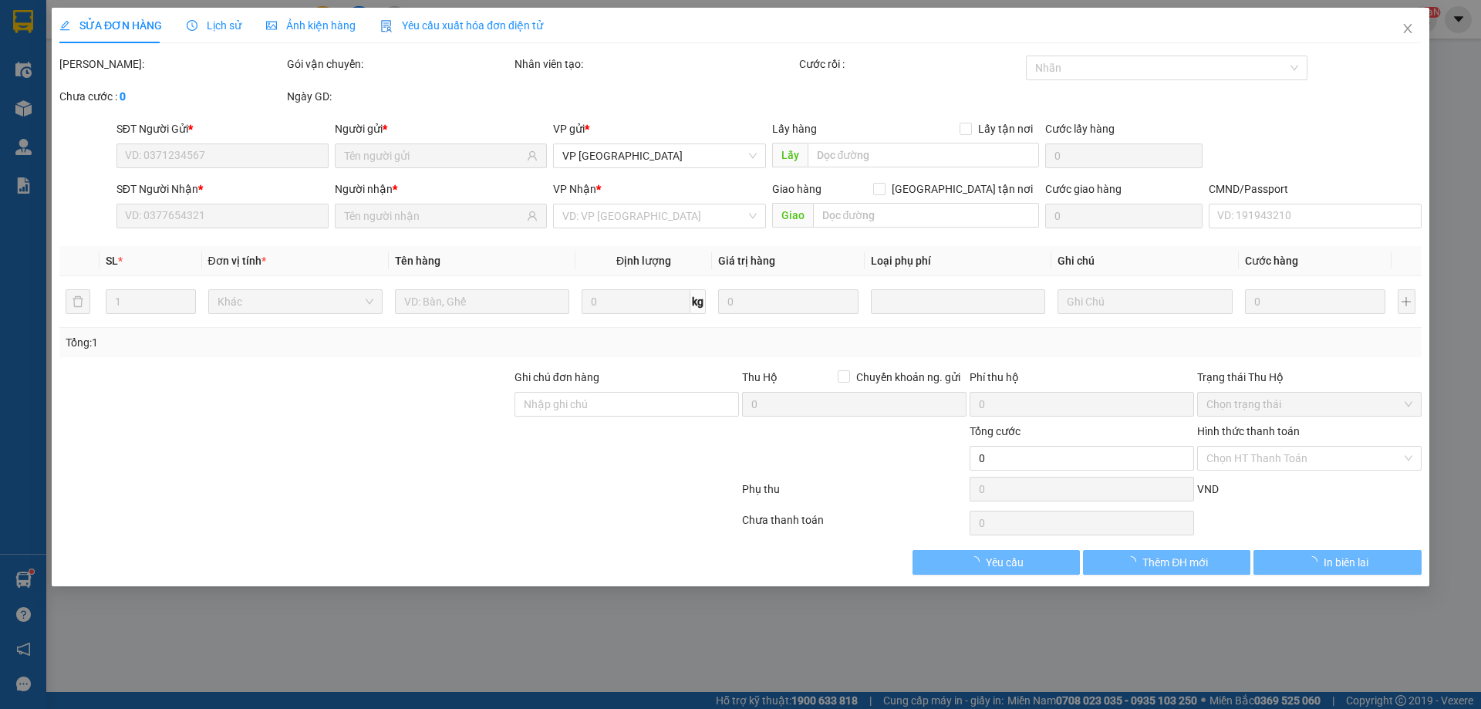
type input "6.500.000"
type input "60.000"
type input "35.000"
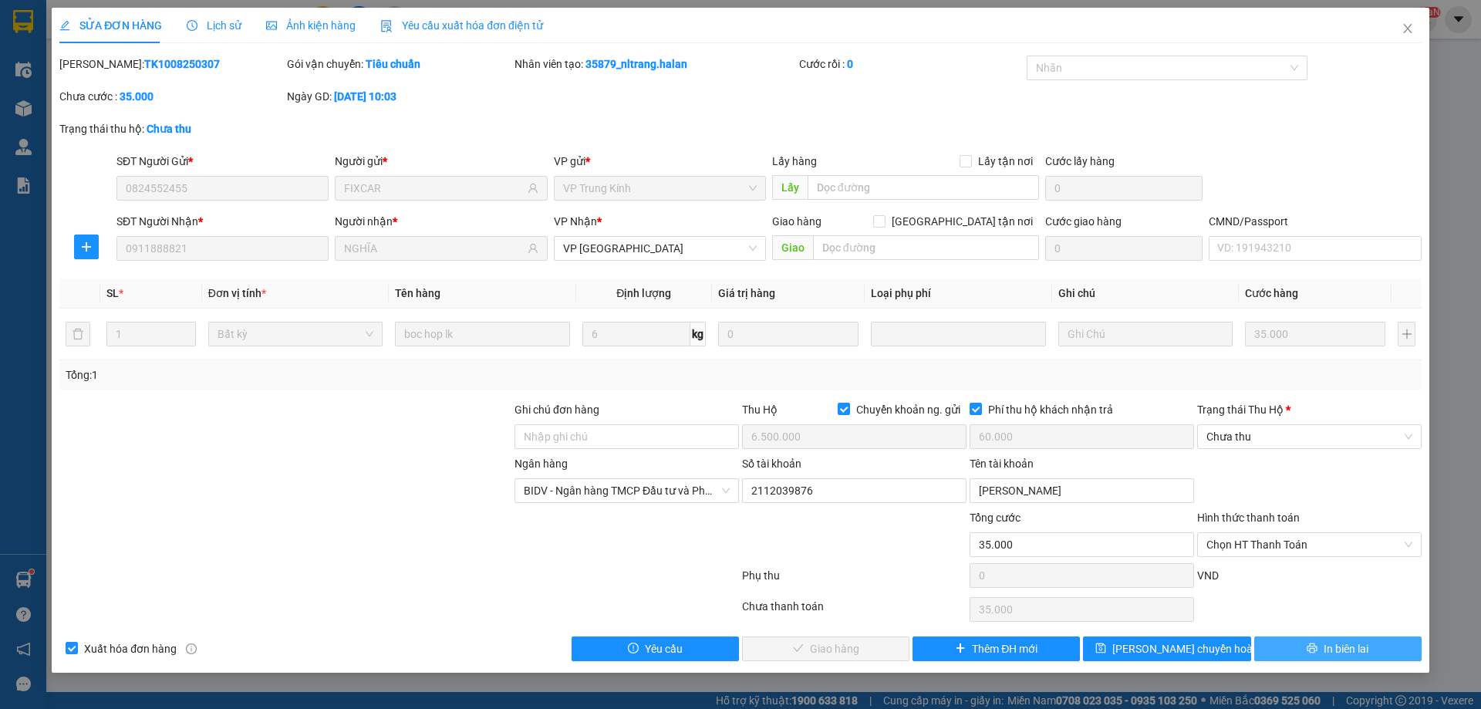
click at [1348, 646] on span "In biên lai" at bounding box center [1346, 648] width 45 height 17
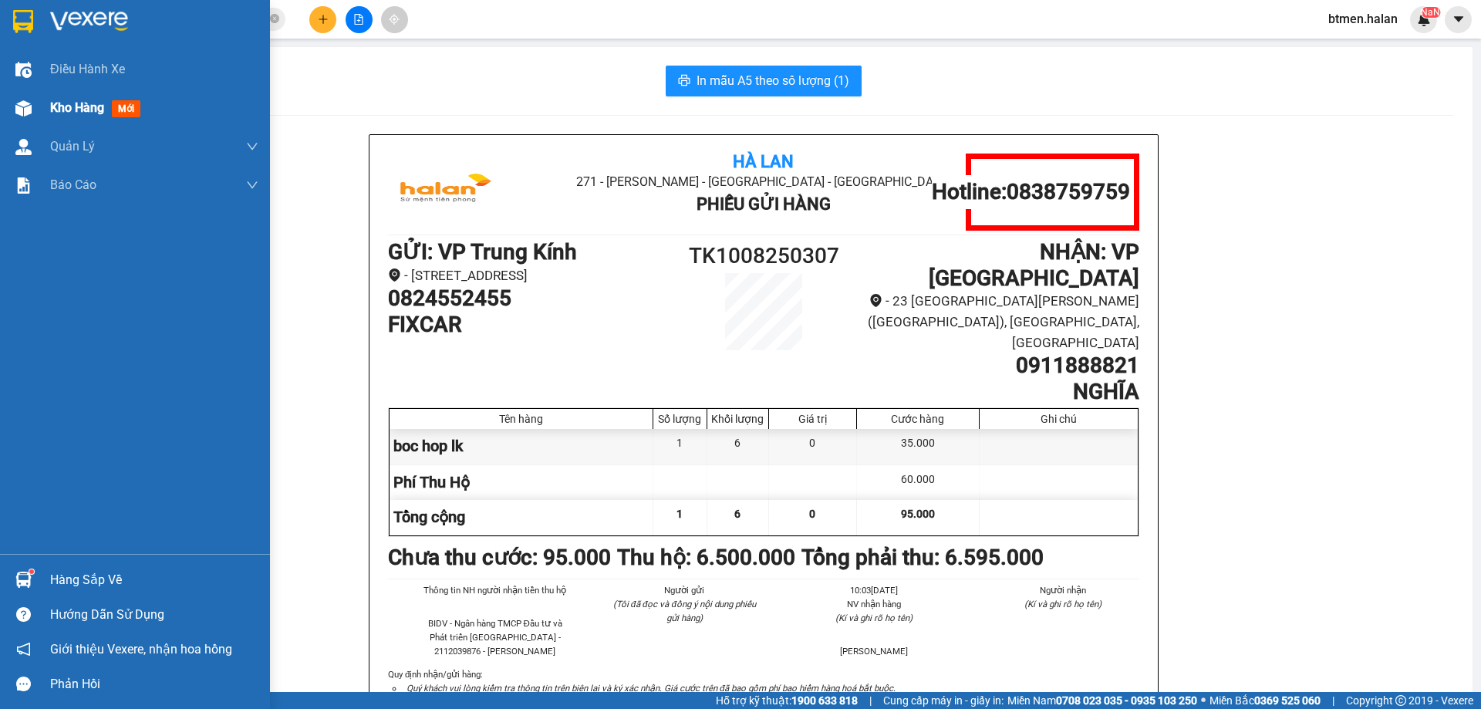
click at [55, 103] on span "Kho hàng" at bounding box center [77, 107] width 54 height 15
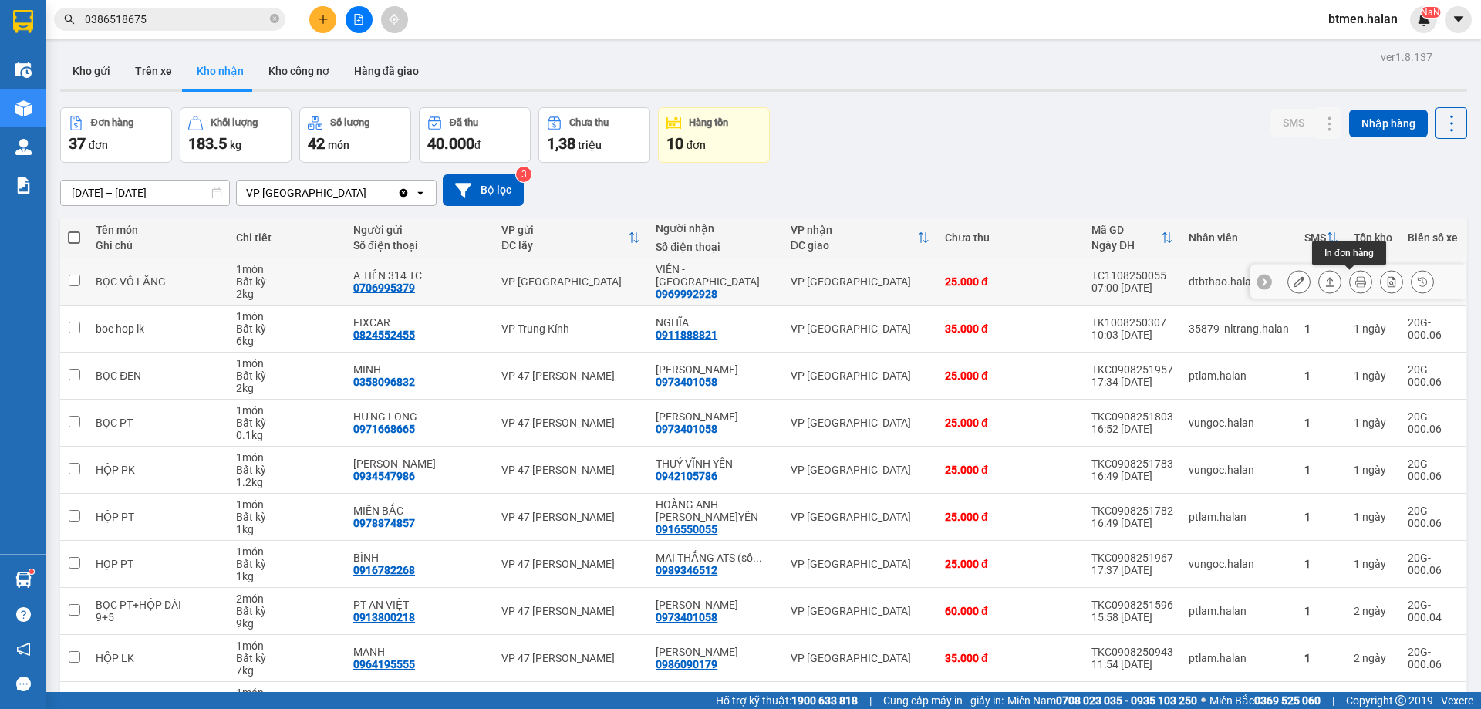
click at [1355, 282] on icon at bounding box center [1360, 281] width 11 height 11
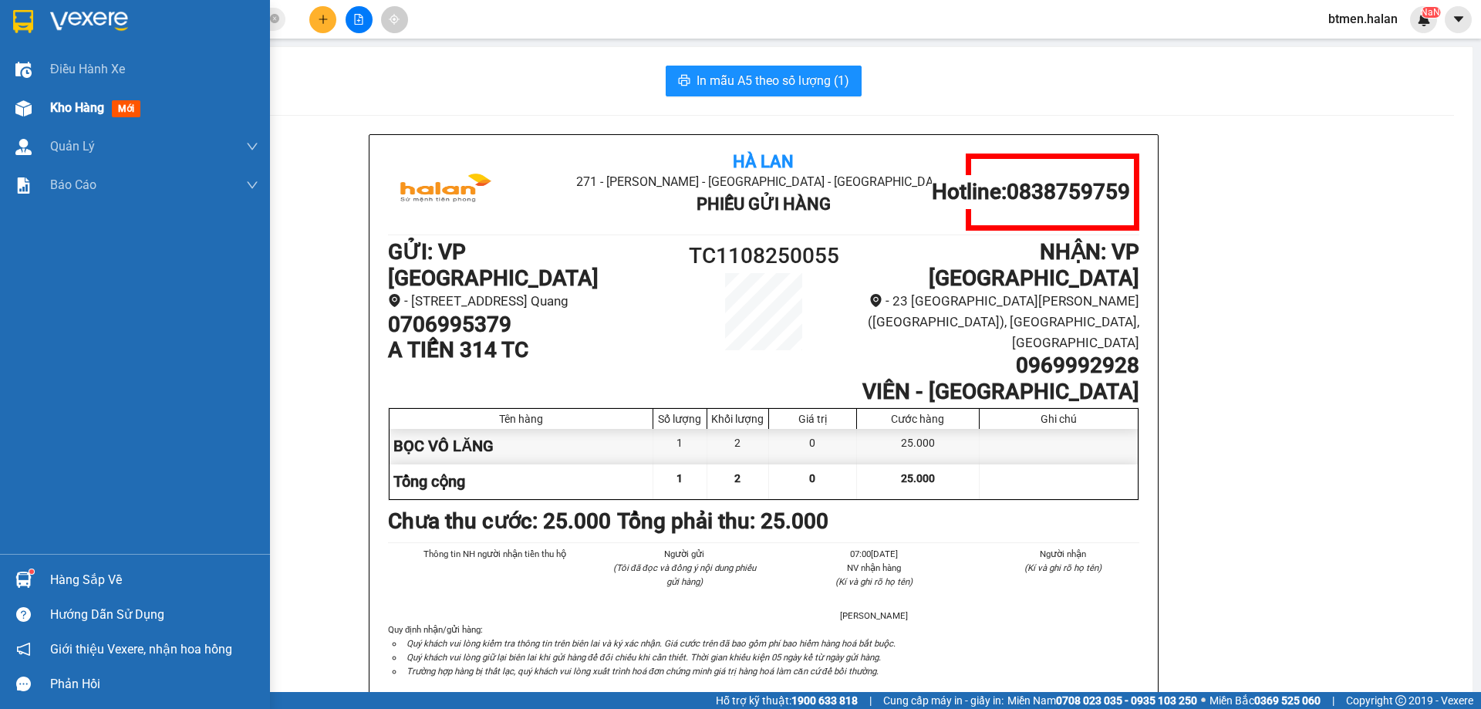
click at [78, 99] on div "Kho hàng mới" at bounding box center [98, 107] width 96 height 19
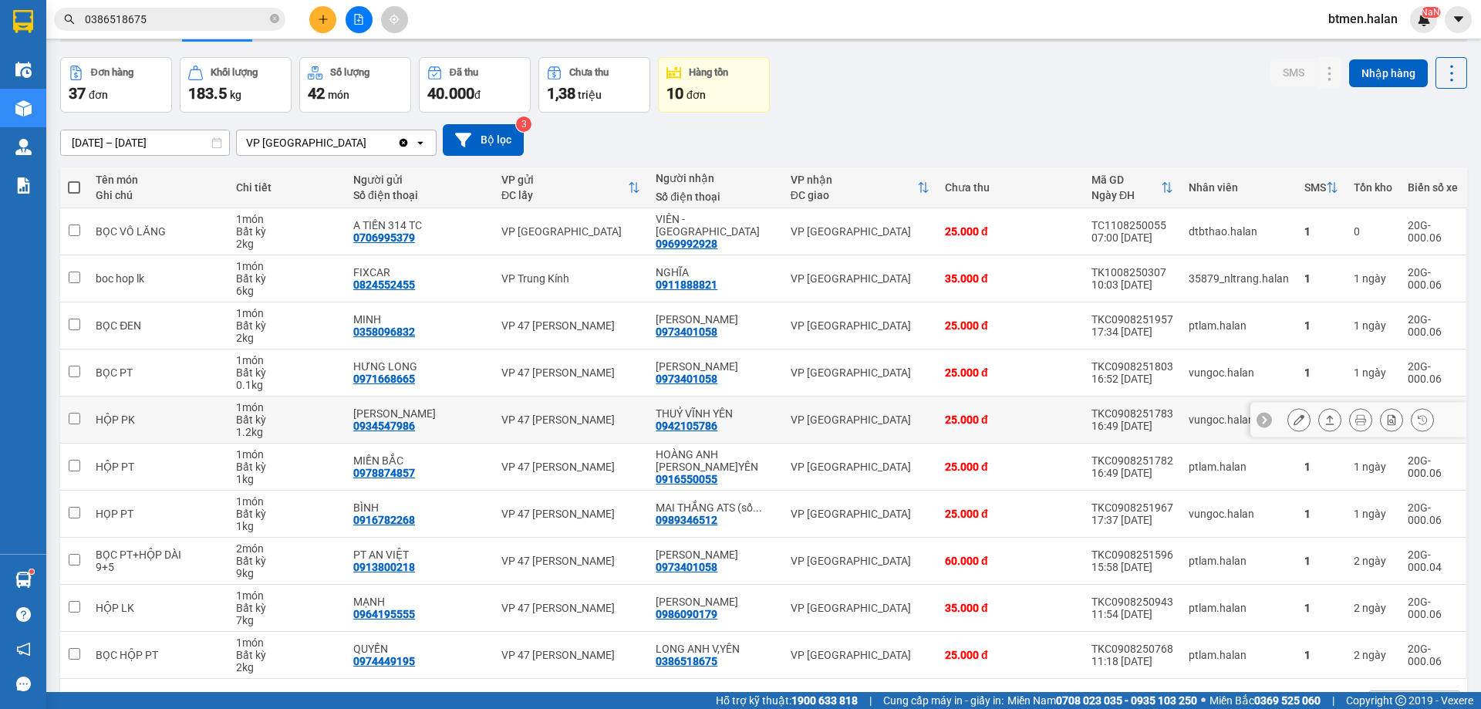
scroll to position [77, 0]
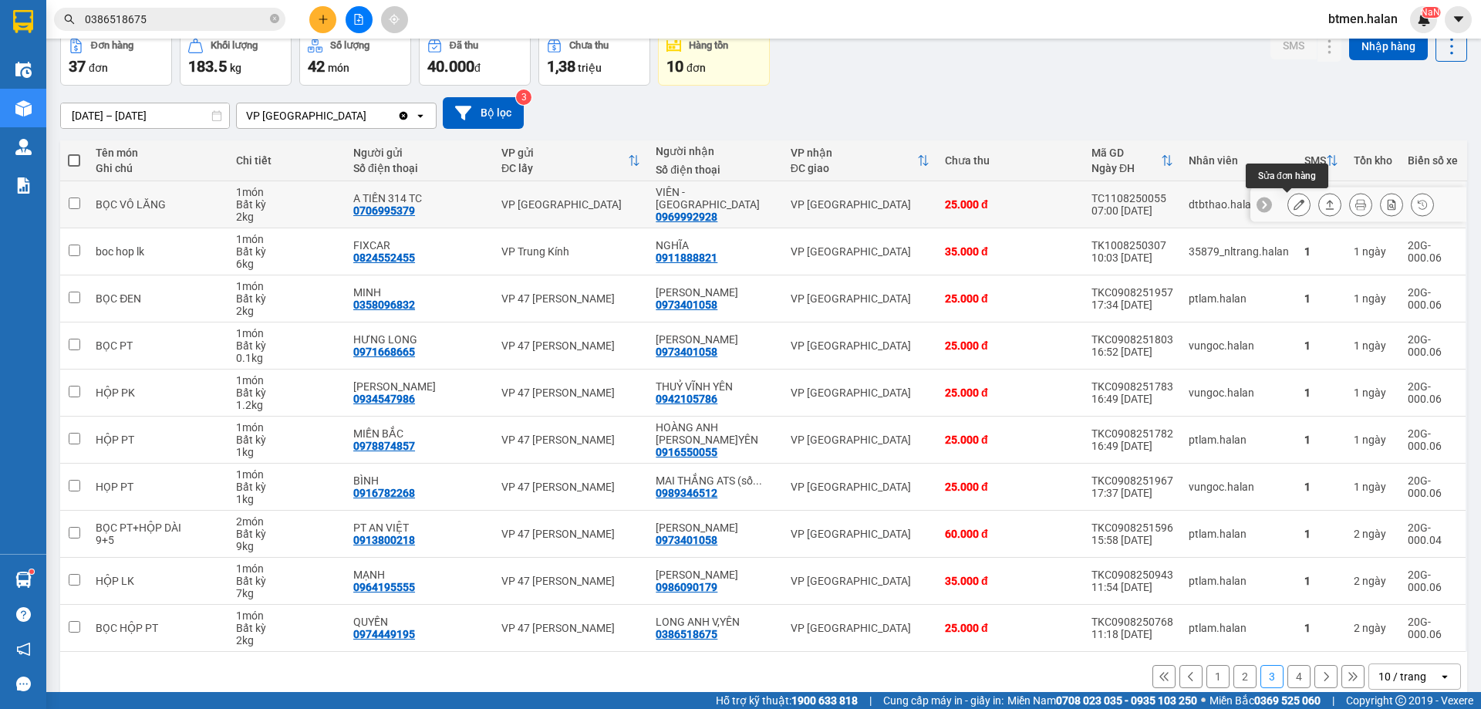
click at [1293, 200] on icon at bounding box center [1298, 204] width 11 height 11
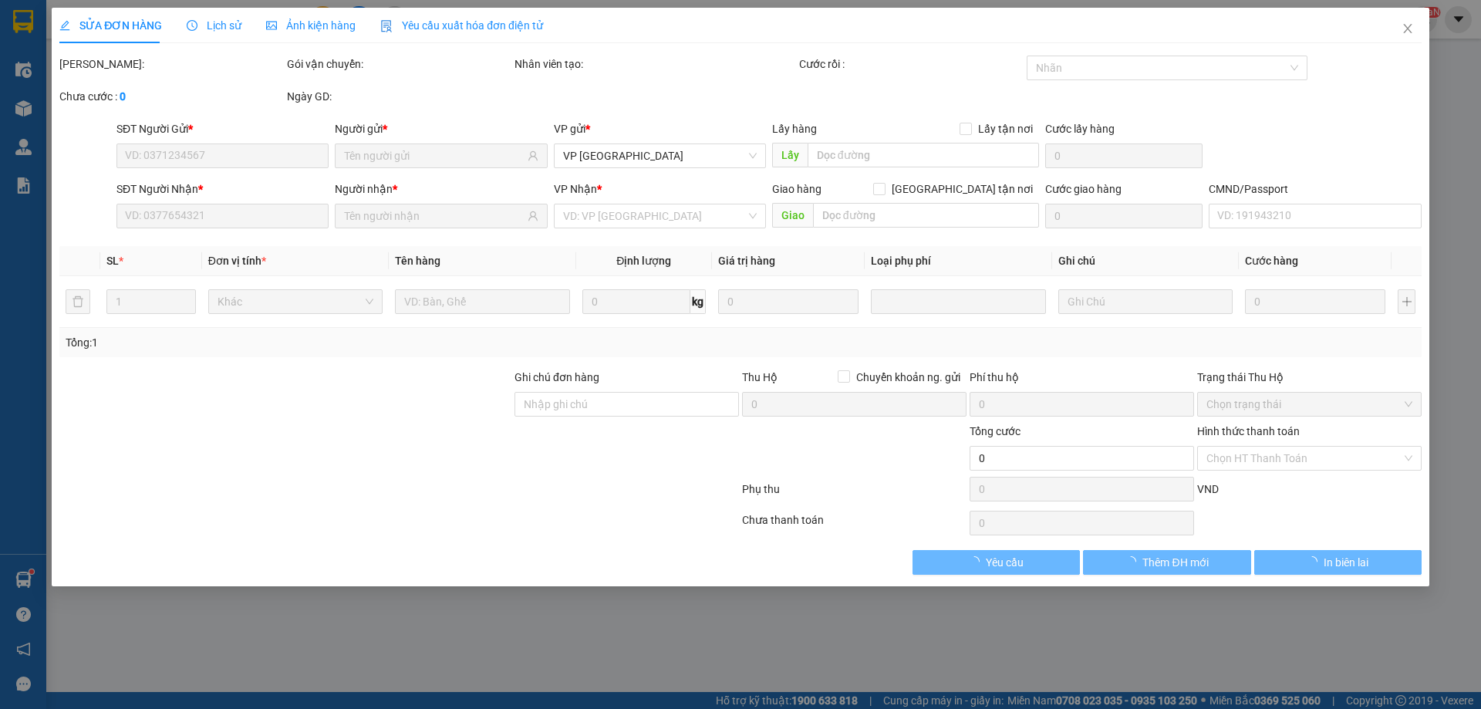
type input "0706995379"
type input "A TIẾN 314 TC"
type input "0969992928"
type input "VIÊN - [GEOGRAPHIC_DATA]"
type input "25.000"
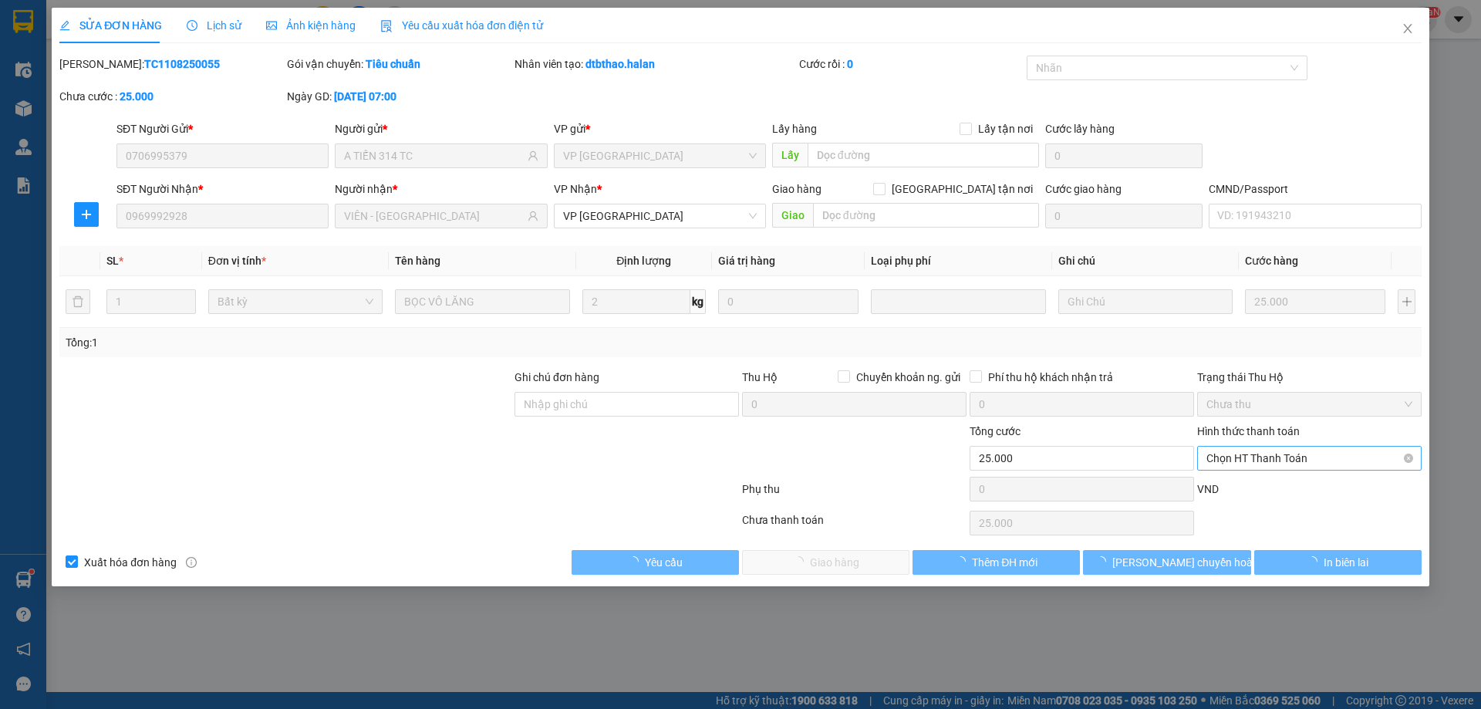
click at [1272, 466] on span "Chọn HT Thanh Toán" at bounding box center [1309, 458] width 206 height 23
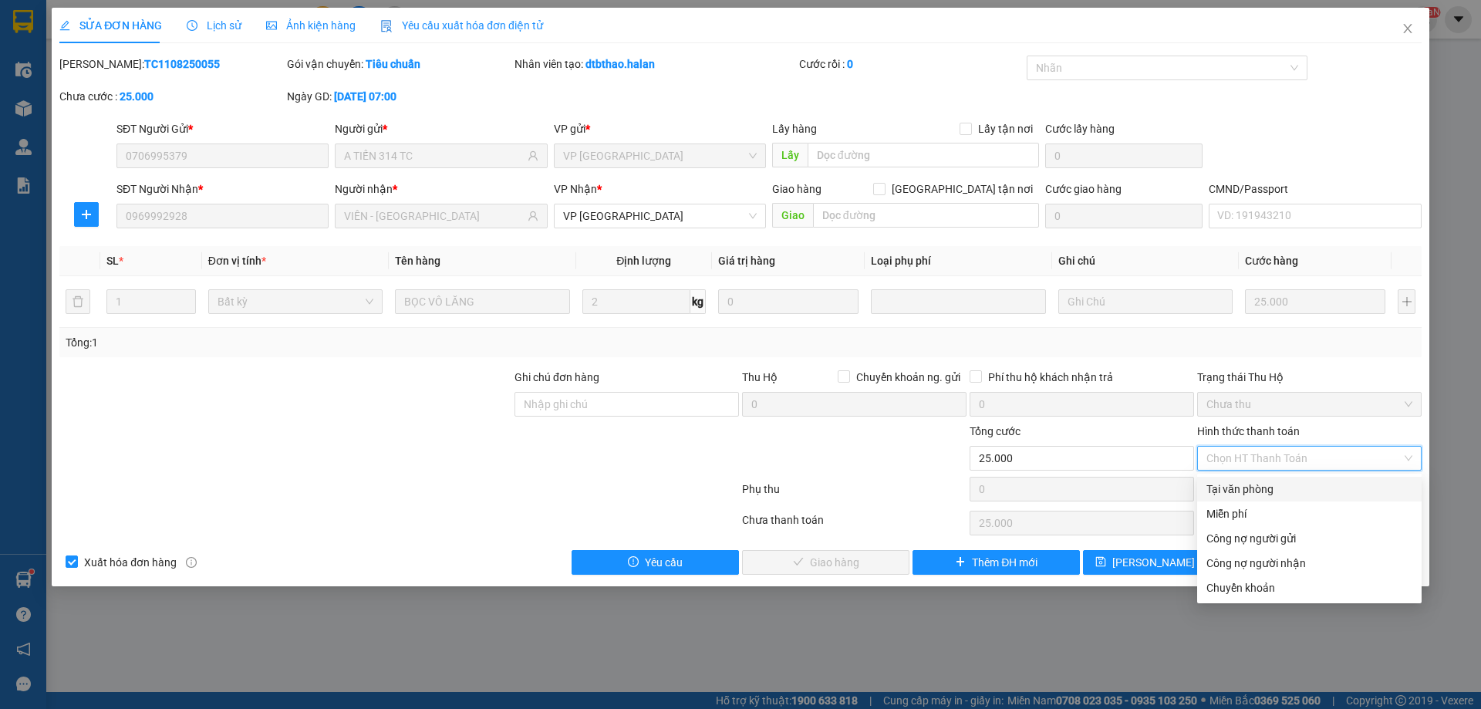
drag, startPoint x: 1242, startPoint y: 490, endPoint x: 990, endPoint y: 539, distance: 257.0
click at [1222, 493] on div "Tại văn phòng" at bounding box center [1309, 489] width 206 height 17
type input "0"
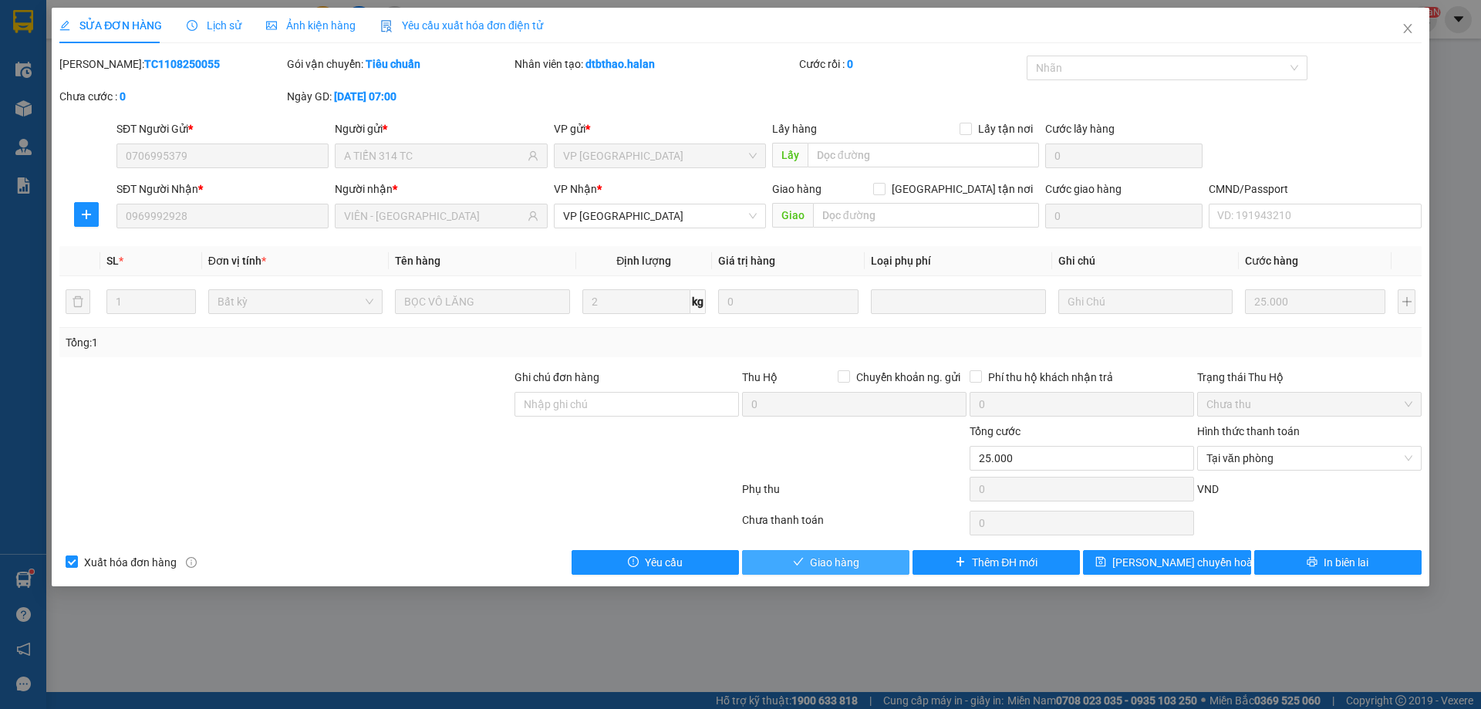
click at [812, 565] on span "Giao hàng" at bounding box center [834, 562] width 49 height 17
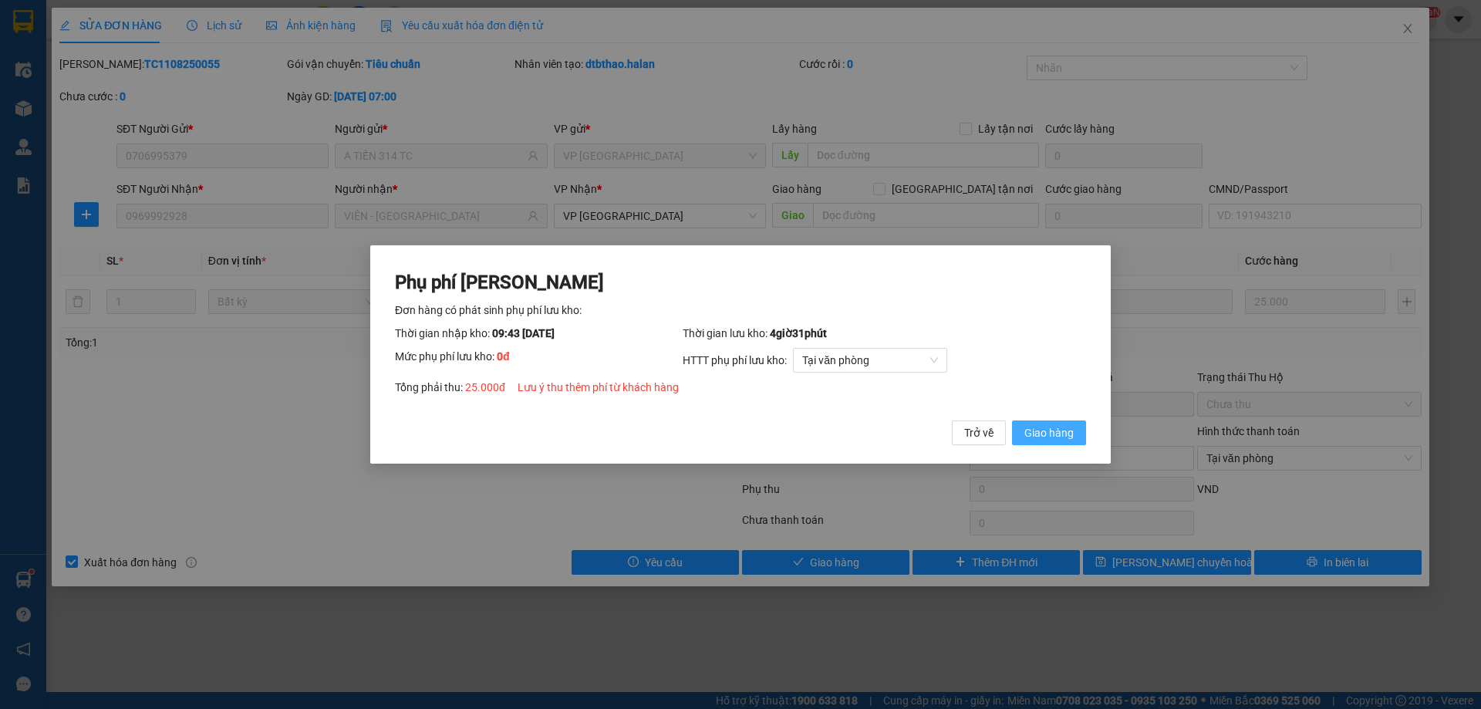
drag, startPoint x: 1057, startPoint y: 429, endPoint x: 1280, endPoint y: 146, distance: 360.3
click at [1056, 423] on button "Giao hàng" at bounding box center [1049, 432] width 74 height 25
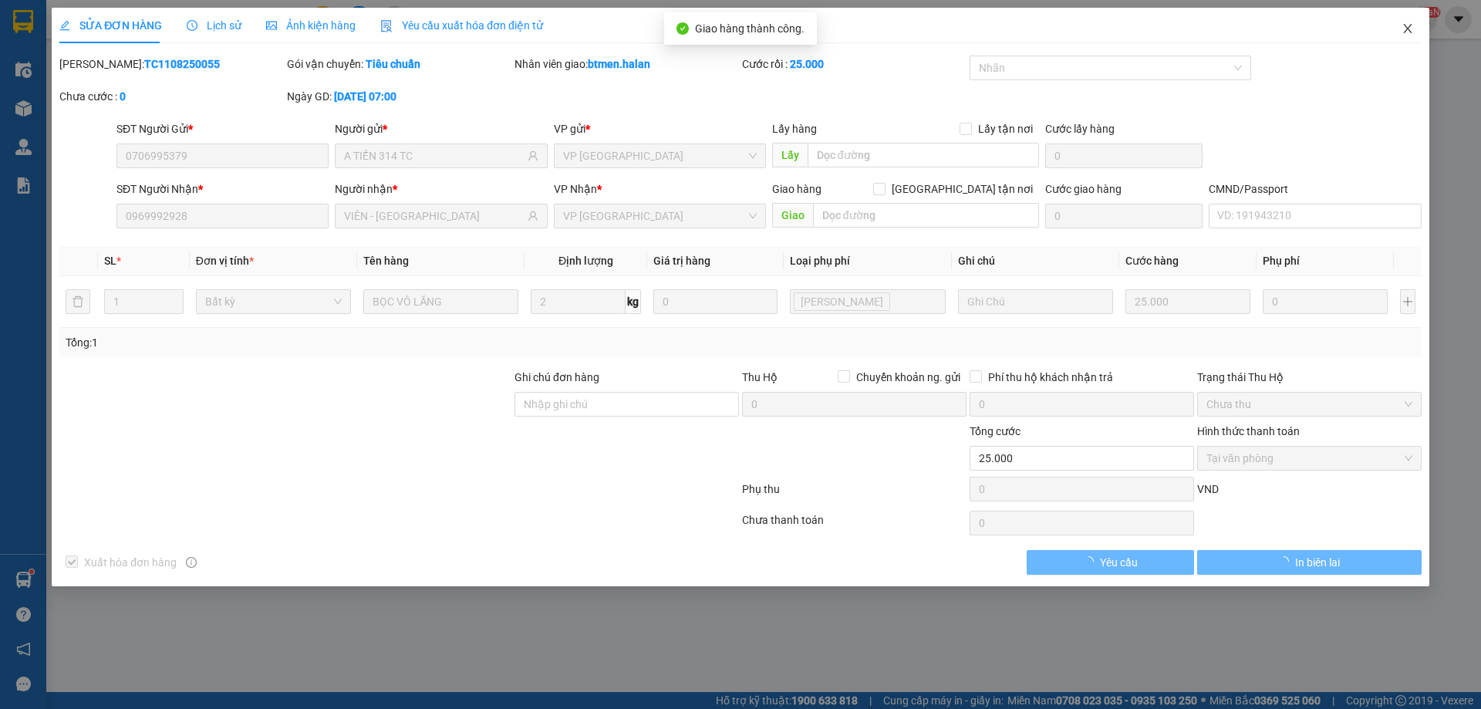
click at [1408, 29] on icon "close" at bounding box center [1407, 28] width 8 height 9
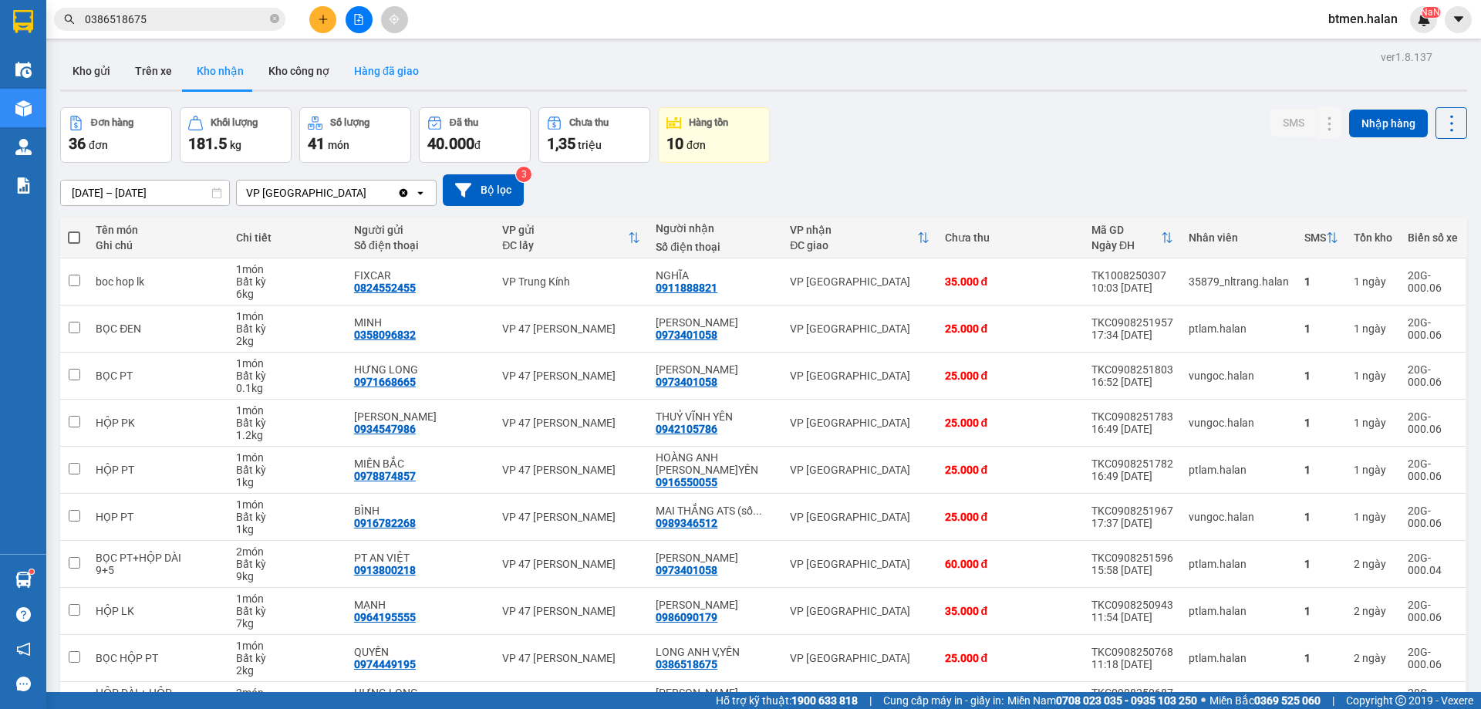
click at [397, 74] on button "Hàng đã giao" at bounding box center [386, 70] width 89 height 37
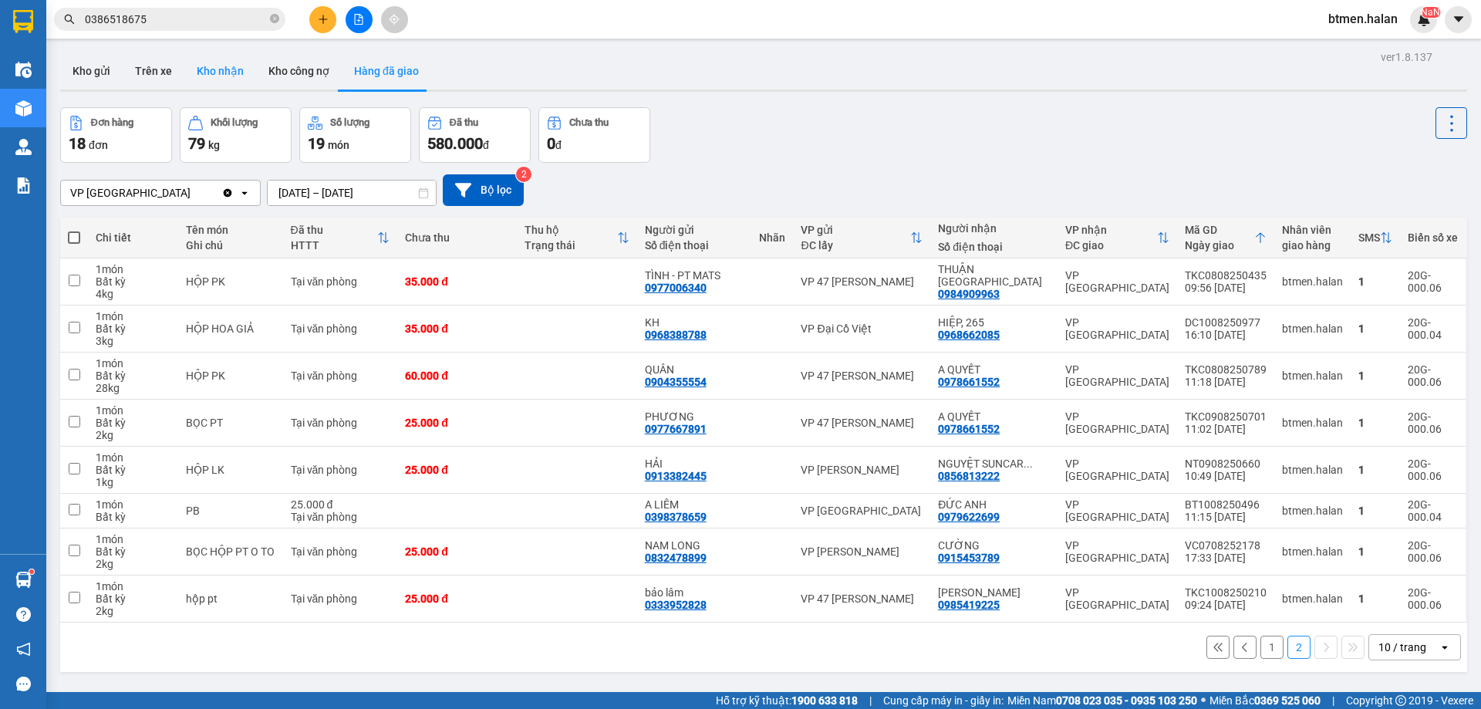
click at [219, 71] on button "Kho nhận" at bounding box center [220, 70] width 72 height 37
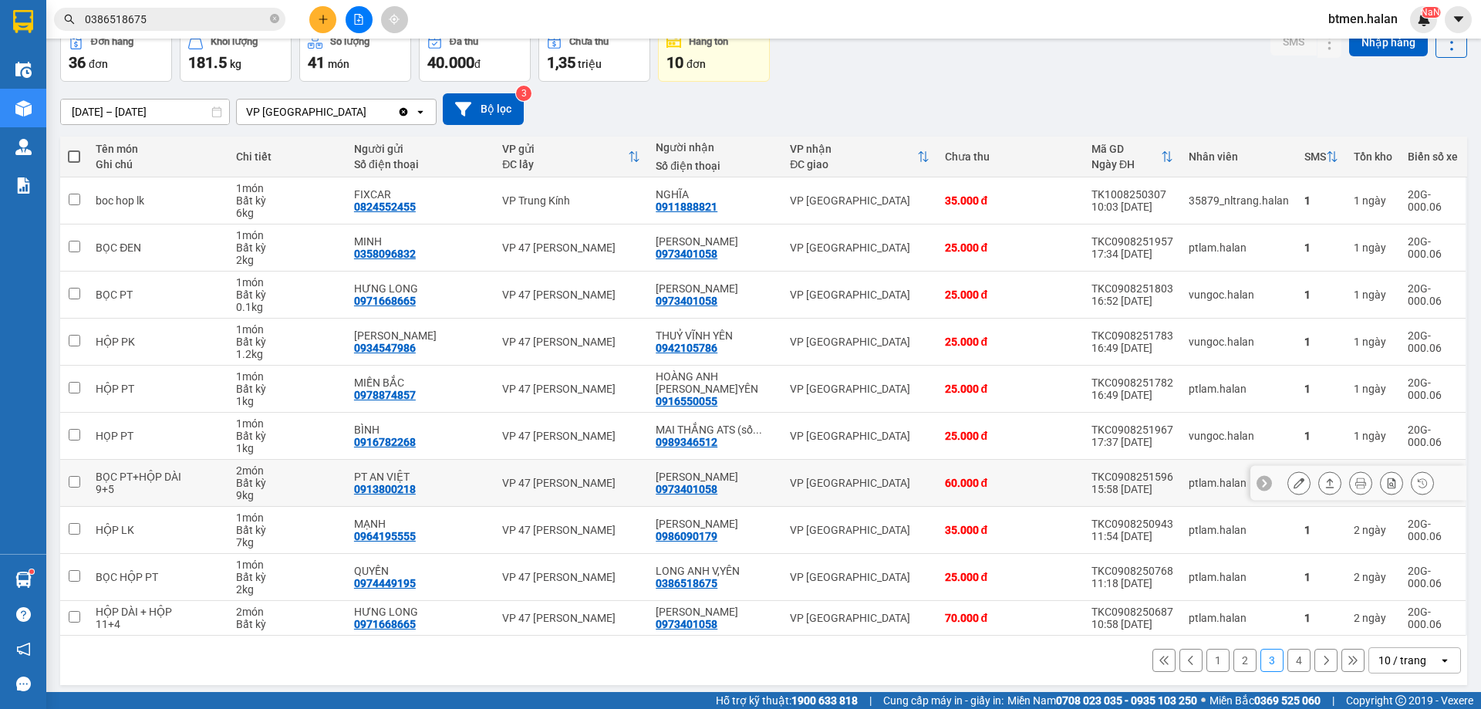
scroll to position [88, 0]
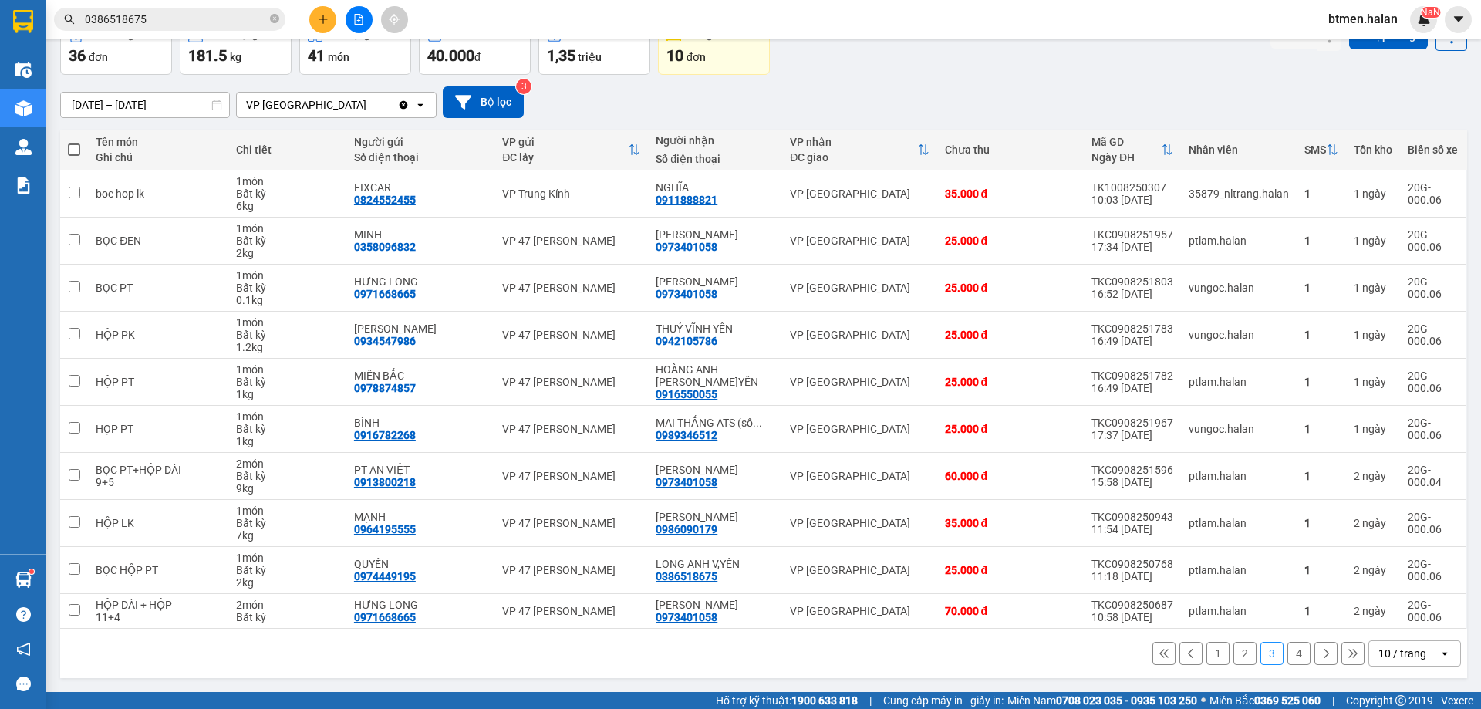
click at [1206, 656] on button "1" at bounding box center [1217, 653] width 23 height 23
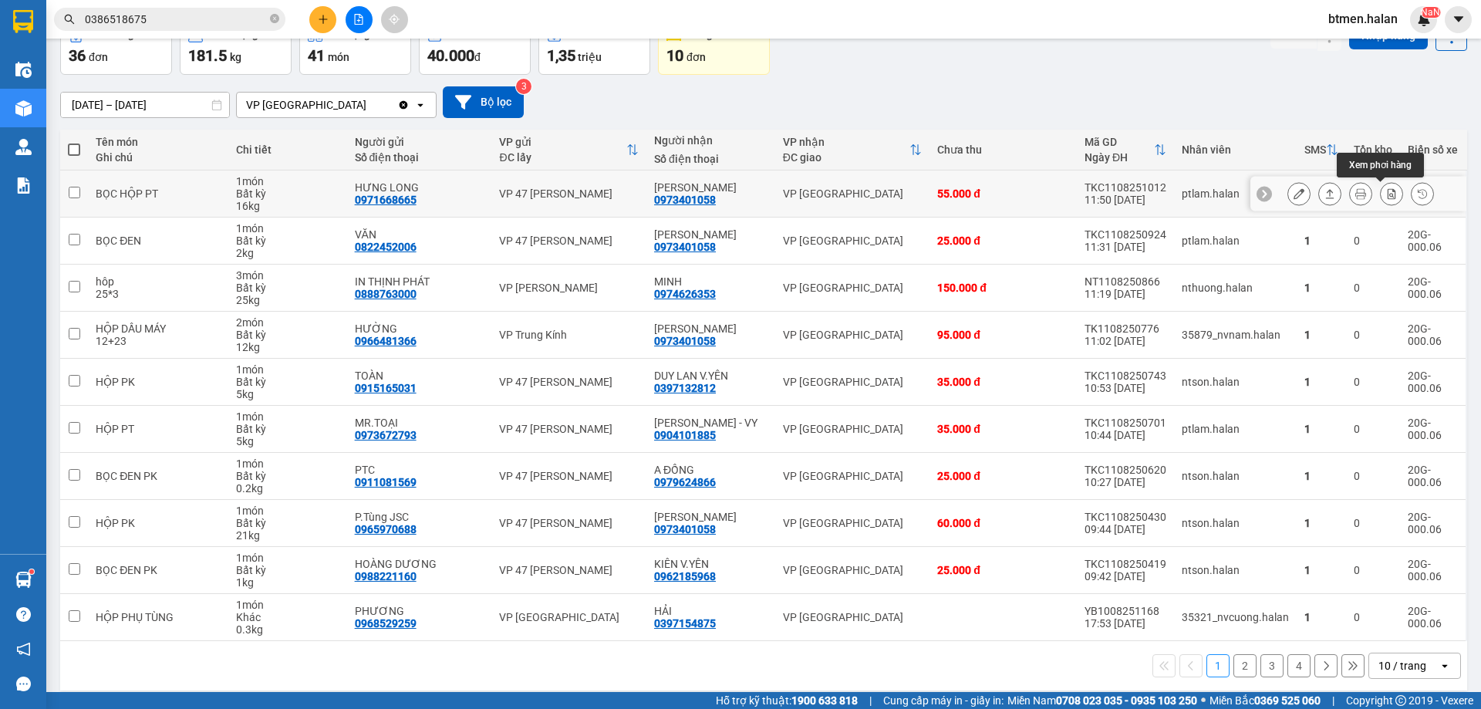
click at [1388, 194] on icon at bounding box center [1392, 193] width 8 height 11
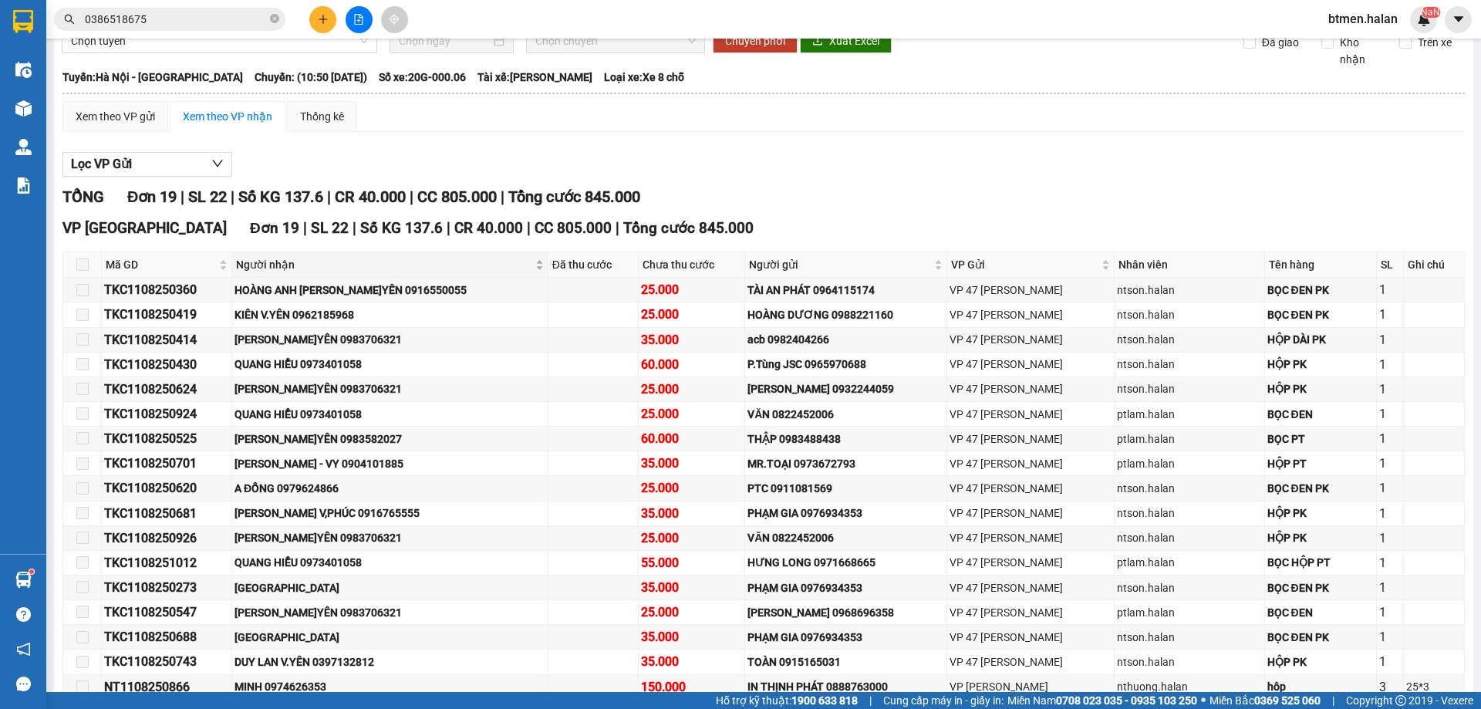
click at [299, 262] on span "Người nhận" at bounding box center [384, 264] width 296 height 17
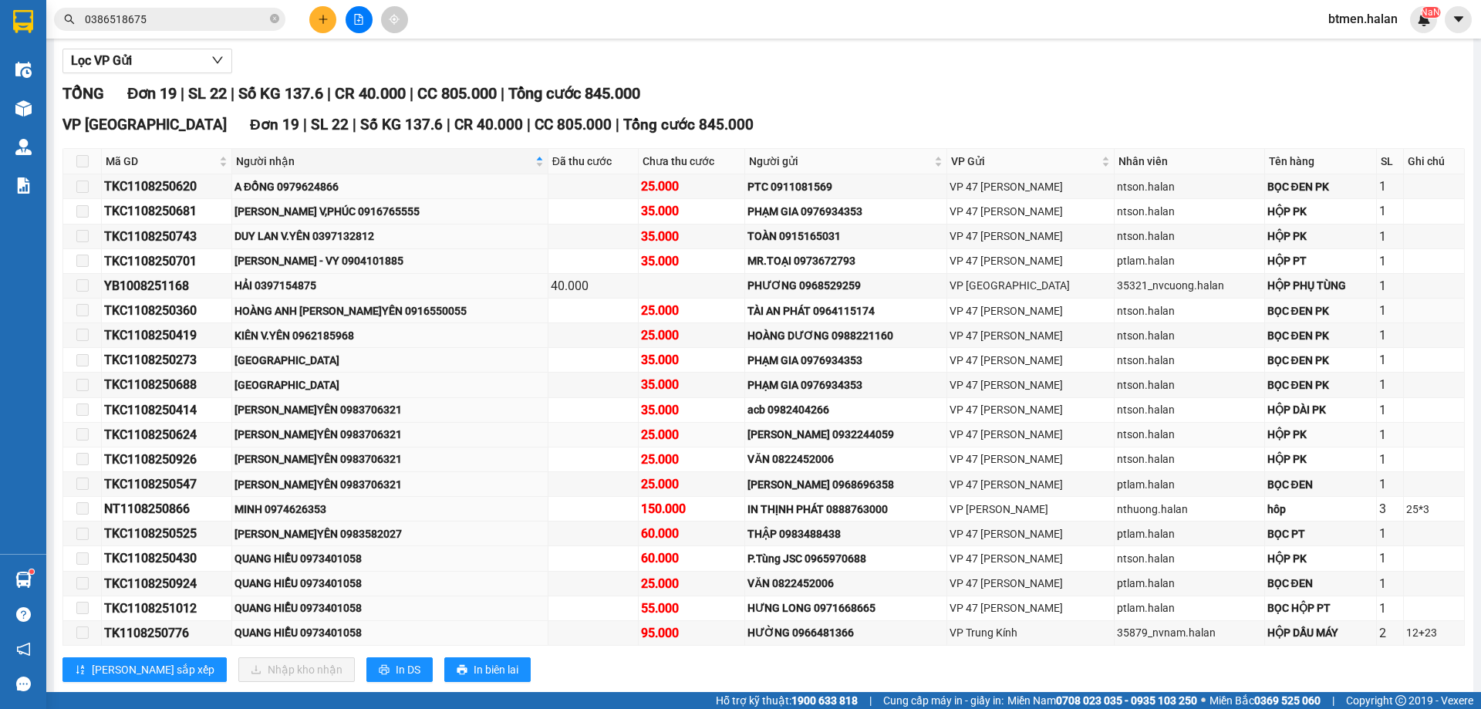
scroll to position [224, 0]
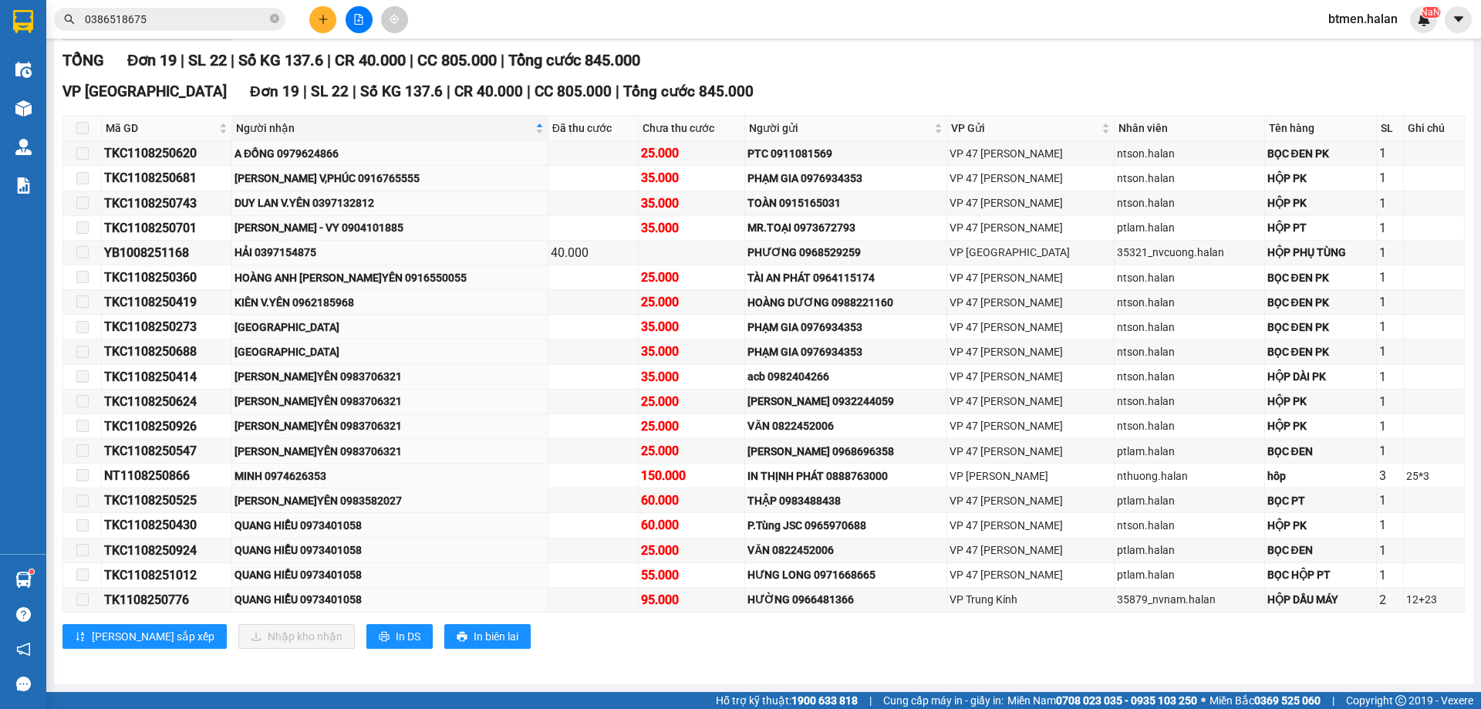
click at [1205, 89] on div "VP [GEOGRAPHIC_DATA] 19 | SL 22 | Số KG 137.6 | CR 40.000 | CC 805.000 | Tổng c…" at bounding box center [763, 91] width 1402 height 23
click at [350, 530] on div "QUANG HIỂU 0973401058" at bounding box center [389, 525] width 311 height 17
click at [170, 530] on div "TKC1108250430" at bounding box center [166, 524] width 125 height 19
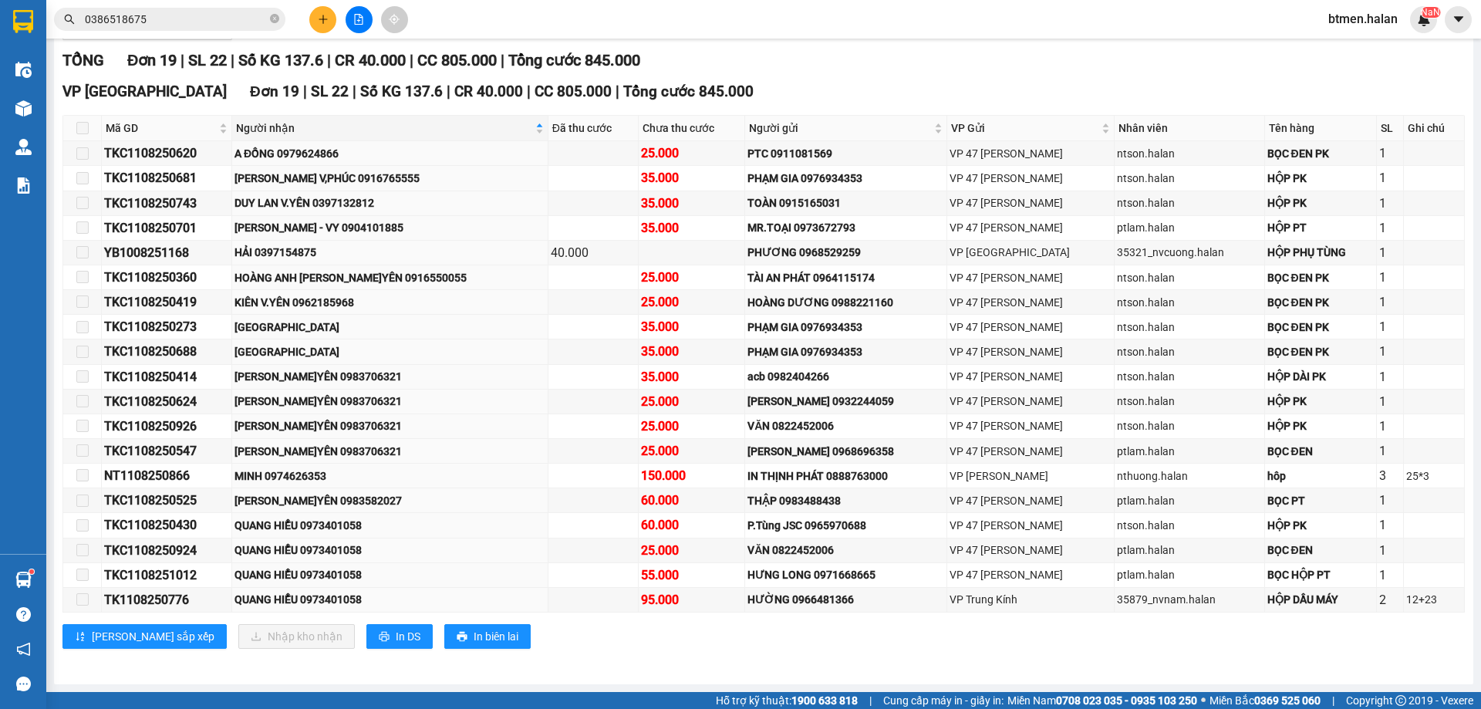
click at [1369, 79] on div "TỔNG Đơn 19 | SL 22 | Số KG 137.6 | CR 40.000 | CC 805.000 | Tổng cước 845.000 …" at bounding box center [763, 358] width 1402 height 619
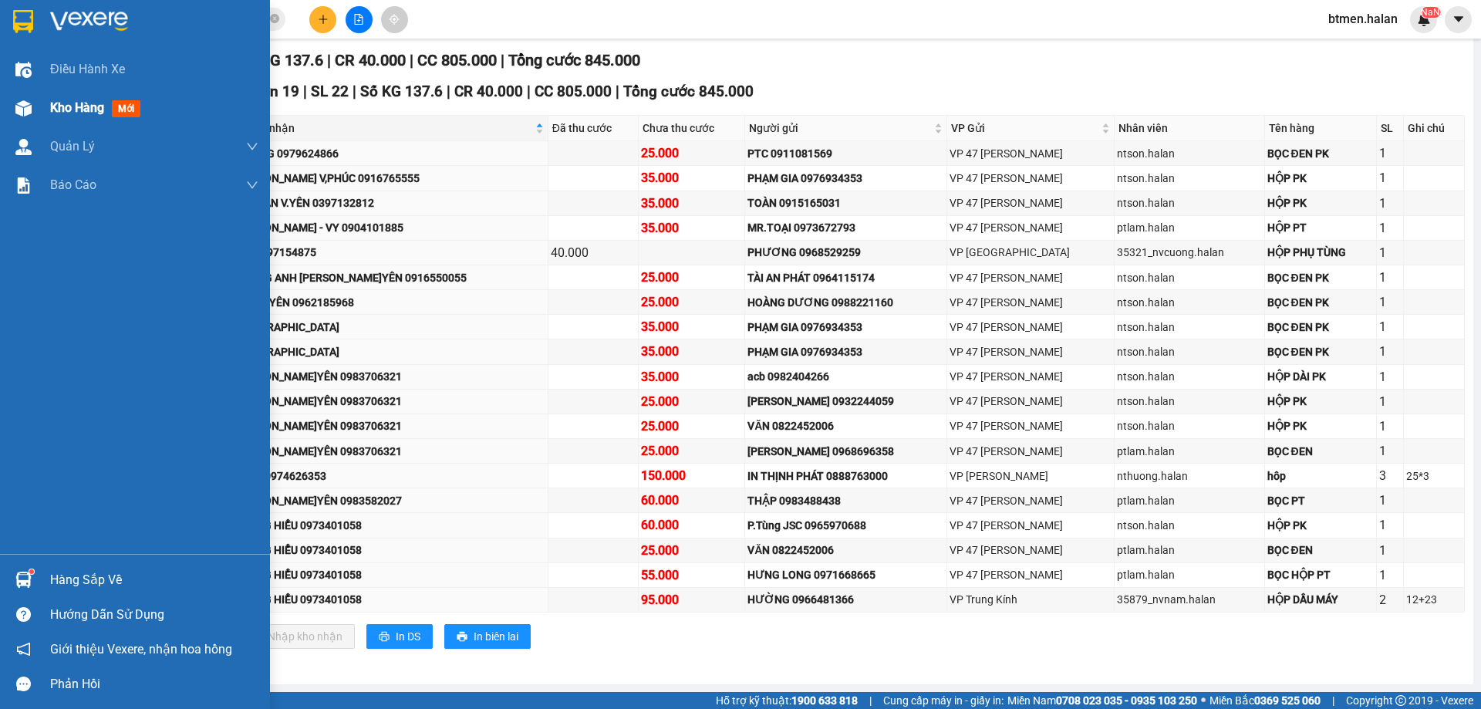
click at [69, 105] on span "Kho hàng" at bounding box center [77, 107] width 54 height 15
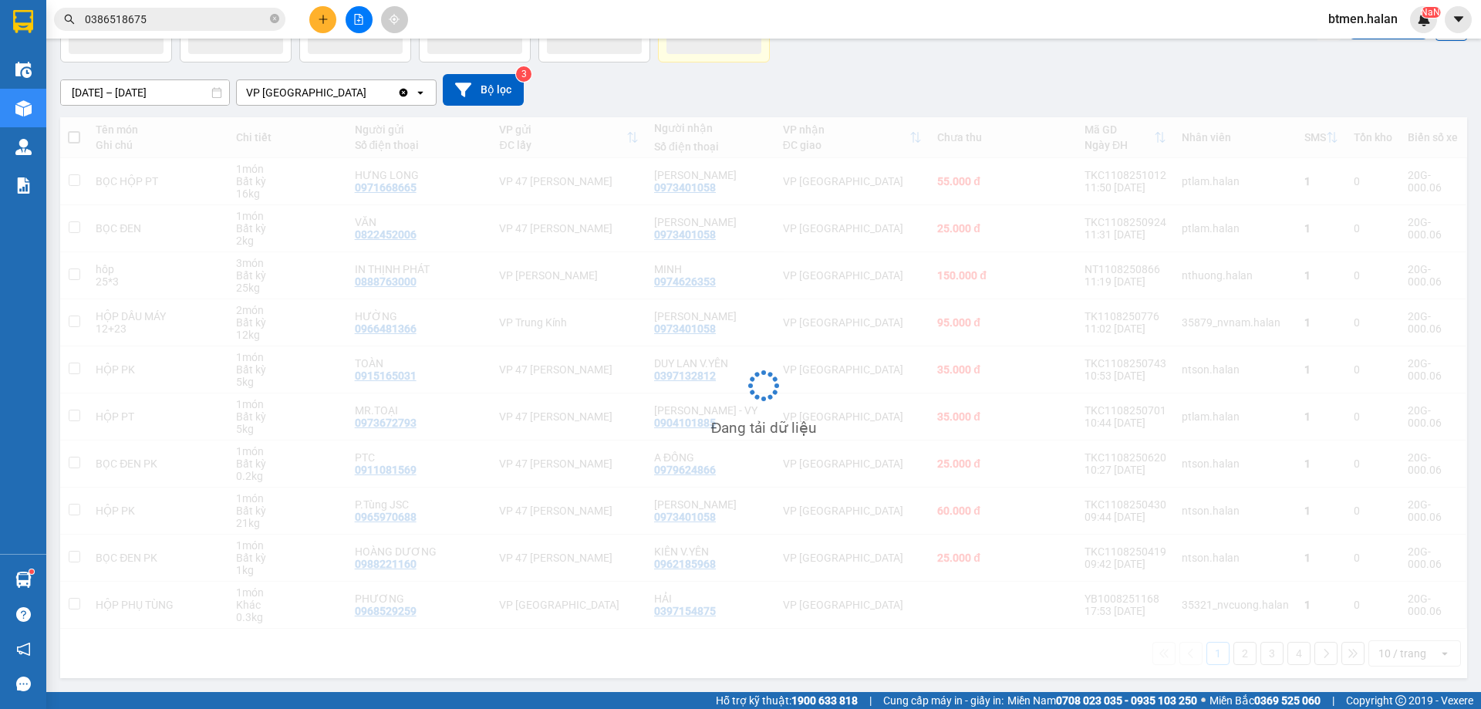
scroll to position [100, 0]
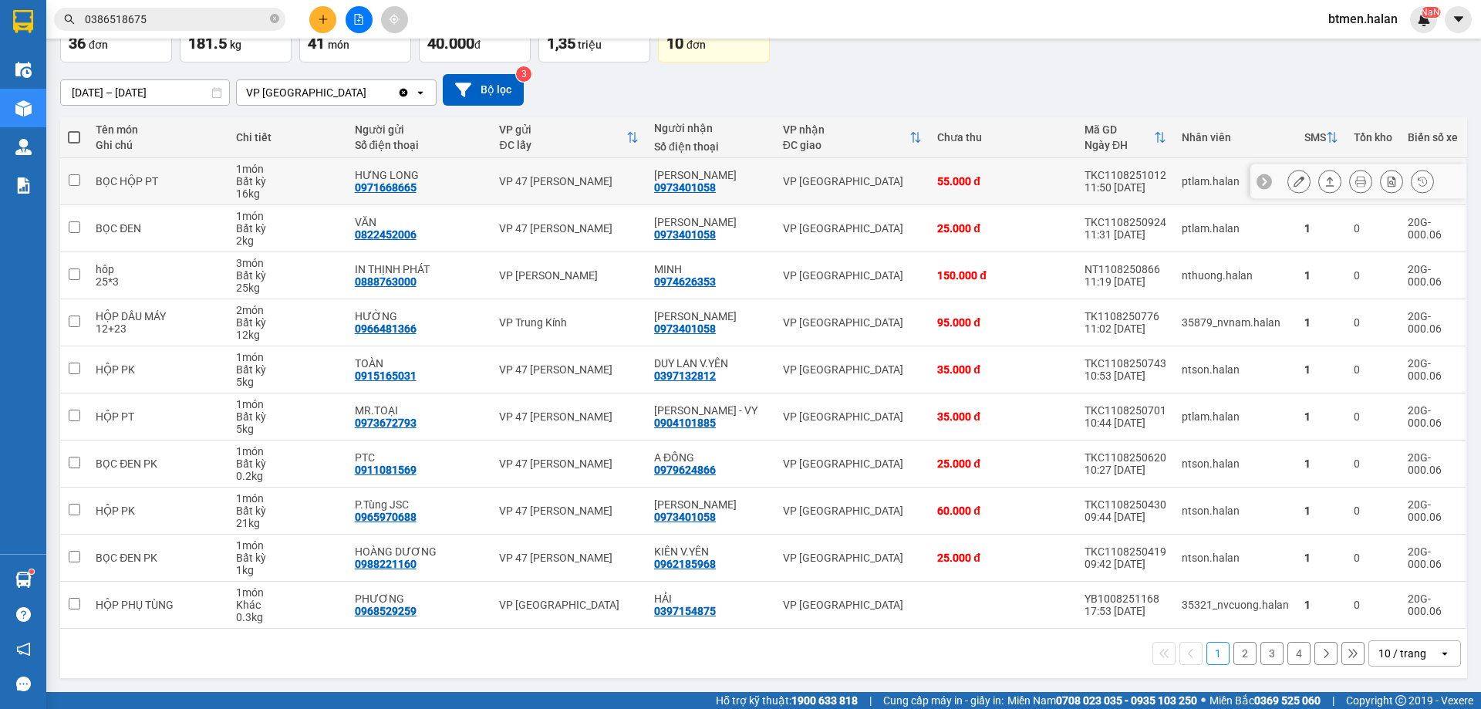
click at [1355, 181] on icon at bounding box center [1360, 181] width 11 height 11
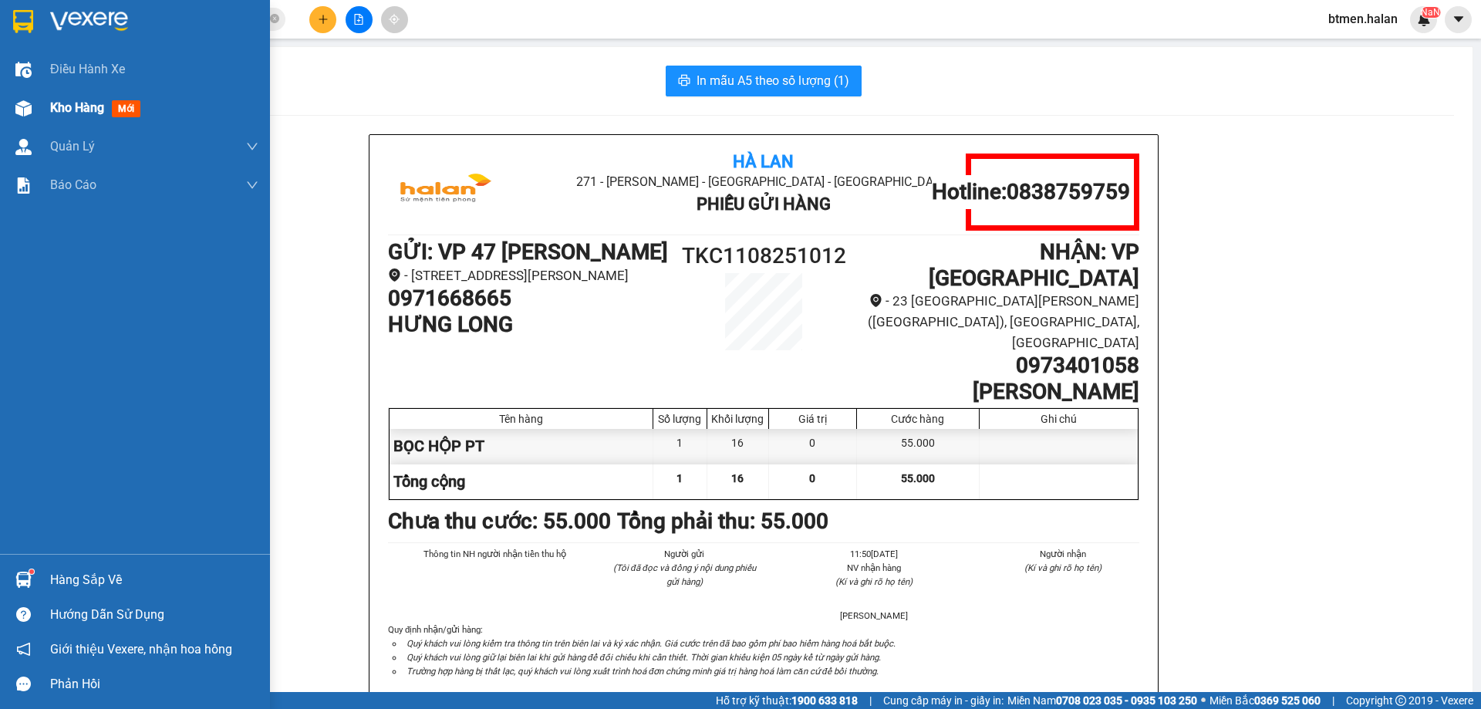
click at [80, 103] on span "Kho hàng" at bounding box center [77, 107] width 54 height 15
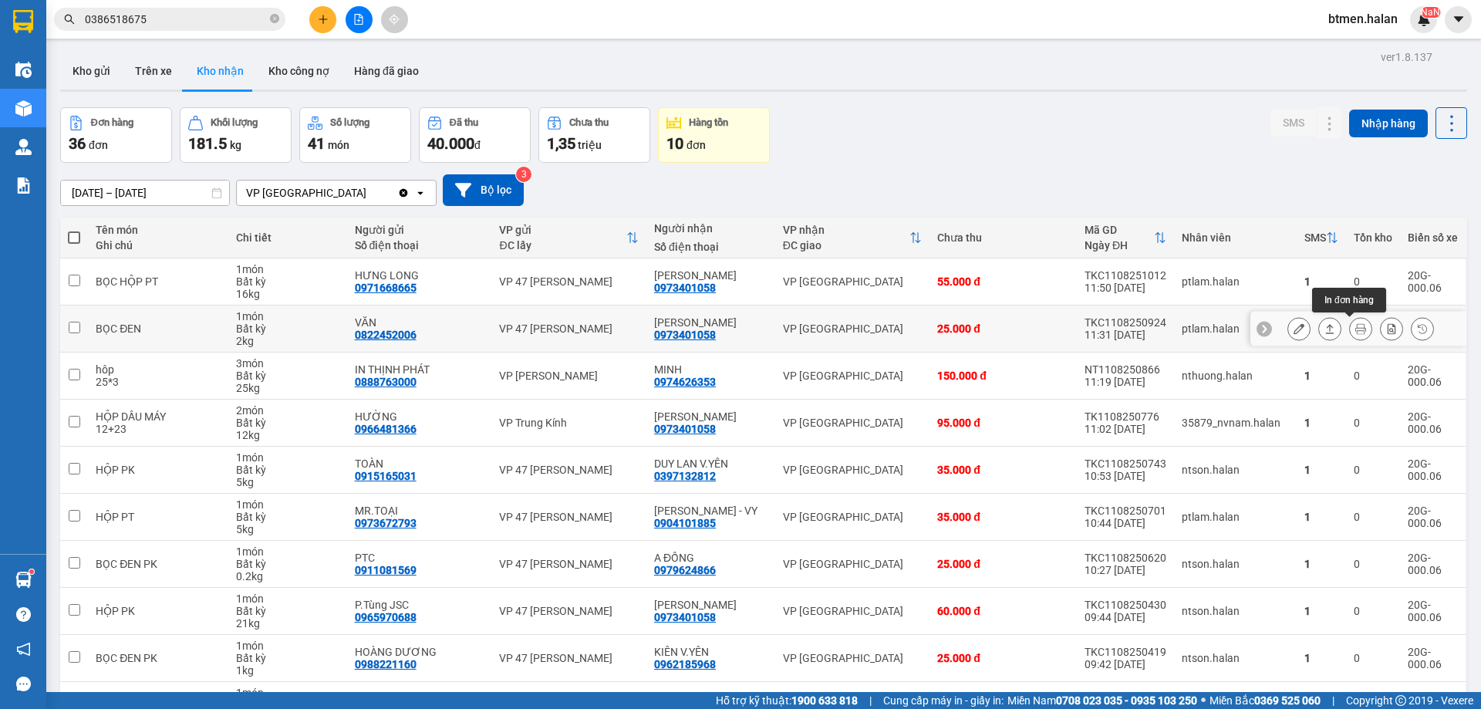
click at [1355, 331] on icon at bounding box center [1360, 328] width 11 height 11
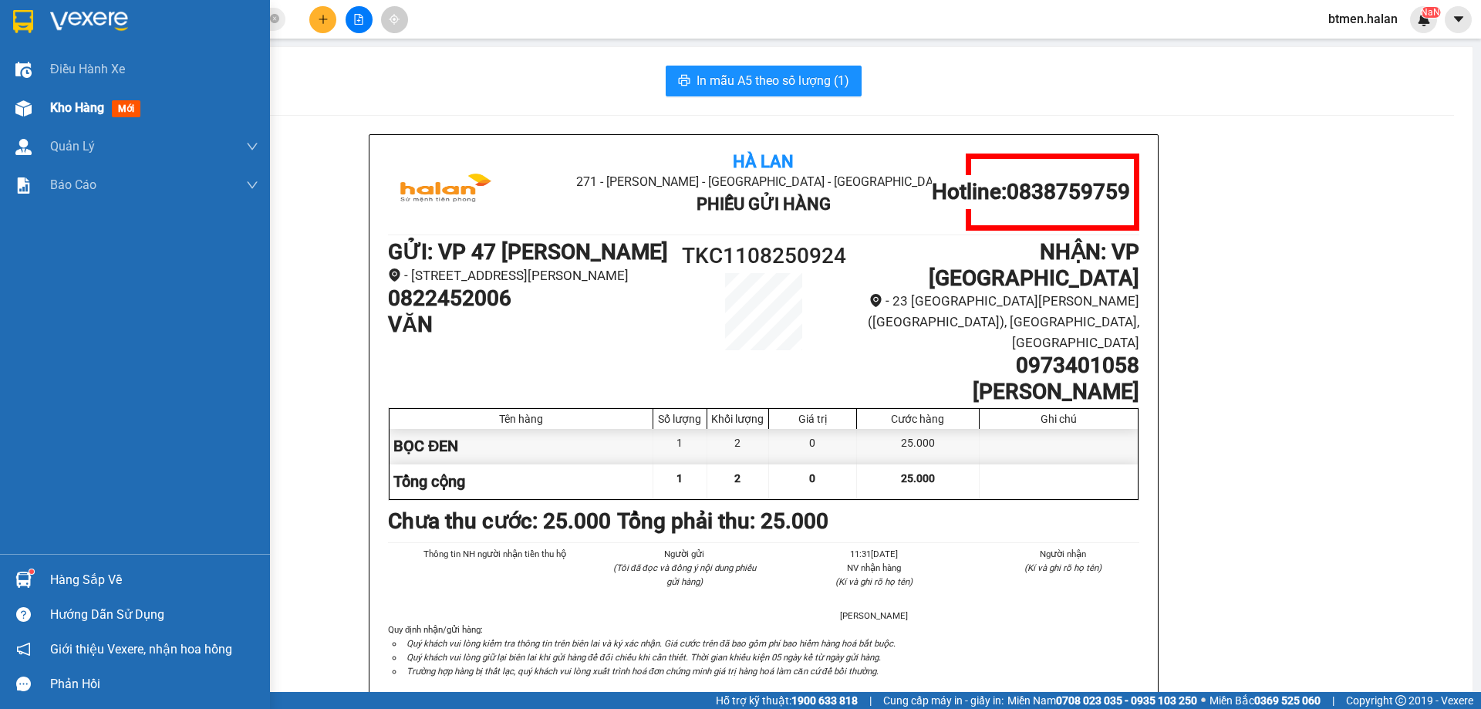
click at [38, 98] on div "Kho hàng mới" at bounding box center [135, 108] width 270 height 39
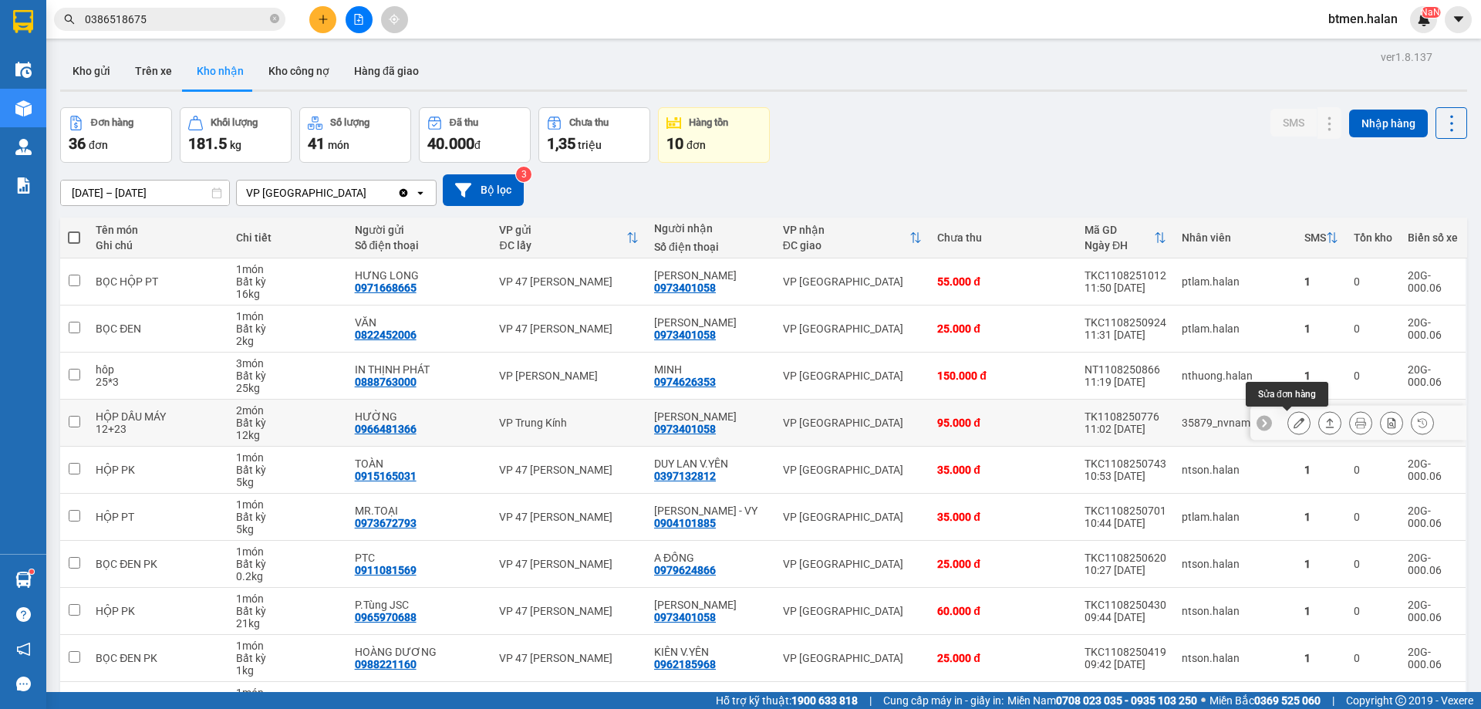
click at [1288, 423] on button at bounding box center [1299, 423] width 22 height 27
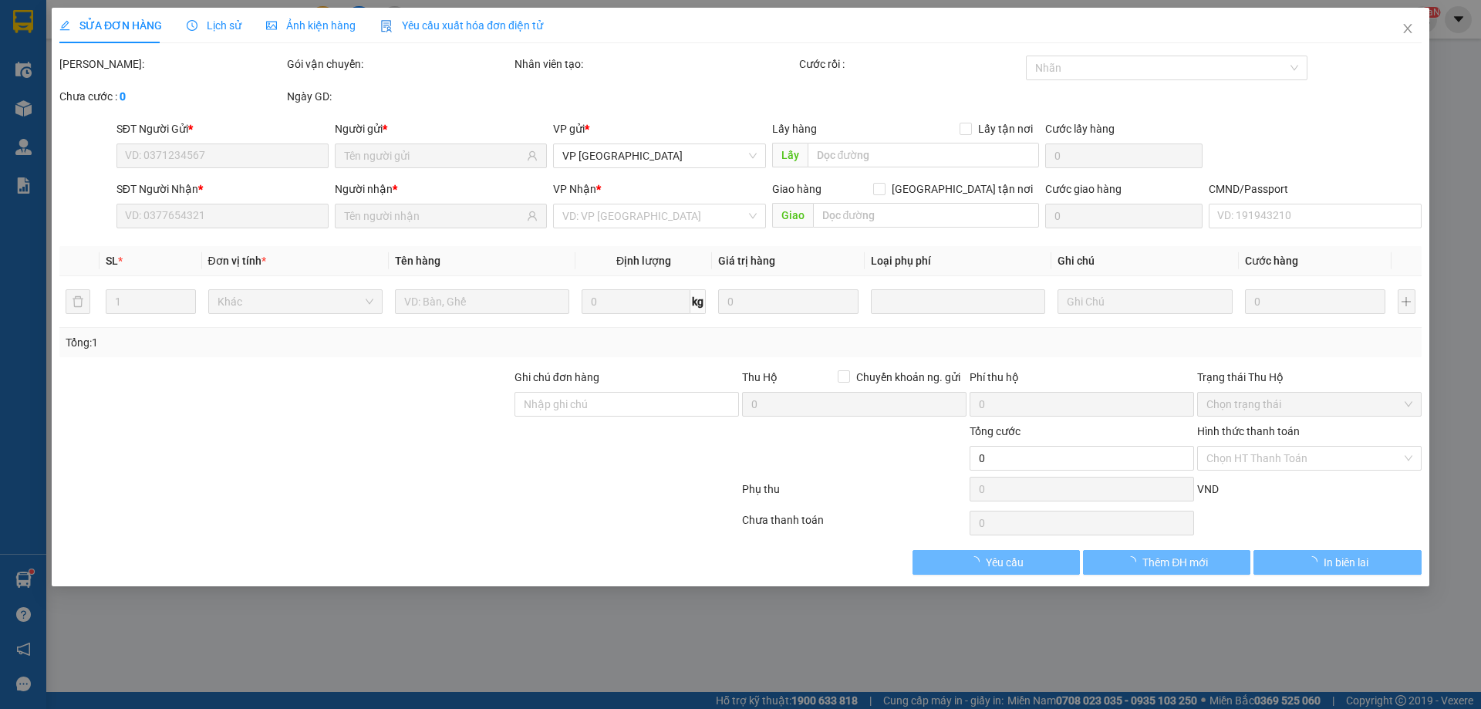
type input "0966481366"
type input "HƯỜNG"
type input "0973401058"
type input "[PERSON_NAME]"
type input "95.000"
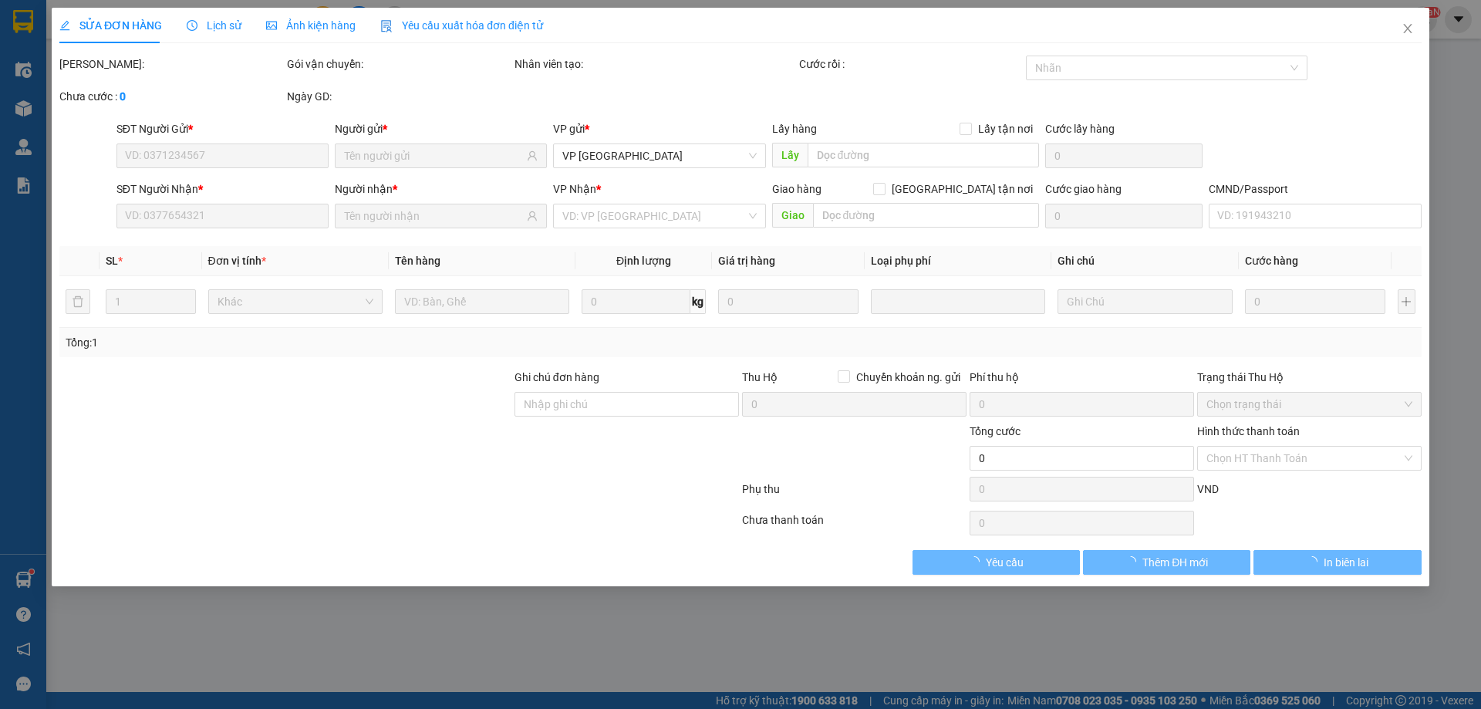
type input "95.000"
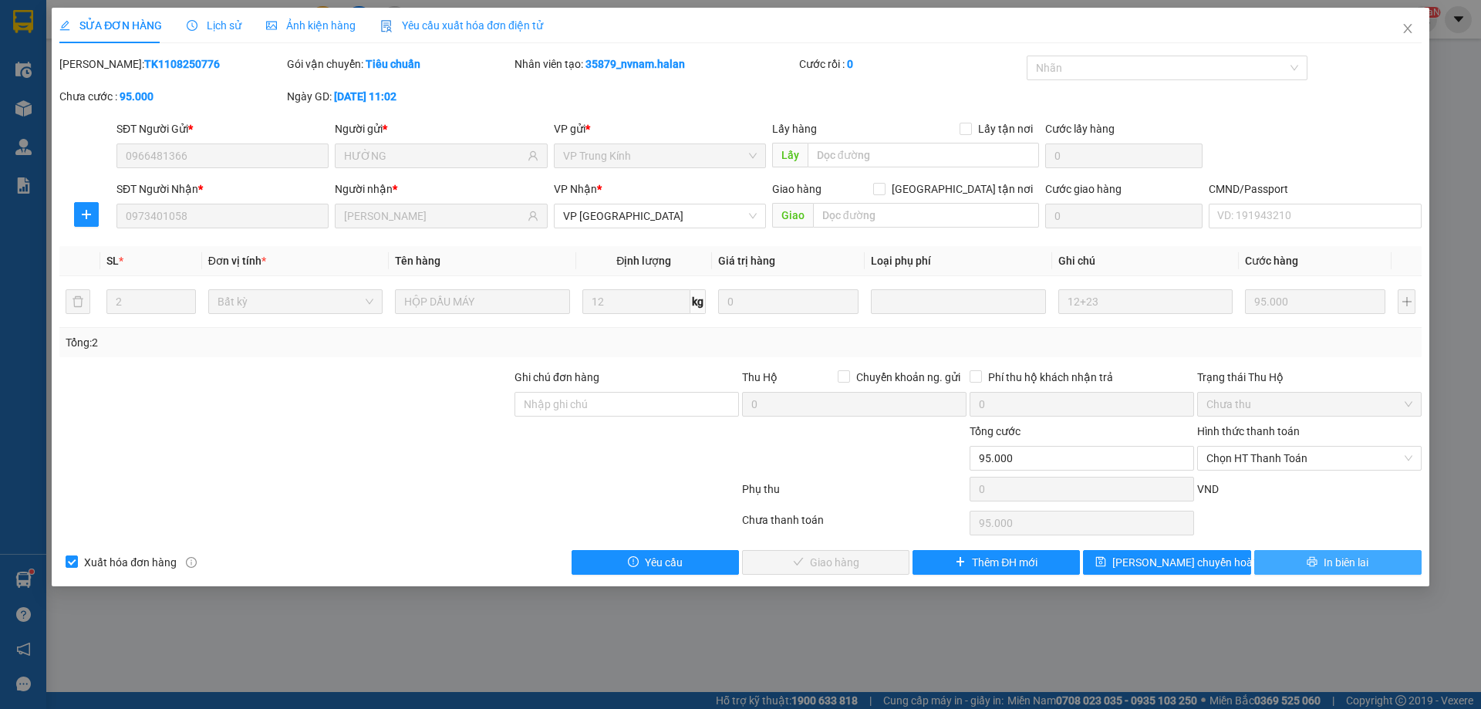
click at [1324, 559] on span "In biên lai" at bounding box center [1346, 562] width 45 height 17
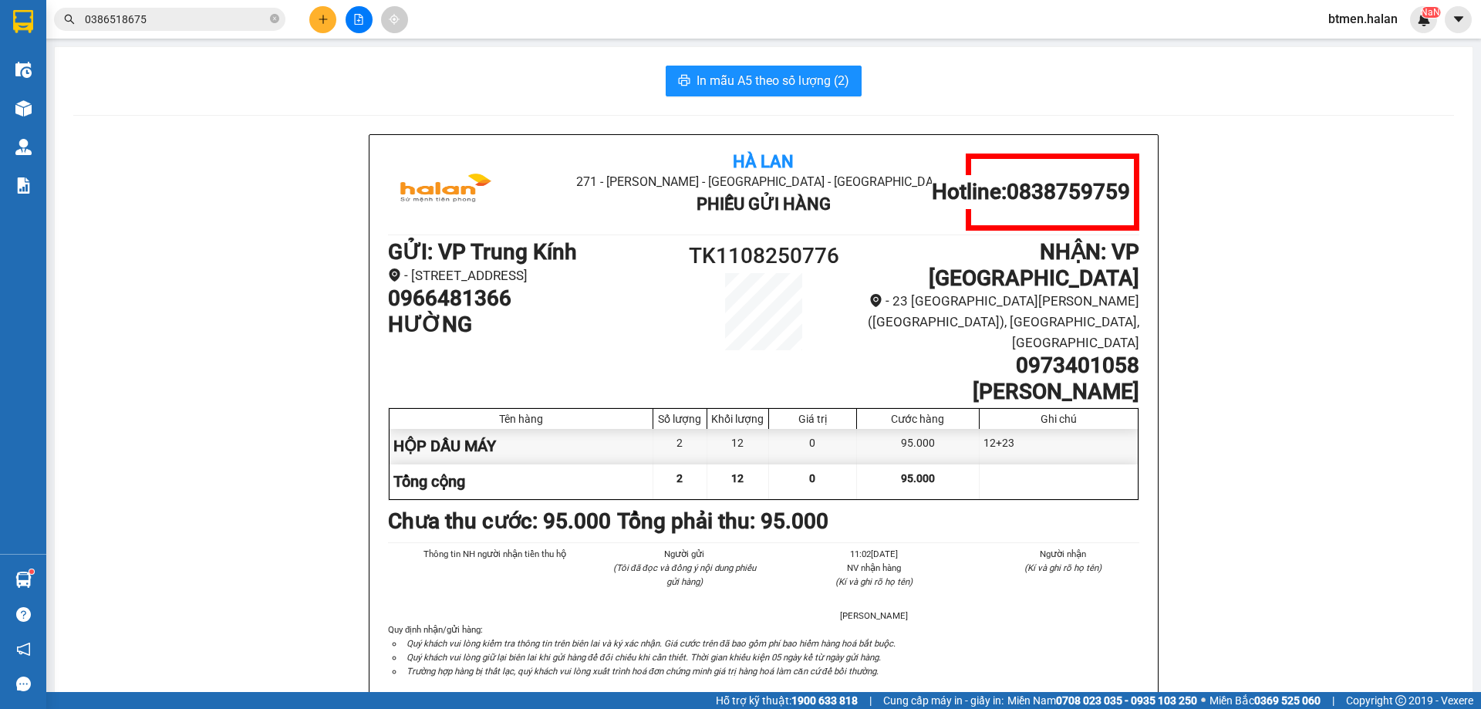
click at [1164, 628] on div "Hà Lan 271 - [PERSON_NAME] - [GEOGRAPHIC_DATA] Long - [GEOGRAPHIC_DATA] Phiếu G…" at bounding box center [763, 438] width 1381 height 609
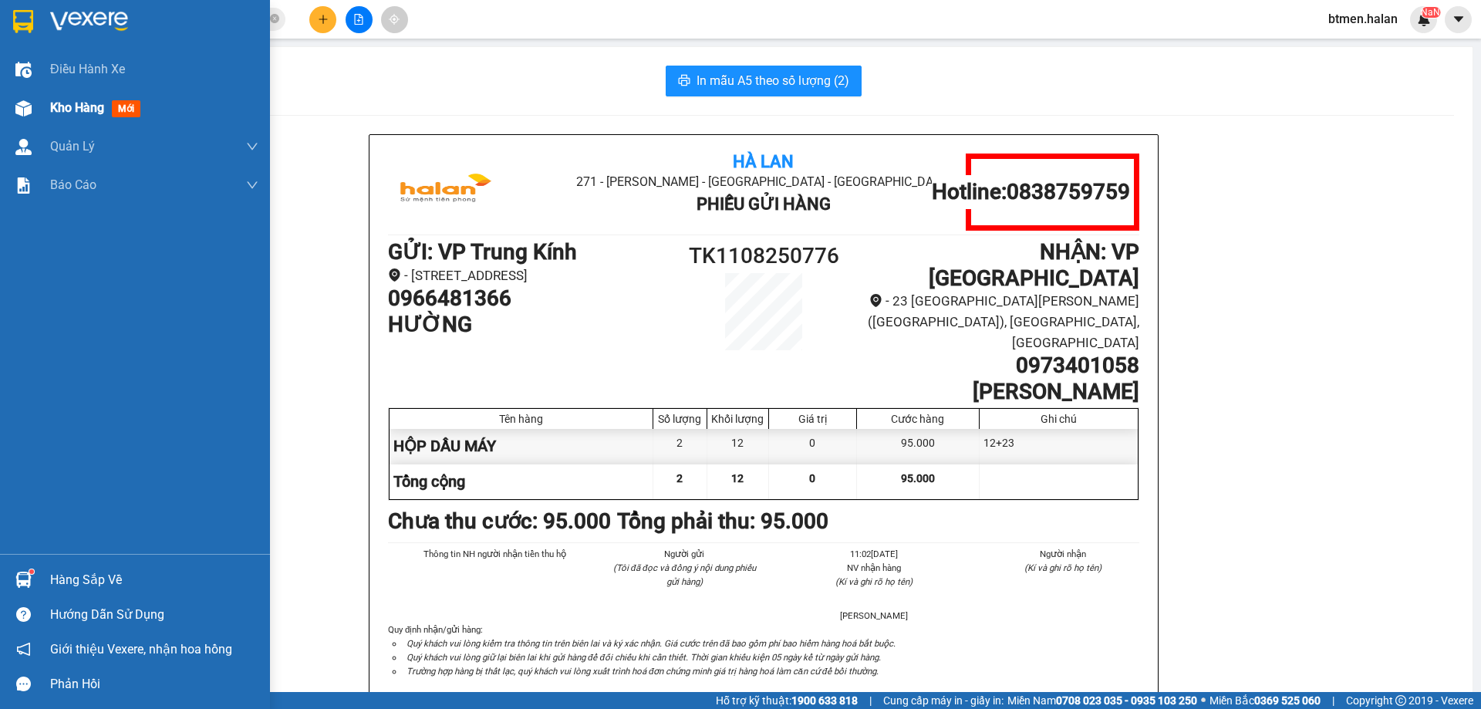
click at [67, 115] on span "Kho hàng" at bounding box center [77, 107] width 54 height 15
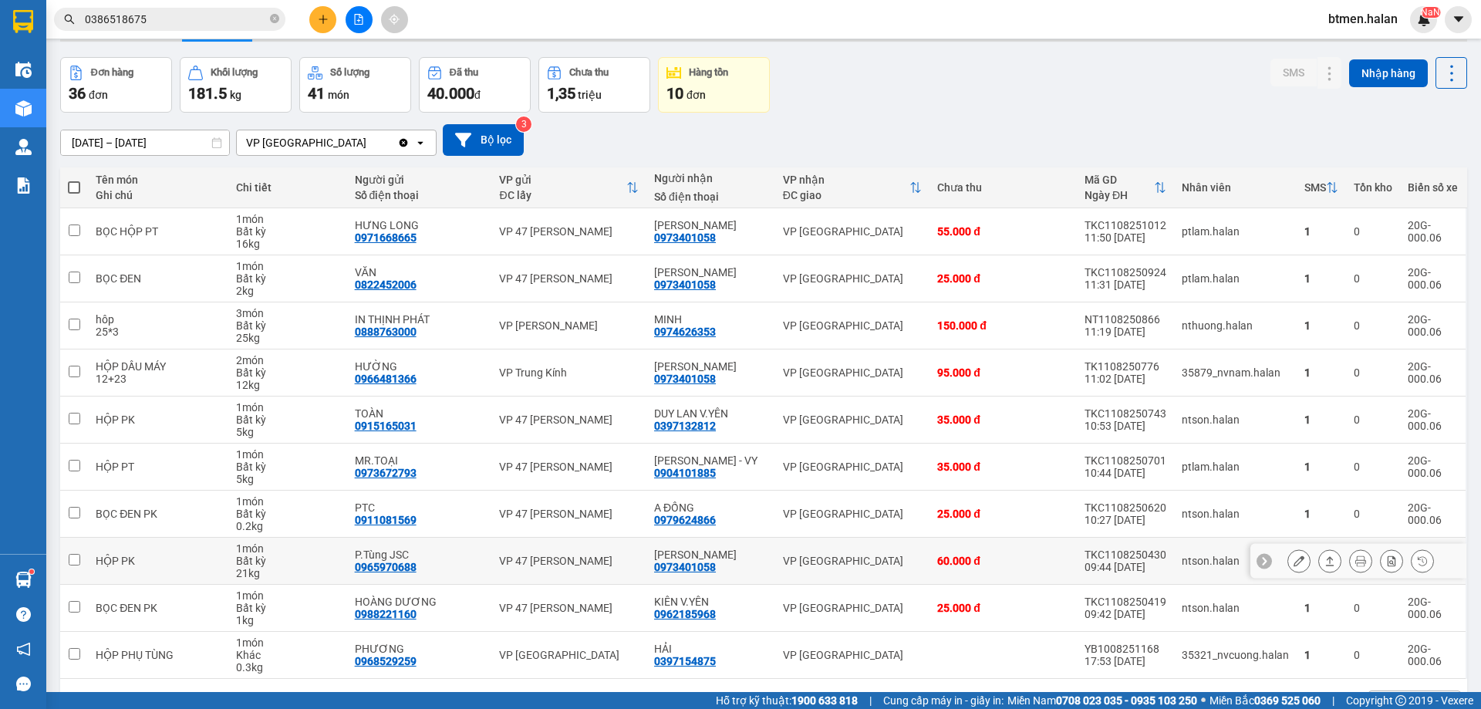
scroll to position [77, 0]
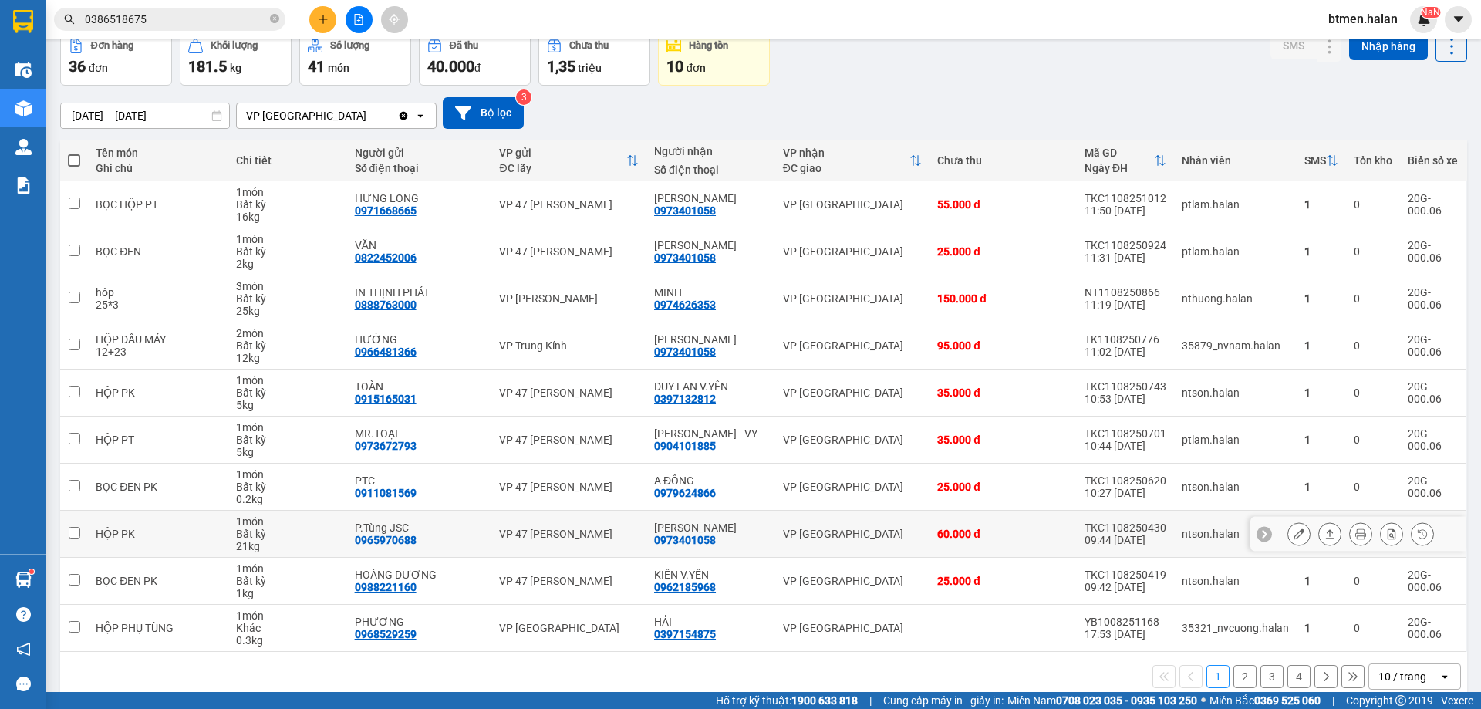
click at [1350, 535] on button at bounding box center [1361, 534] width 22 height 27
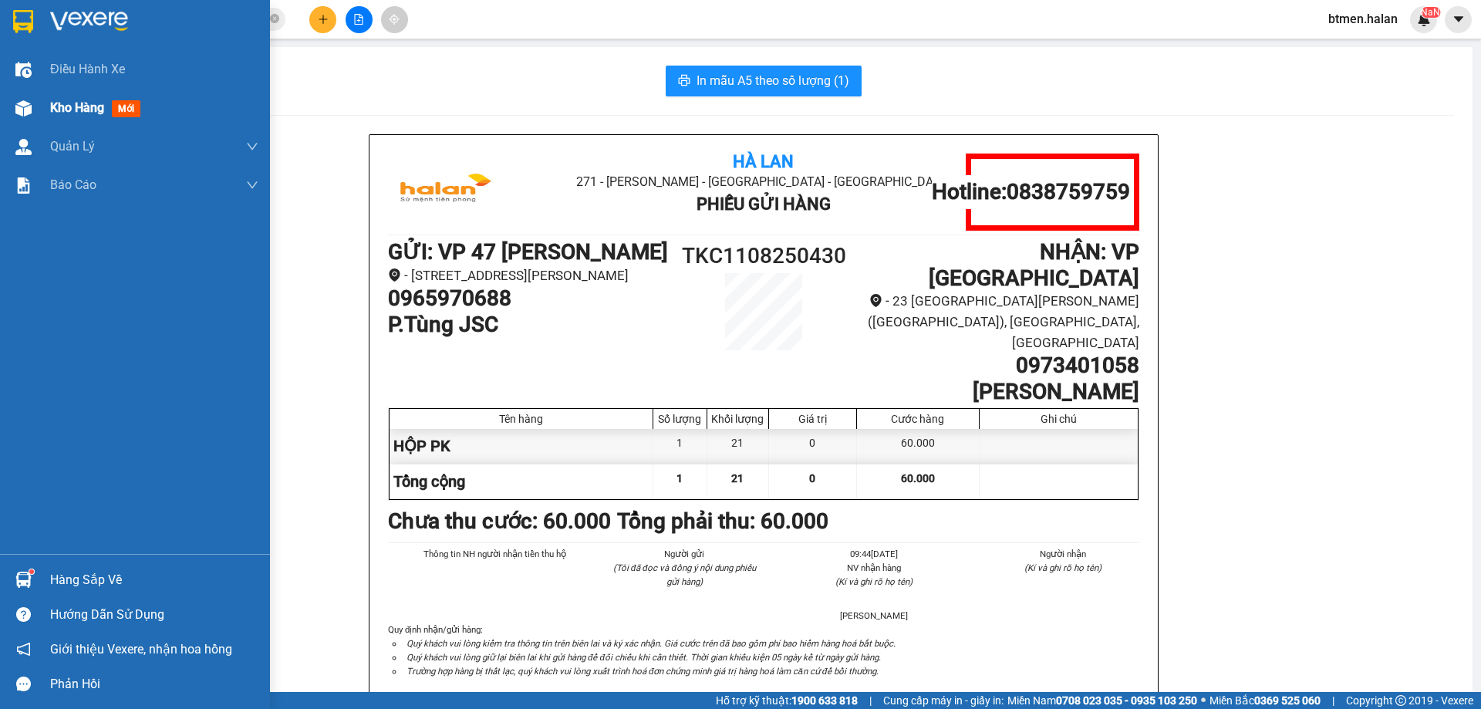
click at [88, 110] on span "Kho hàng" at bounding box center [77, 107] width 54 height 15
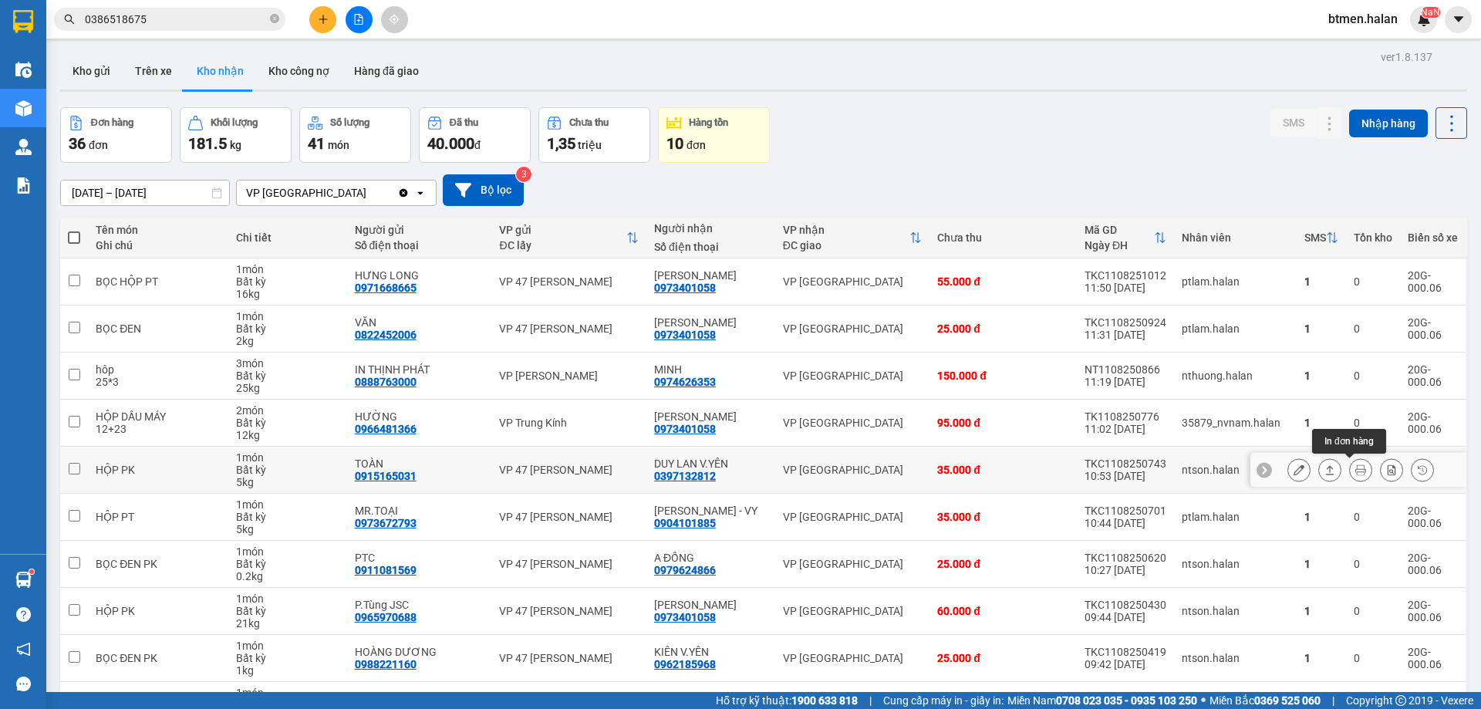
click at [1355, 471] on icon at bounding box center [1360, 469] width 11 height 11
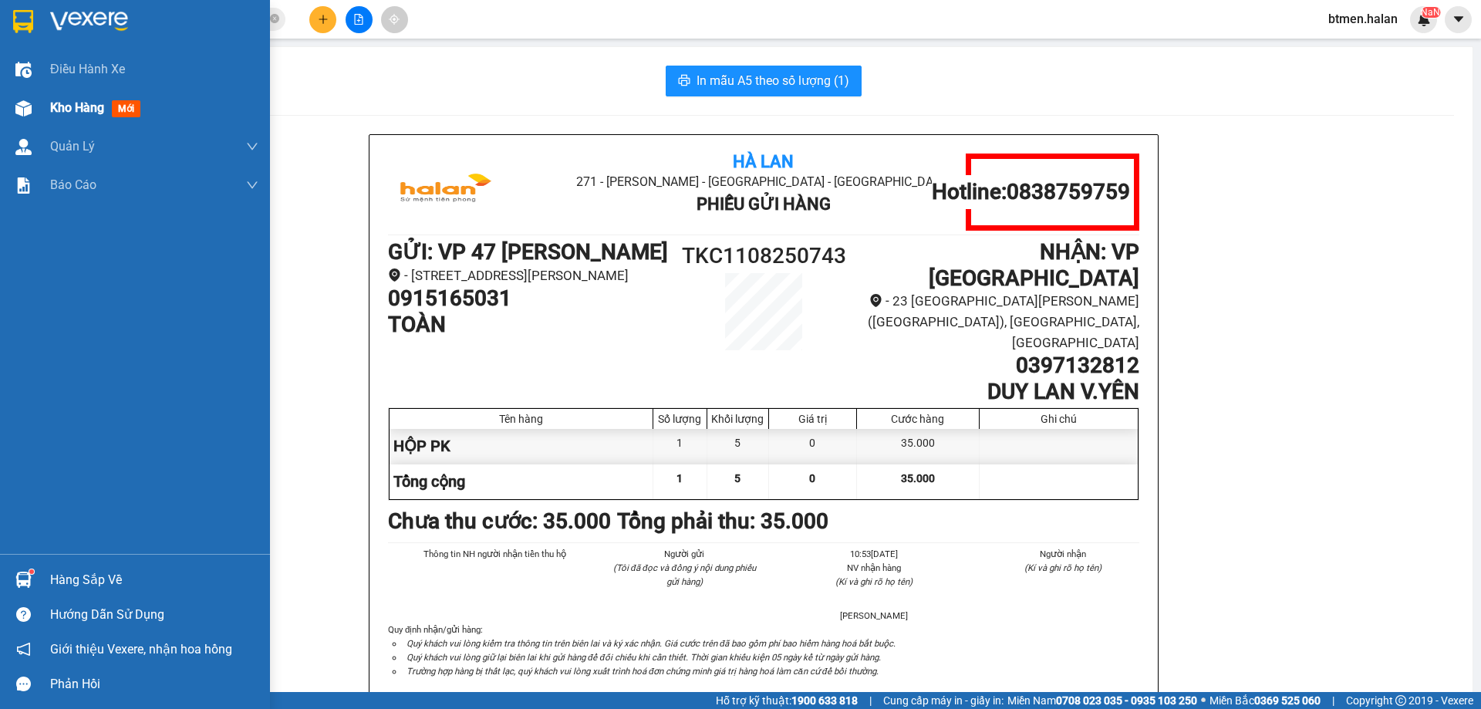
click at [41, 107] on div "Kho hàng mới" at bounding box center [135, 108] width 270 height 39
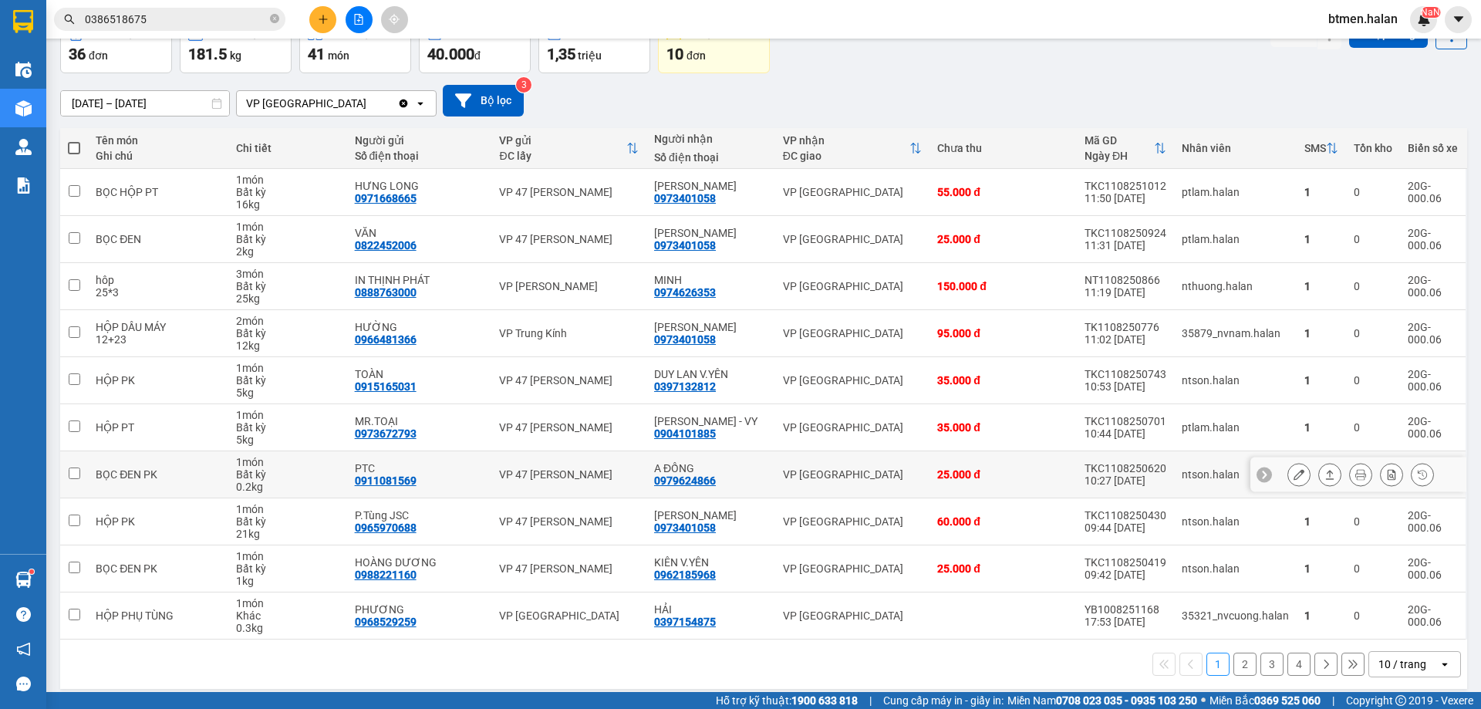
scroll to position [100, 0]
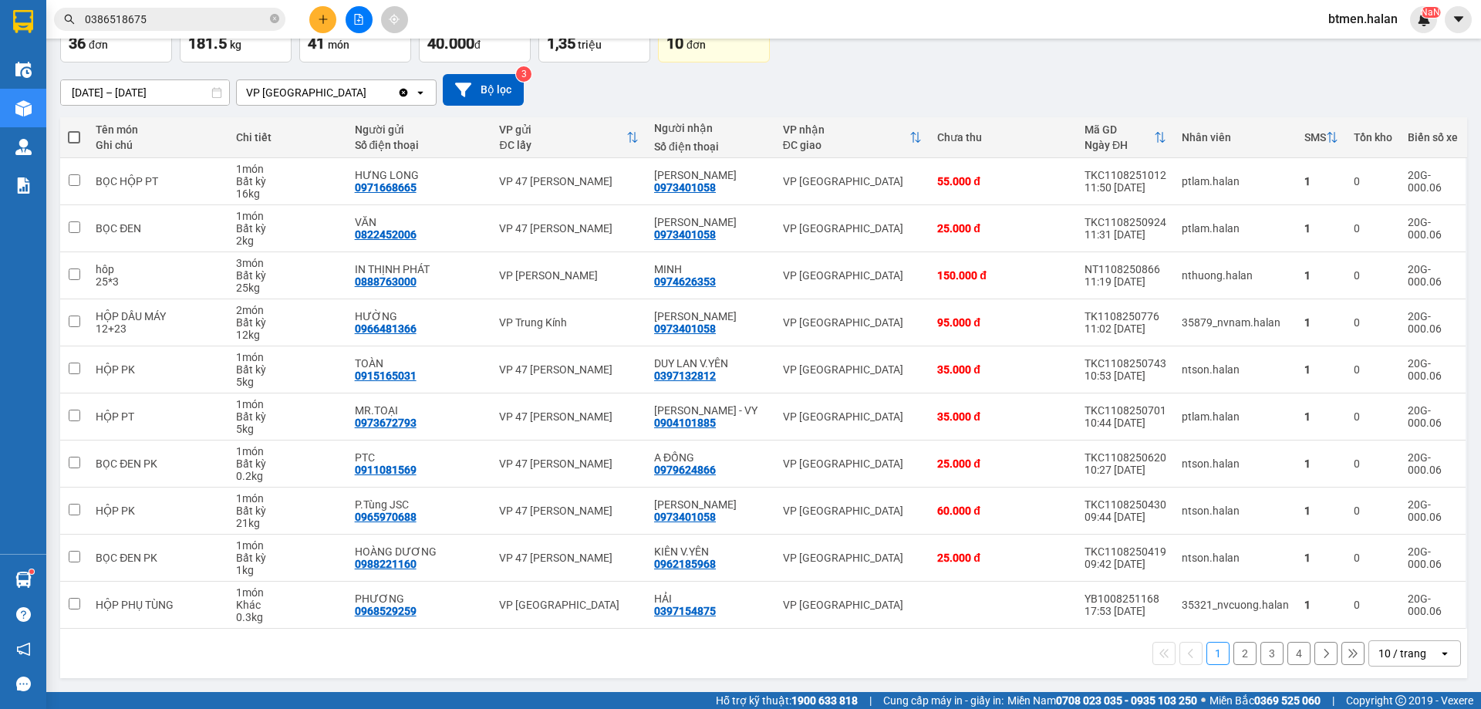
click at [1233, 649] on button "2" at bounding box center [1244, 653] width 23 height 23
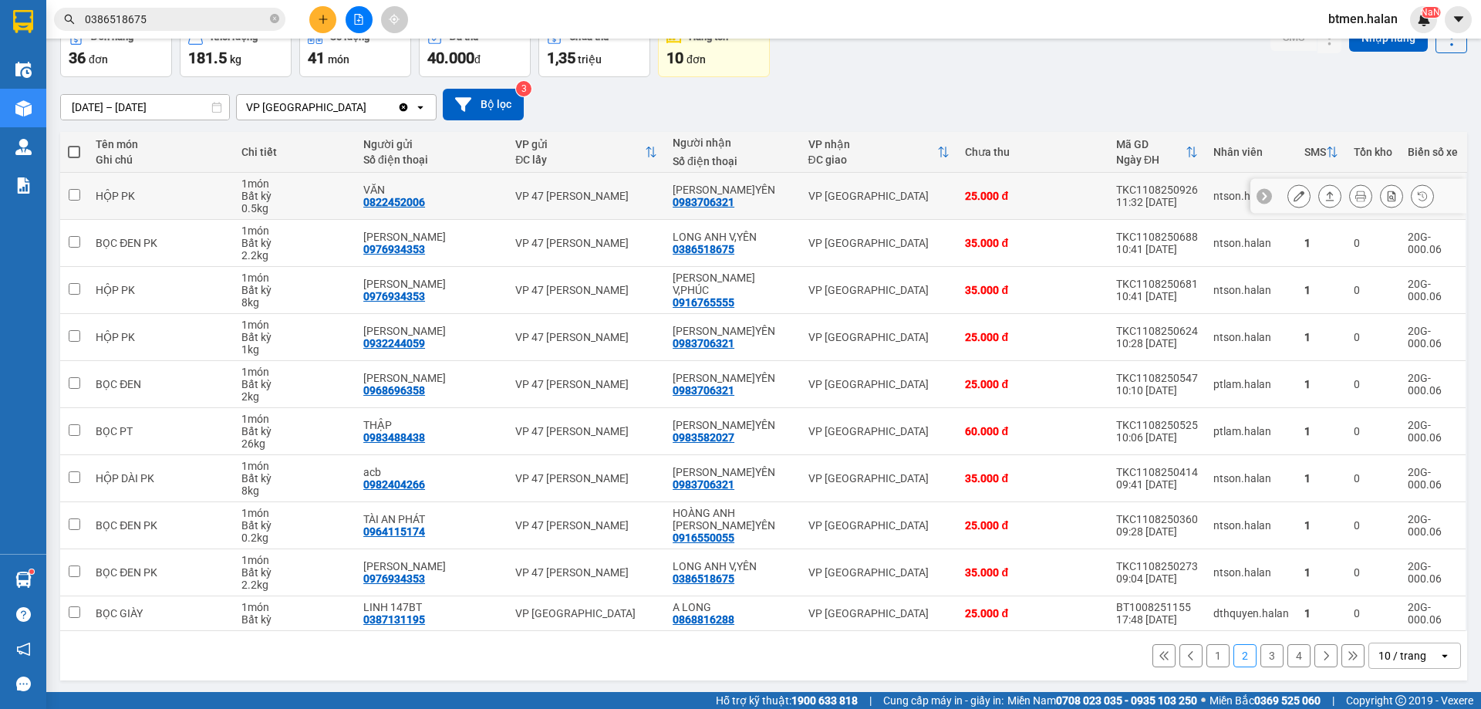
scroll to position [88, 0]
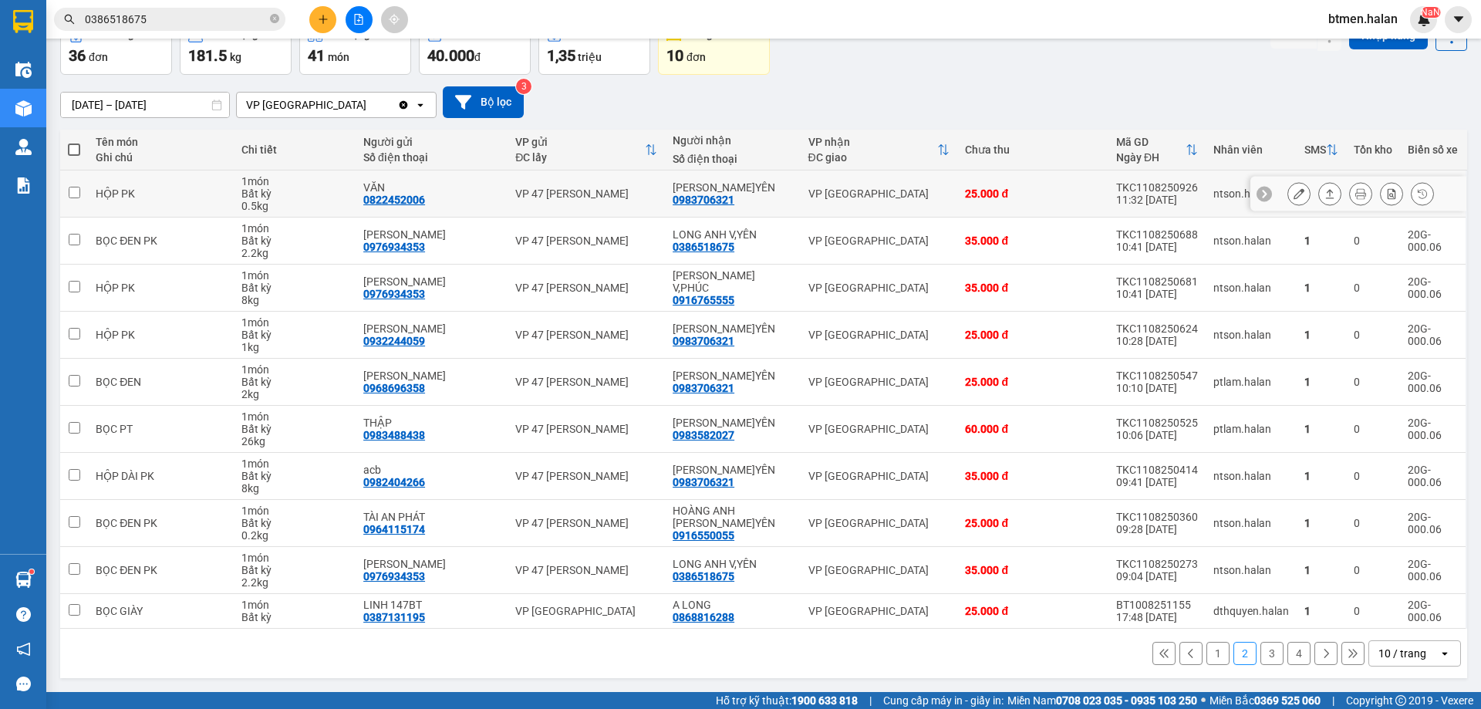
drag, startPoint x: 1353, startPoint y: 191, endPoint x: 1345, endPoint y: 194, distance: 8.3
click at [1355, 191] on icon at bounding box center [1360, 193] width 11 height 11
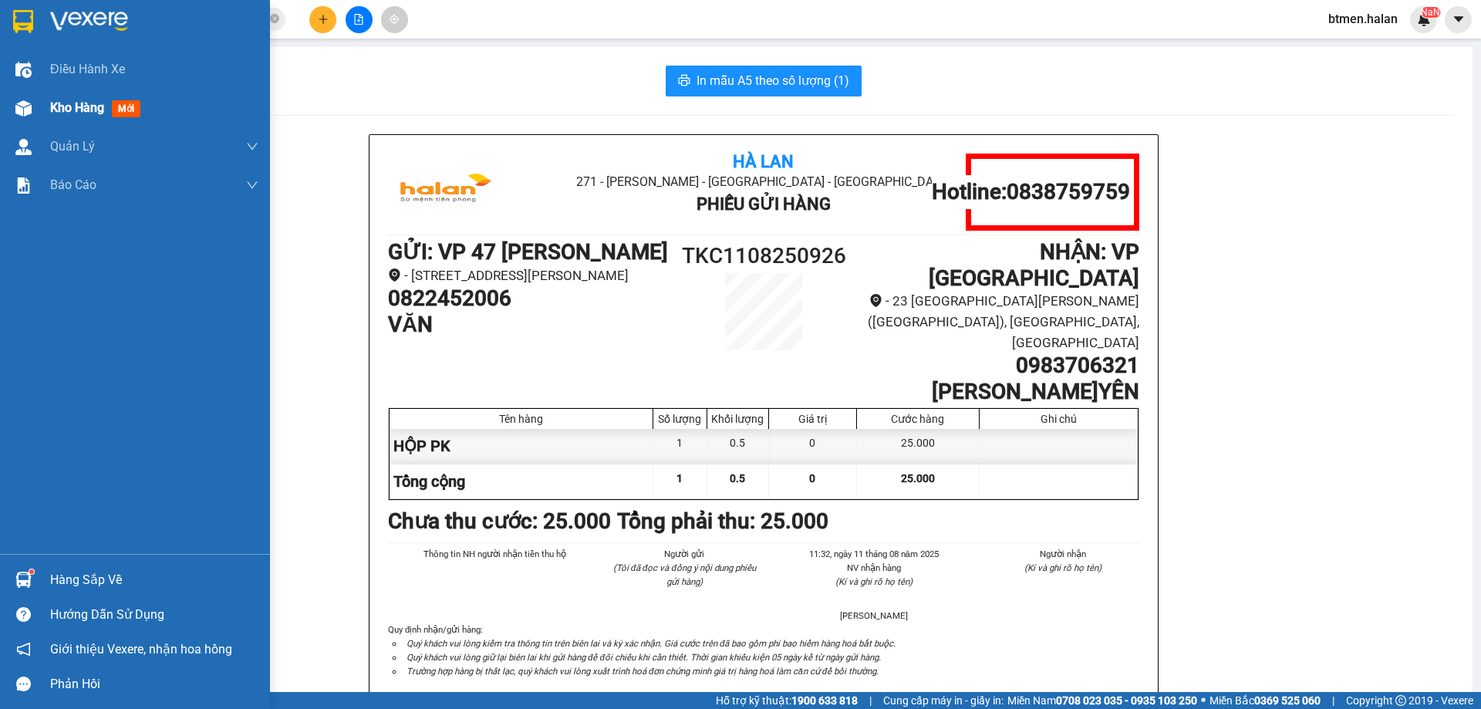
click at [40, 111] on div "Kho hàng mới" at bounding box center [135, 108] width 270 height 39
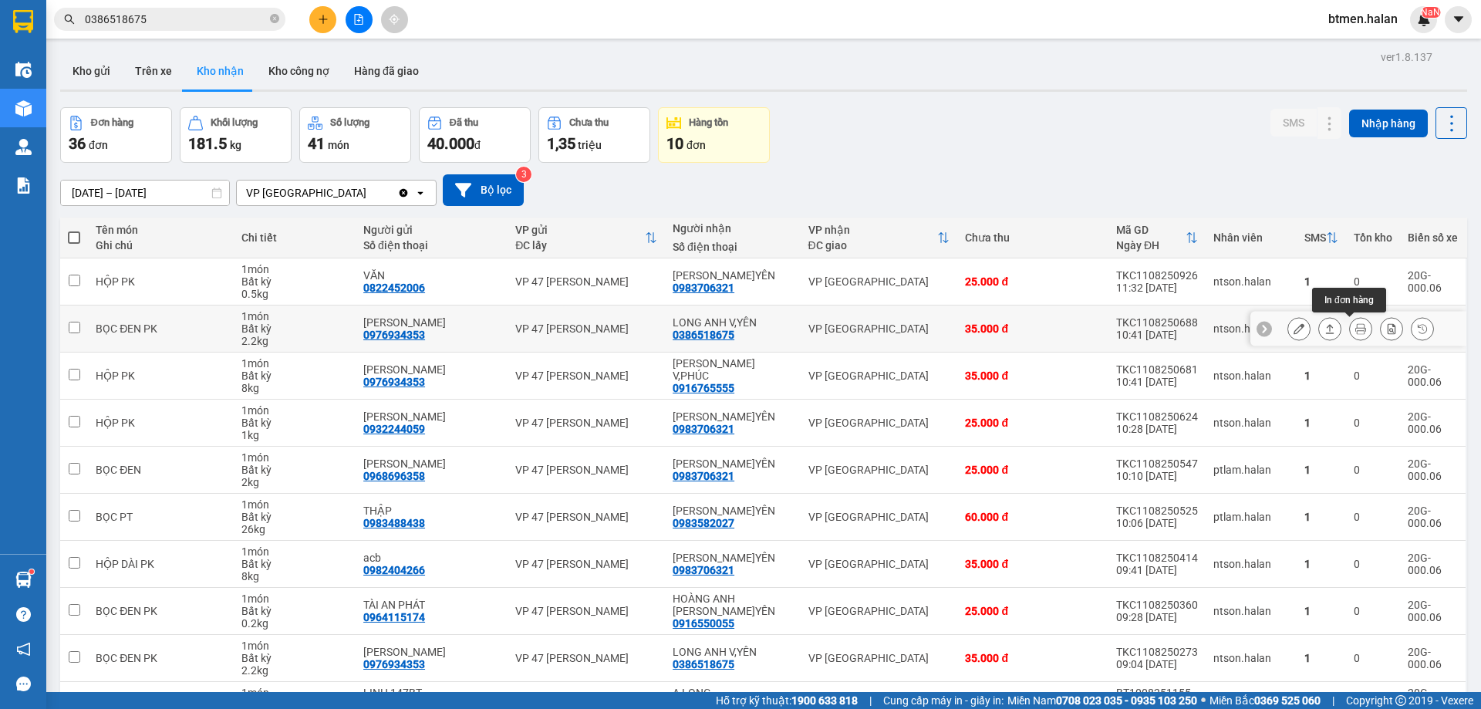
click at [1355, 325] on icon at bounding box center [1360, 328] width 11 height 11
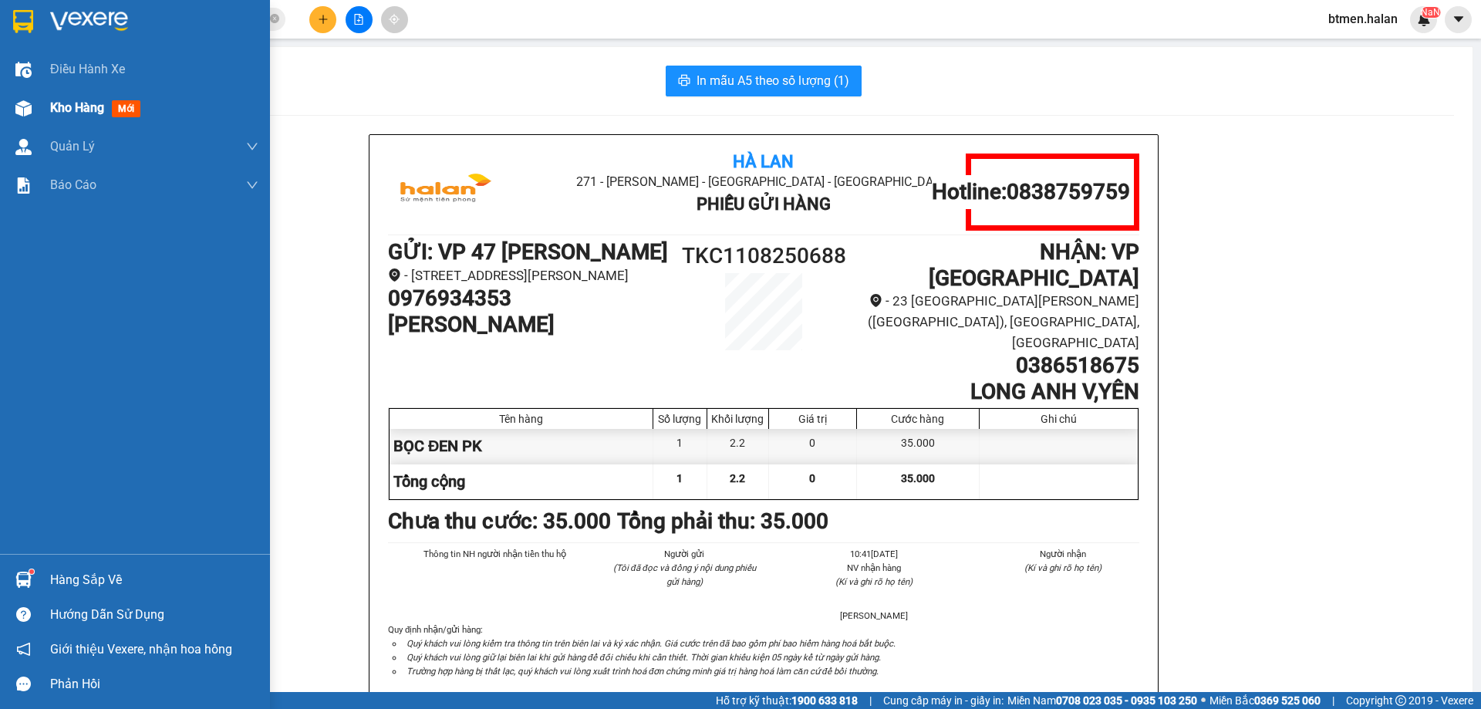
click at [56, 114] on span "Kho hàng" at bounding box center [77, 107] width 54 height 15
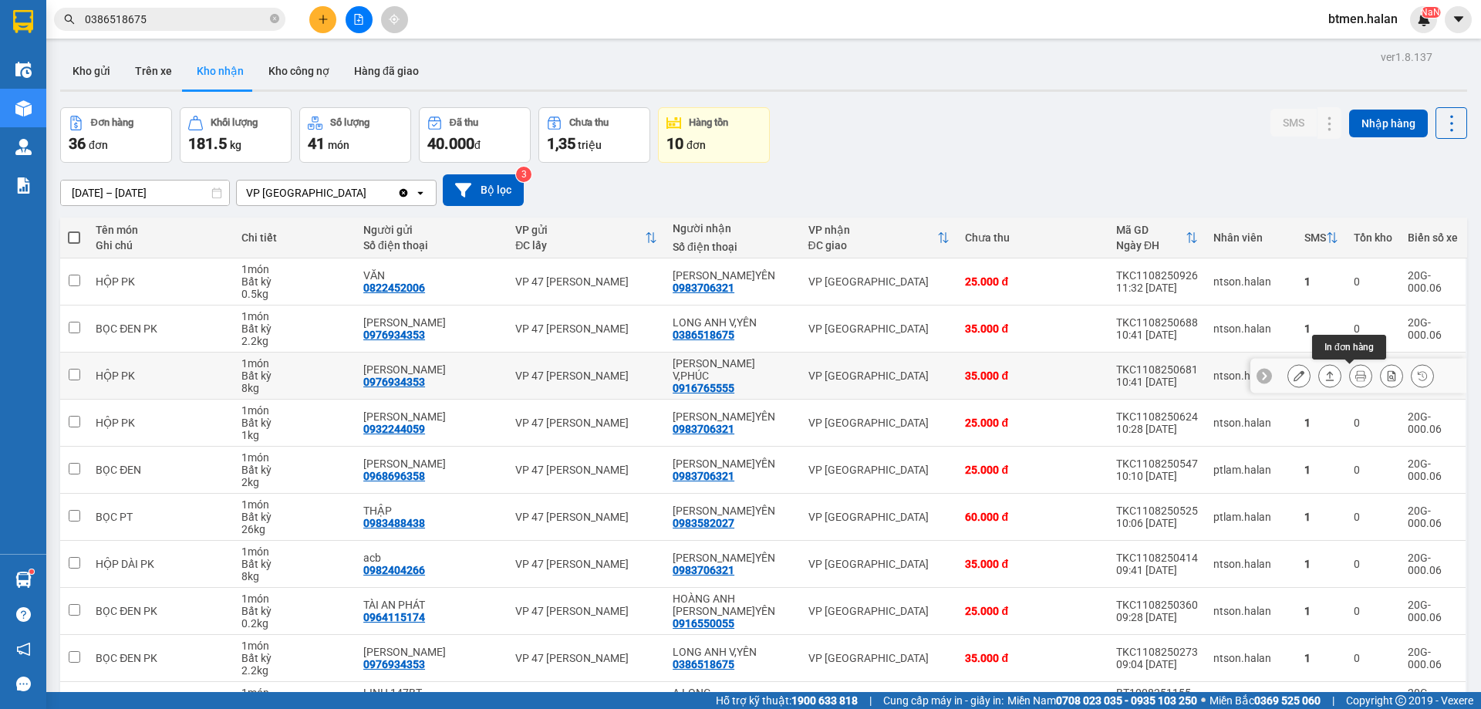
click at [1355, 372] on icon at bounding box center [1360, 375] width 11 height 11
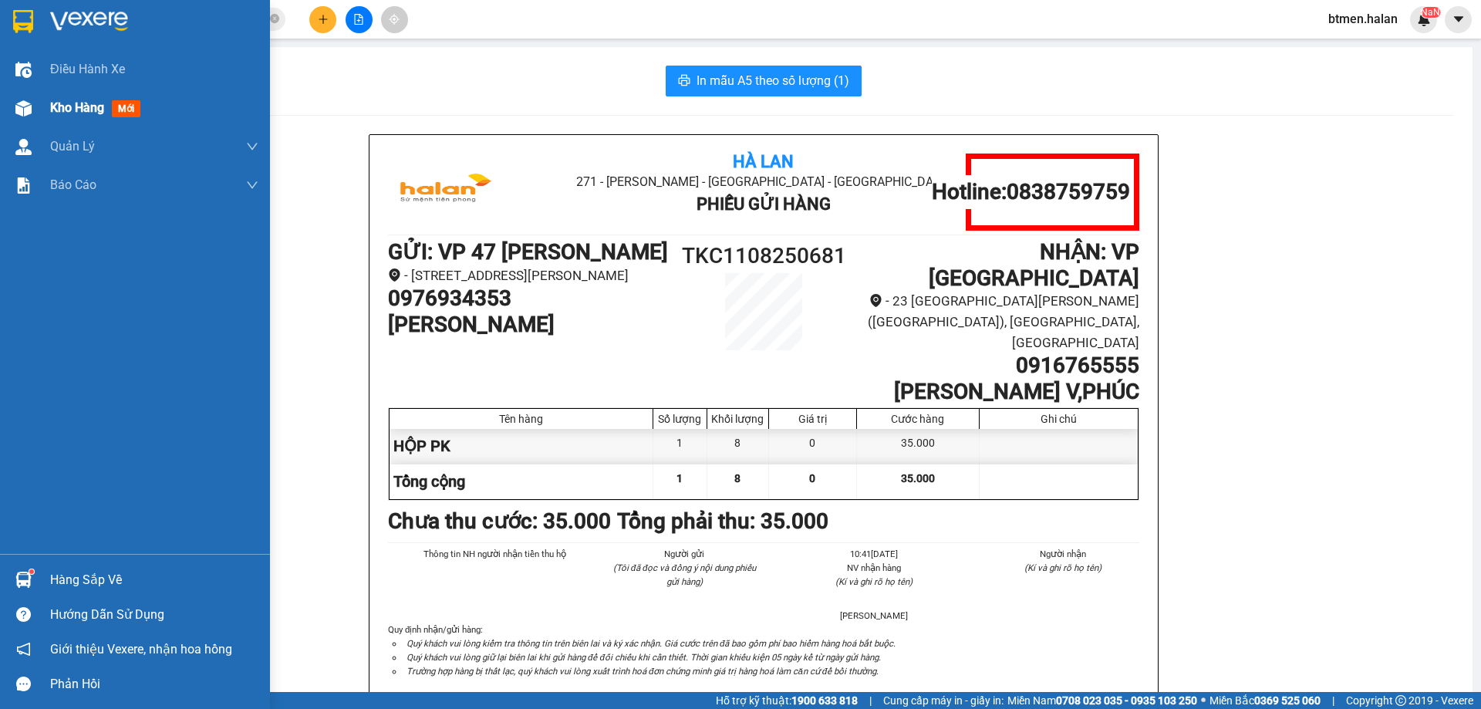
click at [62, 108] on span "Kho hàng" at bounding box center [77, 107] width 54 height 15
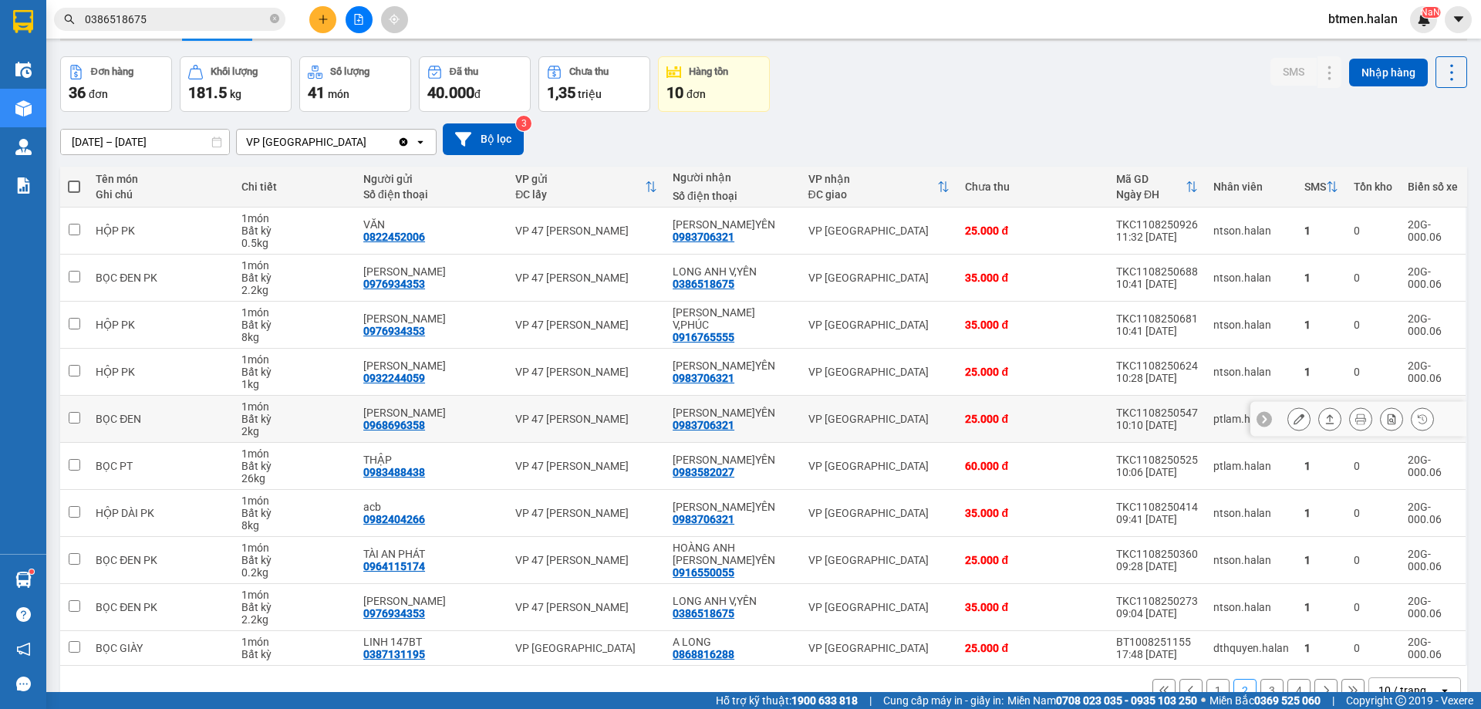
scroll to position [77, 0]
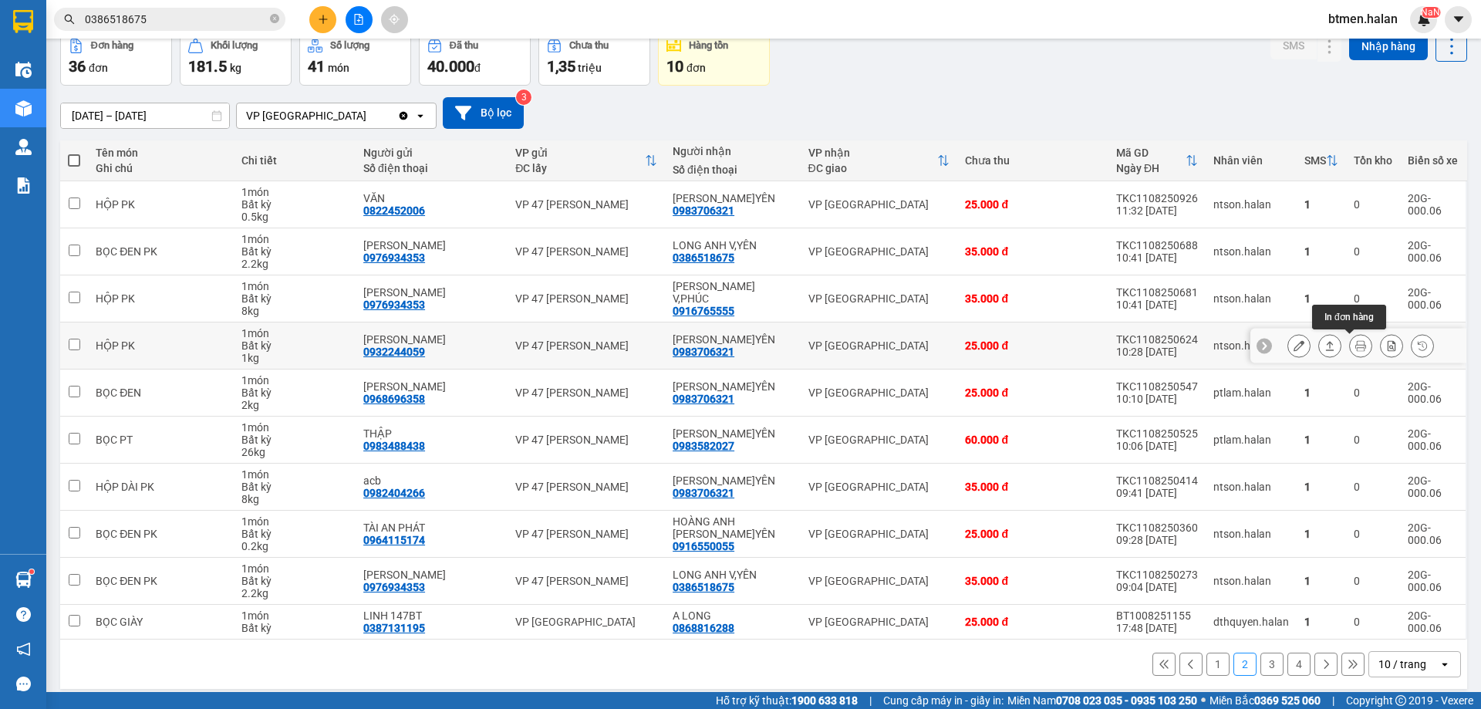
click at [1355, 346] on icon at bounding box center [1360, 345] width 11 height 11
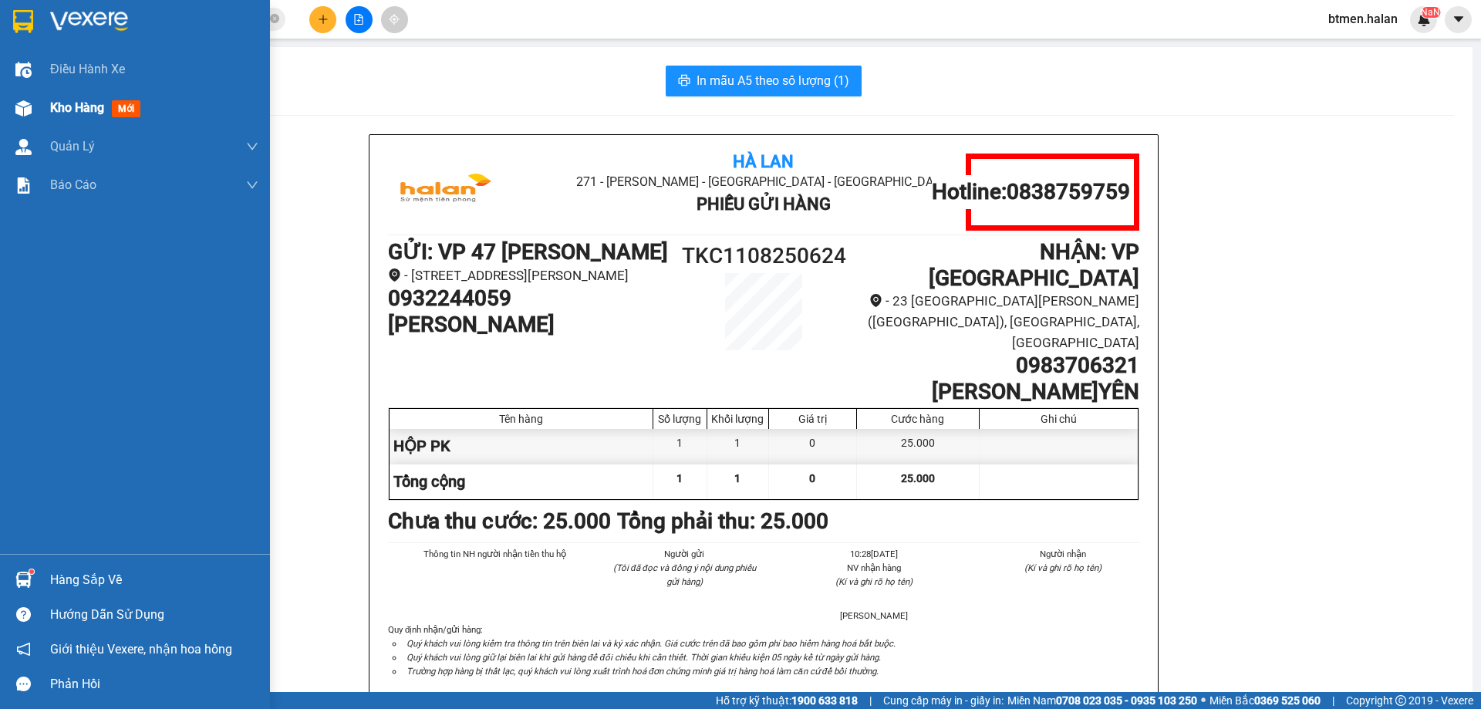
click at [74, 108] on span "Kho hàng" at bounding box center [77, 107] width 54 height 15
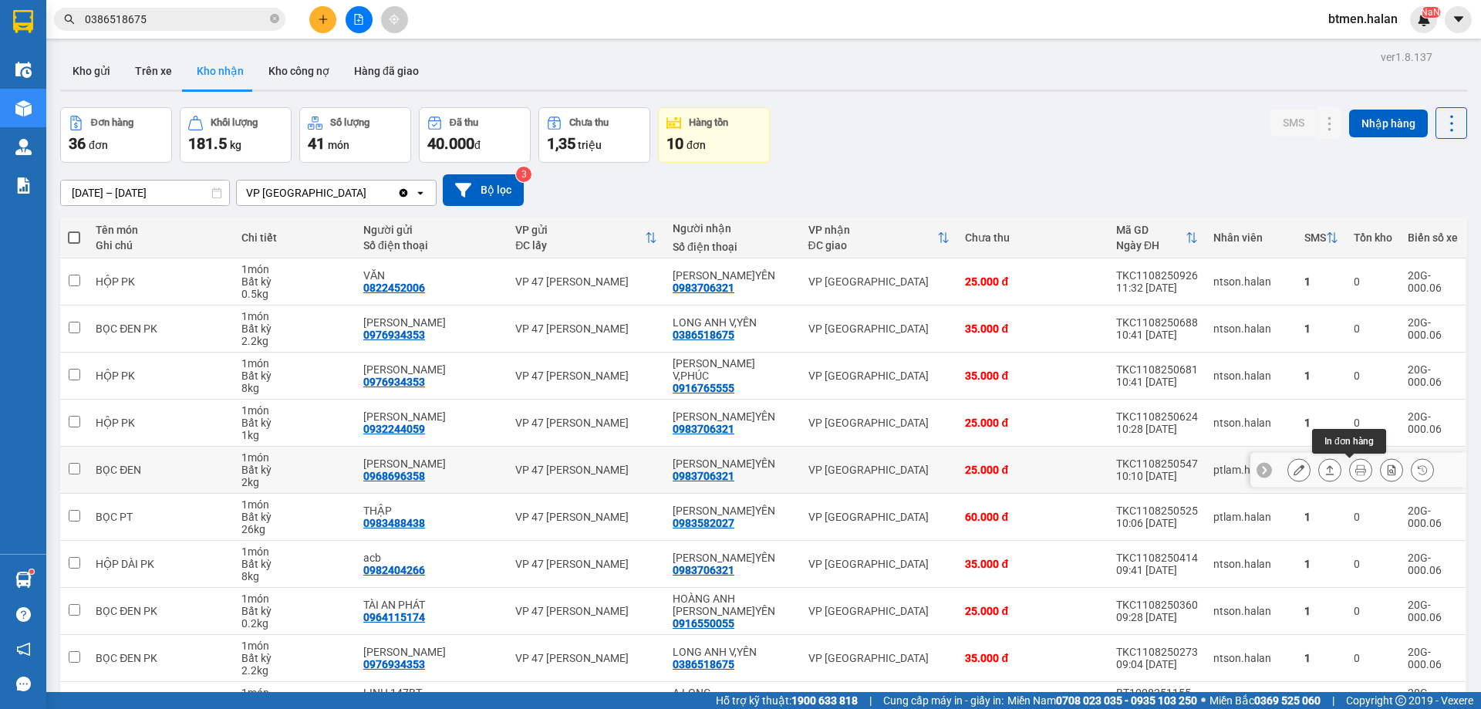
click at [1355, 466] on icon at bounding box center [1360, 469] width 11 height 11
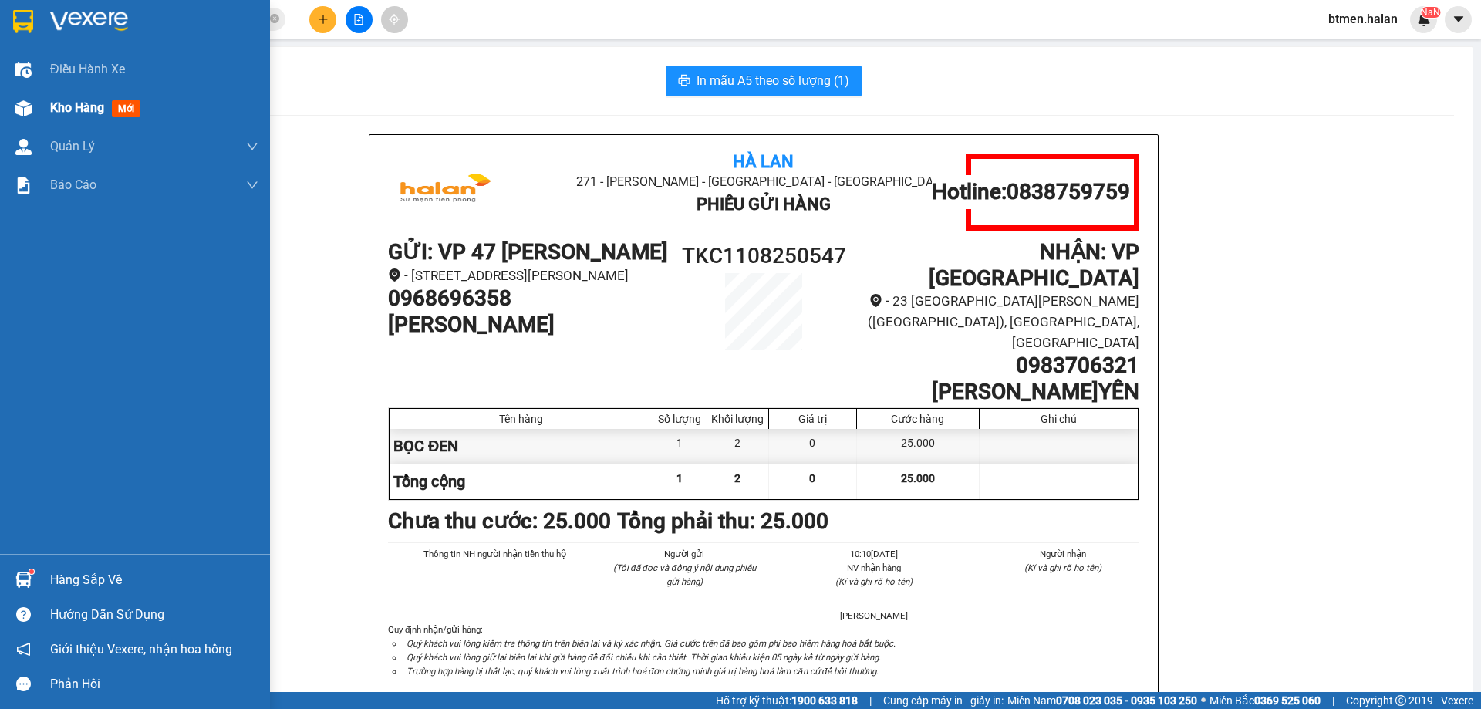
click at [57, 106] on span "Kho hàng" at bounding box center [77, 107] width 54 height 15
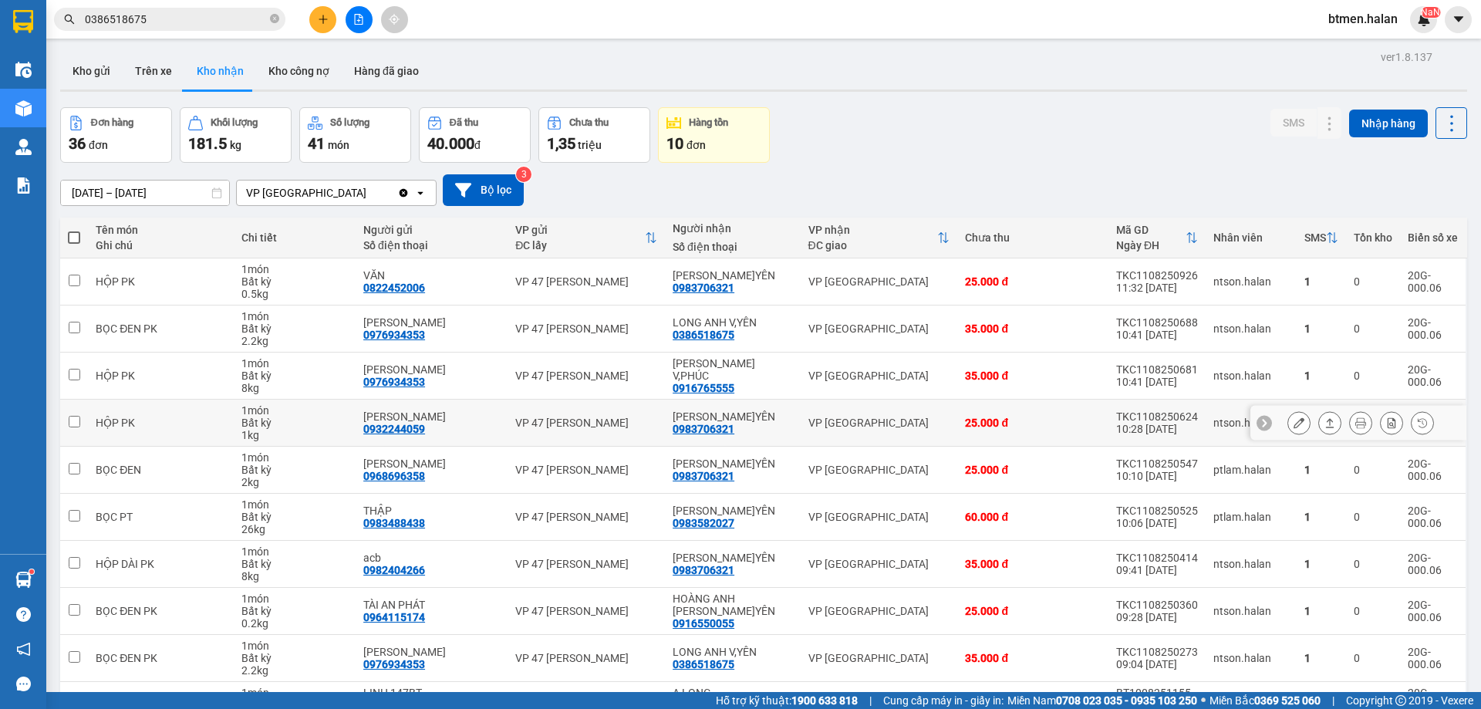
scroll to position [88, 0]
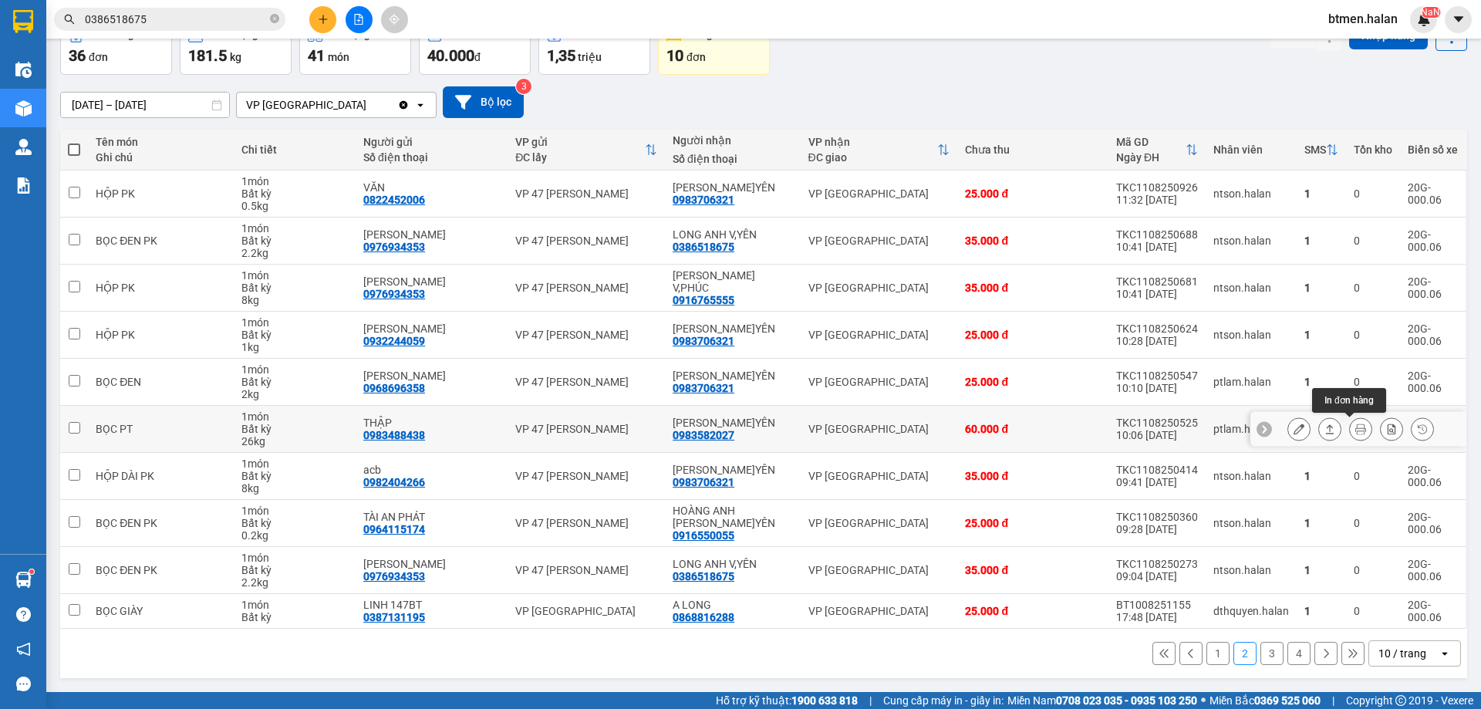
click at [1355, 431] on icon at bounding box center [1360, 428] width 11 height 11
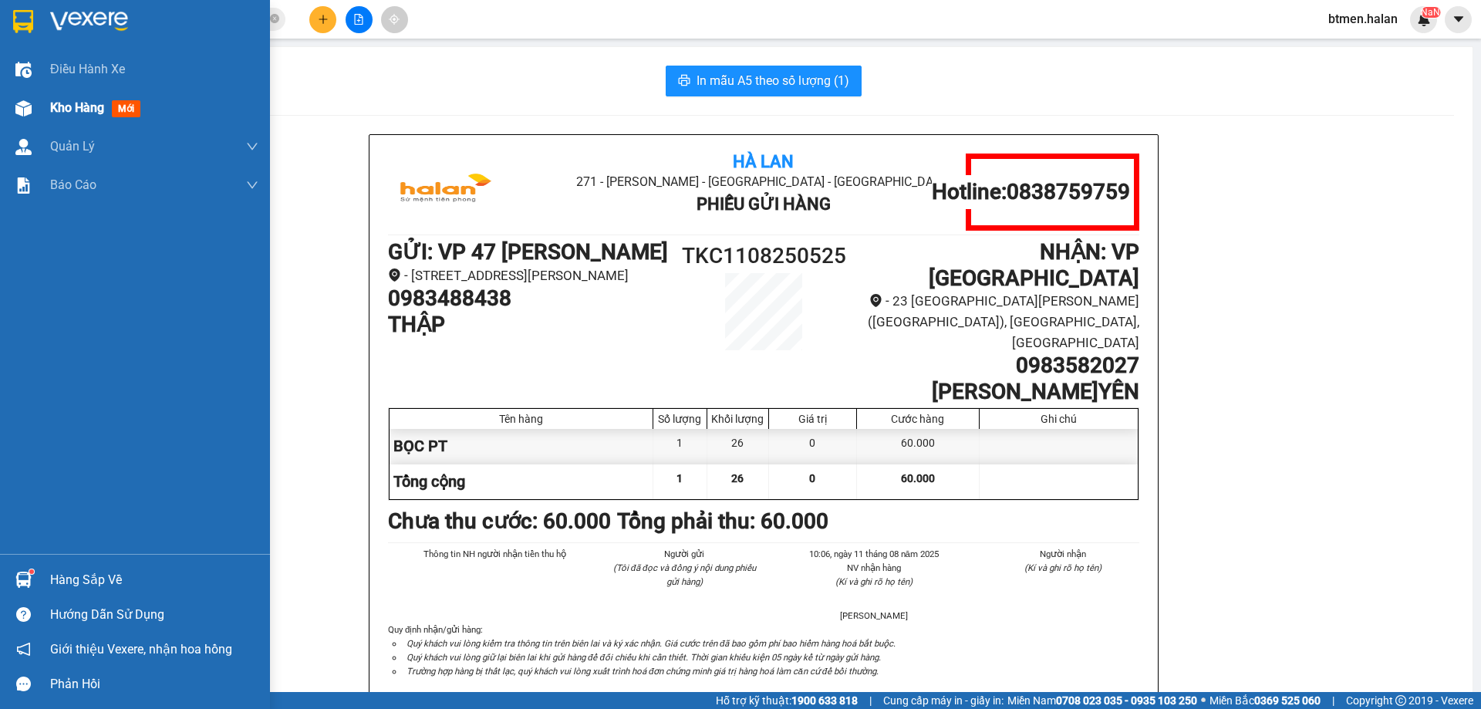
click at [76, 114] on span "Kho hàng" at bounding box center [77, 107] width 54 height 15
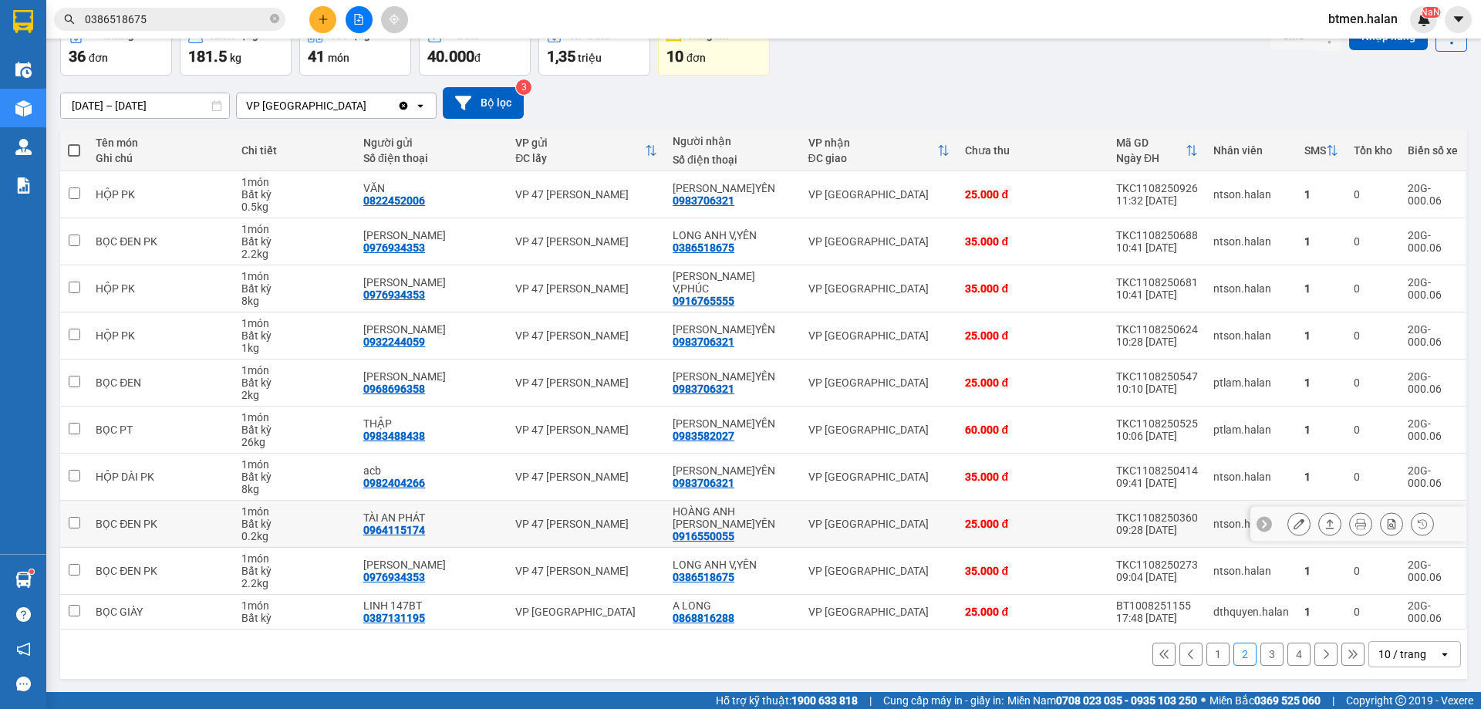
scroll to position [88, 0]
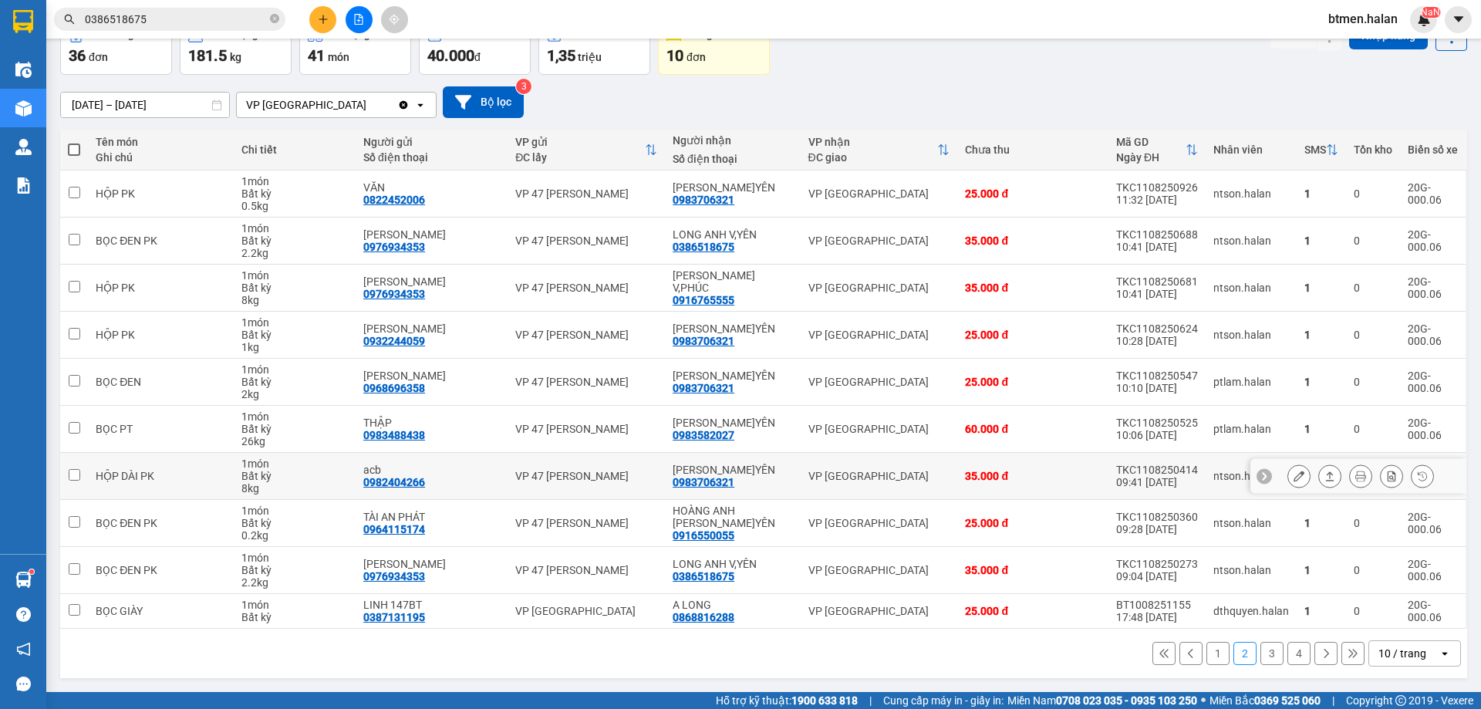
click at [1355, 479] on icon at bounding box center [1360, 475] width 11 height 11
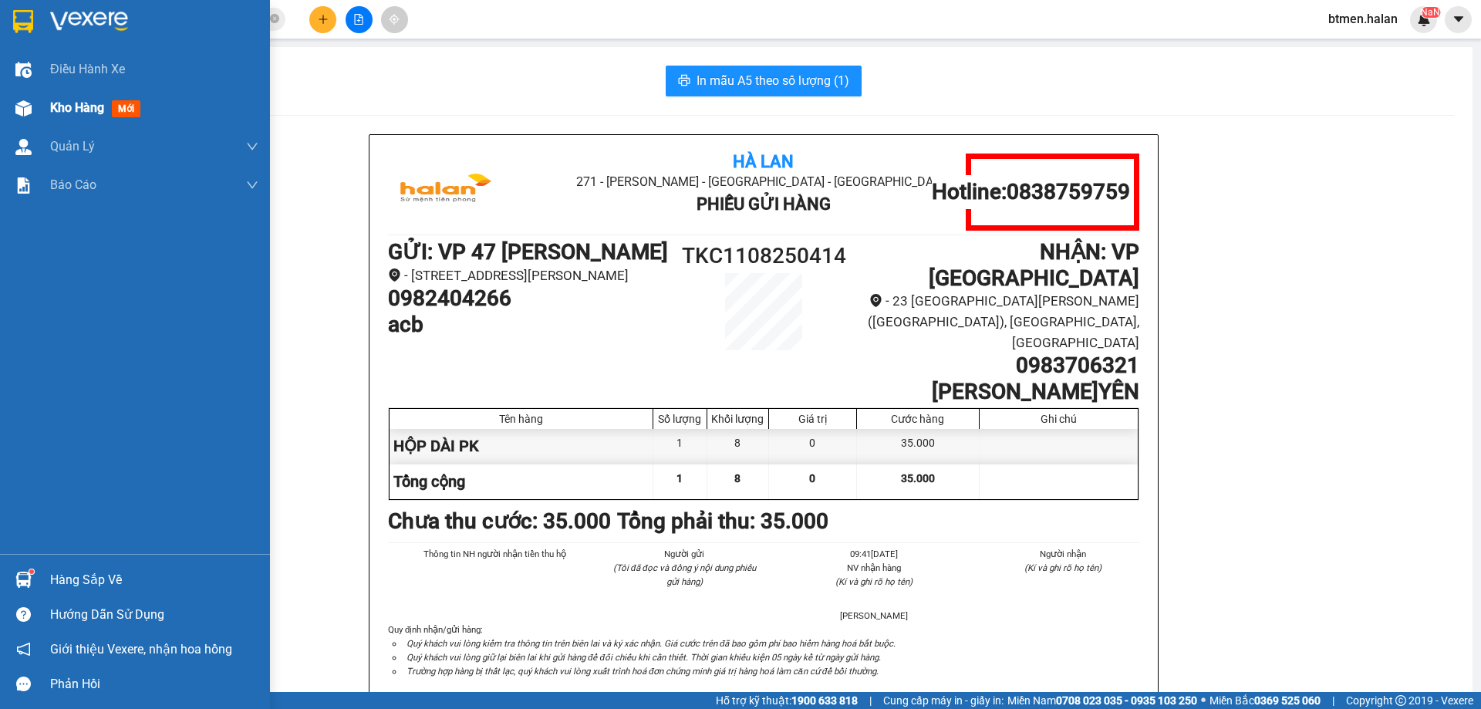
click at [59, 106] on span "Kho hàng" at bounding box center [77, 107] width 54 height 15
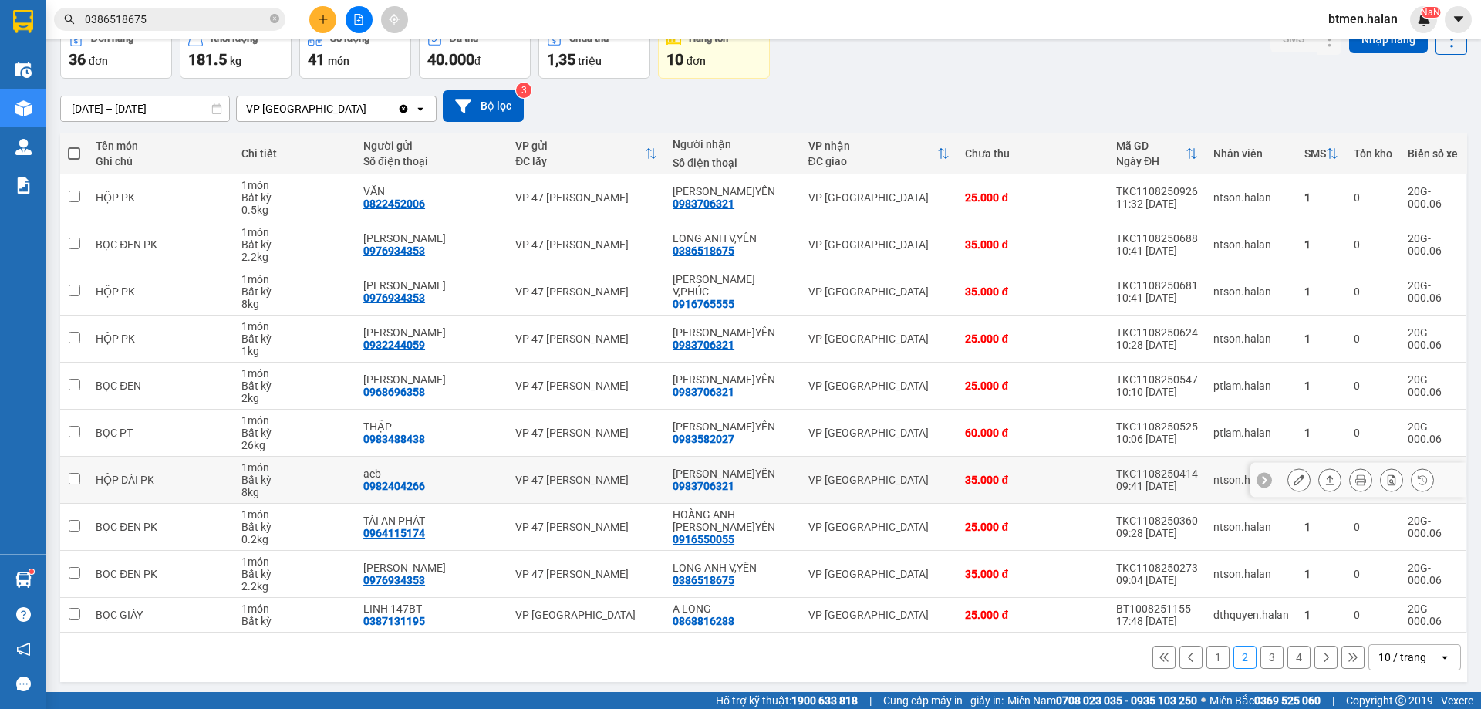
scroll to position [86, 0]
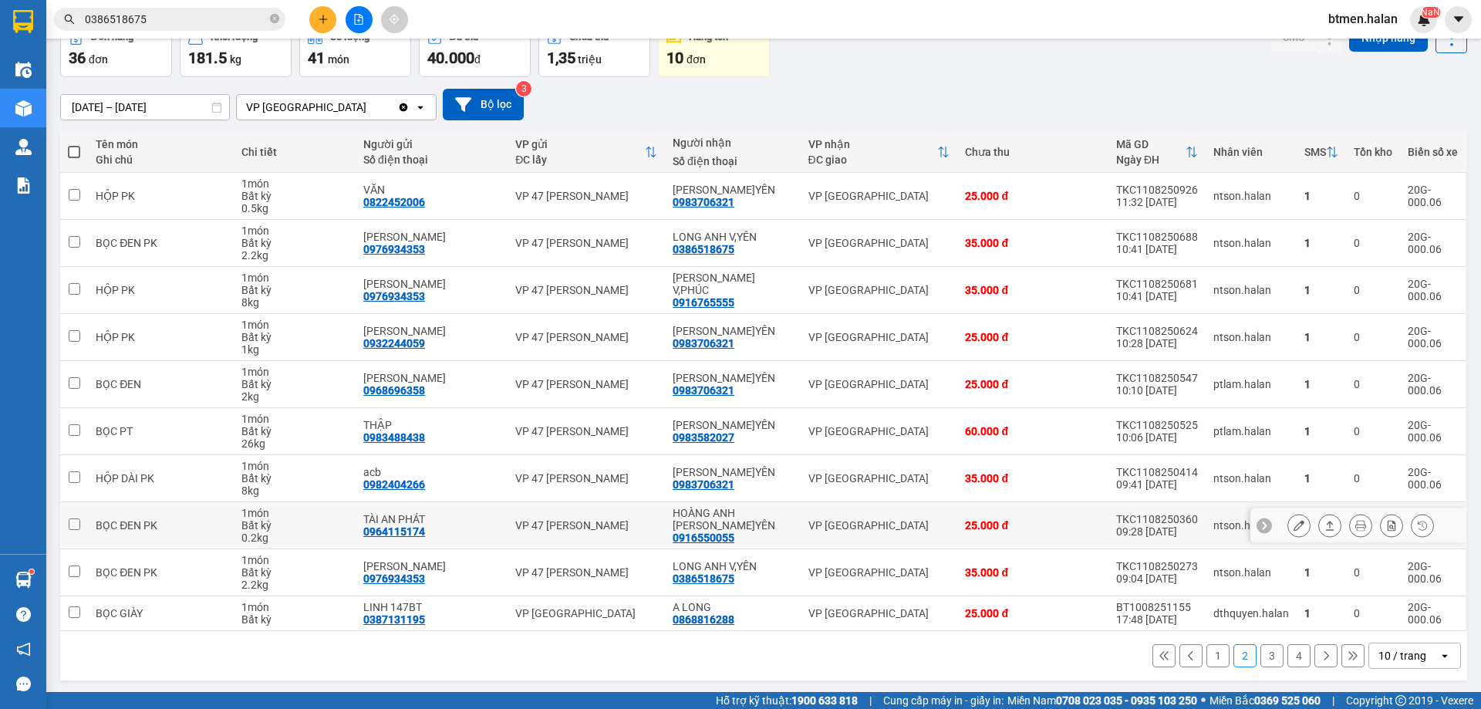
click at [1355, 528] on icon at bounding box center [1360, 525] width 11 height 11
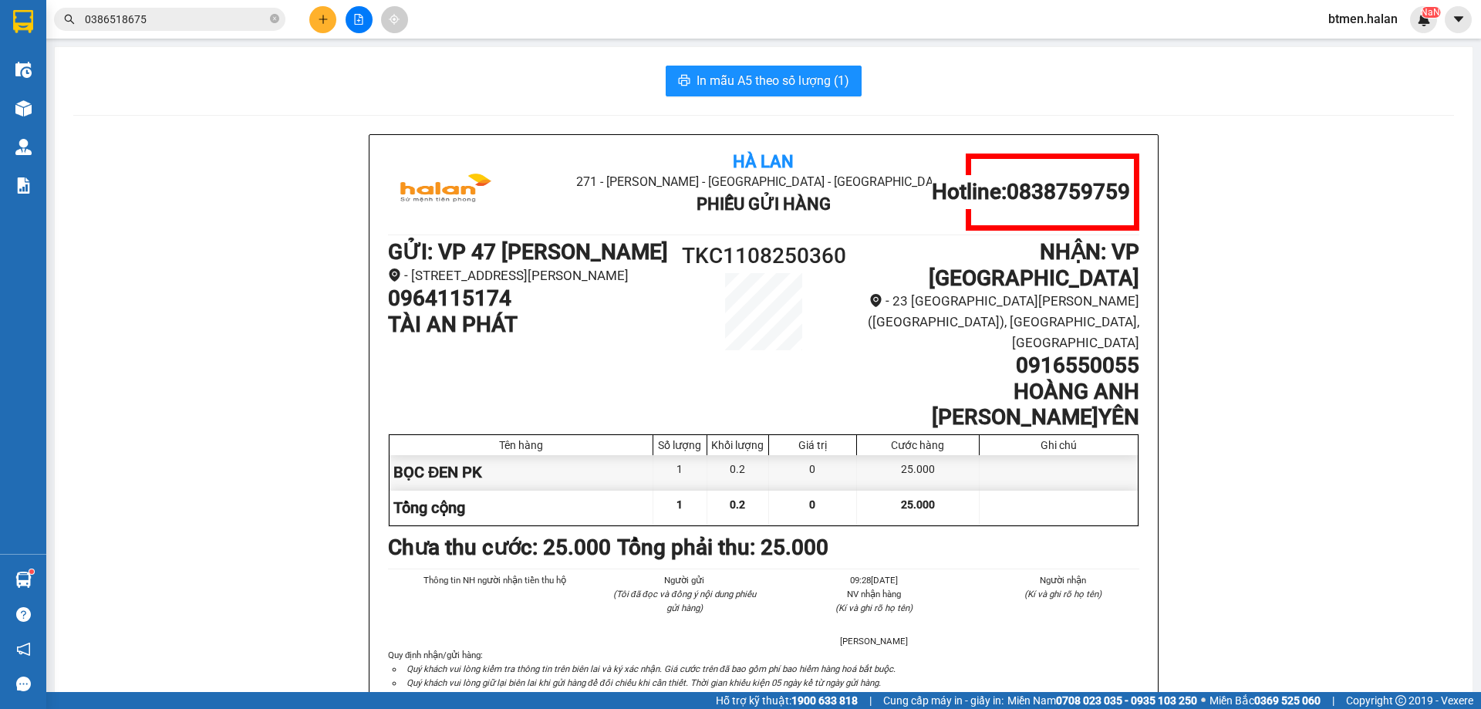
drag, startPoint x: 224, startPoint y: 520, endPoint x: 50, endPoint y: 278, distance: 297.3
click at [220, 518] on div "Hà Lan 271 - [PERSON_NAME] - [GEOGRAPHIC_DATA] Long - [GEOGRAPHIC_DATA] Phiếu G…" at bounding box center [763, 452] width 1381 height 636
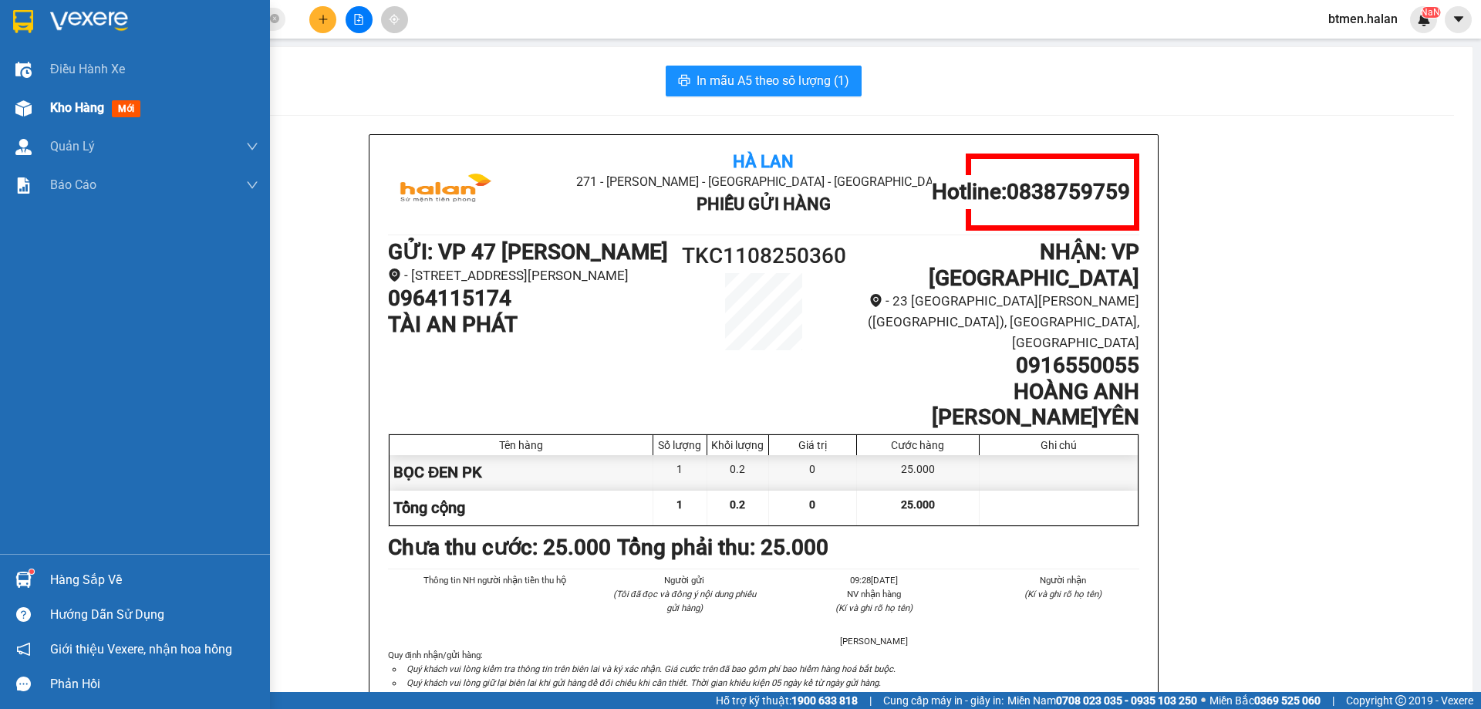
click at [59, 101] on span "Kho hàng" at bounding box center [77, 107] width 54 height 15
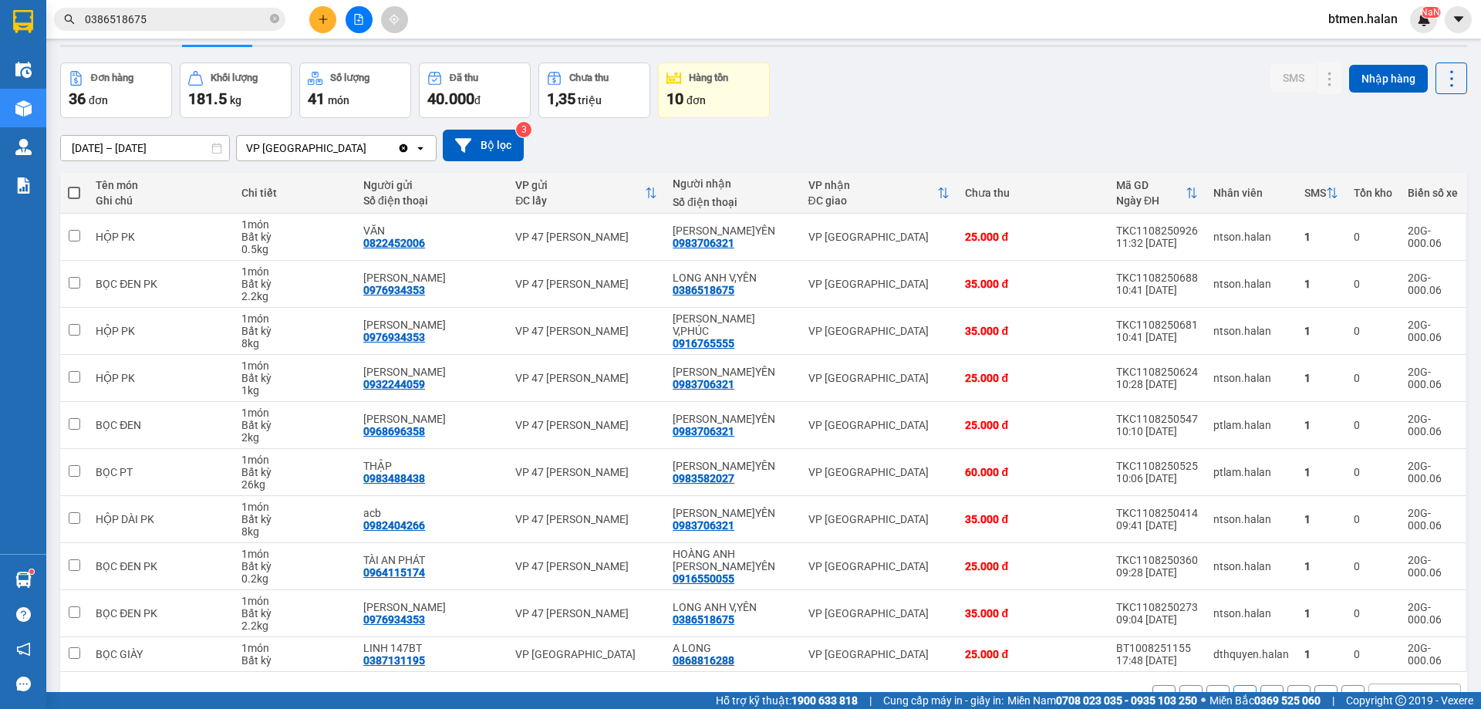
scroll to position [88, 0]
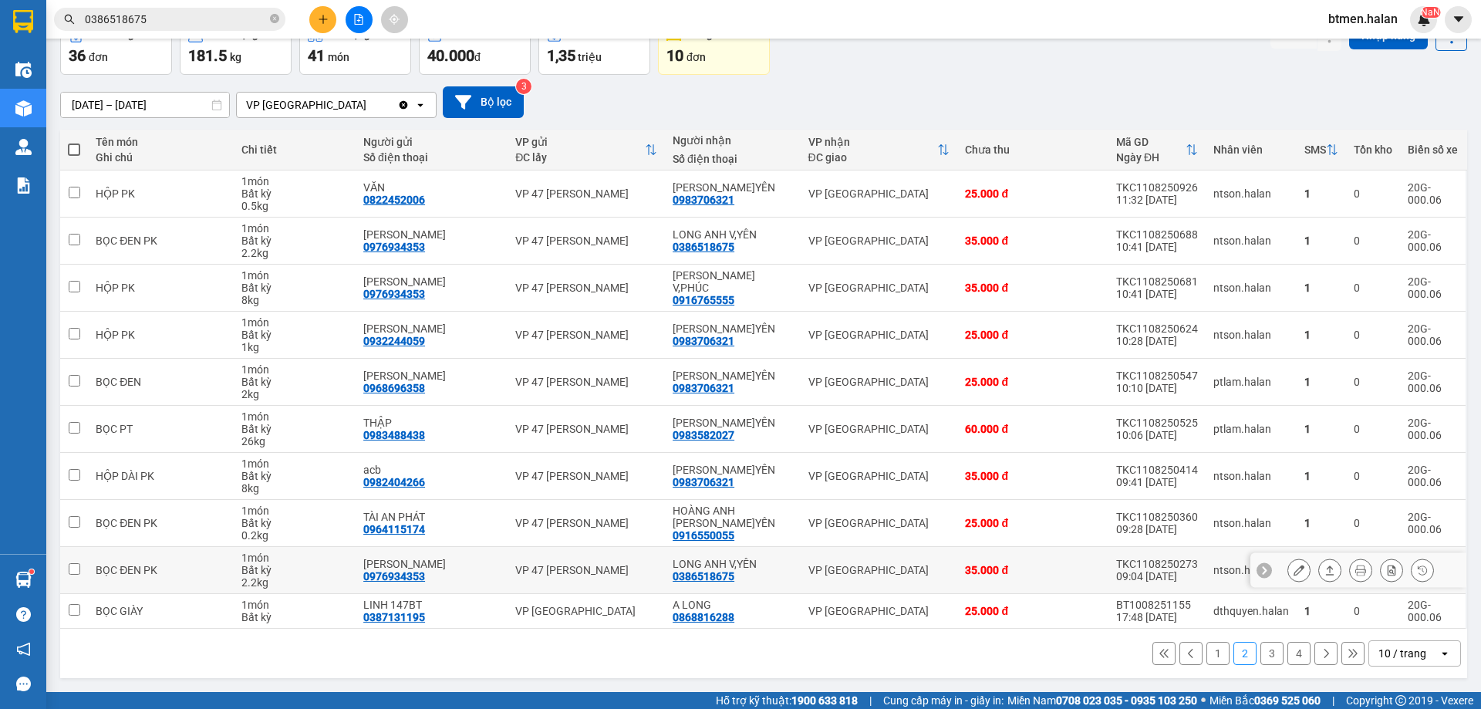
click at [1137, 565] on div "TKC1108250273" at bounding box center [1157, 564] width 82 height 12
checkbox input "true"
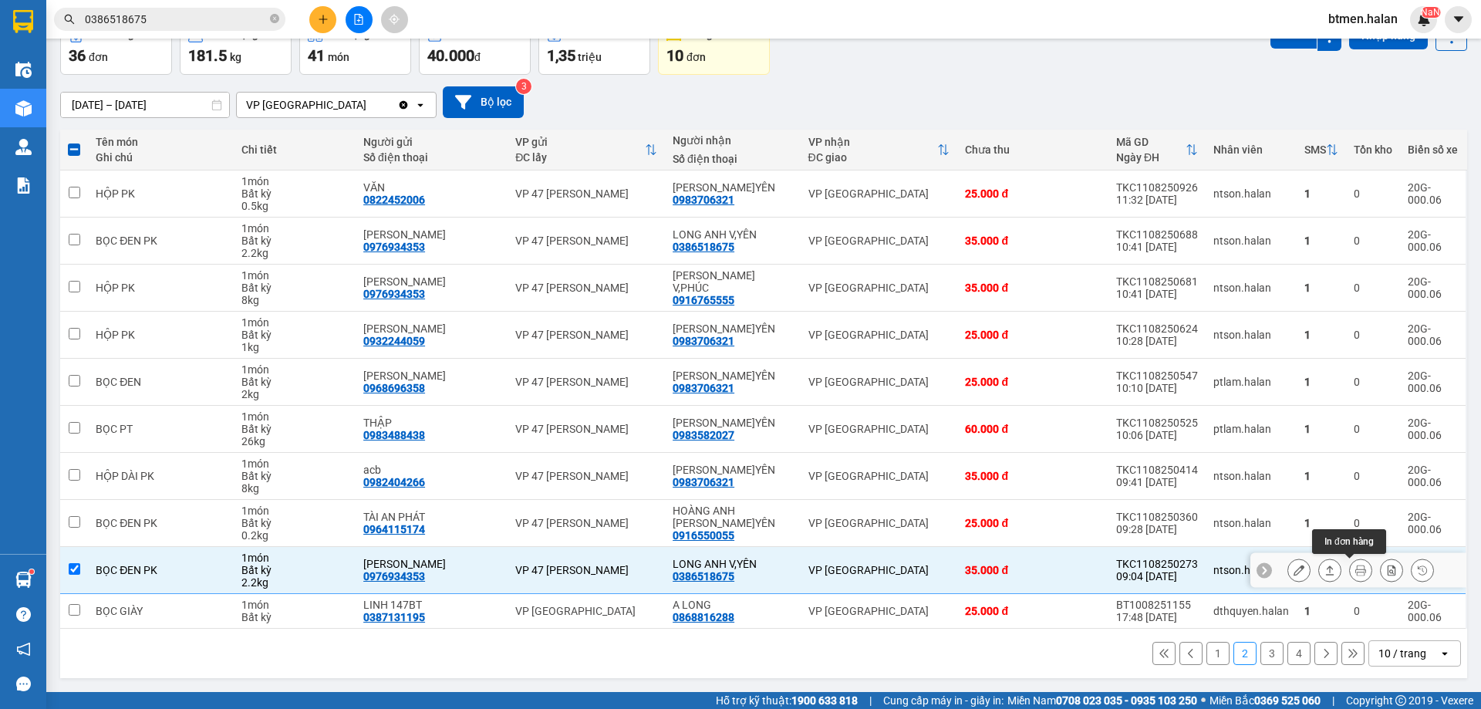
click at [1355, 569] on icon at bounding box center [1360, 570] width 11 height 11
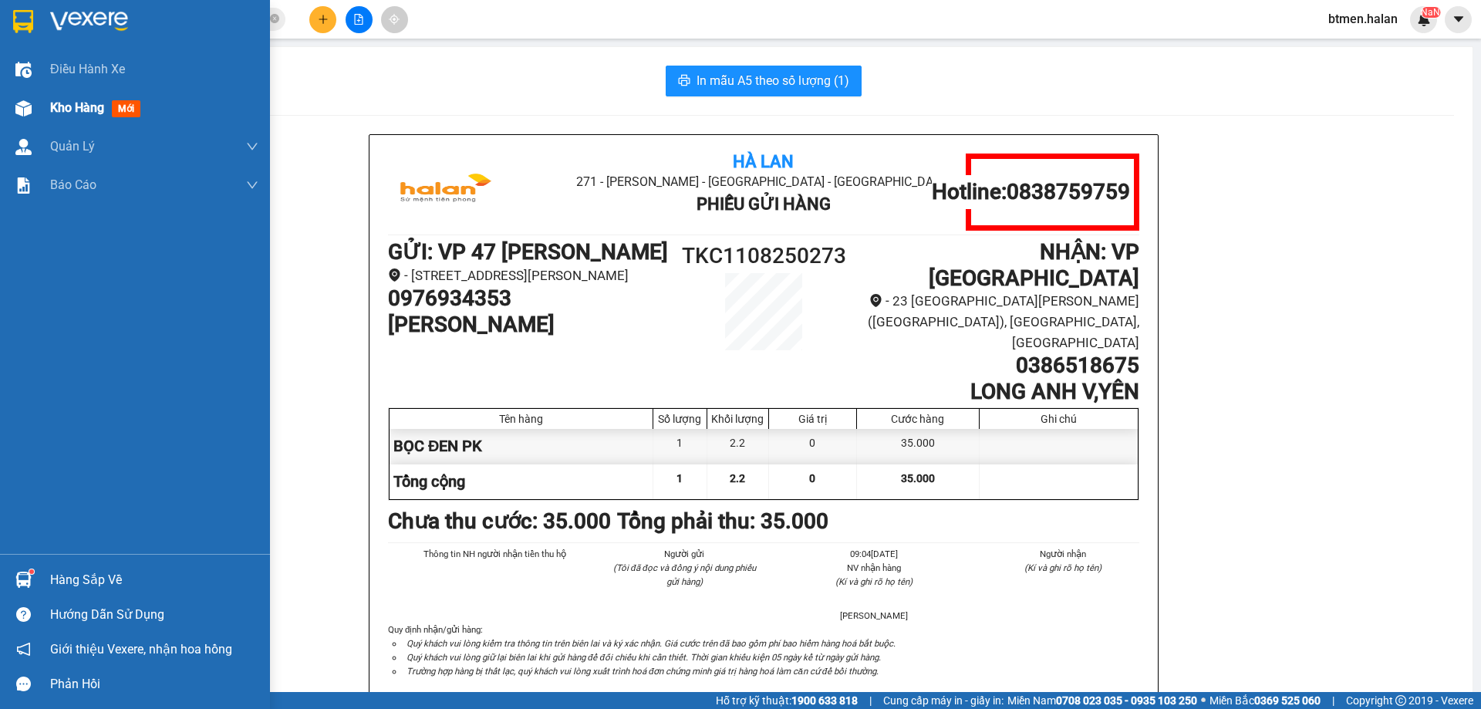
click at [66, 110] on span "Kho hàng" at bounding box center [77, 107] width 54 height 15
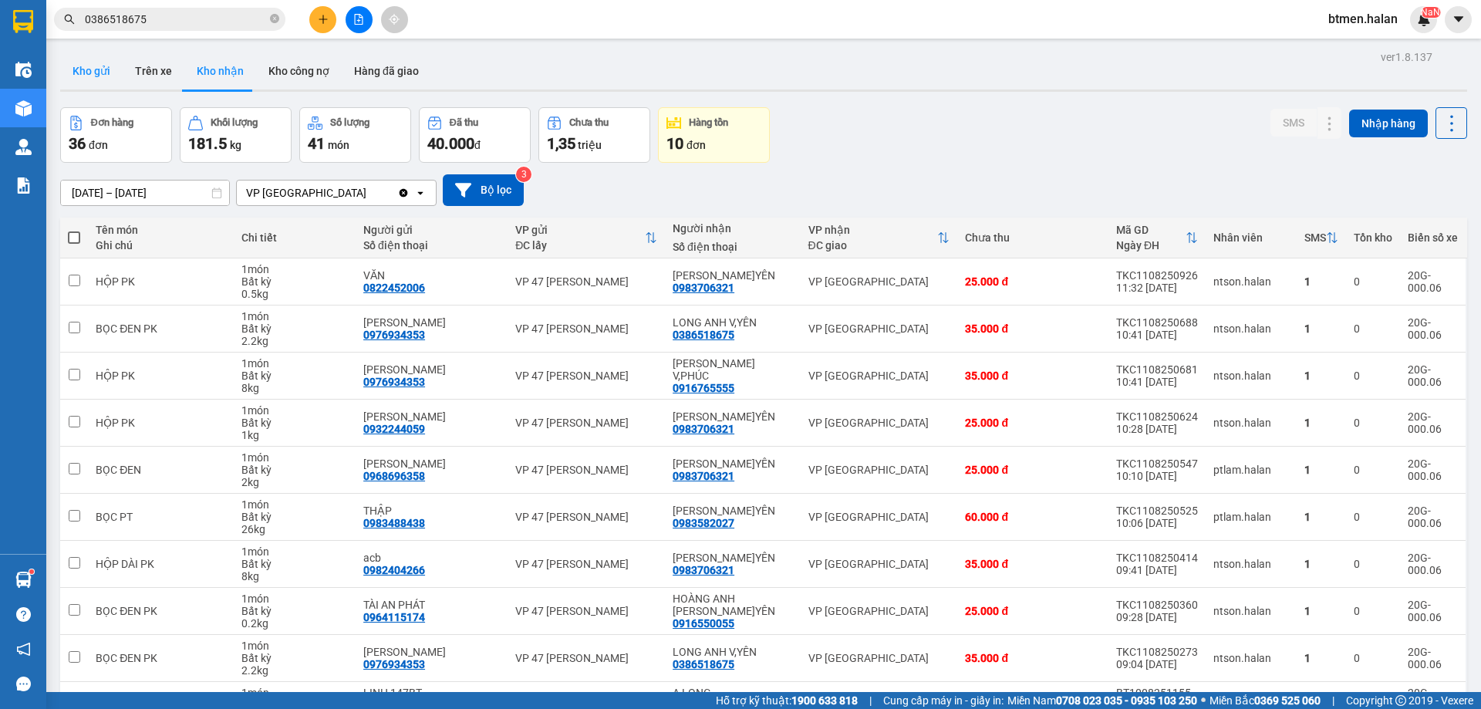
click at [92, 77] on button "Kho gửi" at bounding box center [91, 70] width 62 height 37
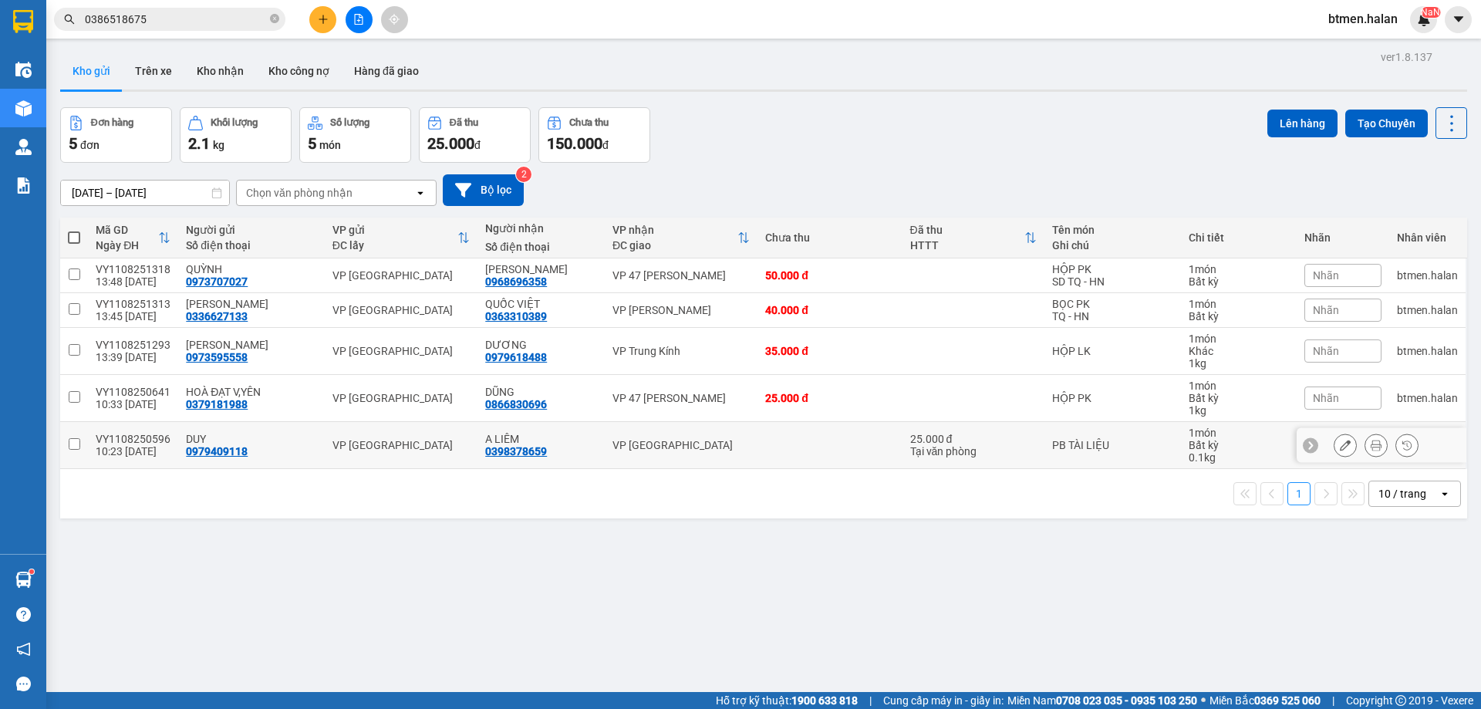
click at [66, 444] on td at bounding box center [74, 445] width 28 height 47
checkbox input "true"
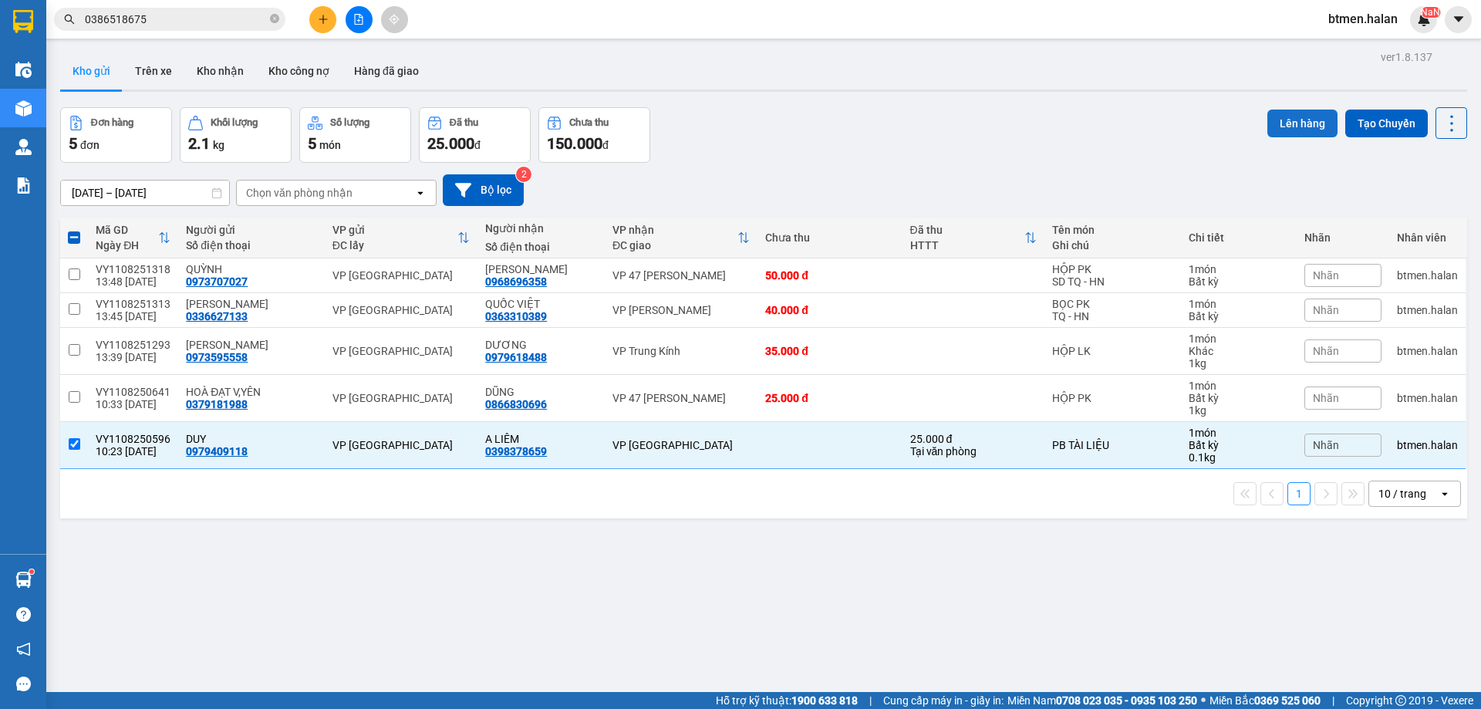
click at [1267, 114] on button "Lên hàng" at bounding box center [1302, 124] width 70 height 28
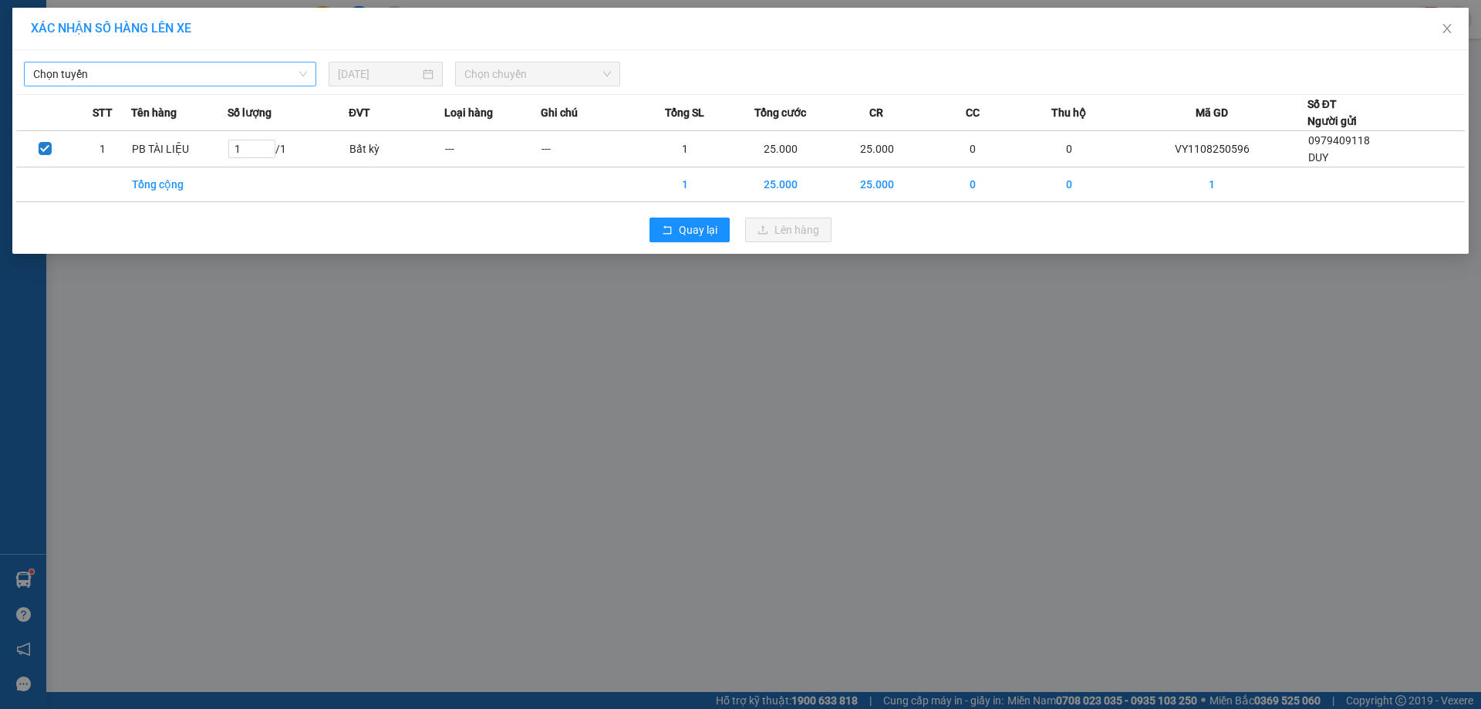
click at [269, 82] on span "Chọn tuyến" at bounding box center [170, 73] width 274 height 23
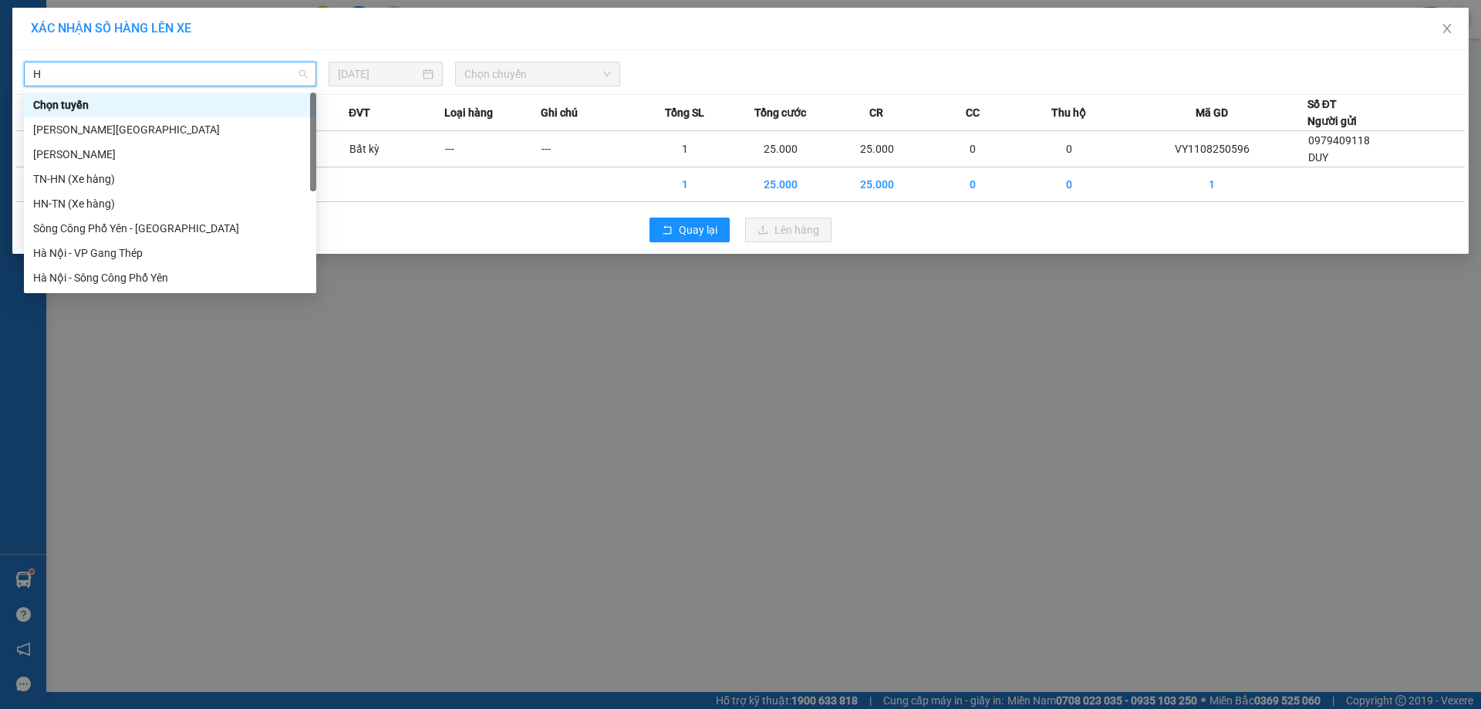
type input "HN"
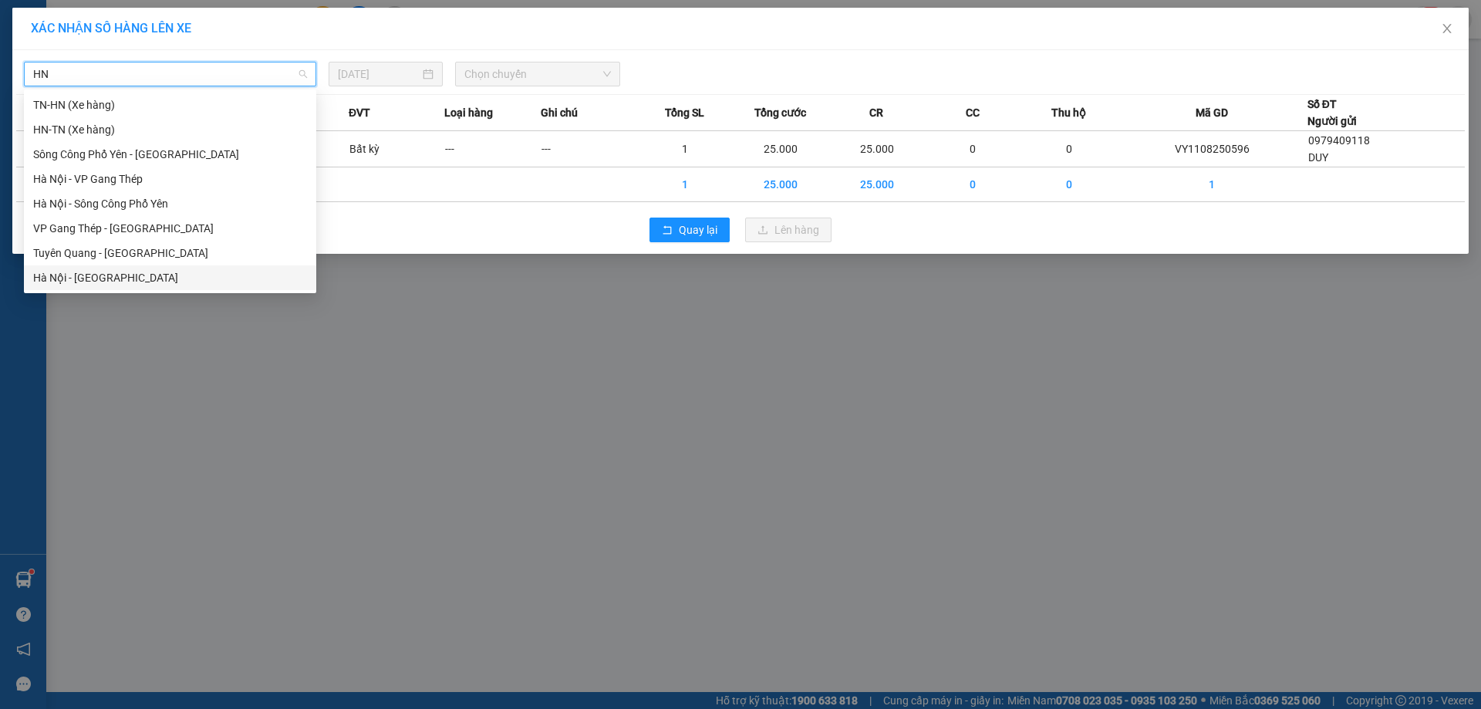
click at [106, 285] on div "Hà Nội - [GEOGRAPHIC_DATA]" at bounding box center [170, 277] width 274 height 17
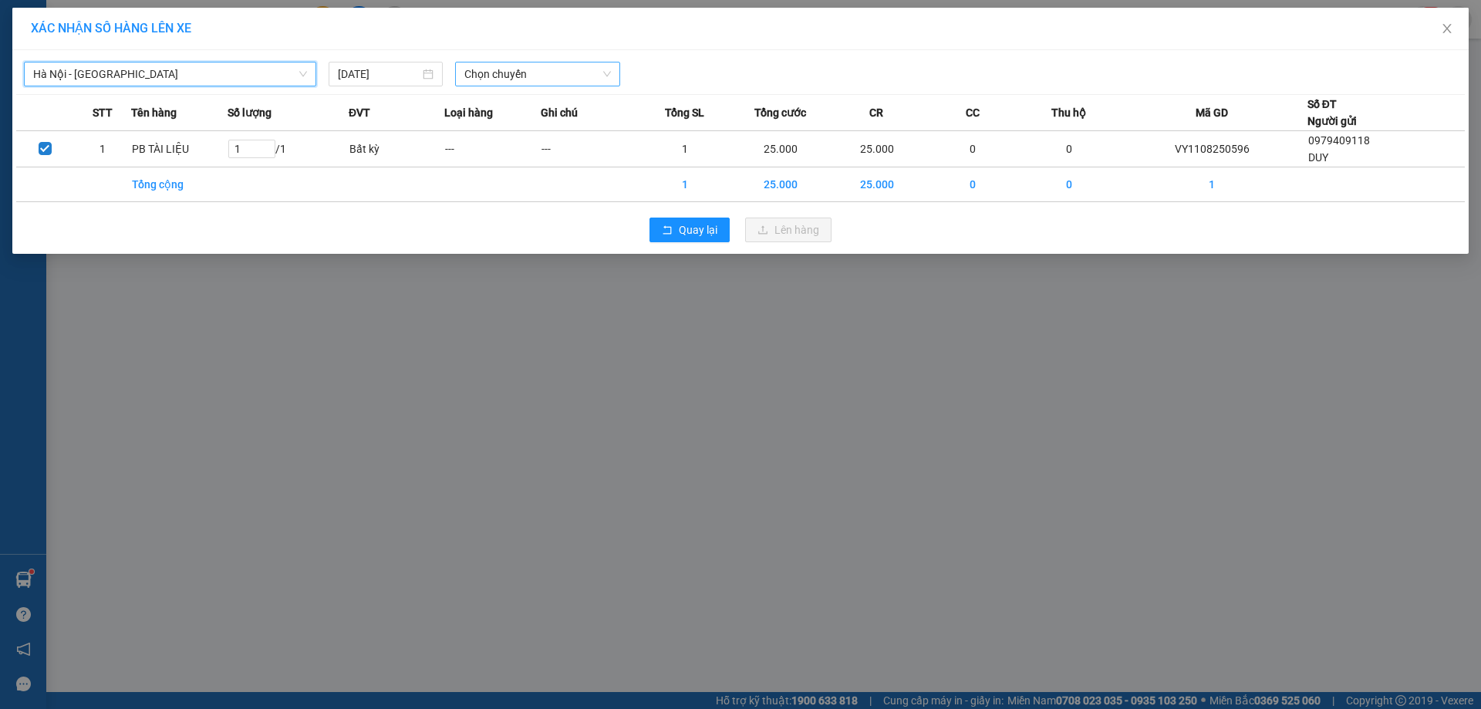
click at [514, 76] on span "Chọn chuyến" at bounding box center [537, 73] width 147 height 23
drag, startPoint x: 558, startPoint y: 129, endPoint x: 653, endPoint y: 181, distance: 108.4
click at [559, 128] on div "10:50 (TC) - 20G-000.06" at bounding box center [524, 129] width 120 height 17
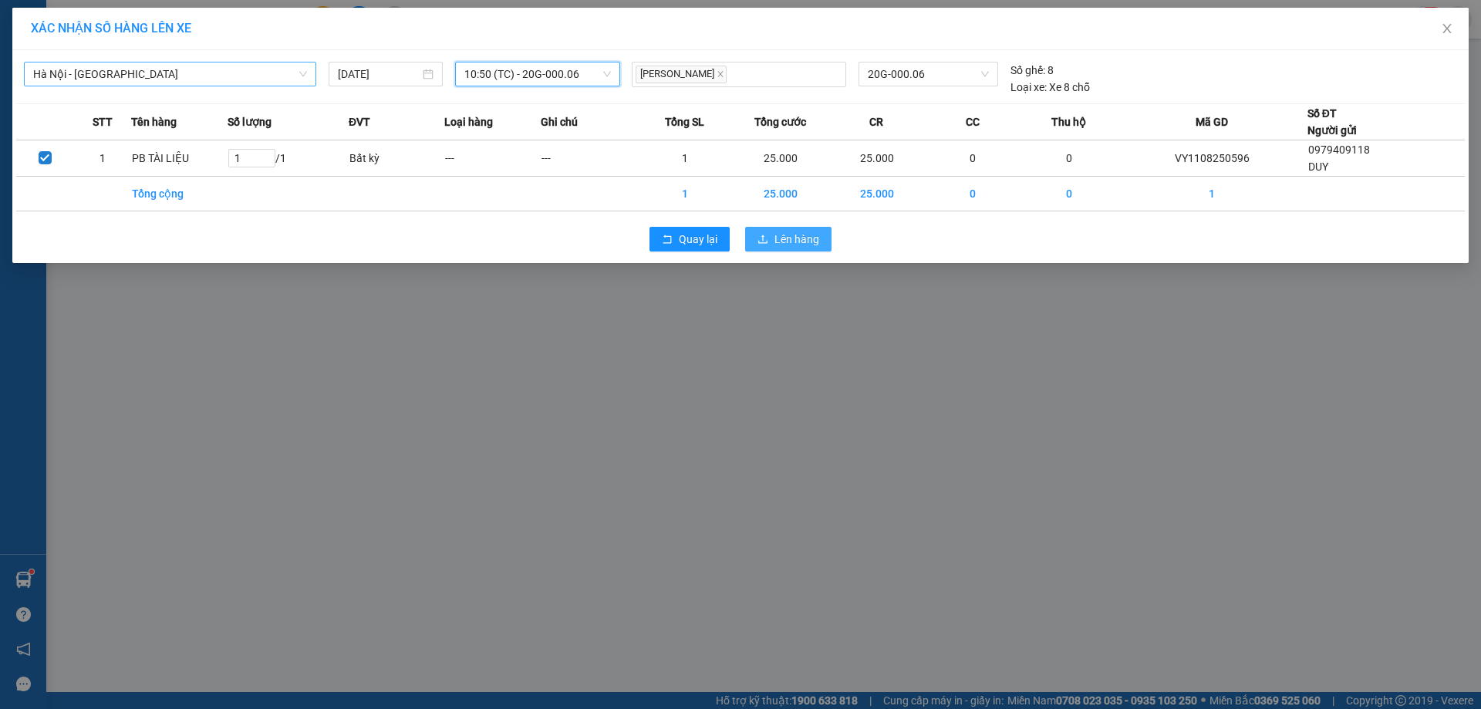
click at [784, 232] on span "Lên hàng" at bounding box center [796, 239] width 45 height 17
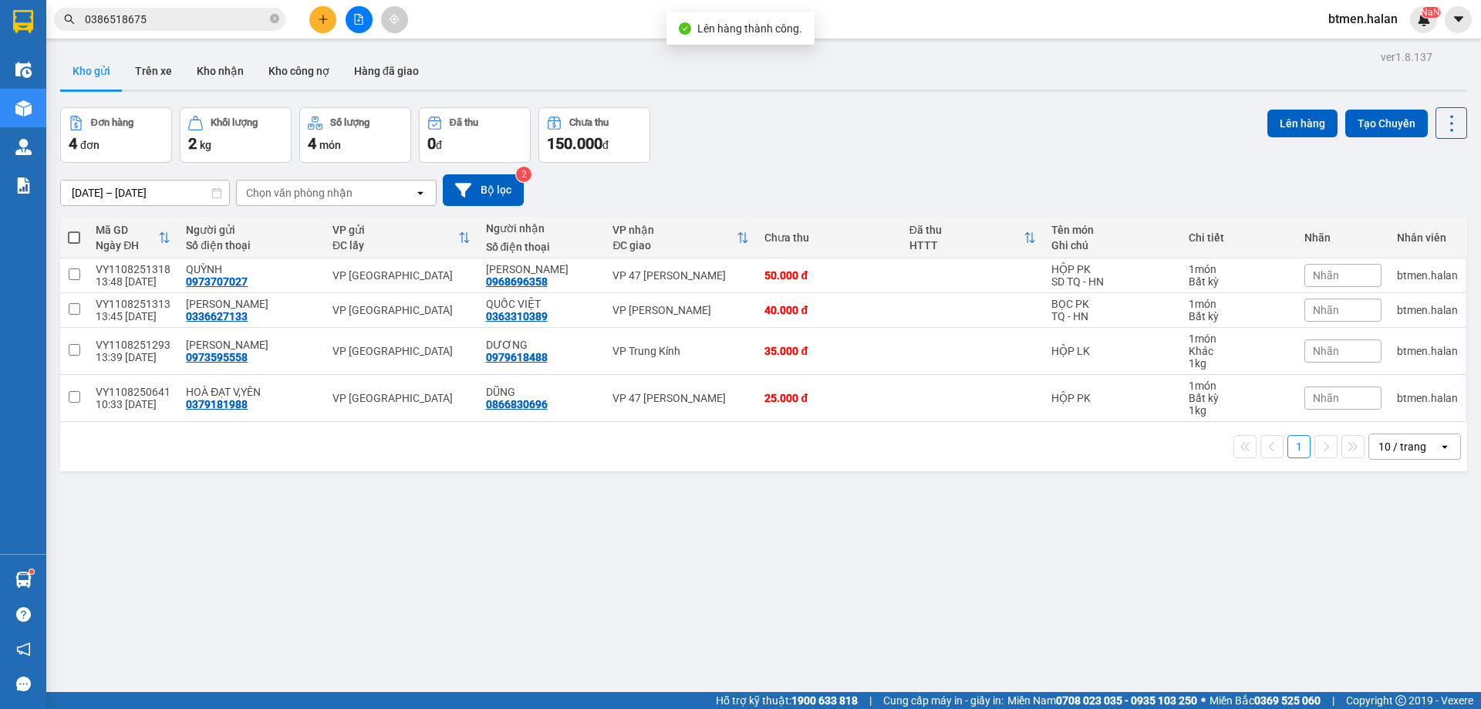
drag, startPoint x: 75, startPoint y: 238, endPoint x: 201, endPoint y: 232, distance: 126.6
click at [75, 237] on span at bounding box center [74, 237] width 12 height 12
click at [74, 230] on input "checkbox" at bounding box center [74, 230] width 0 height 0
checkbox input "true"
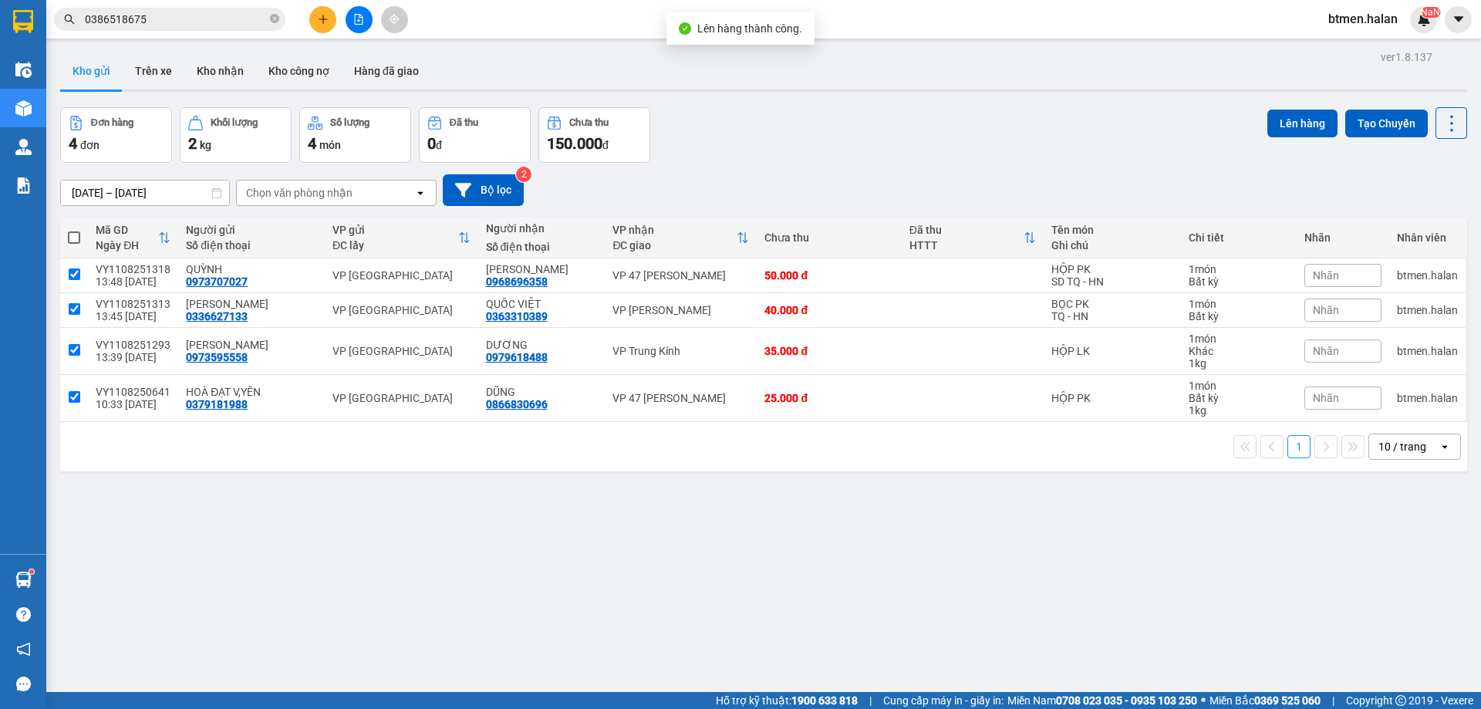
checkbox input "true"
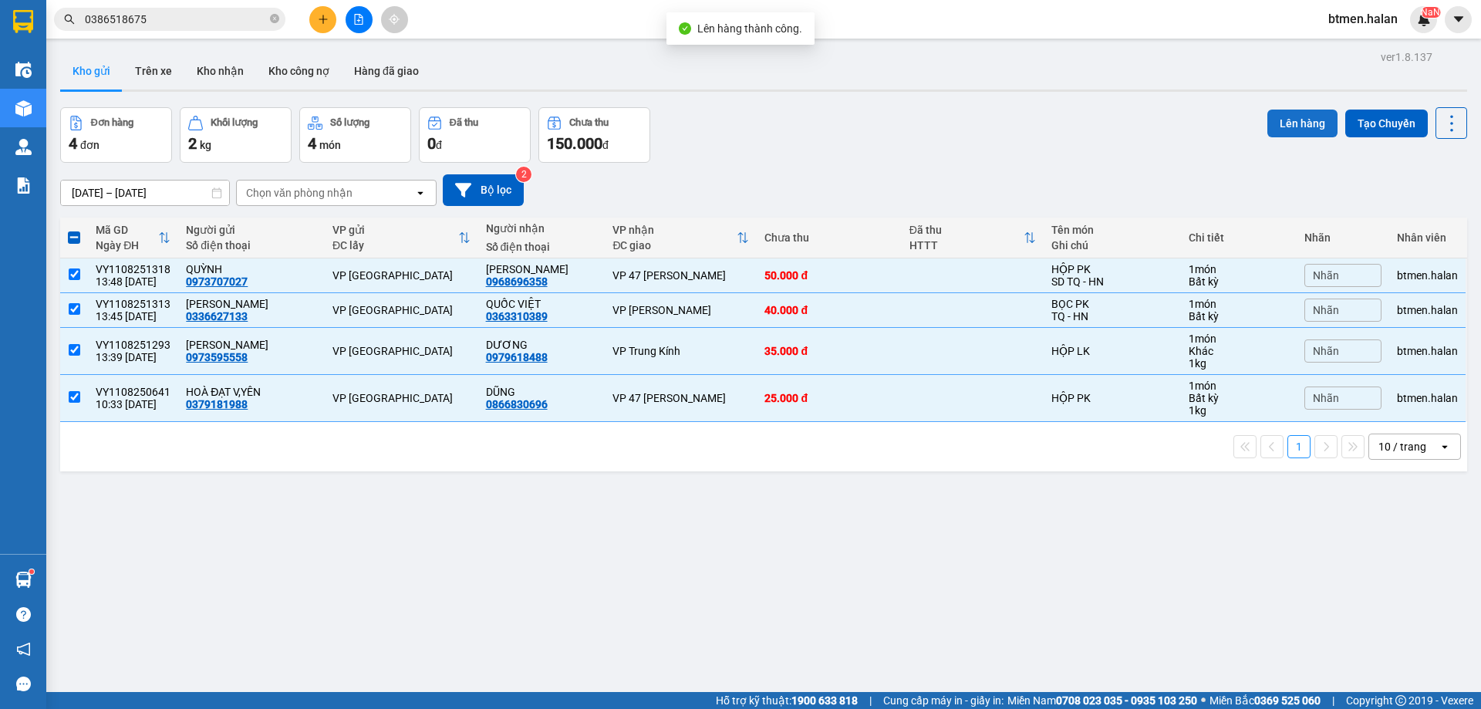
click at [1278, 133] on button "Lên hàng" at bounding box center [1302, 124] width 70 height 28
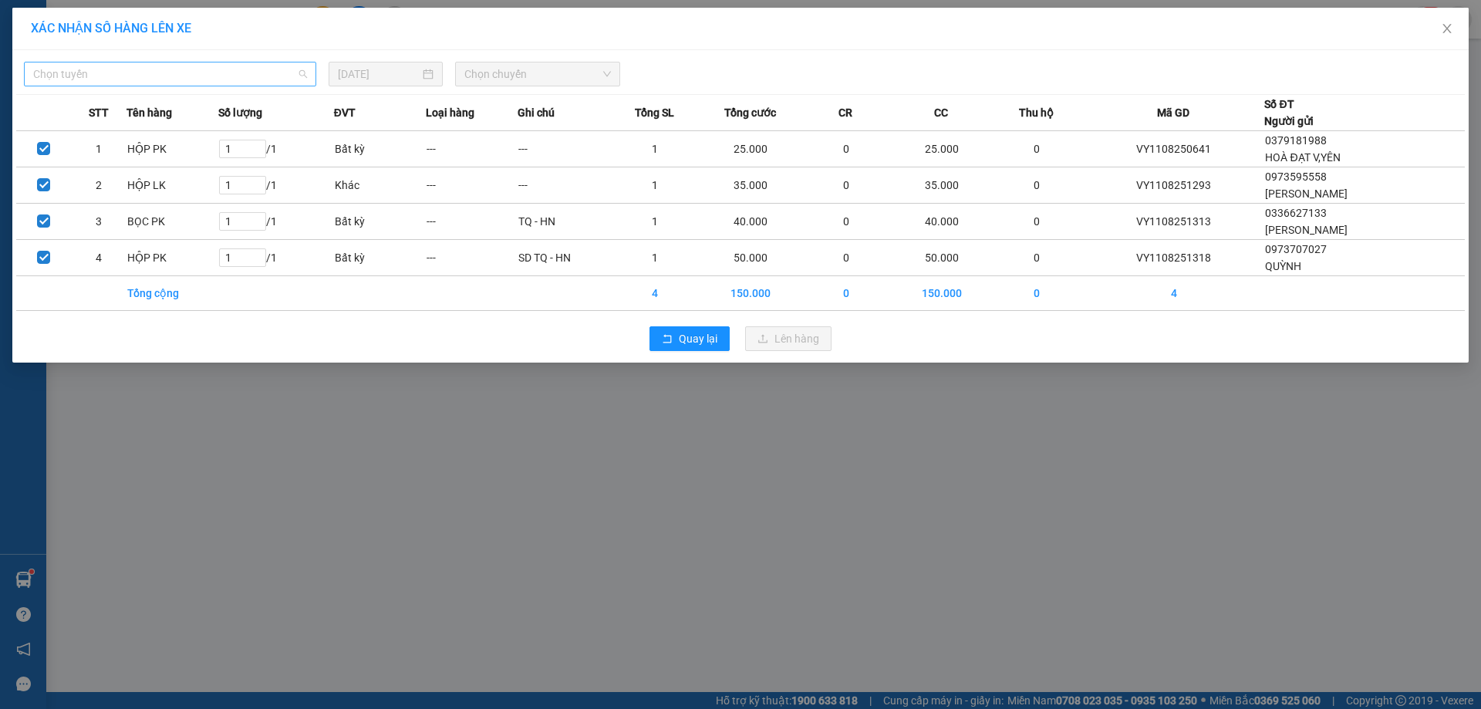
click at [156, 77] on span "Chọn tuyến" at bounding box center [170, 73] width 274 height 23
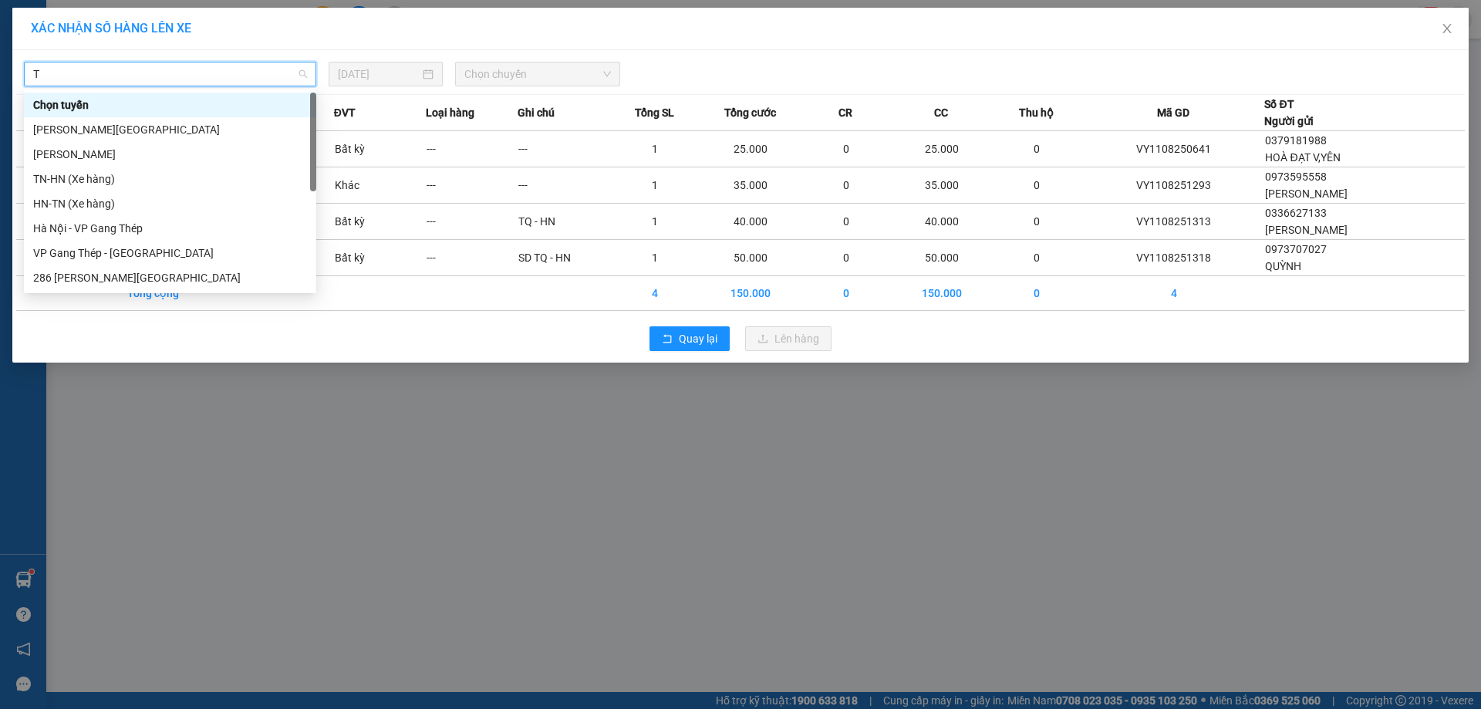
type input "TQ"
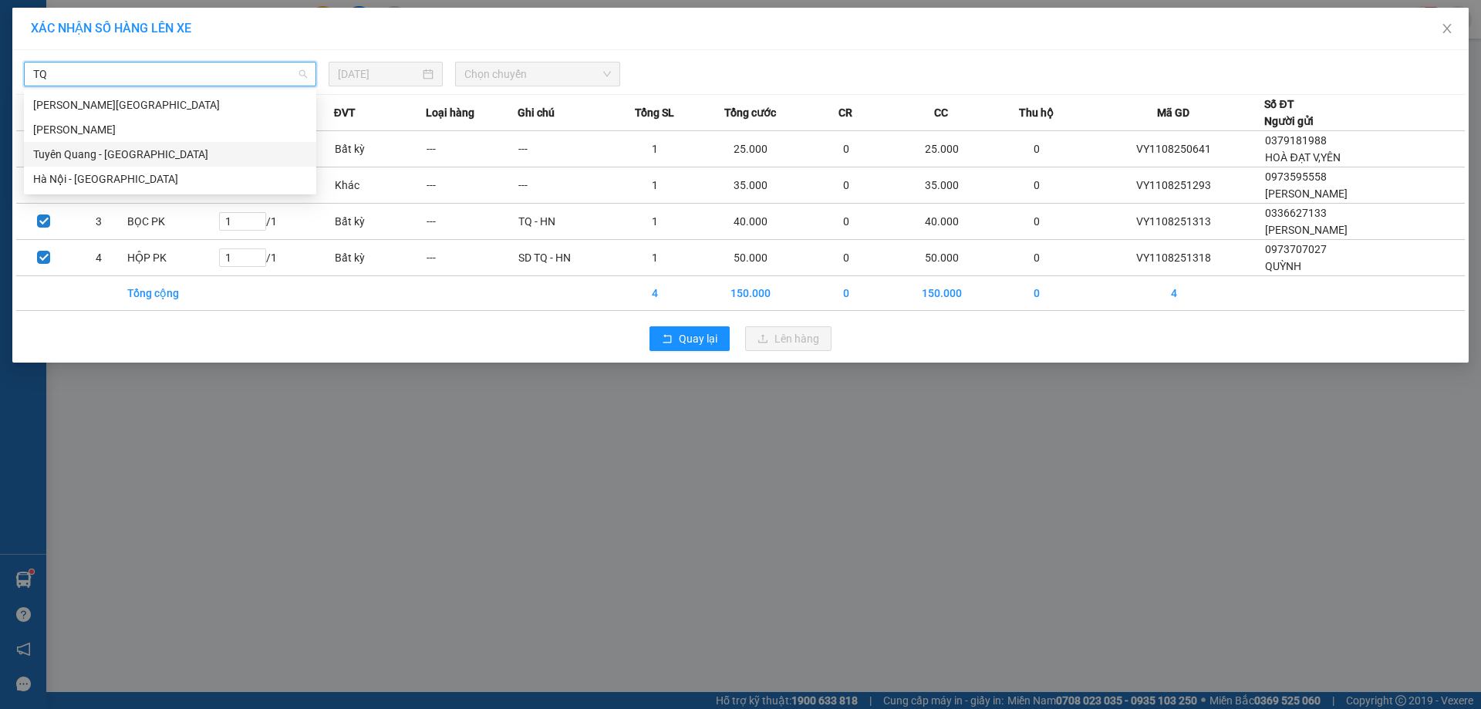
click at [120, 151] on div "Tuyên Quang - [GEOGRAPHIC_DATA]" at bounding box center [170, 154] width 274 height 17
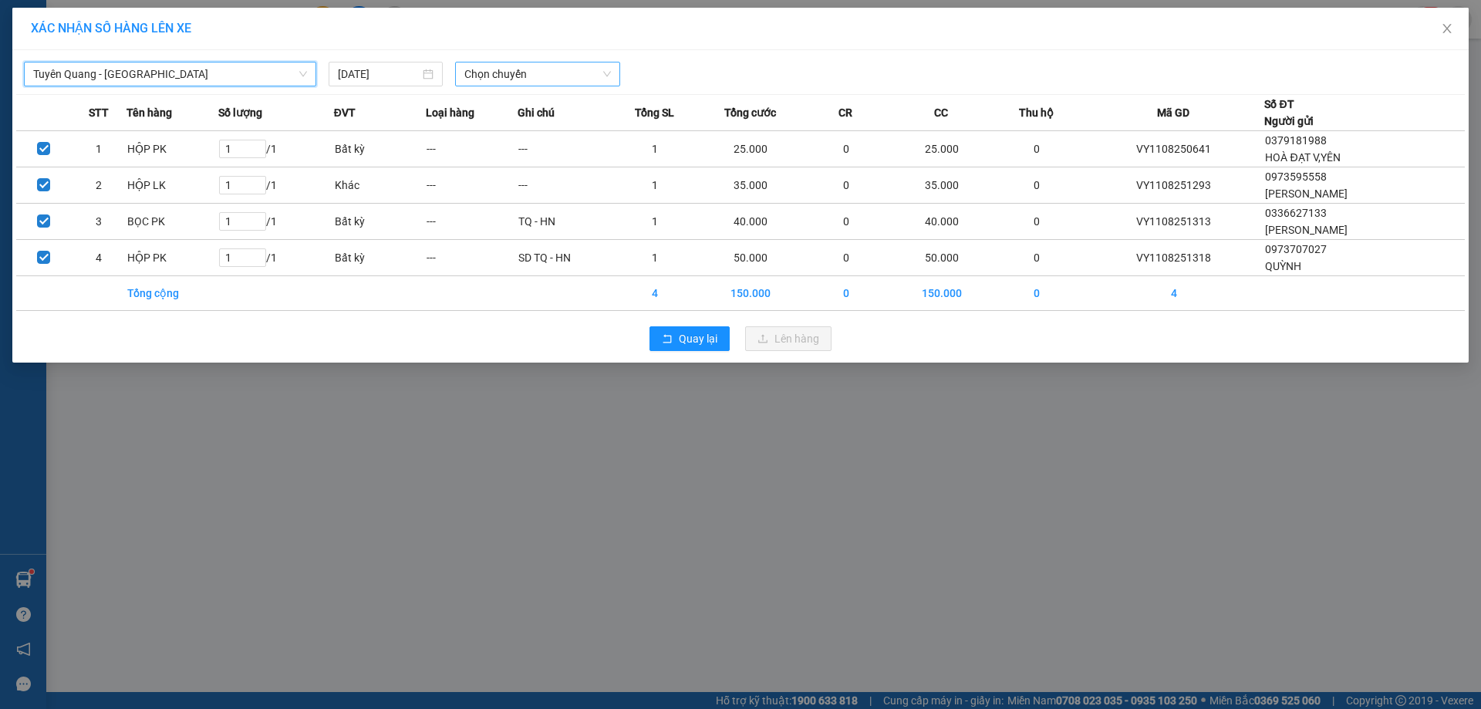
click at [486, 81] on span "Chọn chuyến" at bounding box center [537, 73] width 147 height 23
click at [571, 153] on div "12:30 (TC) - 20G-000.04" at bounding box center [524, 154] width 120 height 17
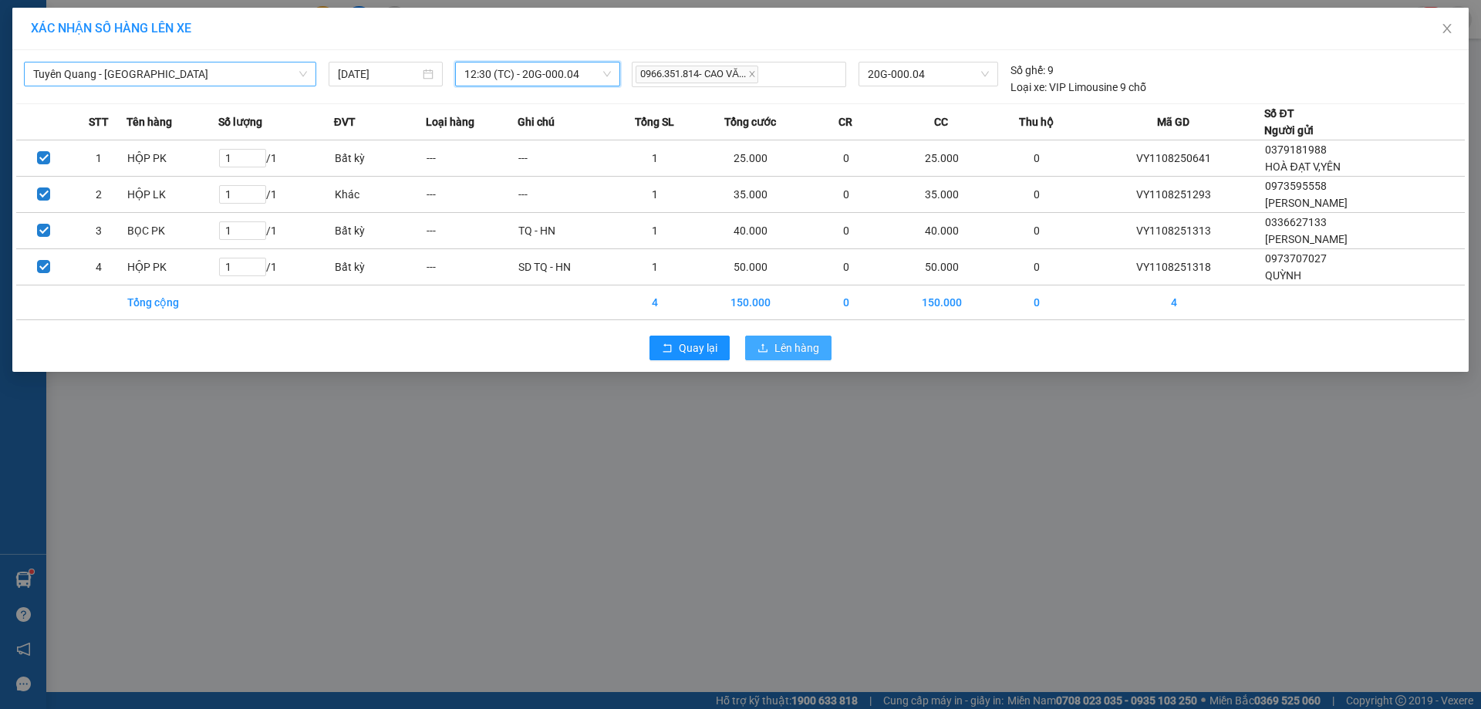
click at [822, 346] on button "Lên hàng" at bounding box center [788, 348] width 86 height 25
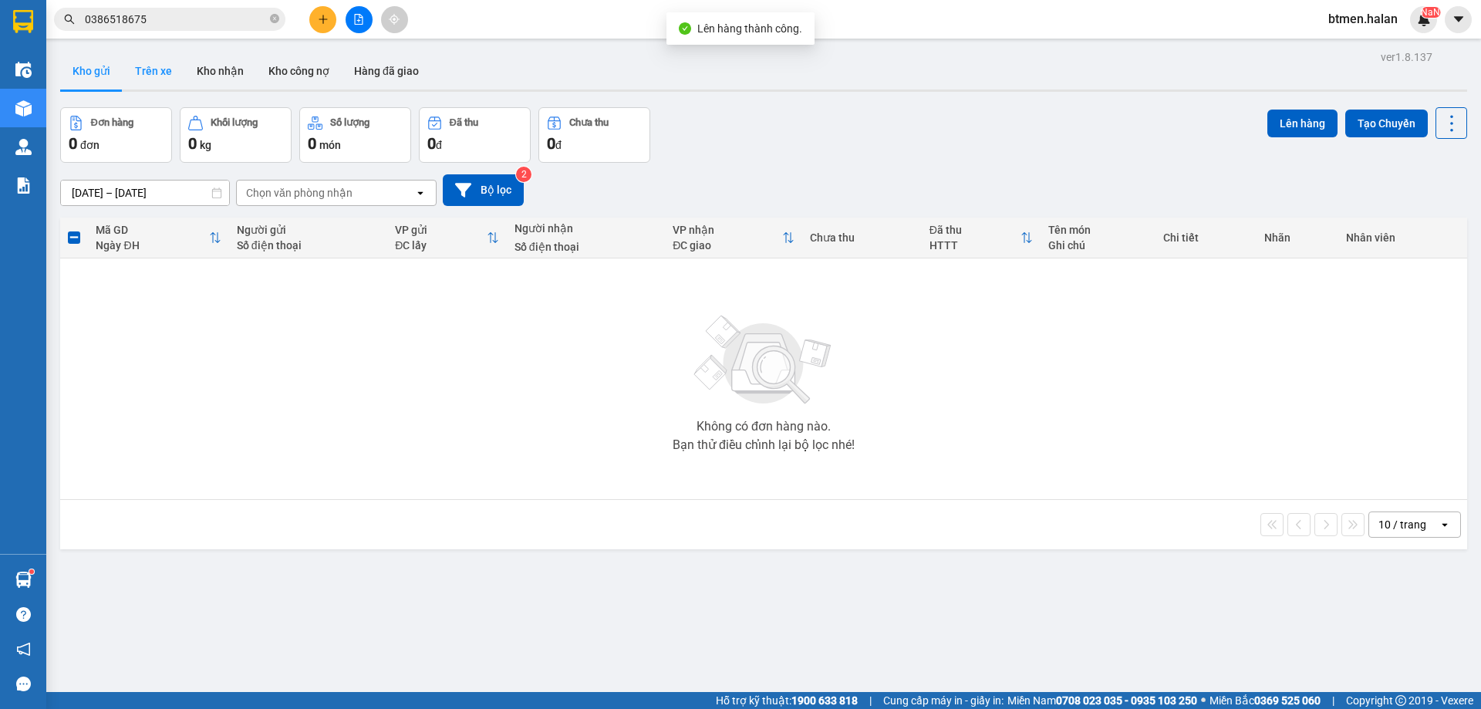
click at [160, 71] on button "Trên xe" at bounding box center [154, 70] width 62 height 37
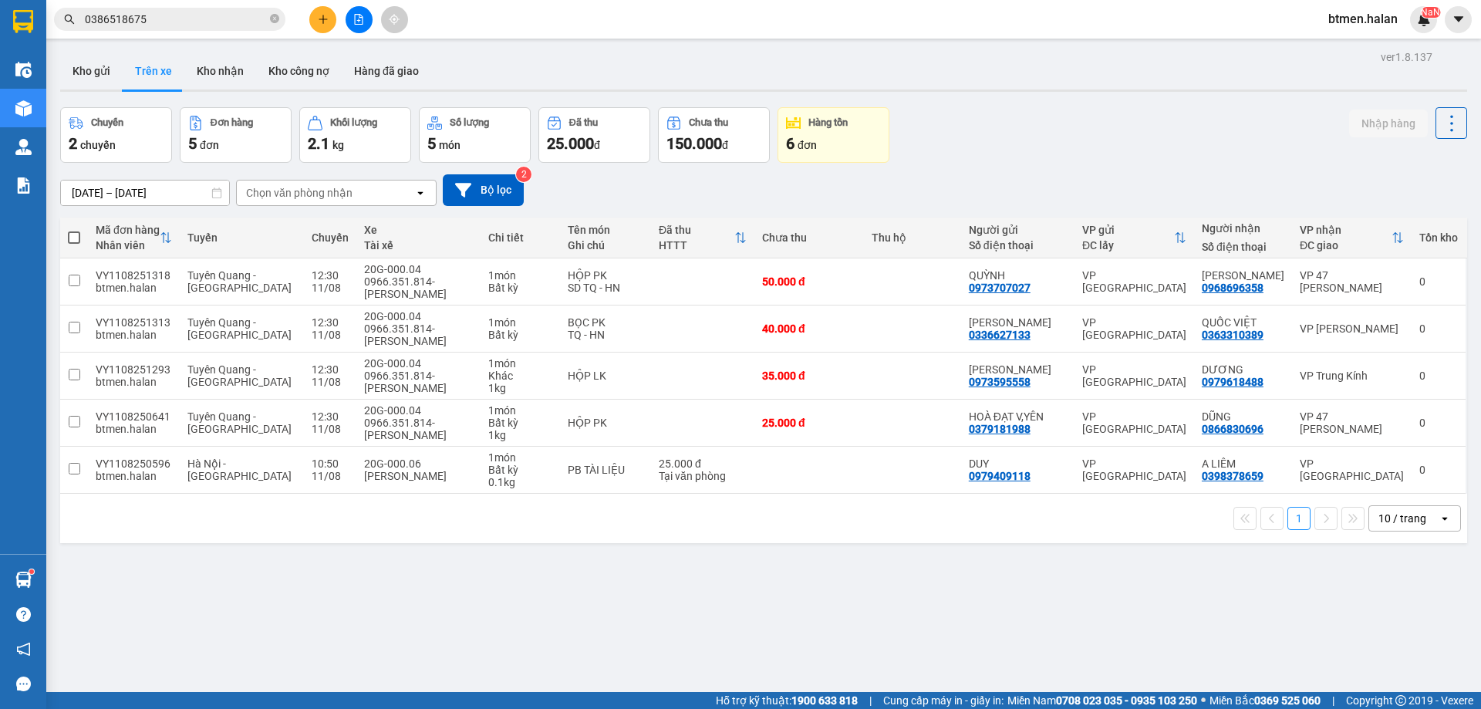
click at [979, 564] on div "ver 1.8.137 Kho gửi Trên xe Kho nhận Kho công nợ Hàng đã giao Chuyến 2 chuyến Đ…" at bounding box center [763, 400] width 1419 height 709
drag, startPoint x: 223, startPoint y: 74, endPoint x: 403, endPoint y: 150, distance: 195.3
click at [226, 74] on button "Kho nhận" at bounding box center [220, 70] width 72 height 37
type input "[DATE] – [DATE]"
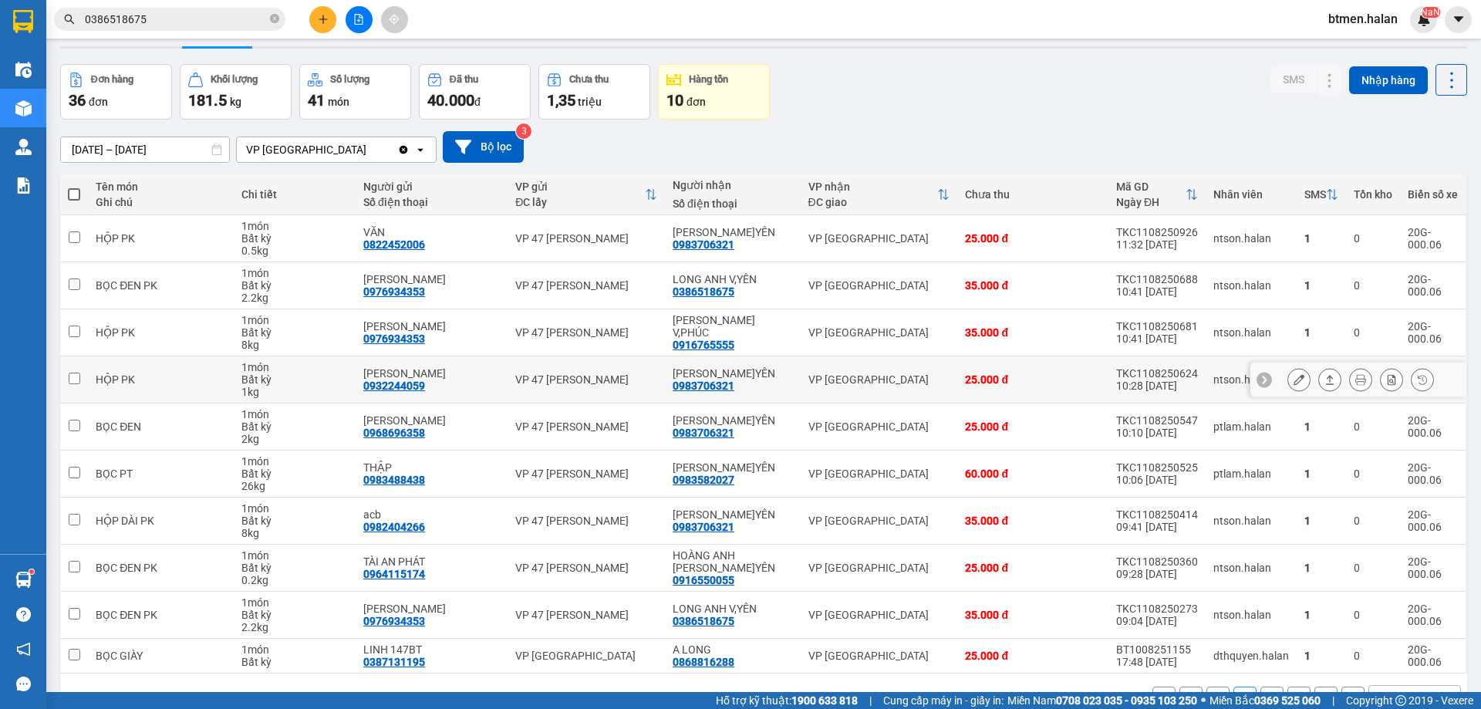
scroll to position [88, 0]
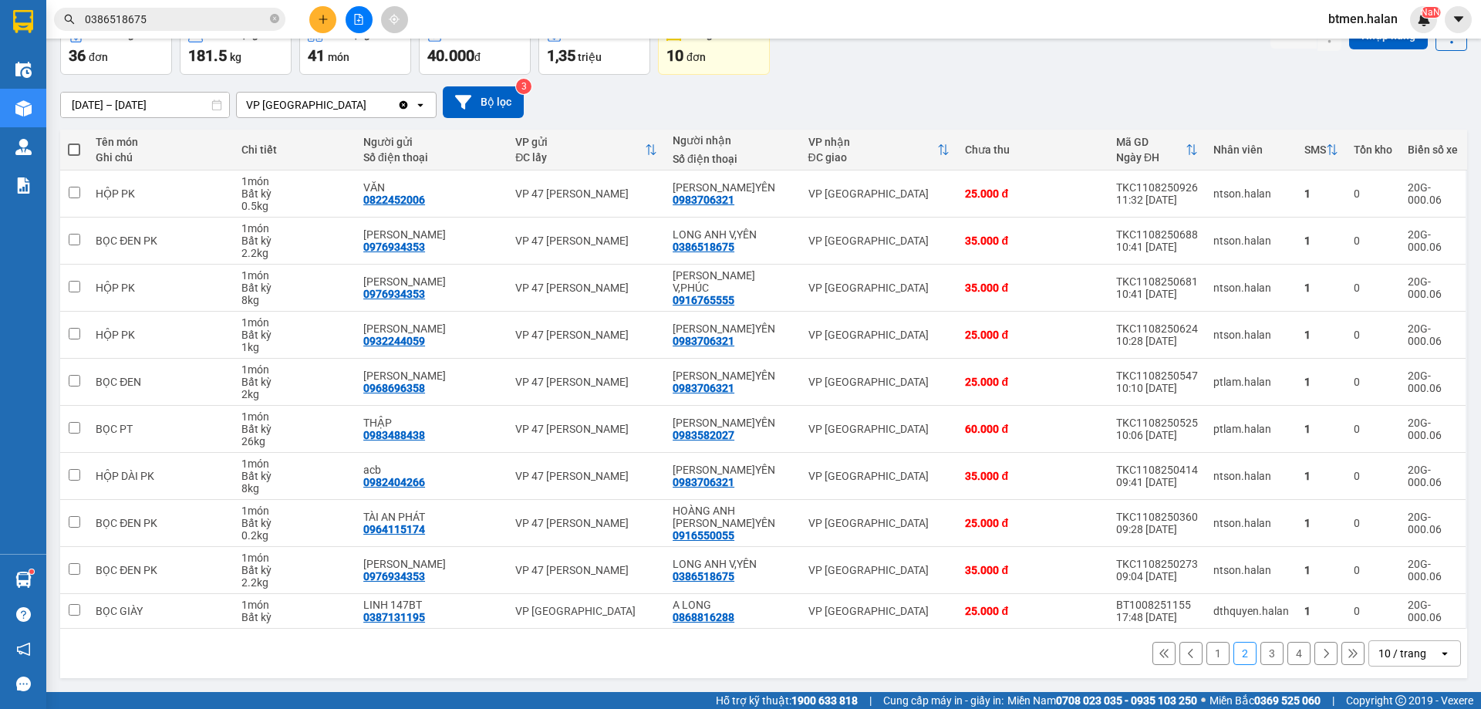
click at [1194, 652] on div "1 2 3 4 10 / trang open" at bounding box center [763, 653] width 1394 height 26
click at [1206, 656] on button "1" at bounding box center [1217, 653] width 23 height 23
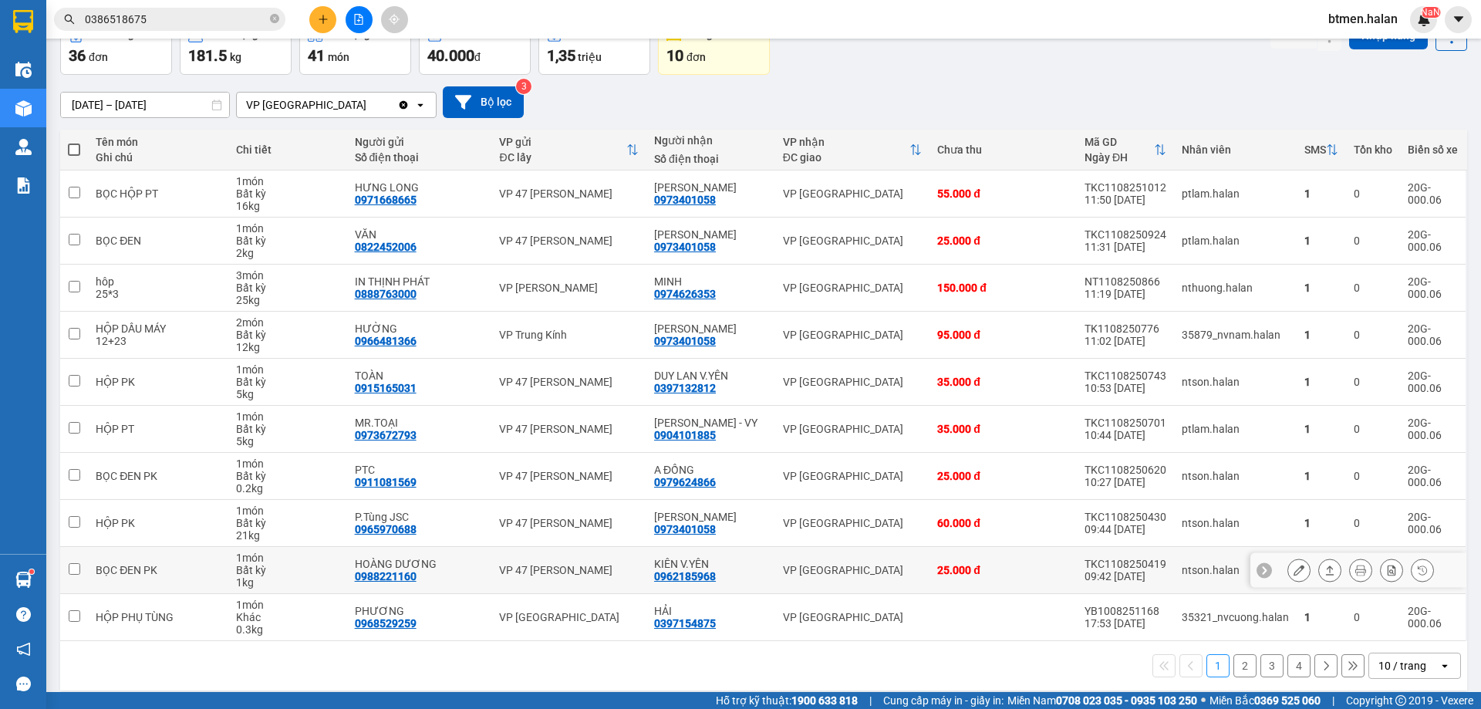
click at [1293, 571] on icon at bounding box center [1298, 570] width 11 height 11
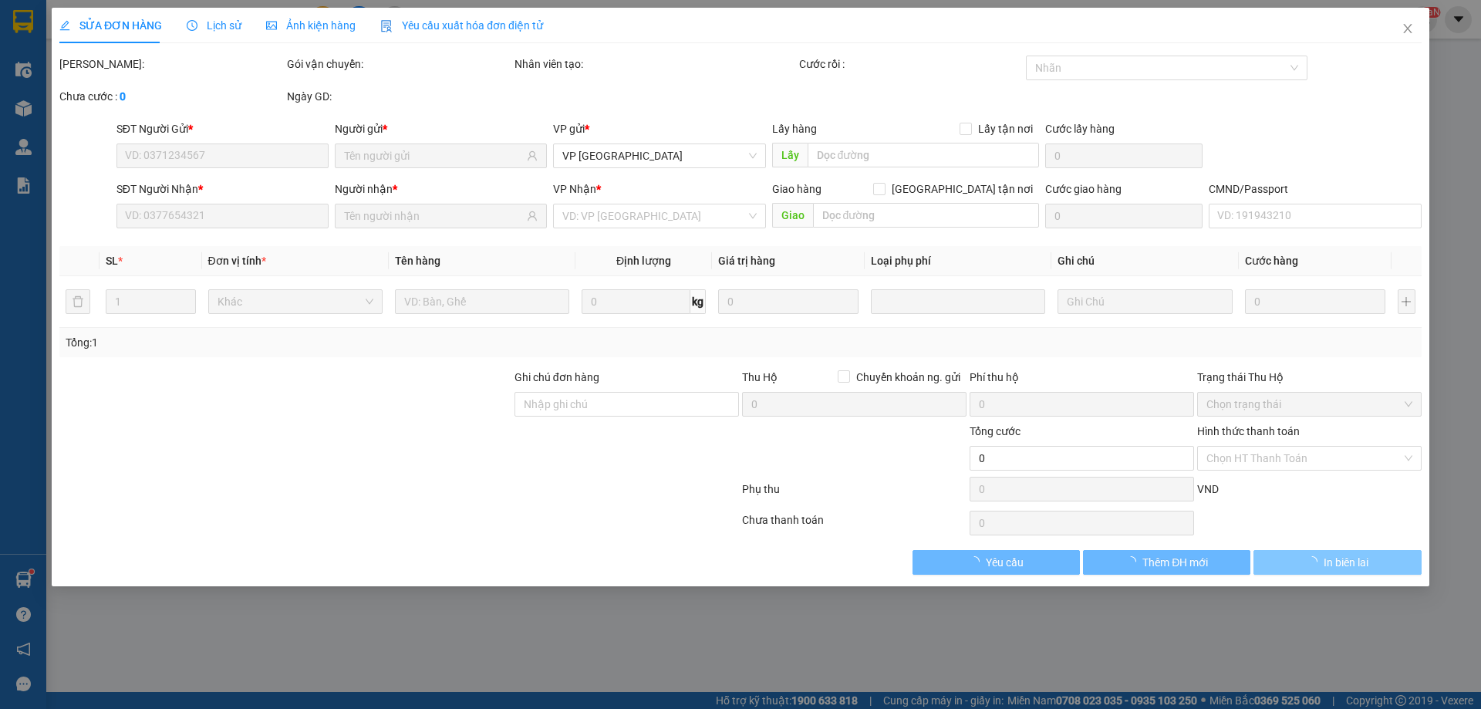
type input "0988221160"
type input "HOÀNG DƯƠNG"
type input "0962185968"
type input "KIÊN V.YÊN"
type input "046092015079"
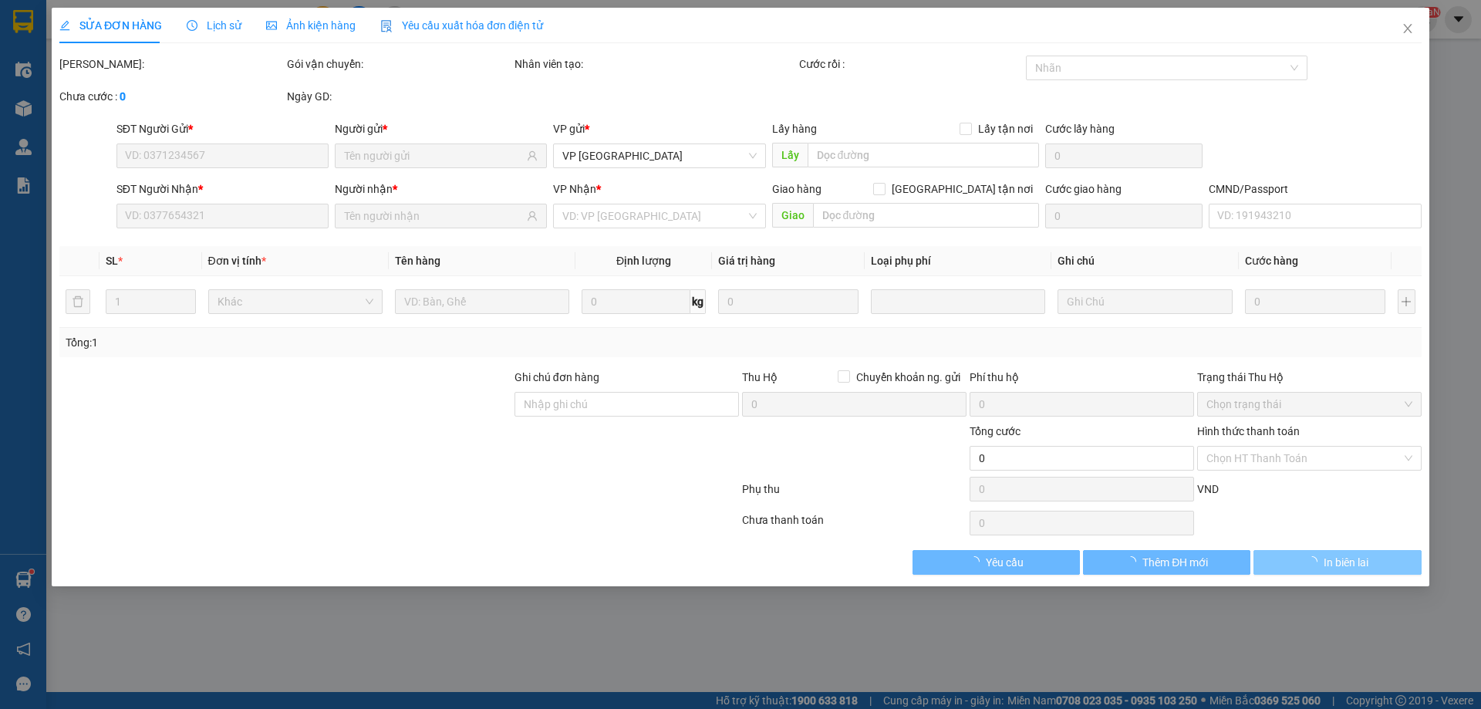
type input "25.000"
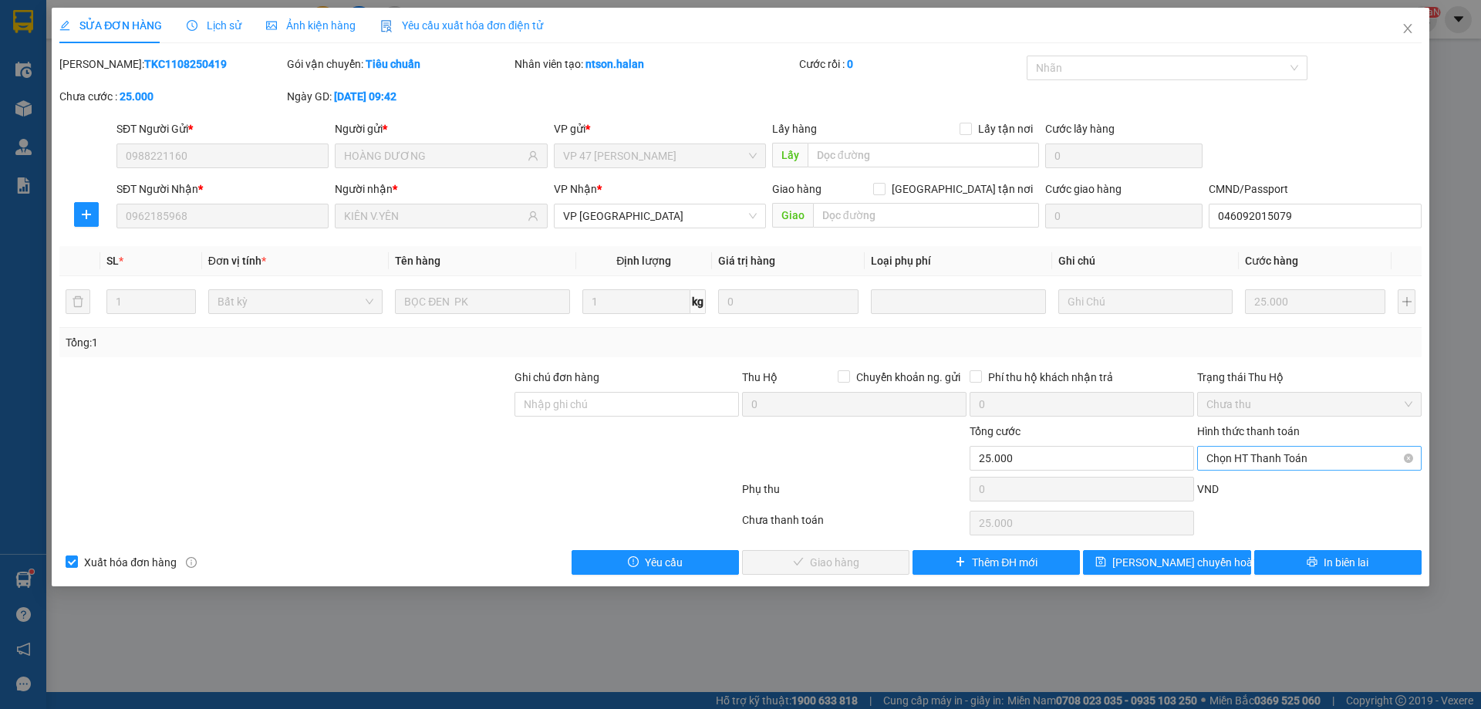
click at [1262, 452] on span "Chọn HT Thanh Toán" at bounding box center [1309, 458] width 206 height 23
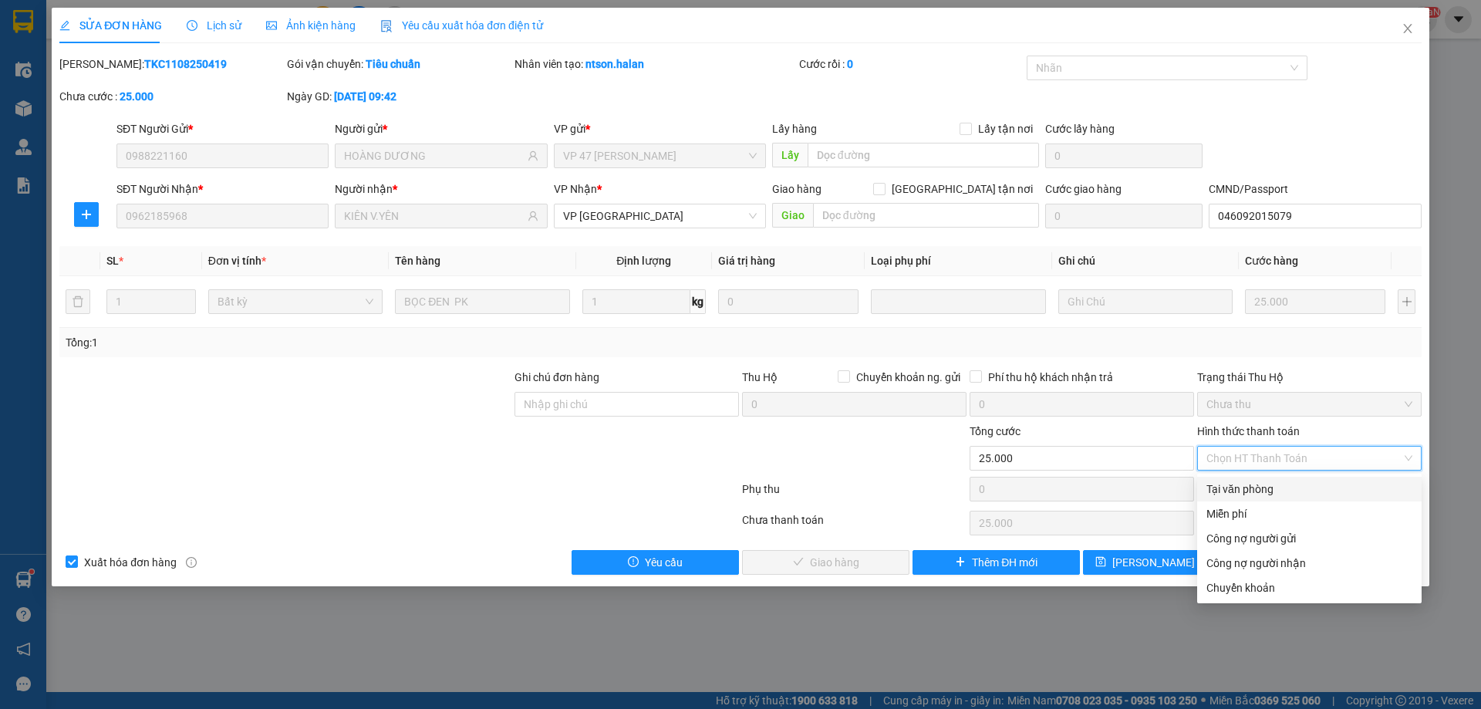
drag, startPoint x: 1246, startPoint y: 485, endPoint x: 880, endPoint y: 605, distance: 384.9
click at [1233, 492] on div "Tại văn phòng" at bounding box center [1309, 489] width 206 height 17
type input "0"
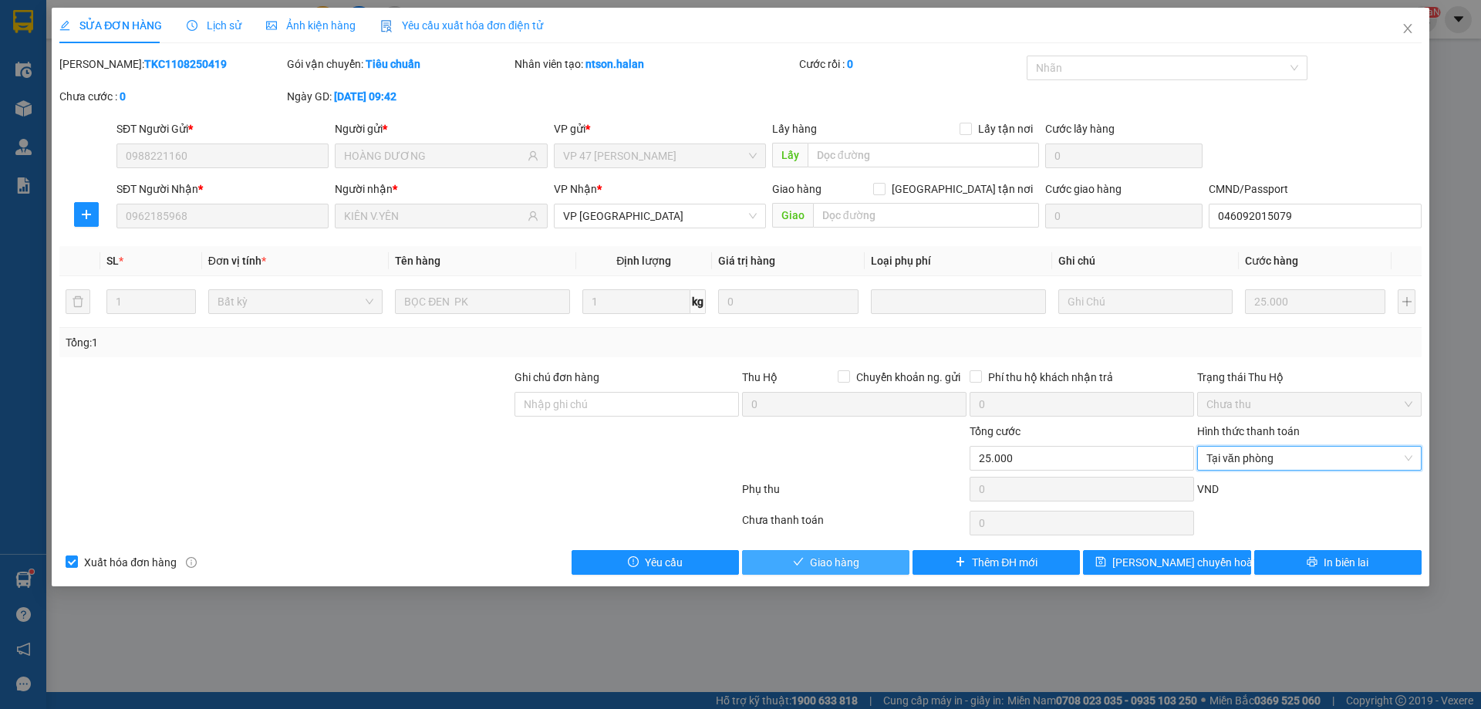
click at [855, 561] on span "Giao hàng" at bounding box center [834, 562] width 49 height 17
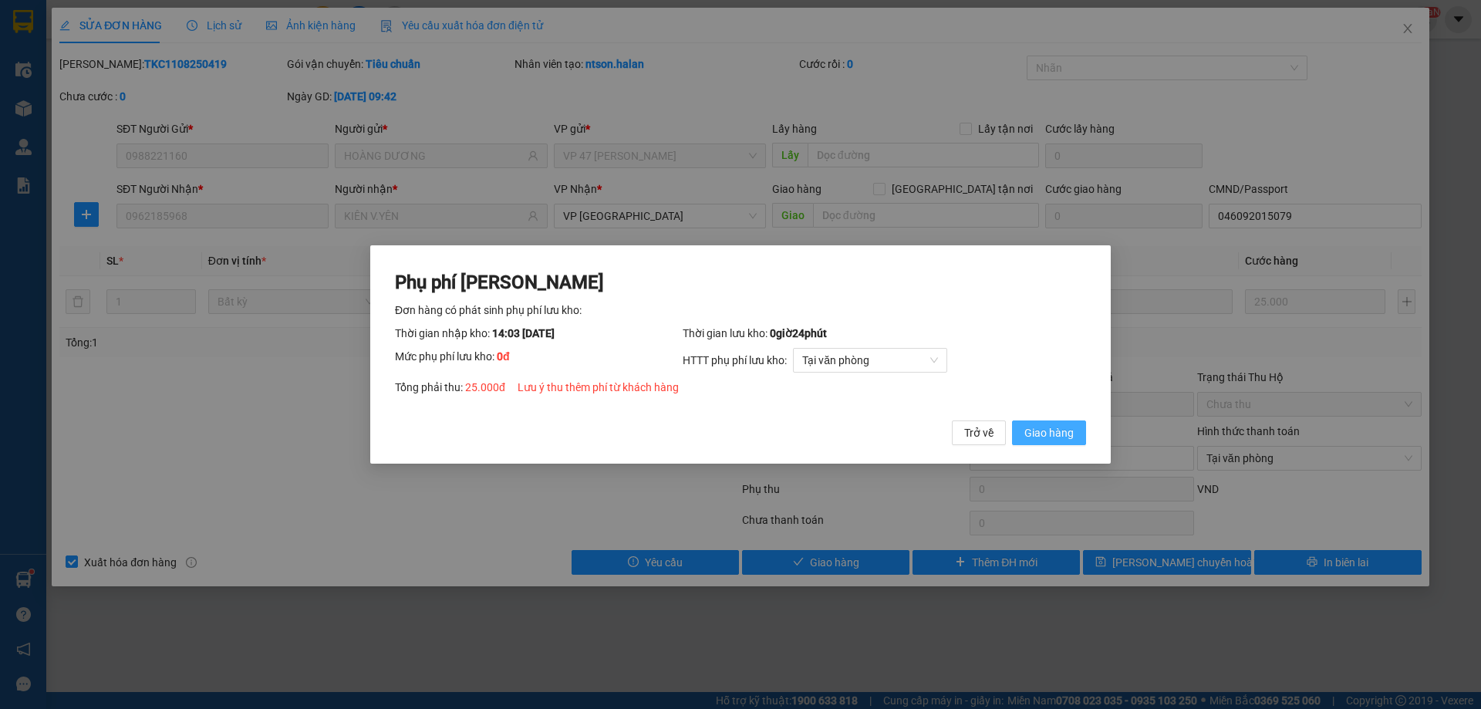
drag, startPoint x: 1064, startPoint y: 435, endPoint x: 1074, endPoint y: 388, distance: 48.0
click at [1064, 433] on span "Giao hàng" at bounding box center [1048, 432] width 49 height 17
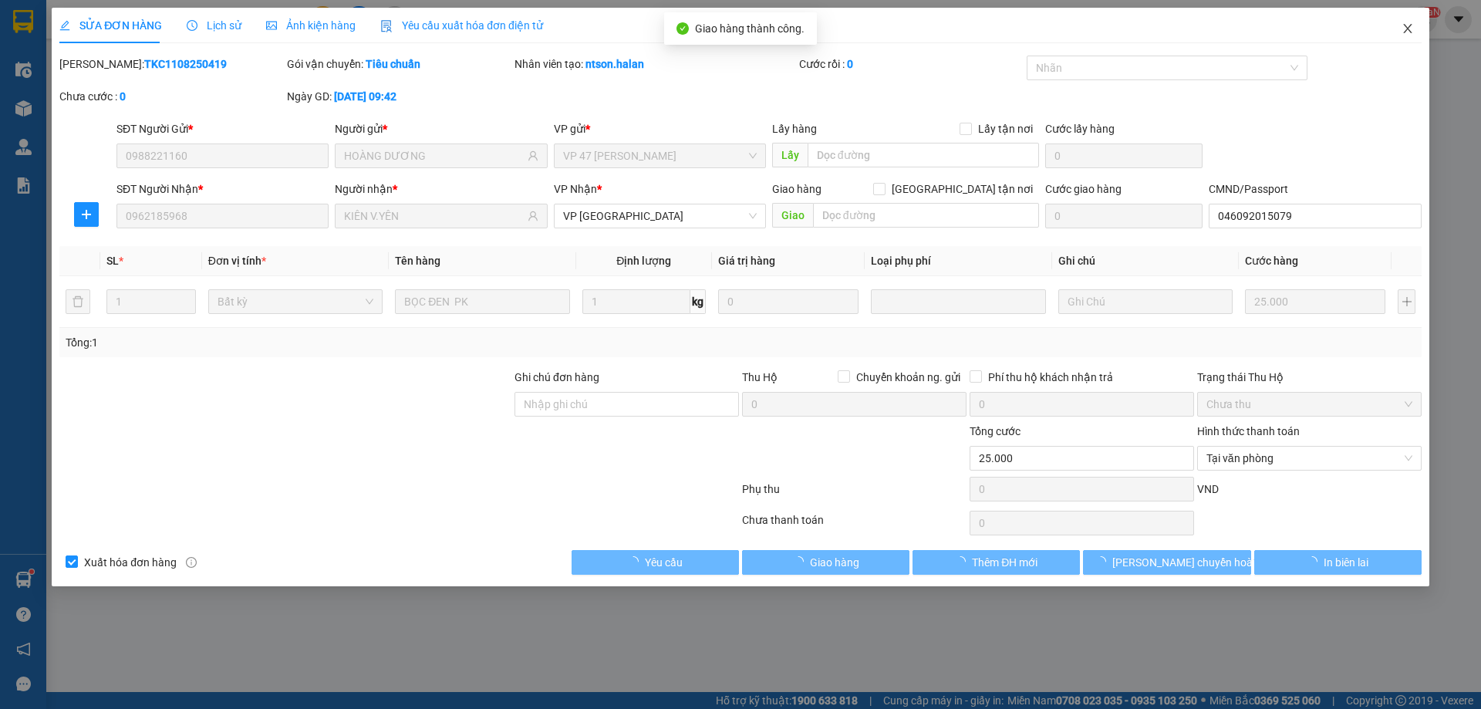
click at [1415, 32] on span "Close" at bounding box center [1407, 29] width 43 height 43
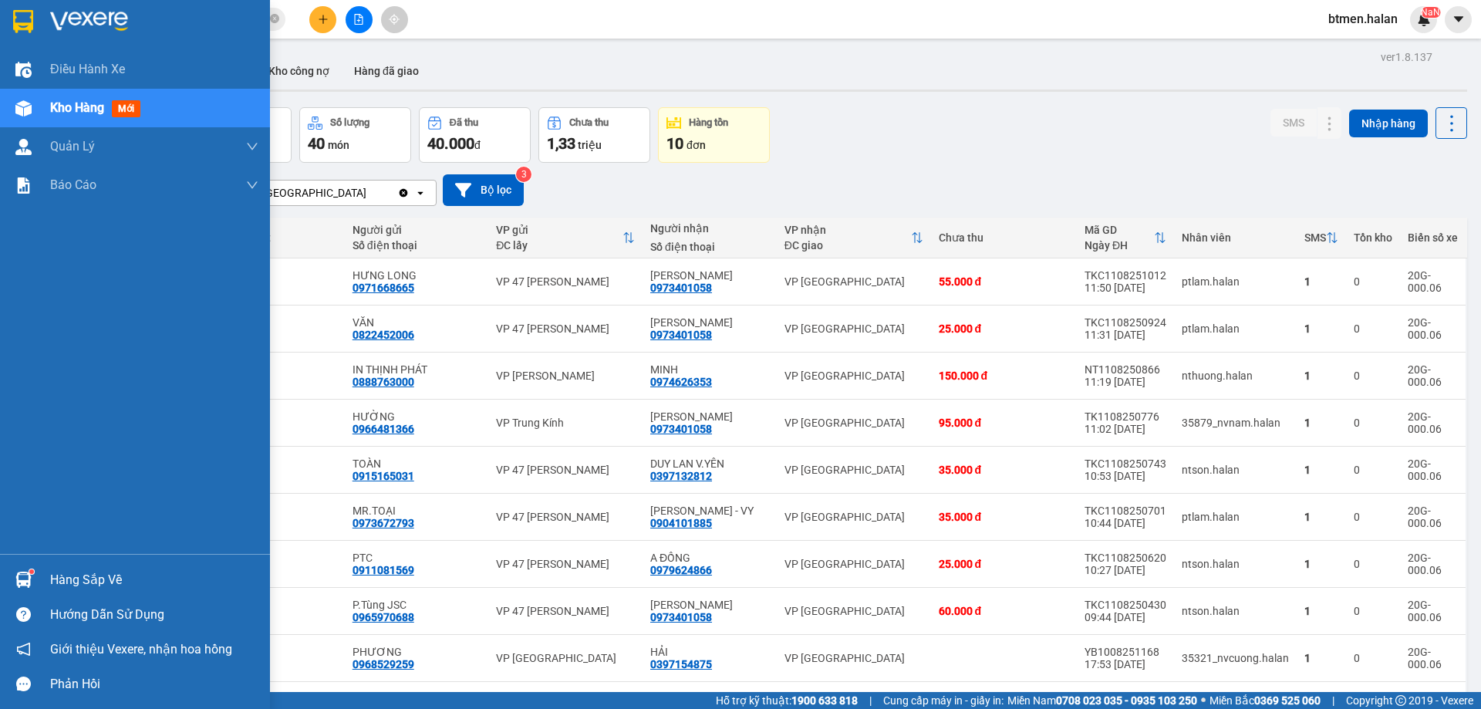
click at [84, 561] on div "Hàng sắp về Hướng dẫn sử dụng Giới thiệu Vexere, nhận hoa hồng Phản hồi" at bounding box center [135, 627] width 270 height 147
click at [93, 568] on div "Hàng sắp về" at bounding box center [154, 579] width 208 height 23
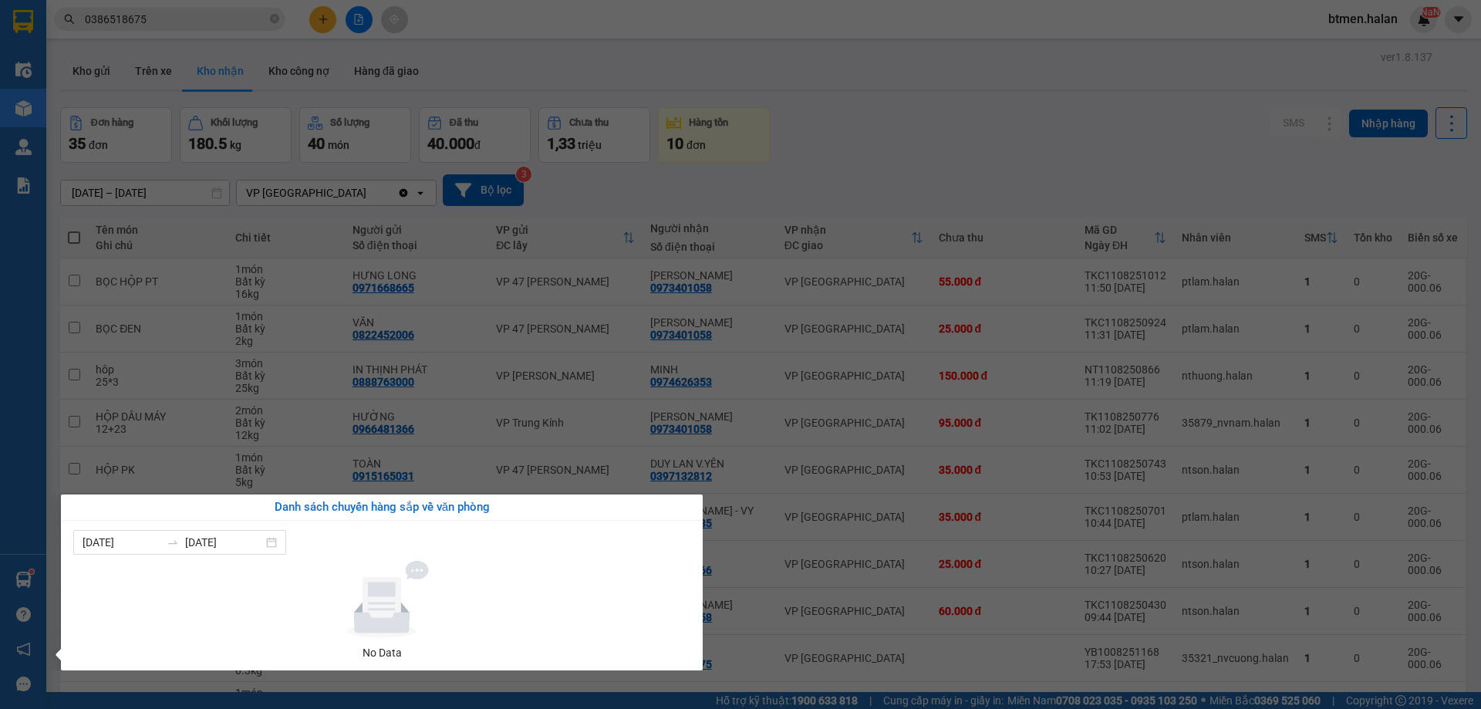
drag, startPoint x: 954, startPoint y: 125, endPoint x: 912, endPoint y: 106, distance: 46.3
click at [933, 115] on section "Kết quả tìm kiếm ( 464 ) Bộ lọc Mã ĐH Trạng thái Món hàng Thu hộ Tổng cước Chưa…" at bounding box center [740, 354] width 1481 height 709
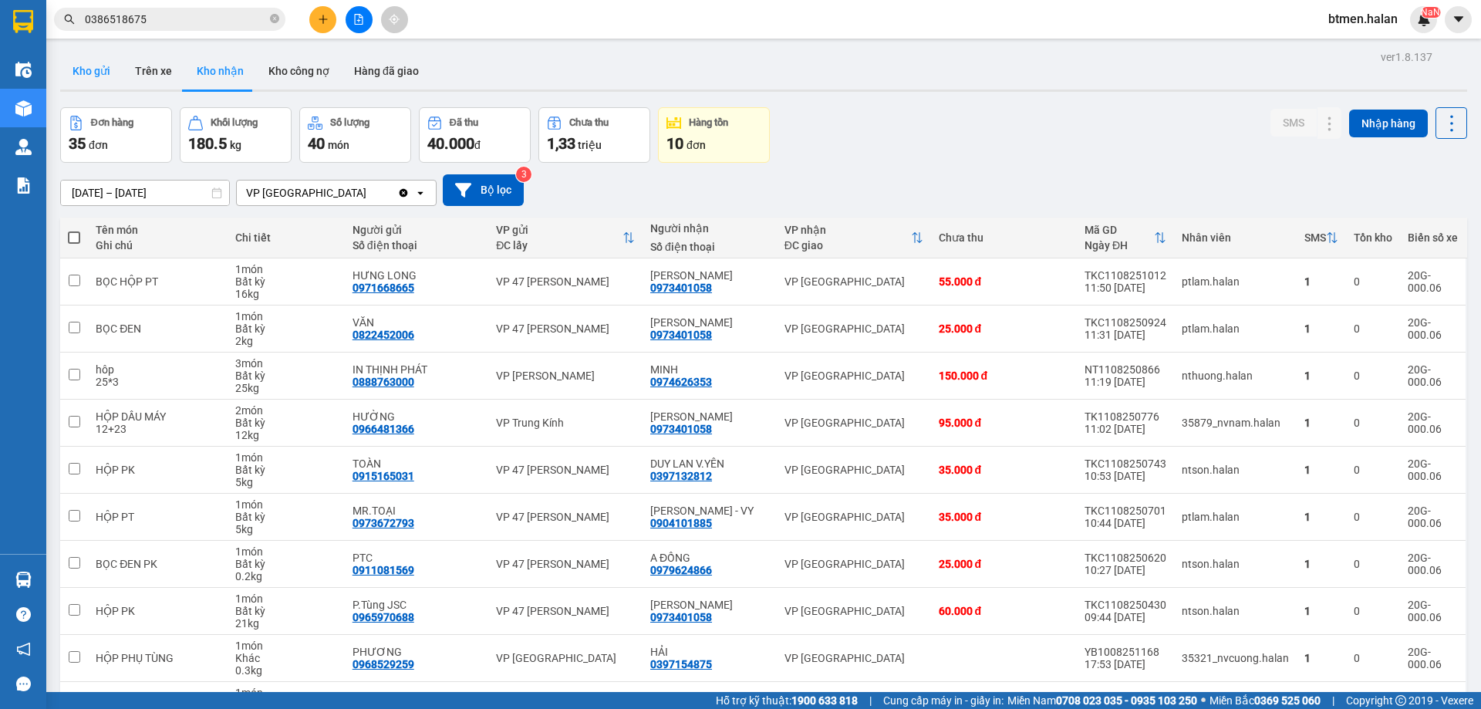
click at [71, 73] on button "Kho gửi" at bounding box center [91, 70] width 62 height 37
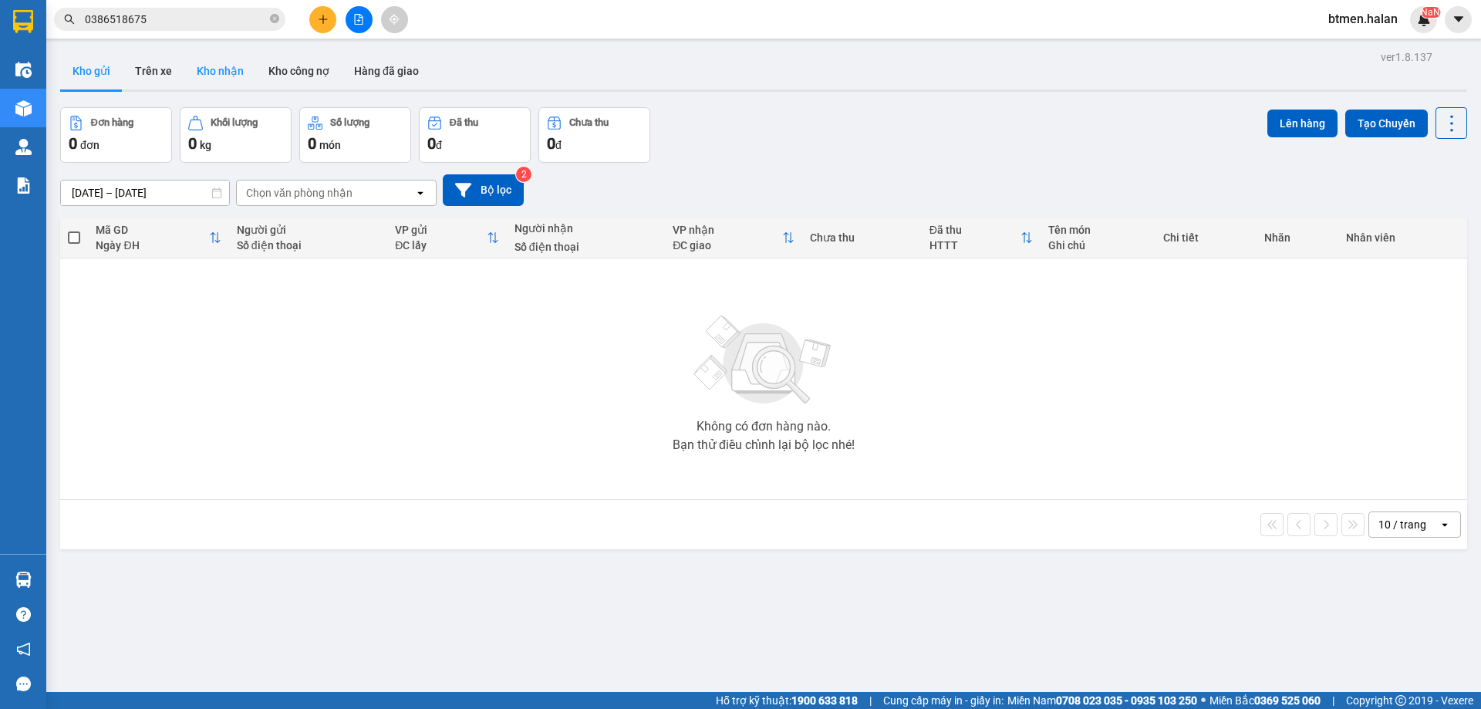
drag, startPoint x: 231, startPoint y: 51, endPoint x: 232, endPoint y: 62, distance: 10.9
click at [232, 62] on div "ver 1.8.137 Kho gửi Trên xe Kho nhận Kho công nợ Hàng đã giao Đơn hàng 0 đơn Kh…" at bounding box center [763, 400] width 1419 height 709
click at [230, 82] on button "Kho nhận" at bounding box center [220, 70] width 72 height 37
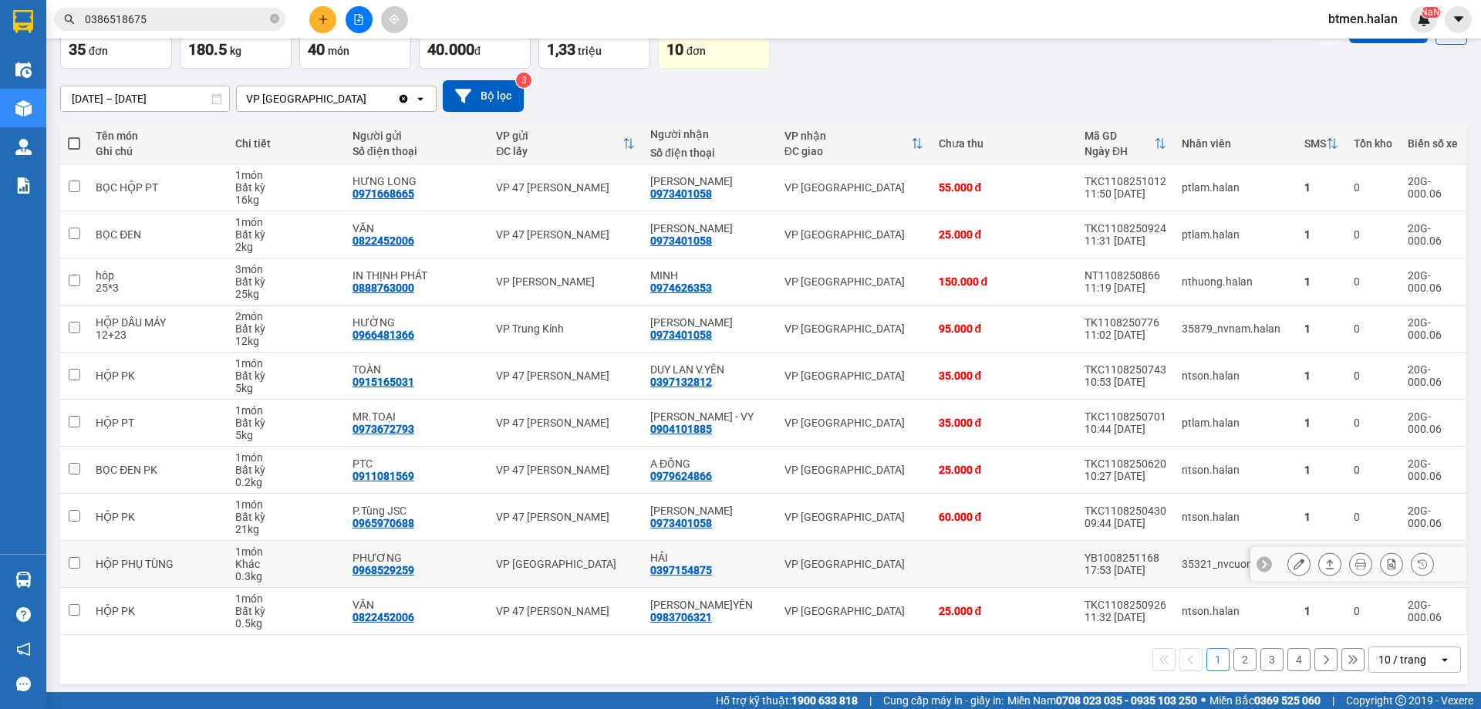
scroll to position [100, 0]
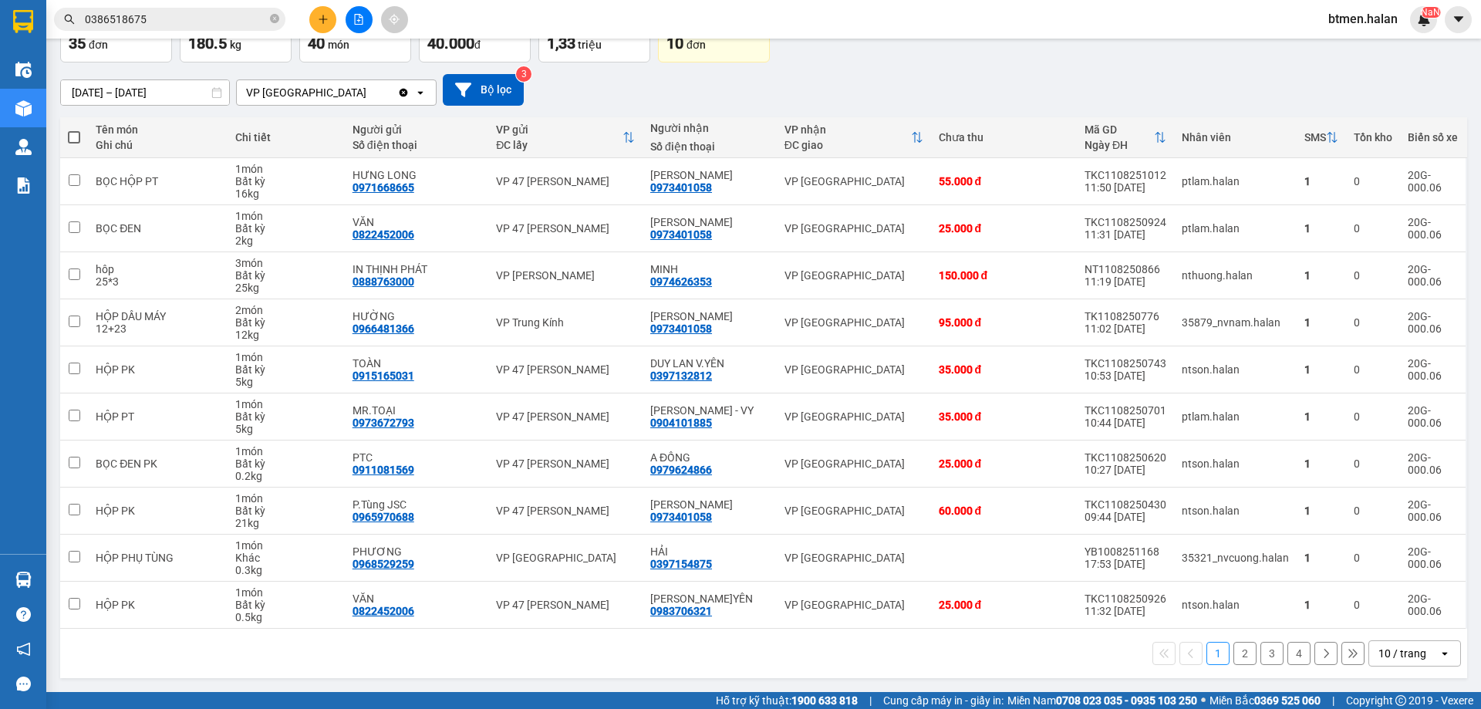
click at [1237, 649] on button "2" at bounding box center [1244, 653] width 23 height 23
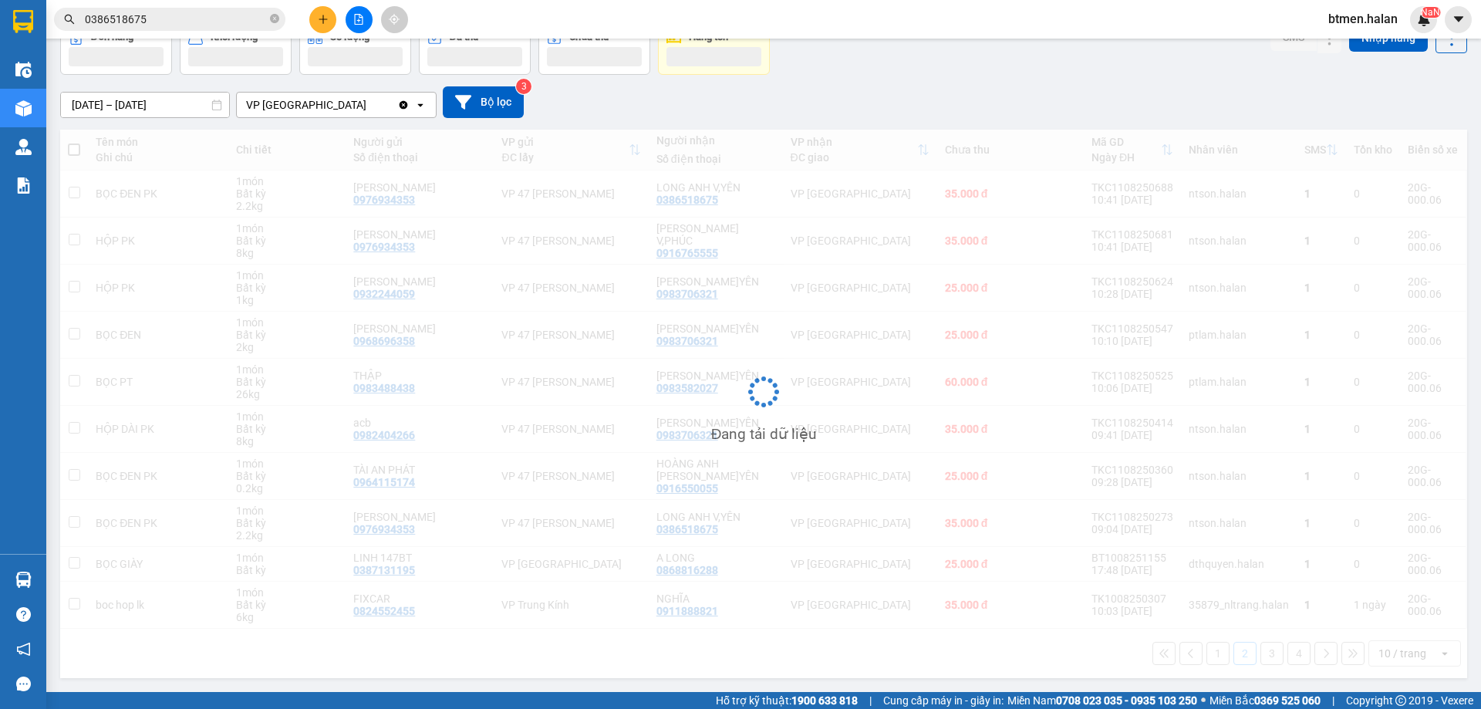
scroll to position [88, 0]
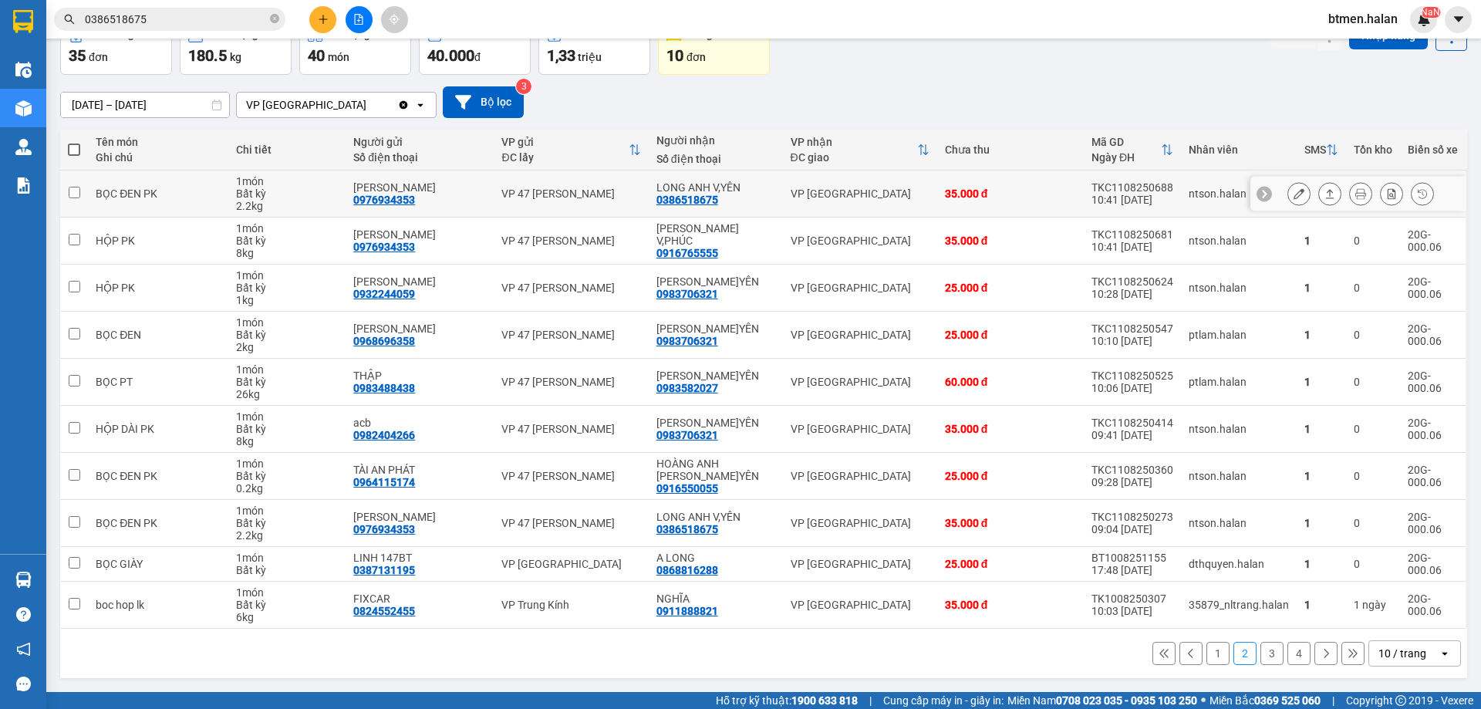
click at [712, 202] on div "0386518675" at bounding box center [687, 200] width 62 height 12
copy div "0386518675"
click at [1288, 196] on button at bounding box center [1299, 193] width 22 height 27
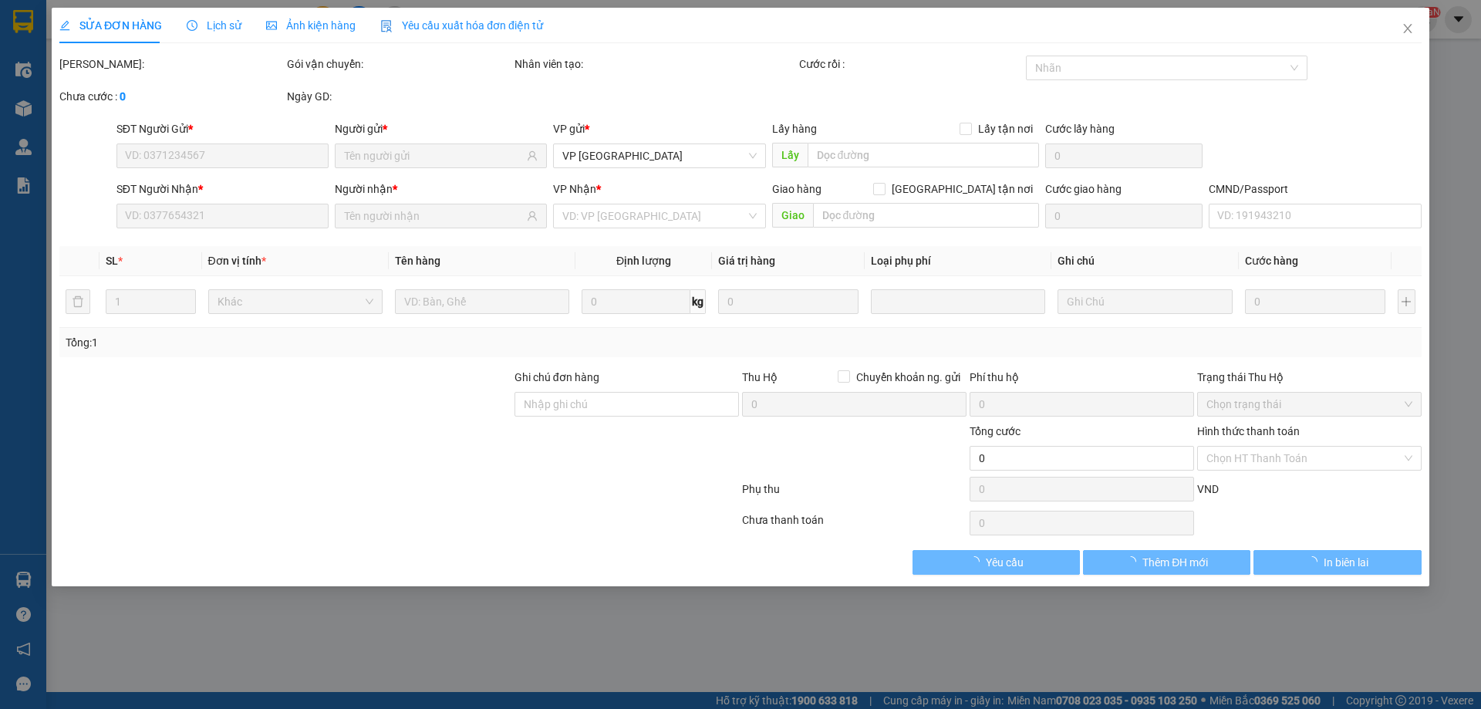
type input "0976934353"
type input "[PERSON_NAME]"
type input "0386518675"
type input "LONG ANH V,YÊN"
type input "35.000"
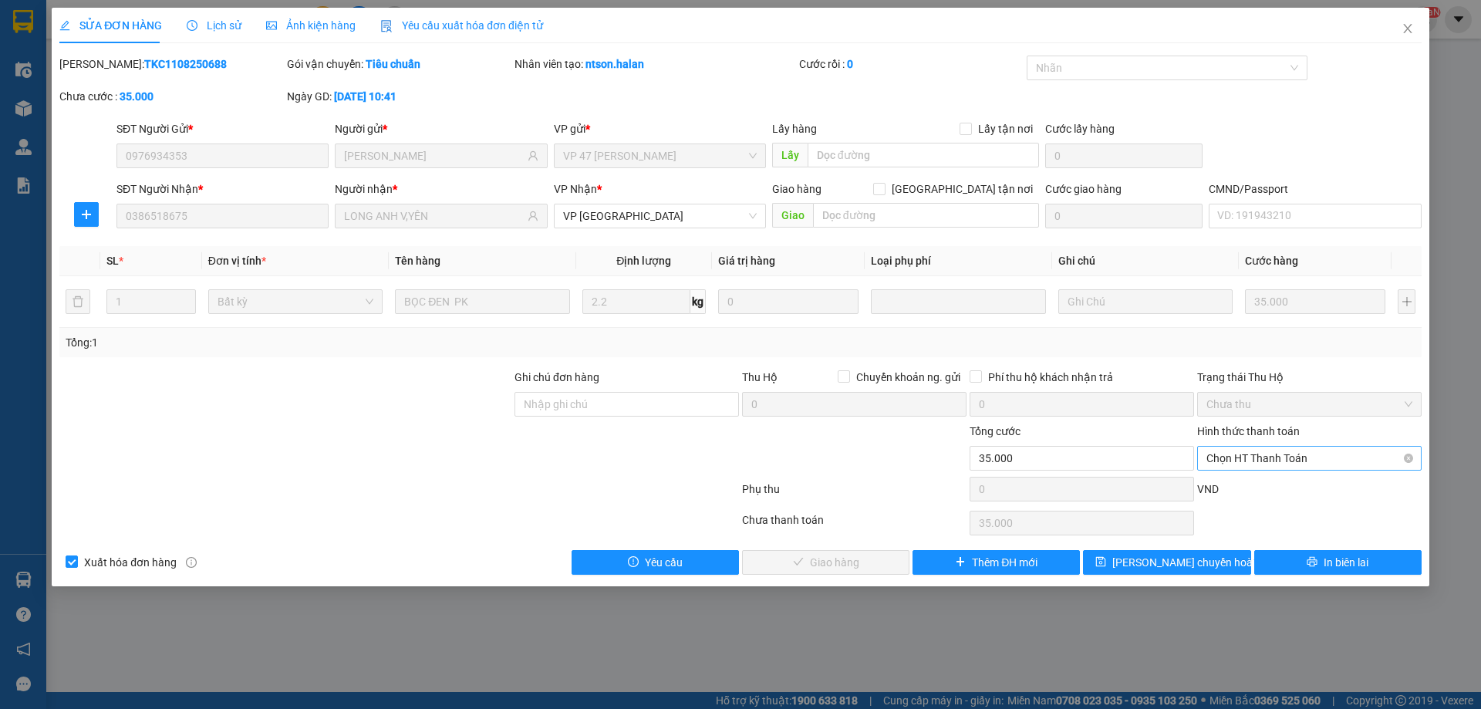
click at [1263, 464] on span "Chọn HT Thanh Toán" at bounding box center [1309, 458] width 206 height 23
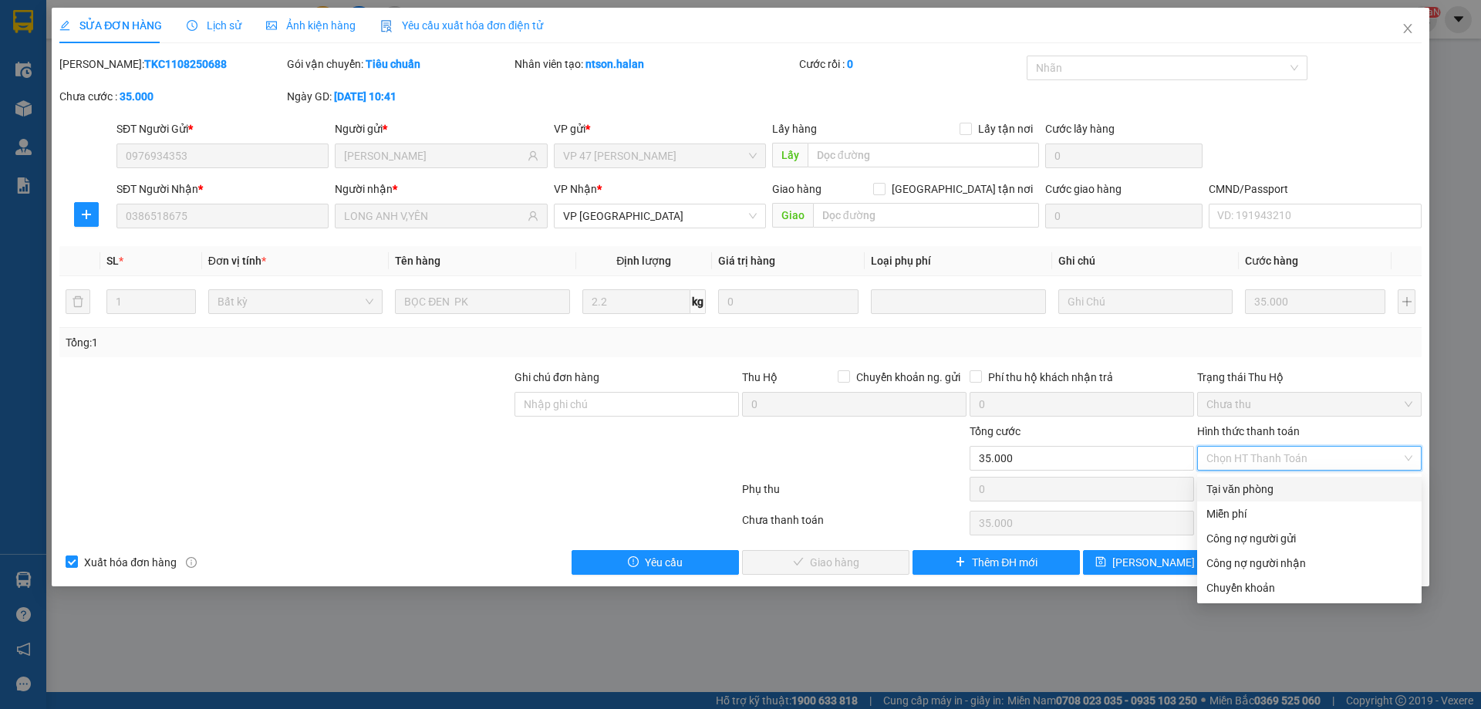
drag, startPoint x: 1230, startPoint y: 485, endPoint x: 811, endPoint y: 622, distance: 441.5
click at [1226, 485] on div "Tại văn phòng" at bounding box center [1309, 489] width 206 height 17
type input "0"
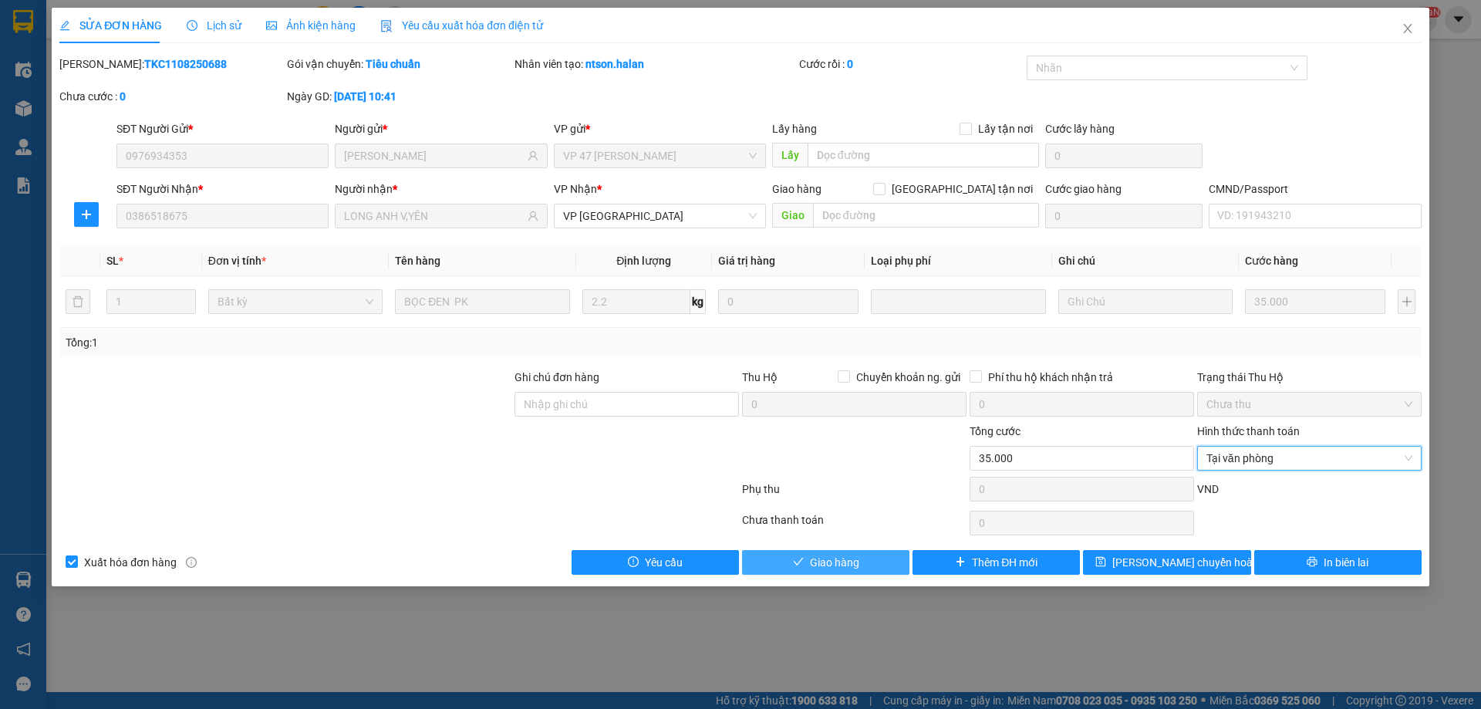
click at [808, 560] on button "Giao hàng" at bounding box center [825, 562] width 167 height 25
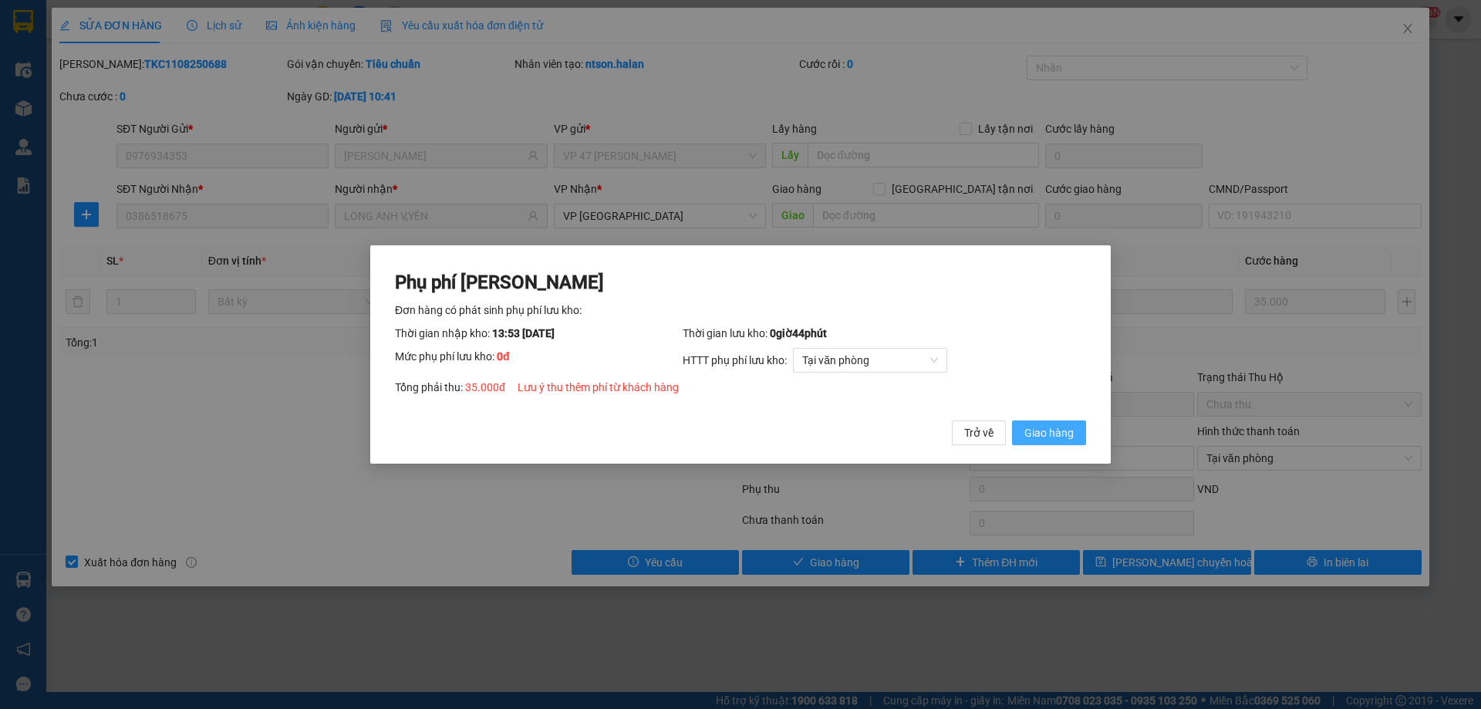
click at [1053, 427] on span "Giao hàng" at bounding box center [1048, 432] width 49 height 17
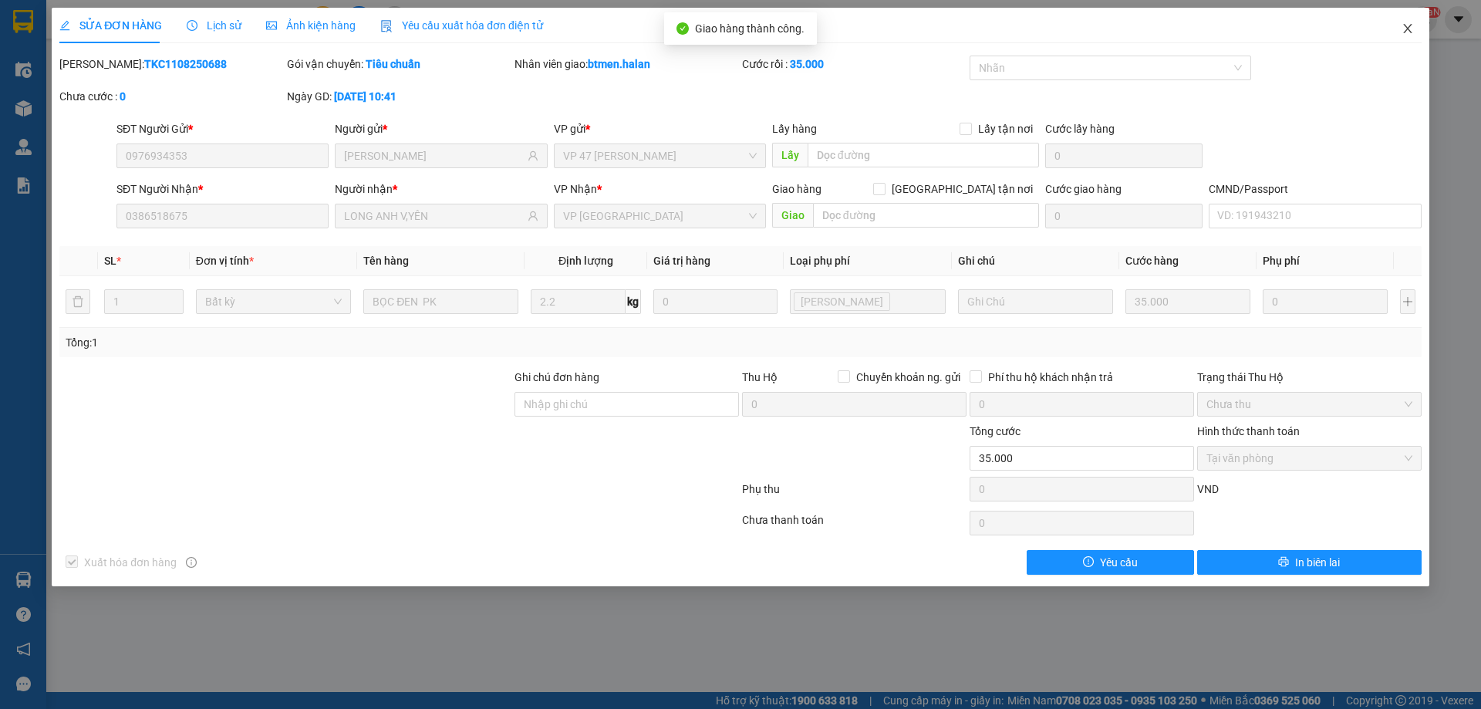
click at [1404, 24] on icon "close" at bounding box center [1407, 28] width 12 height 12
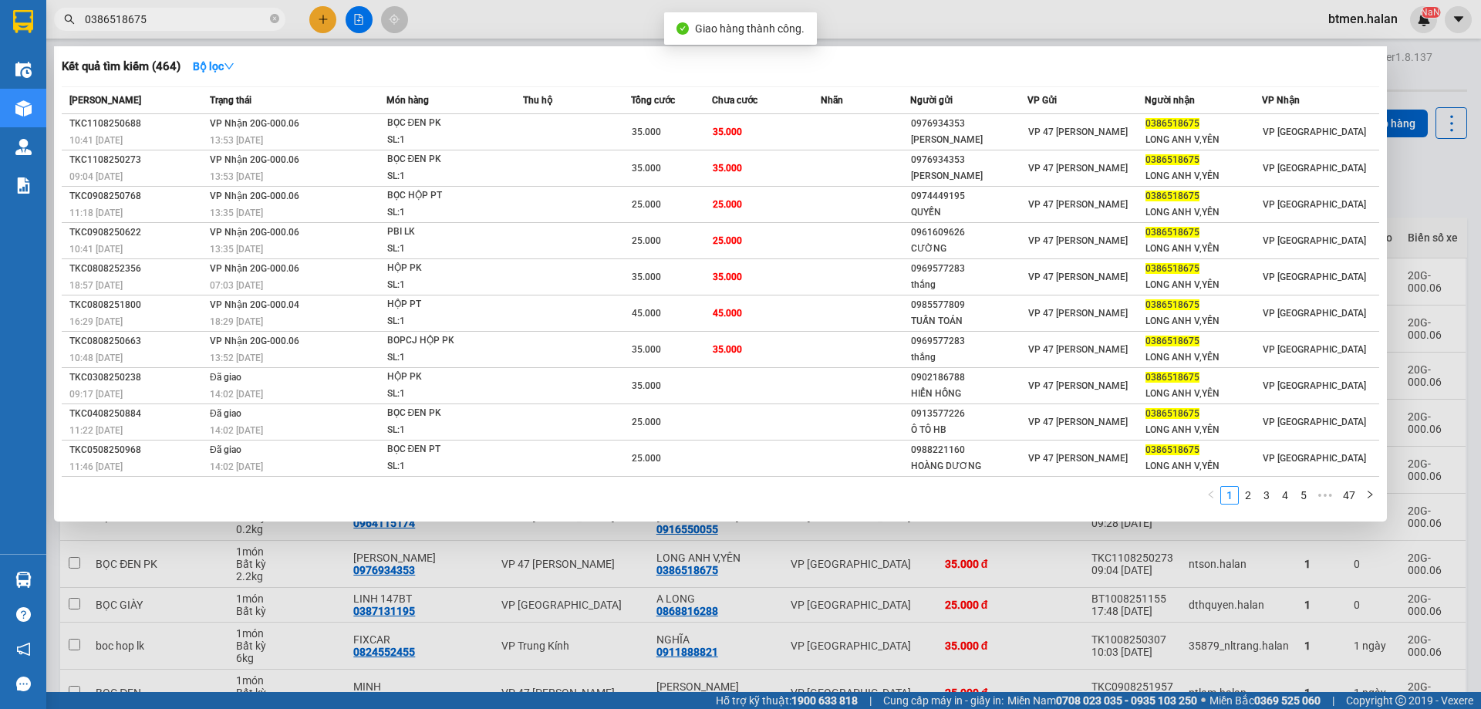
click at [218, 14] on input "0386518675" at bounding box center [176, 19] width 182 height 17
paste input "text"
click at [270, 18] on icon "close-circle" at bounding box center [274, 18] width 9 height 9
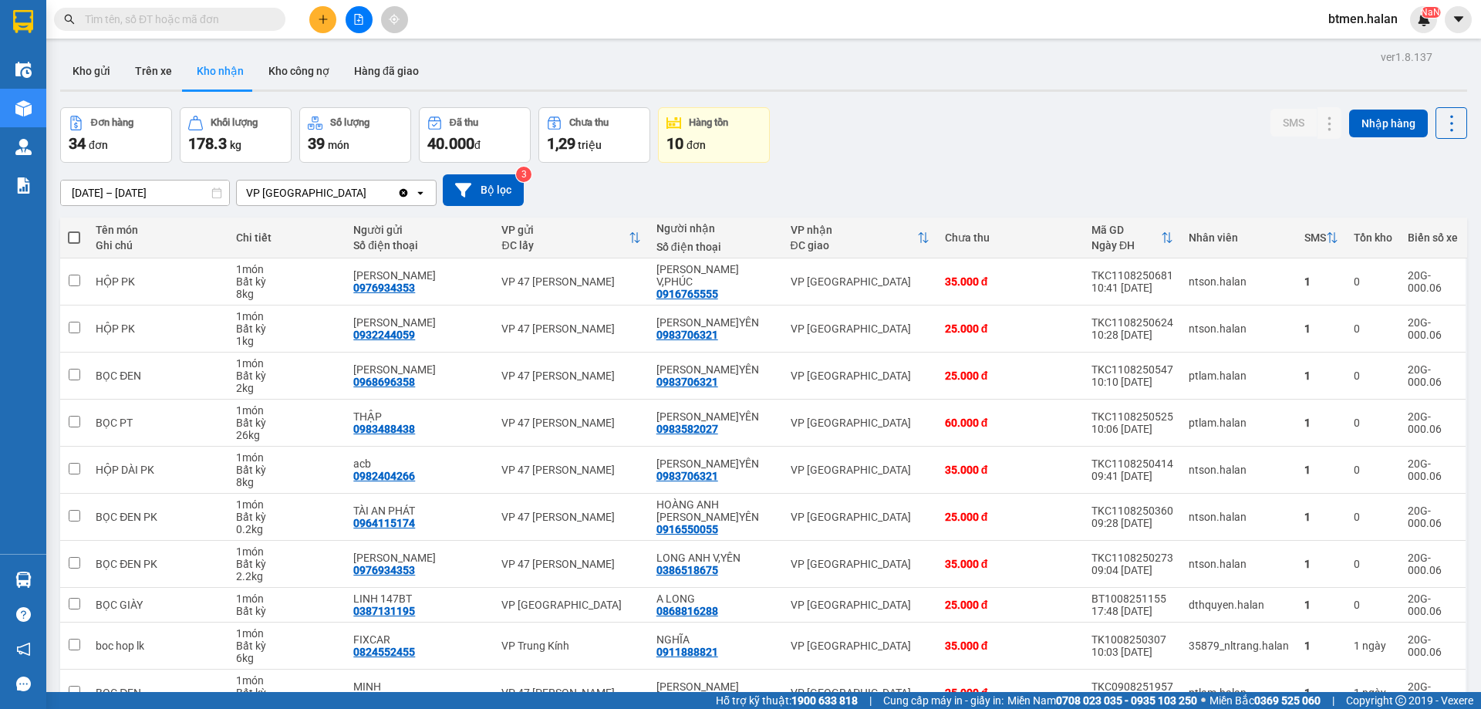
paste input "0386518675"
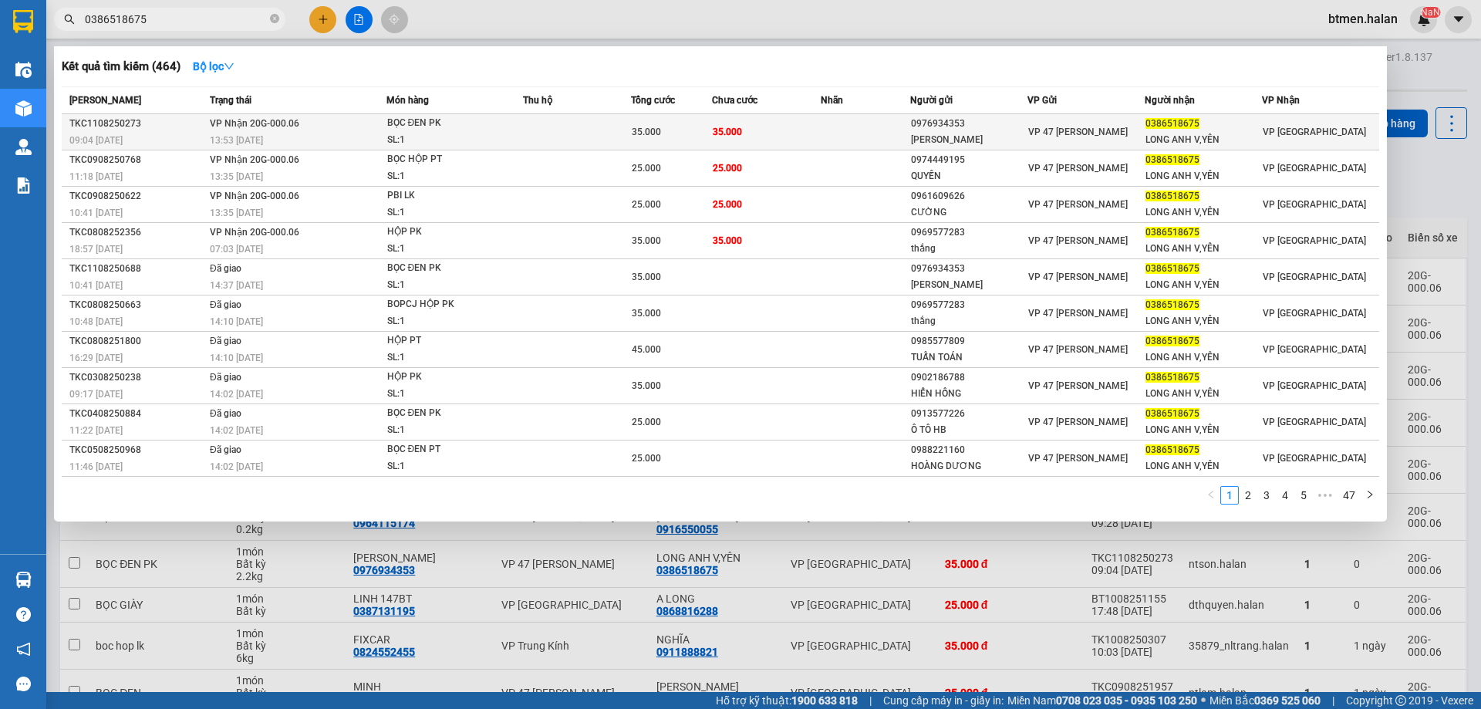
type input "0386518675"
click at [802, 134] on td "35.000" at bounding box center [766, 132] width 108 height 36
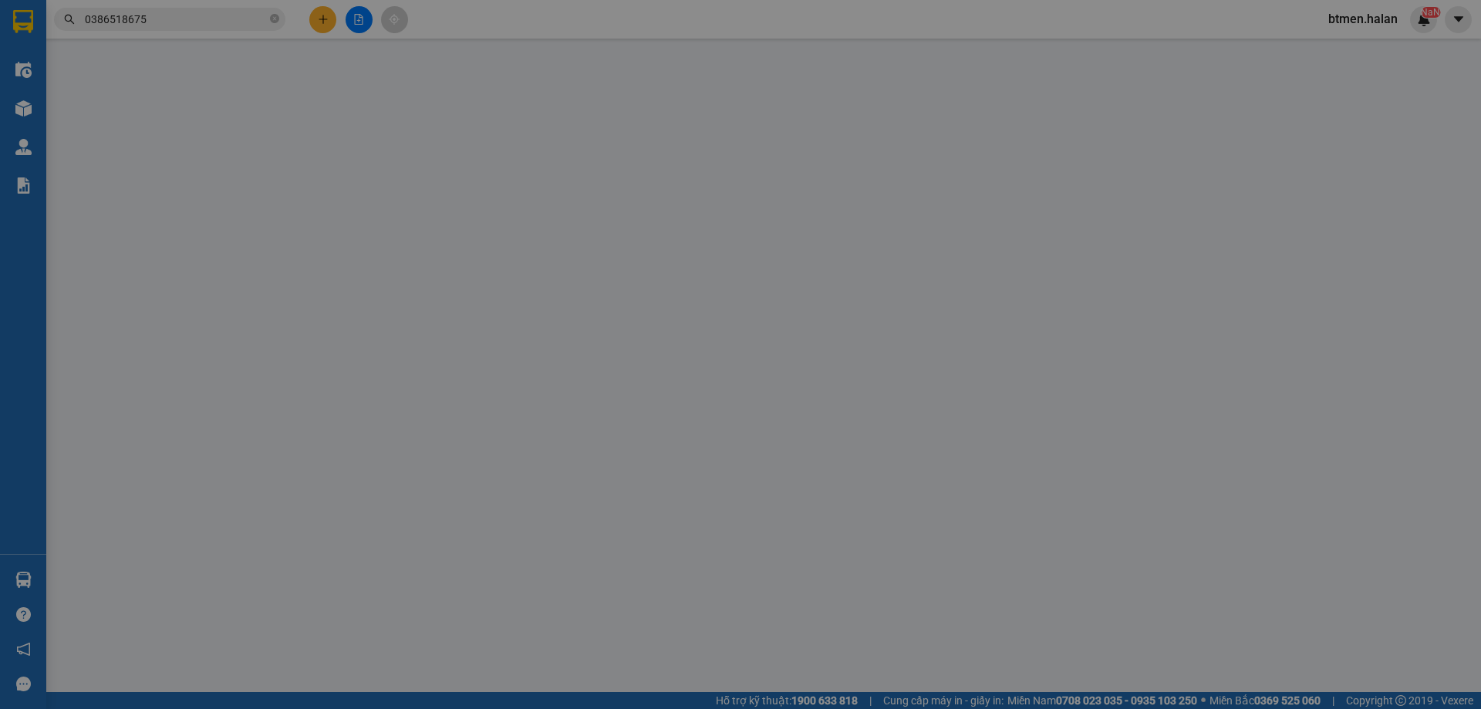
type input "0976934353"
type input "[PERSON_NAME]"
type input "0386518675"
type input "LONG ANH V,YÊN"
type input "35.000"
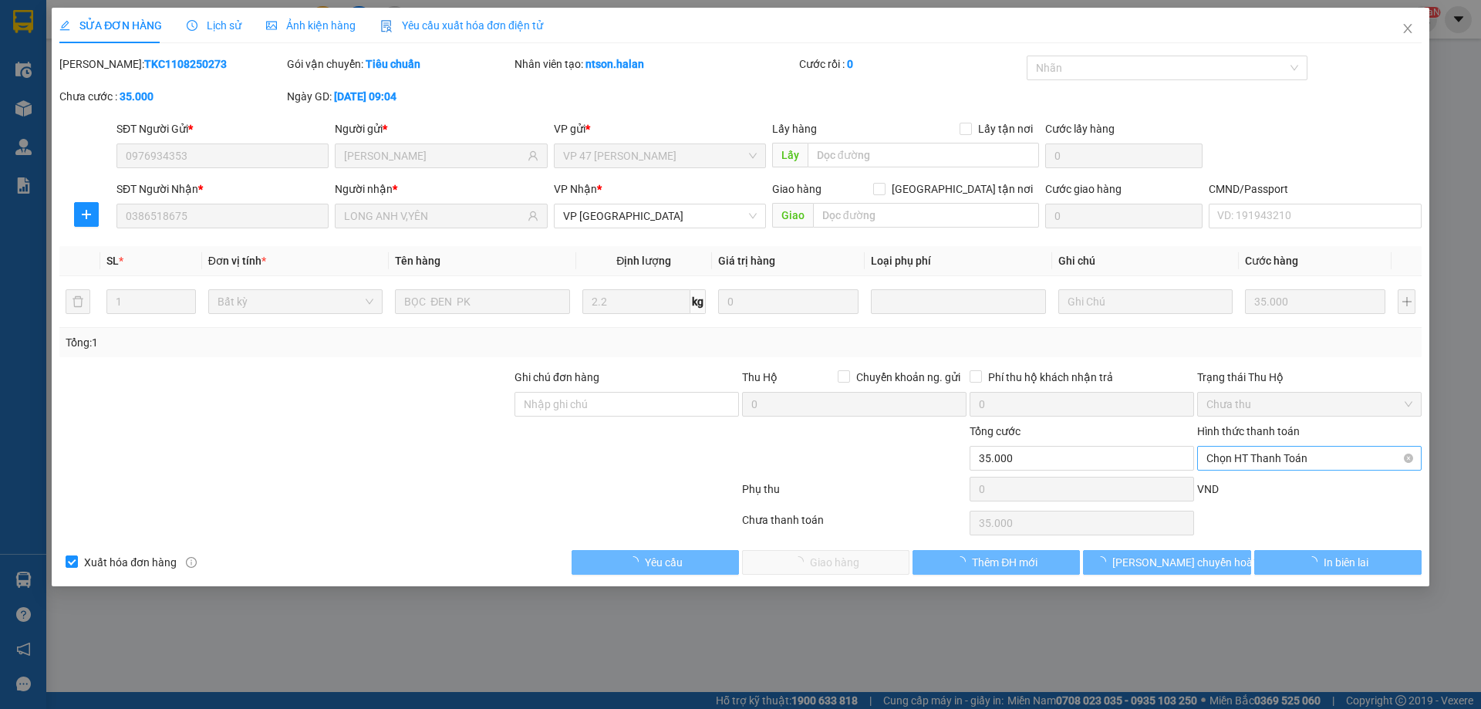
drag, startPoint x: 1233, startPoint y: 457, endPoint x: 1239, endPoint y: 467, distance: 11.1
click at [1234, 457] on span "Chọn HT Thanh Toán" at bounding box center [1309, 458] width 206 height 23
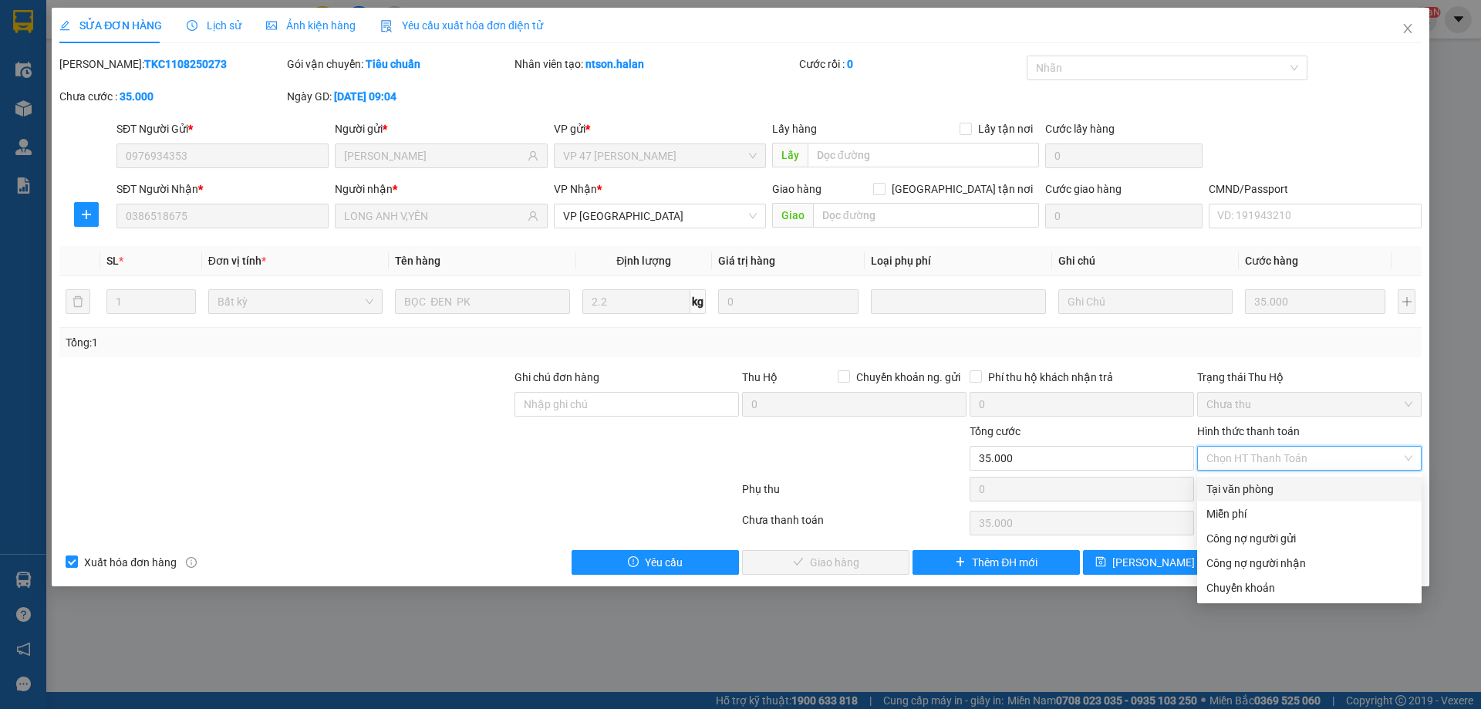
drag, startPoint x: 1259, startPoint y: 492, endPoint x: 864, endPoint y: 555, distance: 399.8
click at [1258, 493] on div "Tại văn phòng" at bounding box center [1309, 489] width 206 height 17
type input "0"
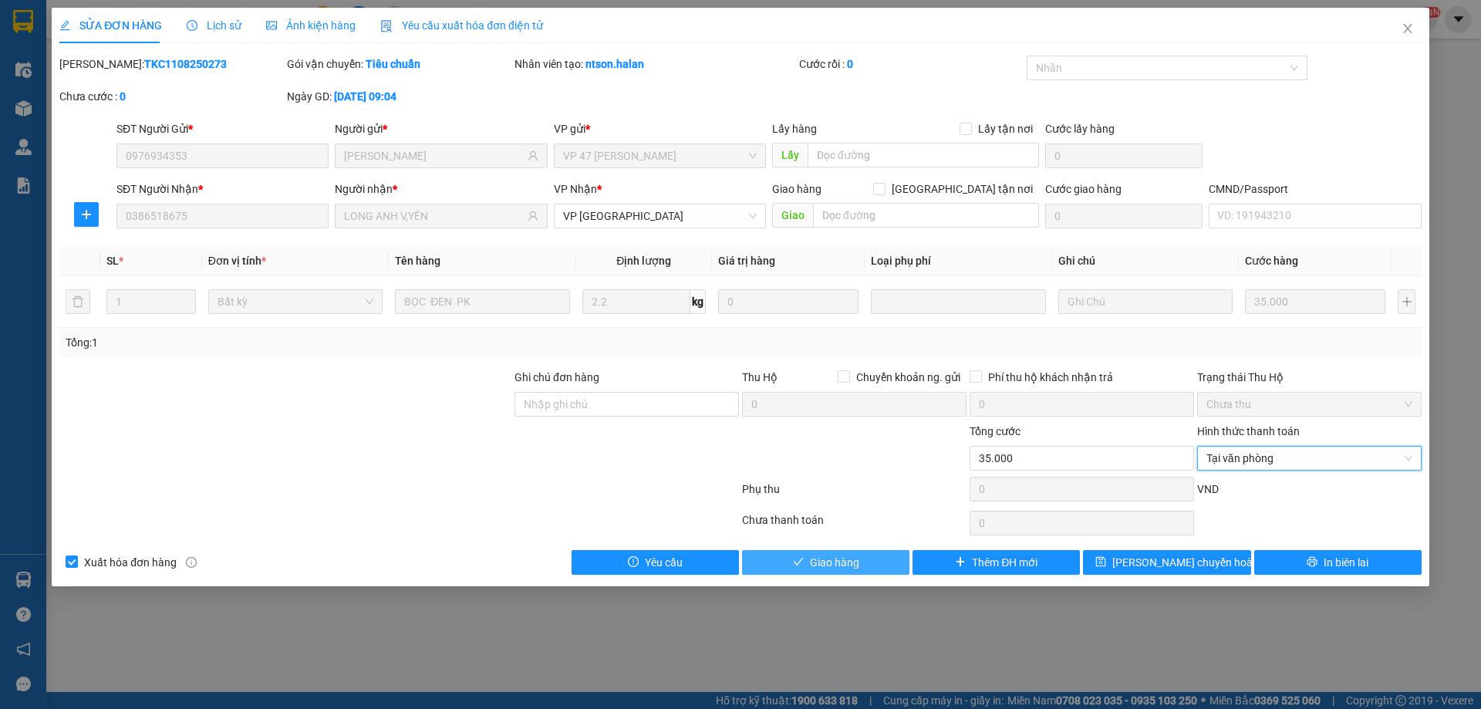
click at [812, 566] on span "Giao hàng" at bounding box center [834, 562] width 49 height 17
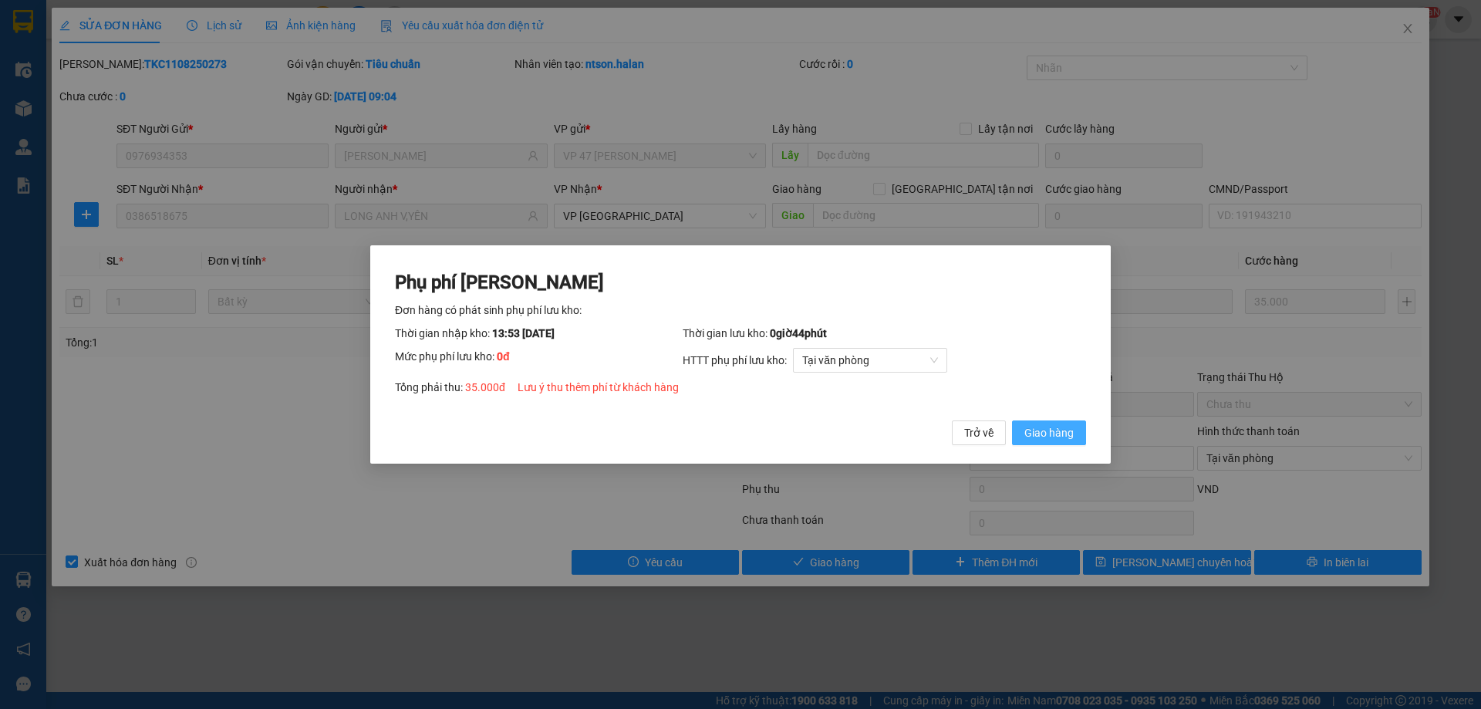
click at [1061, 434] on span "Giao hàng" at bounding box center [1048, 432] width 49 height 17
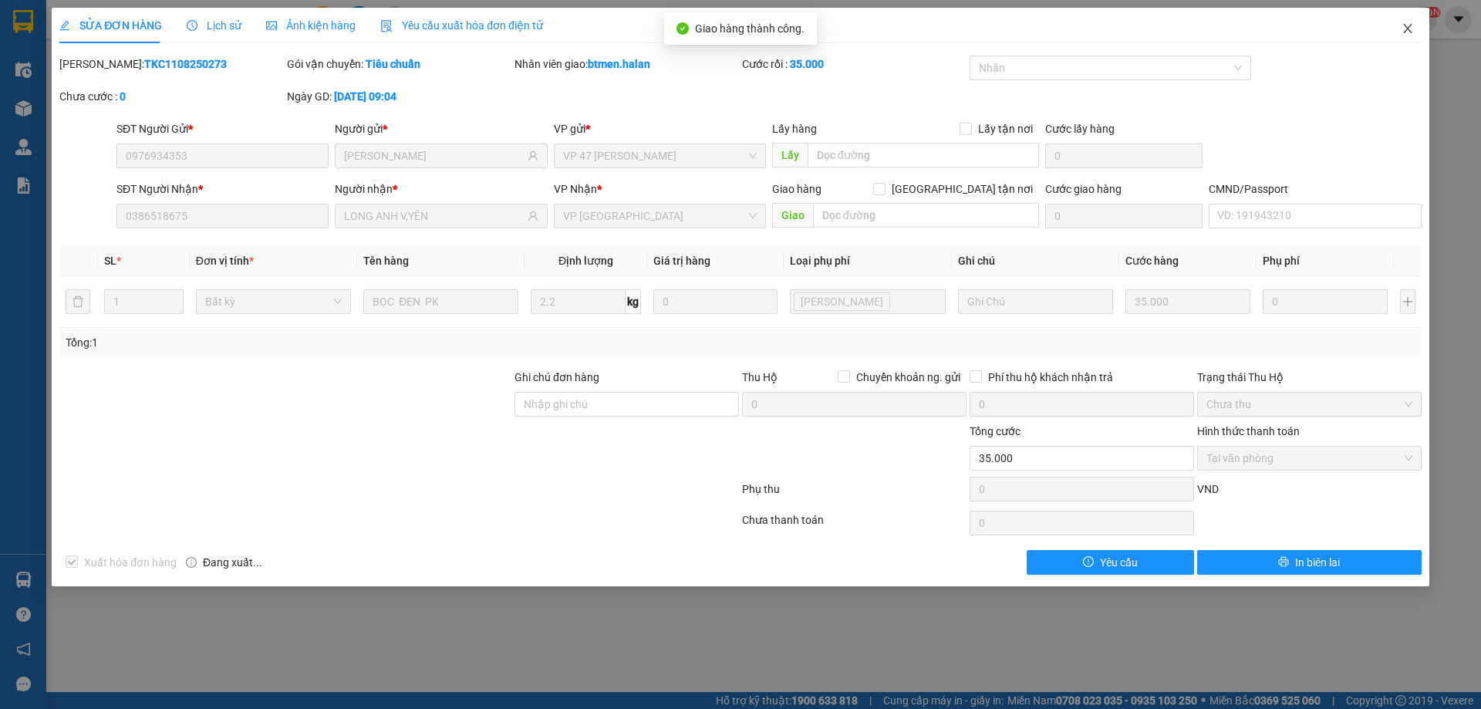
click at [1411, 32] on icon "close" at bounding box center [1407, 28] width 12 height 12
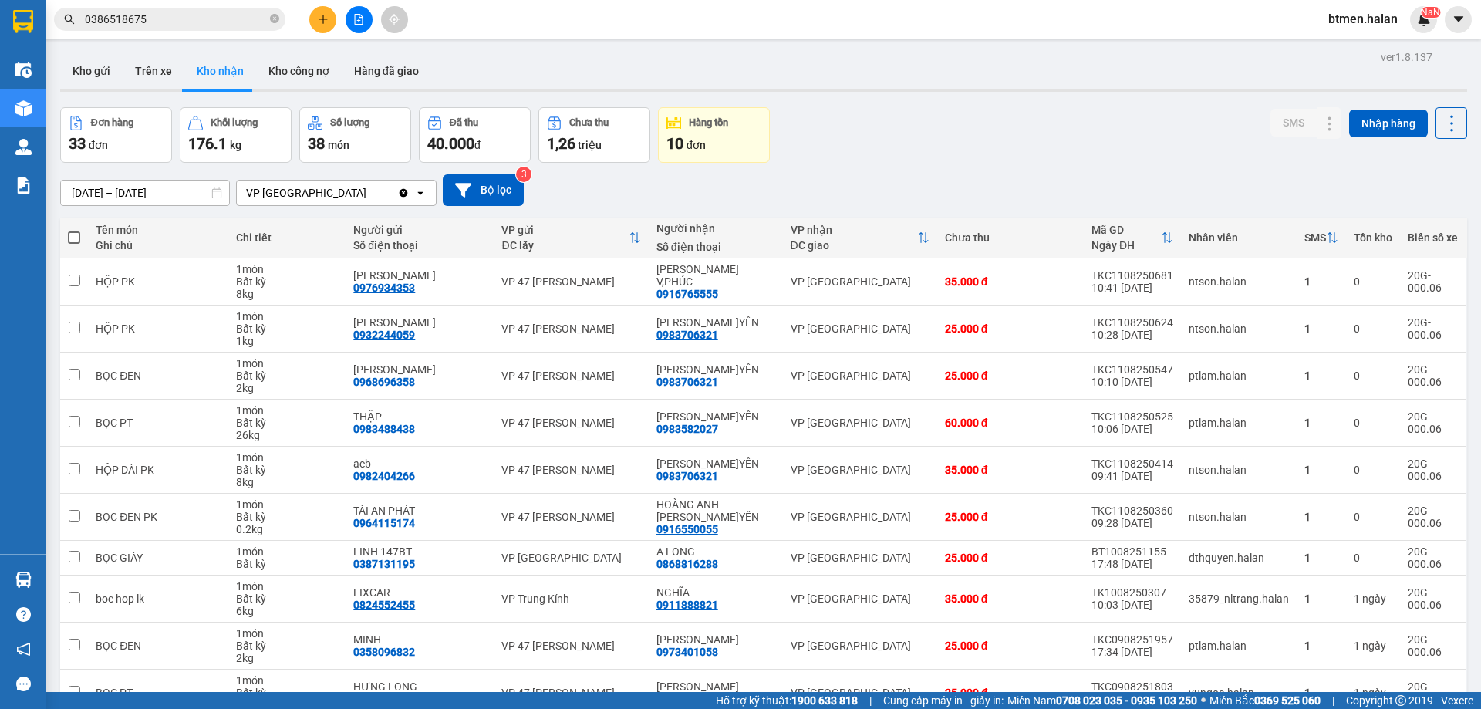
click at [174, 14] on input "0386518675" at bounding box center [176, 19] width 182 height 17
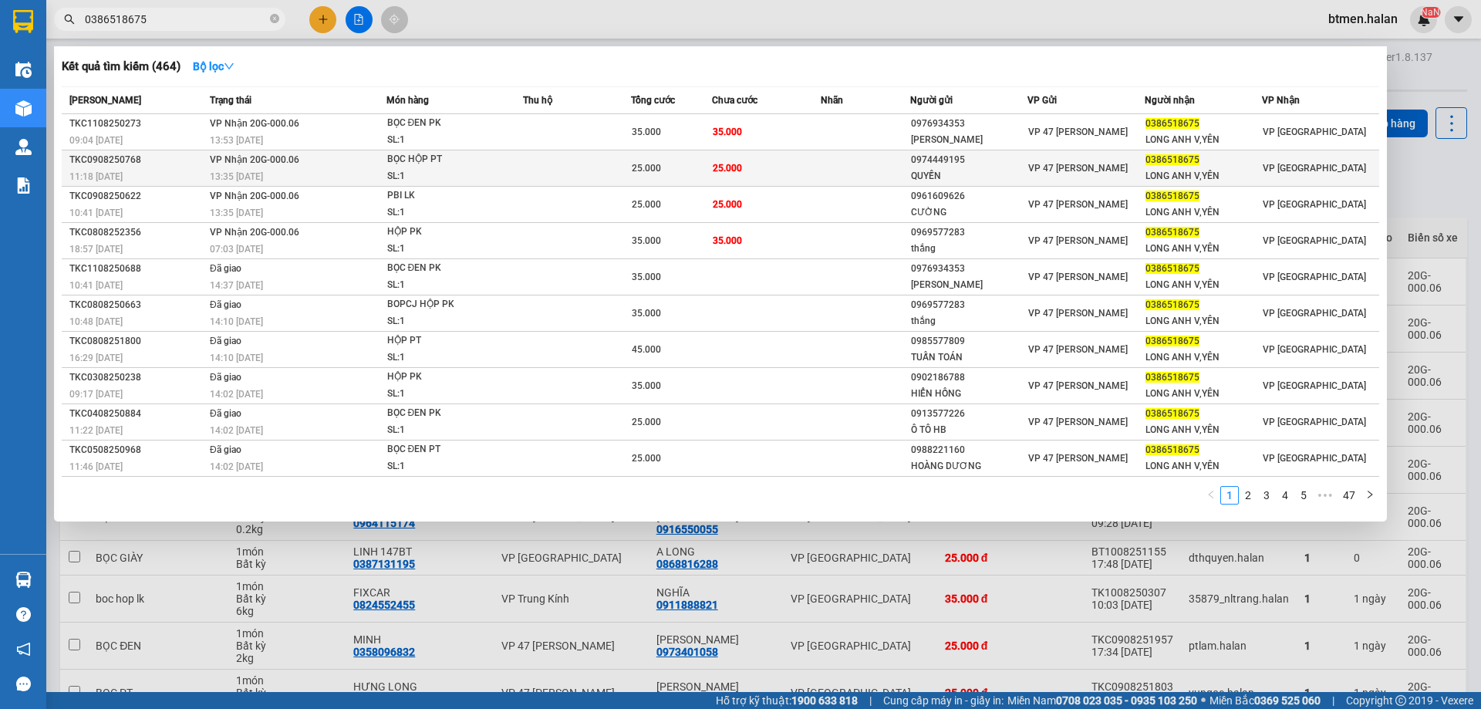
click at [779, 172] on td "25.000" at bounding box center [766, 168] width 108 height 36
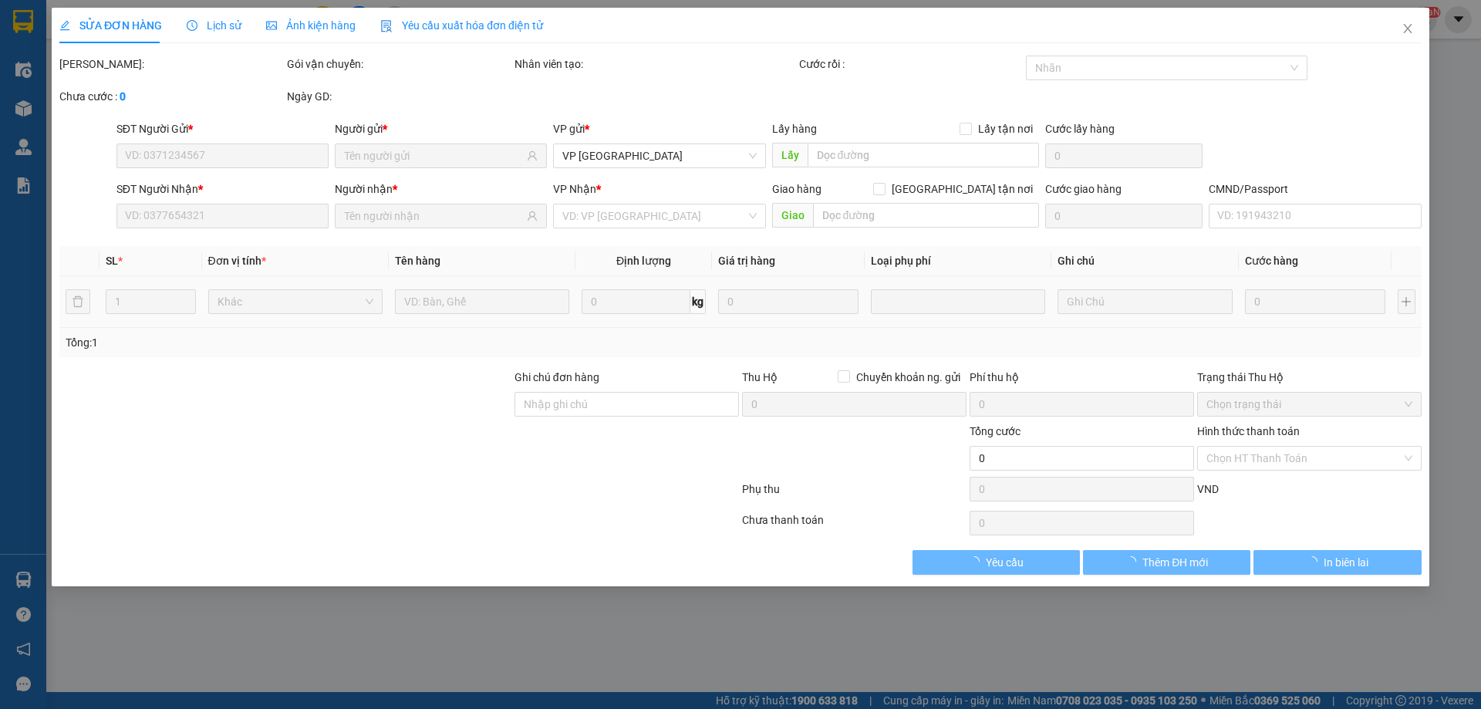
type input "0974449195"
type input "QUYỀN"
type input "0386518675"
type input "LONG ANH V,YÊN"
type input "25.000"
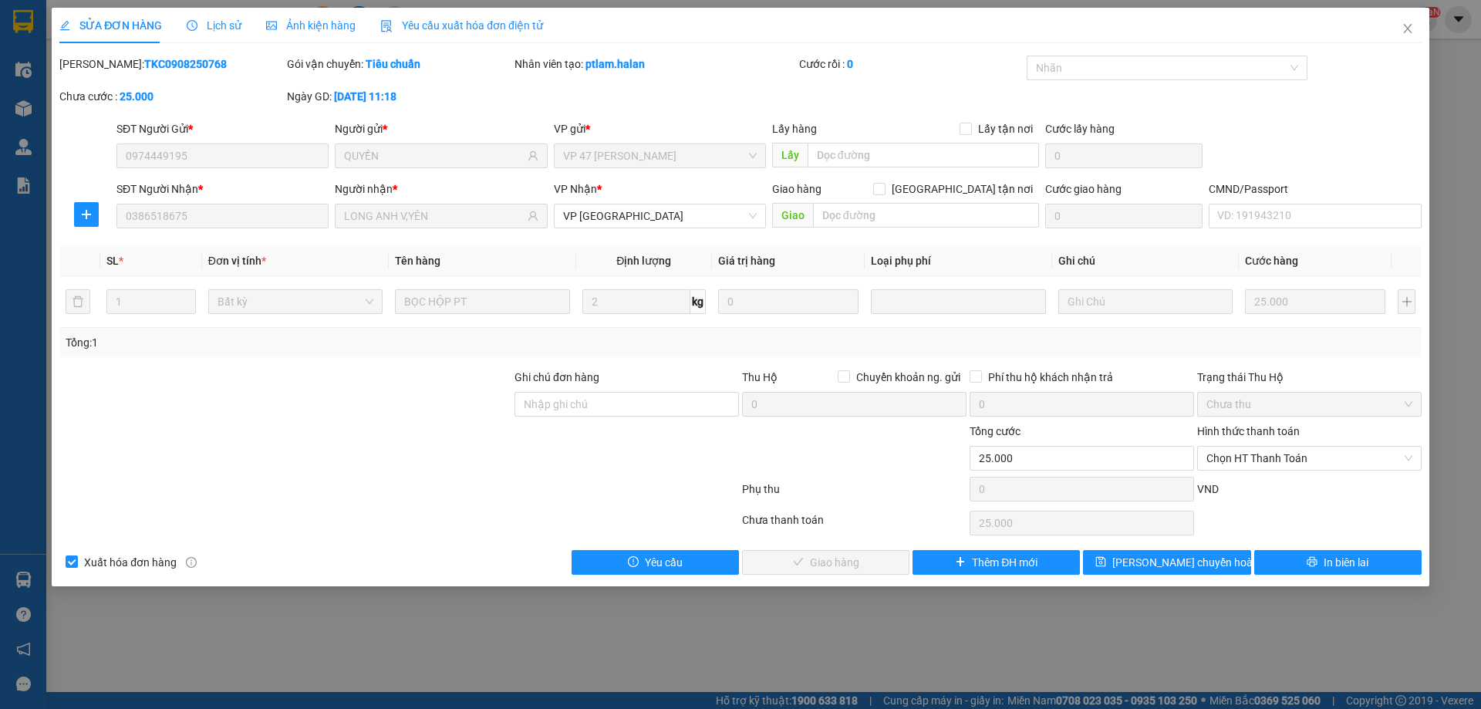
drag, startPoint x: 1252, startPoint y: 455, endPoint x: 1252, endPoint y: 471, distance: 16.2
click at [1253, 456] on span "Chọn HT Thanh Toán" at bounding box center [1309, 458] width 206 height 23
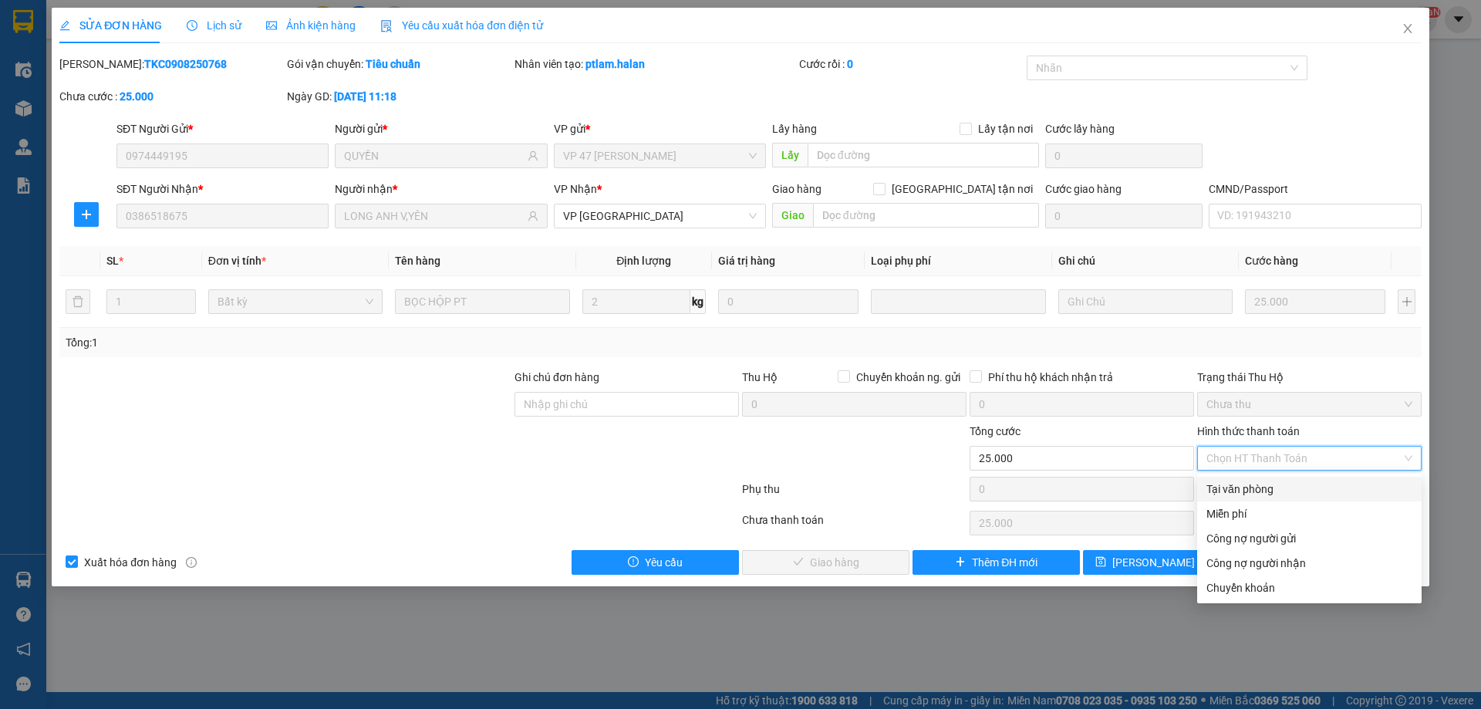
drag, startPoint x: 1249, startPoint y: 485, endPoint x: 1140, endPoint y: 510, distance: 111.5
click at [1248, 486] on div "Tại văn phòng" at bounding box center [1309, 489] width 206 height 17
type input "0"
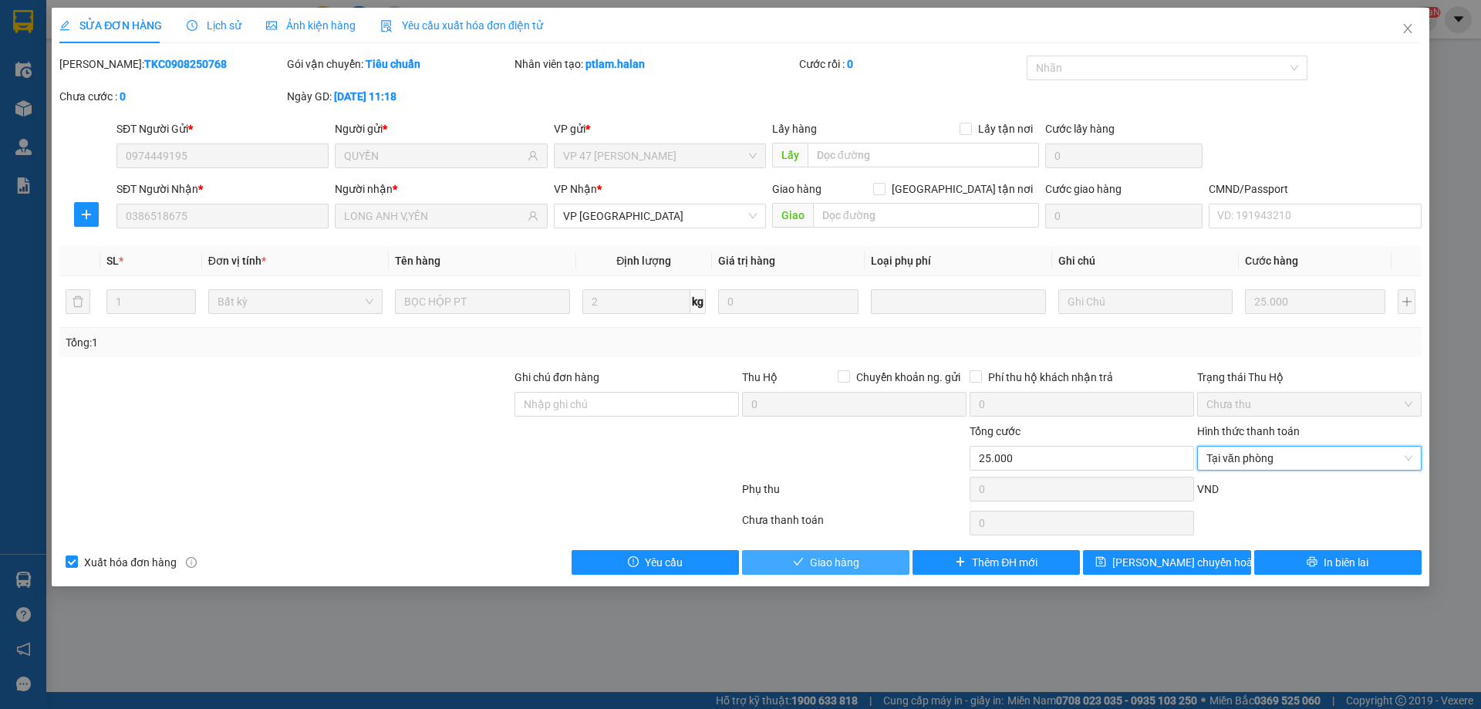
click at [804, 555] on button "Giao hàng" at bounding box center [825, 562] width 167 height 25
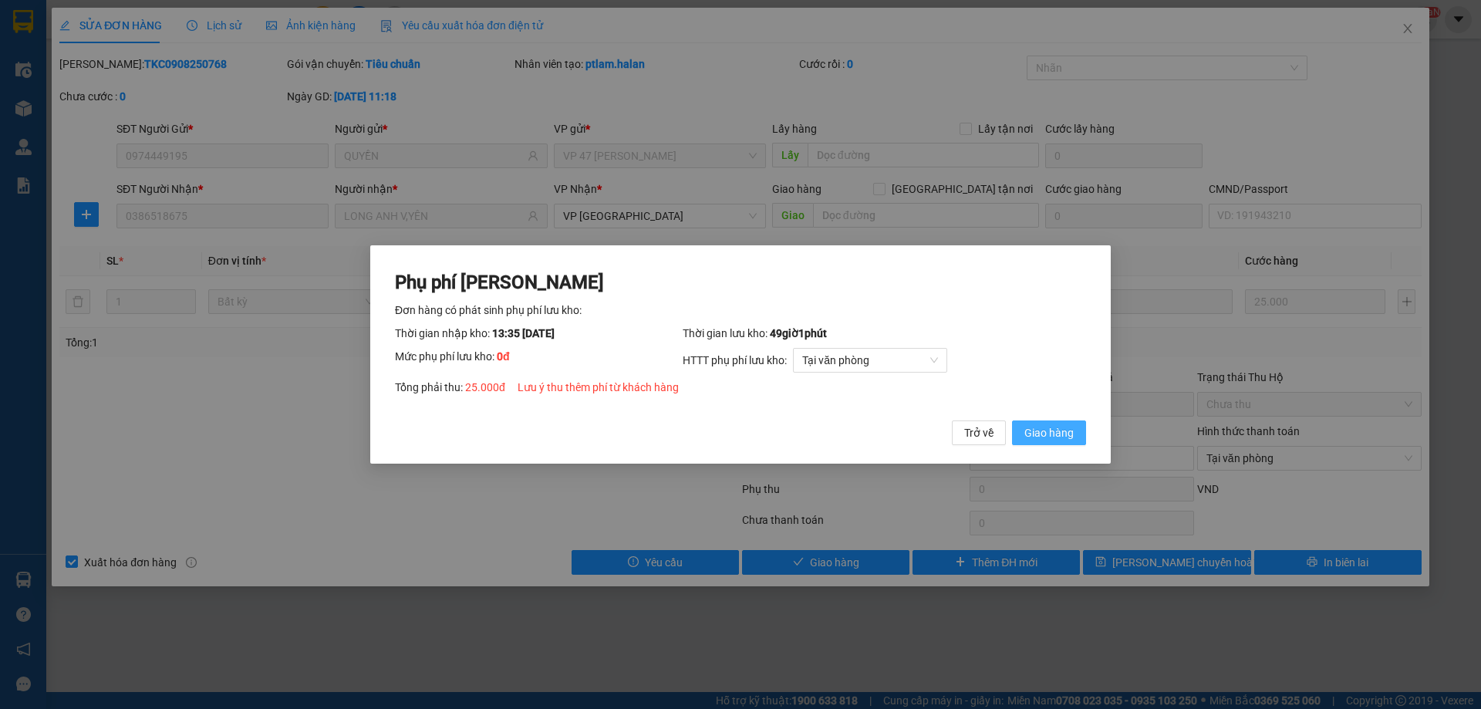
click at [1073, 430] on span "Giao hàng" at bounding box center [1048, 432] width 49 height 17
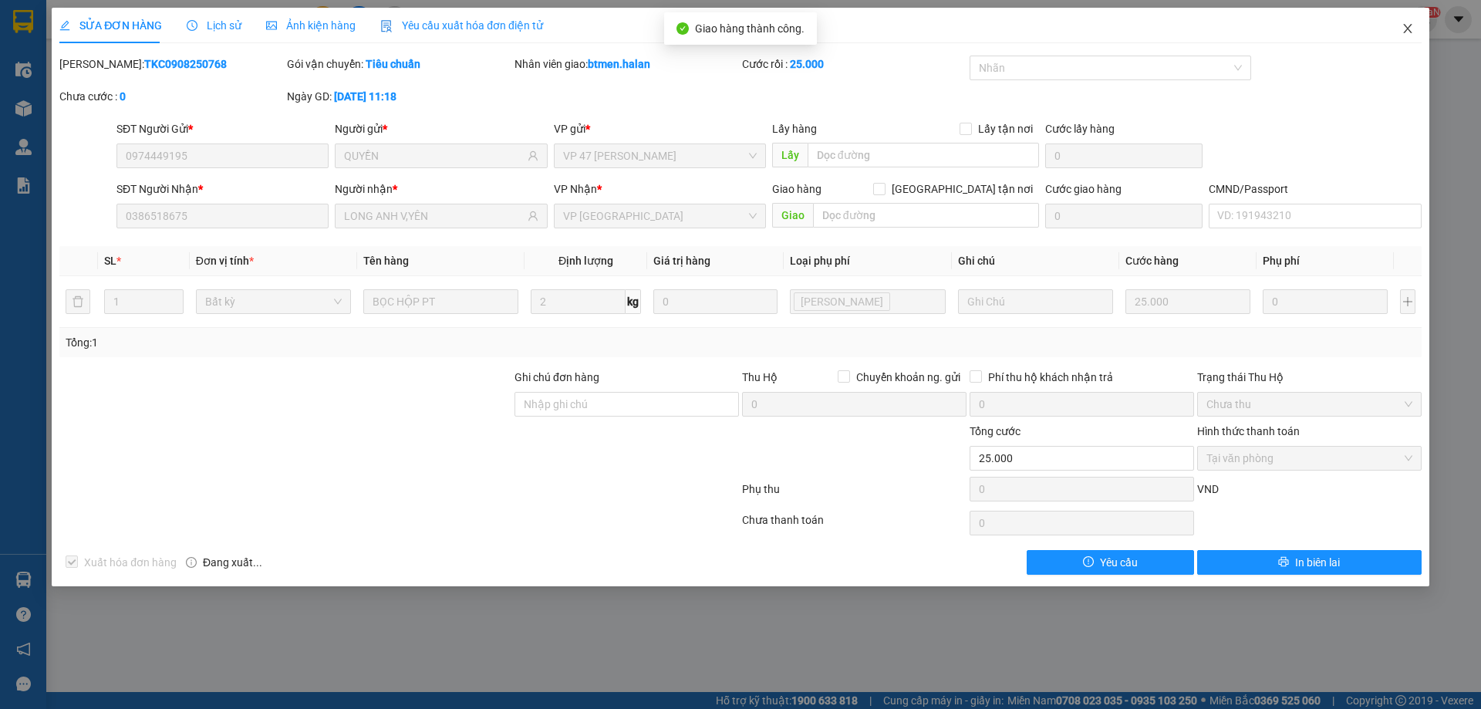
click at [1415, 29] on span "Close" at bounding box center [1407, 29] width 43 height 43
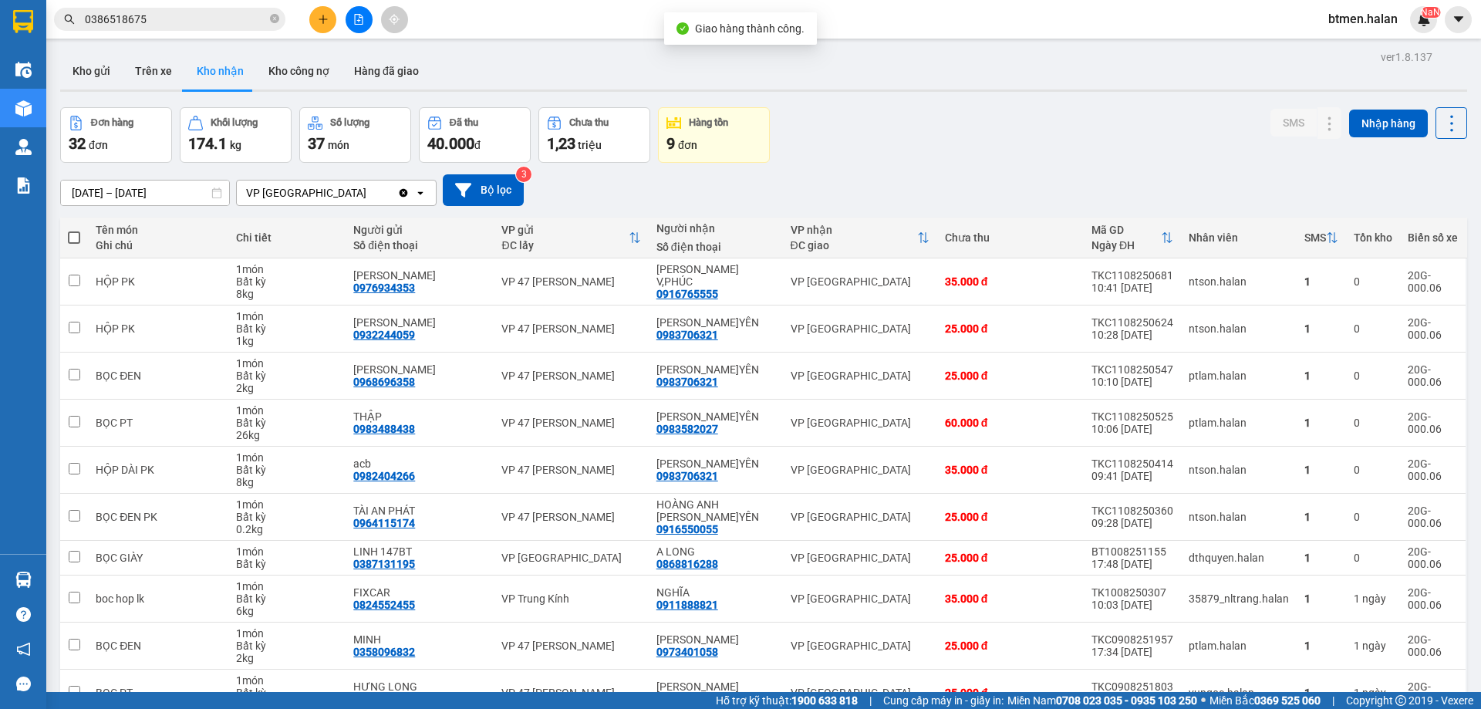
click at [195, 21] on input "0386518675" at bounding box center [176, 19] width 182 height 17
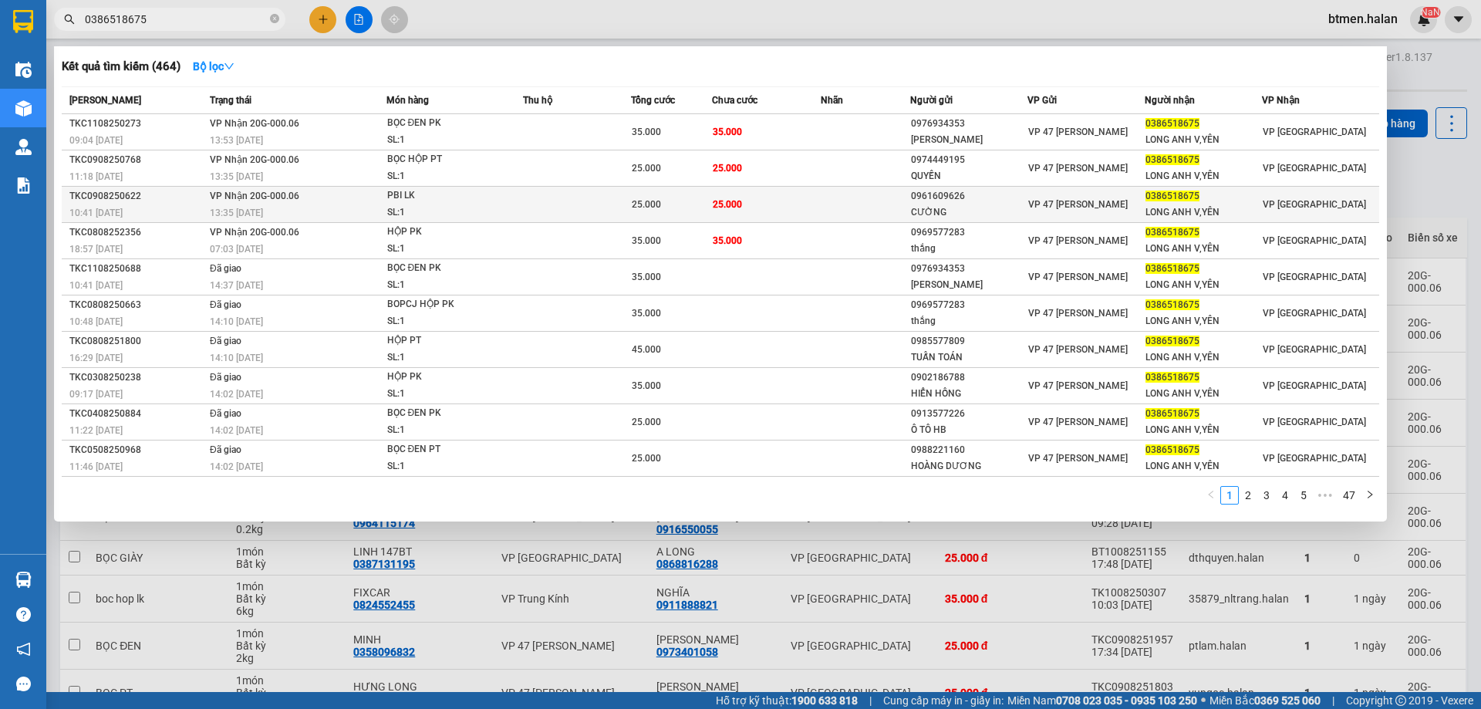
click at [783, 196] on td "25.000" at bounding box center [766, 205] width 108 height 36
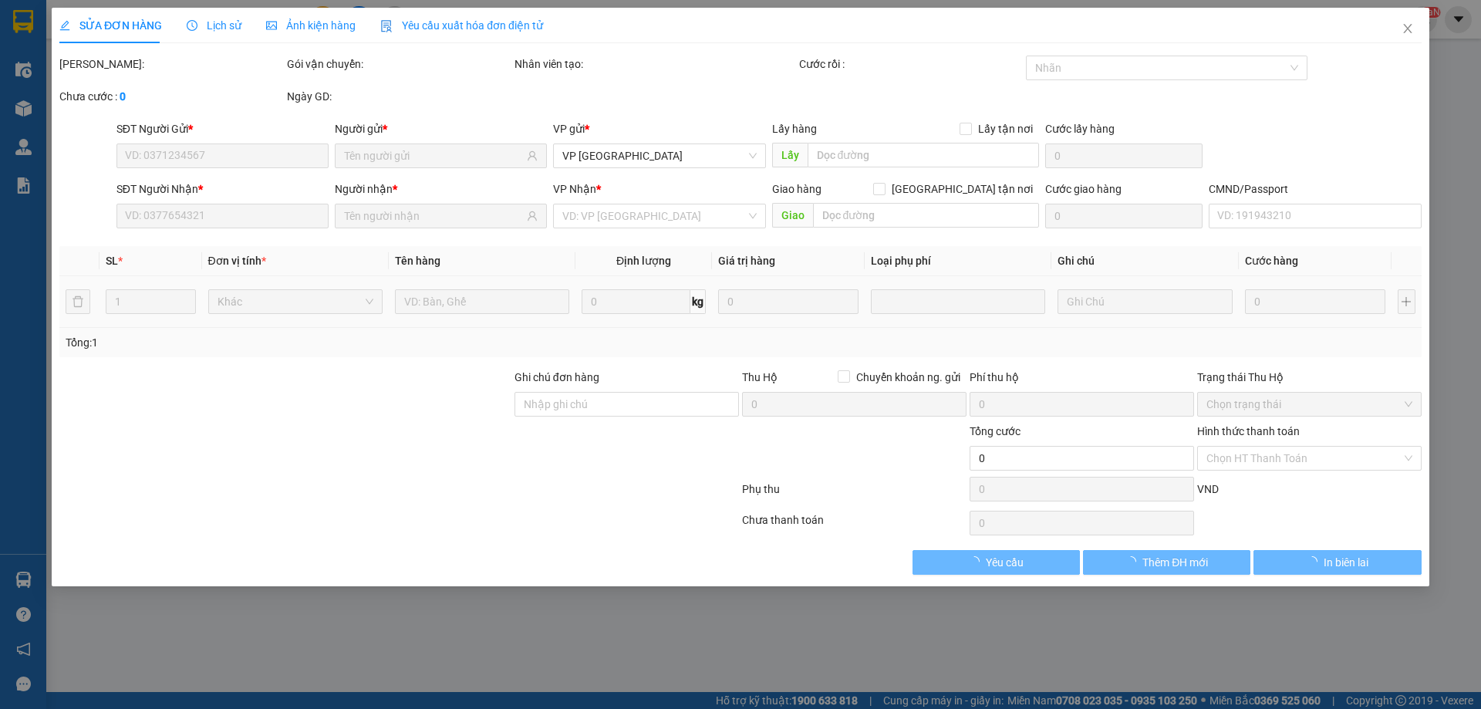
type input "0961609626"
type input "CƯỜNG"
type input "0386518675"
type input "LONG ANH V,YÊN"
type input "25.000"
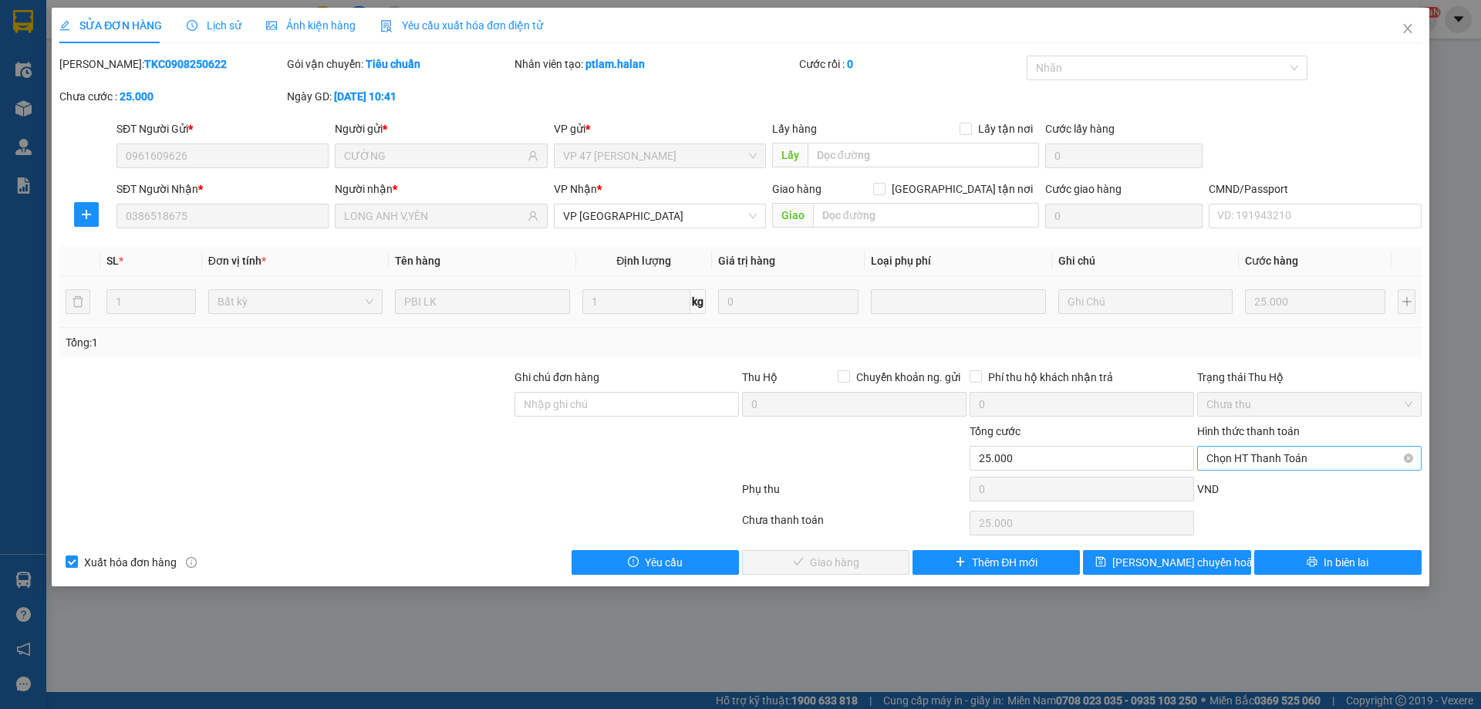
click at [1311, 459] on span "Chọn HT Thanh Toán" at bounding box center [1309, 458] width 206 height 23
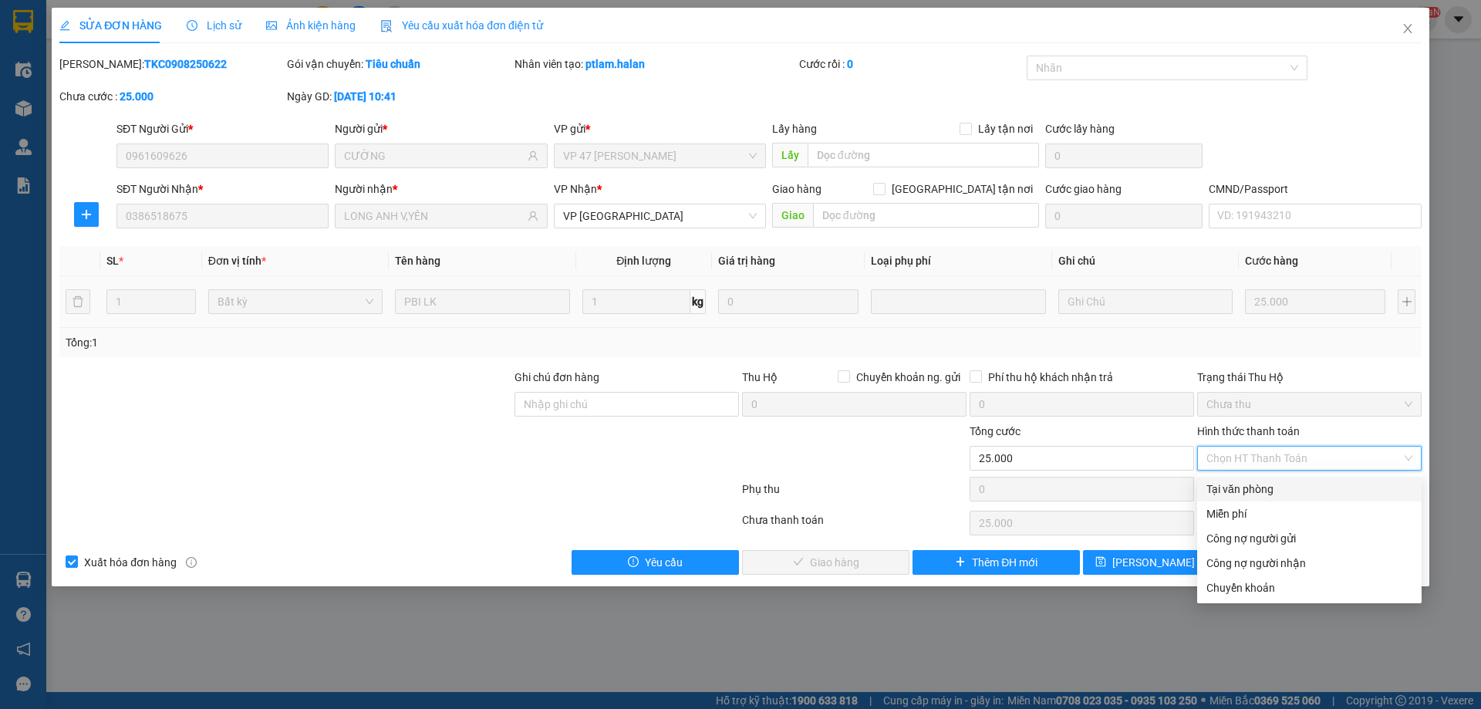
drag, startPoint x: 1229, startPoint y: 489, endPoint x: 1147, endPoint y: 512, distance: 85.0
click at [1220, 491] on div "Tại văn phòng" at bounding box center [1309, 489] width 206 height 17
type input "0"
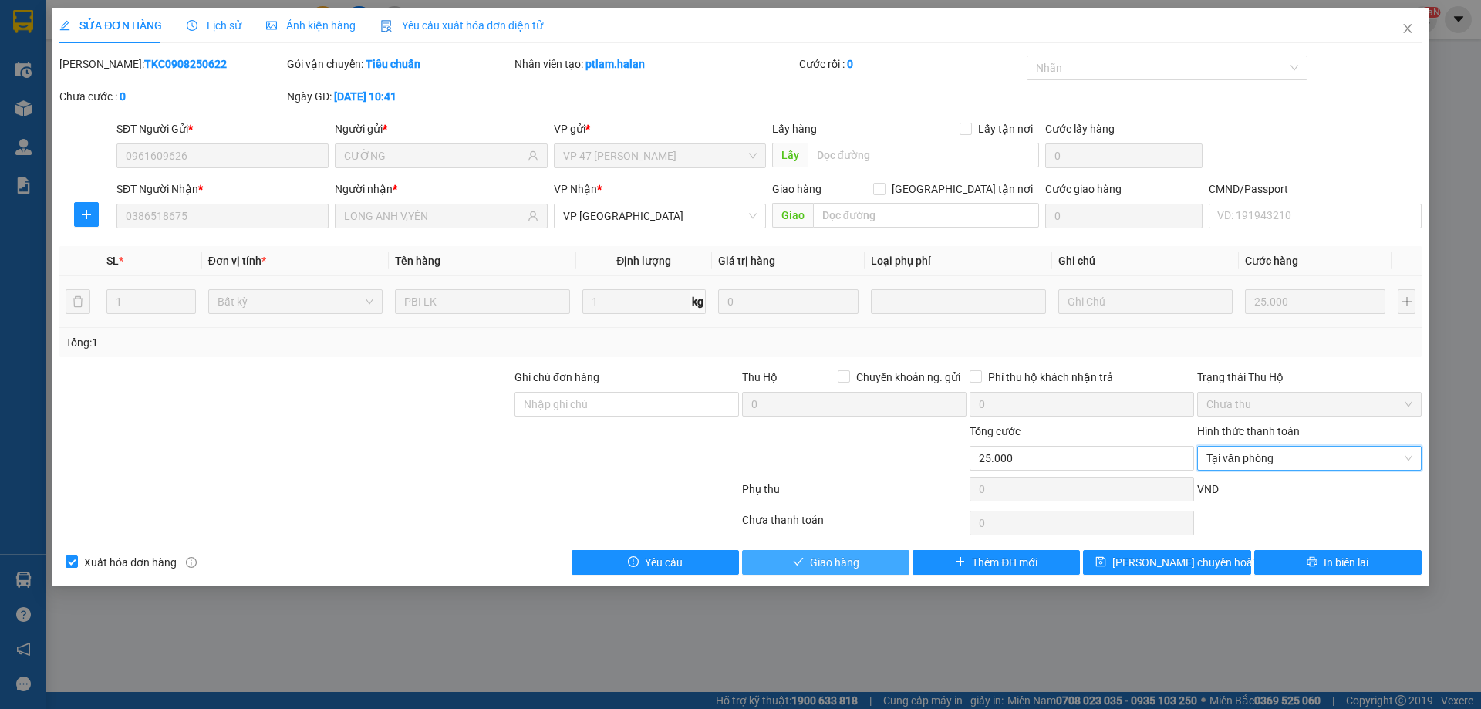
click at [828, 569] on span "Giao hàng" at bounding box center [834, 562] width 49 height 17
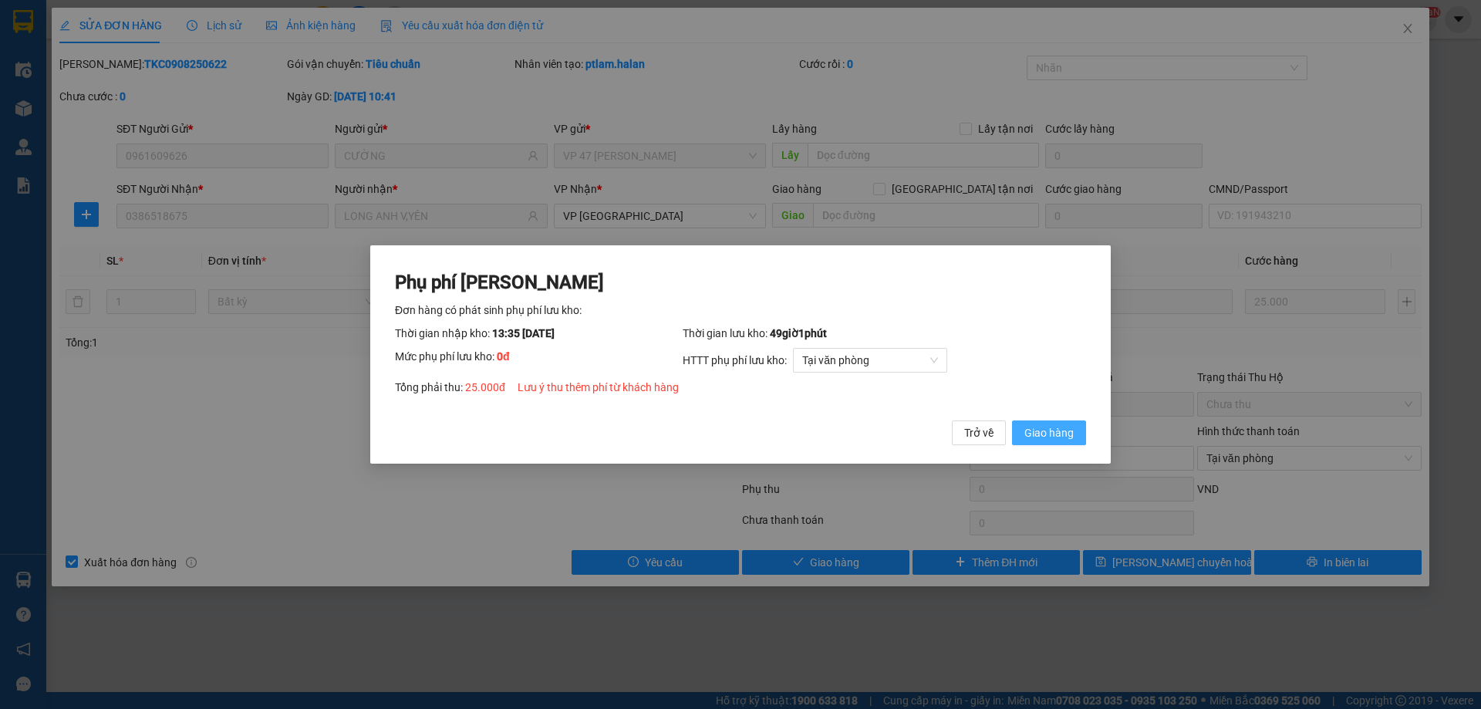
click at [1064, 437] on span "Giao hàng" at bounding box center [1048, 432] width 49 height 17
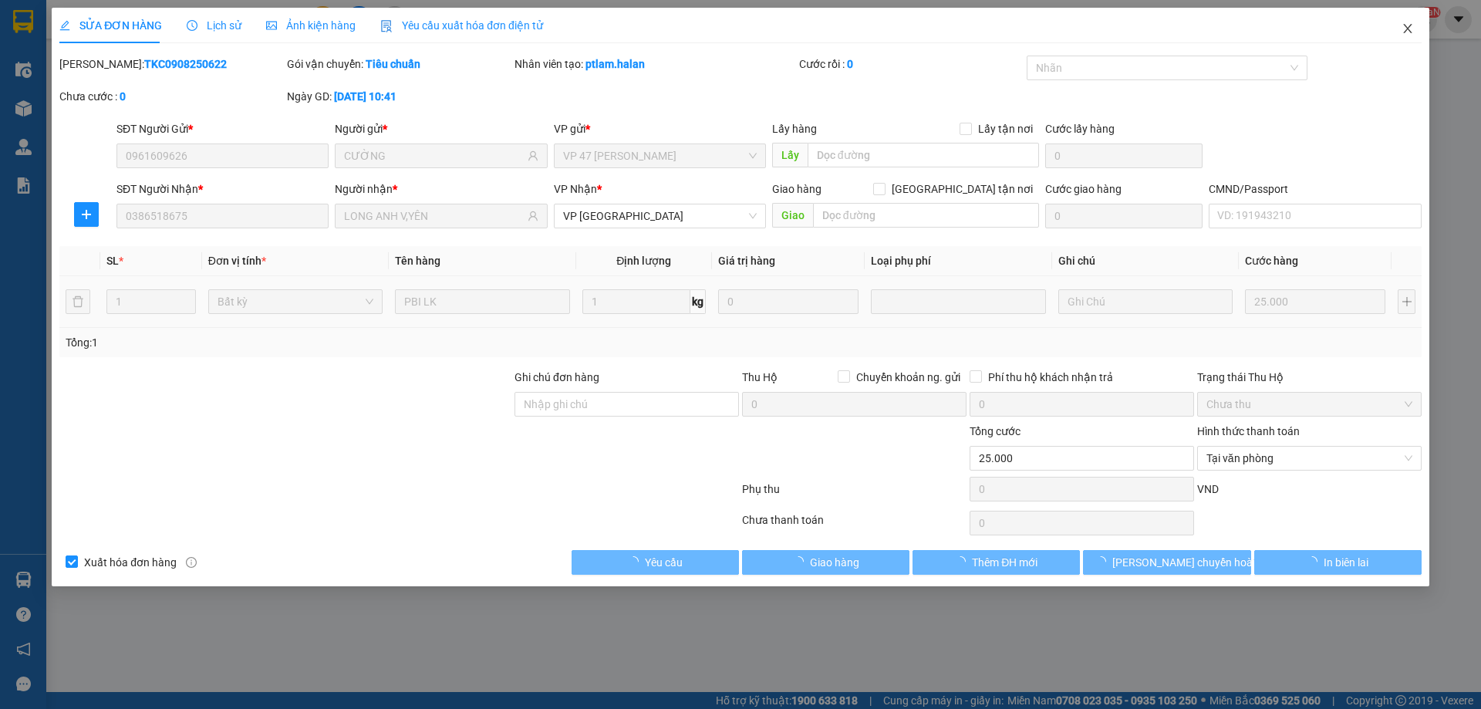
click at [1400, 29] on span "Close" at bounding box center [1407, 29] width 43 height 43
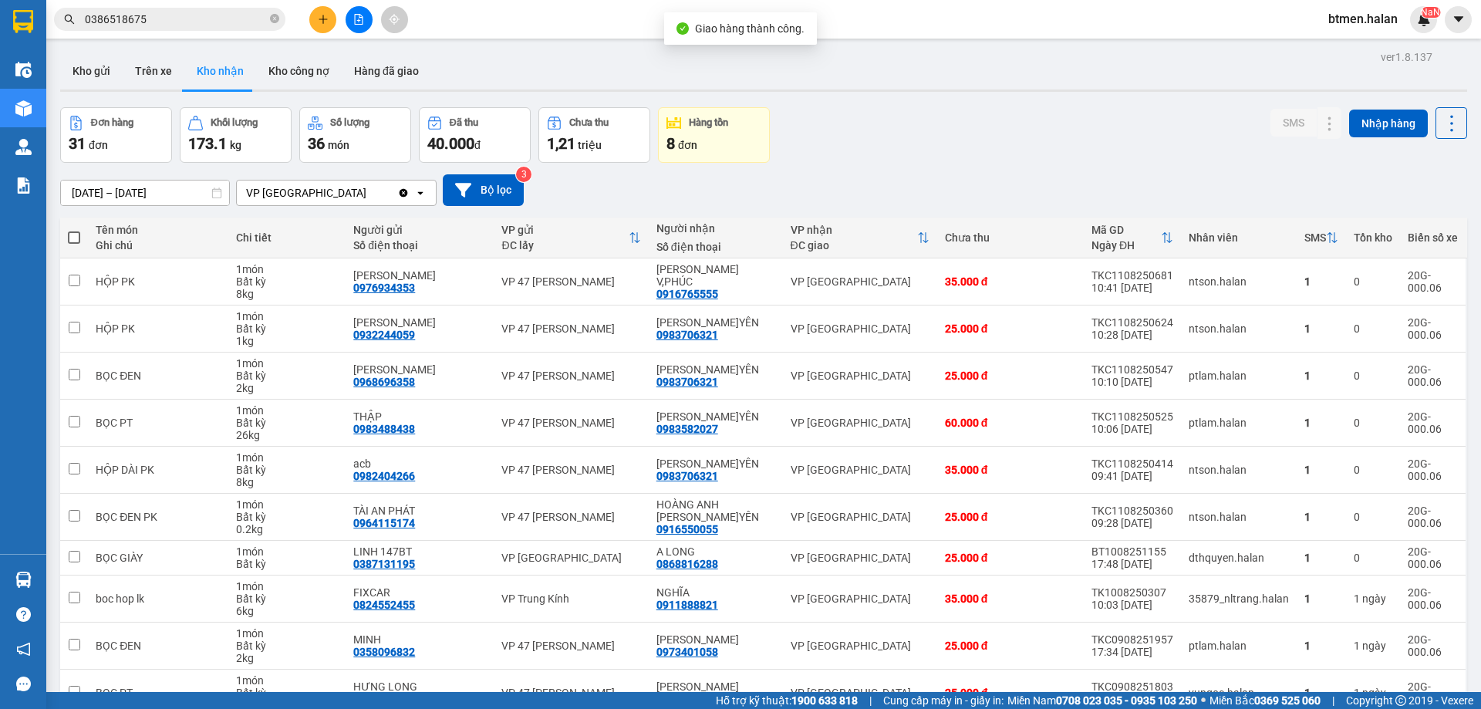
click at [213, 22] on input "0386518675" at bounding box center [176, 19] width 182 height 17
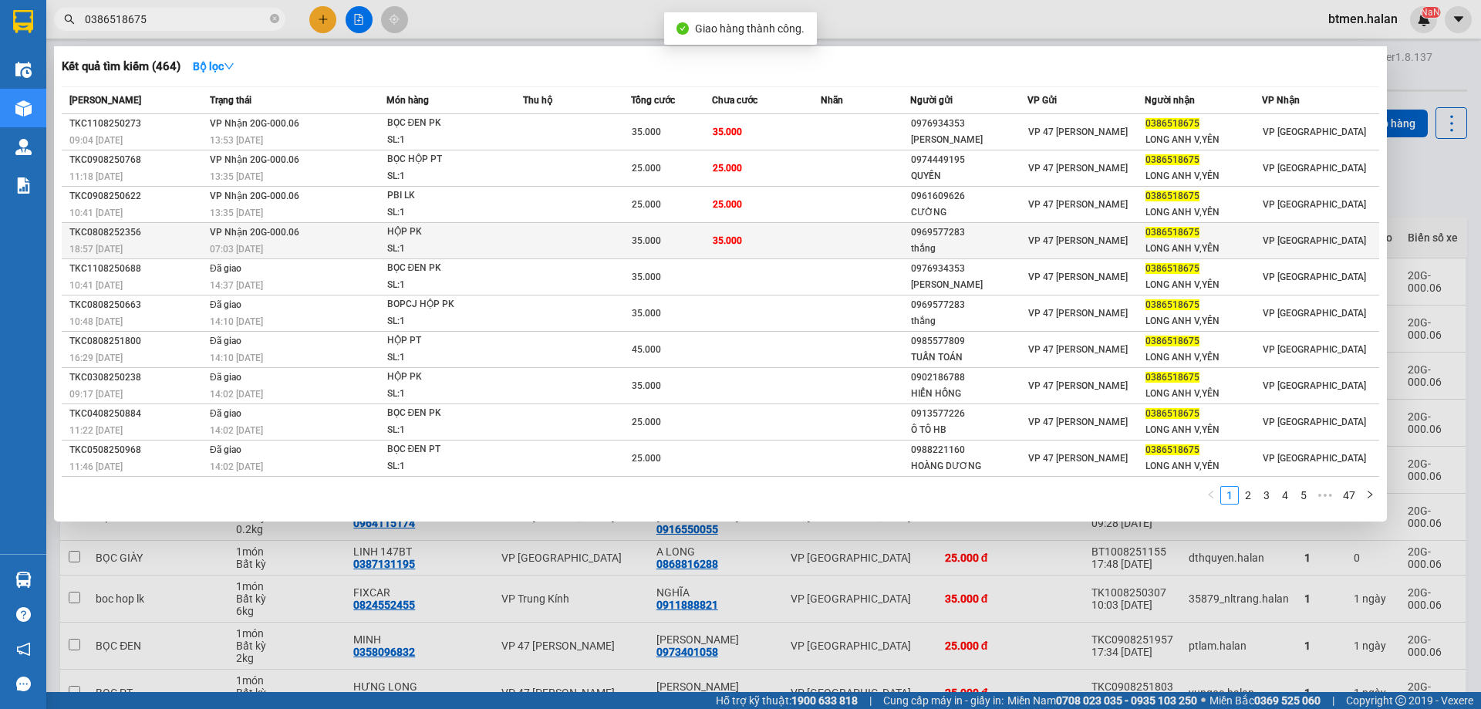
click at [744, 228] on td "35.000" at bounding box center [766, 241] width 108 height 36
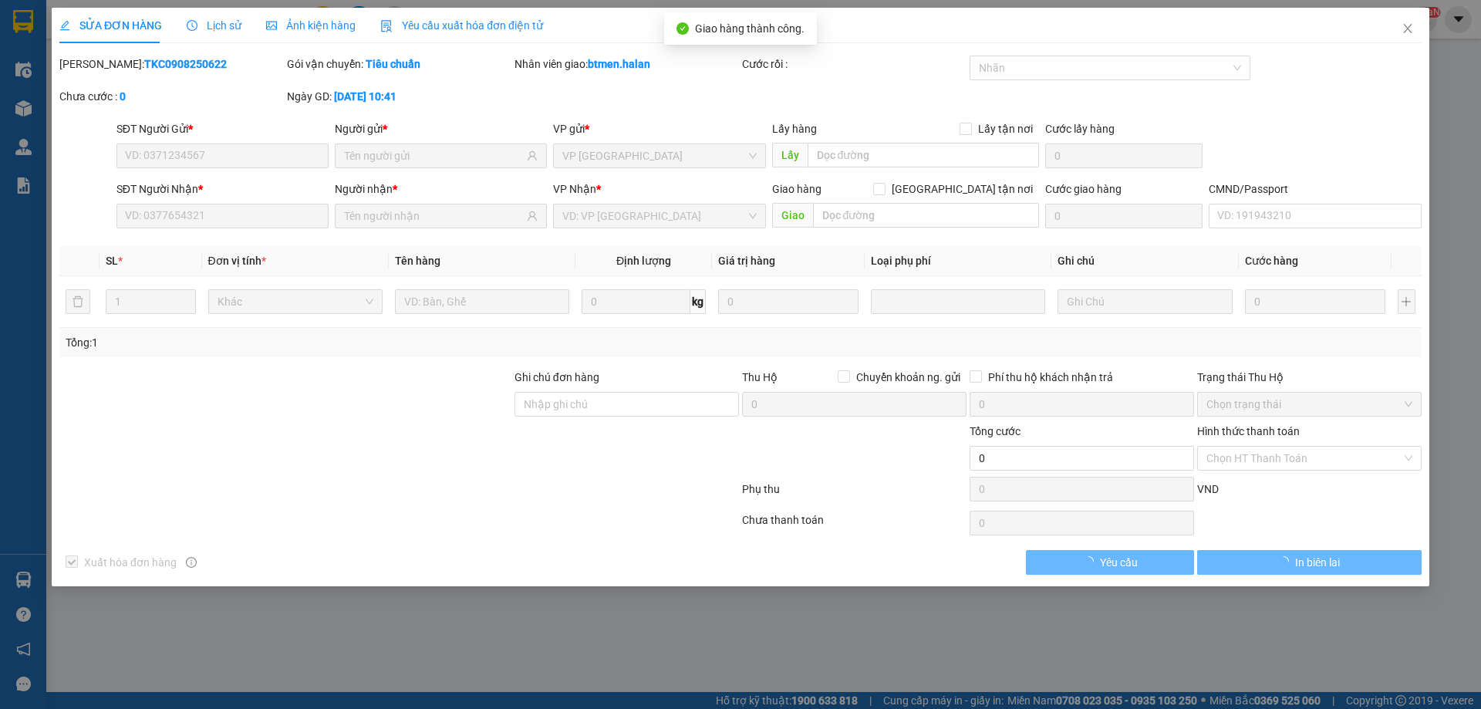
type input "0969577283"
type input "thắng"
type input "0386518675"
type input "LONG ANH V,YÊN"
type input "35.000"
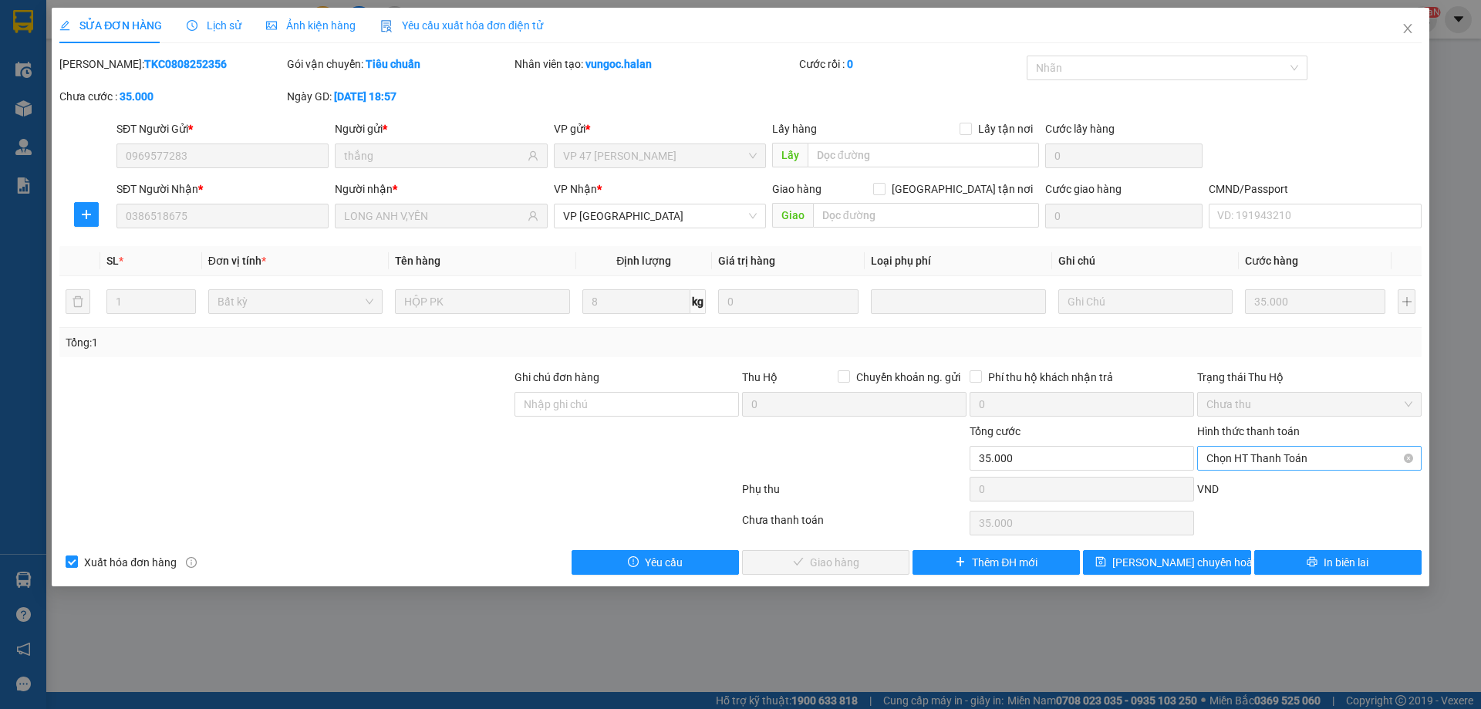
click at [1272, 450] on span "Chọn HT Thanh Toán" at bounding box center [1309, 458] width 206 height 23
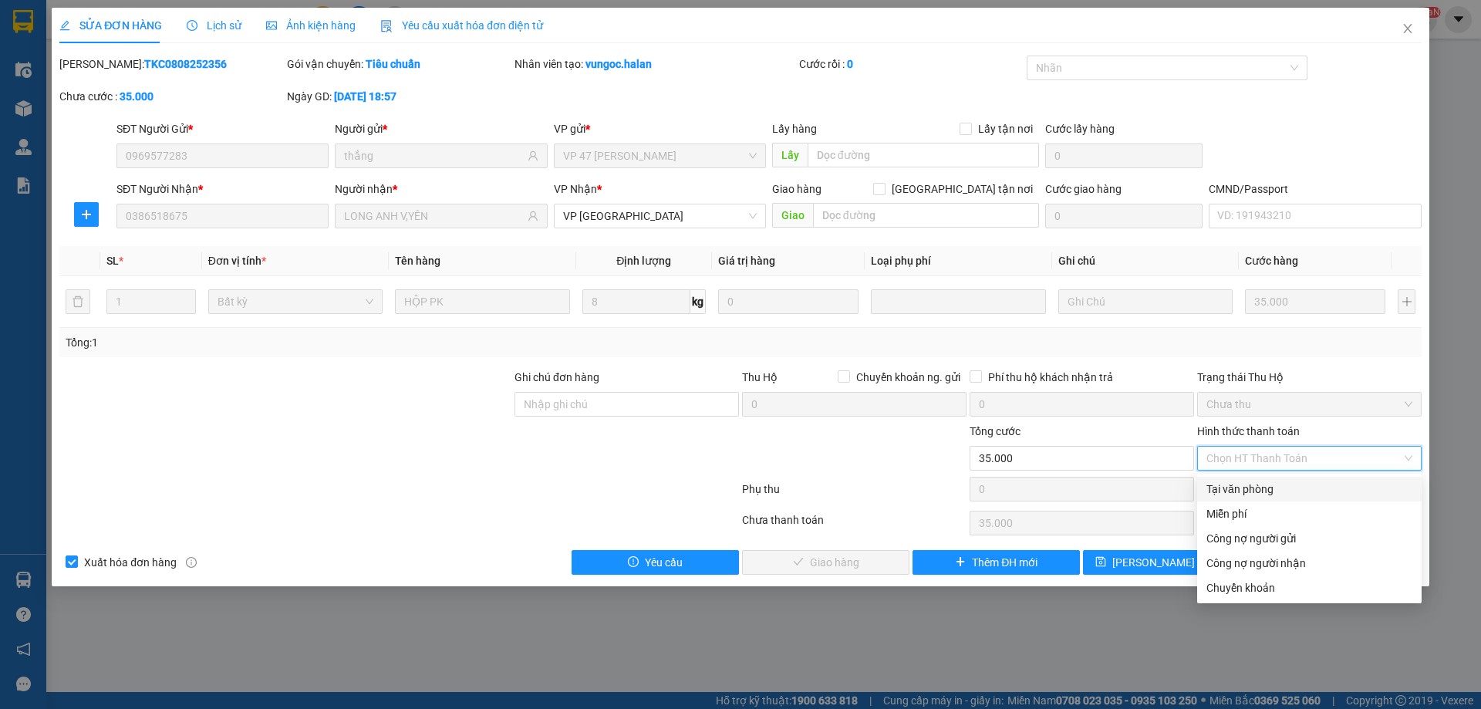
click at [1250, 488] on div "Tại văn phòng" at bounding box center [1309, 489] width 206 height 17
type input "0"
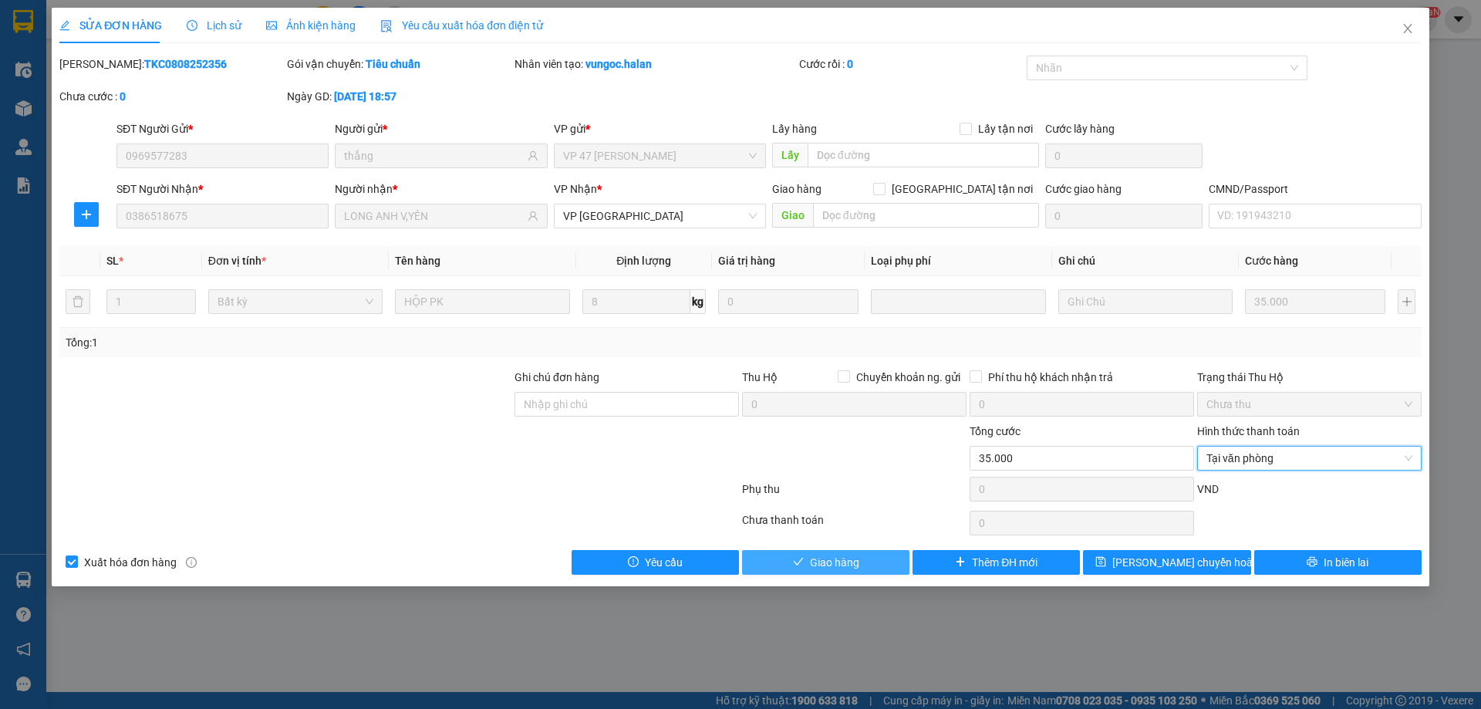
click at [757, 559] on button "Giao hàng" at bounding box center [825, 562] width 167 height 25
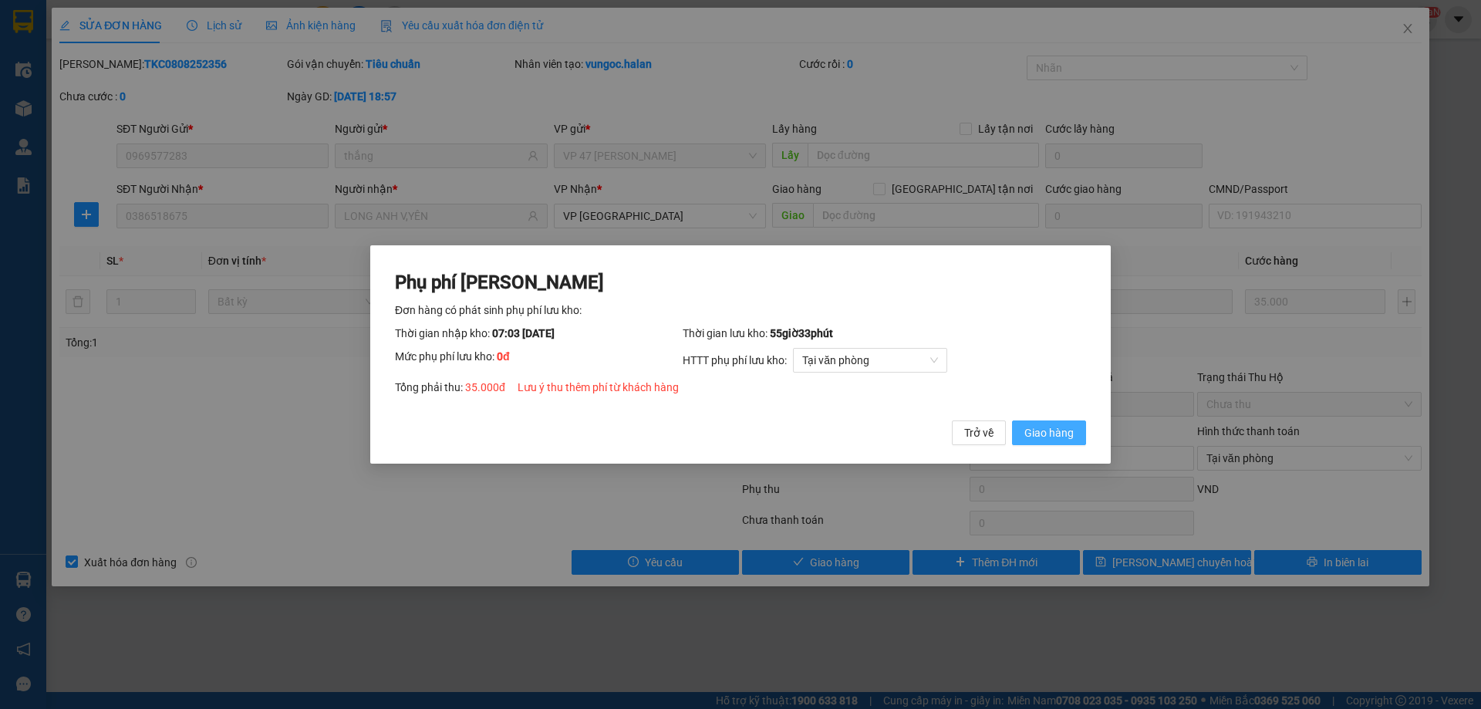
drag, startPoint x: 1054, startPoint y: 428, endPoint x: 1380, endPoint y: 149, distance: 428.8
click at [1057, 423] on button "Giao hàng" at bounding box center [1049, 432] width 74 height 25
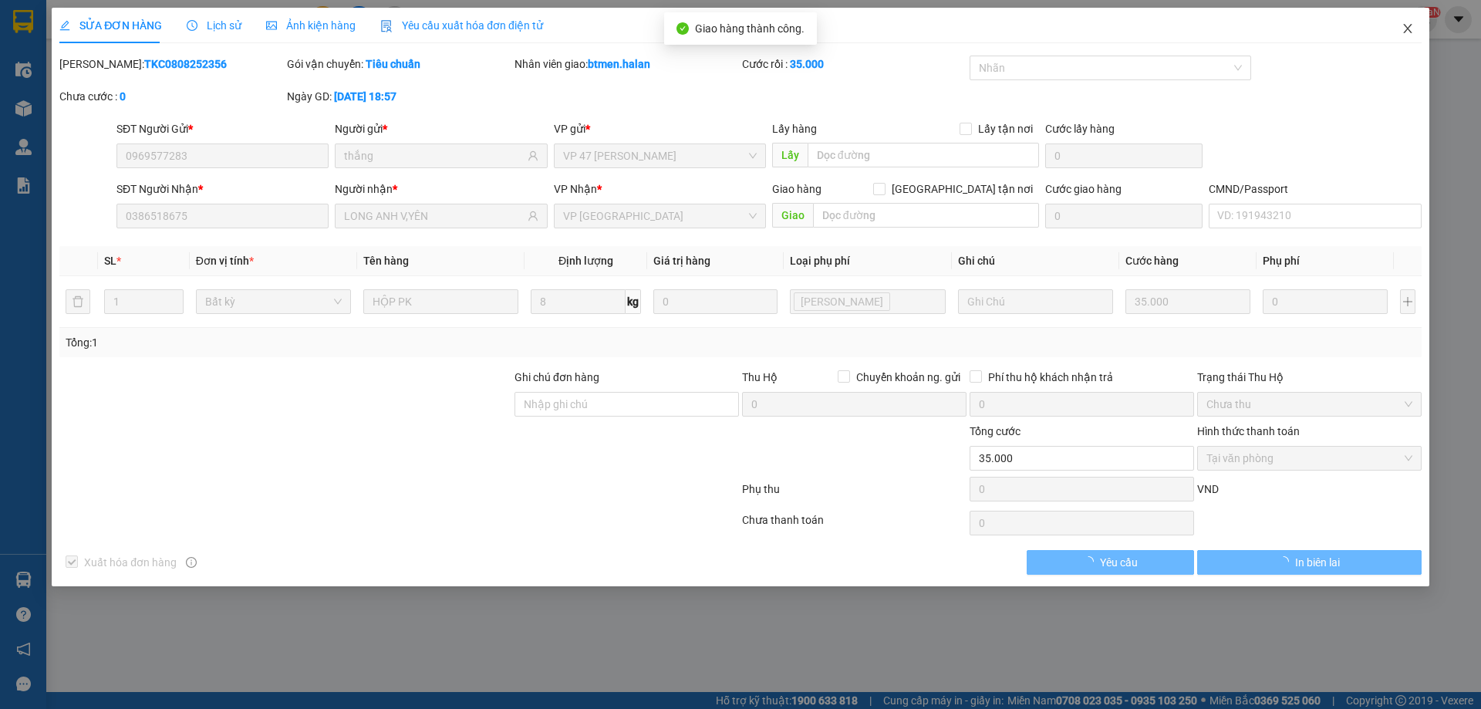
click at [1404, 32] on icon "close" at bounding box center [1407, 28] width 12 height 12
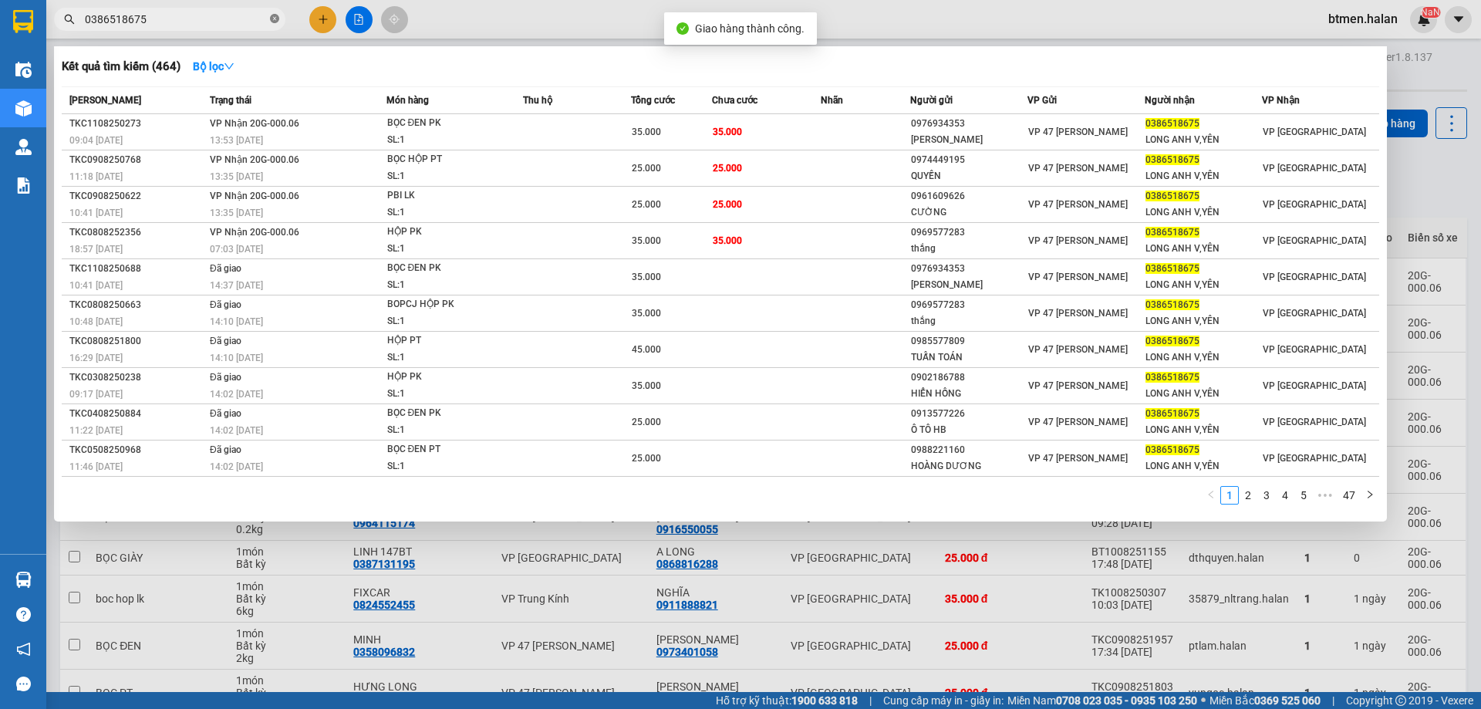
click at [277, 22] on icon "close-circle" at bounding box center [274, 18] width 9 height 9
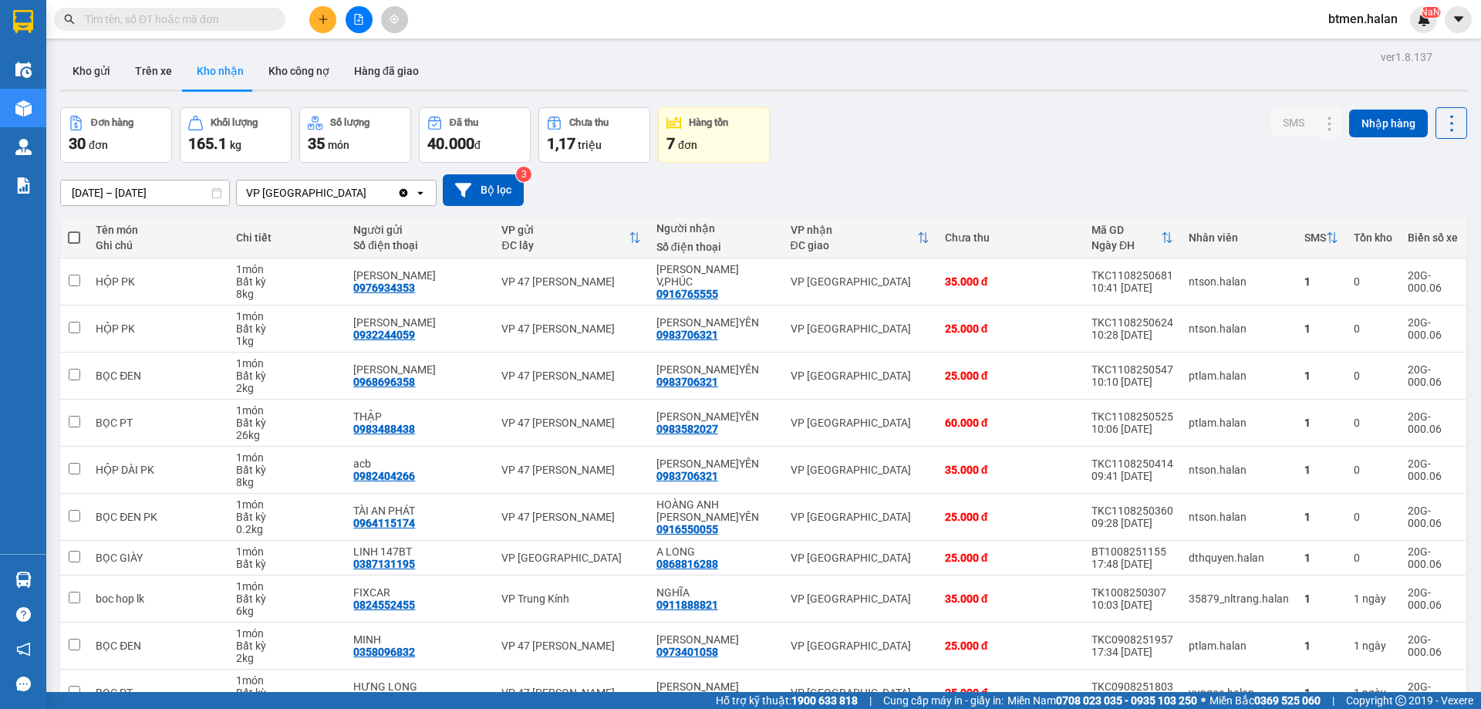
paste input "0386518675"
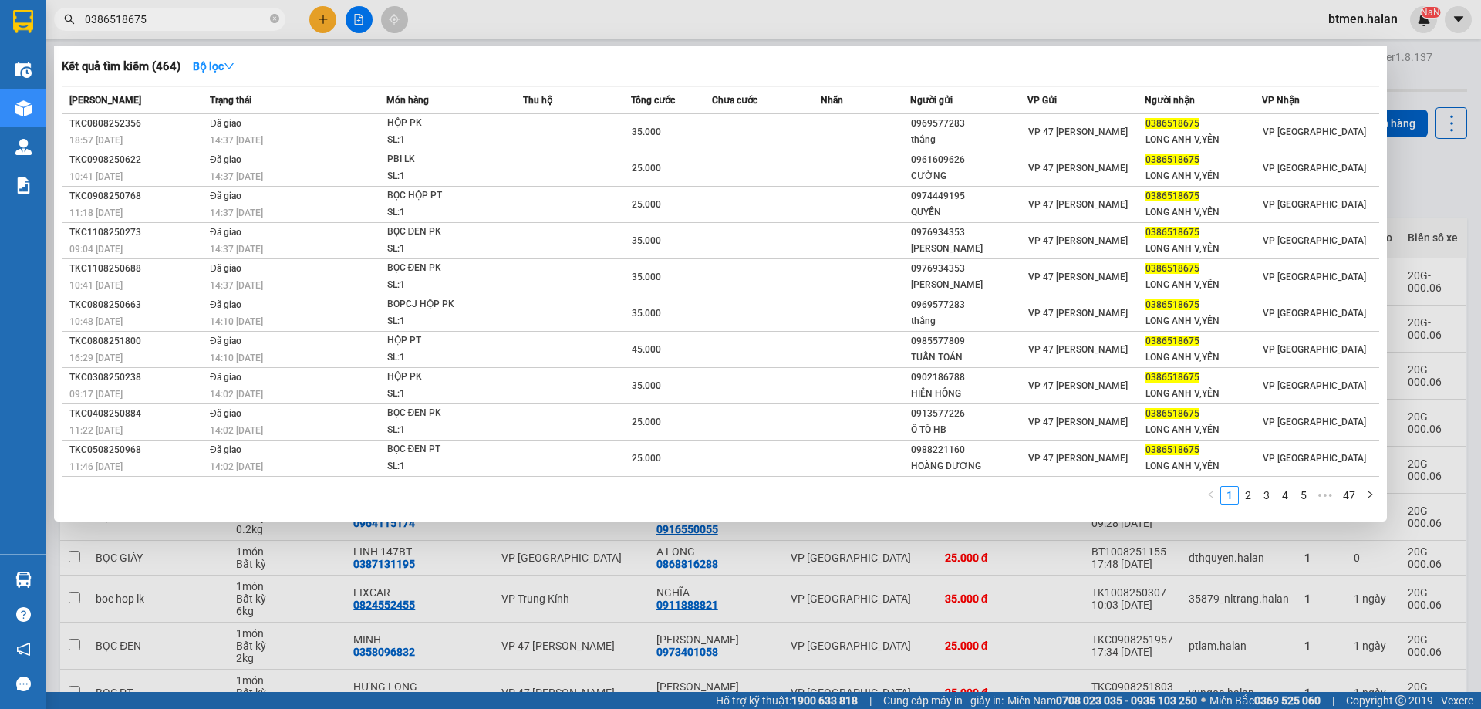
type input "0386518675"
